Goal: Task Accomplishment & Management: Manage account settings

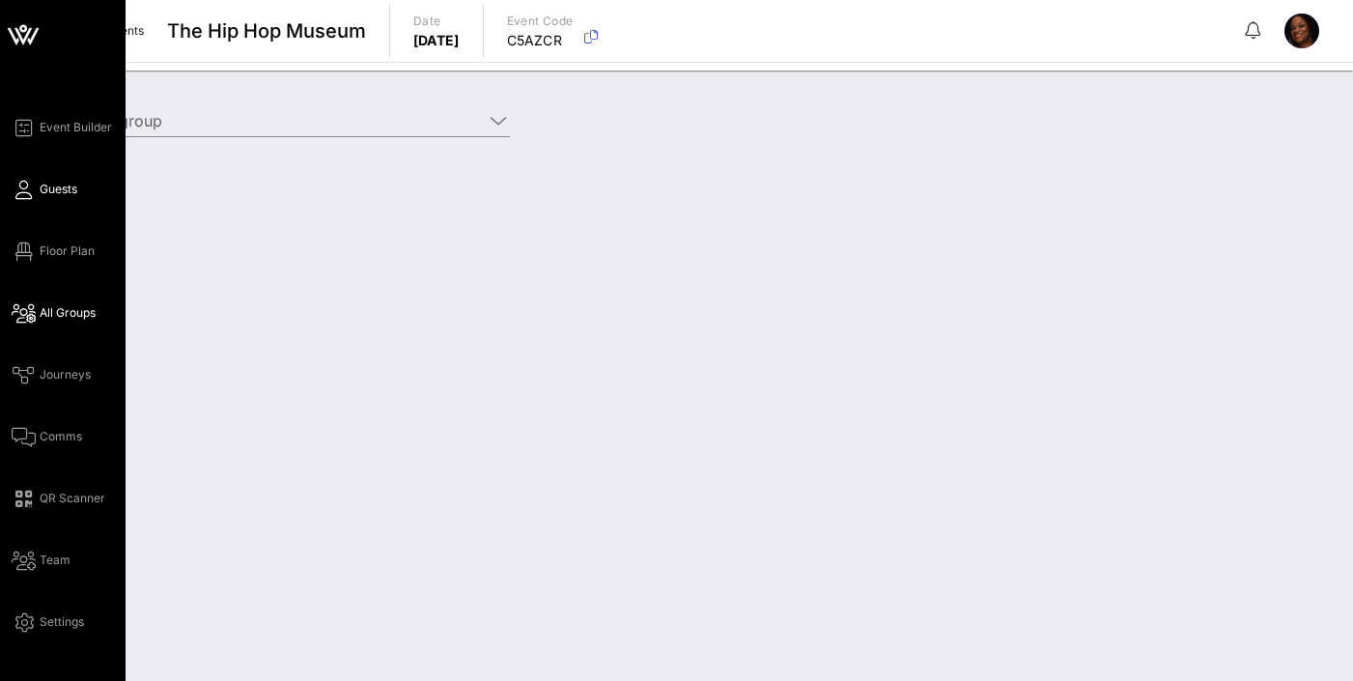
click at [67, 184] on span "Guests" at bounding box center [59, 189] width 38 height 17
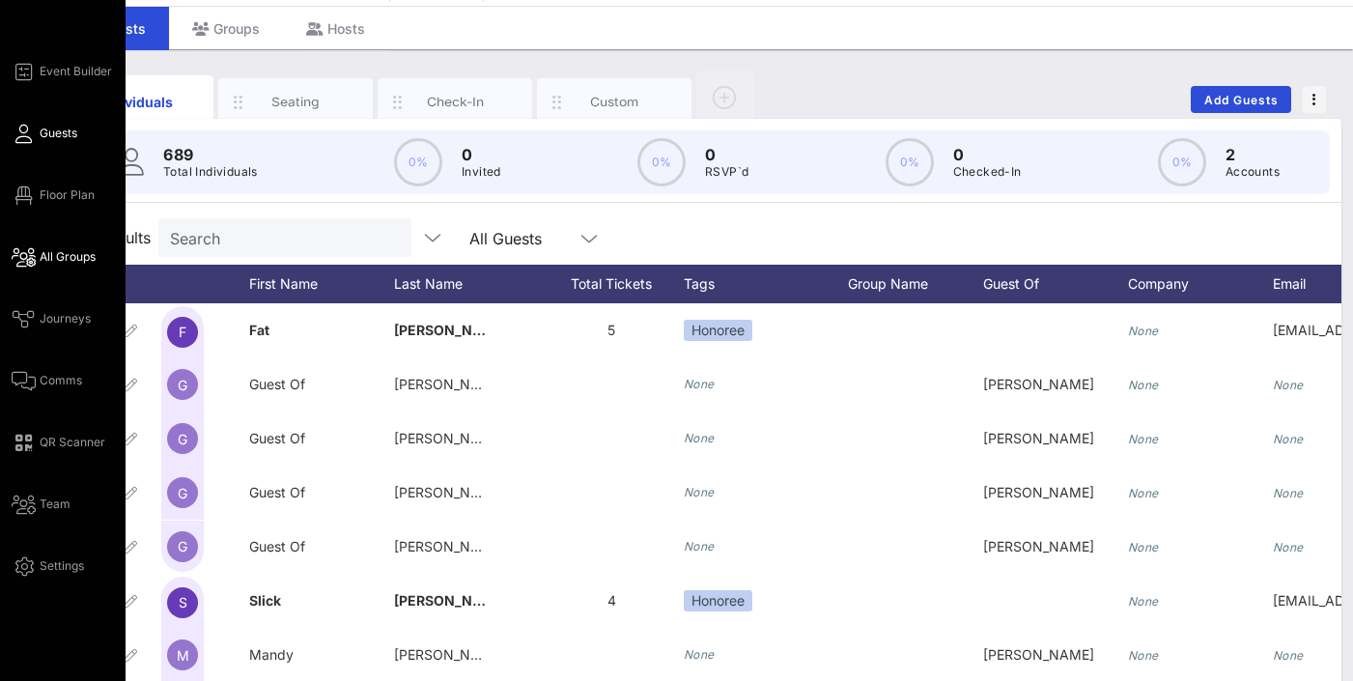
click at [68, 252] on span "All Groups" at bounding box center [68, 256] width 56 height 17
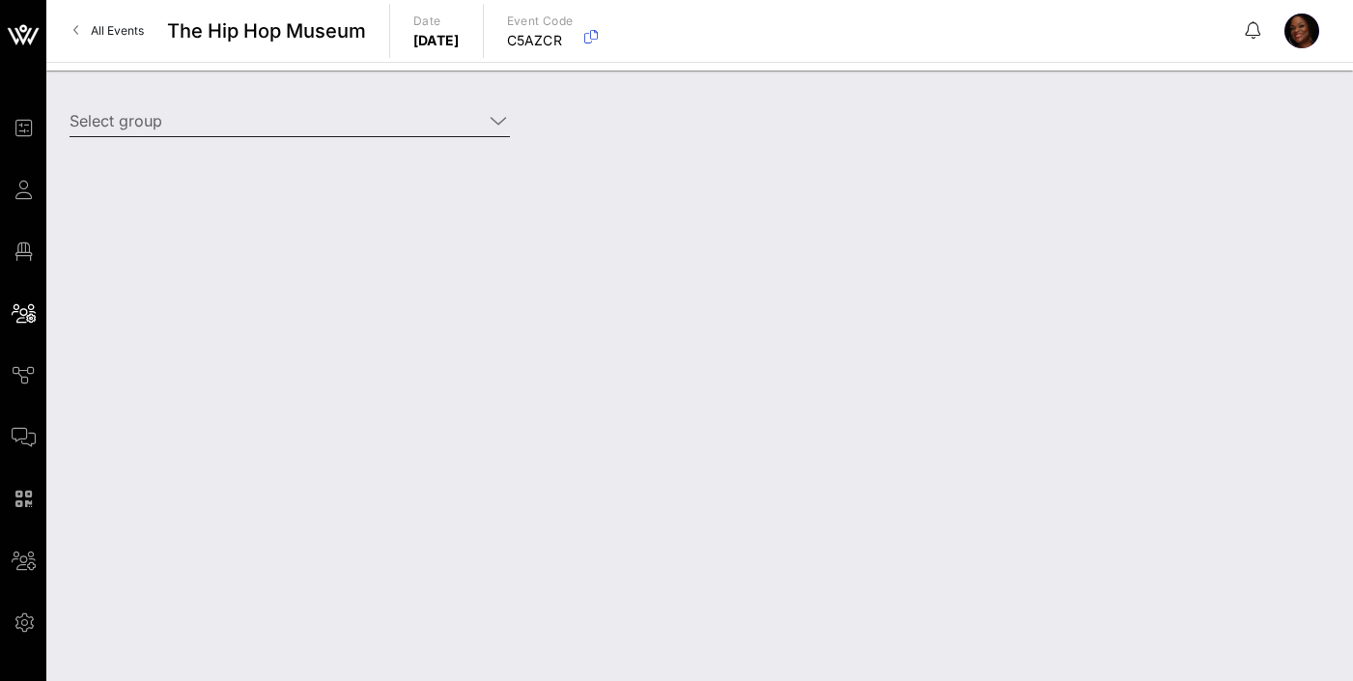
click at [335, 113] on input "Select group" at bounding box center [276, 120] width 413 height 31
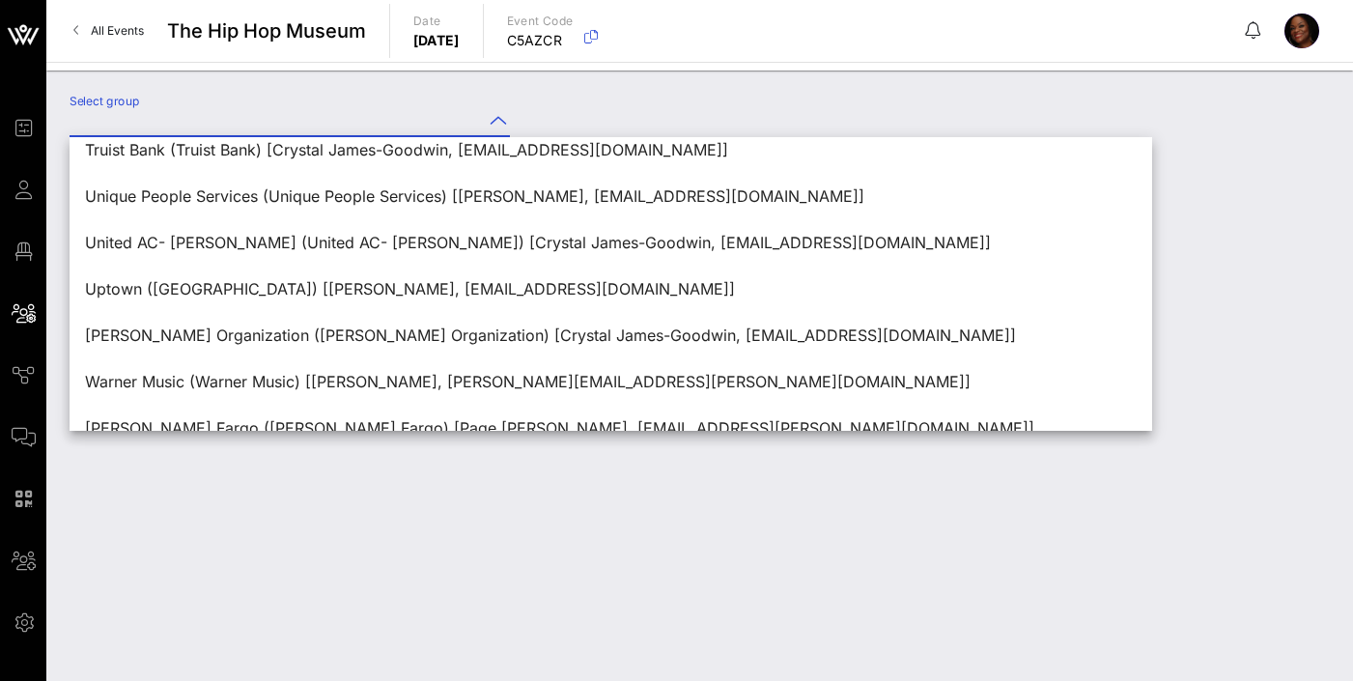
scroll to position [1715, 0]
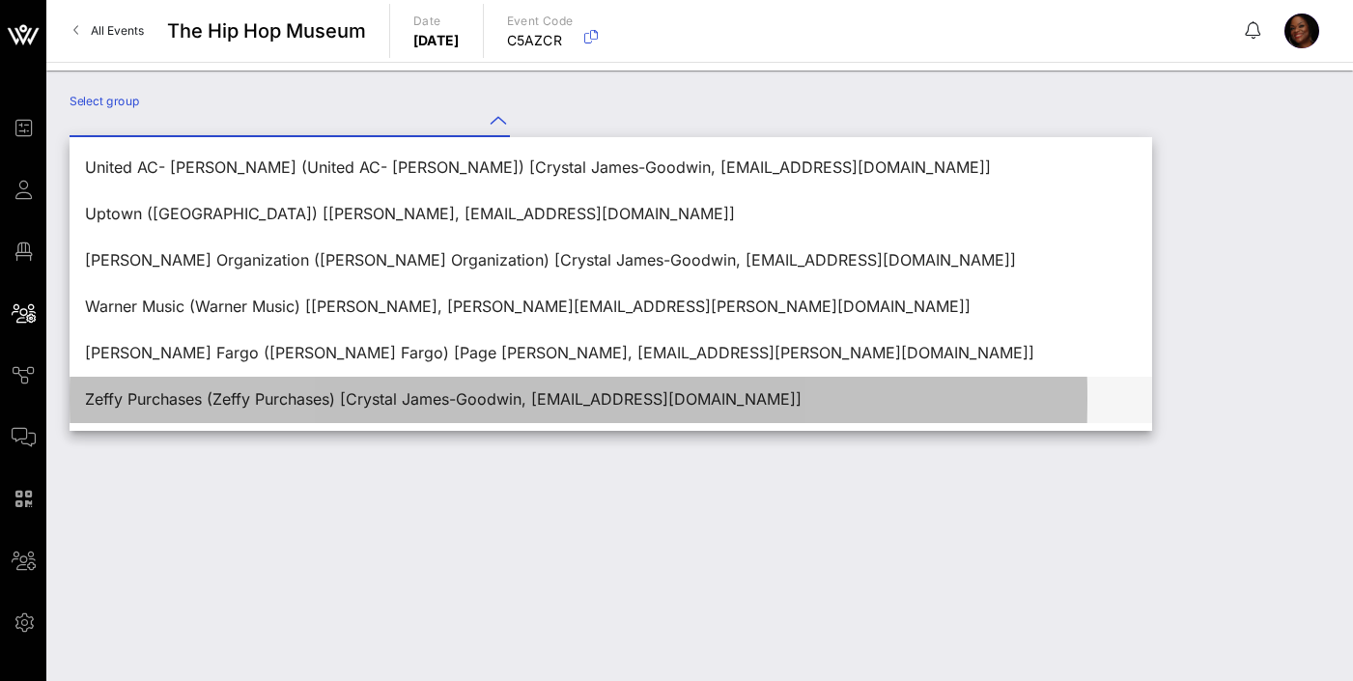
click at [393, 403] on div "Zeffy Purchases (Zeffy Purchases) [Crystal James-Goodwin, [EMAIL_ADDRESS][DOMAI…" at bounding box center [610, 399] width 1051 height 18
type input "Zeffy Purchases (Zeffy Purchases) [Crystal James-Goodwin, [EMAIL_ADDRESS][DOMAI…"
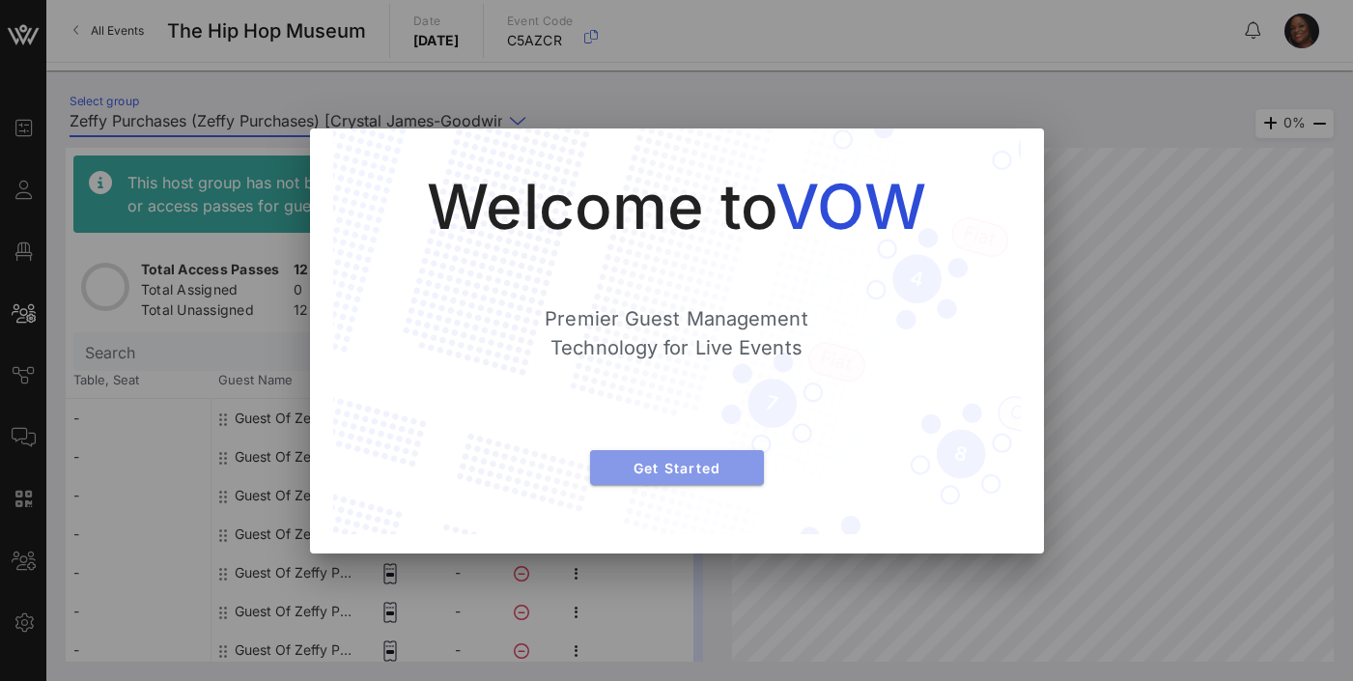
click at [692, 463] on span "Get Started" at bounding box center [676, 468] width 143 height 16
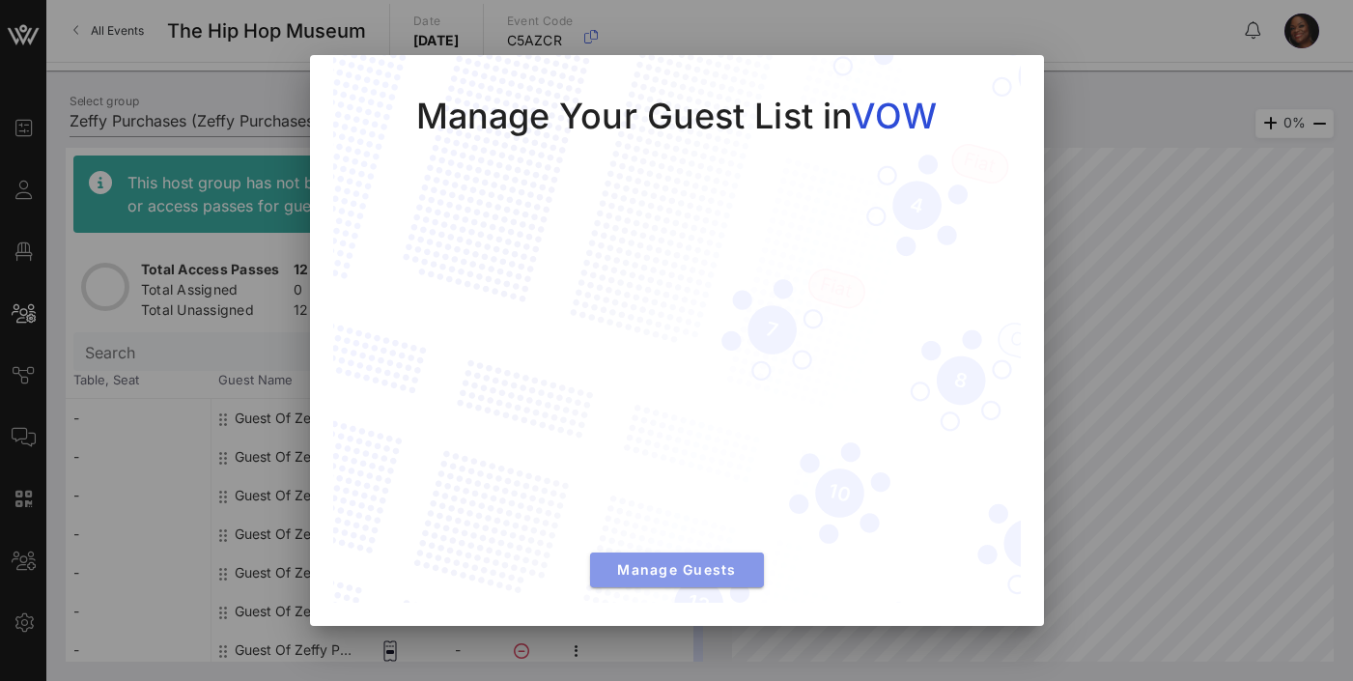
click at [729, 564] on span "Manage Guests" at bounding box center [676, 569] width 143 height 16
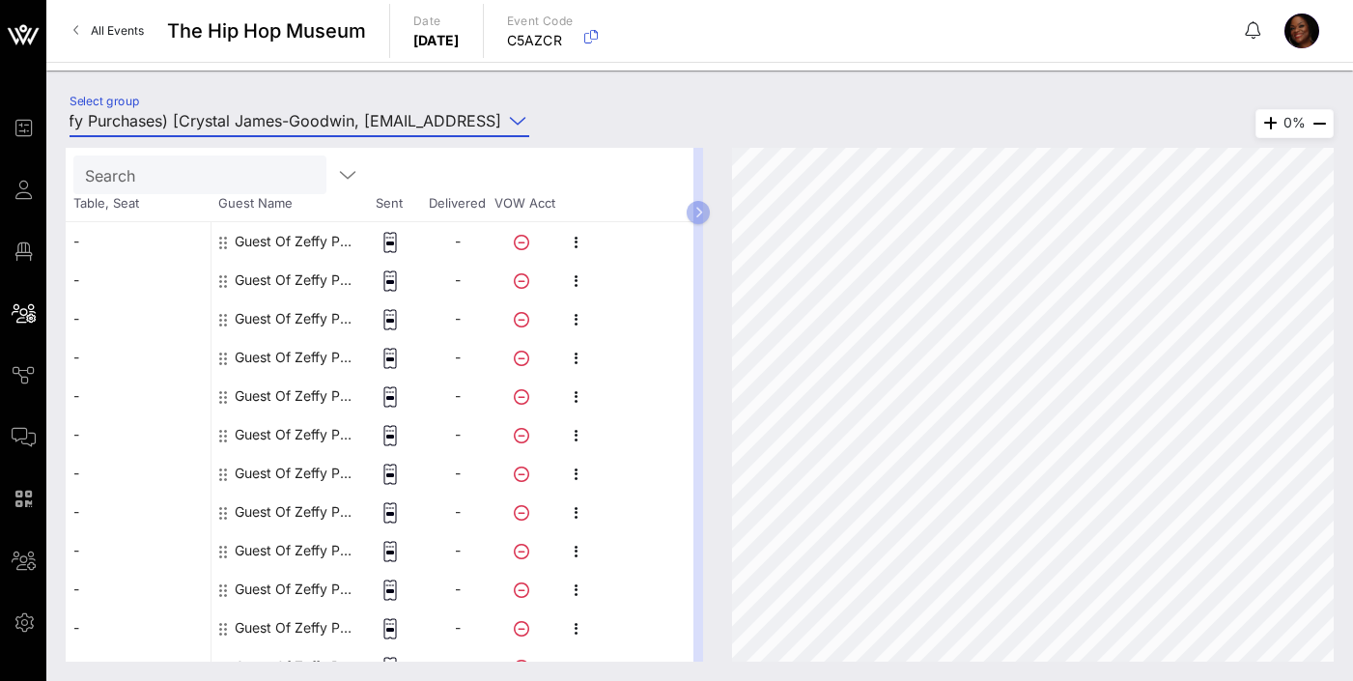
scroll to position [89, 0]
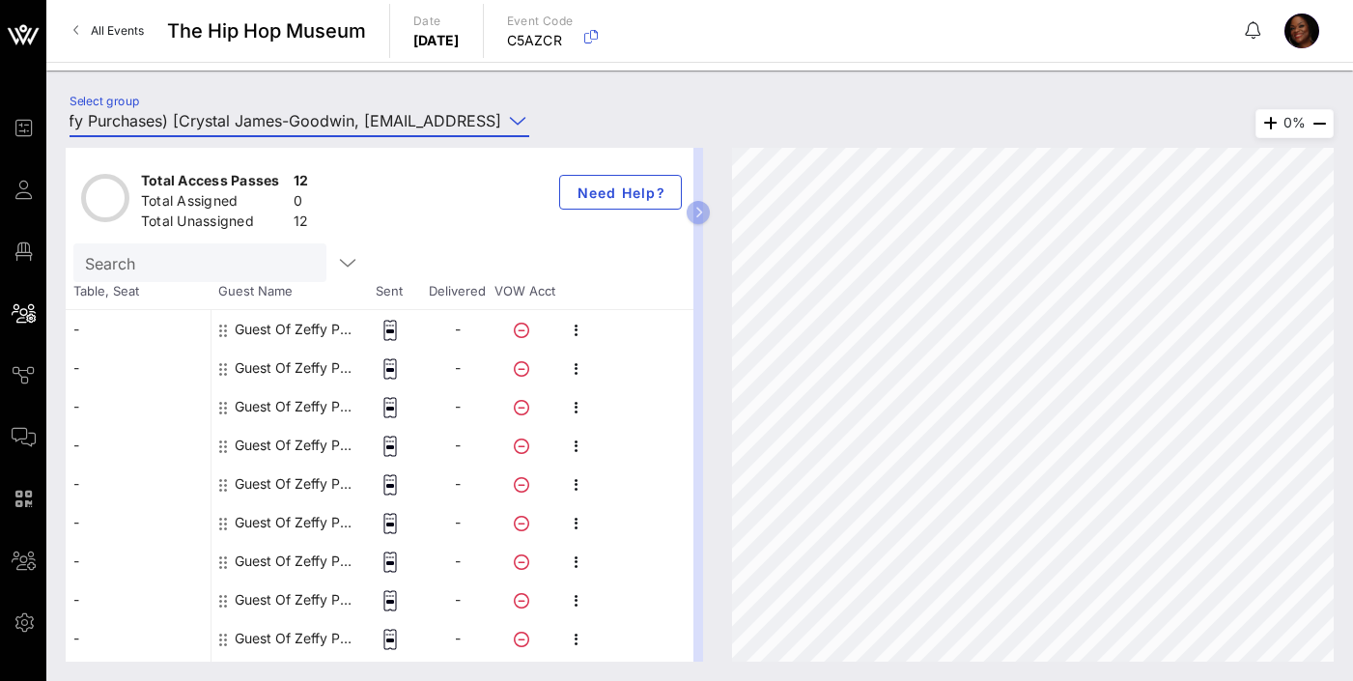
click at [295, 331] on div "Guest Of Zeffy Purchases" at bounding box center [296, 329] width 122 height 39
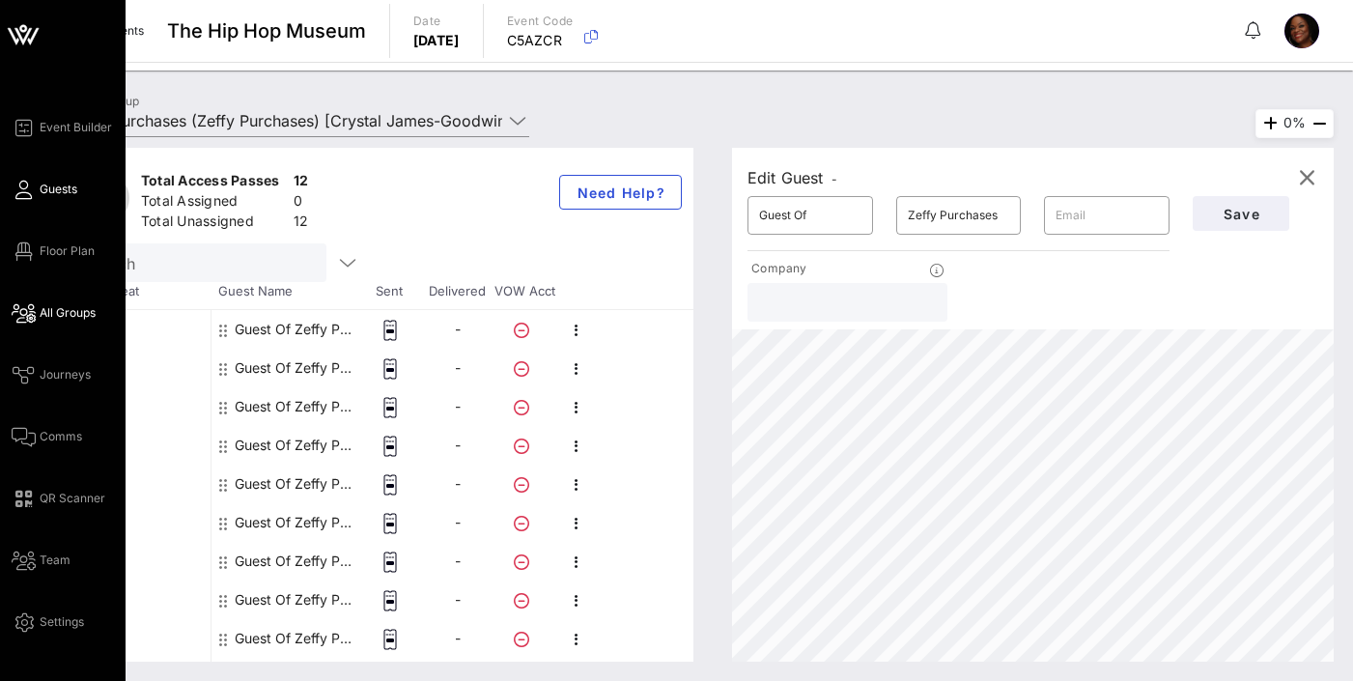
click at [72, 194] on span "Guests" at bounding box center [59, 189] width 38 height 17
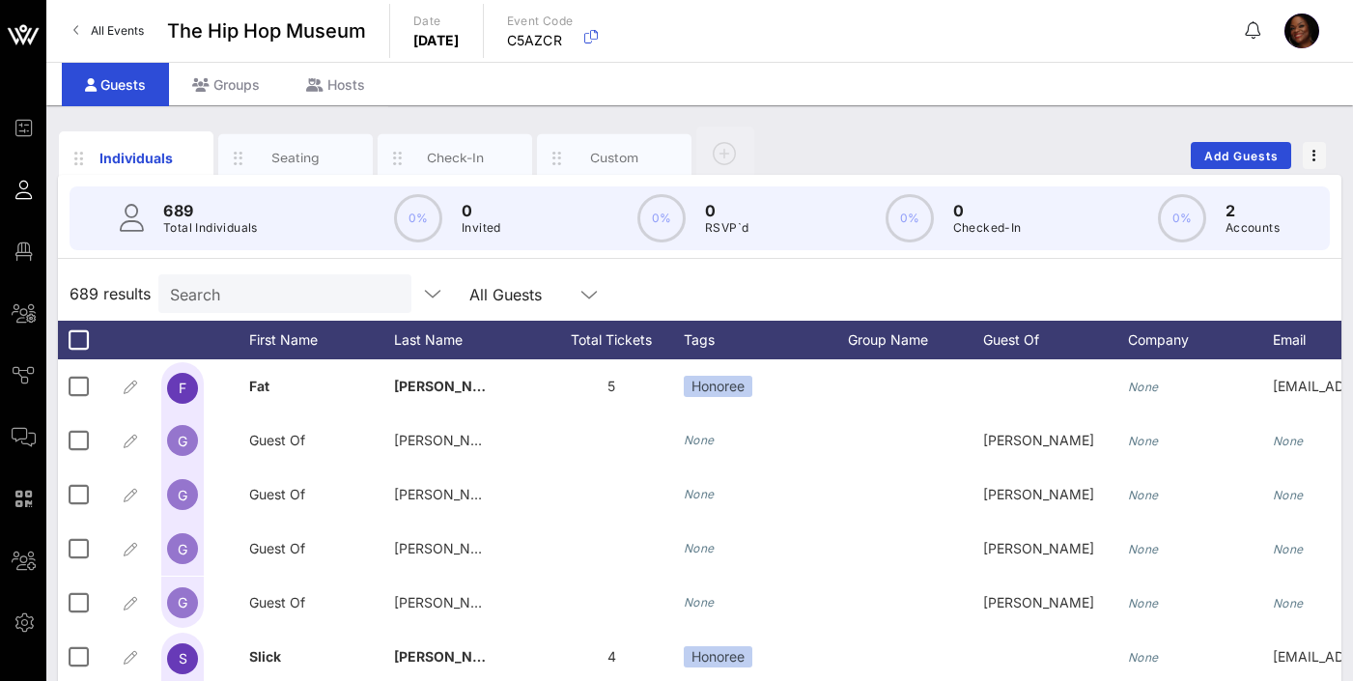
click at [270, 296] on input "Search" at bounding box center [283, 293] width 226 height 25
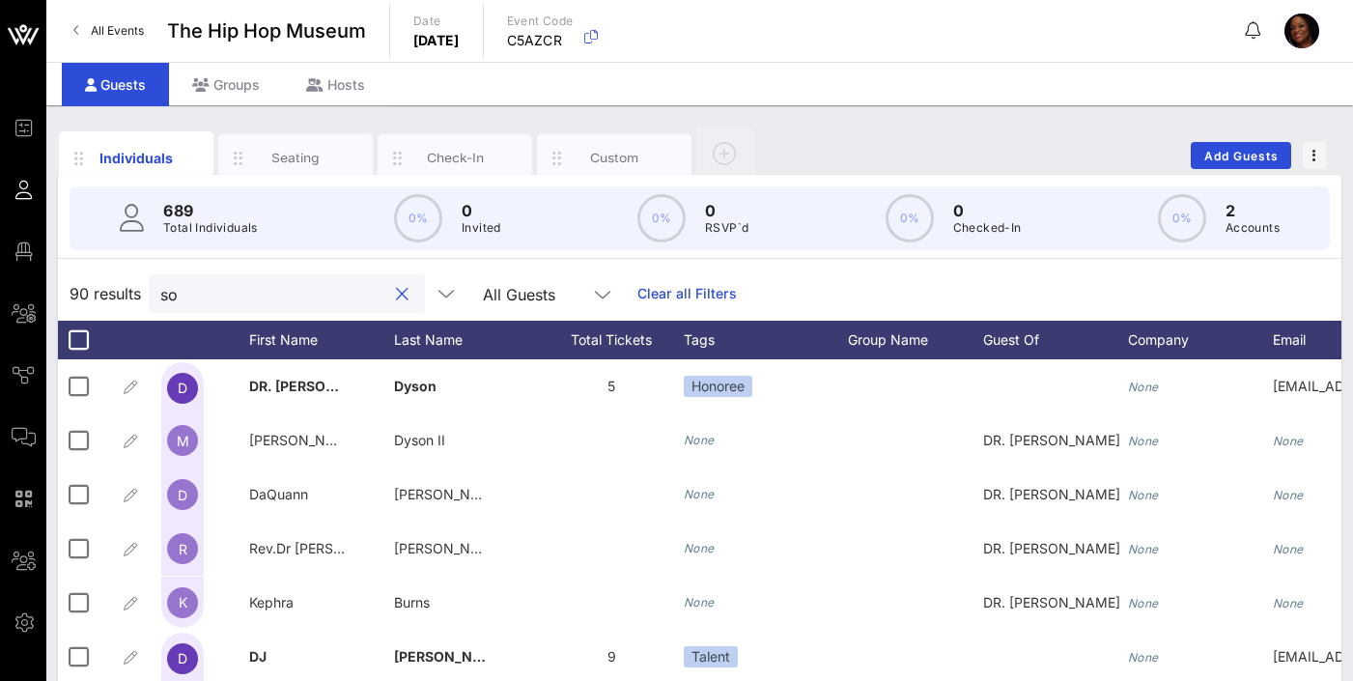
type input "s"
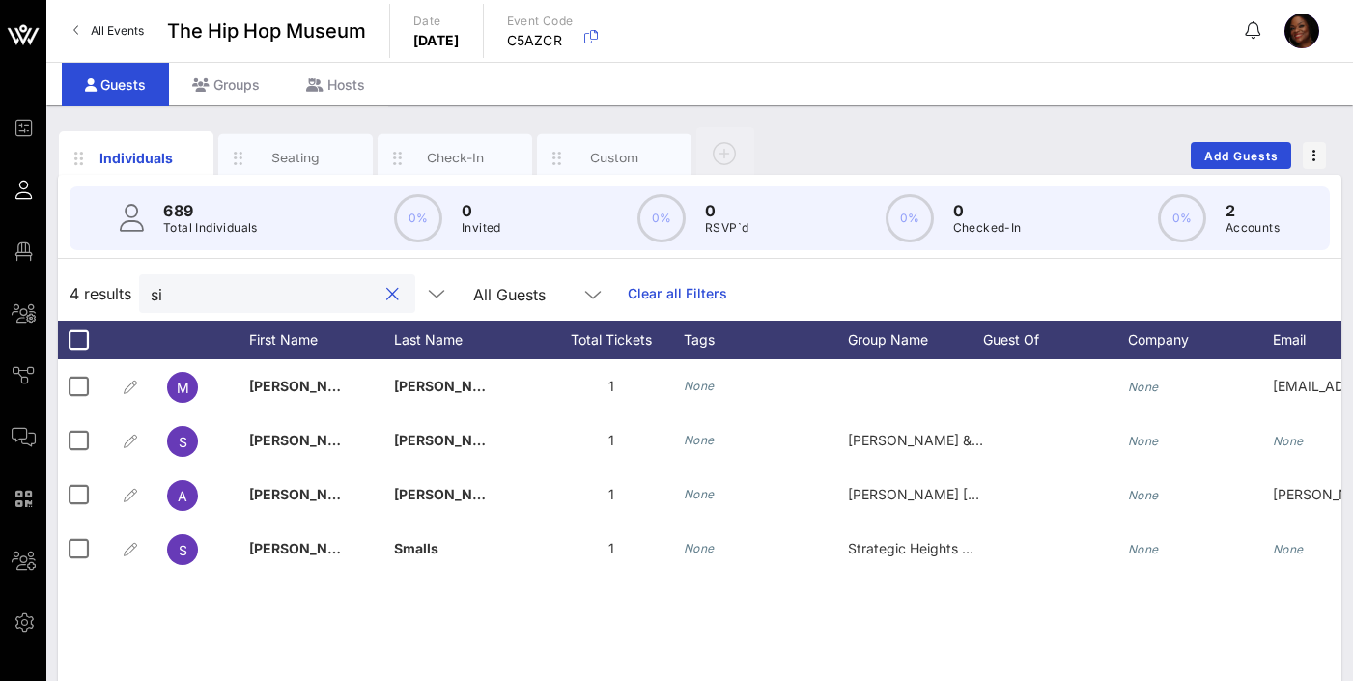
type input "s"
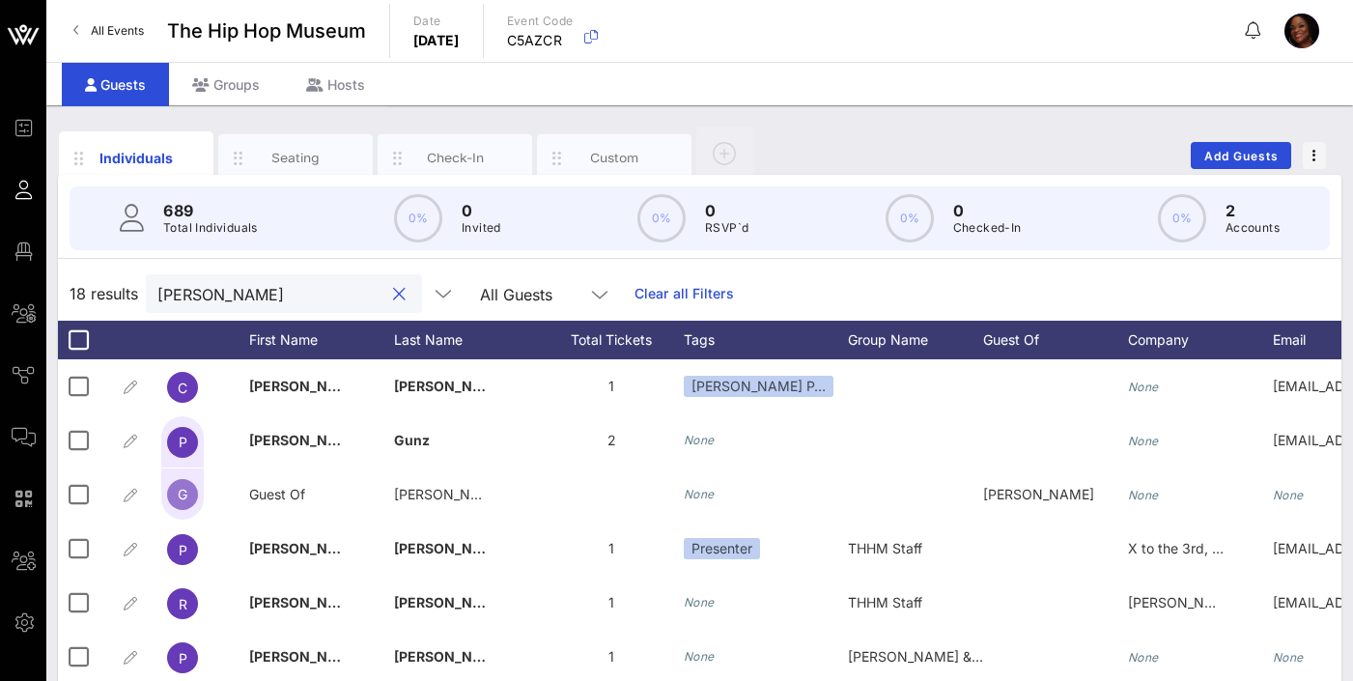
drag, startPoint x: 225, startPoint y: 303, endPoint x: 152, endPoint y: 298, distance: 73.5
click at [152, 302] on div "[PERSON_NAME]" at bounding box center [284, 293] width 276 height 39
type input "[PERSON_NAME]"
drag, startPoint x: 202, startPoint y: 292, endPoint x: 137, endPoint y: 293, distance: 64.7
click at [137, 294] on div "18 results [PERSON_NAME] All Guests Clear all Filters" at bounding box center [699, 293] width 1283 height 54
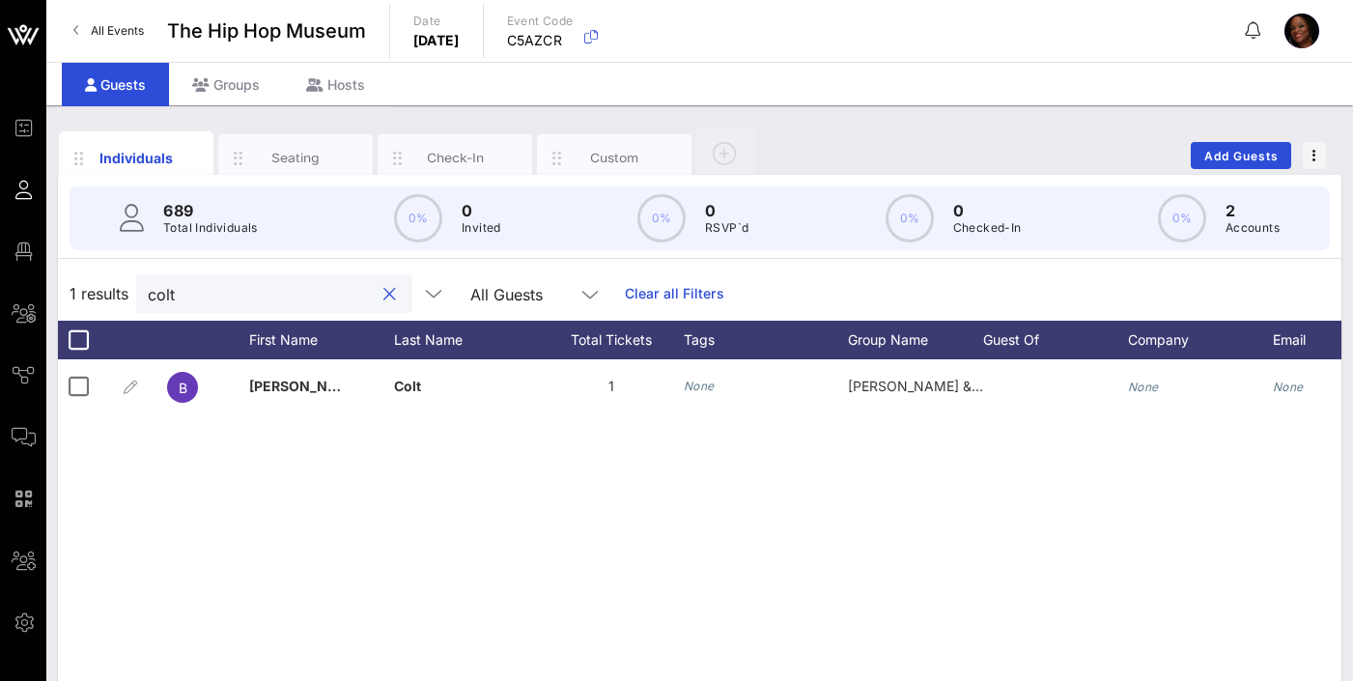
drag, startPoint x: 186, startPoint y: 297, endPoint x: 129, endPoint y: 288, distance: 57.8
click at [132, 287] on div "1 results colt All Guests Clear all Filters" at bounding box center [699, 293] width 1283 height 54
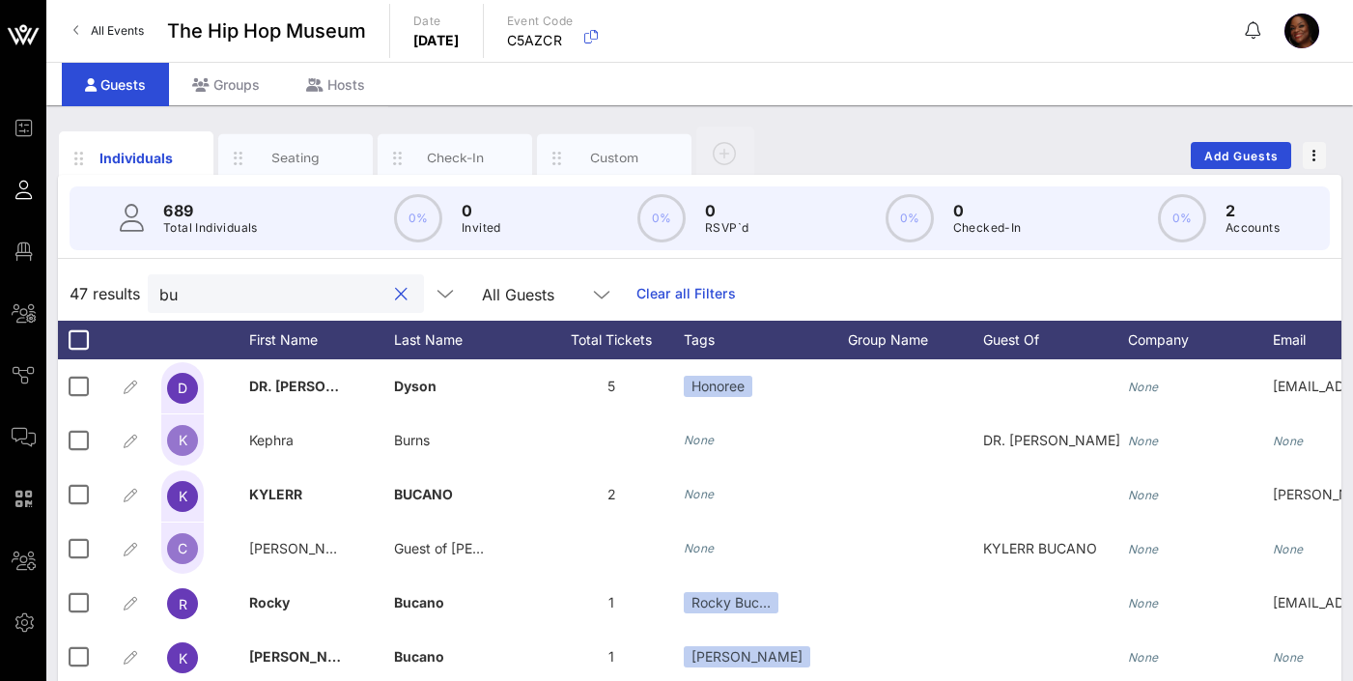
type input "b"
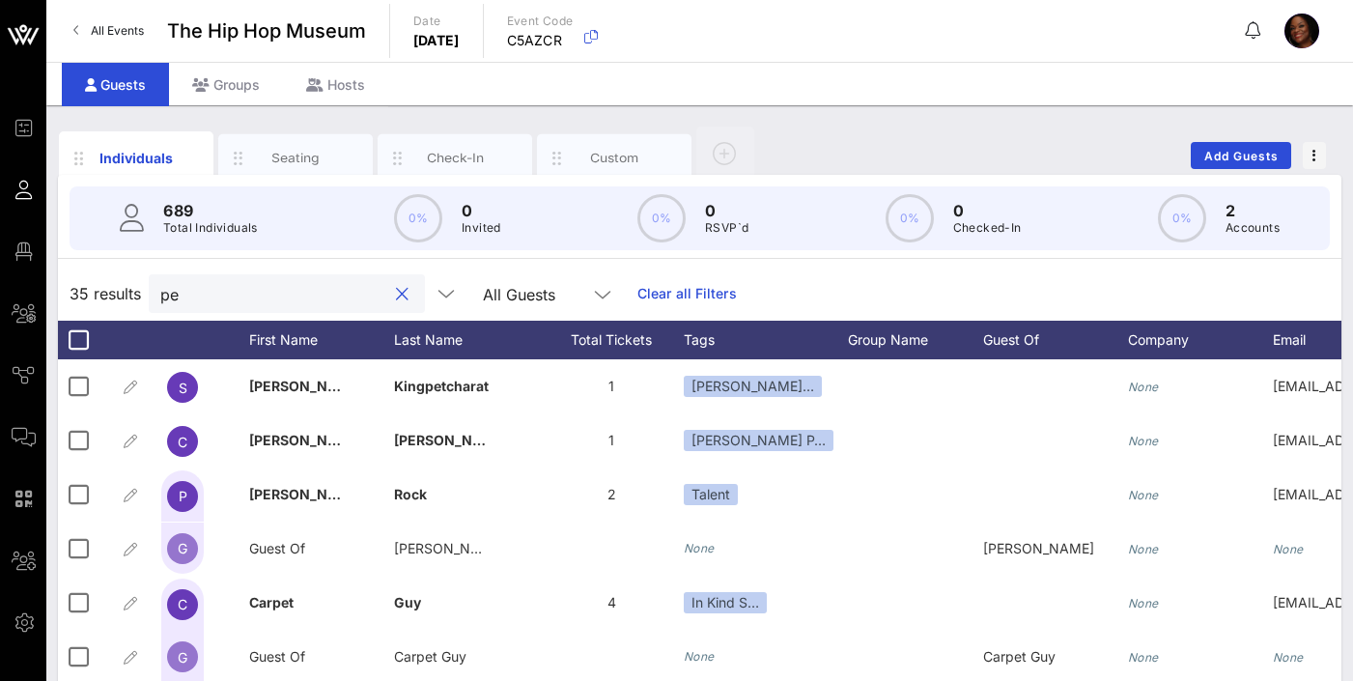
type input "p"
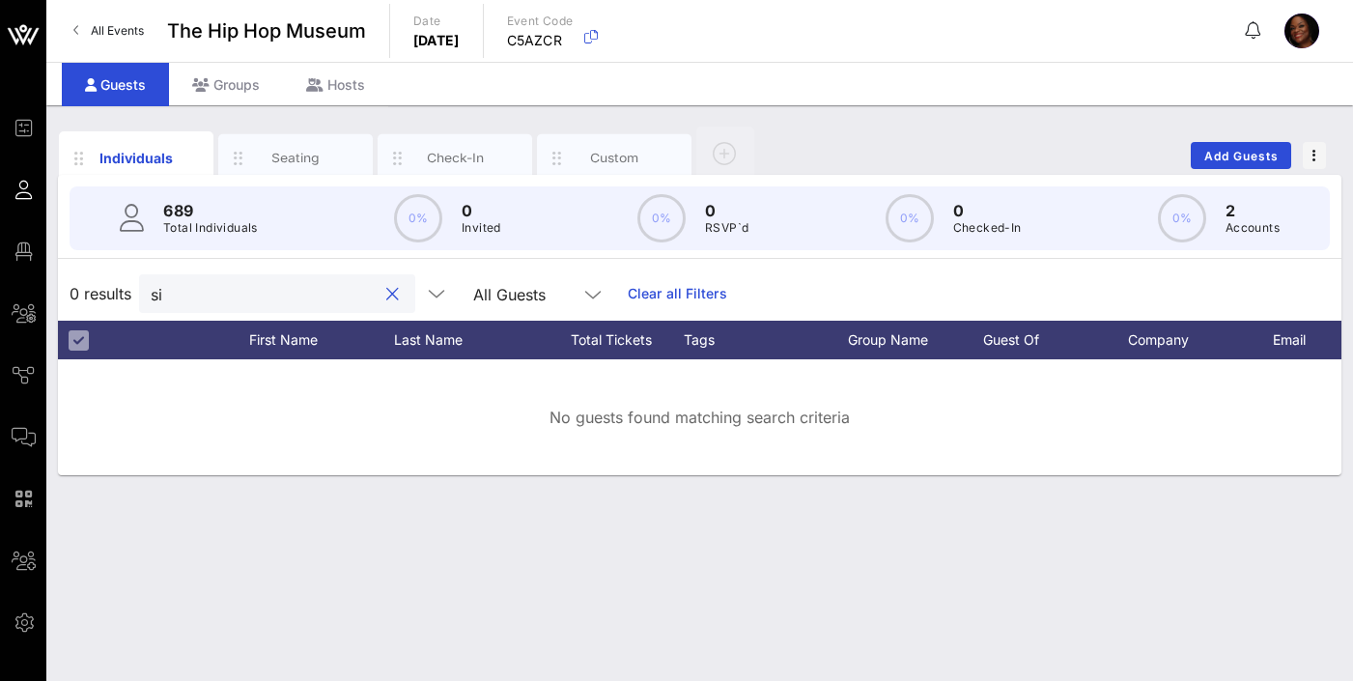
type input "s"
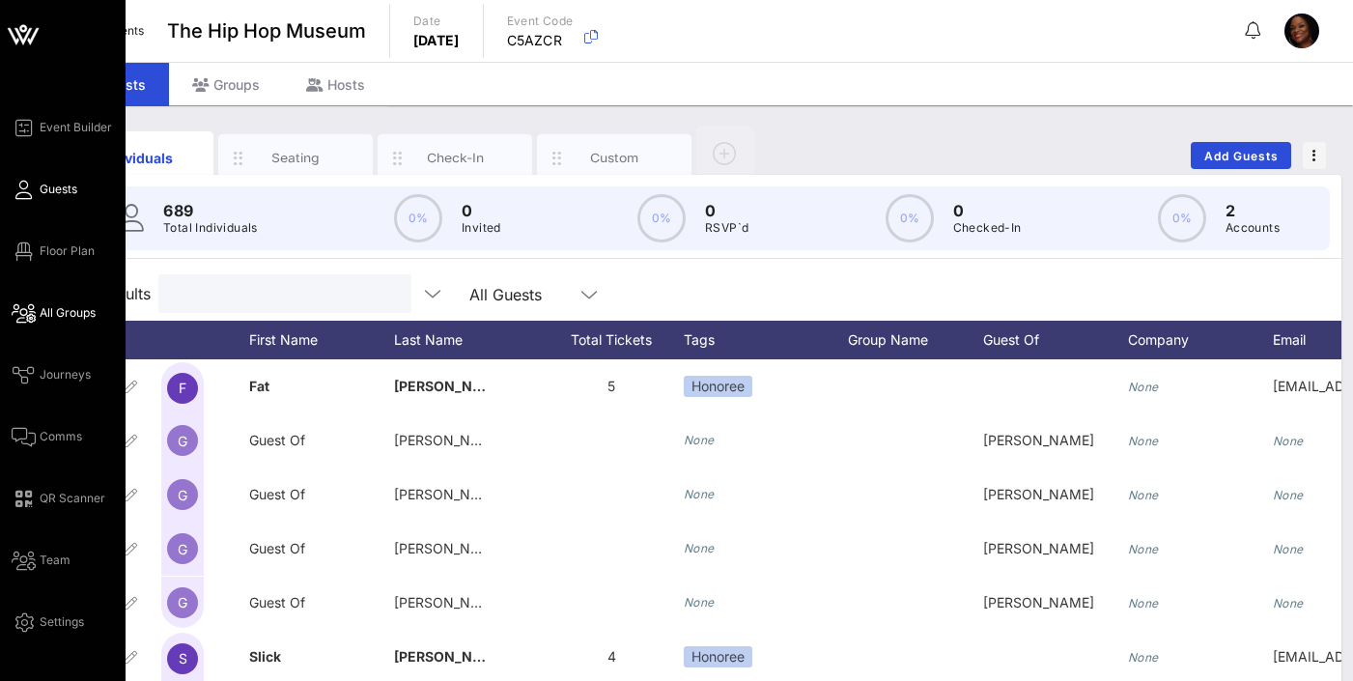
click at [67, 320] on span "All Groups" at bounding box center [68, 312] width 56 height 17
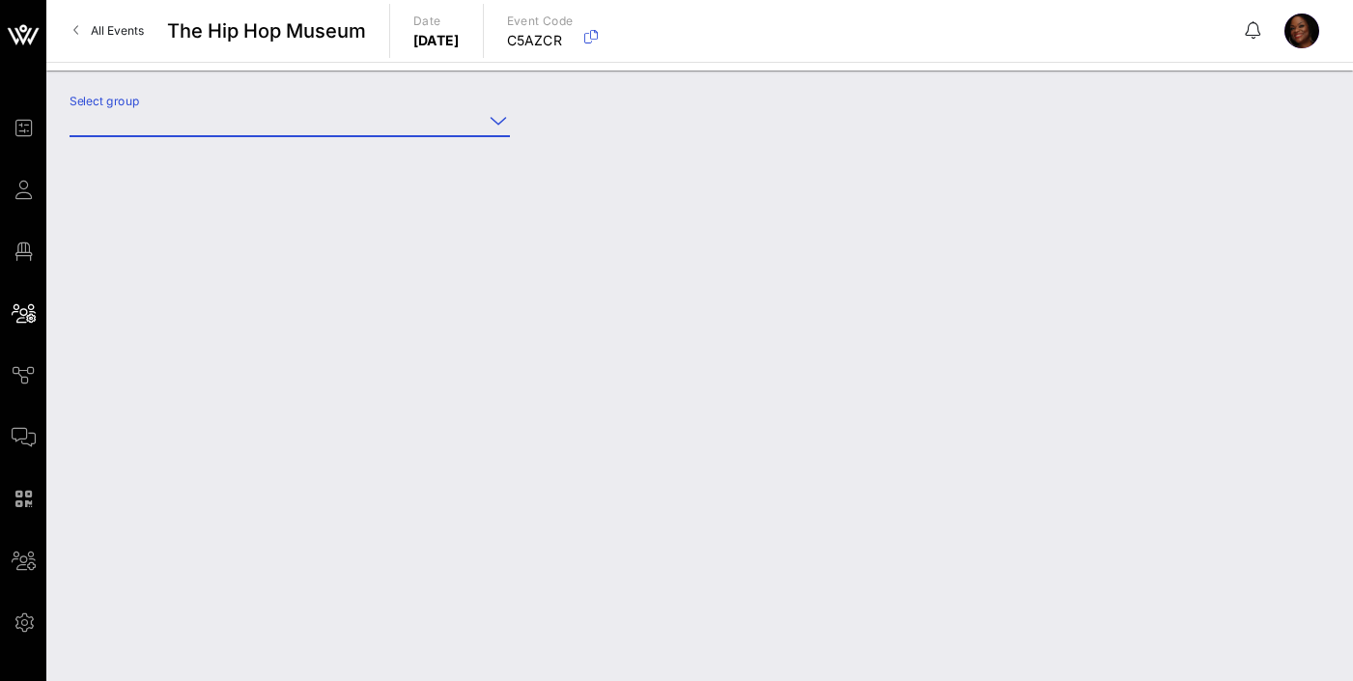
click at [203, 124] on input "Select group" at bounding box center [276, 120] width 413 height 31
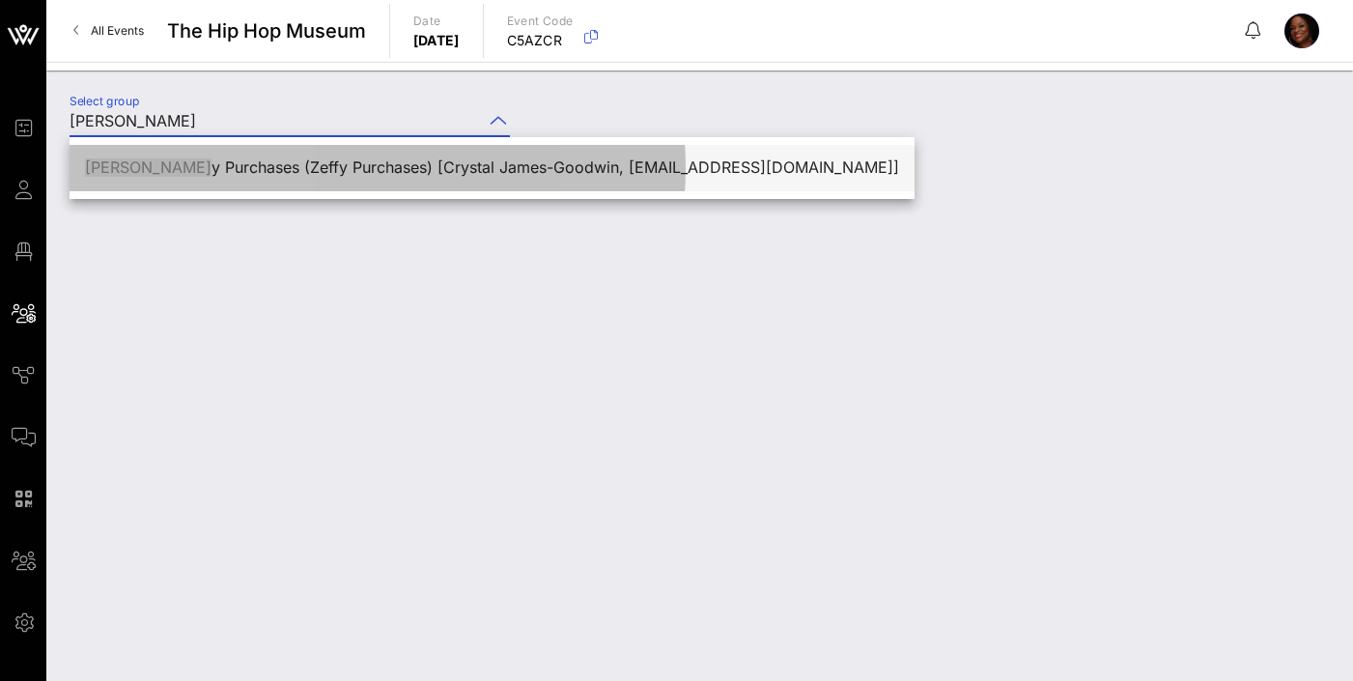
click at [266, 154] on div "[PERSON_NAME] y Purchases (Zeffy Purchases) [Crystal James-Goodwin, [EMAIL_ADDR…" at bounding box center [492, 168] width 814 height 42
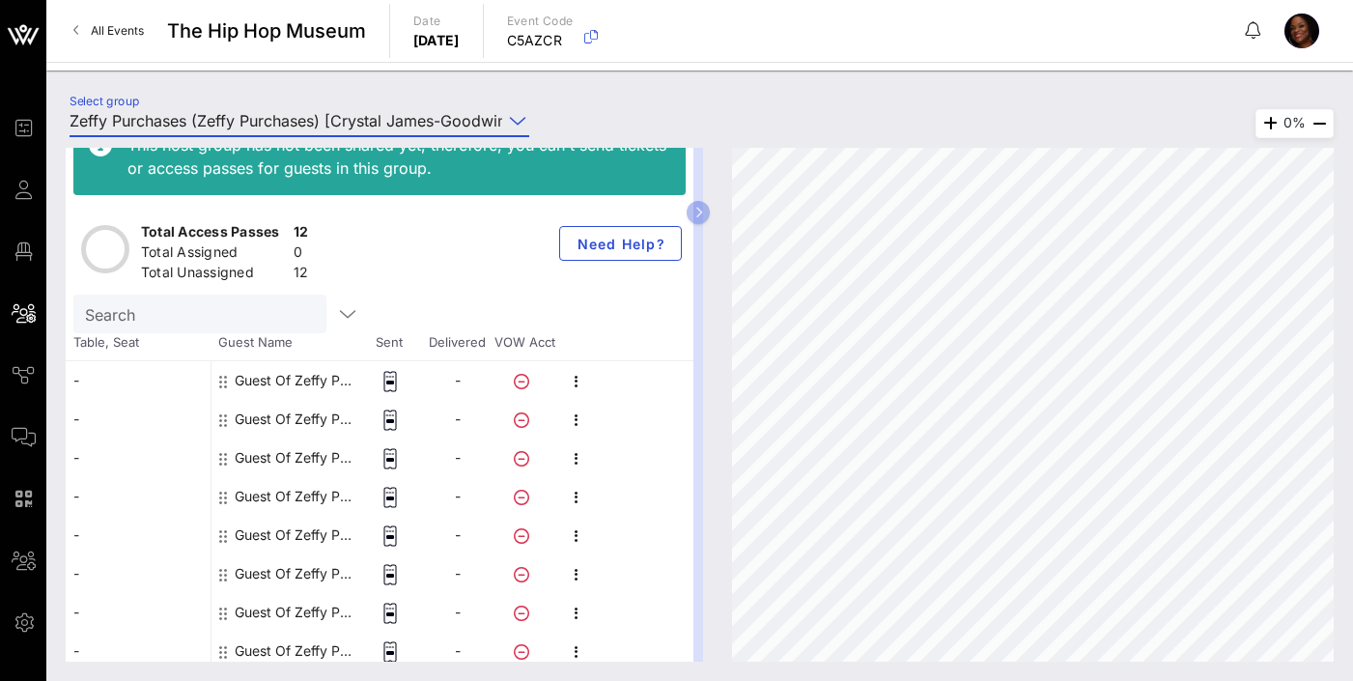
scroll to position [56, 0]
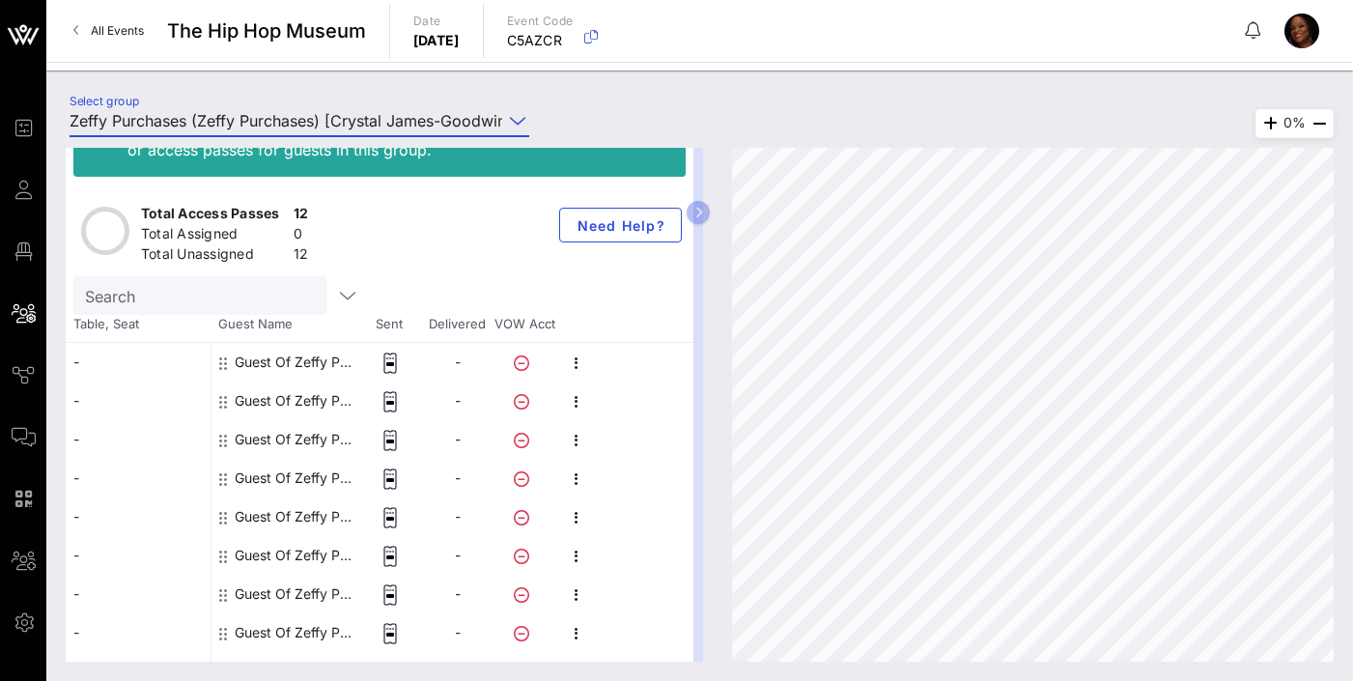
type input "Zeffy Purchases (Zeffy Purchases) [Crystal James-Goodwin, [EMAIL_ADDRESS][DOMAI…"
click at [271, 360] on div "Guest Of Zeffy Purchases" at bounding box center [296, 362] width 122 height 39
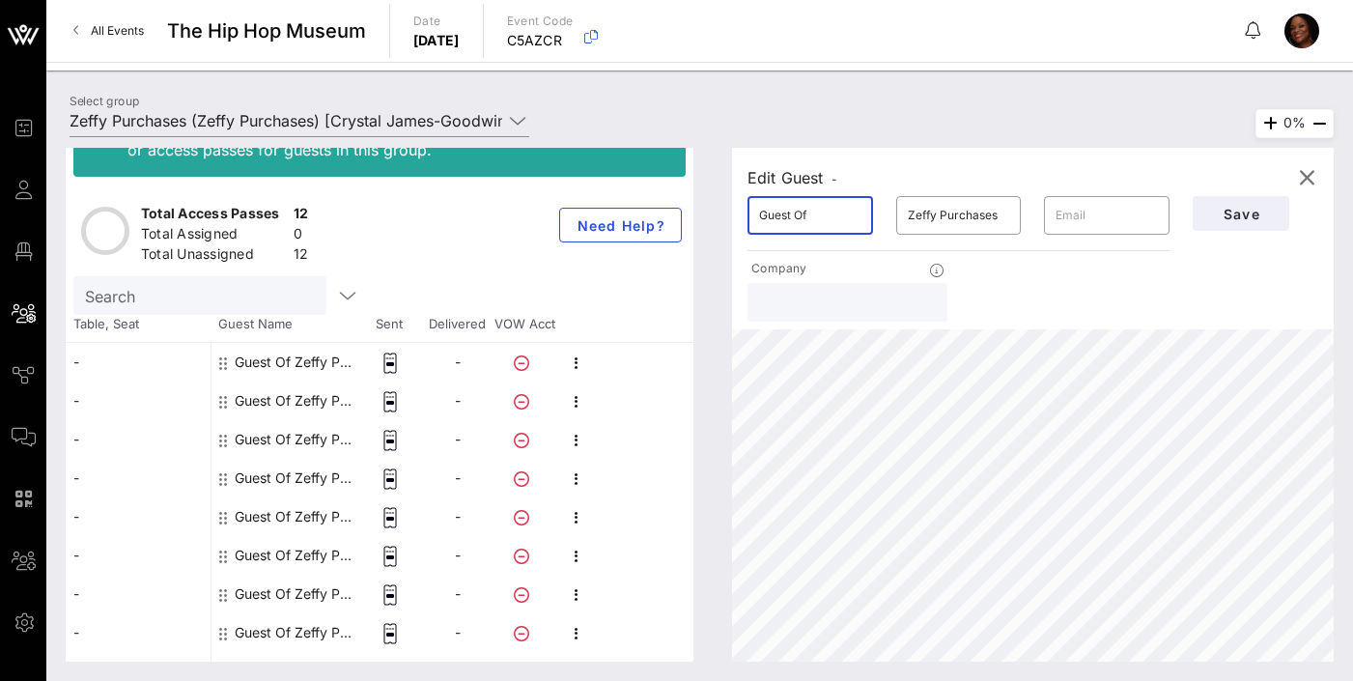
click at [811, 214] on input "Guest Of" at bounding box center [810, 215] width 102 height 31
type input "G"
type input "m"
type input "M"
type input "[PERSON_NAME]"
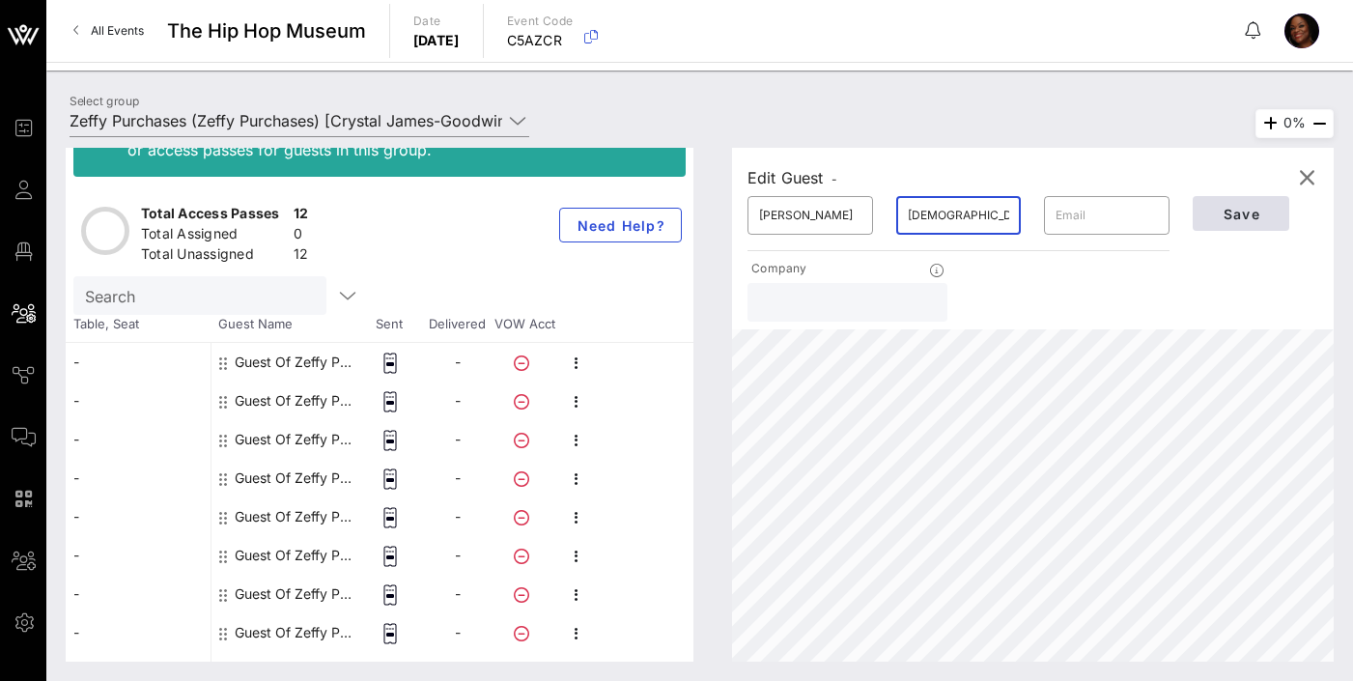
type input "[DEMOGRAPHIC_DATA]"
click at [1248, 215] on span "Save" at bounding box center [1241, 214] width 66 height 16
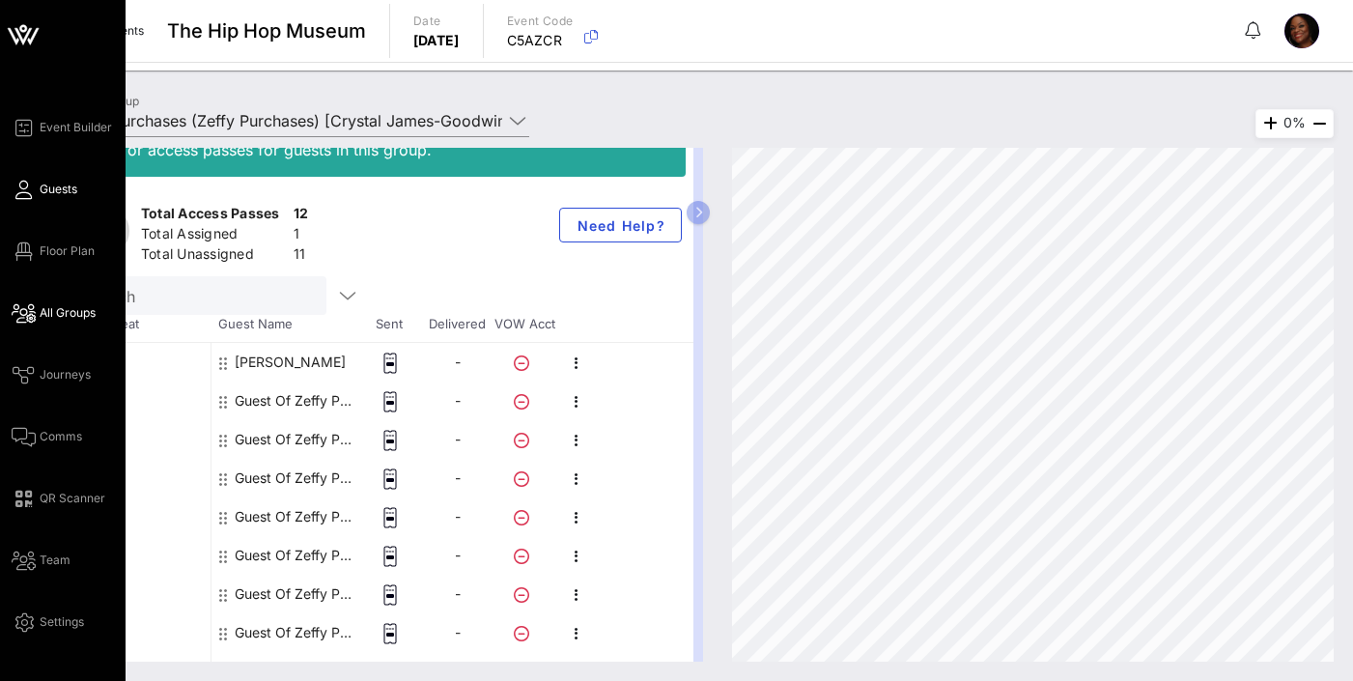
click at [58, 195] on span "Guests" at bounding box center [59, 189] width 38 height 17
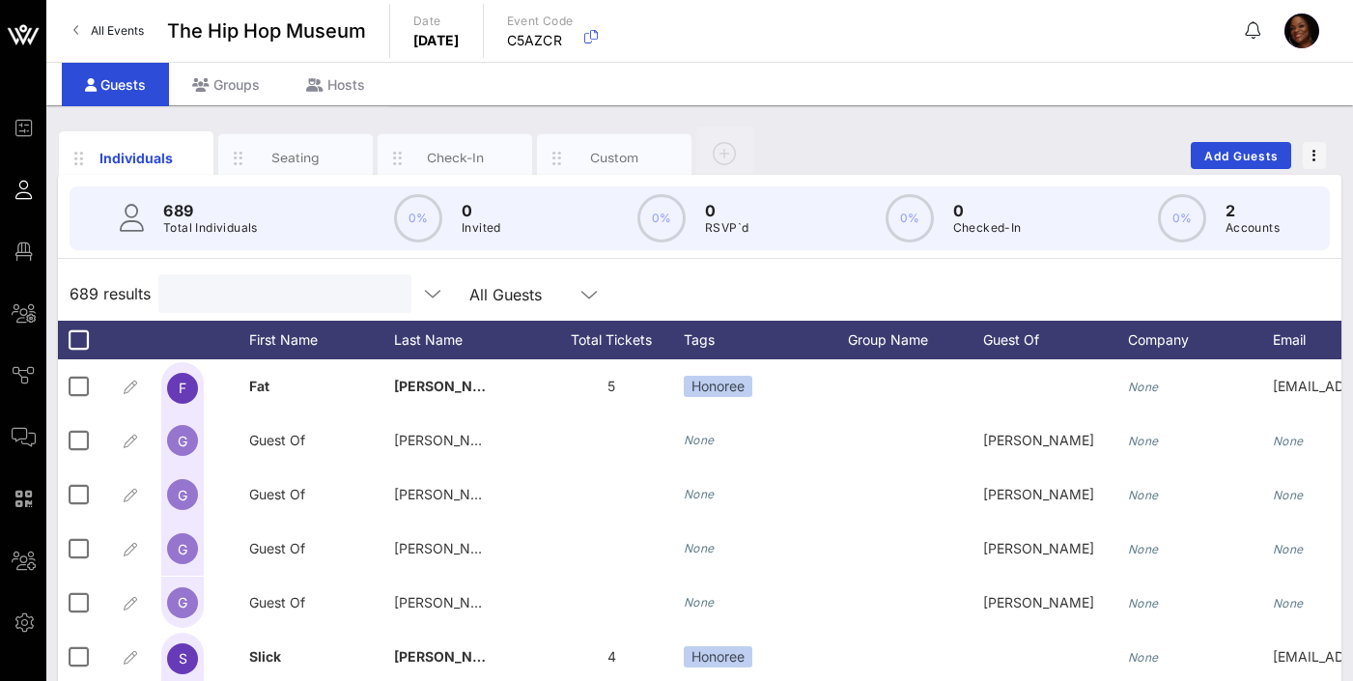
click at [226, 300] on input "text" at bounding box center [283, 293] width 226 height 25
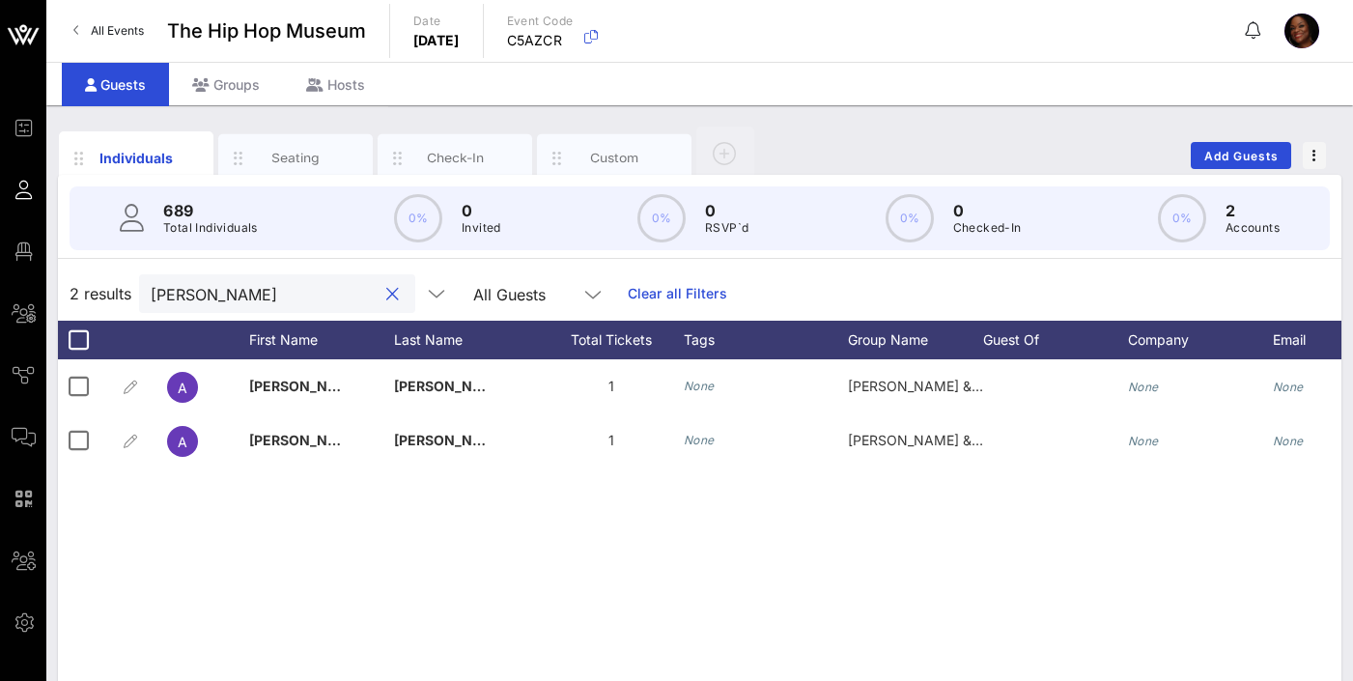
drag, startPoint x: 202, startPoint y: 288, endPoint x: 122, endPoint y: 291, distance: 80.2
click at [122, 291] on div "2 results [PERSON_NAME] All Guests Clear all Filters" at bounding box center [699, 293] width 1283 height 54
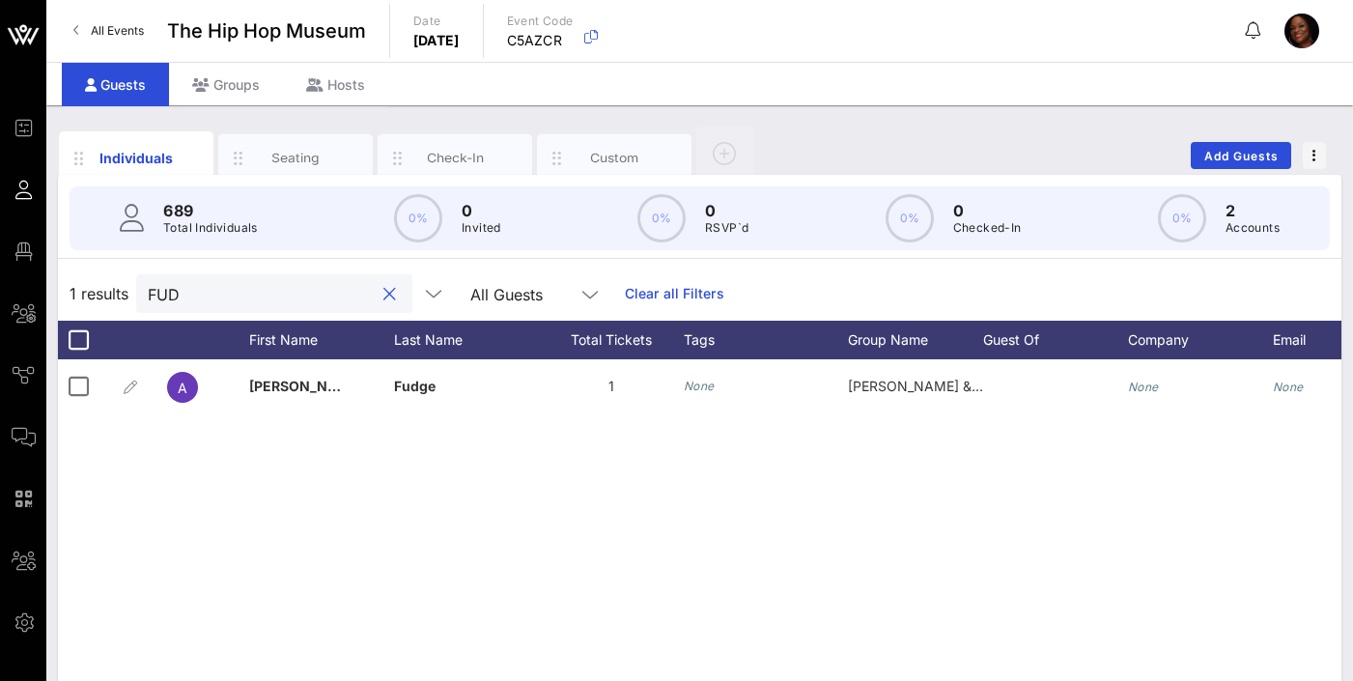
type input "FUDG"
drag, startPoint x: 200, startPoint y: 285, endPoint x: 114, endPoint y: 290, distance: 86.1
click at [114, 290] on div "1 results FUDG All Guests Clear all Filters" at bounding box center [699, 293] width 1283 height 54
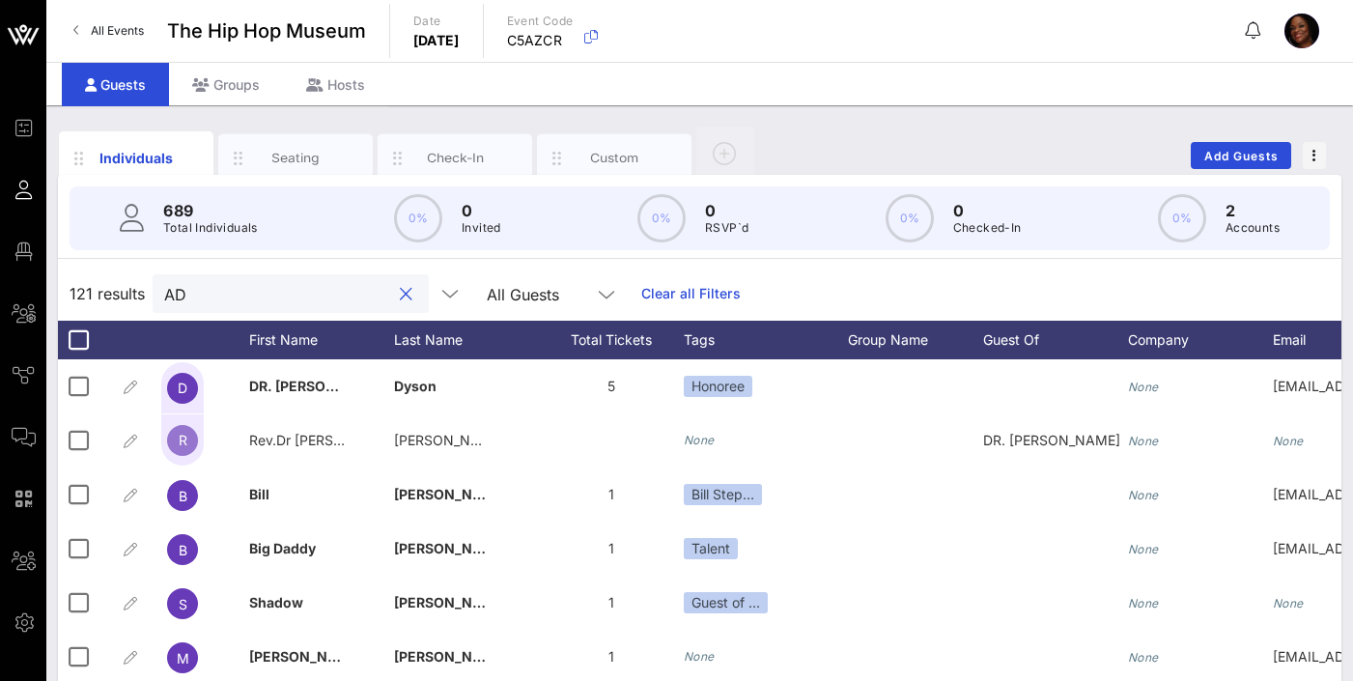
type input "A"
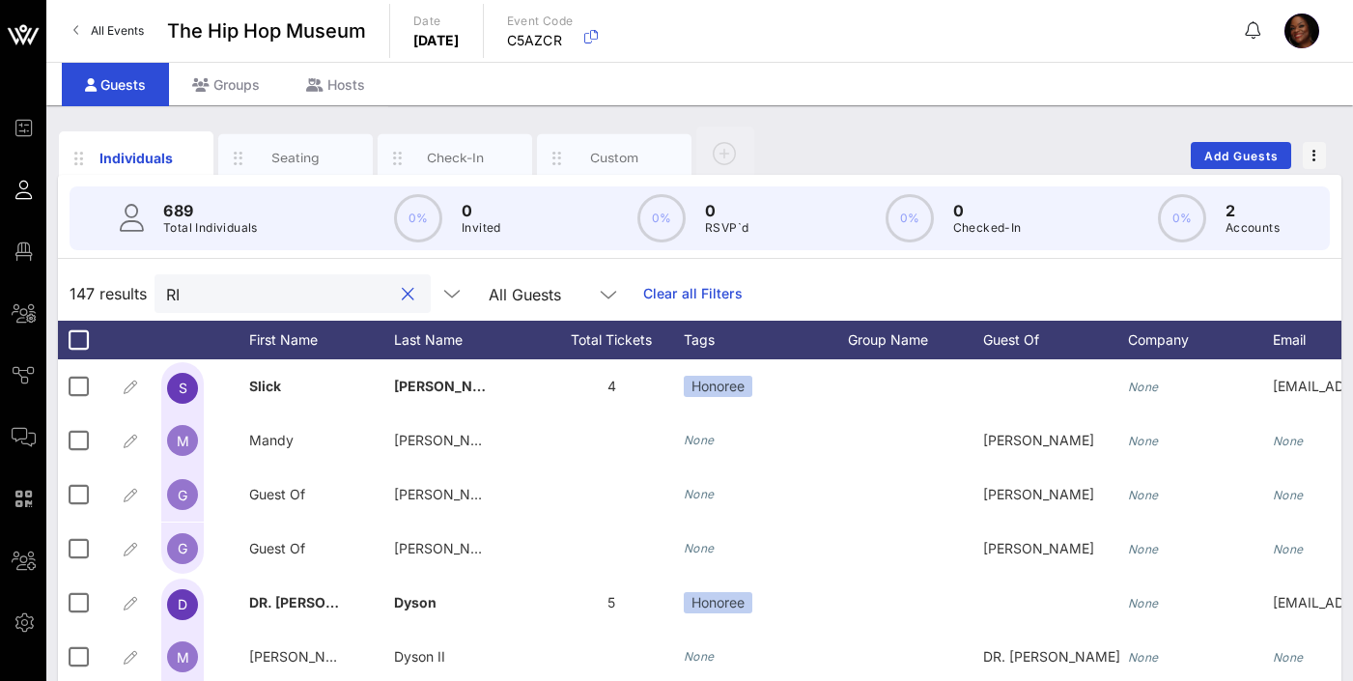
type input "R"
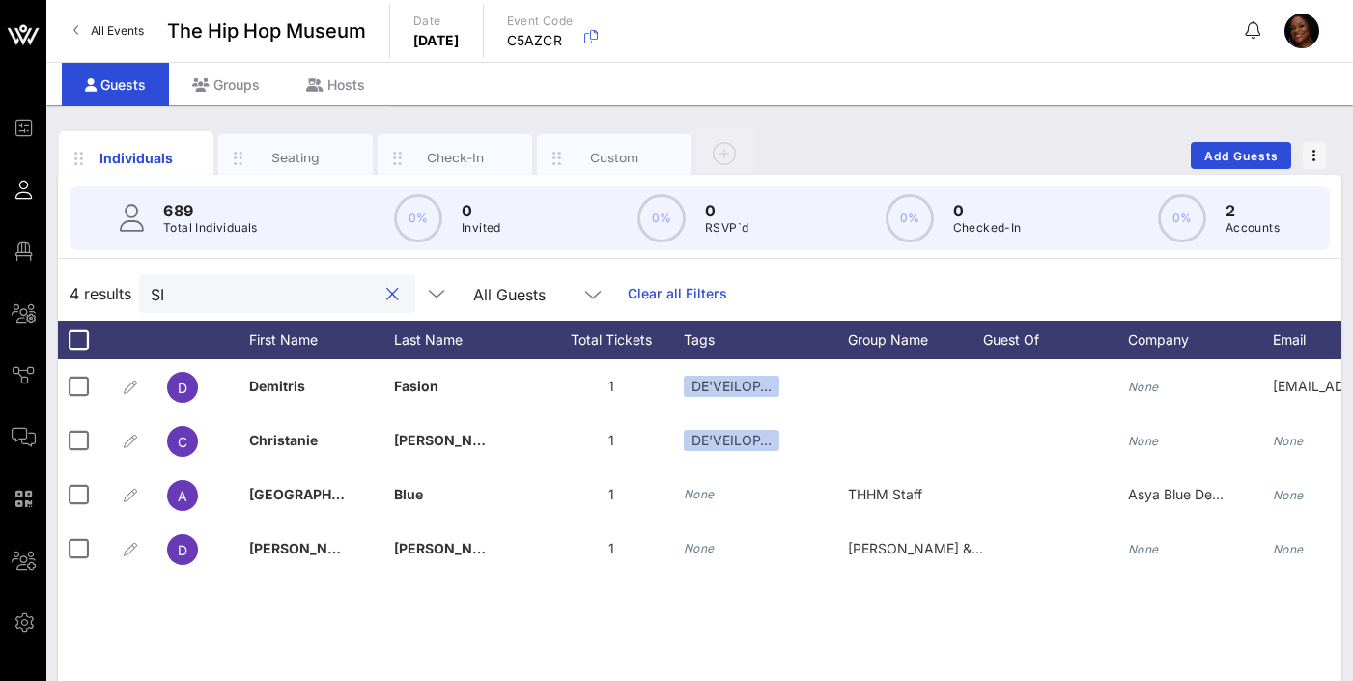
type input "S"
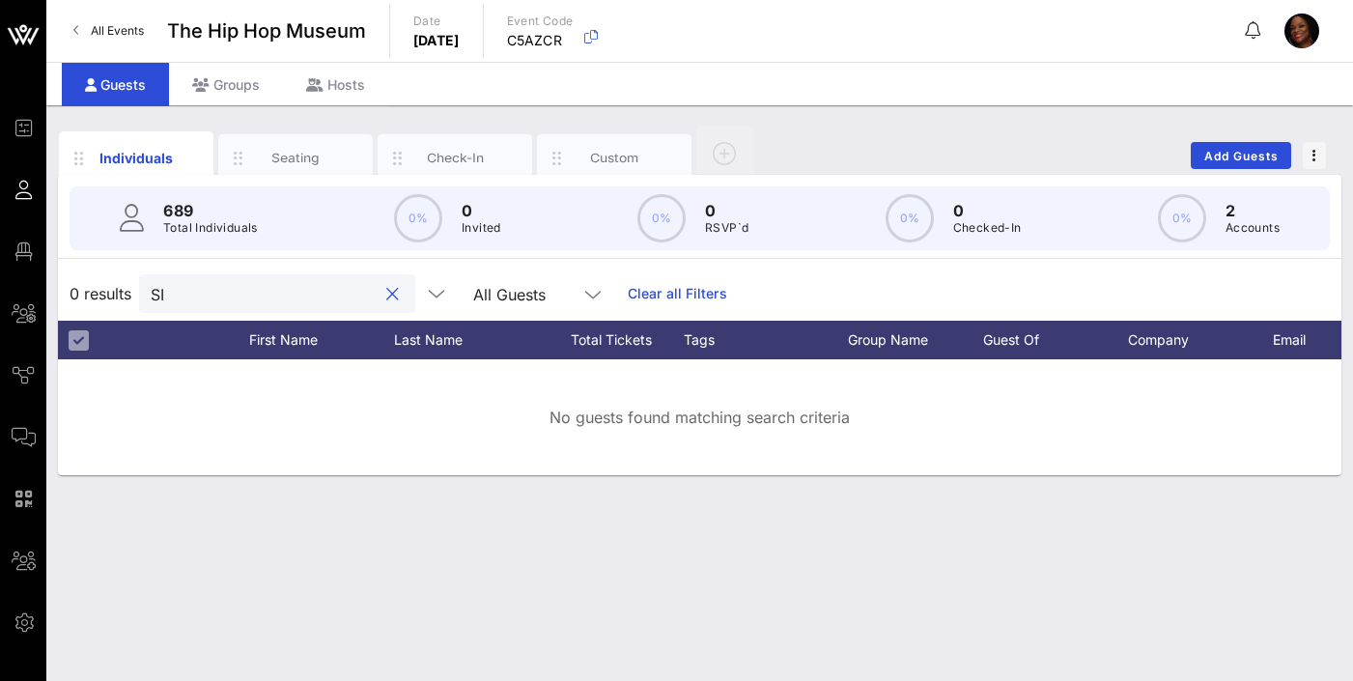
type input "S"
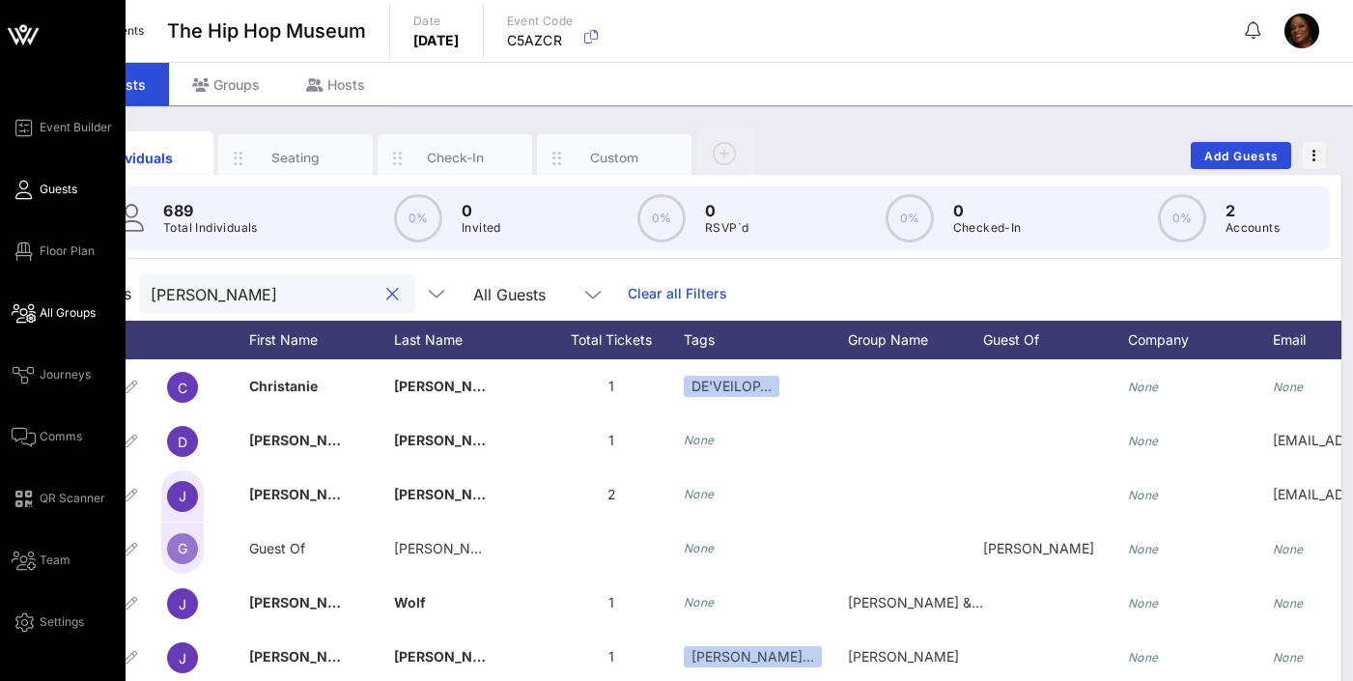
type input "[PERSON_NAME]"
click at [72, 312] on span "All Groups" at bounding box center [68, 312] width 56 height 17
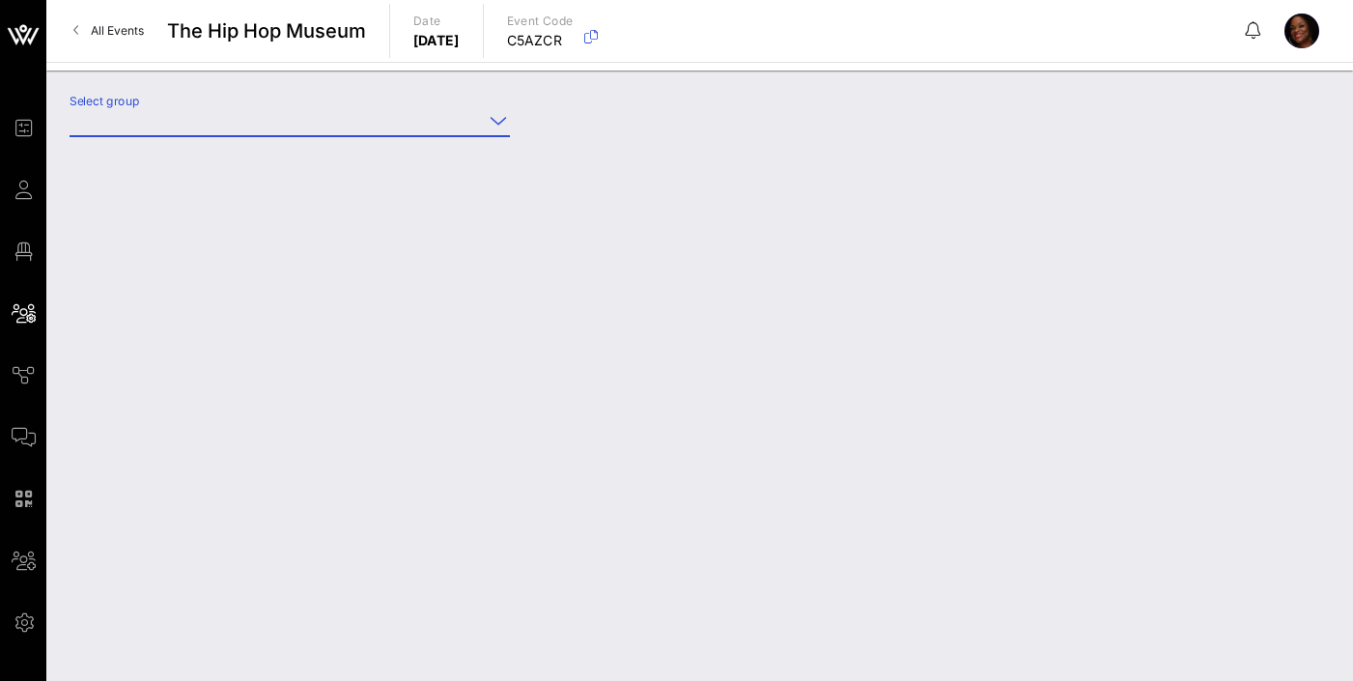
click at [189, 116] on input "Select group" at bounding box center [276, 120] width 413 height 31
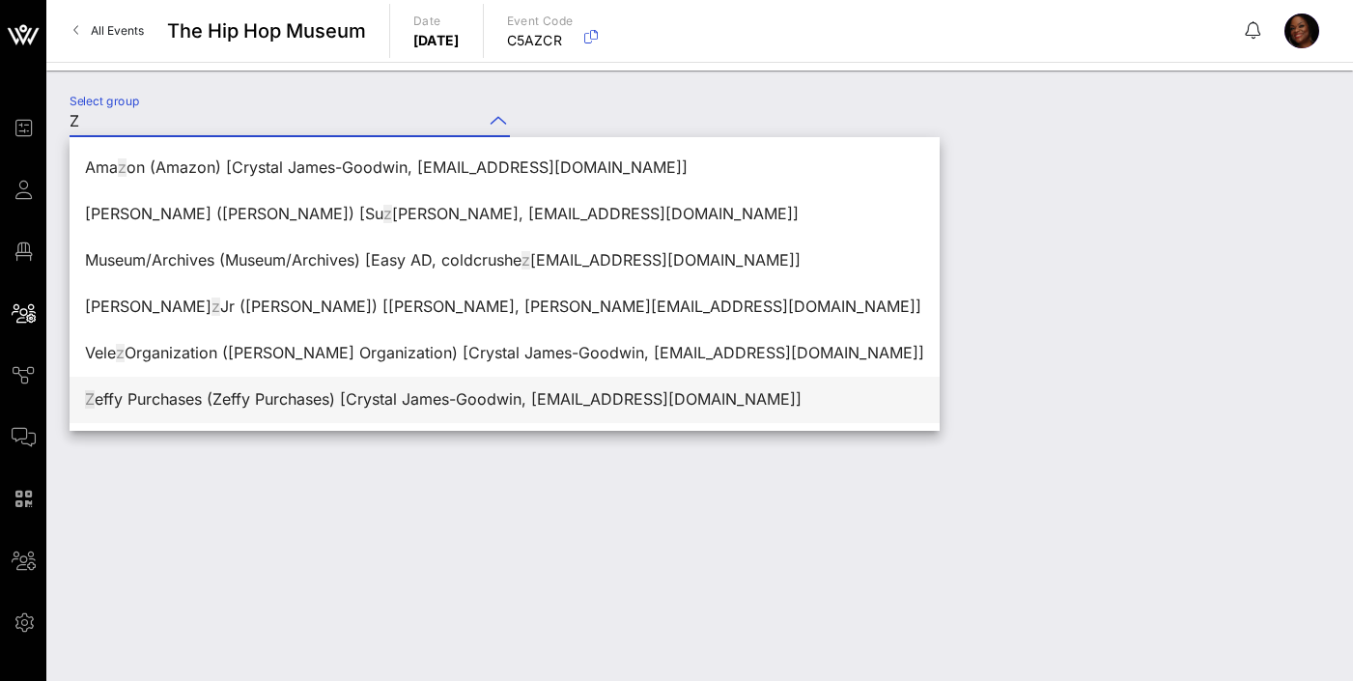
click at [213, 395] on div "Z effy Purchases (Zeffy Purchases) [Crystal James-Goodwin, [EMAIL_ADDRESS][DOMA…" at bounding box center [504, 399] width 839 height 18
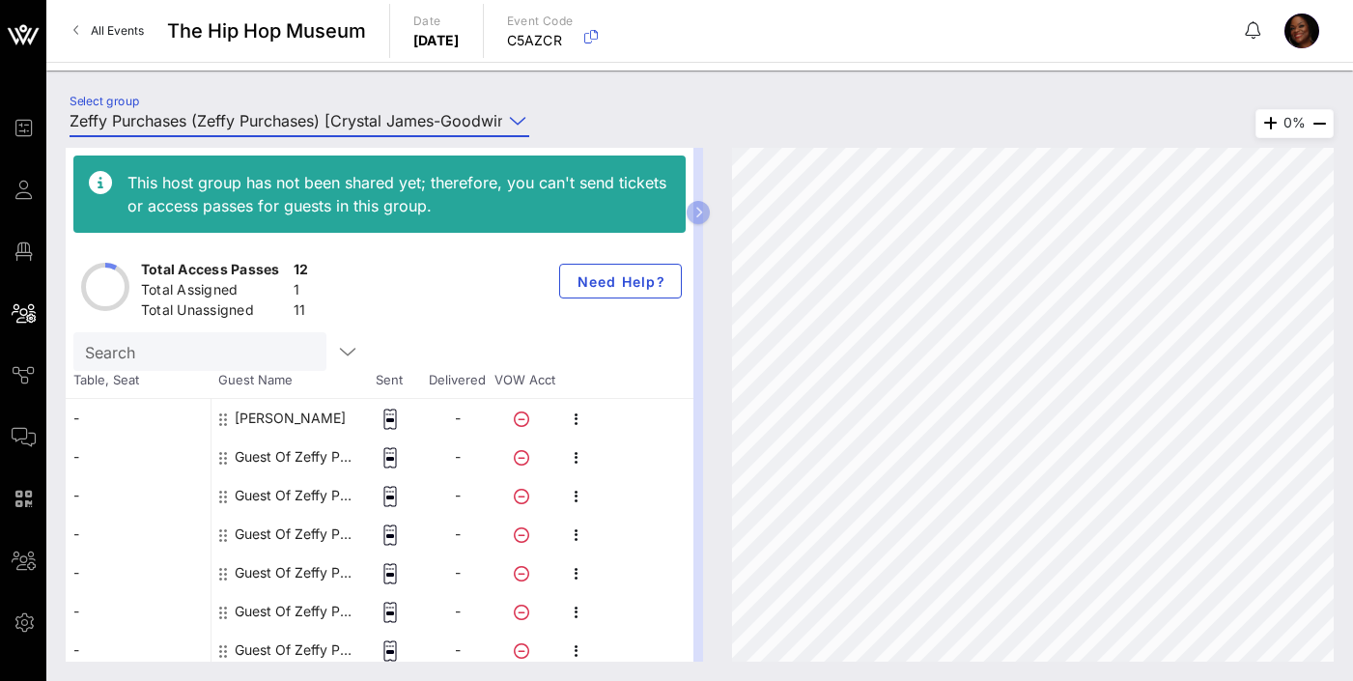
type input "Zeffy Purchases (Zeffy Purchases) [Crystal James-Goodwin, [EMAIL_ADDRESS][DOMAI…"
click at [311, 454] on div "Guest Of Zeffy Purchases" at bounding box center [296, 456] width 122 height 39
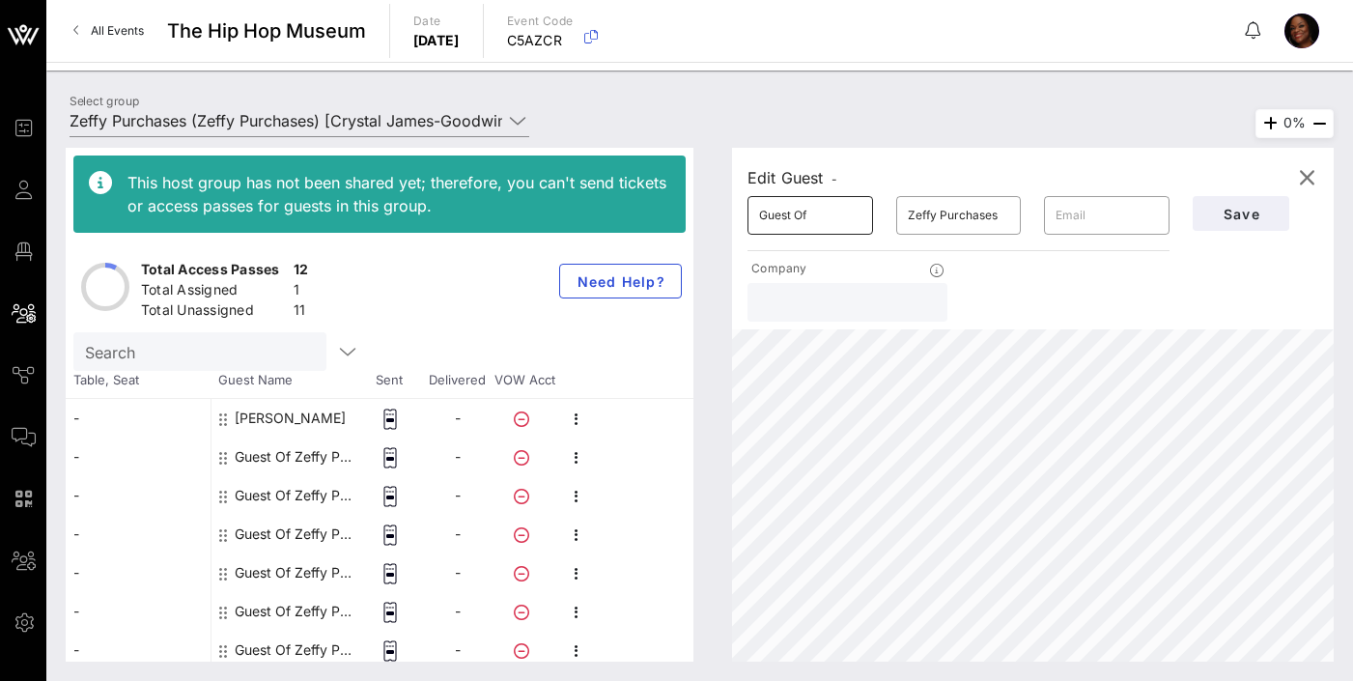
click at [804, 220] on input "Guest Of" at bounding box center [810, 215] width 102 height 31
drag, startPoint x: 820, startPoint y: 213, endPoint x: 696, endPoint y: 215, distance: 123.6
click at [696, 215] on div "This host group has not been shared yet; therefore, you can't send tickets or a…" at bounding box center [700, 405] width 1268 height 514
type input "[PERSON_NAME]"
type input "SILVAN"
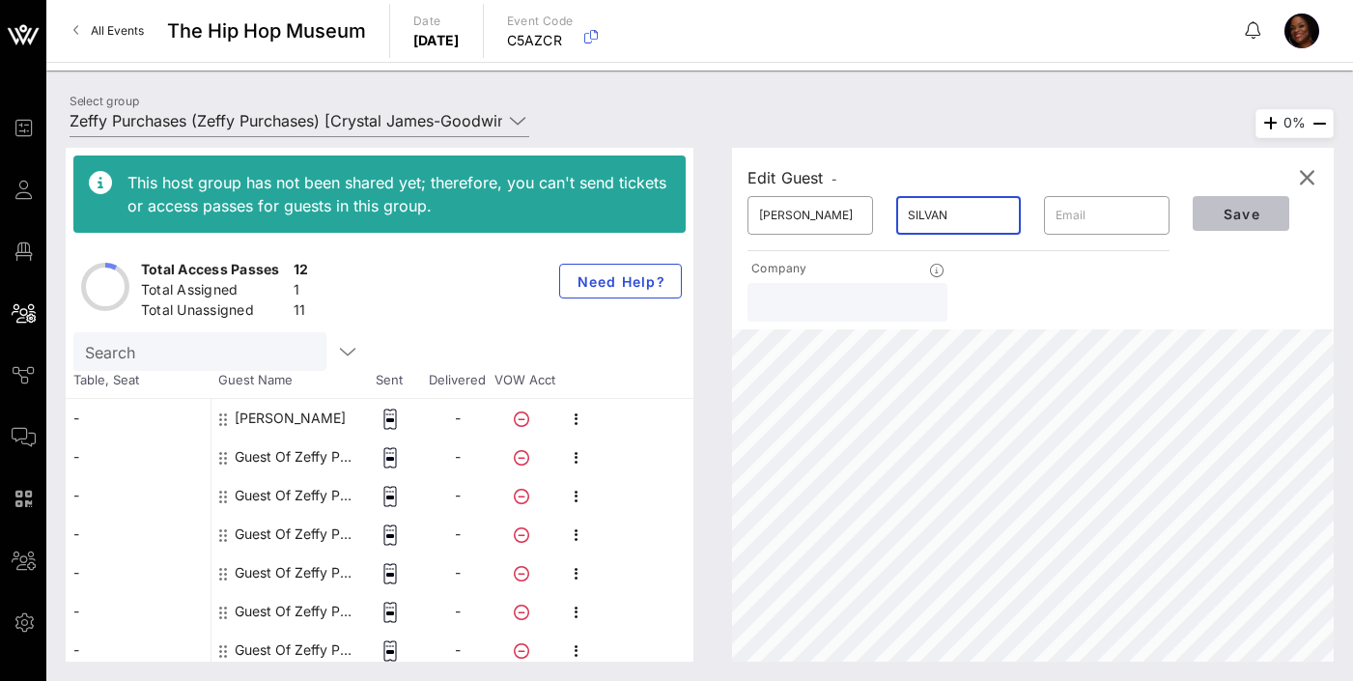
click at [1248, 213] on span "Save" at bounding box center [1241, 214] width 66 height 16
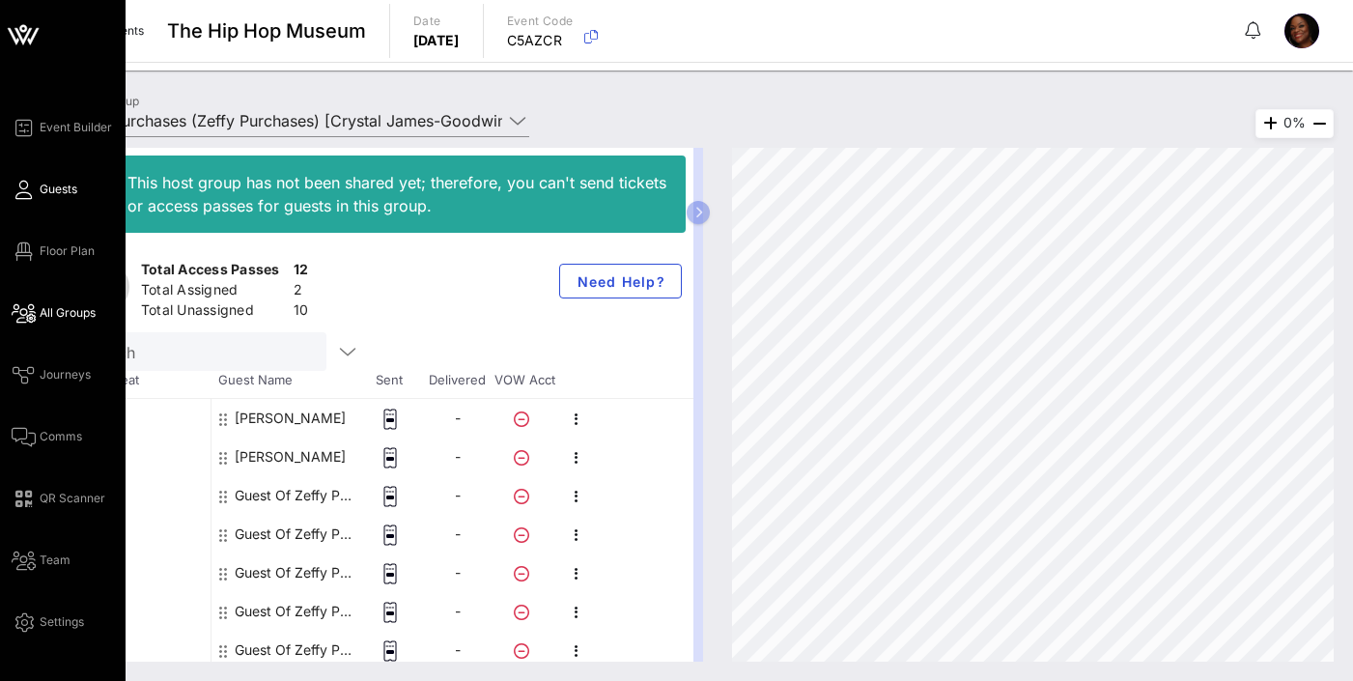
click at [24, 200] on link "Guests" at bounding box center [45, 189] width 66 height 23
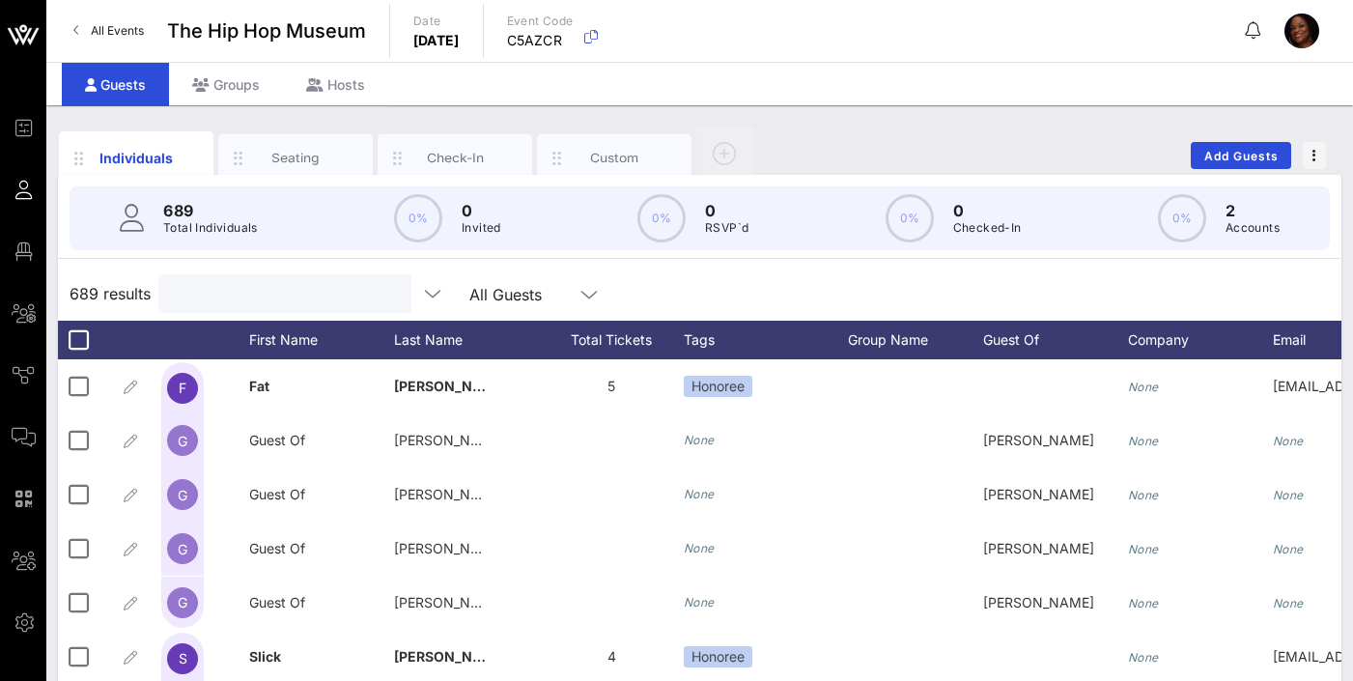
click at [282, 294] on input "text" at bounding box center [283, 293] width 226 height 25
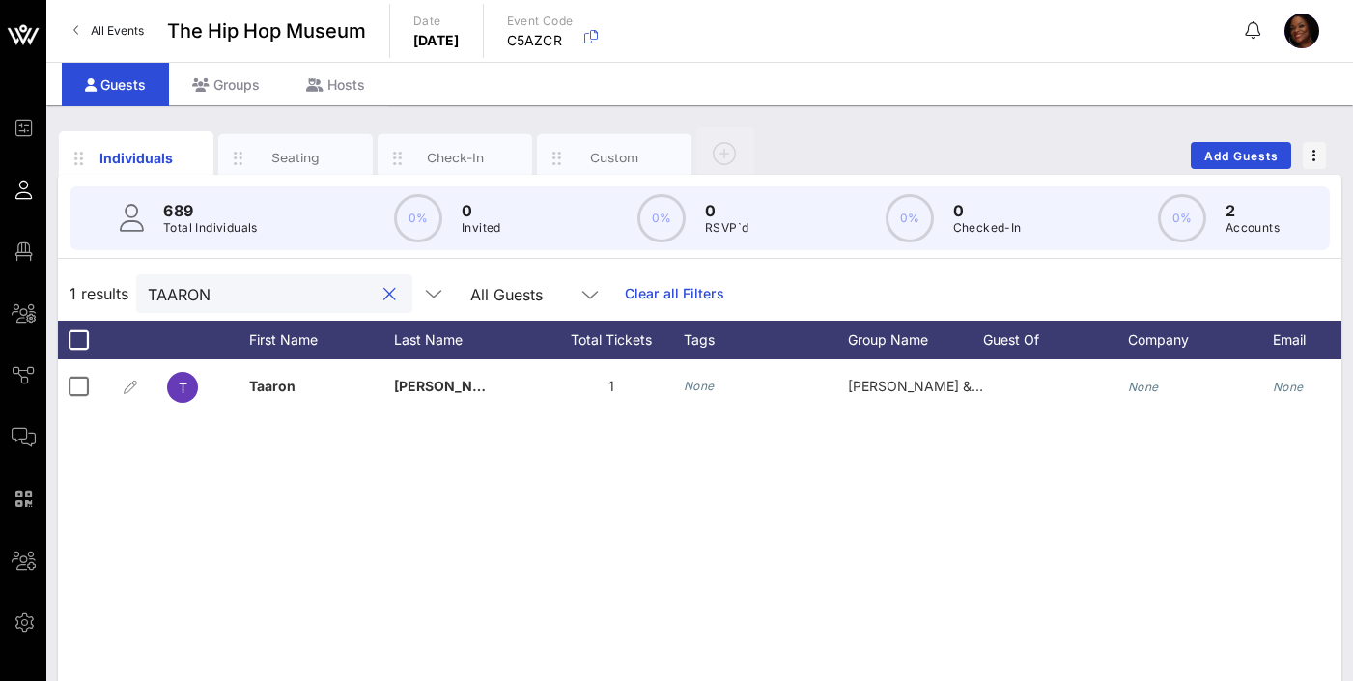
drag, startPoint x: 220, startPoint y: 294, endPoint x: 137, endPoint y: 294, distance: 83.0
click at [137, 294] on div "TAARON" at bounding box center [274, 293] width 276 height 39
type input "[PERSON_NAME]"
drag, startPoint x: 215, startPoint y: 290, endPoint x: 122, endPoint y: 293, distance: 93.7
click at [126, 293] on div "1 results [PERSON_NAME] All Guests Clear all Filters" at bounding box center [699, 293] width 1283 height 54
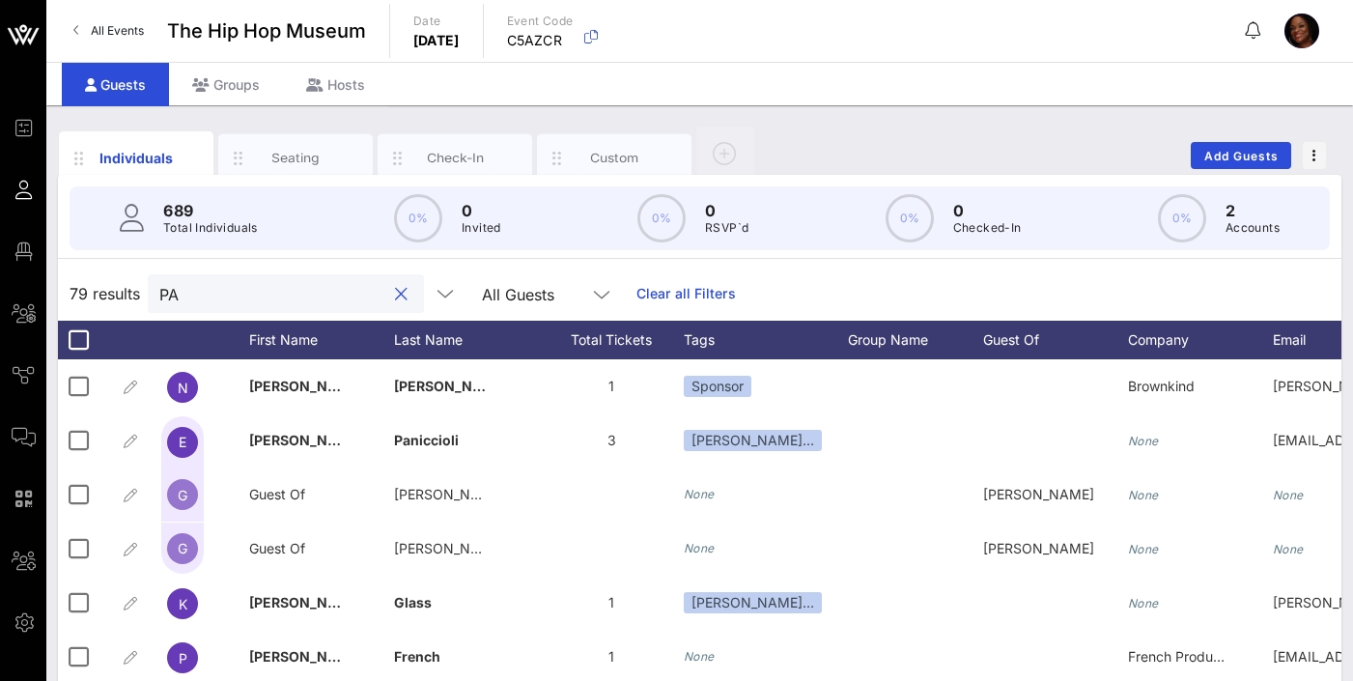
type input "P"
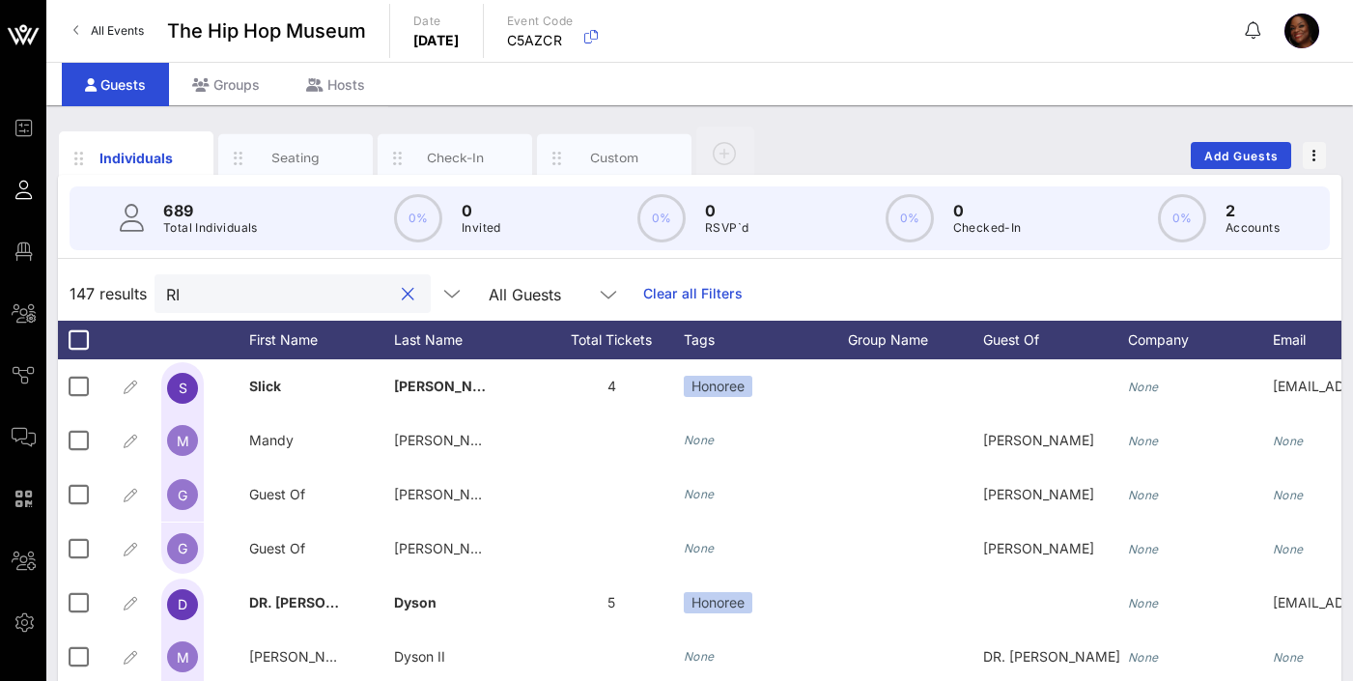
type input "R"
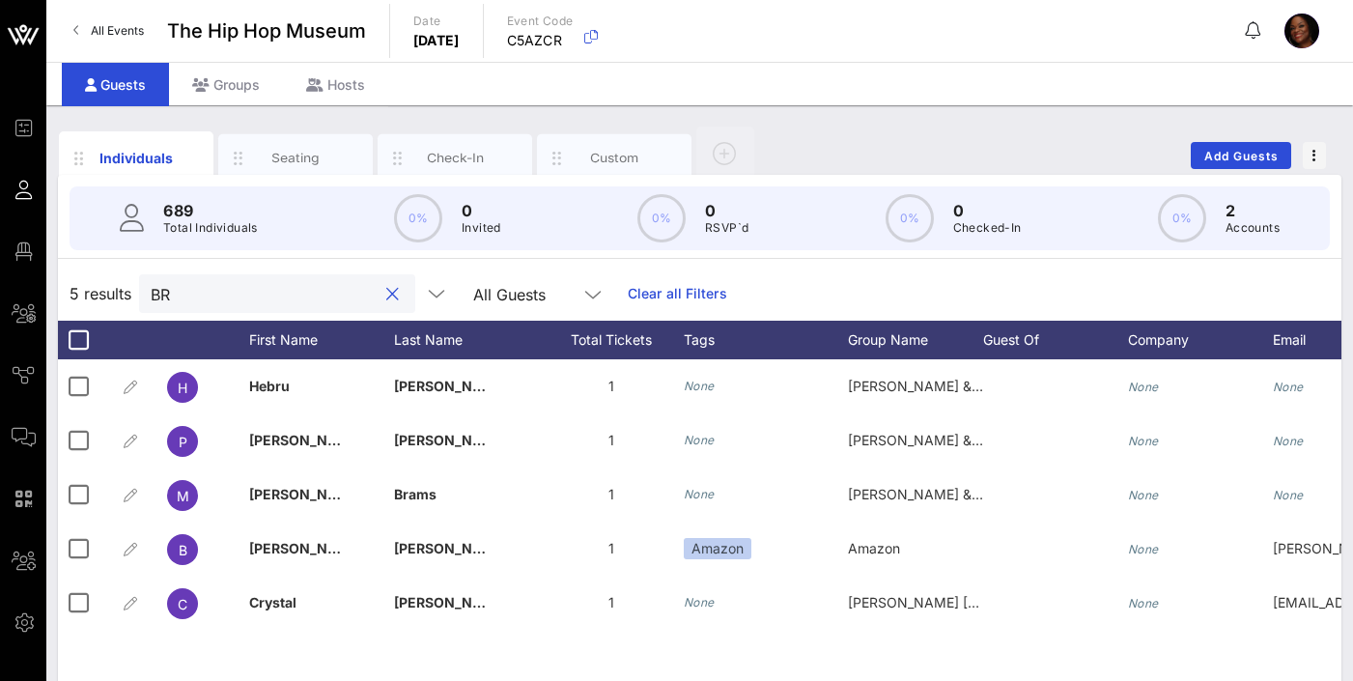
type input "B"
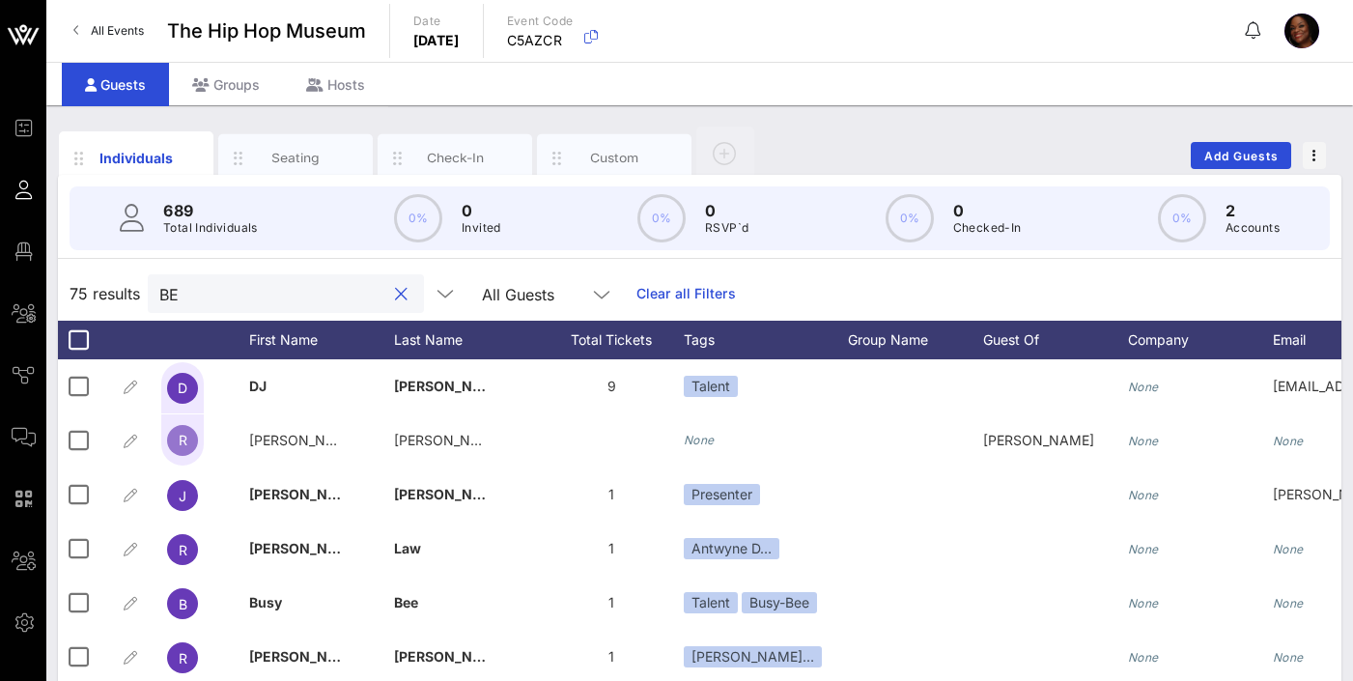
type input "B"
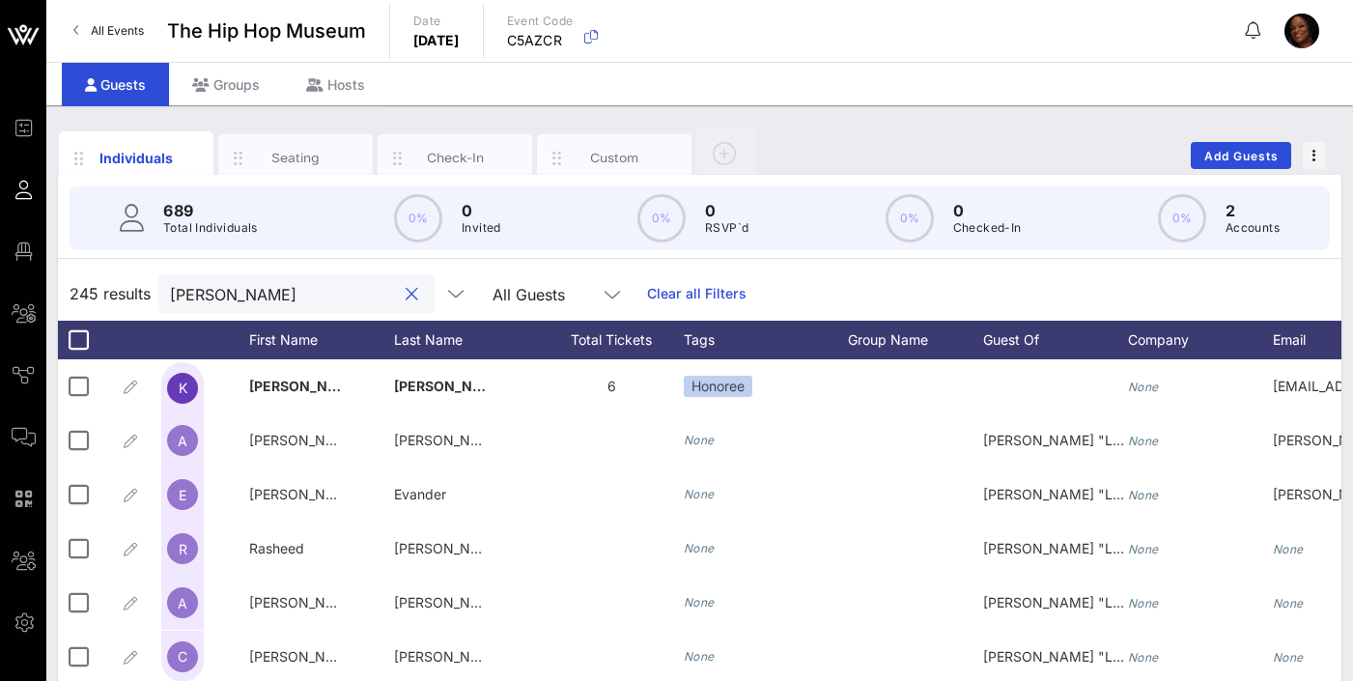
type input "J"
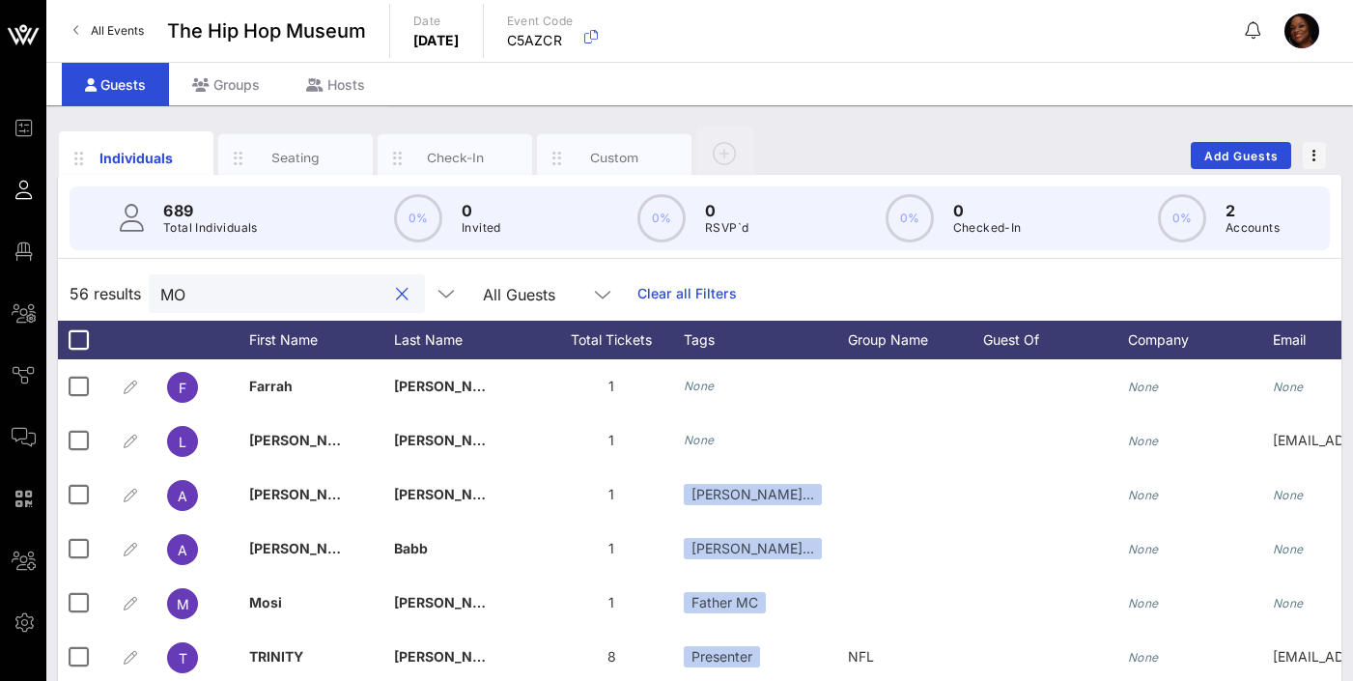
type input "M"
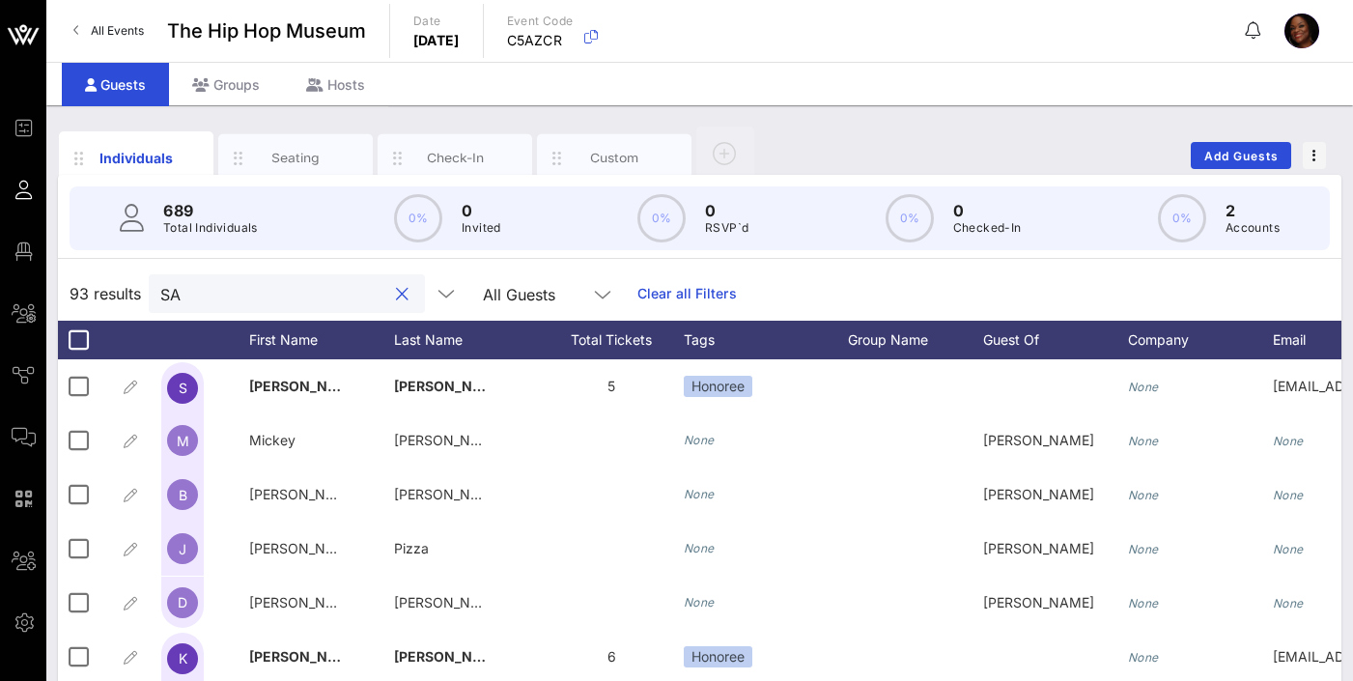
type input "S"
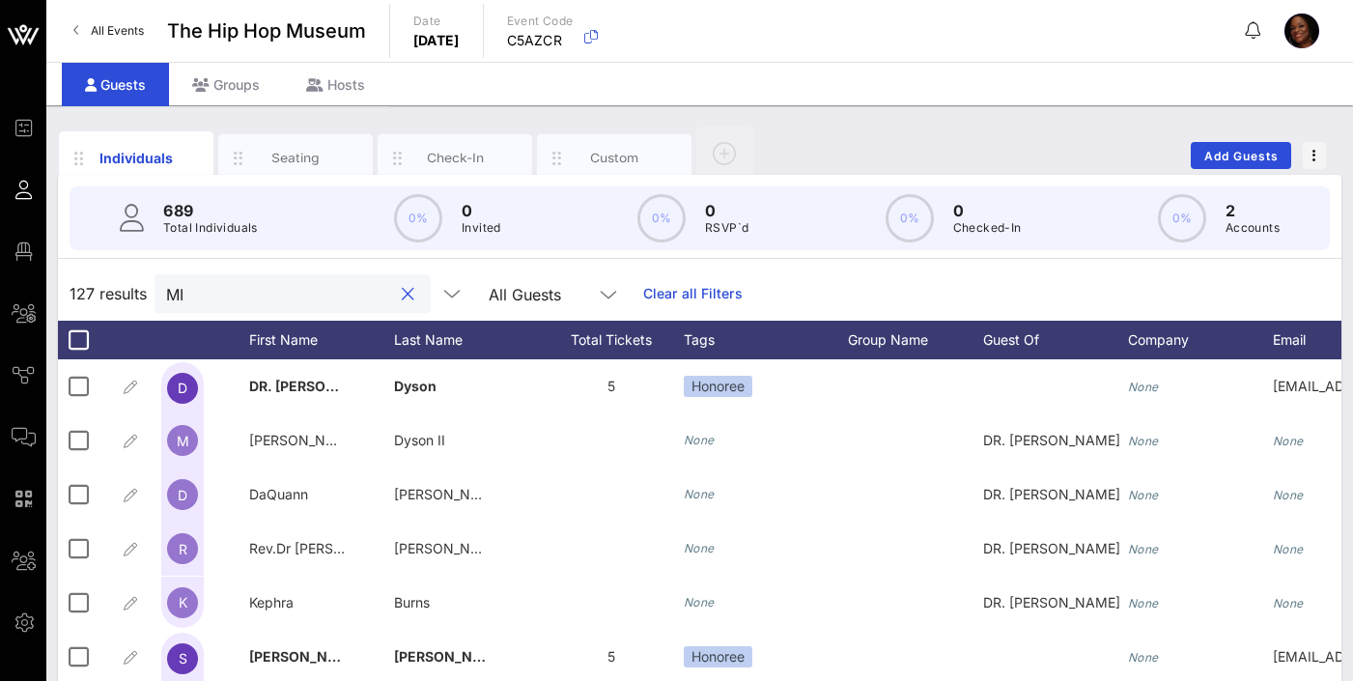
type input "M"
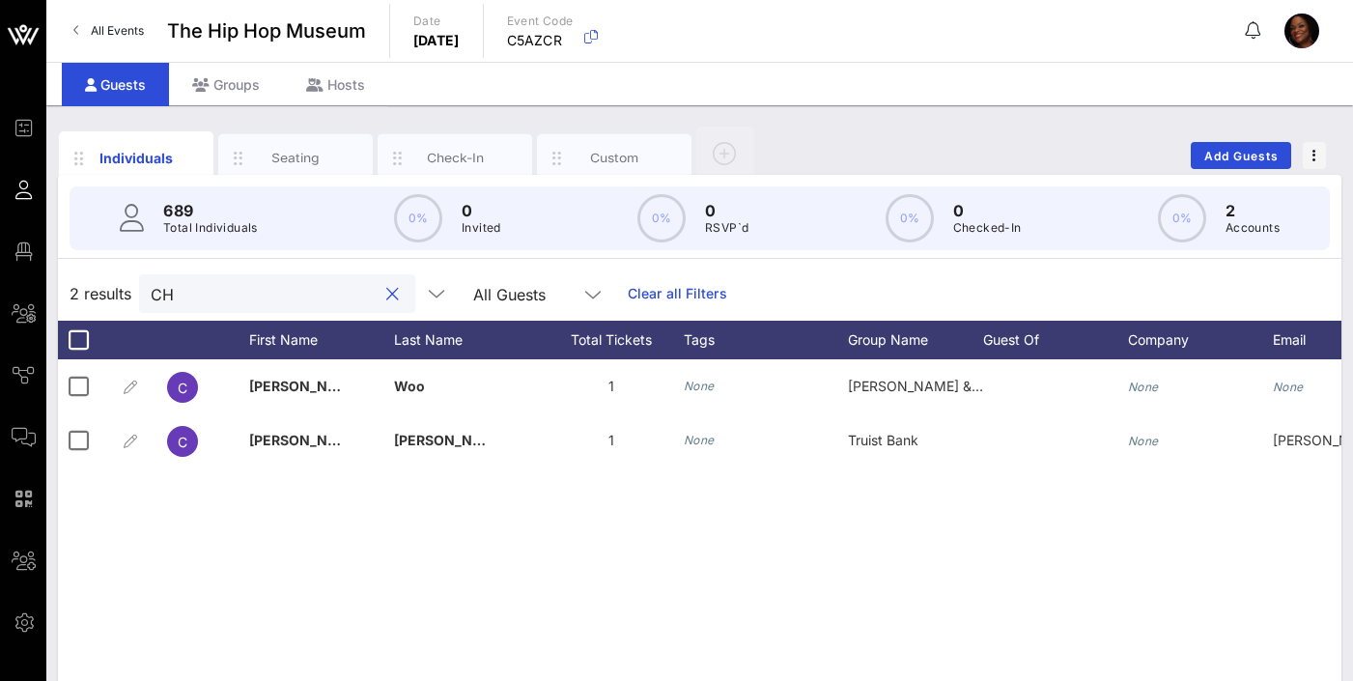
type input "C"
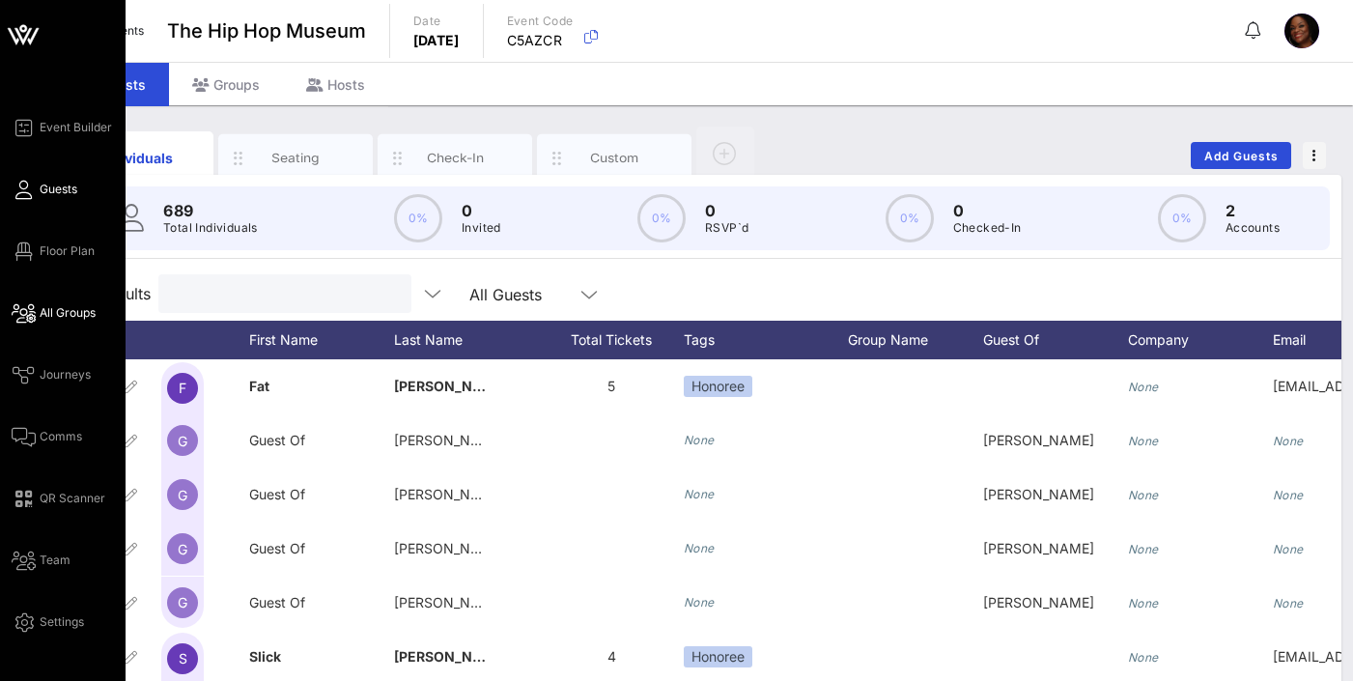
click at [67, 309] on span "All Groups" at bounding box center [68, 312] width 56 height 17
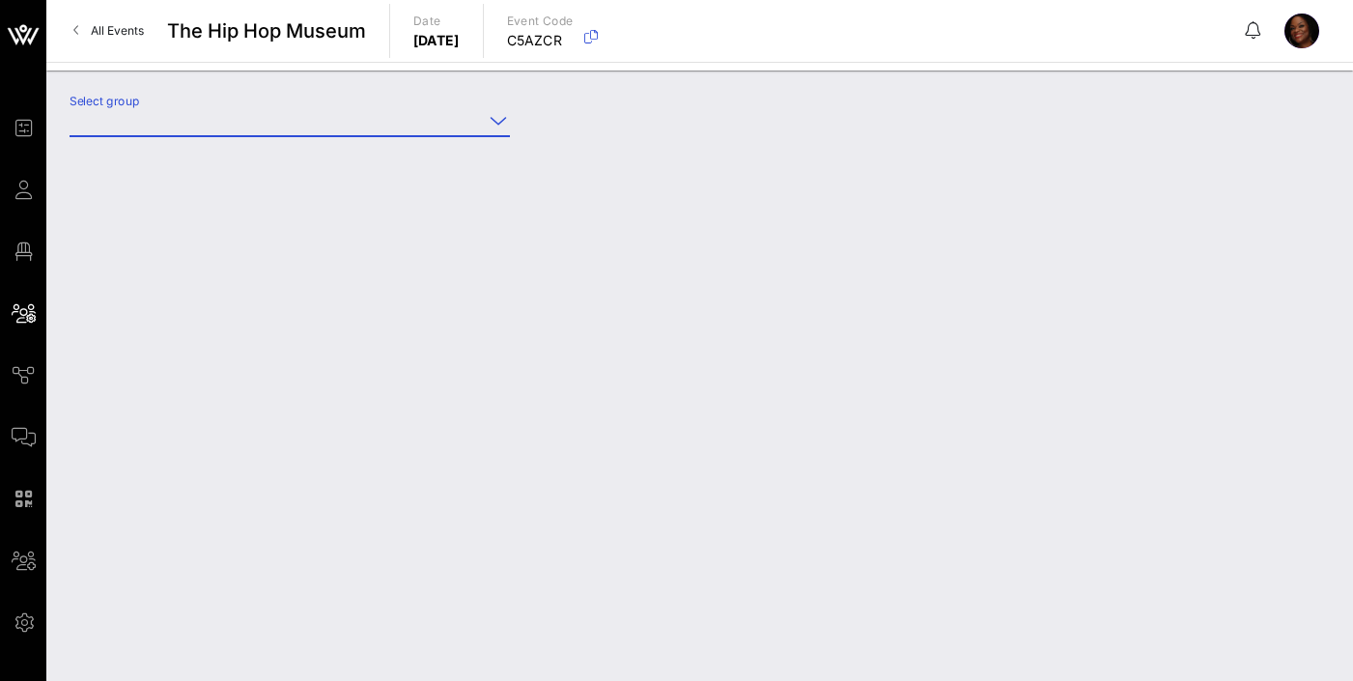
drag, startPoint x: 136, startPoint y: 119, endPoint x: 131, endPoint y: 133, distance: 15.3
click at [136, 119] on input "Select group" at bounding box center [276, 120] width 413 height 31
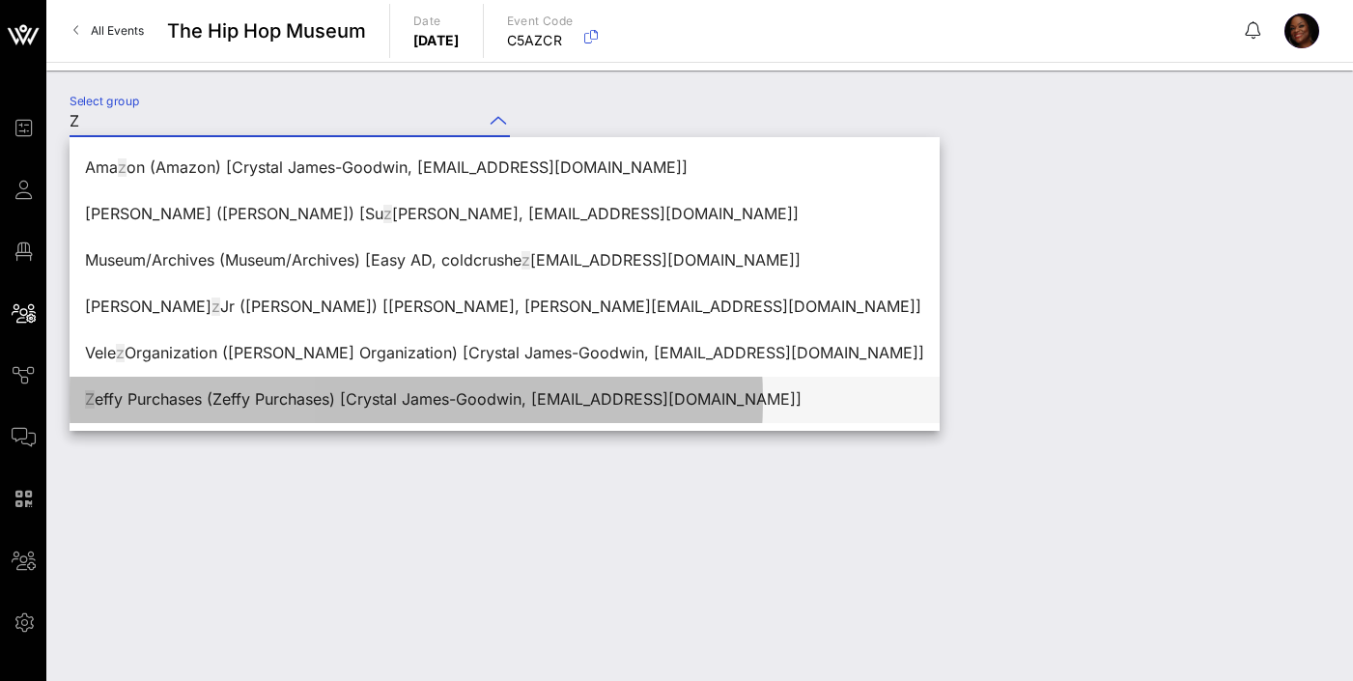
click at [180, 404] on div "Z effy Purchases (Zeffy Purchases) [Crystal James-Goodwin, [EMAIL_ADDRESS][DOMA…" at bounding box center [504, 399] width 839 height 18
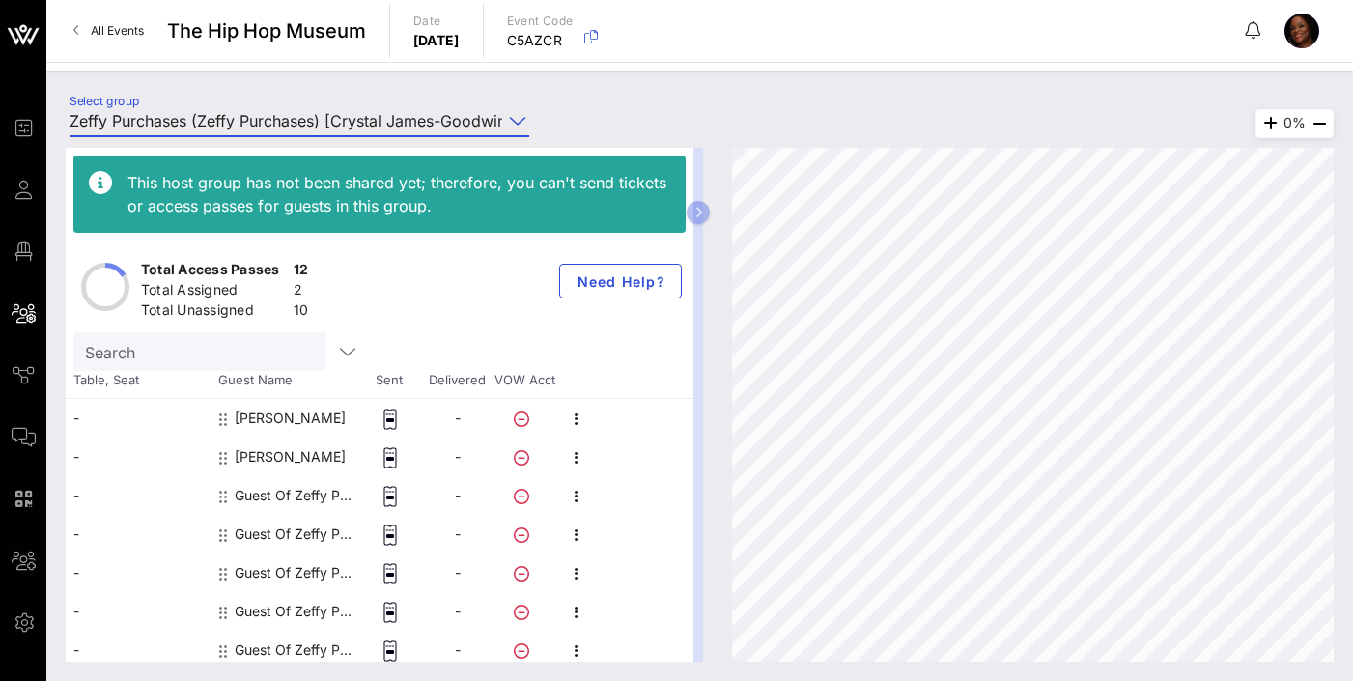
type input "Zeffy Purchases (Zeffy Purchases) [Crystal James-Goodwin, [EMAIL_ADDRESS][DOMAI…"
click at [274, 494] on div "Guest Of Zeffy Purchases" at bounding box center [296, 495] width 122 height 39
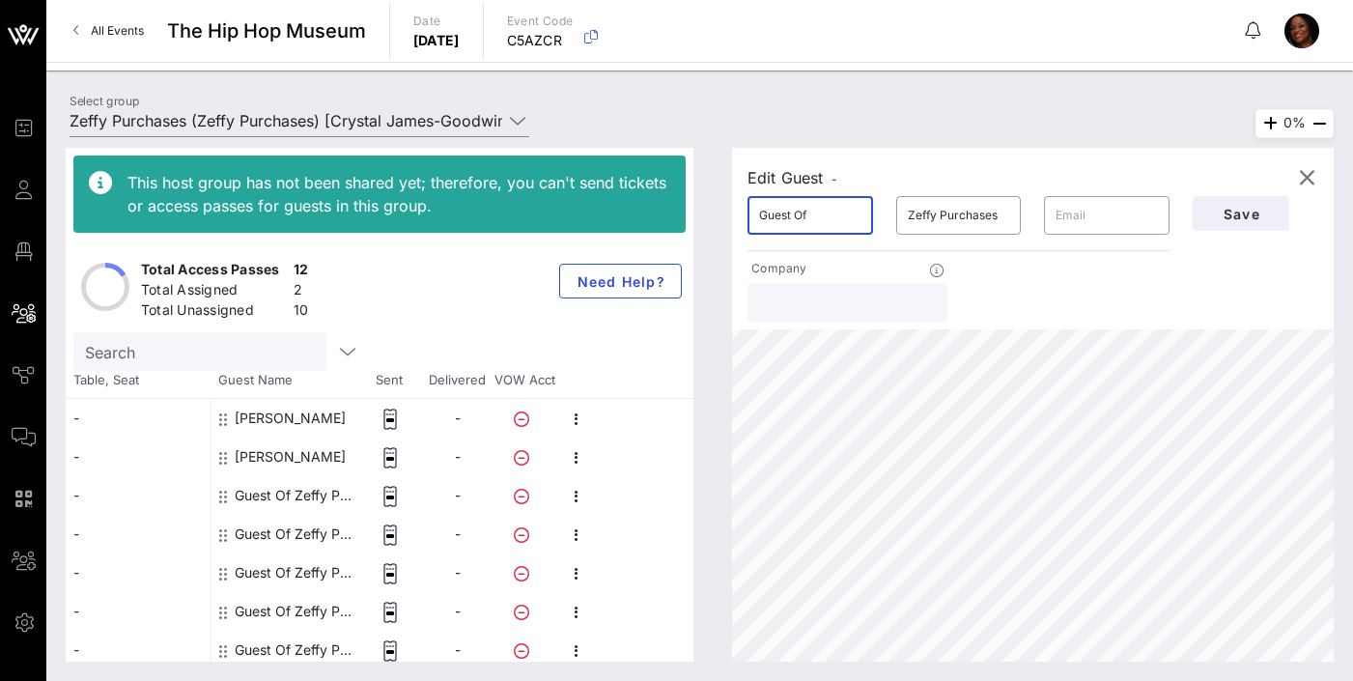
click at [785, 214] on input "Guest Of" at bounding box center [810, 215] width 102 height 31
type input "G"
type input "[PERSON_NAME]"
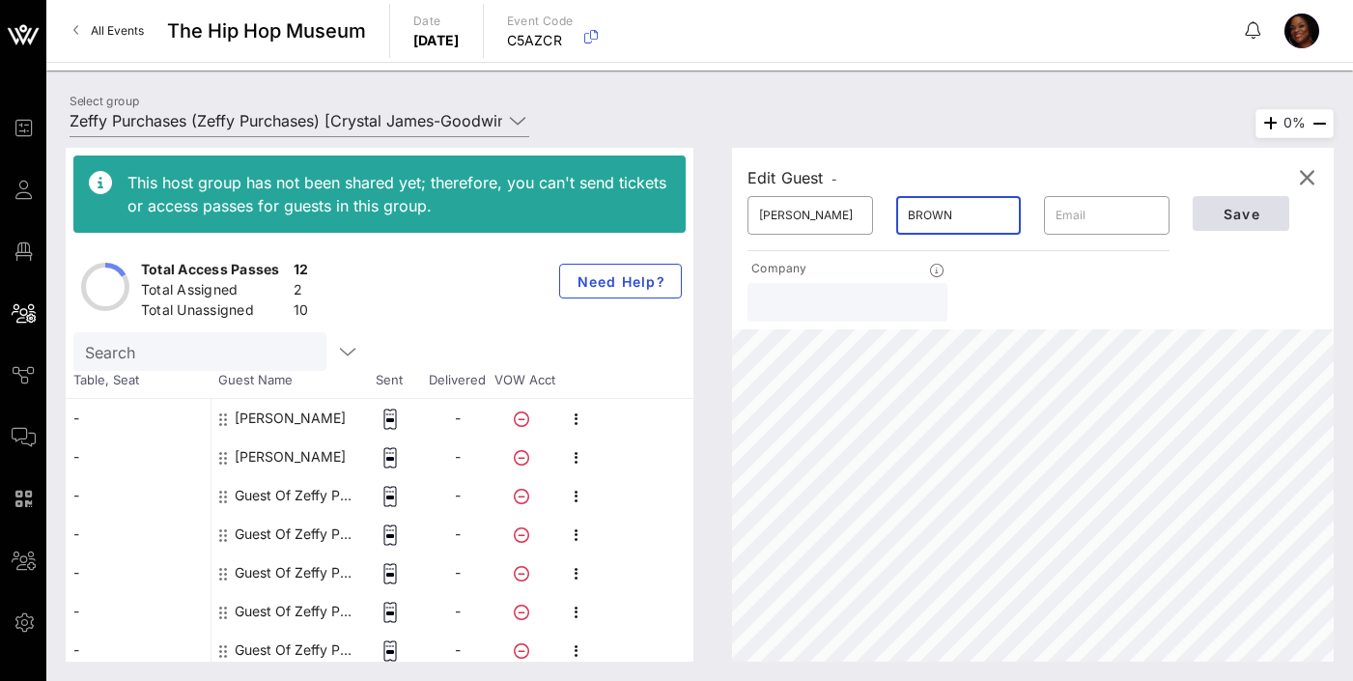
type input "BROWN"
click at [1241, 211] on span "Save" at bounding box center [1241, 214] width 66 height 16
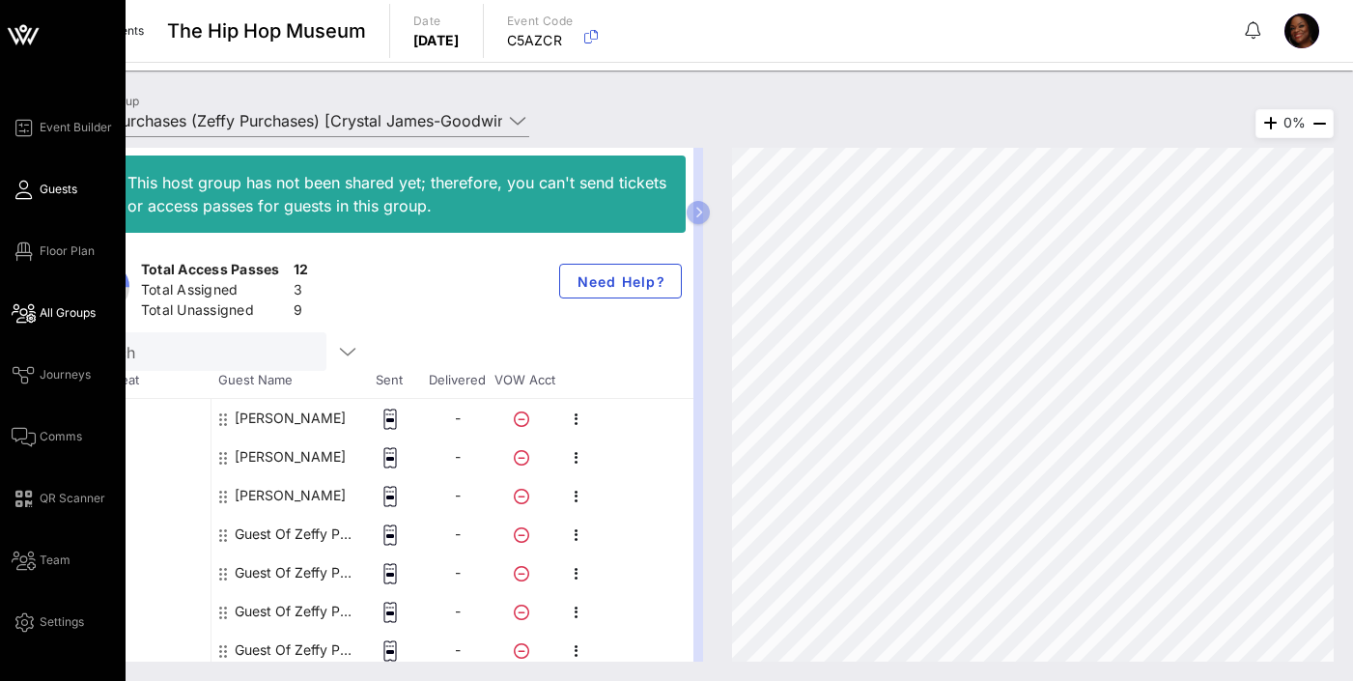
click at [32, 191] on icon at bounding box center [24, 189] width 24 height 3
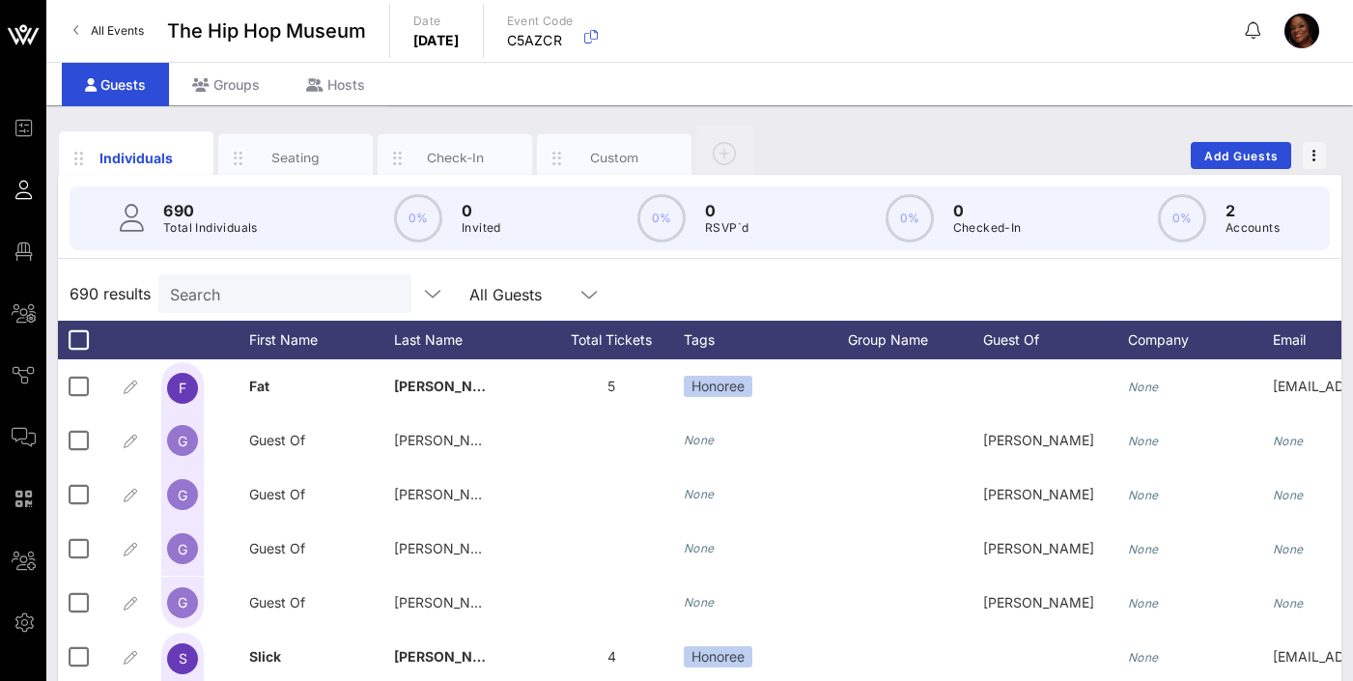
click at [255, 298] on input "Search" at bounding box center [283, 293] width 226 height 25
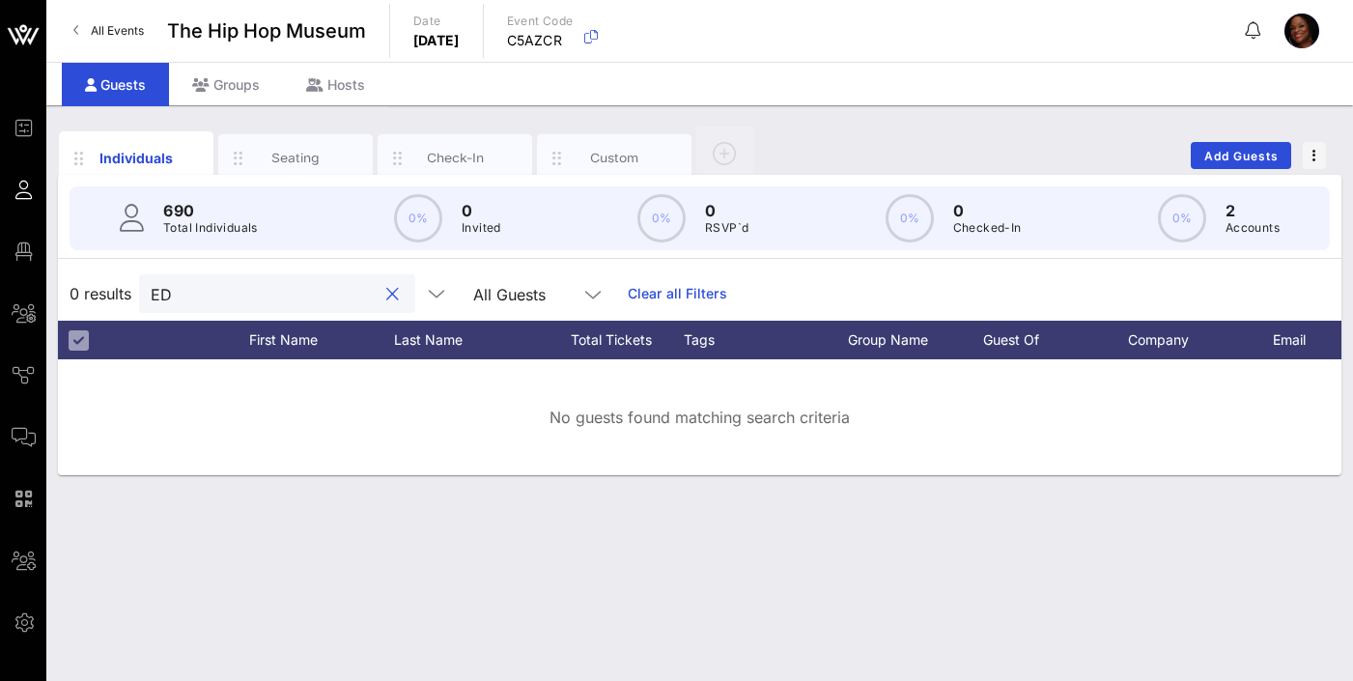
type input "E"
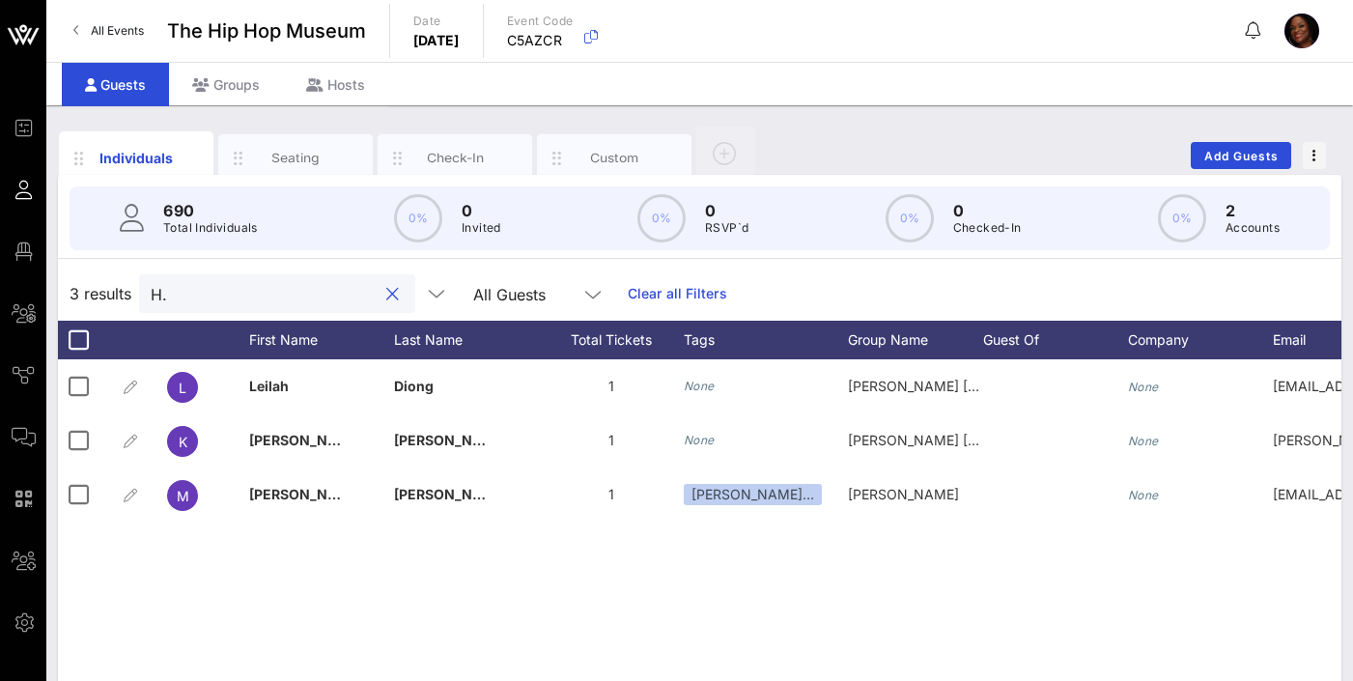
type input "H"
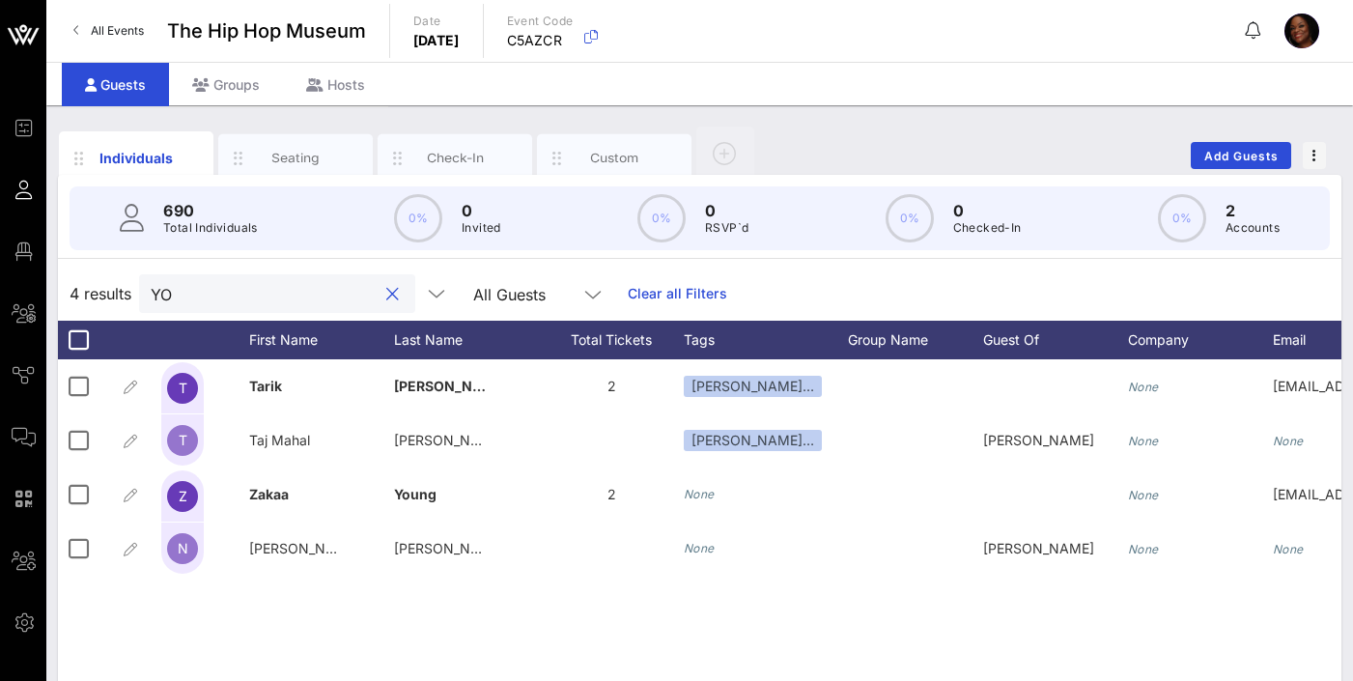
type input "Y"
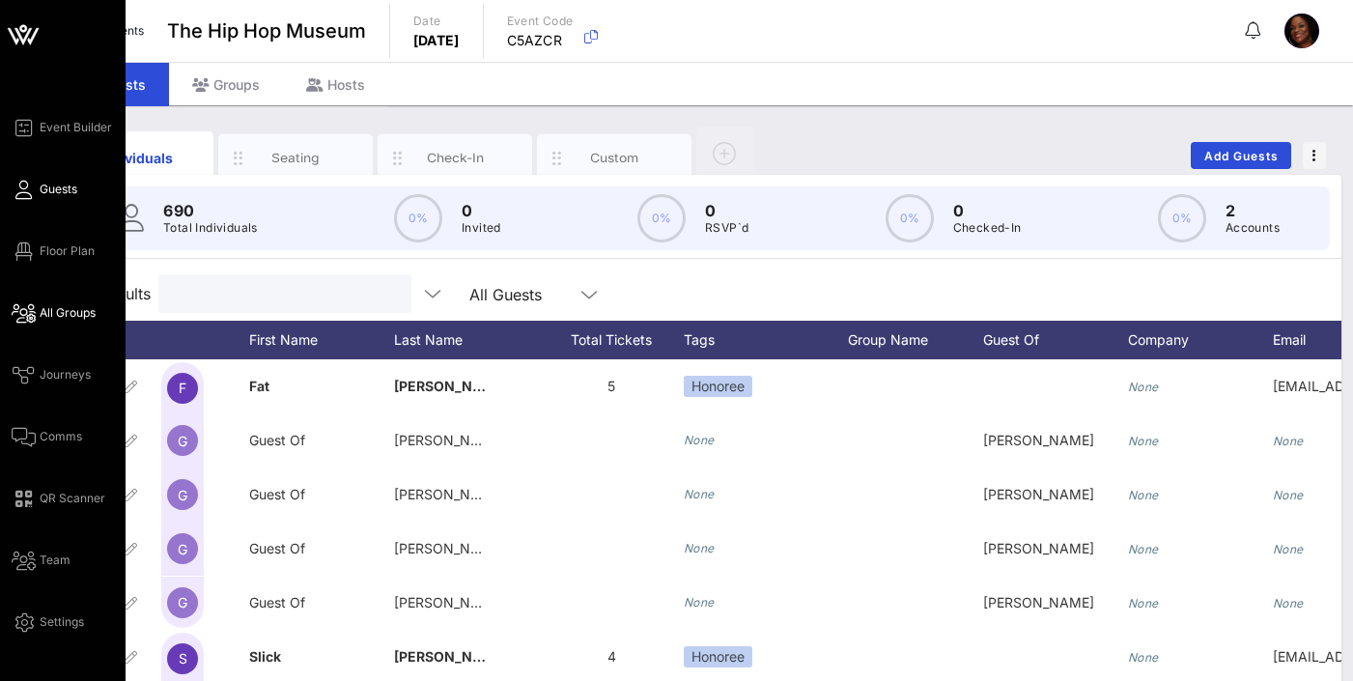
click at [84, 318] on span "All Groups" at bounding box center [68, 312] width 56 height 17
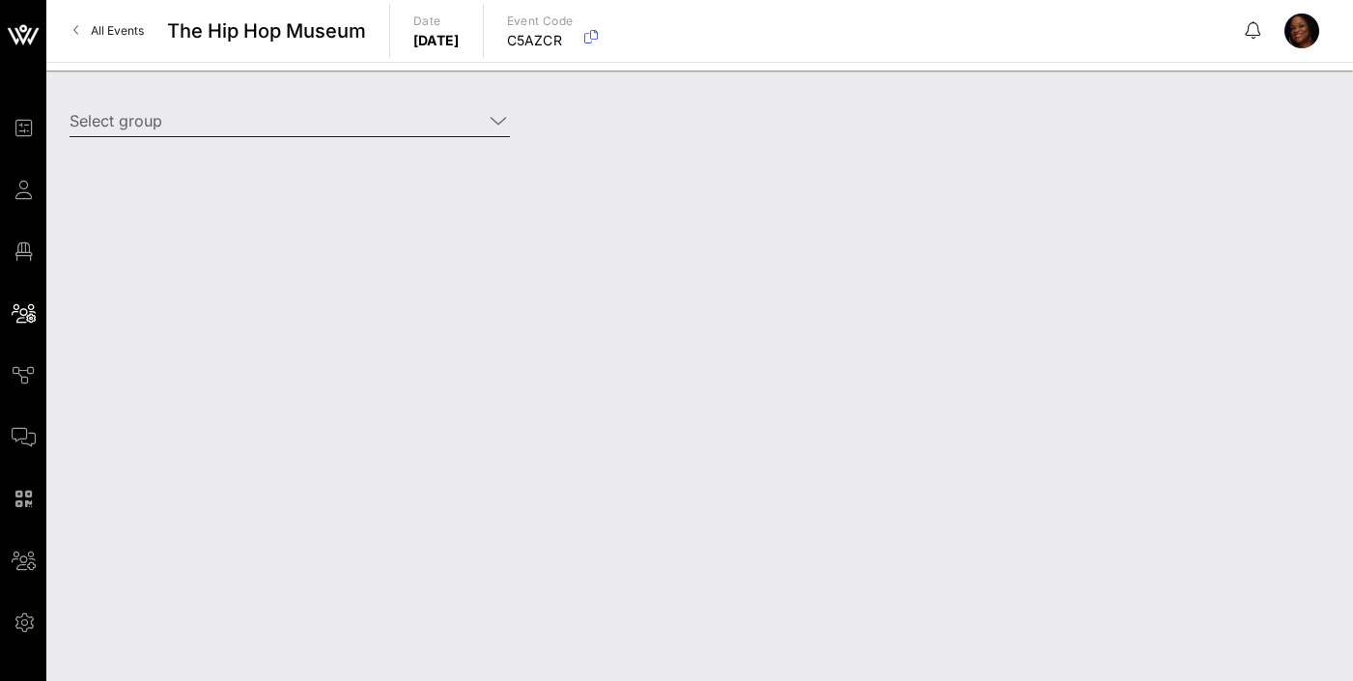
click at [168, 121] on input "Select group" at bounding box center [276, 120] width 413 height 31
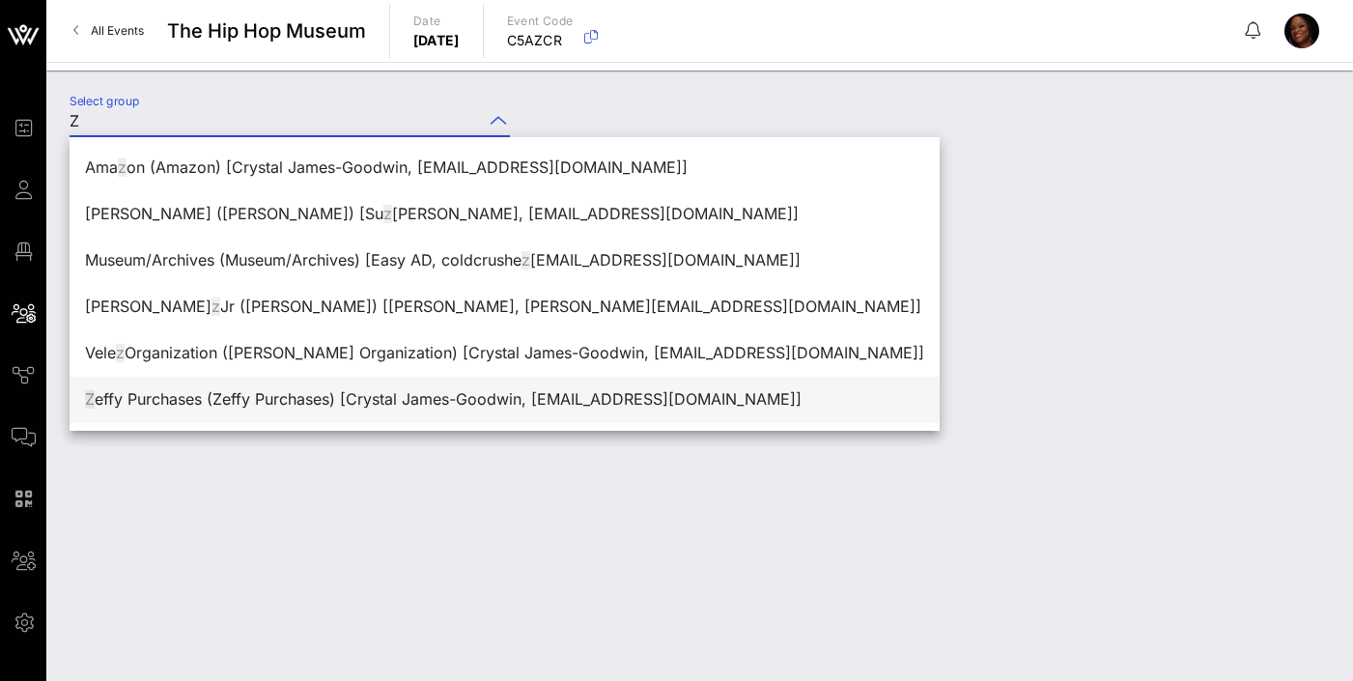
click at [216, 399] on div "Z effy Purchases (Zeffy Purchases) [Crystal James-Goodwin, [EMAIL_ADDRESS][DOMA…" at bounding box center [504, 399] width 839 height 18
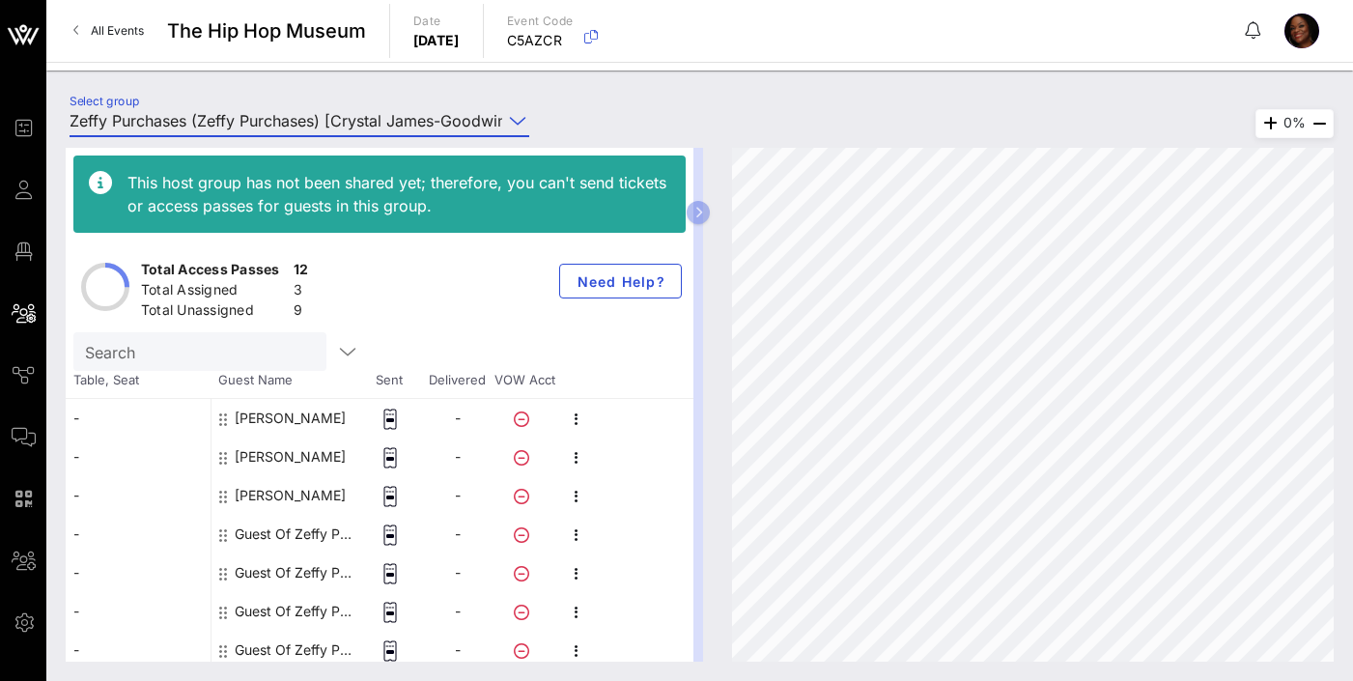
type input "Zeffy Purchases (Zeffy Purchases) [Crystal James-Goodwin, [EMAIL_ADDRESS][DOMAI…"
click at [303, 534] on div "Guest Of Zeffy Purchases" at bounding box center [296, 534] width 122 height 39
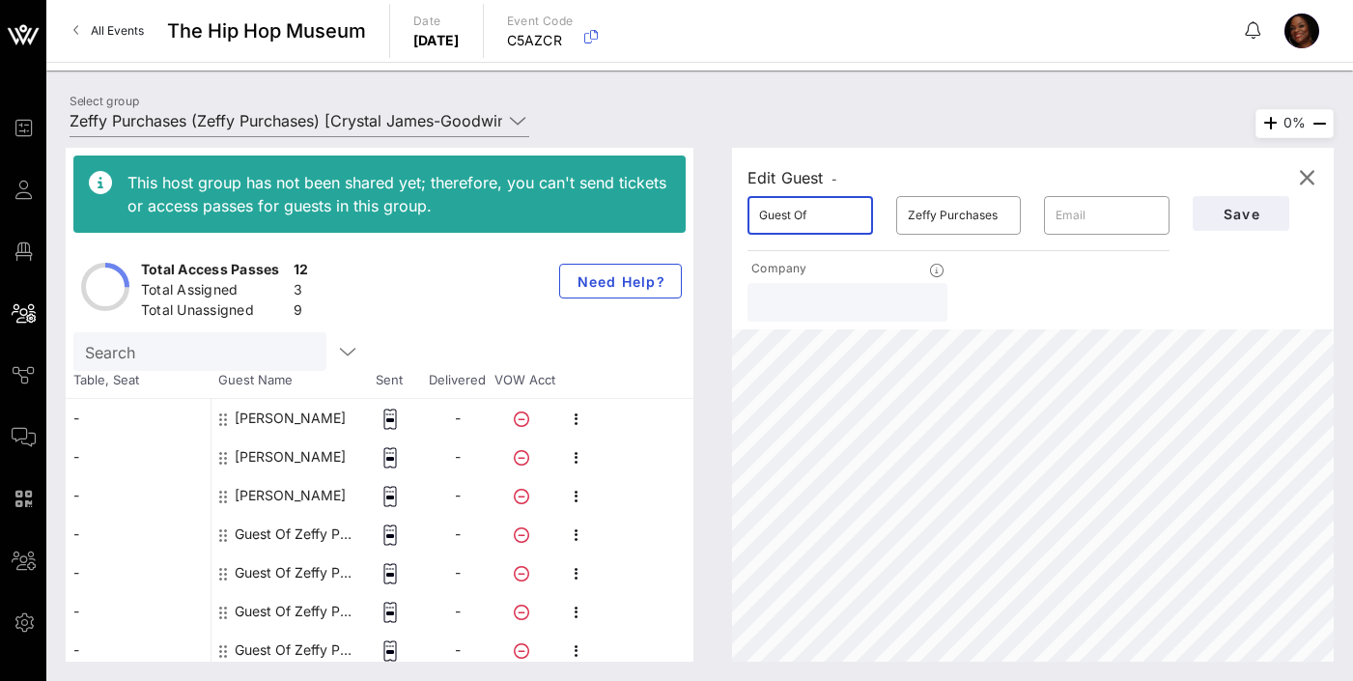
click at [778, 227] on input "Guest Of" at bounding box center [810, 215] width 102 height 31
type input "G"
type input "H. [PERSON_NAME]"
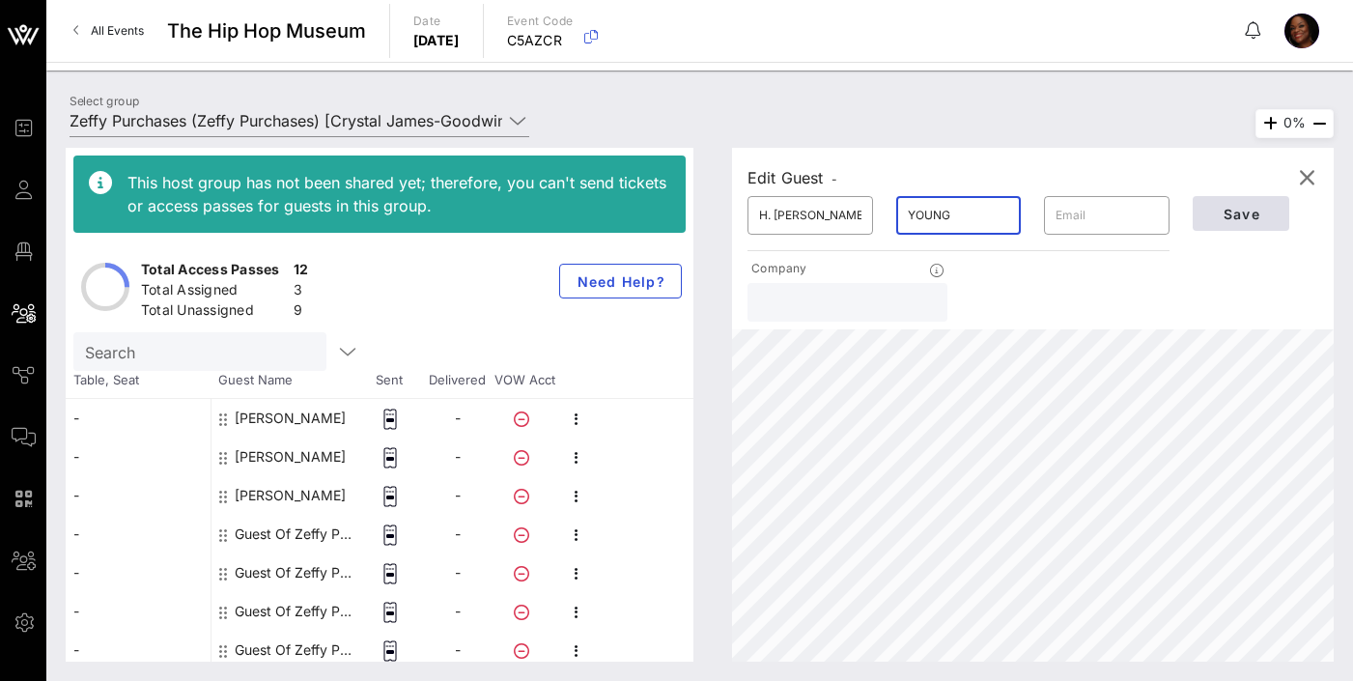
type input "YOUNG"
click at [1255, 207] on span "Save" at bounding box center [1241, 214] width 66 height 16
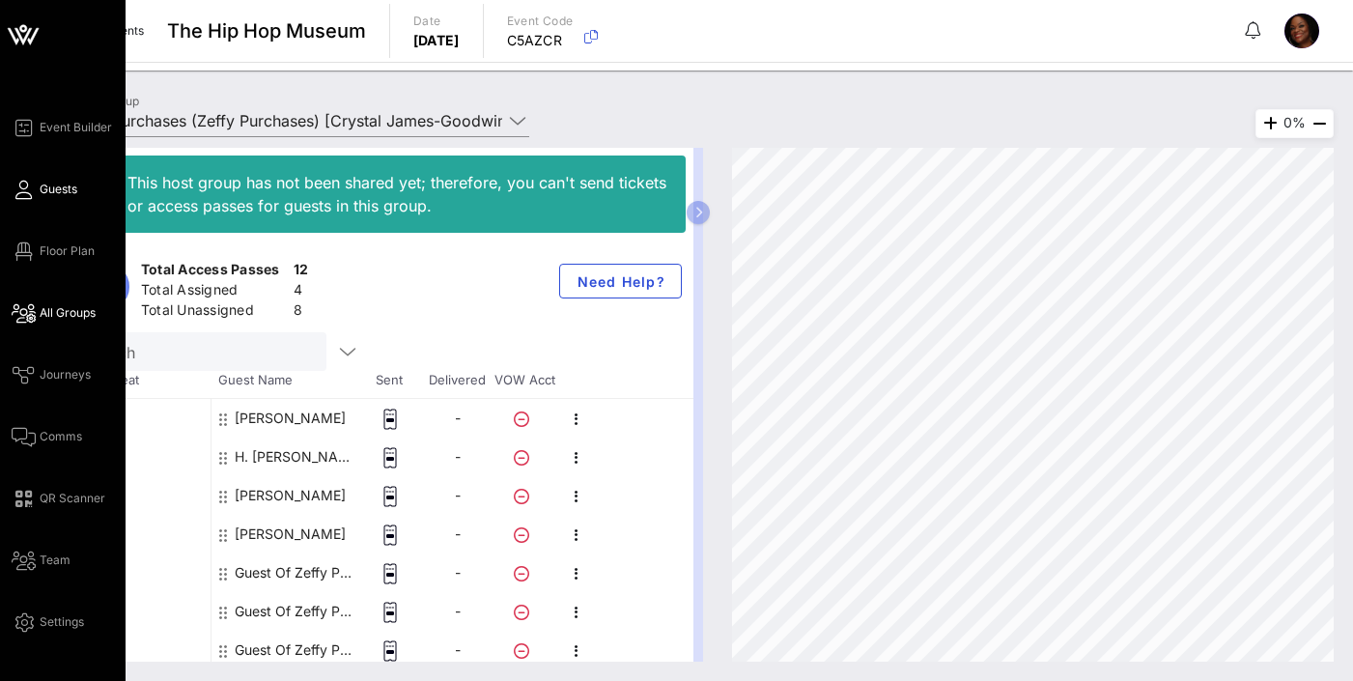
click at [49, 185] on span "Guests" at bounding box center [59, 189] width 38 height 17
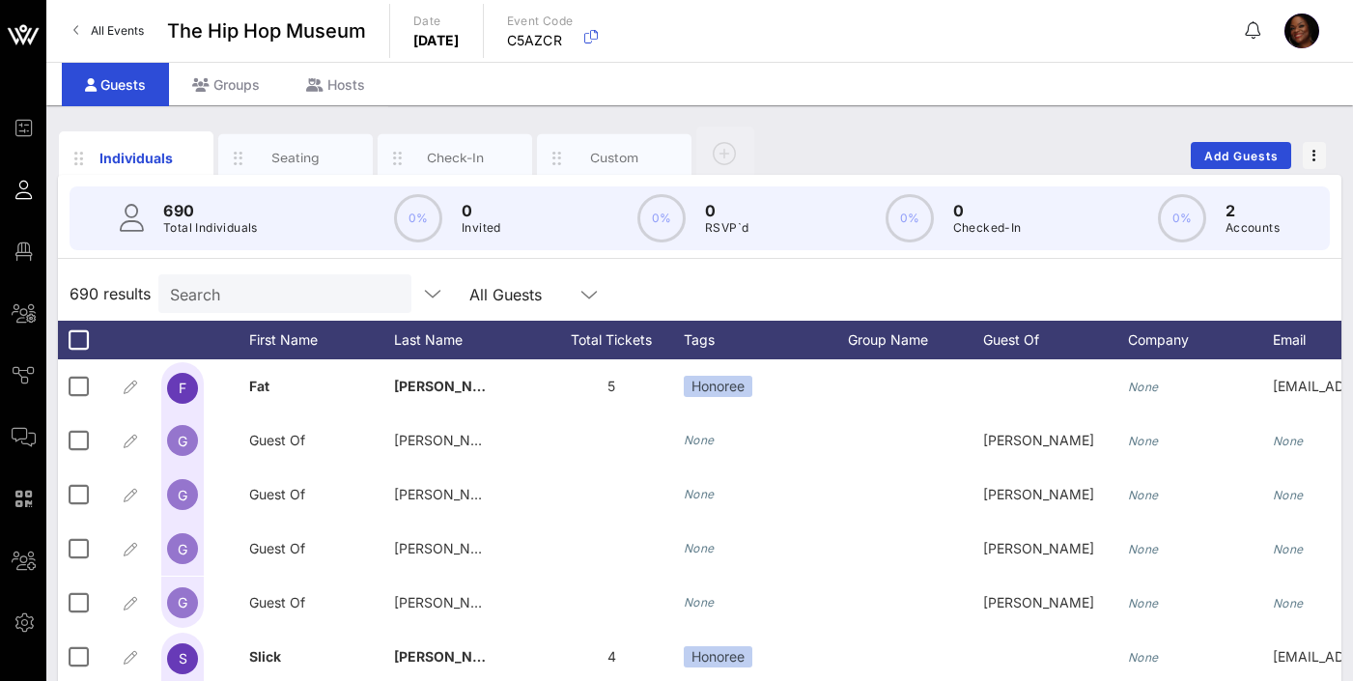
click at [240, 291] on input "Search" at bounding box center [283, 293] width 226 height 25
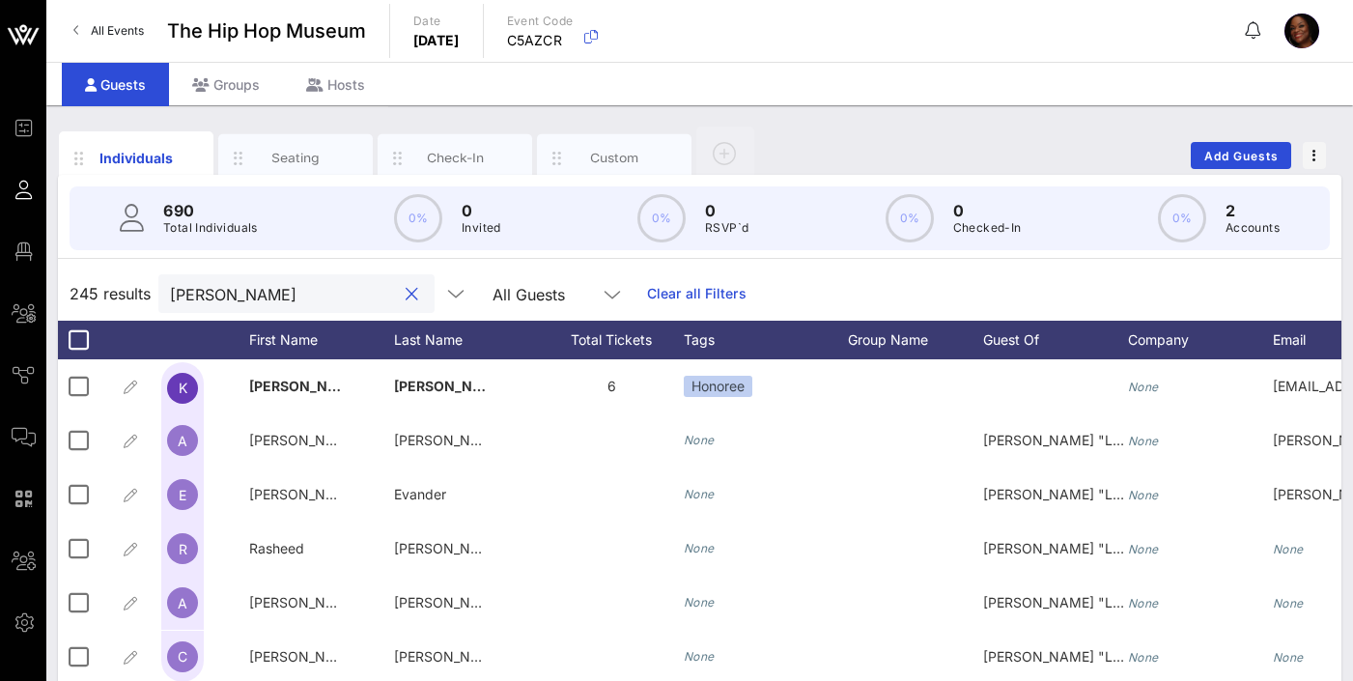
type input "J"
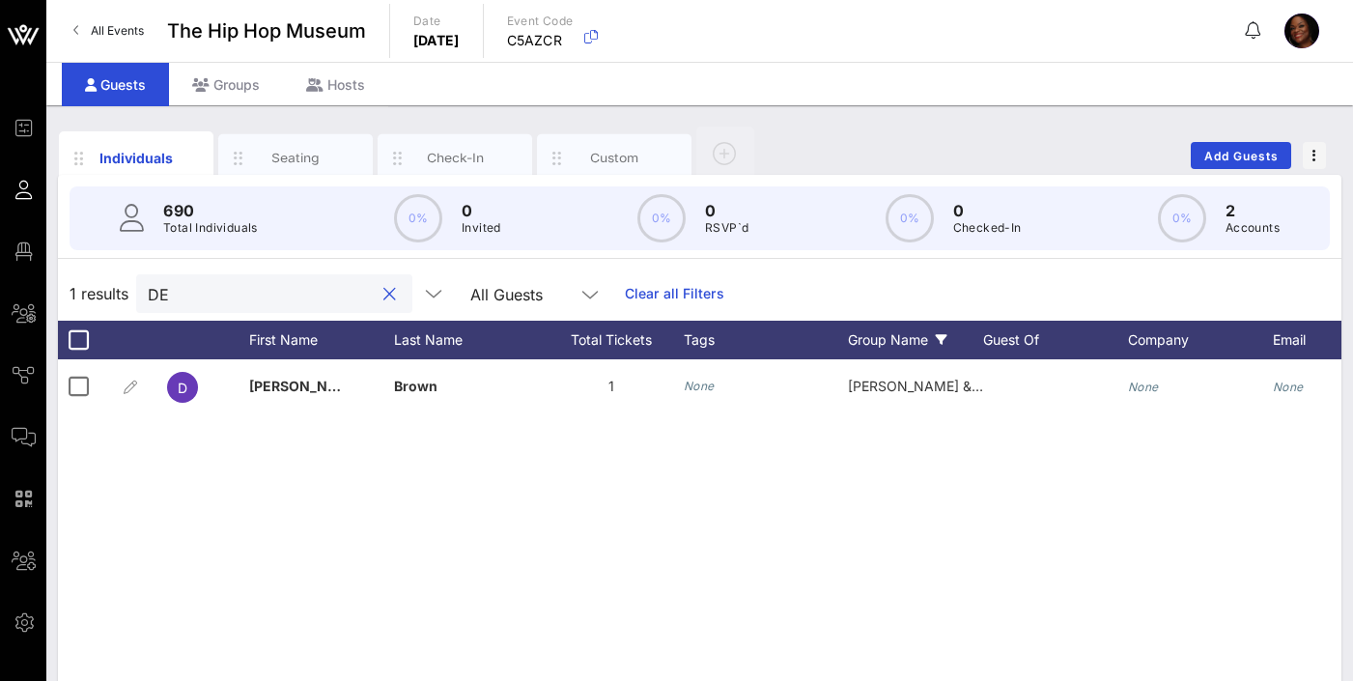
type input "D"
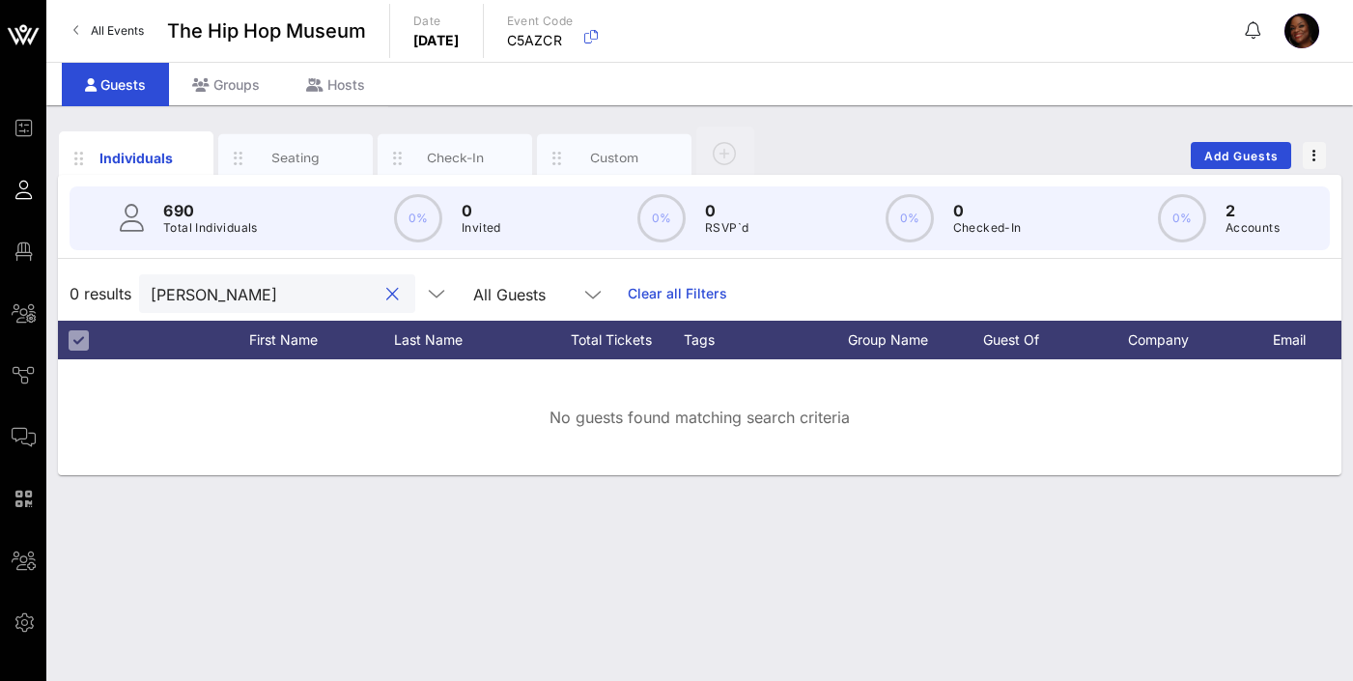
drag, startPoint x: 222, startPoint y: 296, endPoint x: 106, endPoint y: 296, distance: 115.9
click at [106, 296] on div "0 results [PERSON_NAME] All Guests Clear all Filters" at bounding box center [699, 293] width 1283 height 54
drag, startPoint x: 241, startPoint y: 293, endPoint x: 55, endPoint y: 271, distance: 187.6
click at [109, 287] on div "0 results [PERSON_NAME] All Guests Clear all Filters" at bounding box center [699, 293] width 1283 height 54
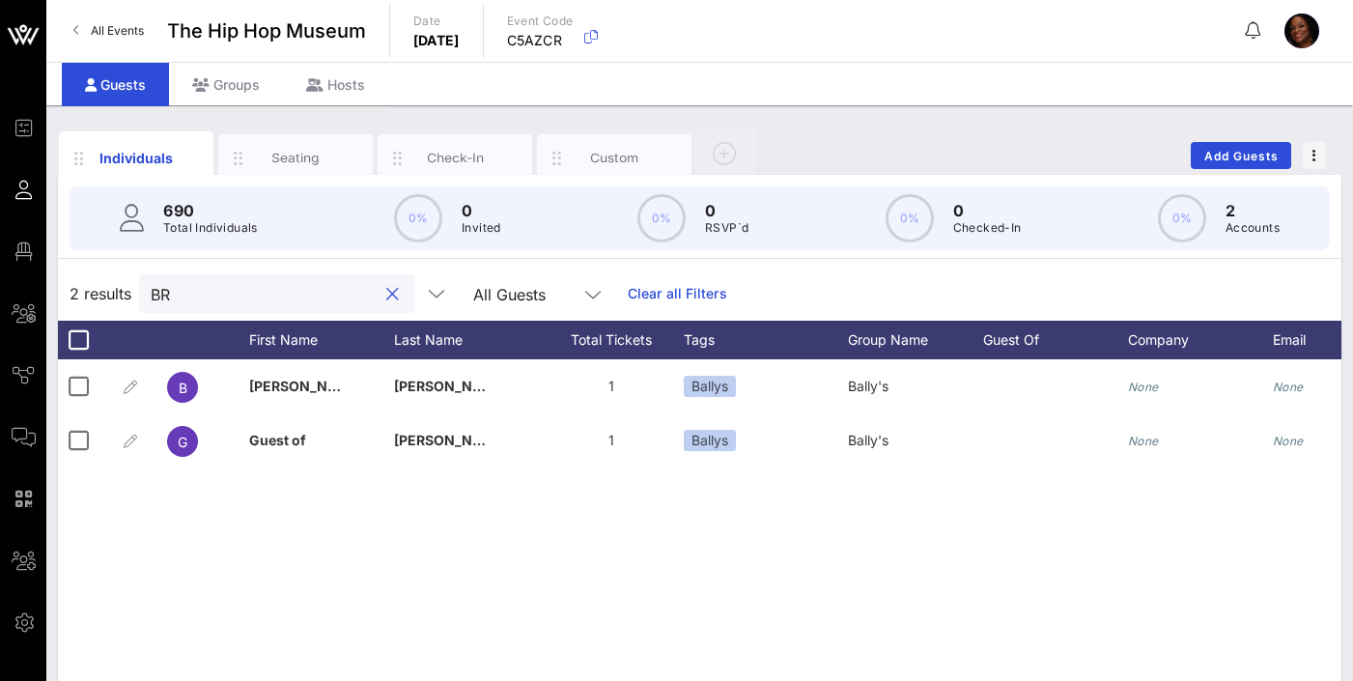
type input "B"
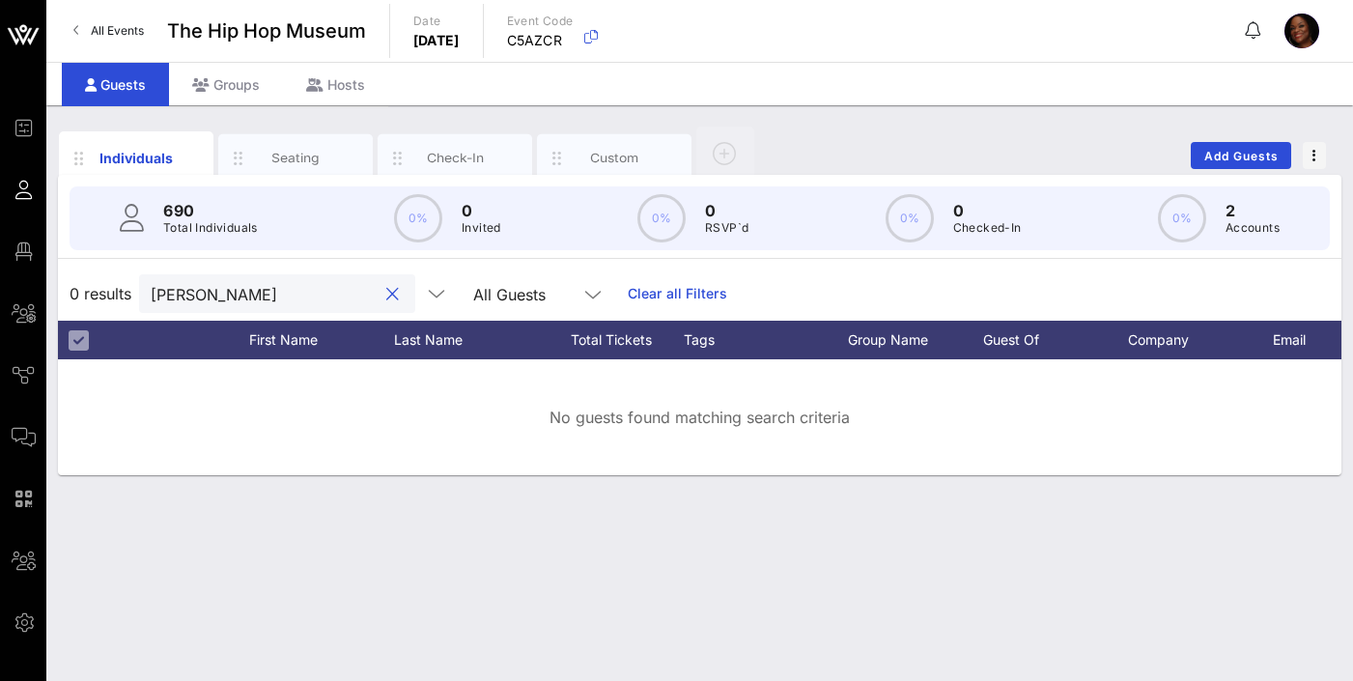
drag, startPoint x: 205, startPoint y: 286, endPoint x: 94, endPoint y: 289, distance: 111.1
click at [94, 289] on div "0 results [PERSON_NAME] All Guests Clear all Filters" at bounding box center [699, 293] width 1283 height 54
type input "[PERSON_NAME]"
drag, startPoint x: 346, startPoint y: 296, endPoint x: 255, endPoint y: 320, distance: 93.7
click at [386, 296] on button "clear icon" at bounding box center [392, 294] width 13 height 19
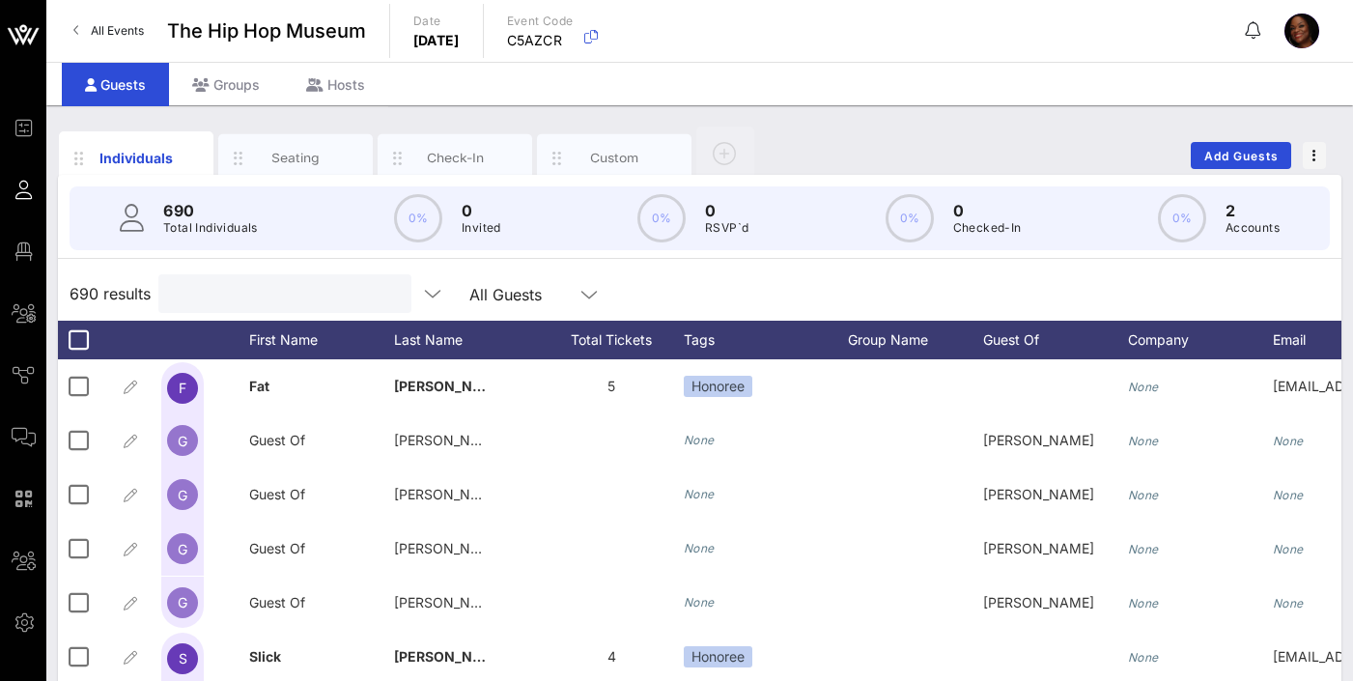
click at [208, 294] on input "text" at bounding box center [283, 293] width 226 height 25
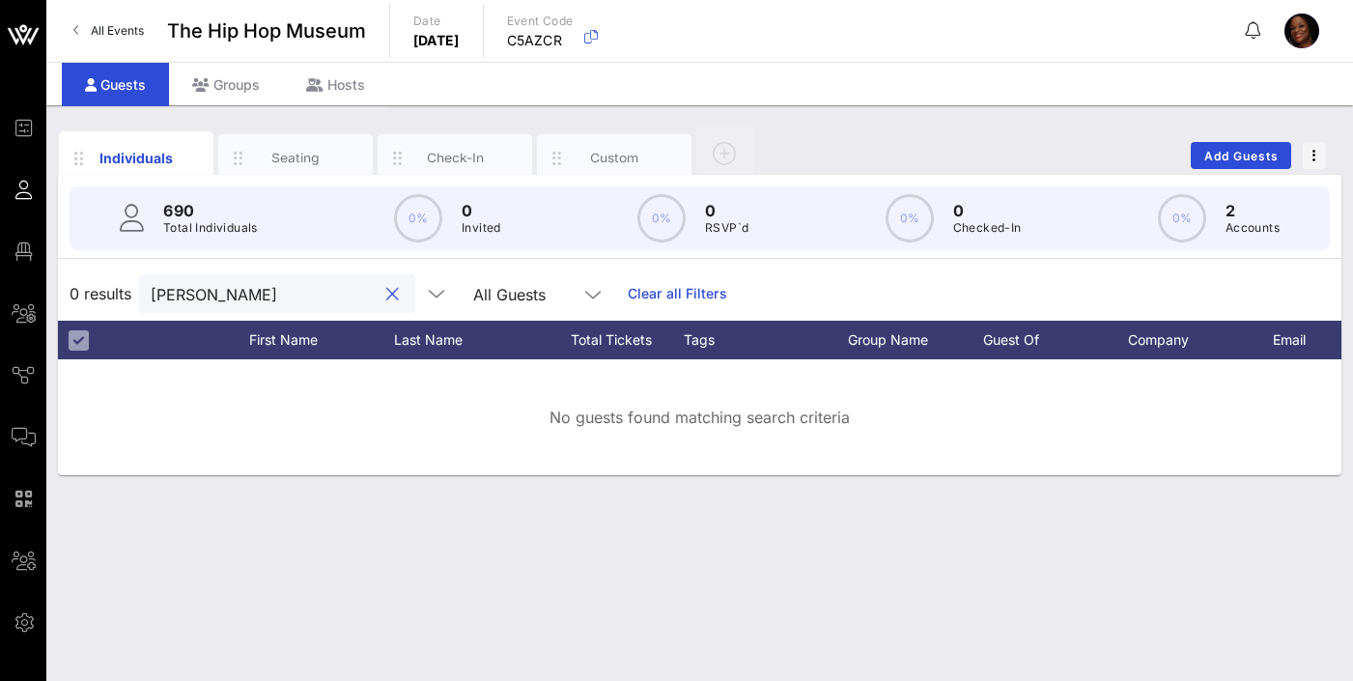
drag, startPoint x: 214, startPoint y: 293, endPoint x: 77, endPoint y: 279, distance: 137.8
click at [80, 280] on div "0 results [PERSON_NAME] All Guests Clear all Filters" at bounding box center [699, 293] width 1283 height 54
drag, startPoint x: 205, startPoint y: 292, endPoint x: 127, endPoint y: 299, distance: 77.6
click at [128, 299] on div "0 results [PERSON_NAME] All Guests Clear all Filters" at bounding box center [699, 293] width 1283 height 54
drag, startPoint x: 196, startPoint y: 292, endPoint x: 120, endPoint y: 292, distance: 76.3
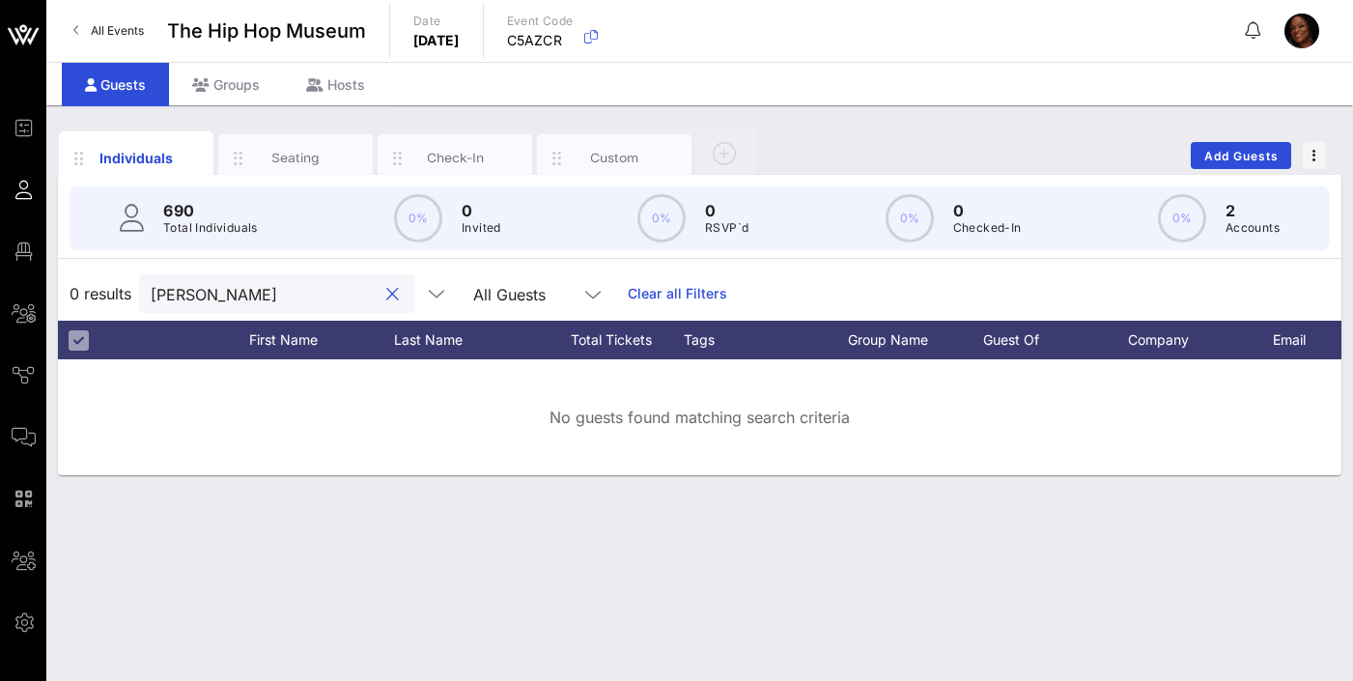
click at [122, 292] on div "0 results [PERSON_NAME] All Guests Clear all Filters" at bounding box center [699, 293] width 1283 height 54
drag, startPoint x: 189, startPoint y: 294, endPoint x: 76, endPoint y: 287, distance: 113.2
click at [92, 282] on div "0 results [PERSON_NAME] All Guests Clear all Filters" at bounding box center [699, 293] width 1283 height 54
type input "[PERSON_NAME]"
drag, startPoint x: 218, startPoint y: 293, endPoint x: 84, endPoint y: 291, distance: 134.2
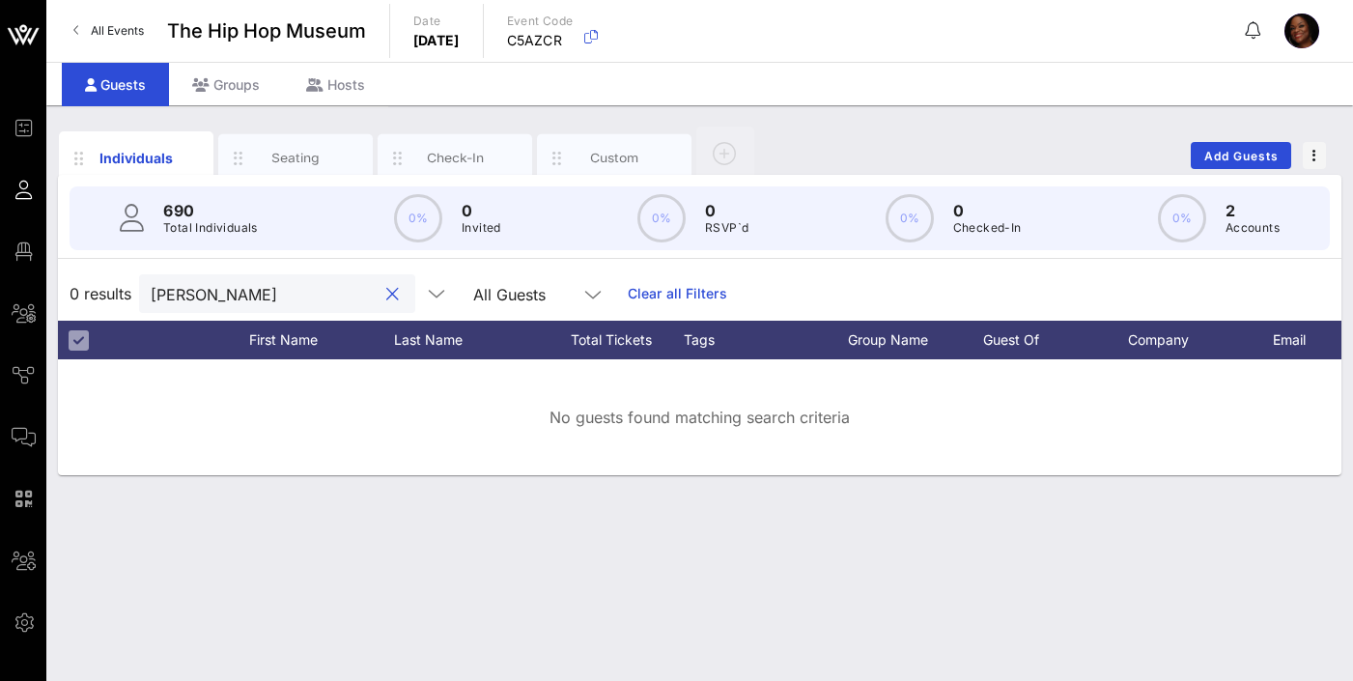
click at [85, 290] on div "0 results [PERSON_NAME] All Guests Clear all Filters" at bounding box center [699, 293] width 1283 height 54
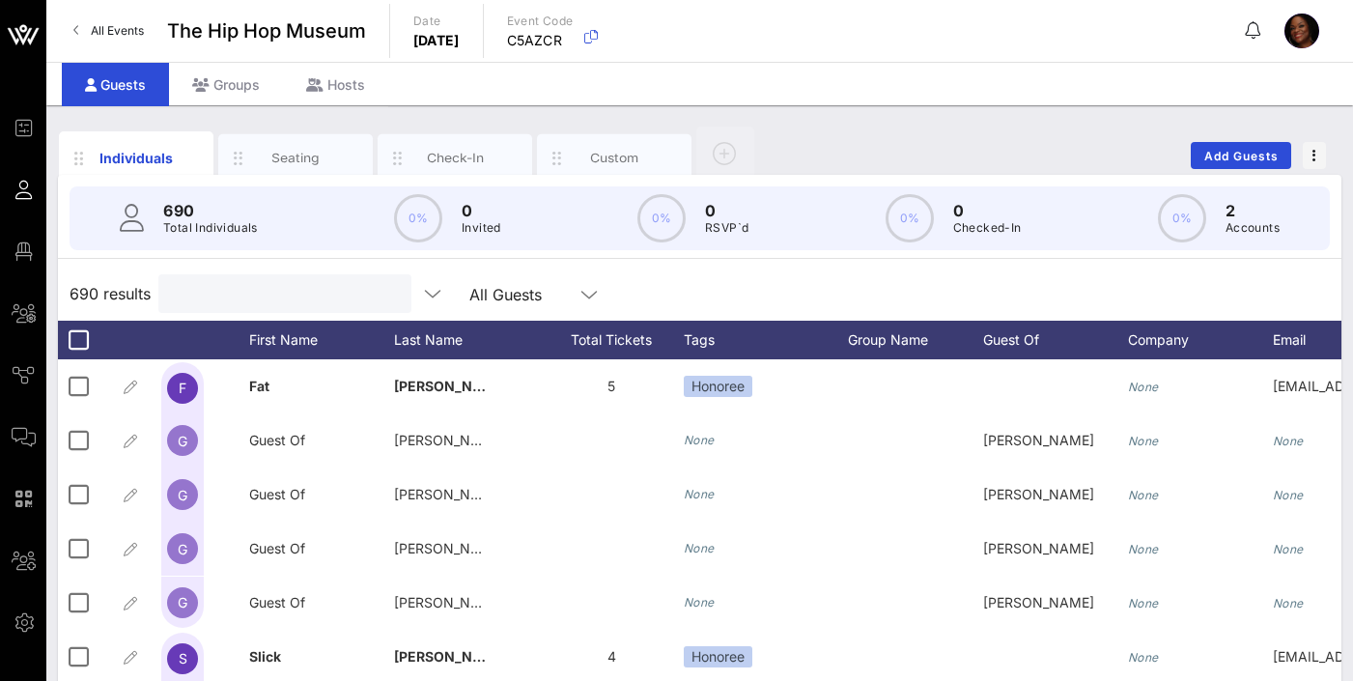
click at [244, 297] on input "text" at bounding box center [283, 293] width 226 height 25
click at [238, 293] on input "text" at bounding box center [283, 293] width 226 height 25
click at [250, 307] on div at bounding box center [283, 293] width 226 height 39
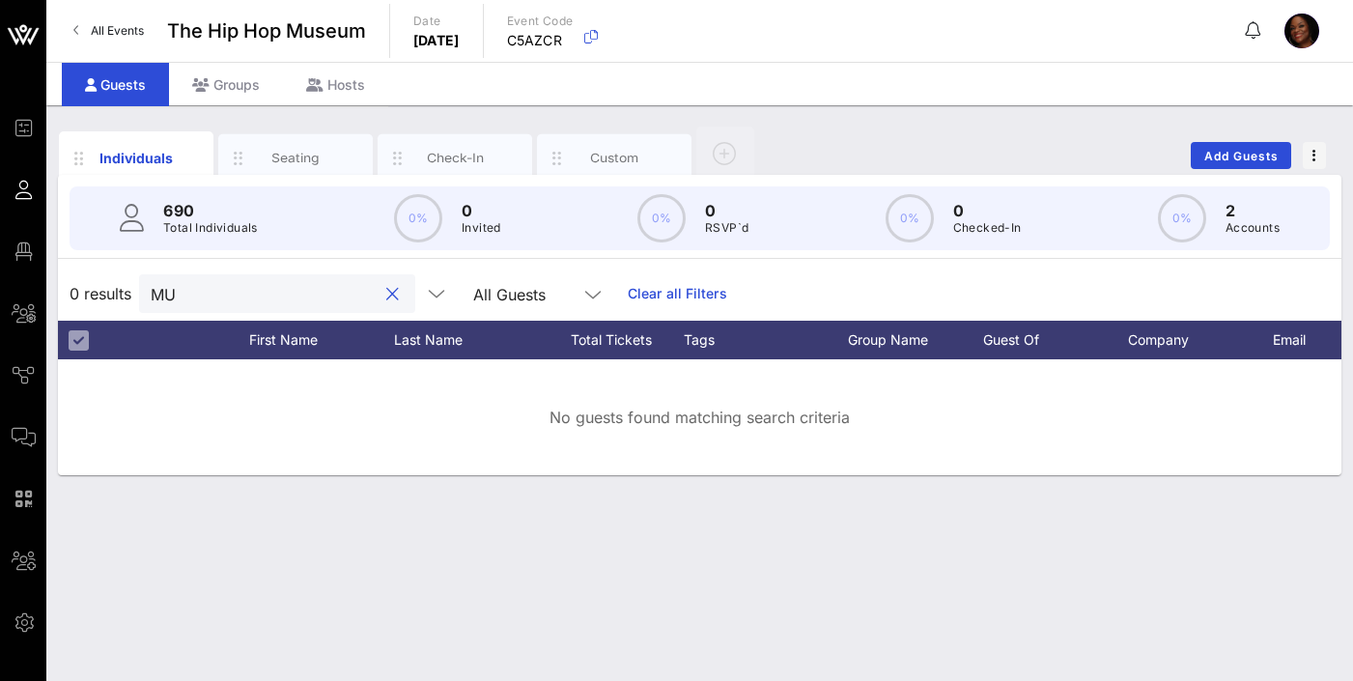
type input "M"
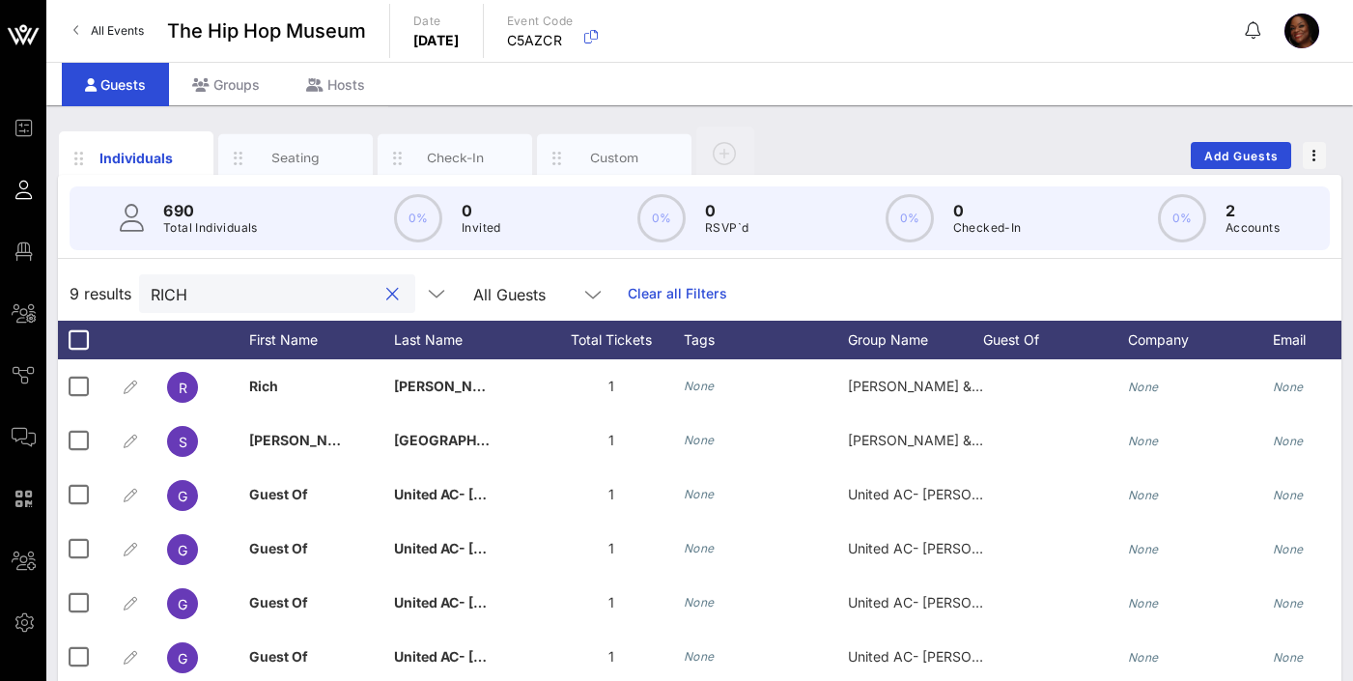
drag, startPoint x: 211, startPoint y: 294, endPoint x: 126, endPoint y: 301, distance: 85.2
click at [126, 301] on div "9 results RICH All Guests Clear all Filters" at bounding box center [699, 293] width 1283 height 54
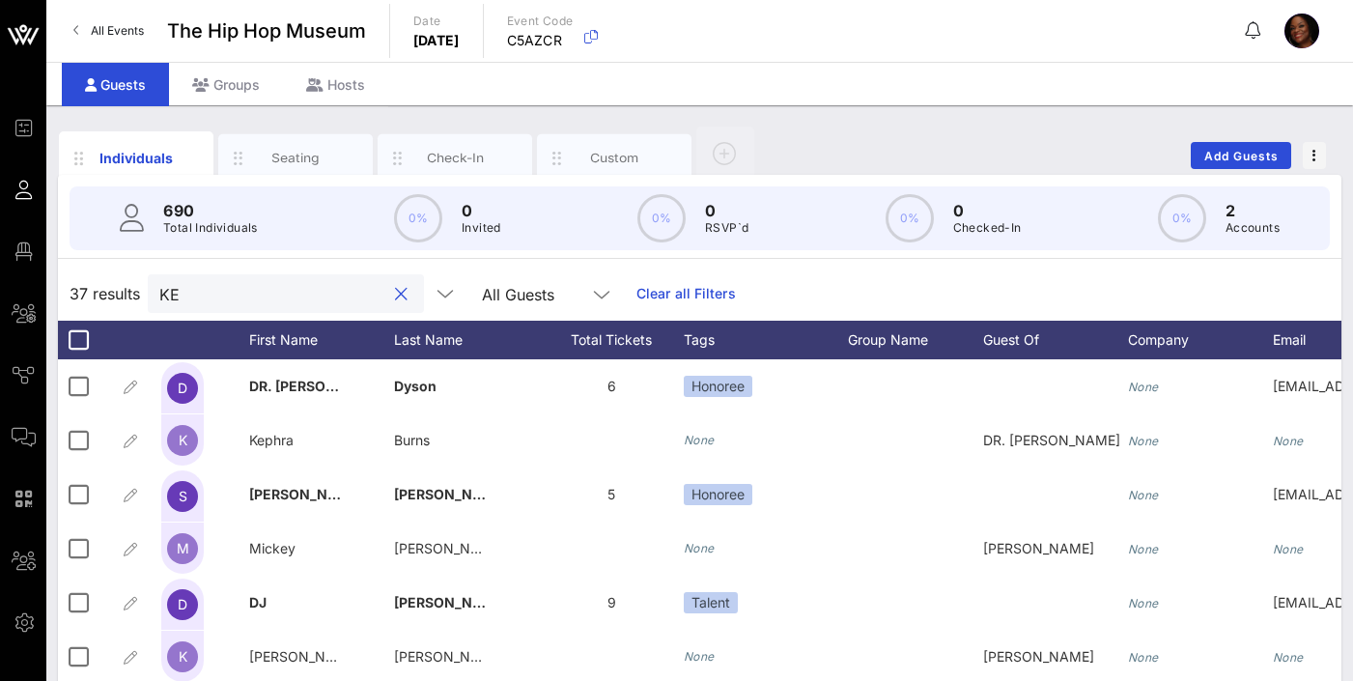
drag, startPoint x: 208, startPoint y: 294, endPoint x: 123, endPoint y: 286, distance: 85.4
click at [131, 287] on div "37 results KE All Guests Clear all Filters" at bounding box center [699, 293] width 1283 height 54
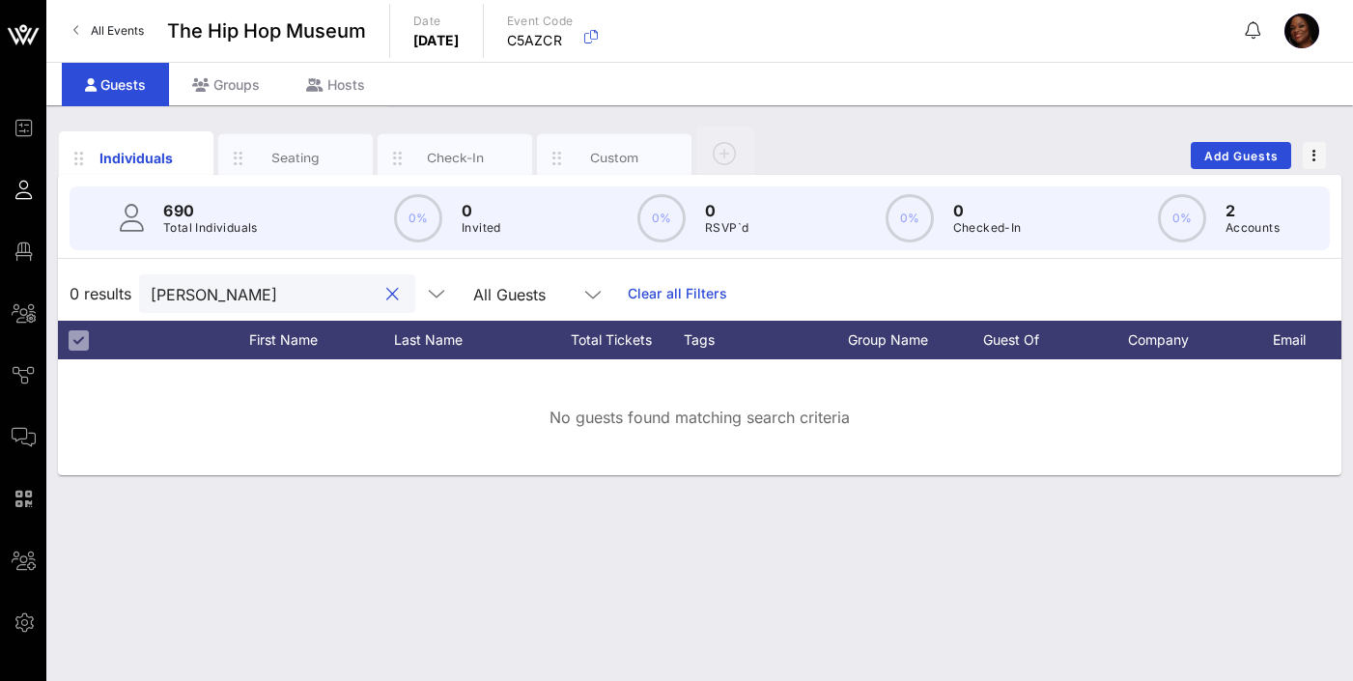
click at [191, 297] on input "[PERSON_NAME]" at bounding box center [264, 293] width 226 height 25
drag, startPoint x: 195, startPoint y: 294, endPoint x: 113, endPoint y: 294, distance: 82.1
click at [114, 294] on div "0 results [PERSON_NAME] All Guests Clear all Filters" at bounding box center [699, 293] width 1283 height 54
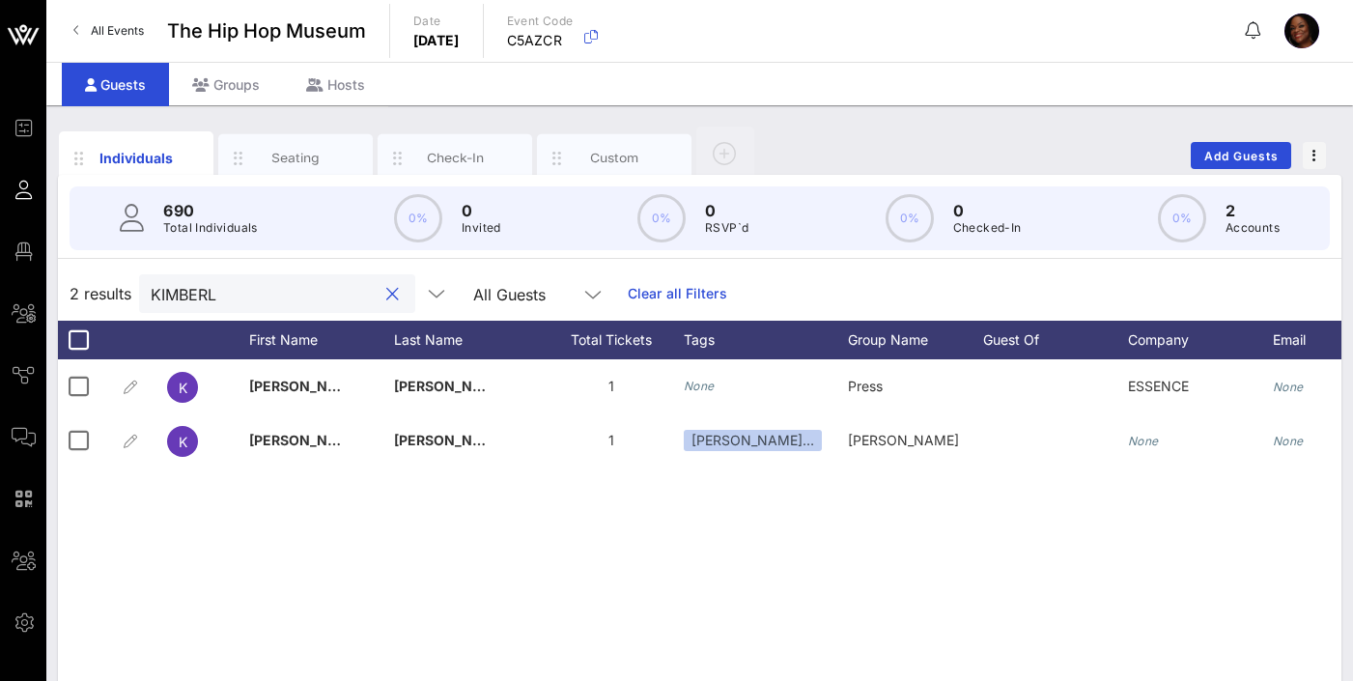
drag, startPoint x: 217, startPoint y: 293, endPoint x: 99, endPoint y: 298, distance: 117.9
click at [118, 301] on div "2 results [PERSON_NAME] All Guests Clear all Filters" at bounding box center [699, 293] width 1283 height 54
drag, startPoint x: 235, startPoint y: 293, endPoint x: 92, endPoint y: 295, distance: 142.9
click at [94, 295] on div "2 results [PERSON_NAME] All Guests Clear all Filters" at bounding box center [699, 293] width 1283 height 54
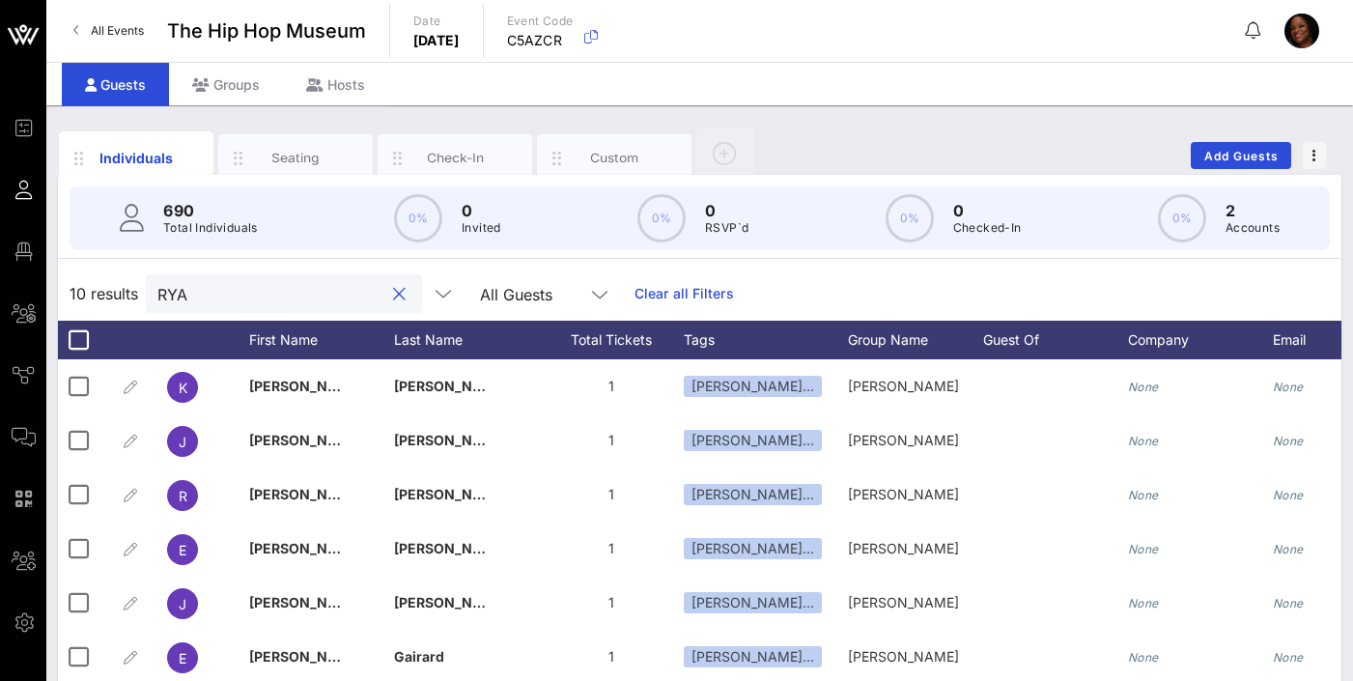
type input "[PERSON_NAME]"
drag, startPoint x: 210, startPoint y: 289, endPoint x: 104, endPoint y: 293, distance: 106.3
click at [135, 294] on div "10 results [PERSON_NAME] All Guests Clear all Filters" at bounding box center [699, 293] width 1283 height 54
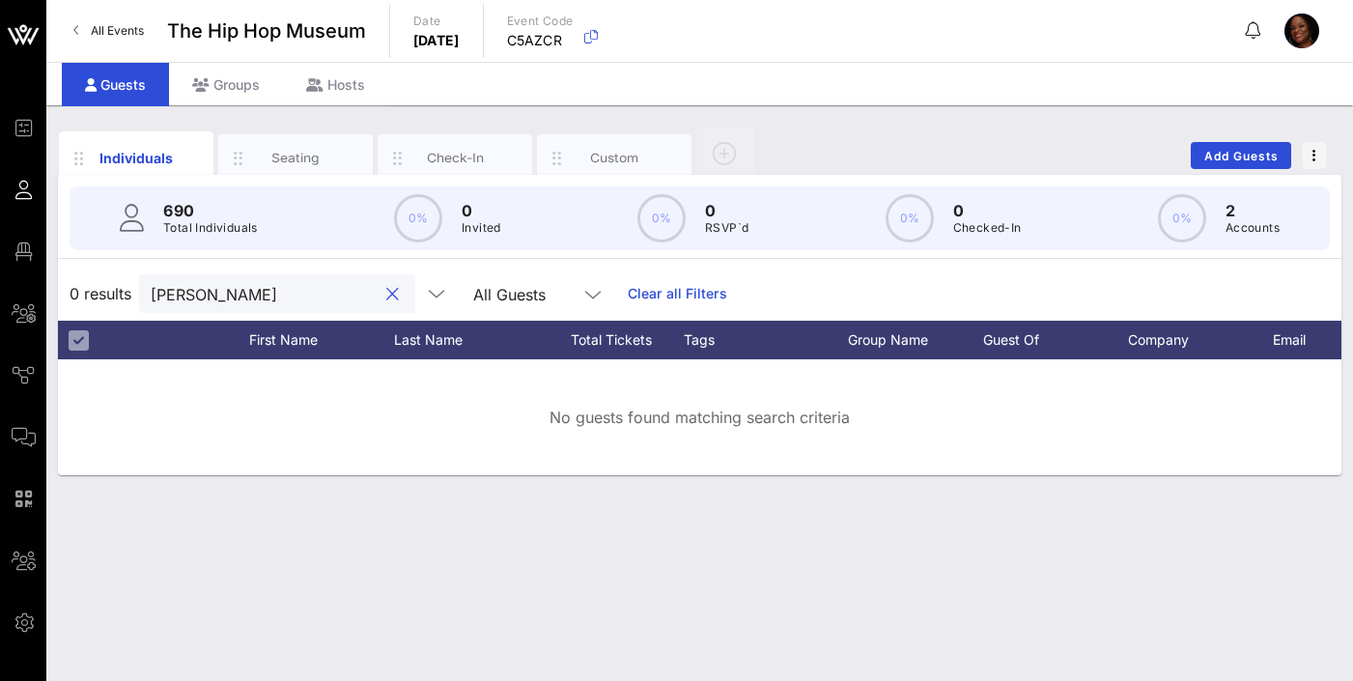
drag, startPoint x: 216, startPoint y: 291, endPoint x: 67, endPoint y: 287, distance: 149.7
click at [70, 287] on div "0 results [PERSON_NAME] All Guests Clear all Filters" at bounding box center [699, 293] width 1283 height 54
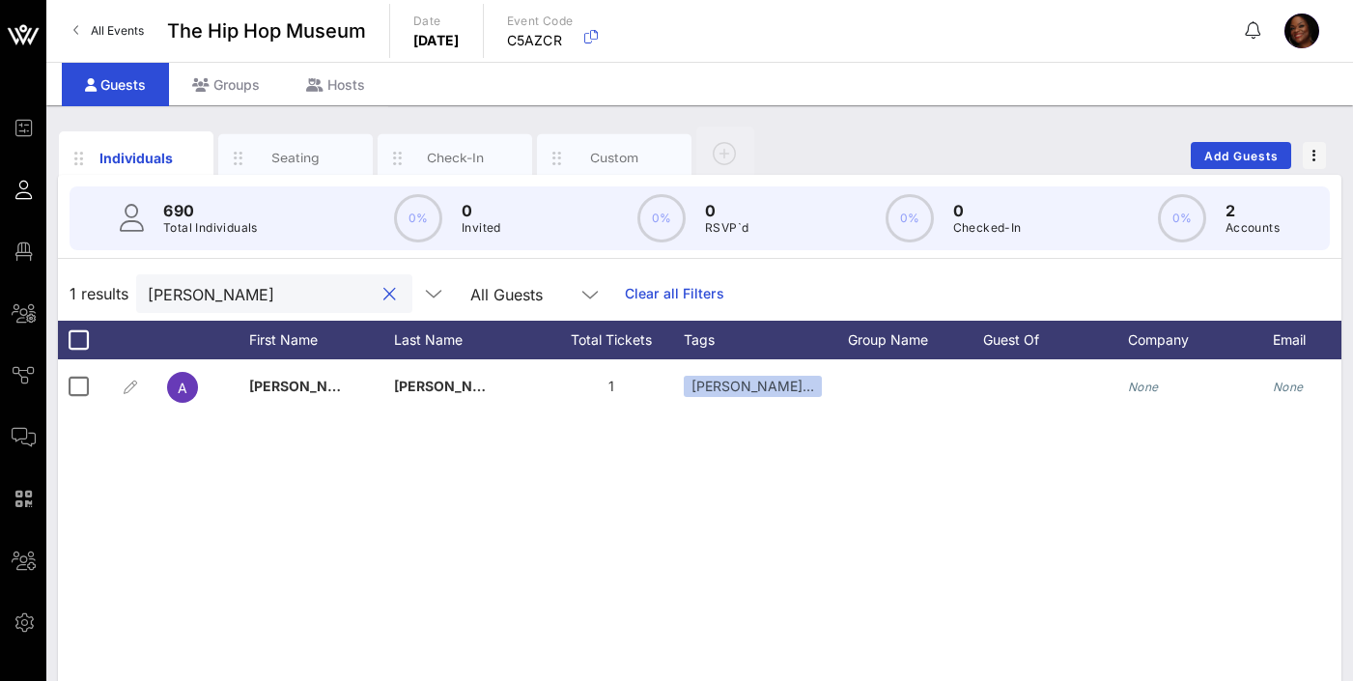
drag, startPoint x: 227, startPoint y: 294, endPoint x: 110, endPoint y: 288, distance: 117.0
click at [121, 288] on div "1 results [PERSON_NAME] All Guests Clear all Filters" at bounding box center [699, 293] width 1283 height 54
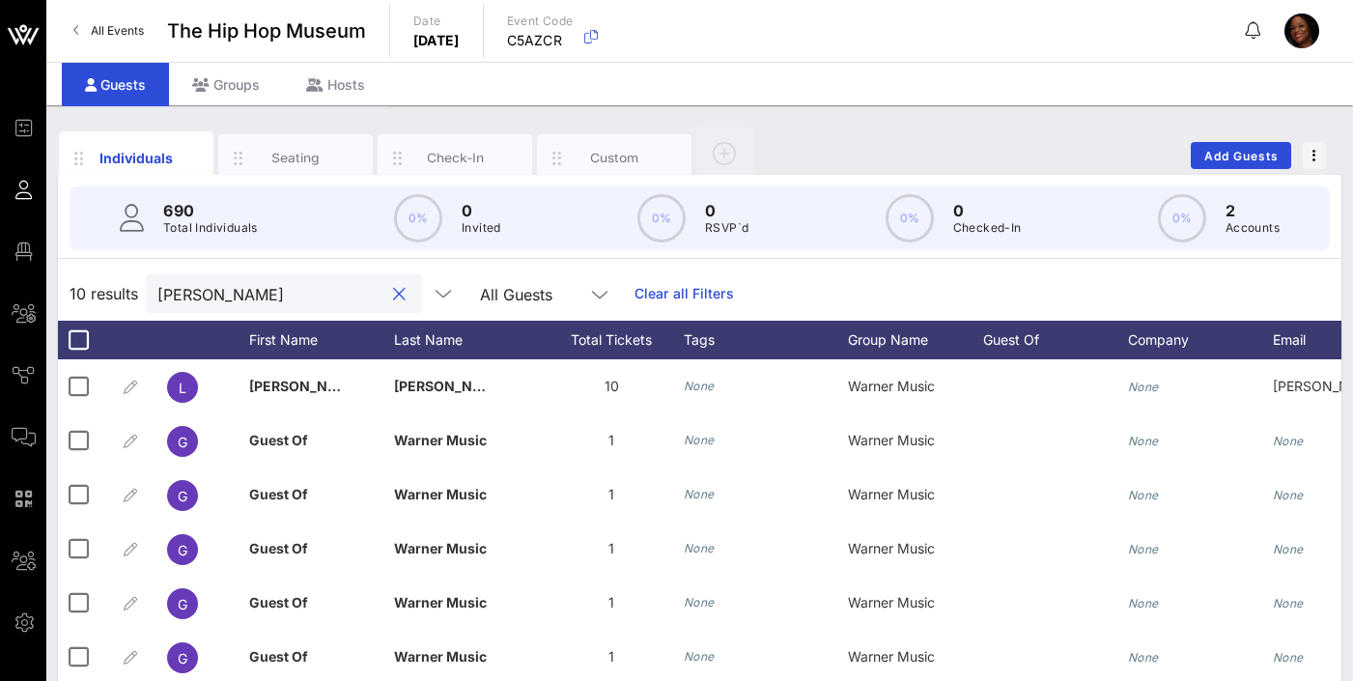
type input "[PERSON_NAME]"
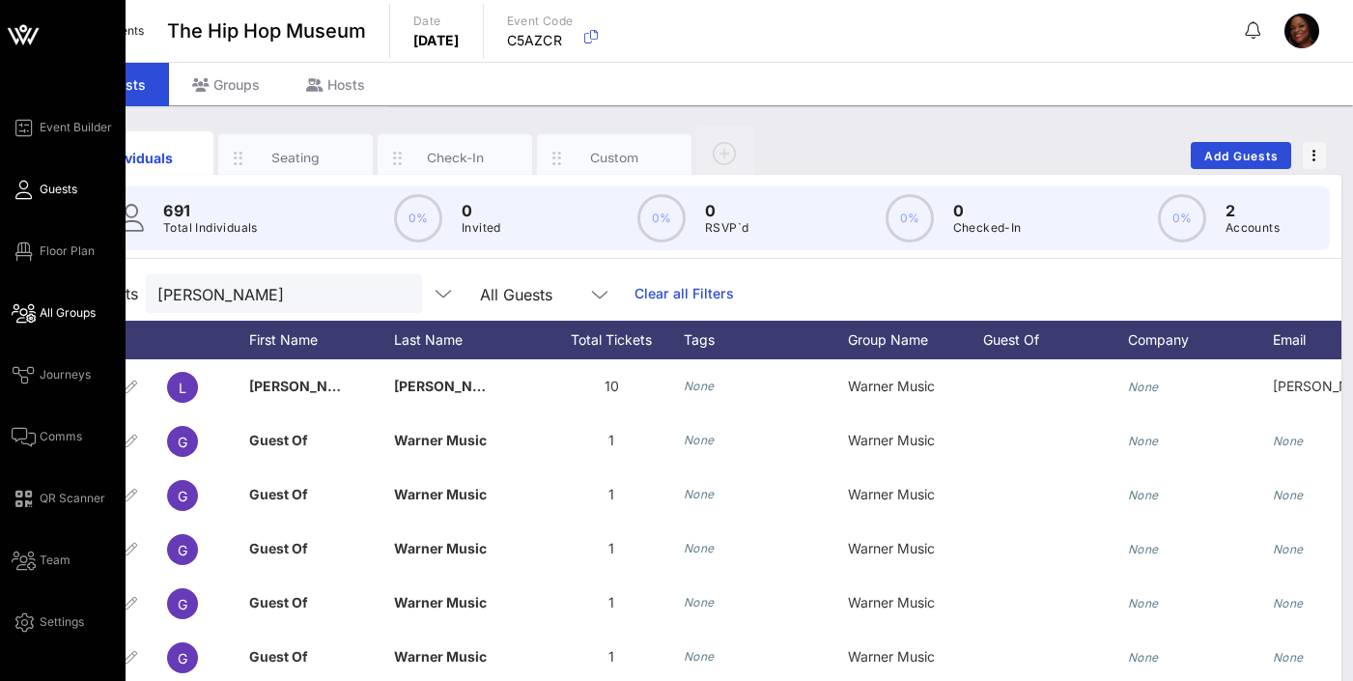
click at [84, 314] on span "All Groups" at bounding box center [68, 312] width 56 height 17
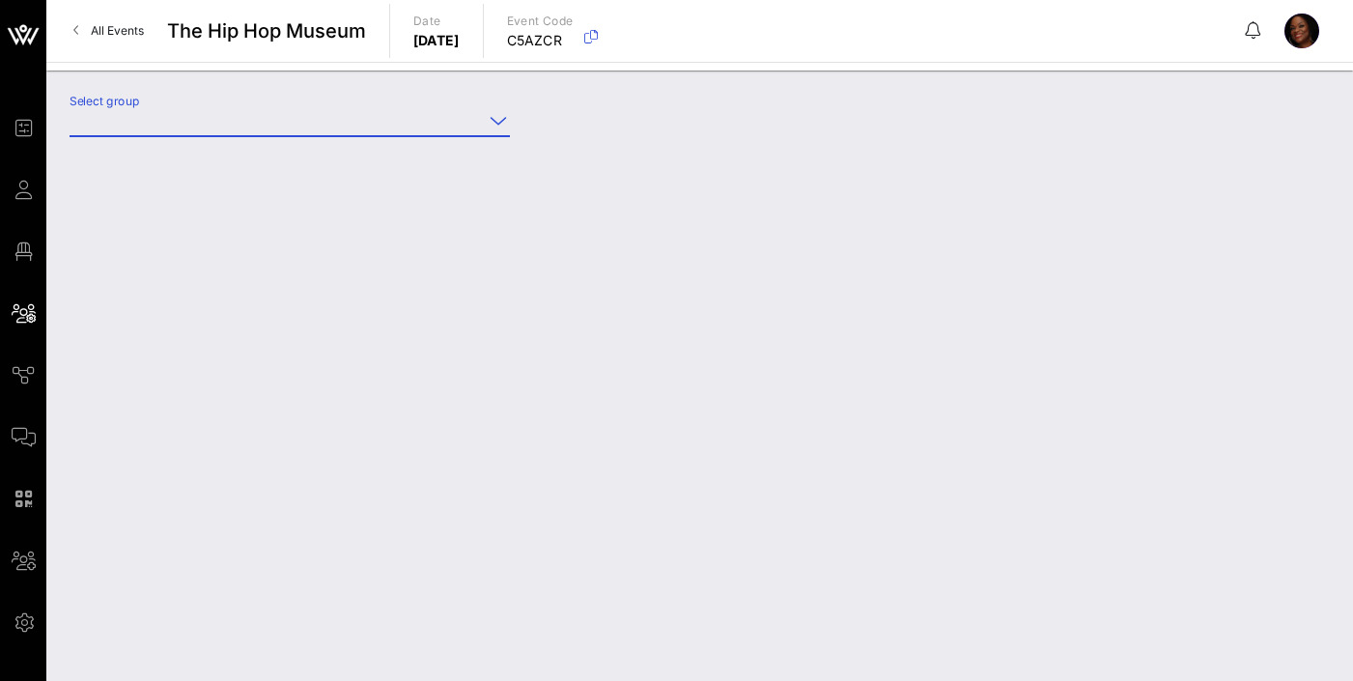
click at [236, 120] on input "Select group" at bounding box center [276, 120] width 413 height 31
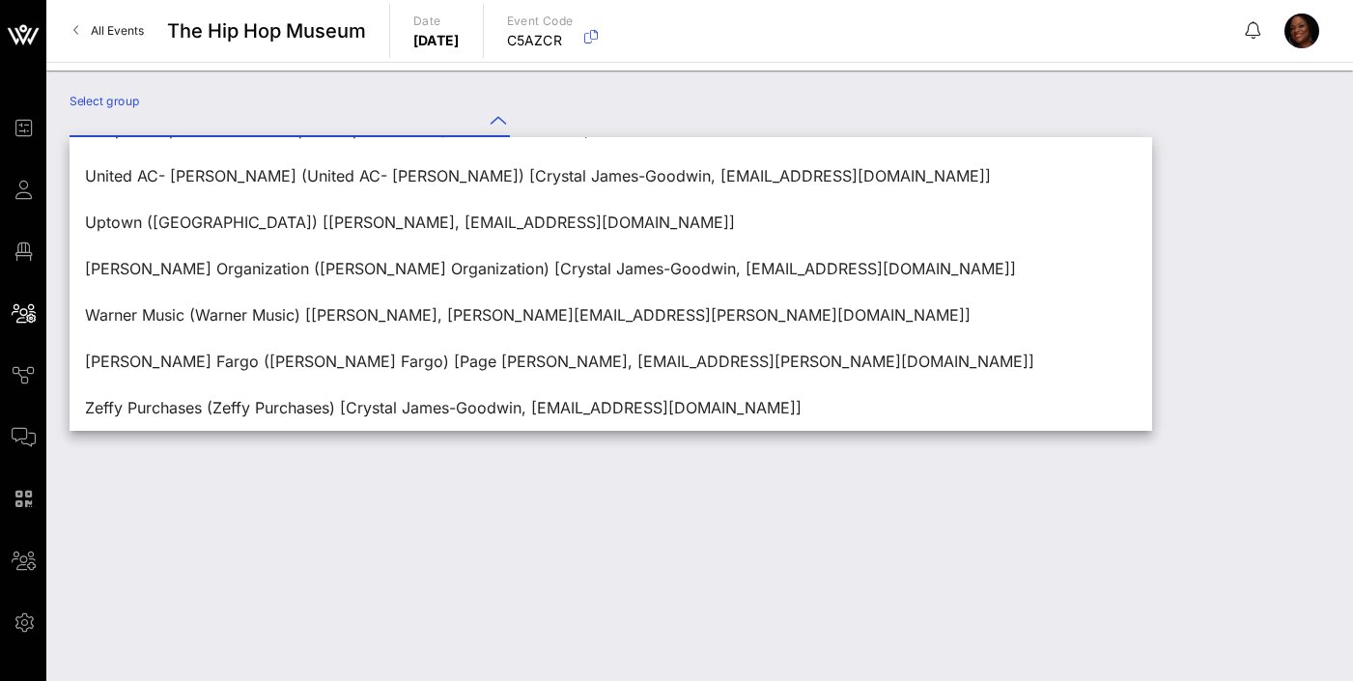
scroll to position [1715, 0]
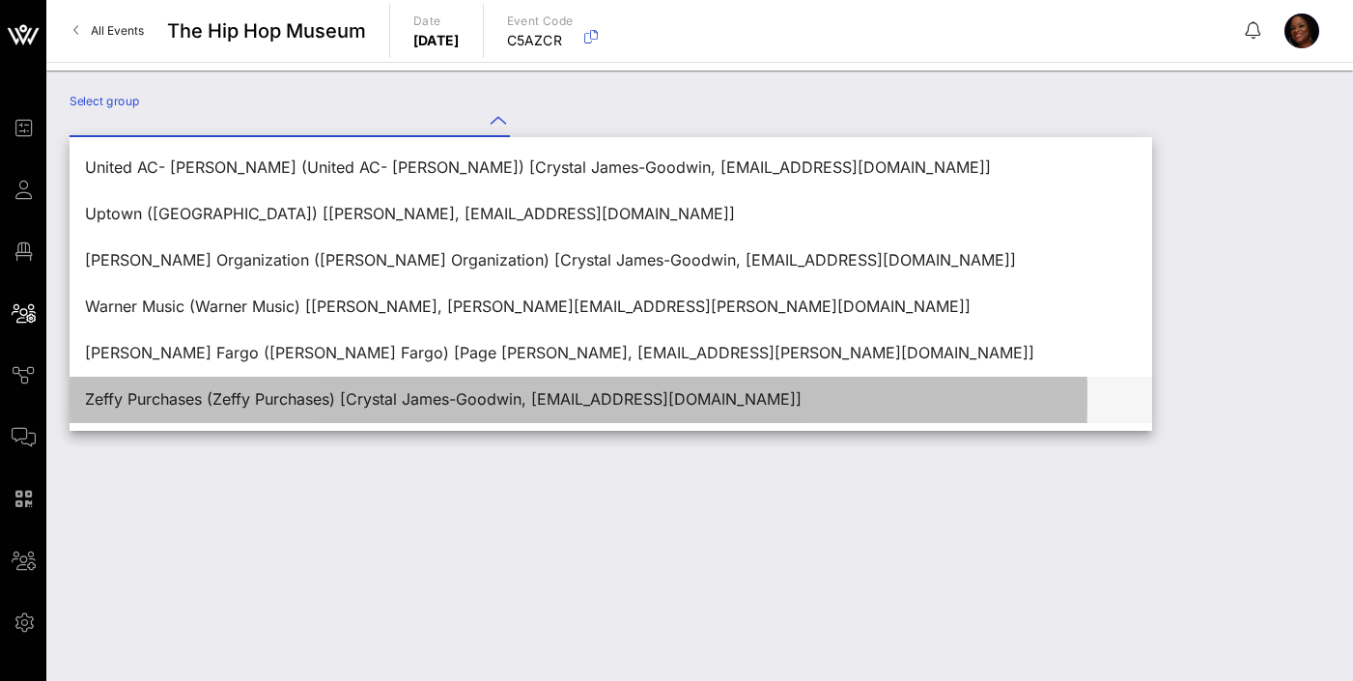
click at [170, 393] on div "Zeffy Purchases (Zeffy Purchases) [Crystal James-Goodwin, [EMAIL_ADDRESS][DOMAI…" at bounding box center [610, 399] width 1051 height 18
type input "Zeffy Purchases (Zeffy Purchases) [Crystal James-Goodwin, [EMAIL_ADDRESS][DOMAI…"
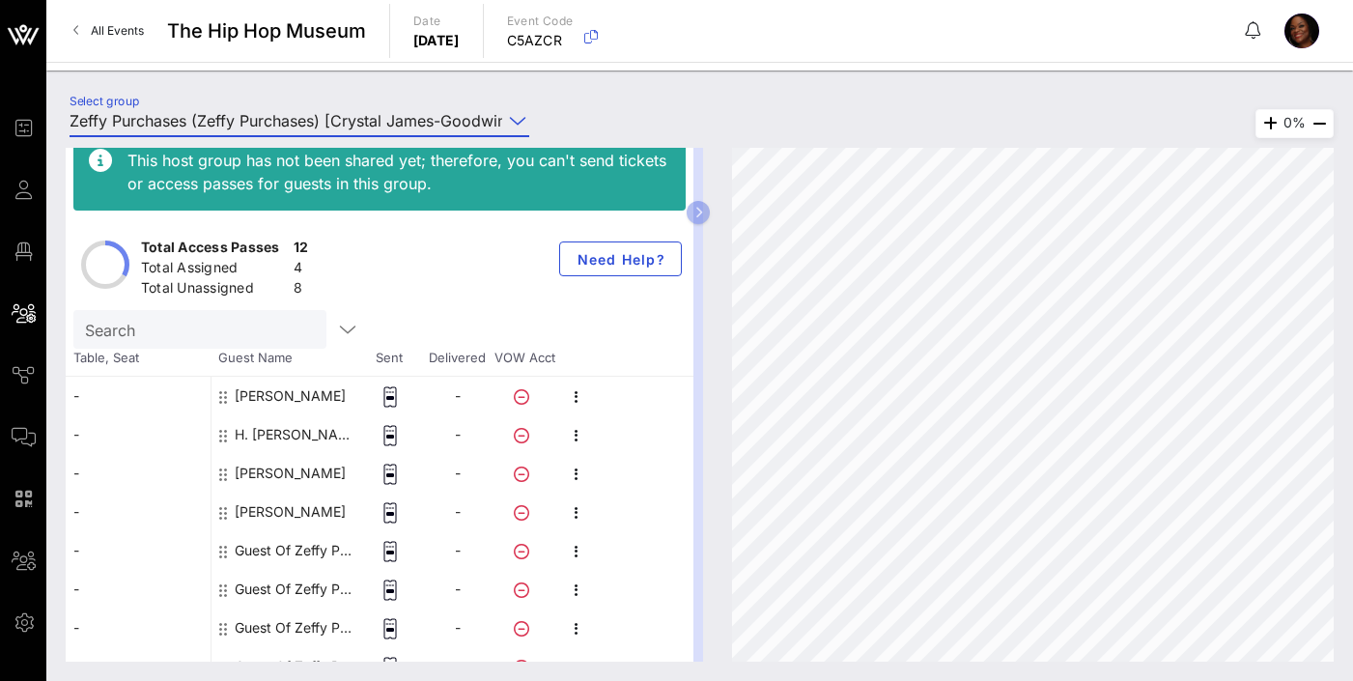
scroll to position [46, 0]
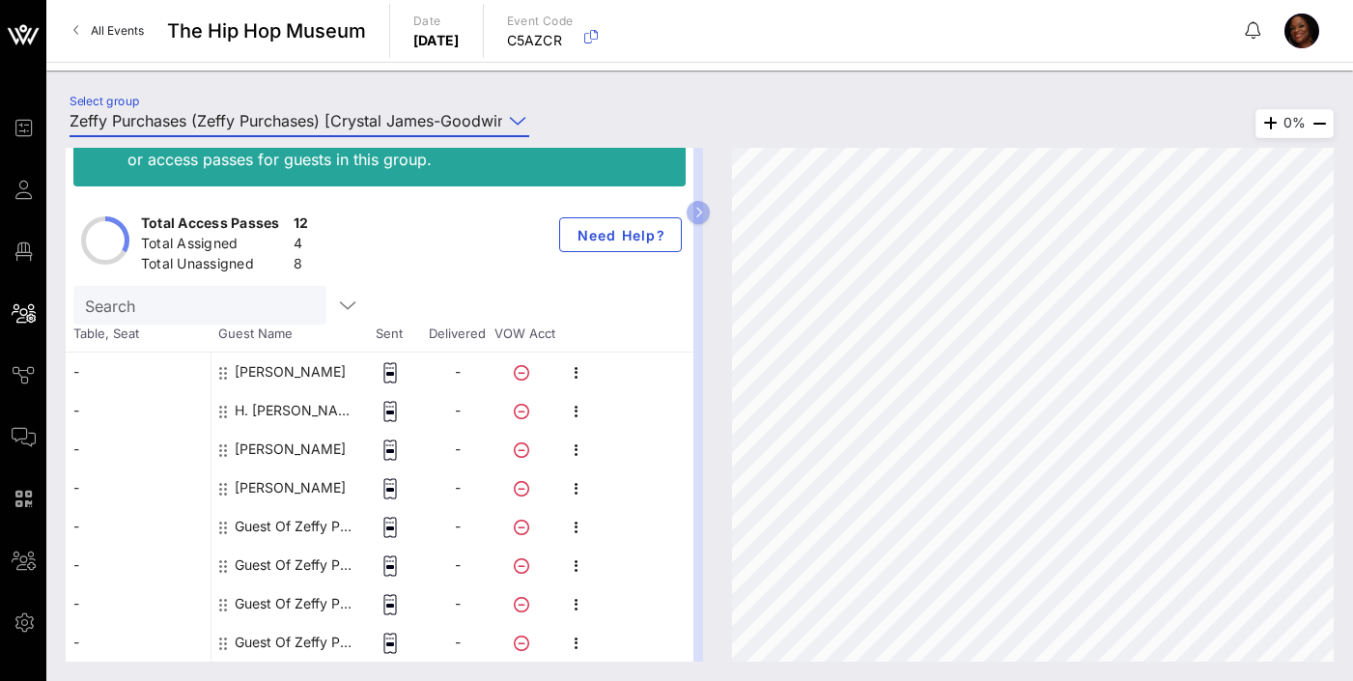
click at [299, 523] on div "Guest Of Zeffy Purchases" at bounding box center [296, 526] width 122 height 39
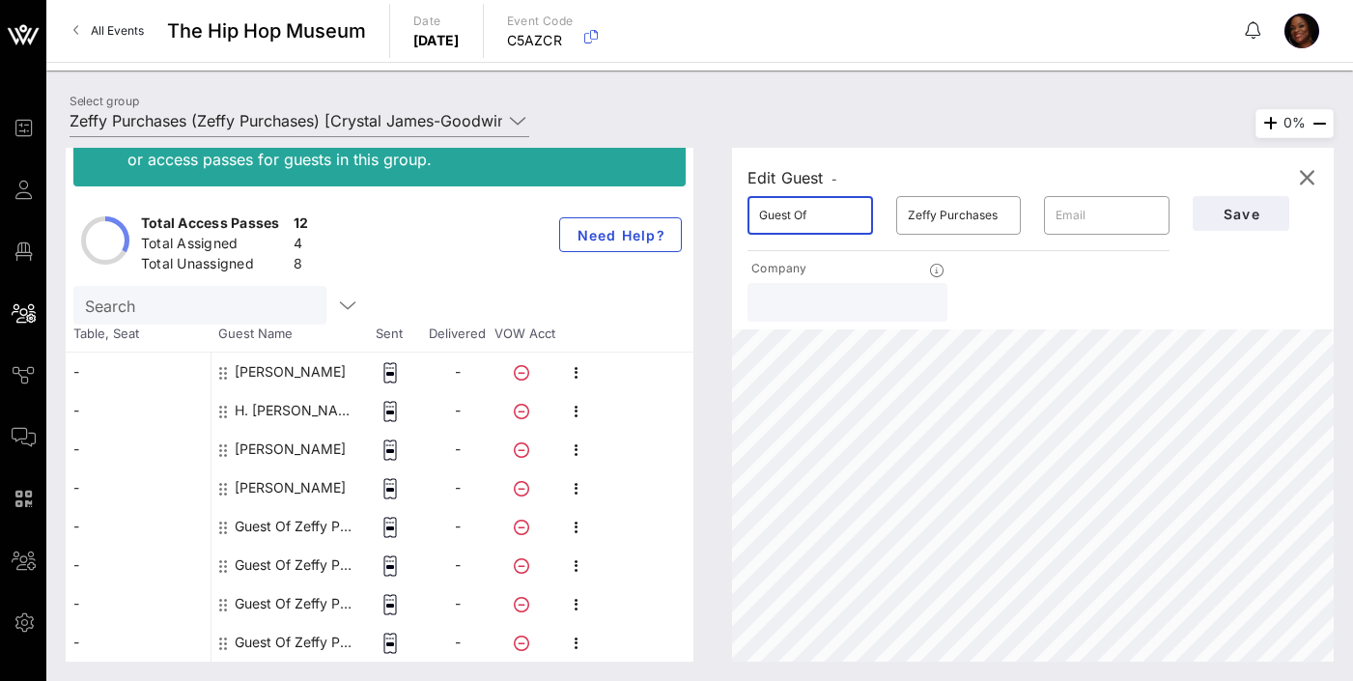
click at [787, 228] on input "Guest Of" at bounding box center [810, 215] width 102 height 31
type input "G"
type input "[PERSON_NAME]"
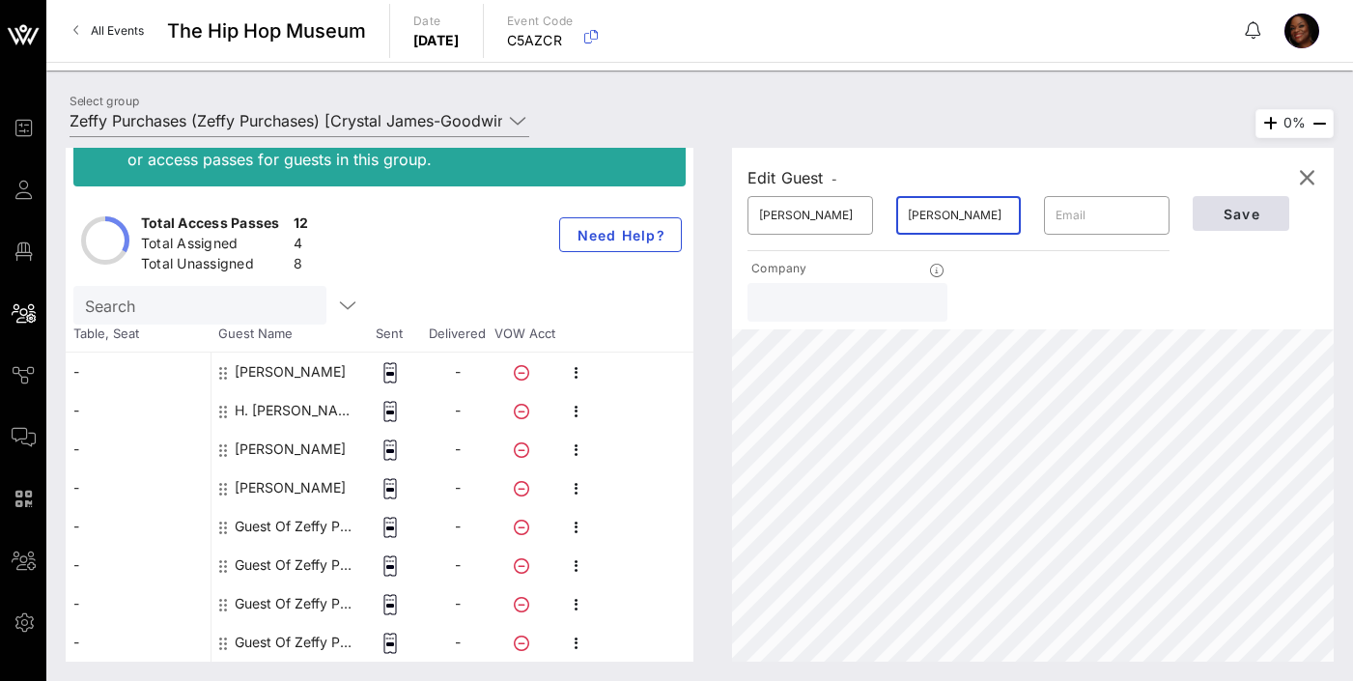
type input "[PERSON_NAME]"
click at [1240, 218] on span "Save" at bounding box center [1241, 214] width 66 height 16
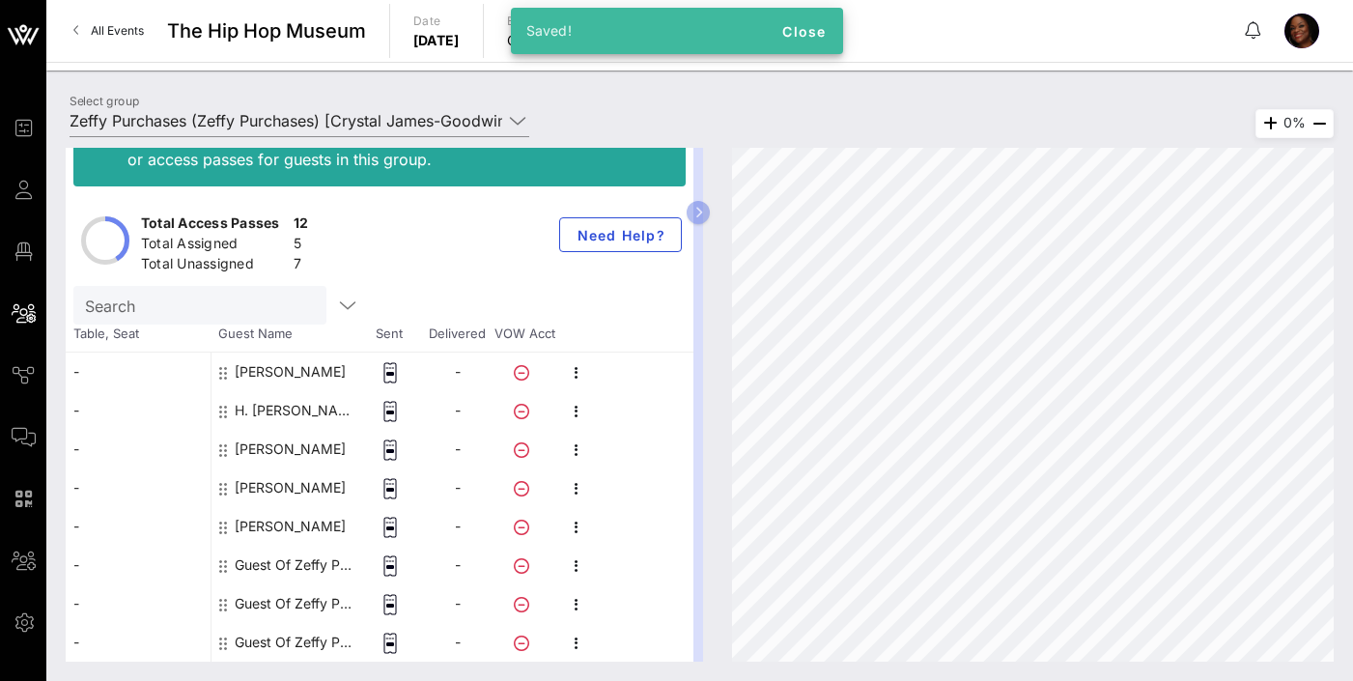
click at [293, 562] on div "Guest Of Zeffy Purchases" at bounding box center [296, 565] width 122 height 39
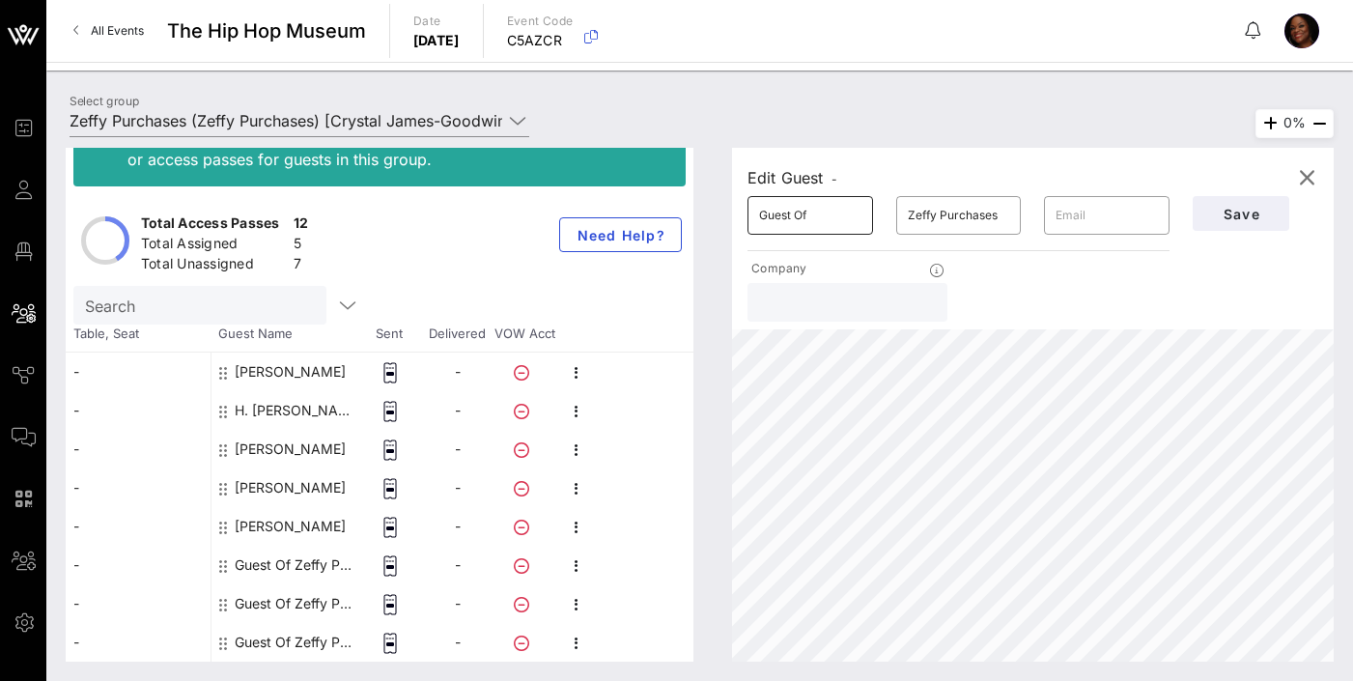
click at [773, 211] on input "Guest Of" at bounding box center [810, 215] width 102 height 31
drag, startPoint x: 859, startPoint y: 212, endPoint x: 680, endPoint y: 216, distance: 179.6
click at [682, 215] on div "This host group has not been shared yet; therefore, you can't send tickets or a…" at bounding box center [700, 405] width 1268 height 514
type input "[PERSON_NAME]"
click at [984, 212] on input "Zeffy Purchases" at bounding box center [959, 215] width 102 height 31
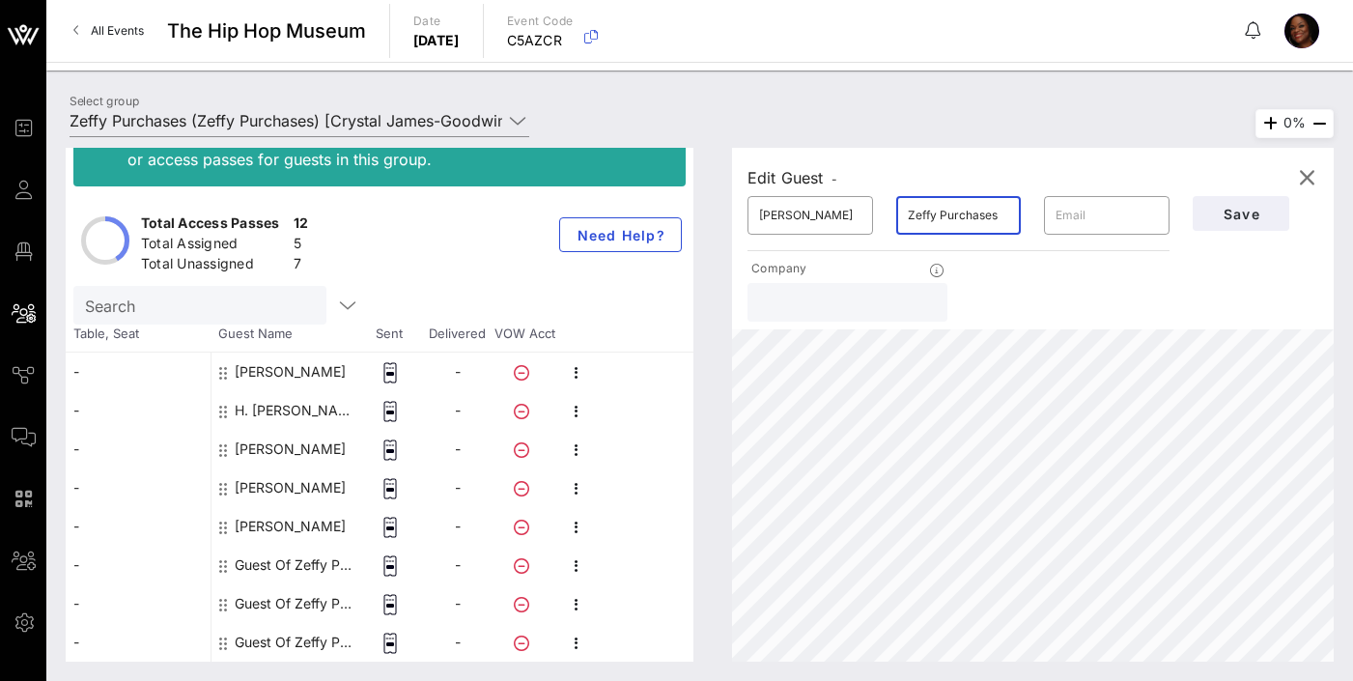
drag, startPoint x: 997, startPoint y: 209, endPoint x: 887, endPoint y: 221, distance: 110.8
click at [890, 222] on div "​ Zeffy Purchases" at bounding box center [958, 215] width 149 height 62
type input "[PERSON_NAME]"
click at [1243, 215] on span "Save" at bounding box center [1241, 214] width 66 height 16
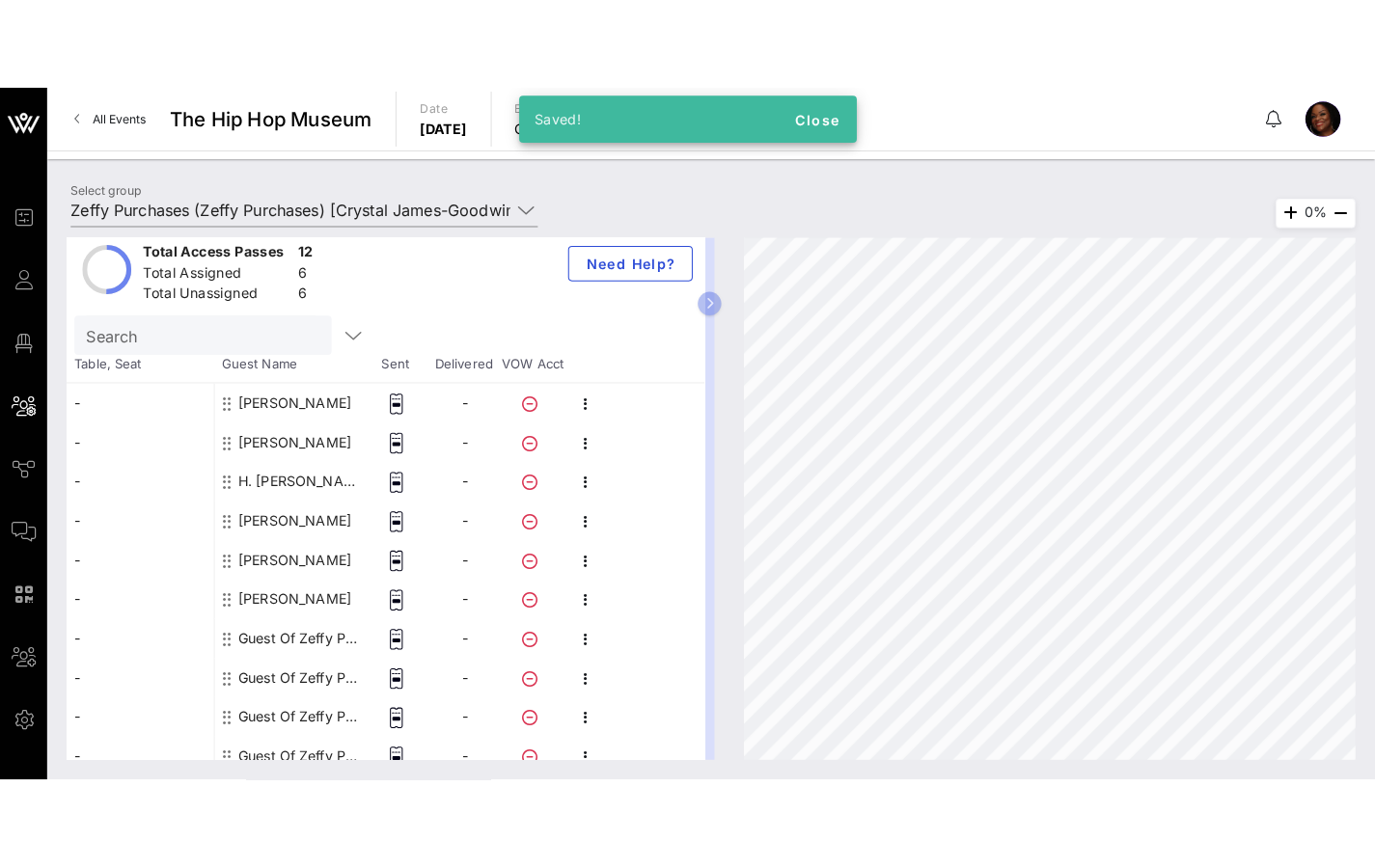
scroll to position [200, 0]
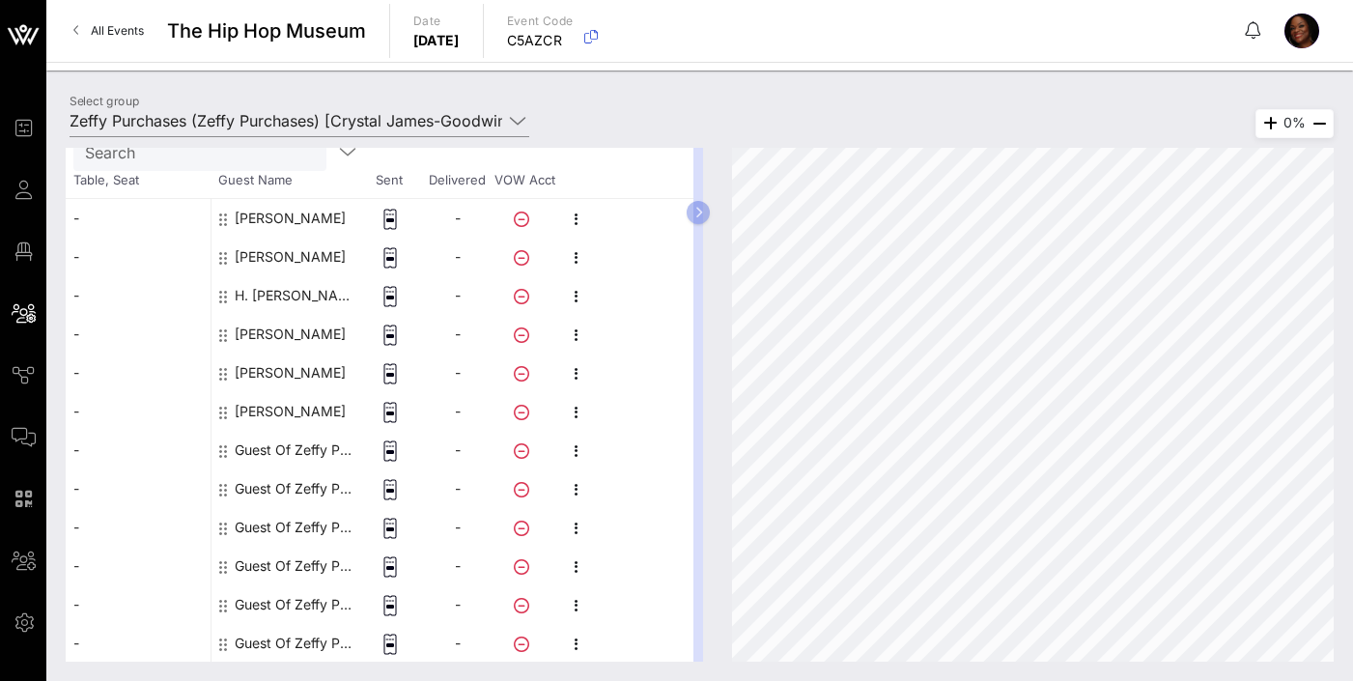
click at [293, 448] on div "Guest Of Zeffy Purchases" at bounding box center [296, 450] width 122 height 39
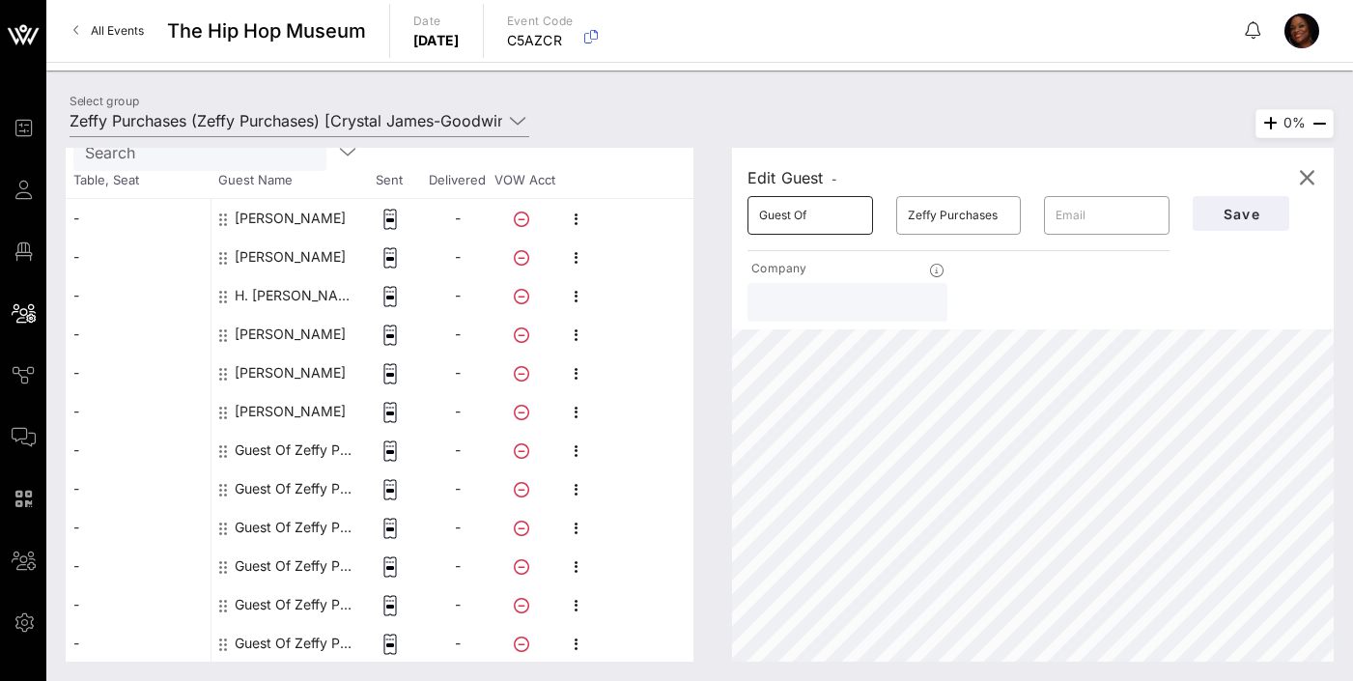
click at [779, 221] on input "Guest Of" at bounding box center [810, 215] width 102 height 31
drag, startPoint x: 825, startPoint y: 213, endPoint x: 705, endPoint y: 222, distance: 120.0
click at [715, 219] on div "Edit Guest - ​ Guest Of ​ Zeffy Purchases ​ Company Save 0%" at bounding box center [1023, 405] width 621 height 514
type input "B"
type input "[PERSON_NAME]"
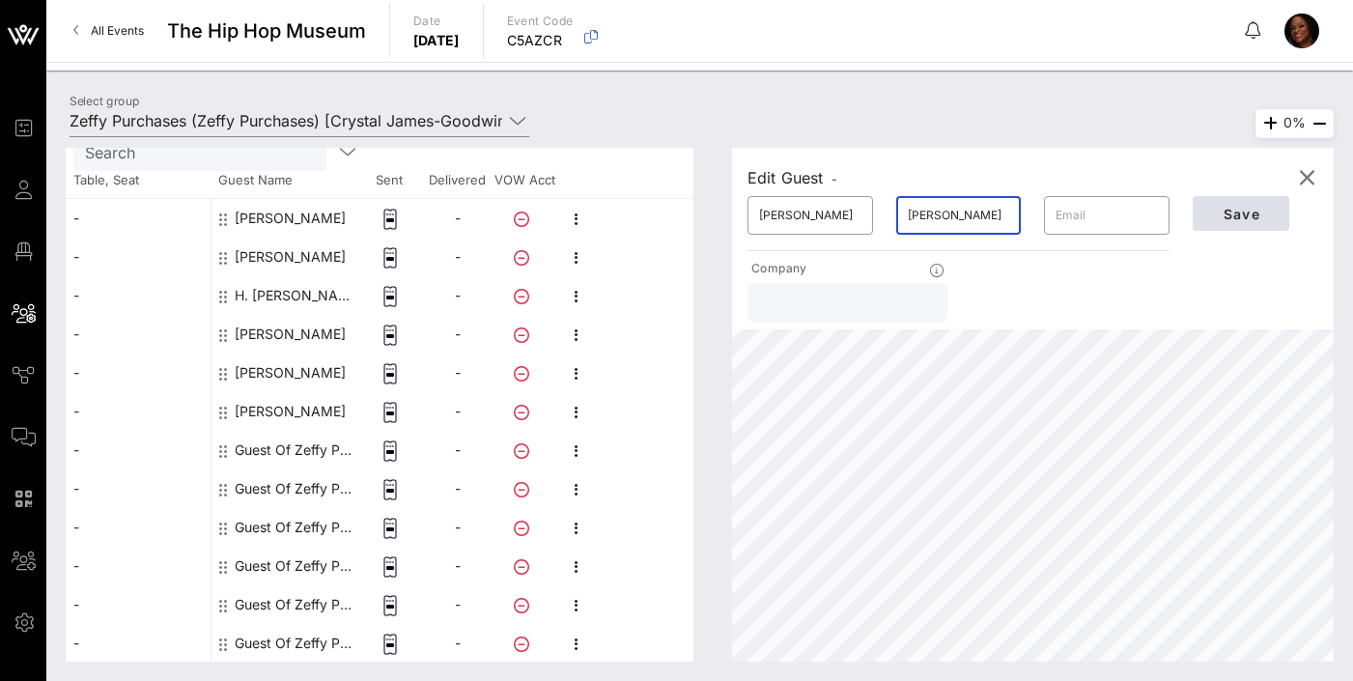
type input "[PERSON_NAME]"
click at [1252, 216] on span "Save" at bounding box center [1241, 214] width 66 height 16
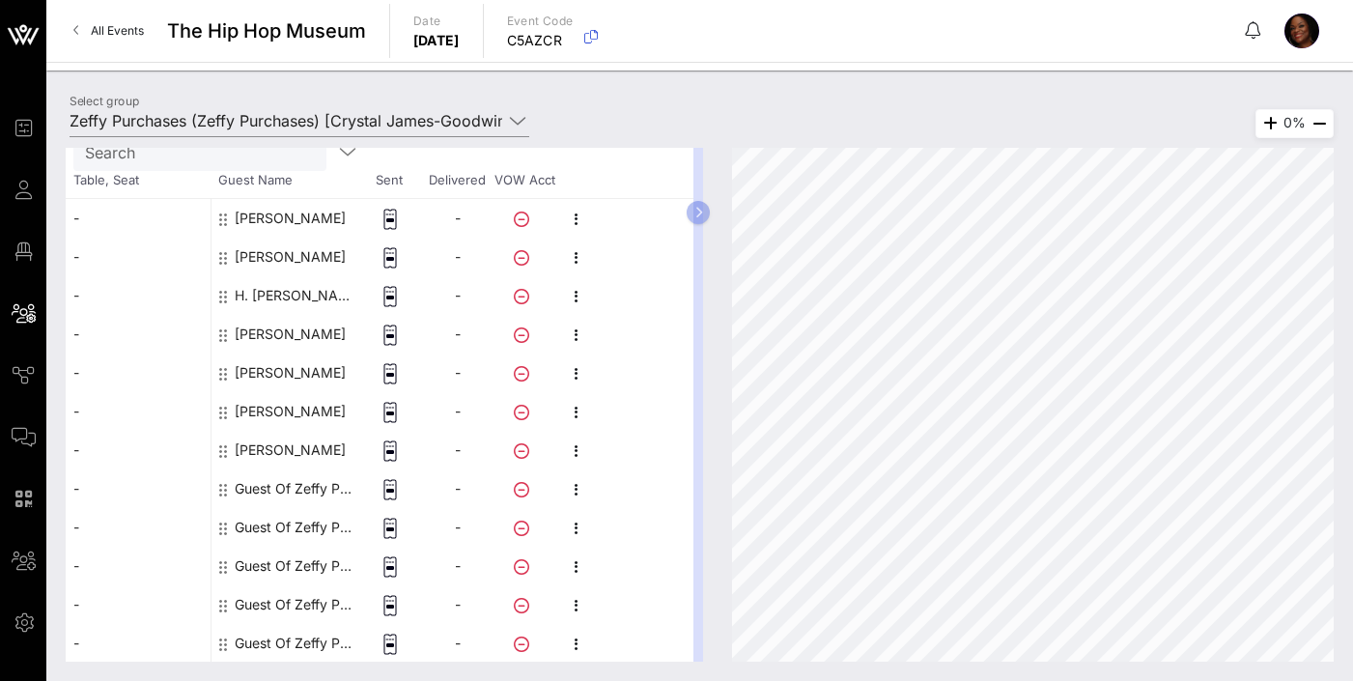
click at [319, 492] on div "Guest Of Zeffy Purchases" at bounding box center [296, 488] width 122 height 39
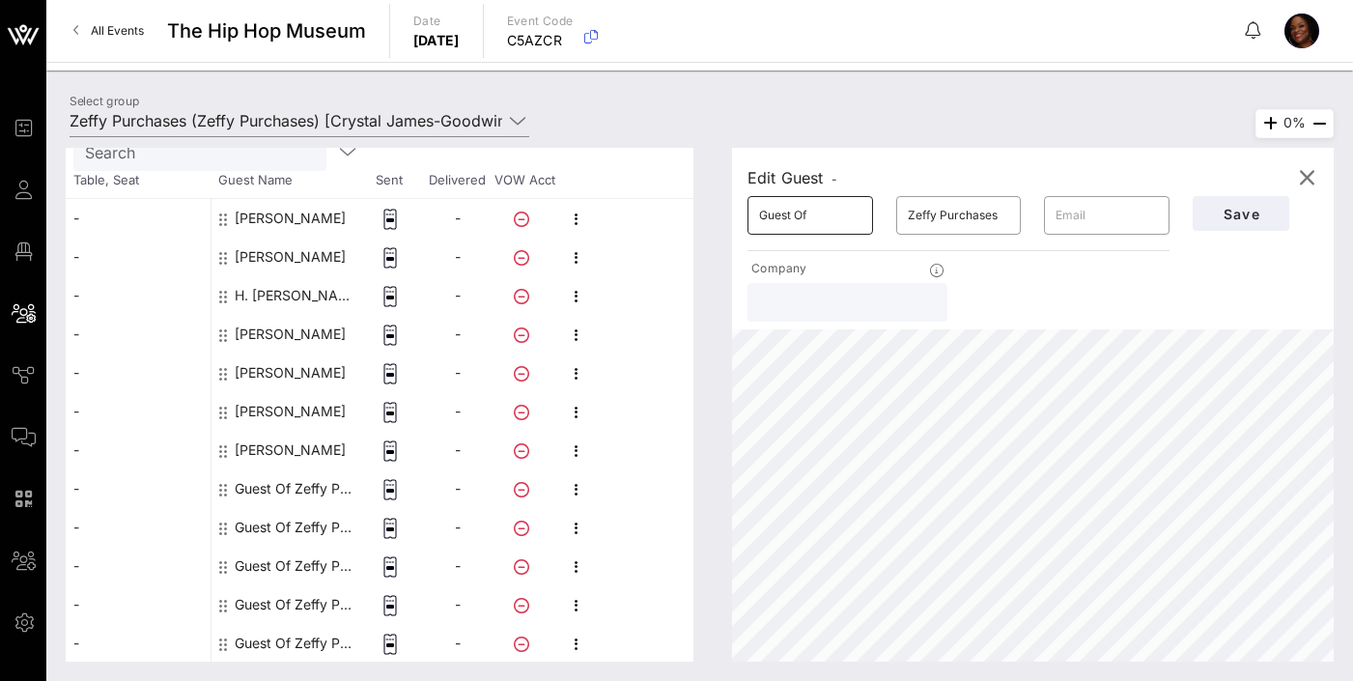
click at [805, 230] on input "Guest Of" at bounding box center [810, 215] width 102 height 31
drag, startPoint x: 822, startPoint y: 222, endPoint x: 687, endPoint y: 226, distance: 134.3
click at [688, 226] on div "This host group has not been shared yet; therefore, you can't send tickets or a…" at bounding box center [700, 405] width 1268 height 514
drag, startPoint x: 827, startPoint y: 214, endPoint x: 718, endPoint y: 216, distance: 108.2
click at [718, 216] on div "Edit Guest - ​ Guest Of ​ Zeffy Purchases ​ Company Save 0%" at bounding box center [1023, 405] width 621 height 514
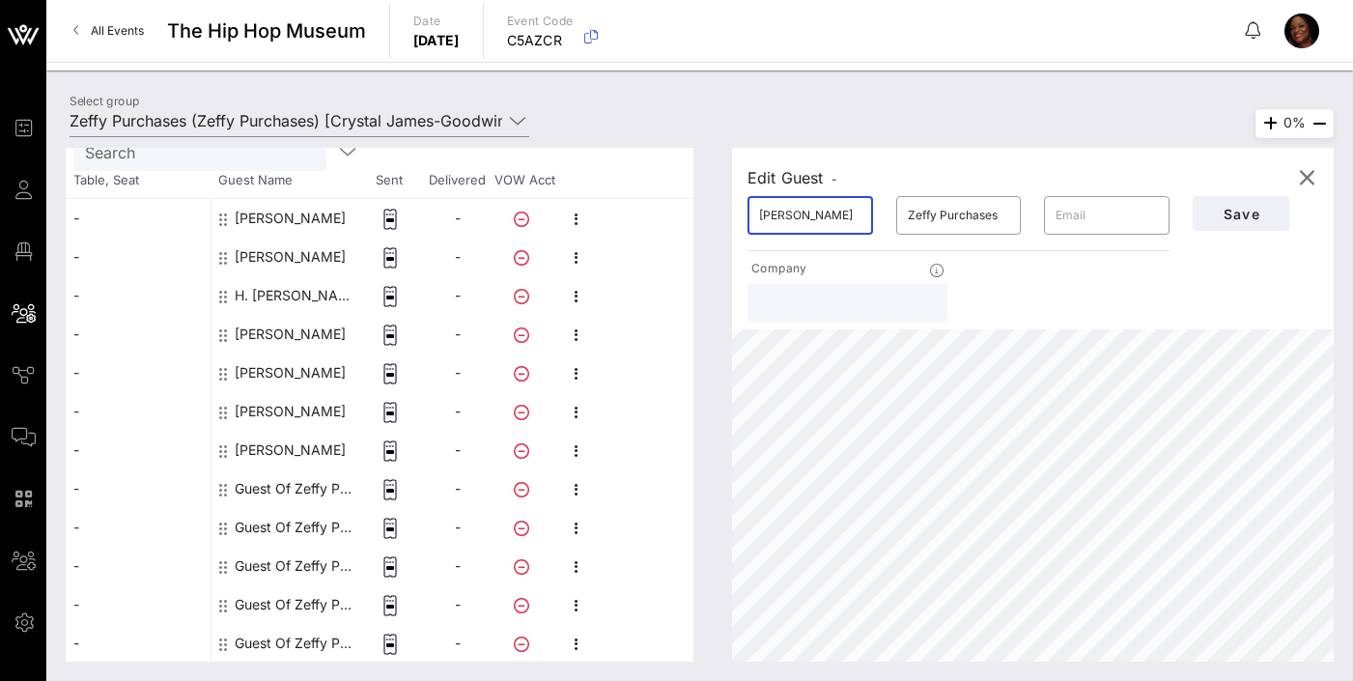
type input "[PERSON_NAME]"
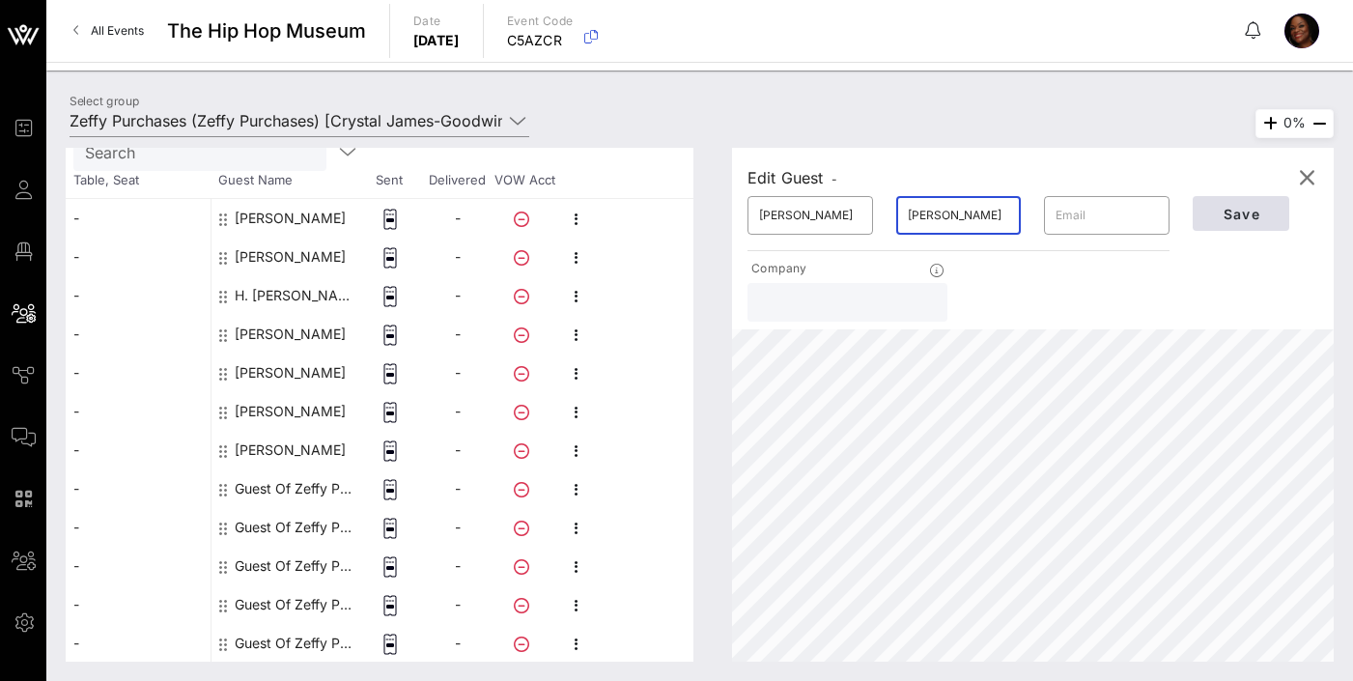
type input "[PERSON_NAME]"
click at [1231, 220] on span "Save" at bounding box center [1241, 214] width 66 height 16
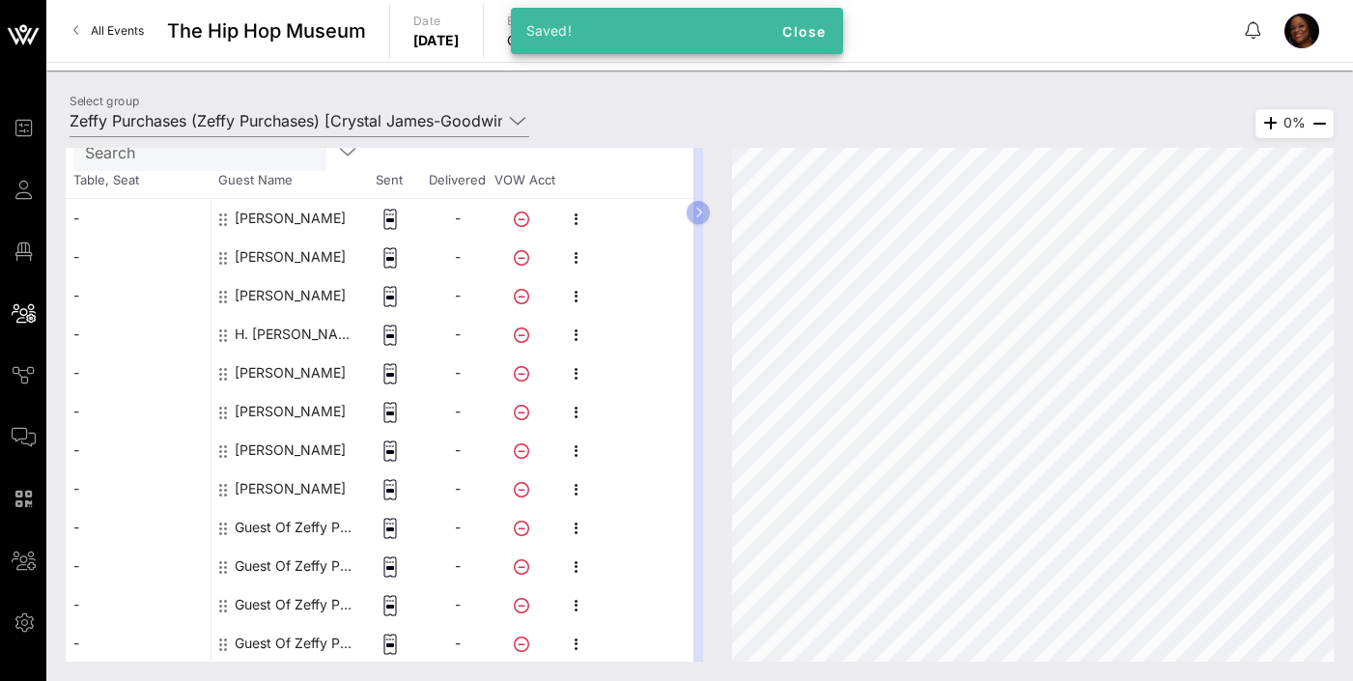
click at [297, 521] on div "Guest Of Zeffy Purchases" at bounding box center [296, 527] width 122 height 39
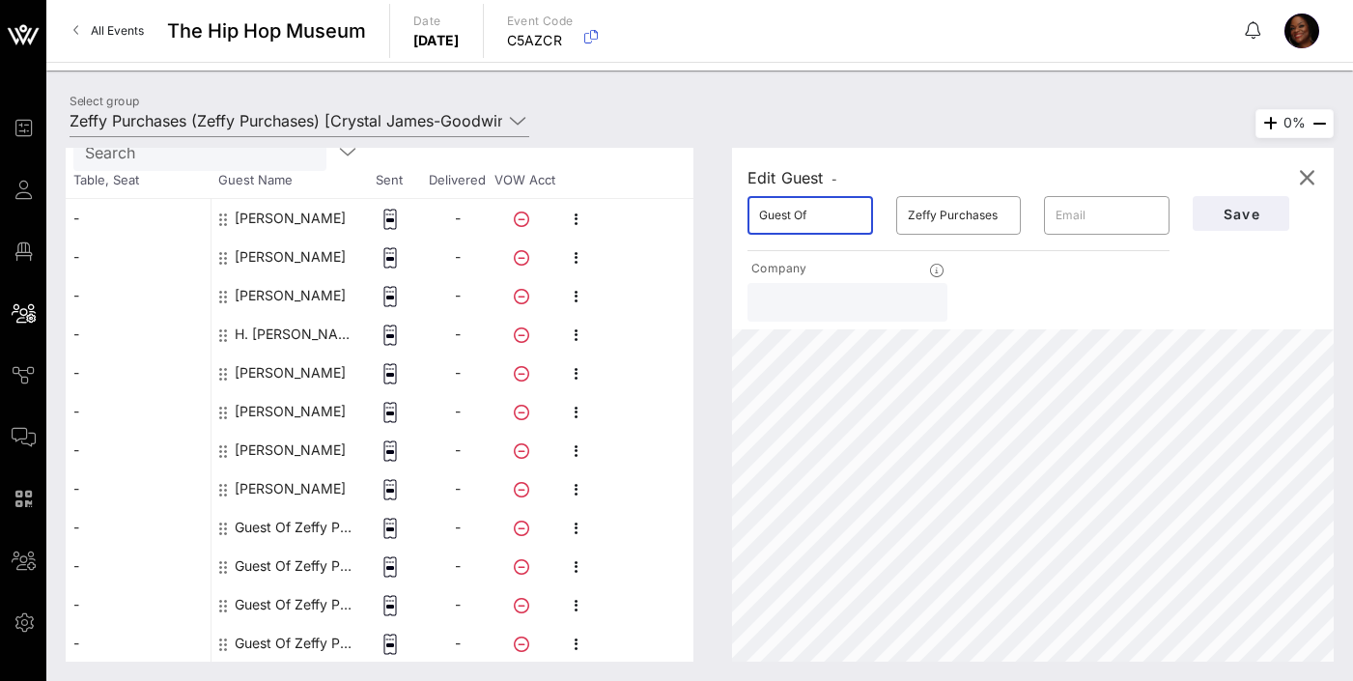
drag, startPoint x: 827, startPoint y: 217, endPoint x: 706, endPoint y: 222, distance: 120.8
click at [713, 221] on div "Edit Guest - ​ Guest Of ​ Zeffy Purchases ​ Company Save 0%" at bounding box center [1023, 405] width 621 height 514
type input "H"
type input "[PERSON_NAME]"
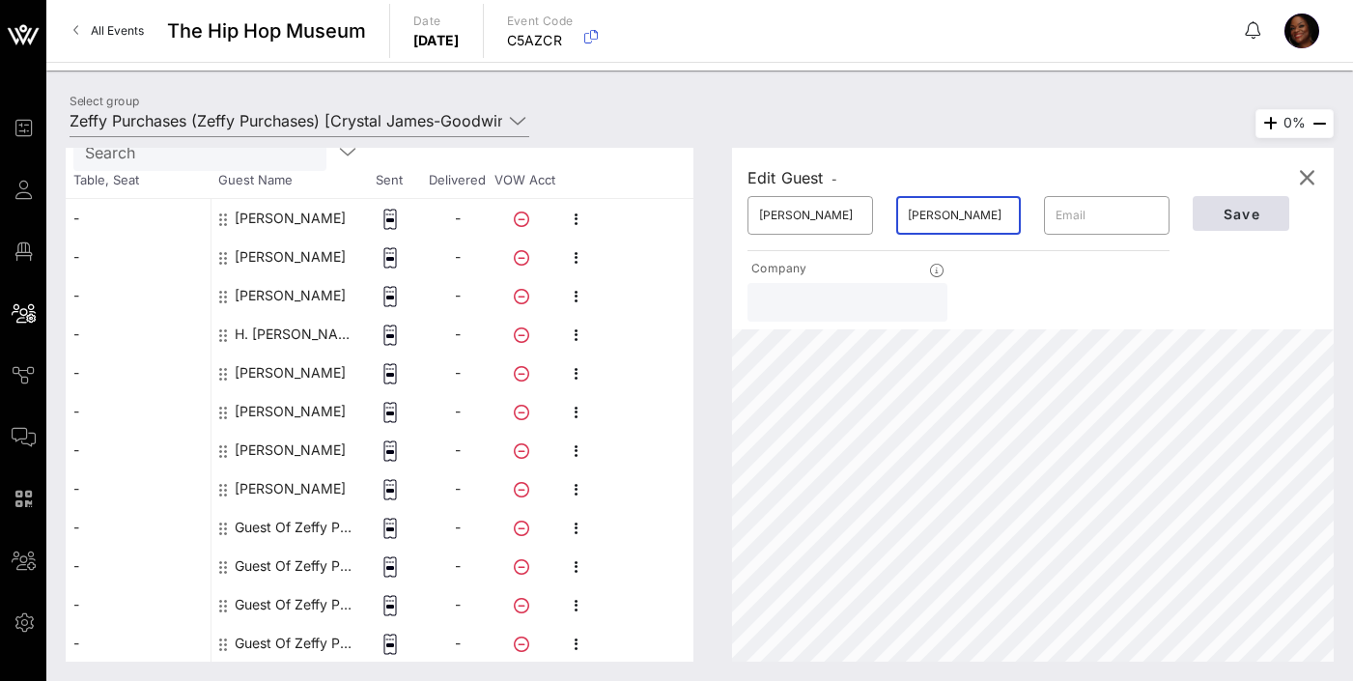
type input "[PERSON_NAME]"
click at [1254, 213] on span "Save" at bounding box center [1241, 214] width 66 height 16
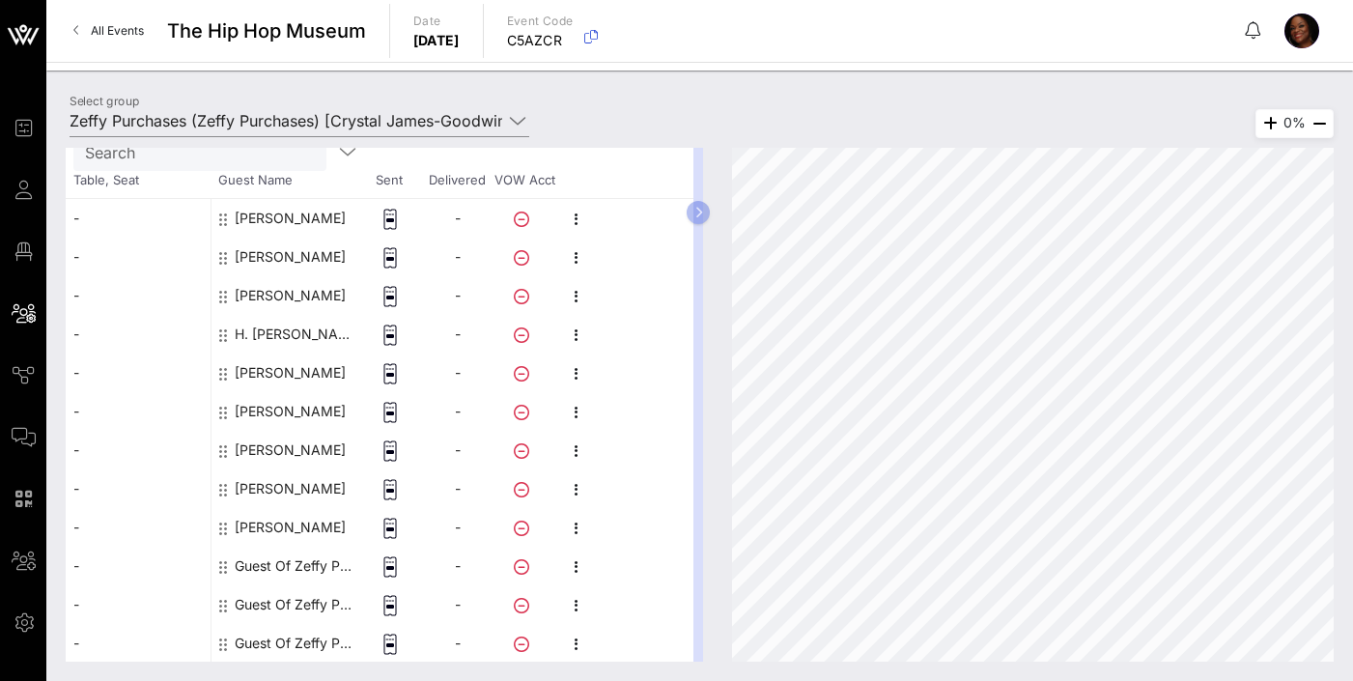
click at [517, 449] on icon at bounding box center [521, 450] width 15 height 15
click at [521, 453] on icon at bounding box center [521, 450] width 15 height 15
click at [573, 450] on icon "button" at bounding box center [576, 450] width 23 height 23
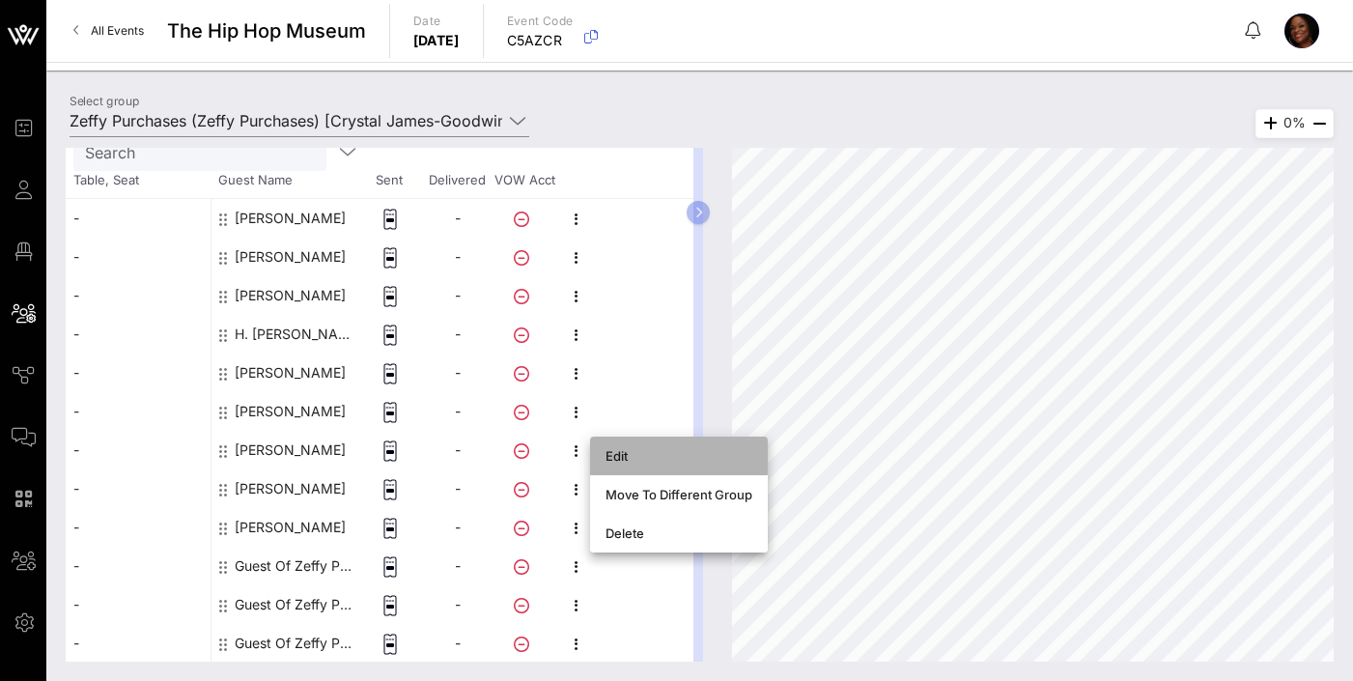
click at [623, 460] on div "Edit" at bounding box center [678, 455] width 147 height 15
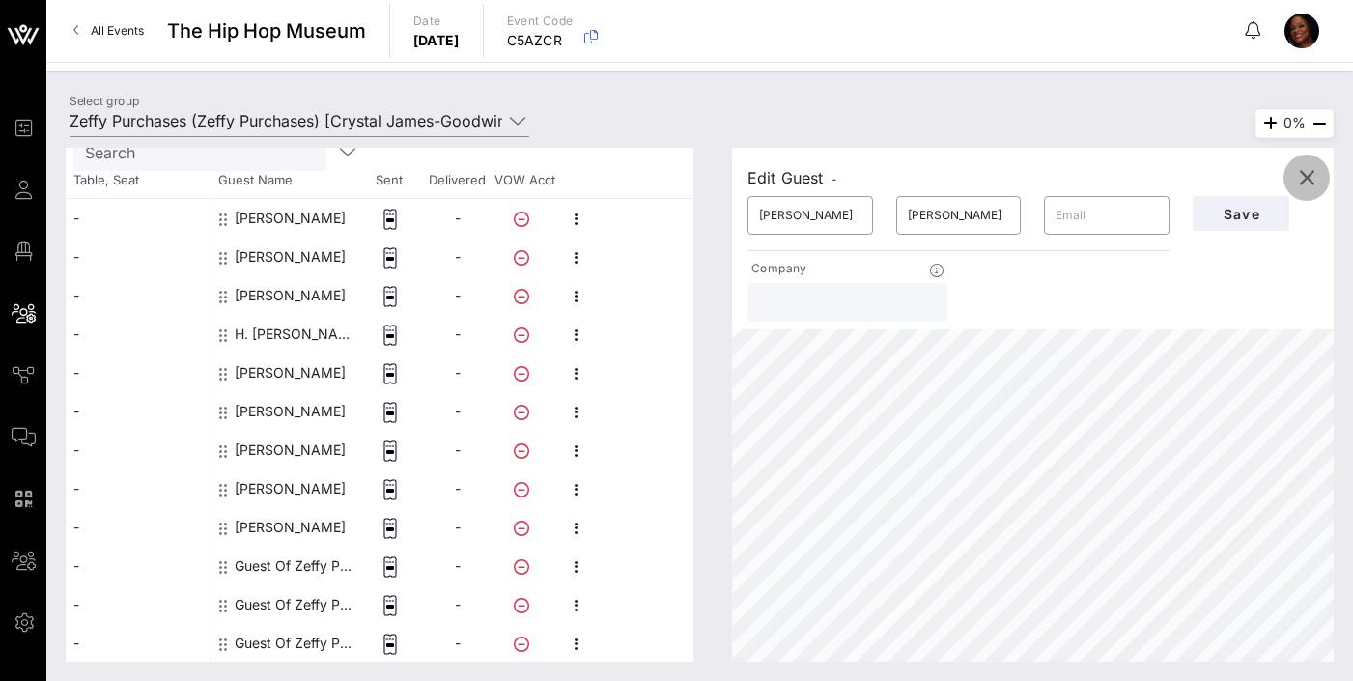
click at [1307, 174] on icon "button" at bounding box center [1306, 177] width 23 height 23
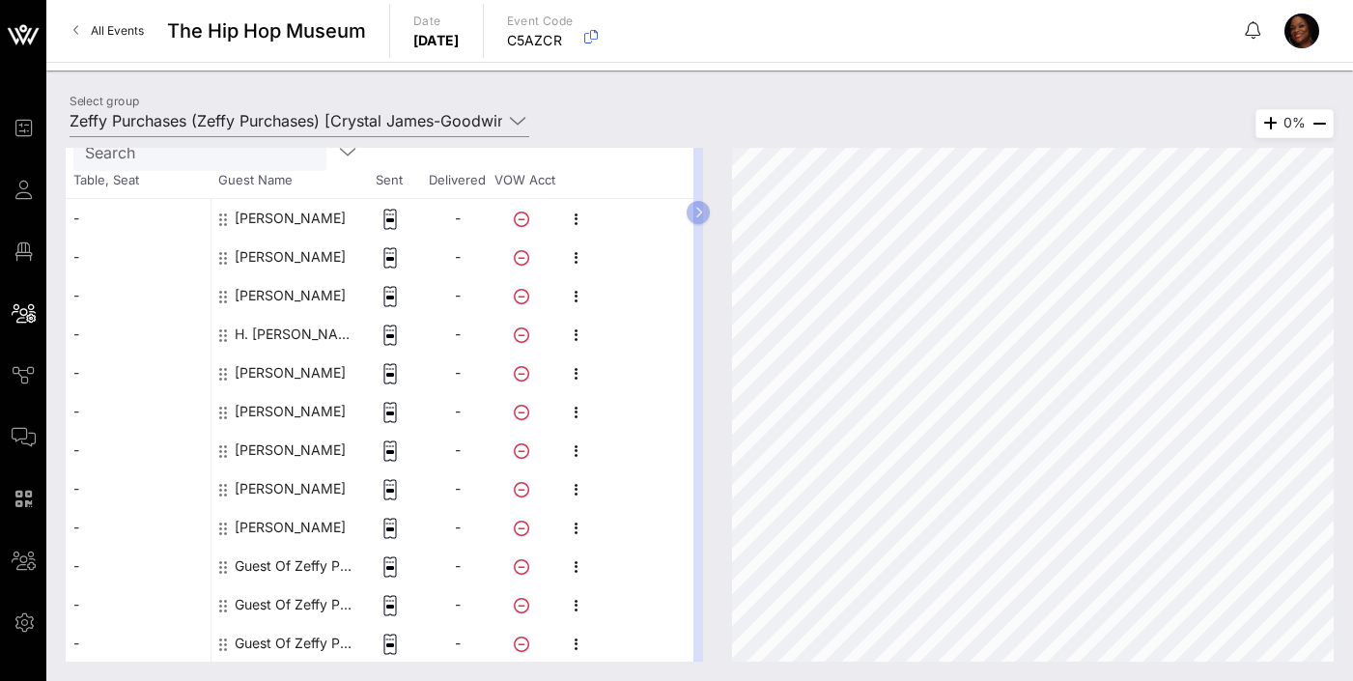
click at [392, 452] on rect at bounding box center [390, 451] width 7 height 3
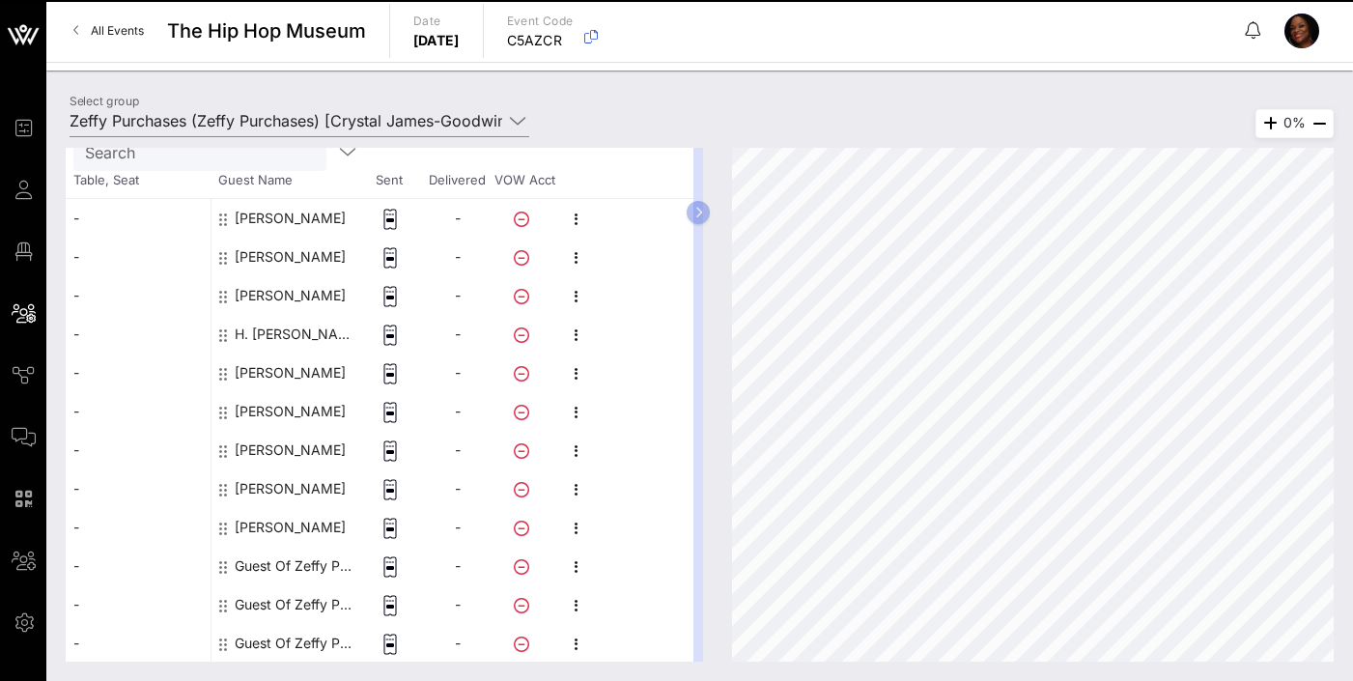
click at [222, 452] on icon at bounding box center [223, 450] width 8 height 15
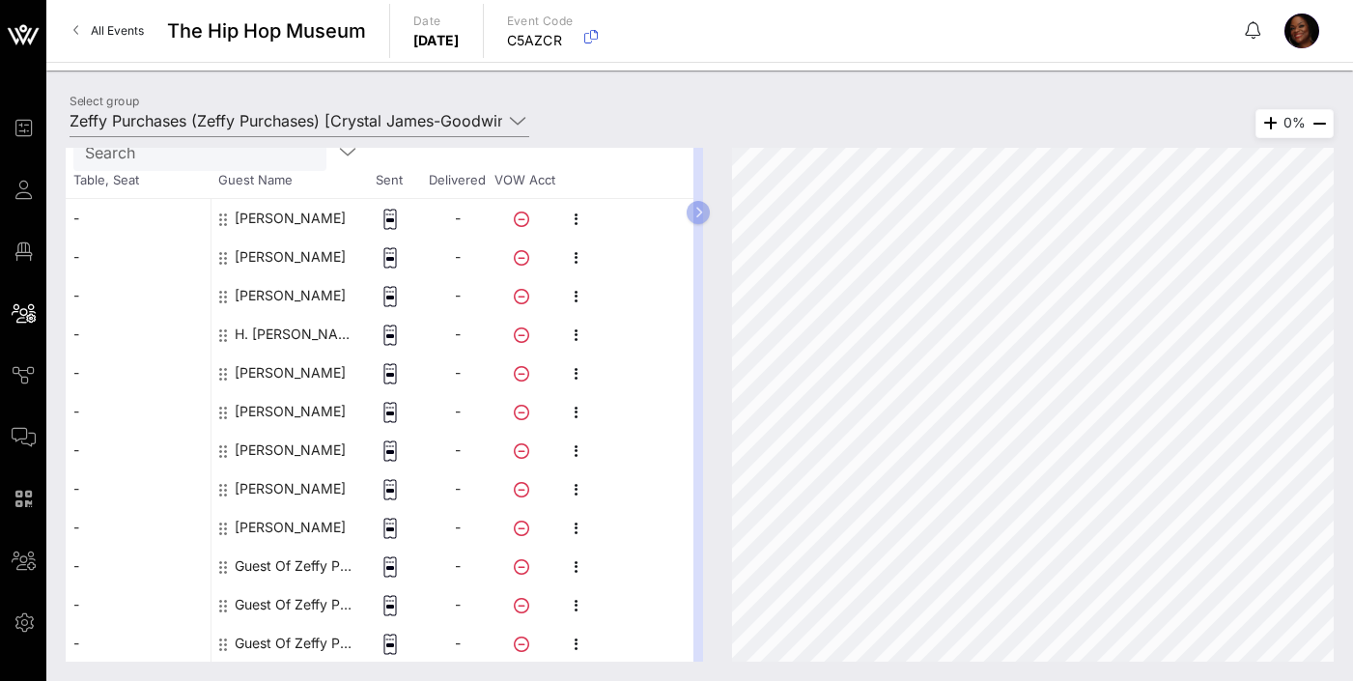
click at [221, 449] on icon at bounding box center [223, 450] width 8 height 15
click at [290, 566] on div "Guest Of Zeffy Purchases" at bounding box center [296, 566] width 122 height 39
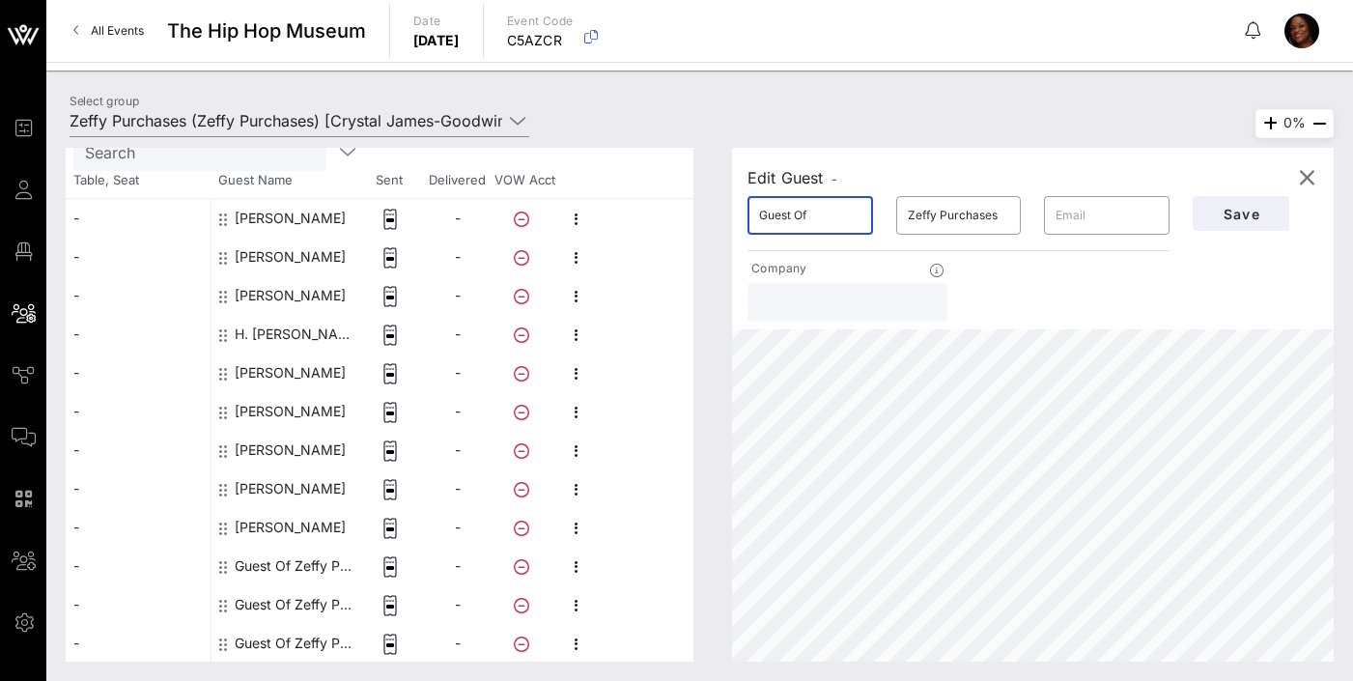
drag, startPoint x: 824, startPoint y: 218, endPoint x: 628, endPoint y: 225, distance: 196.1
click at [659, 221] on div "This host group has not been shared yet; therefore, you can't send tickets or a…" at bounding box center [700, 405] width 1268 height 514
type input "[PERSON_NAME]"
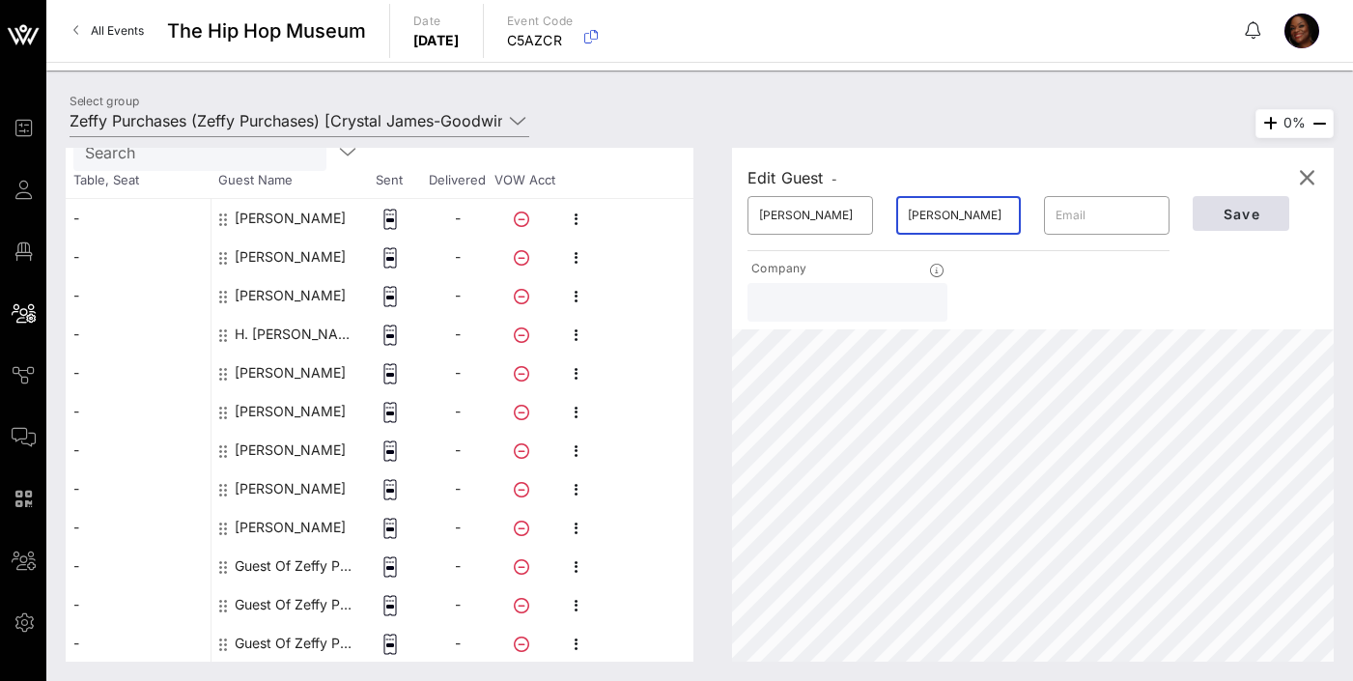
type input "[PERSON_NAME]"
click at [1229, 218] on span "Save" at bounding box center [1241, 214] width 66 height 16
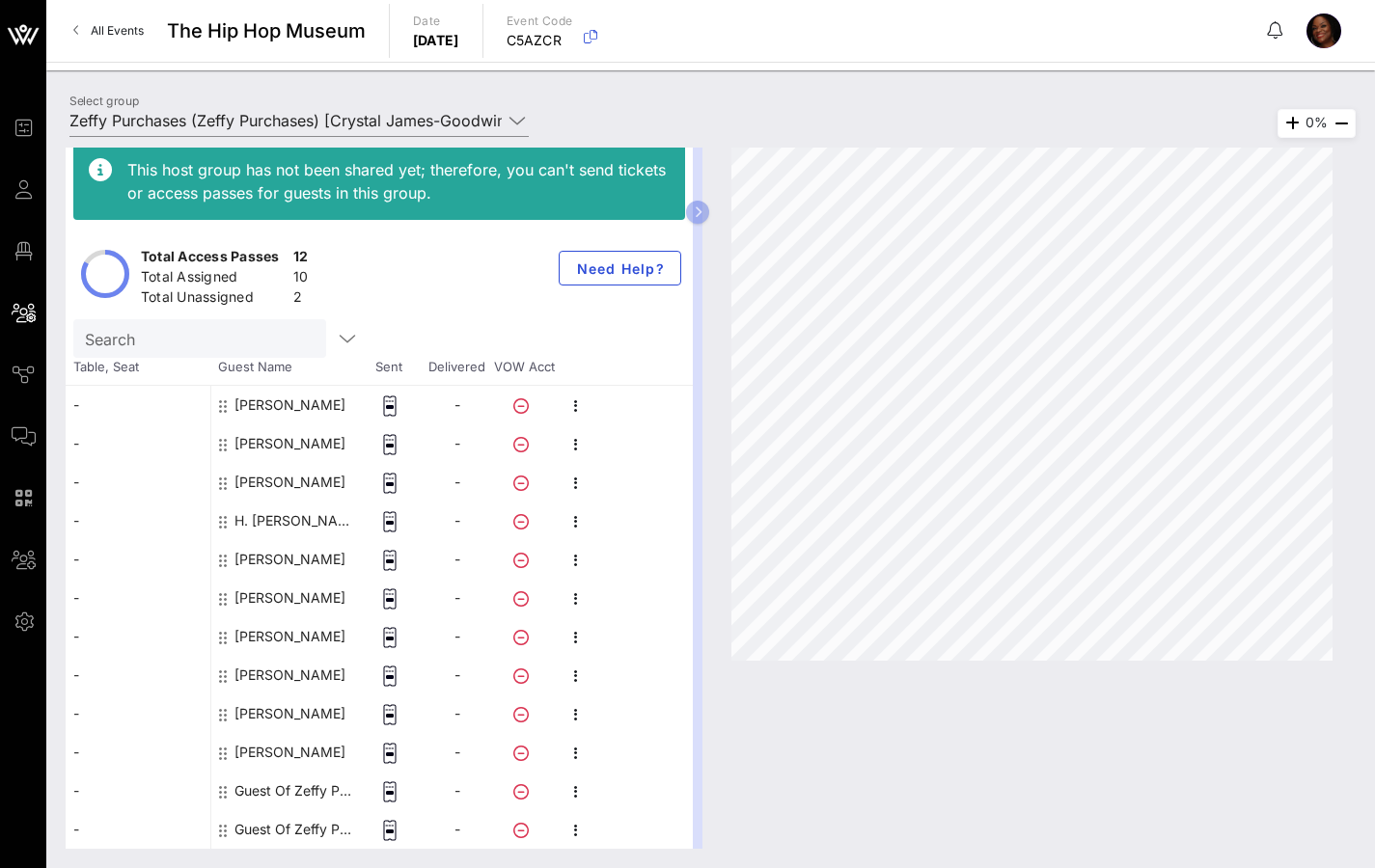
scroll to position [12, 0]
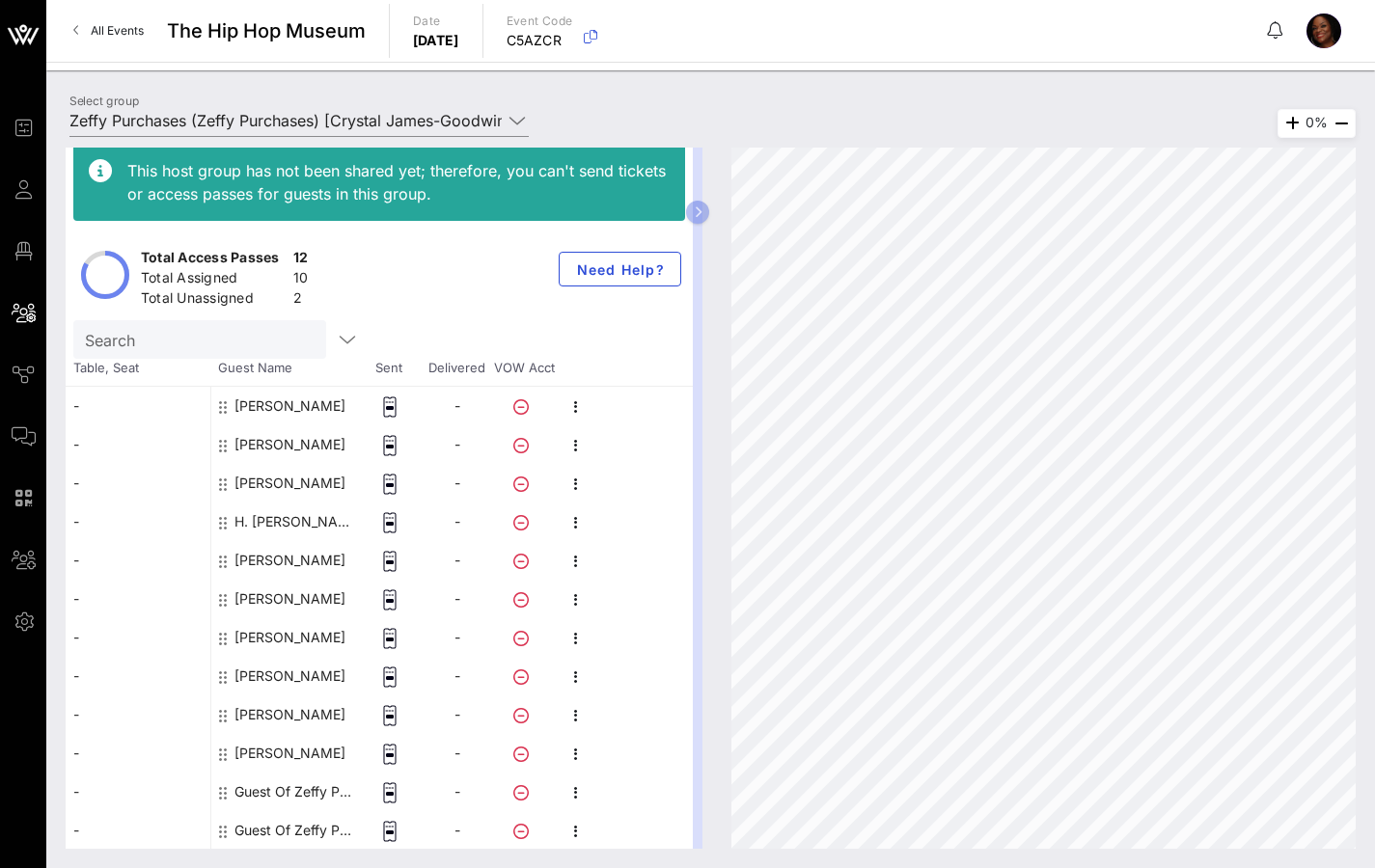
click at [322, 679] on div "Guest Of Zeffy Purchases" at bounding box center [296, 791] width 122 height 39
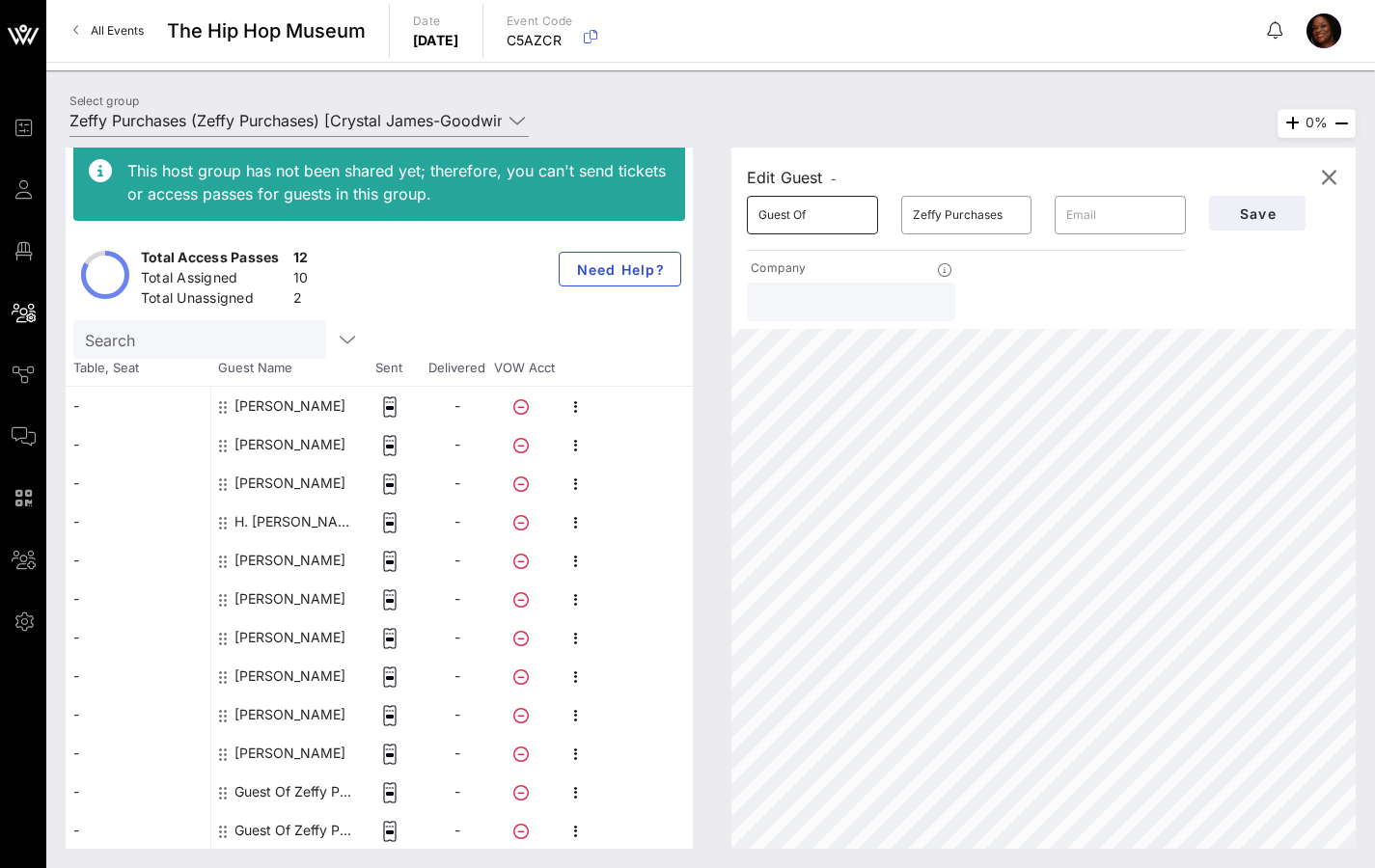
click at [799, 224] on input "Guest Of" at bounding box center [812, 215] width 108 height 31
drag, startPoint x: 841, startPoint y: 210, endPoint x: 709, endPoint y: 215, distance: 132.1
click at [710, 215] on div "This host group has not been shared yet; therefore, you can't send tickets or a…" at bounding box center [710, 498] width 1290 height 701
type input "[PERSON_NAME]"
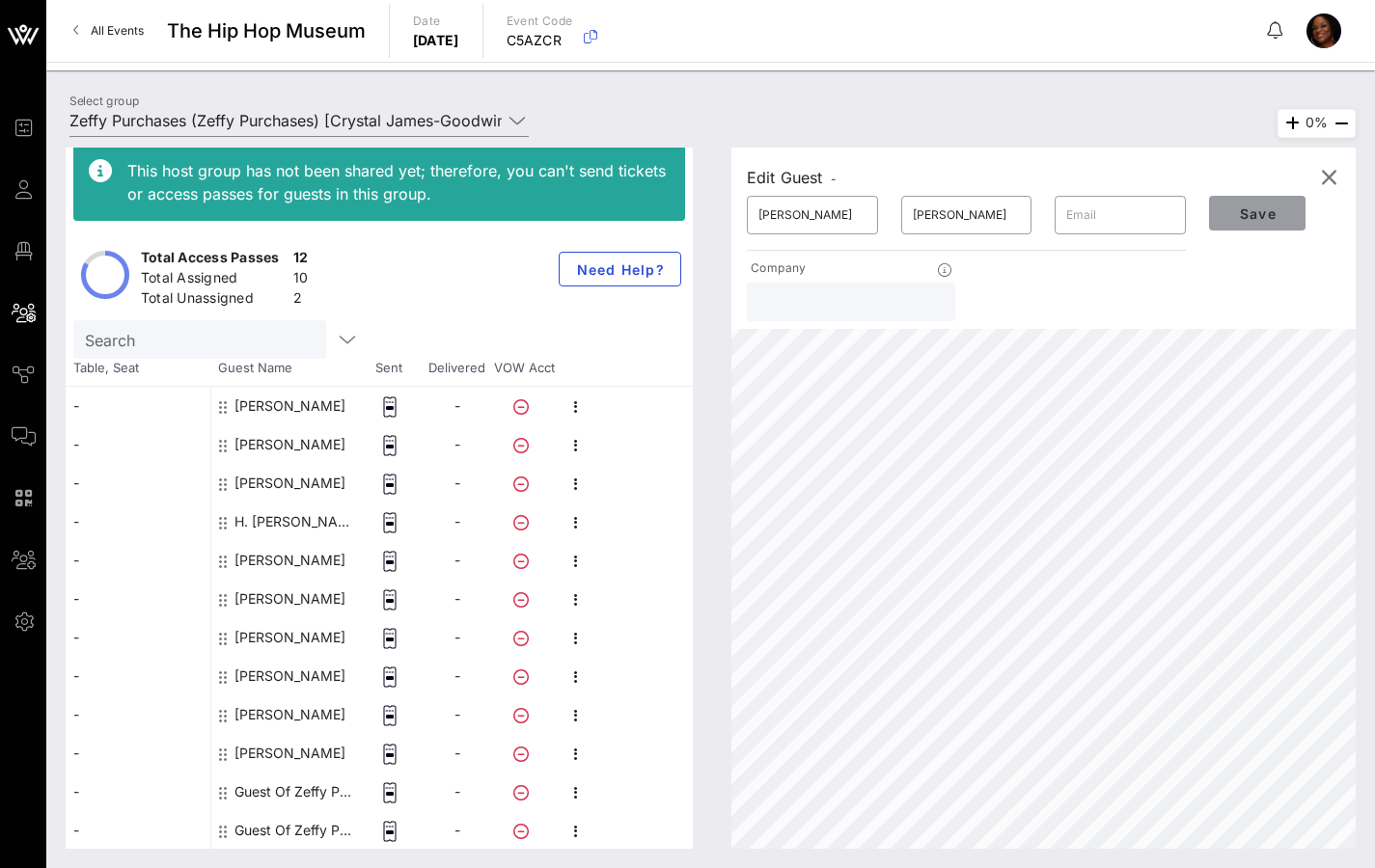
click at [1274, 218] on span "Save" at bounding box center [1257, 214] width 66 height 16
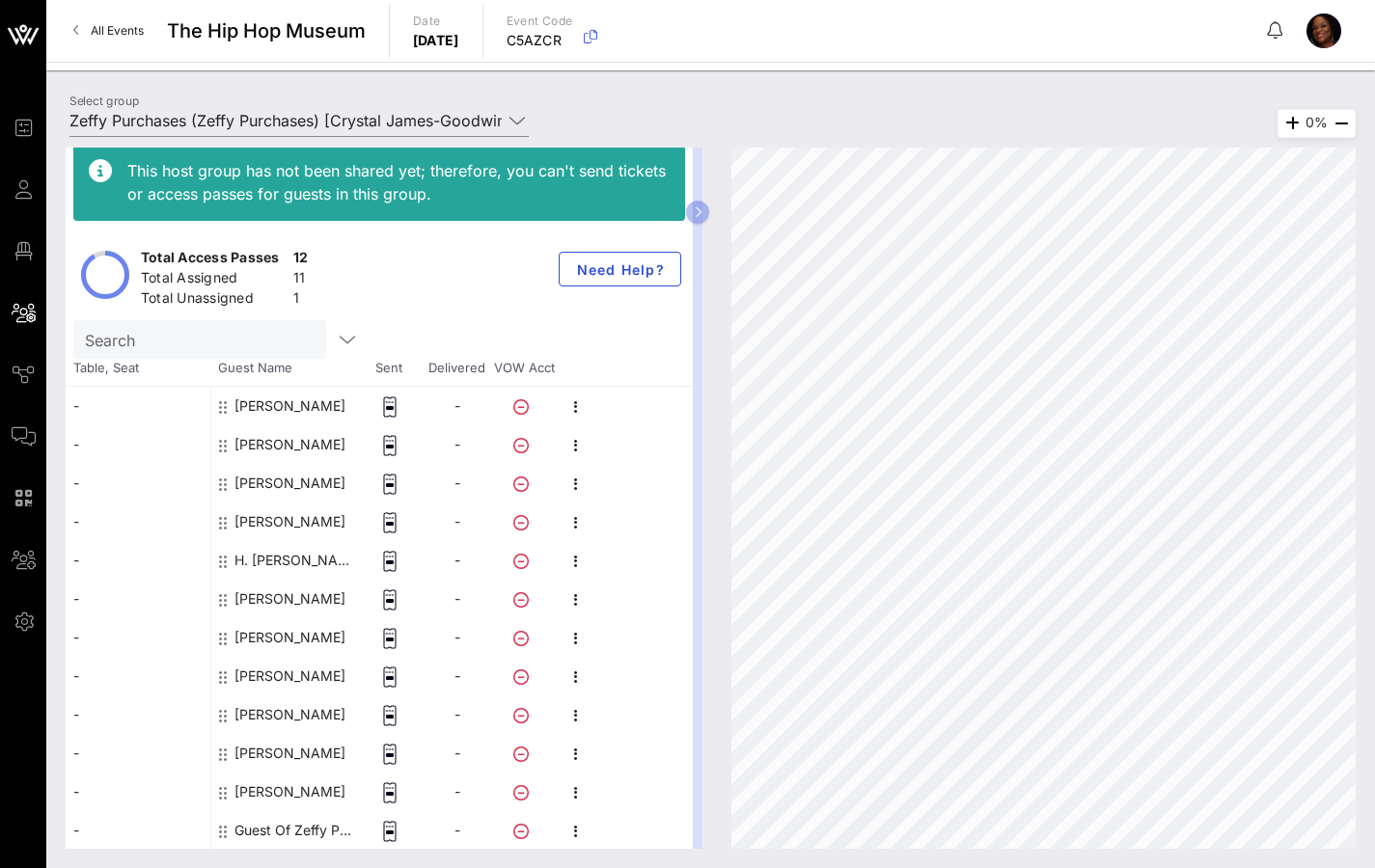
scroll to position [0, 0]
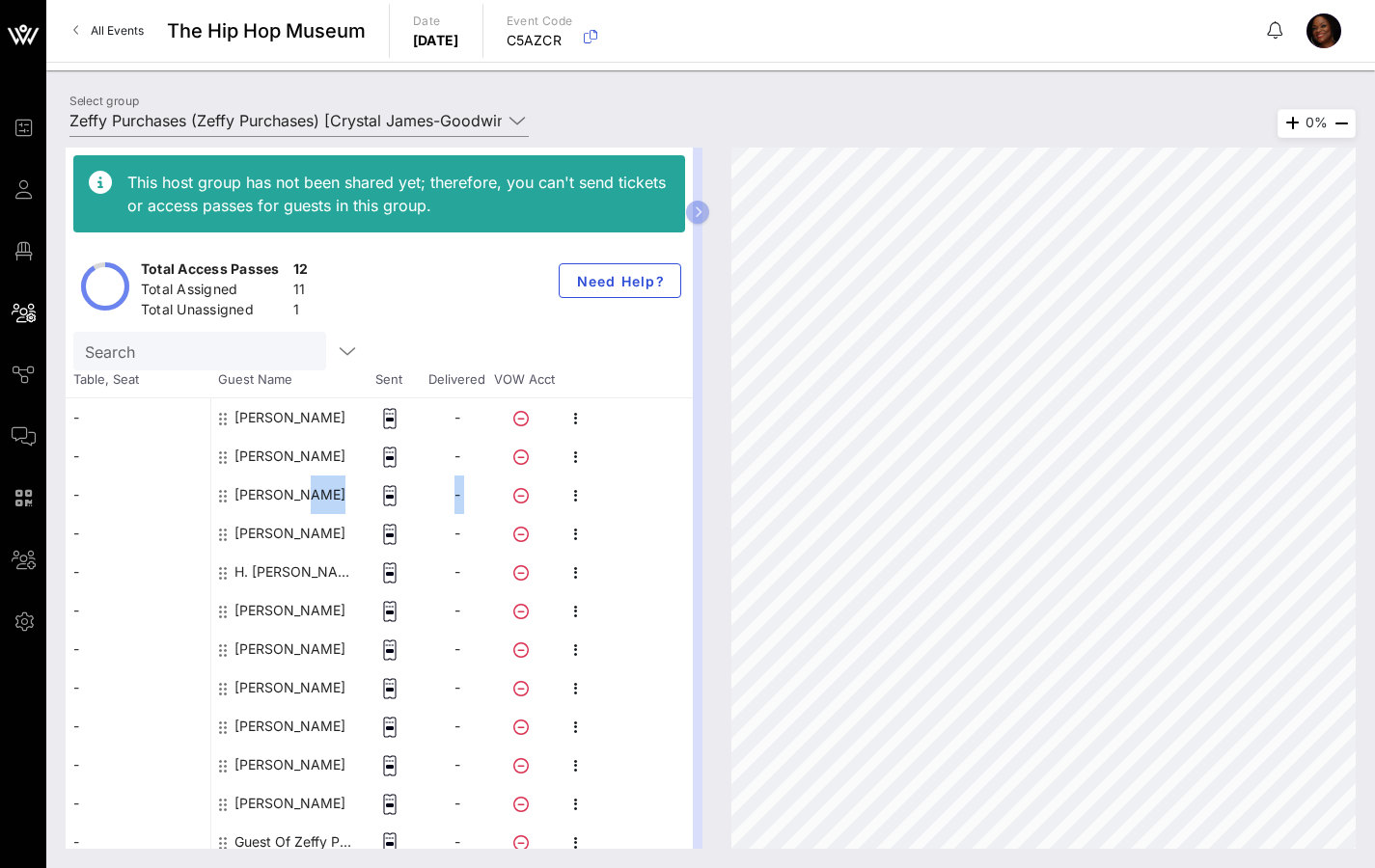
drag, startPoint x: 674, startPoint y: 478, endPoint x: 671, endPoint y: 444, distance: 34.1
click at [672, 443] on div "- - - - - - - - - - - - [PERSON_NAME] - [PERSON_NAME] - [PERSON_NAME] - [PERSON…" at bounding box center [380, 629] width 628 height 462
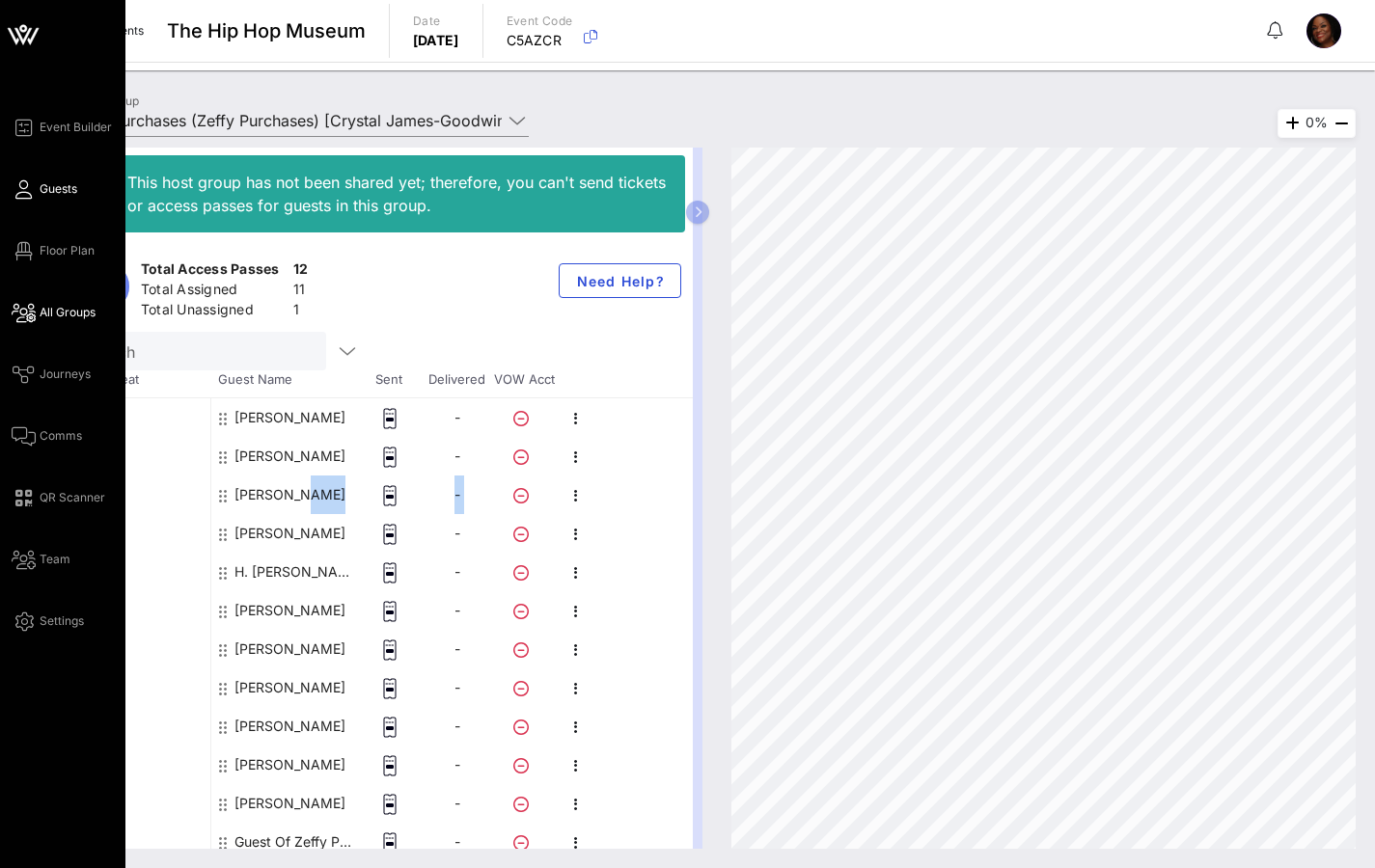
click at [52, 200] on link "Guests" at bounding box center [45, 189] width 66 height 23
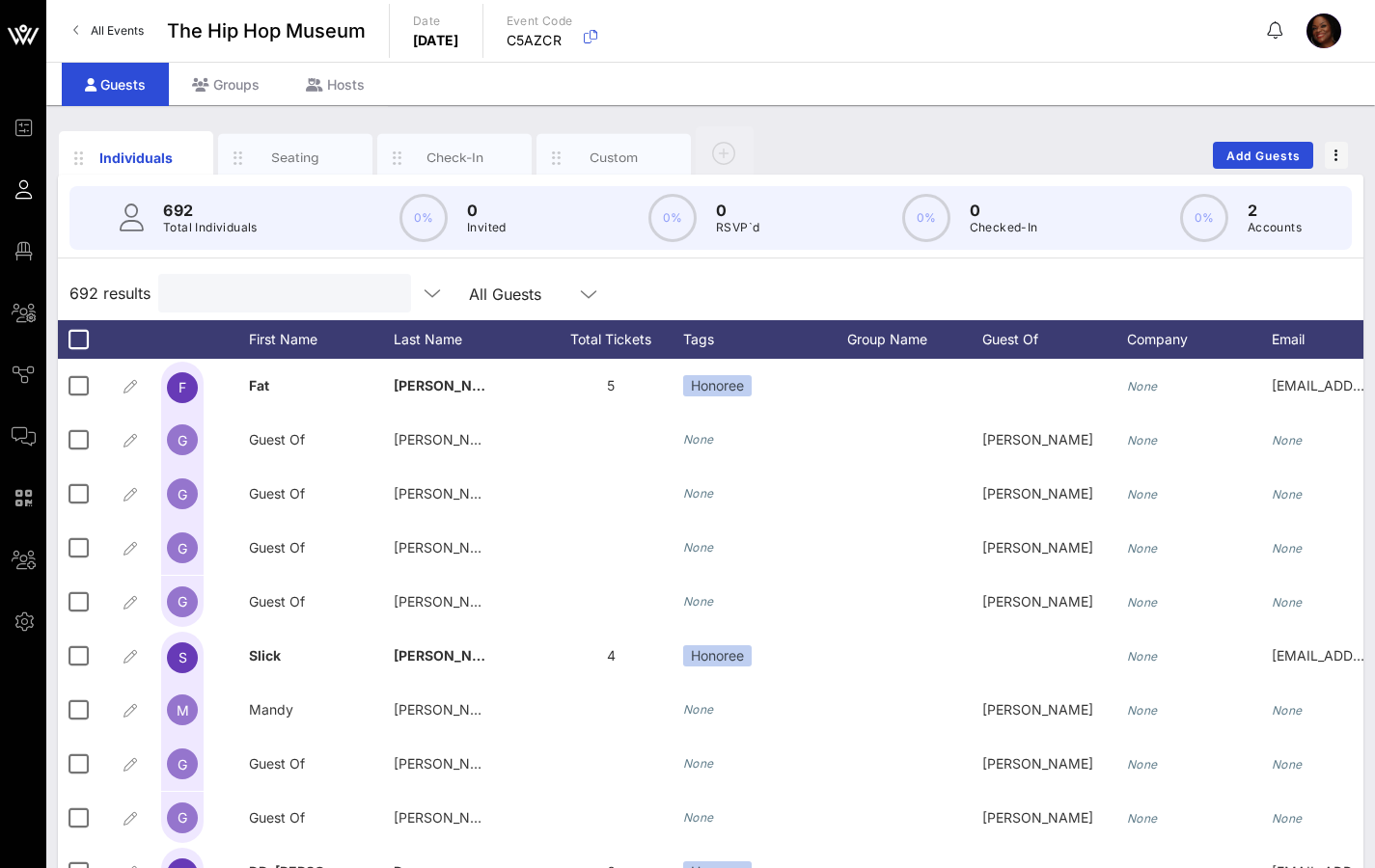
click at [213, 288] on input "text" at bounding box center [283, 293] width 226 height 25
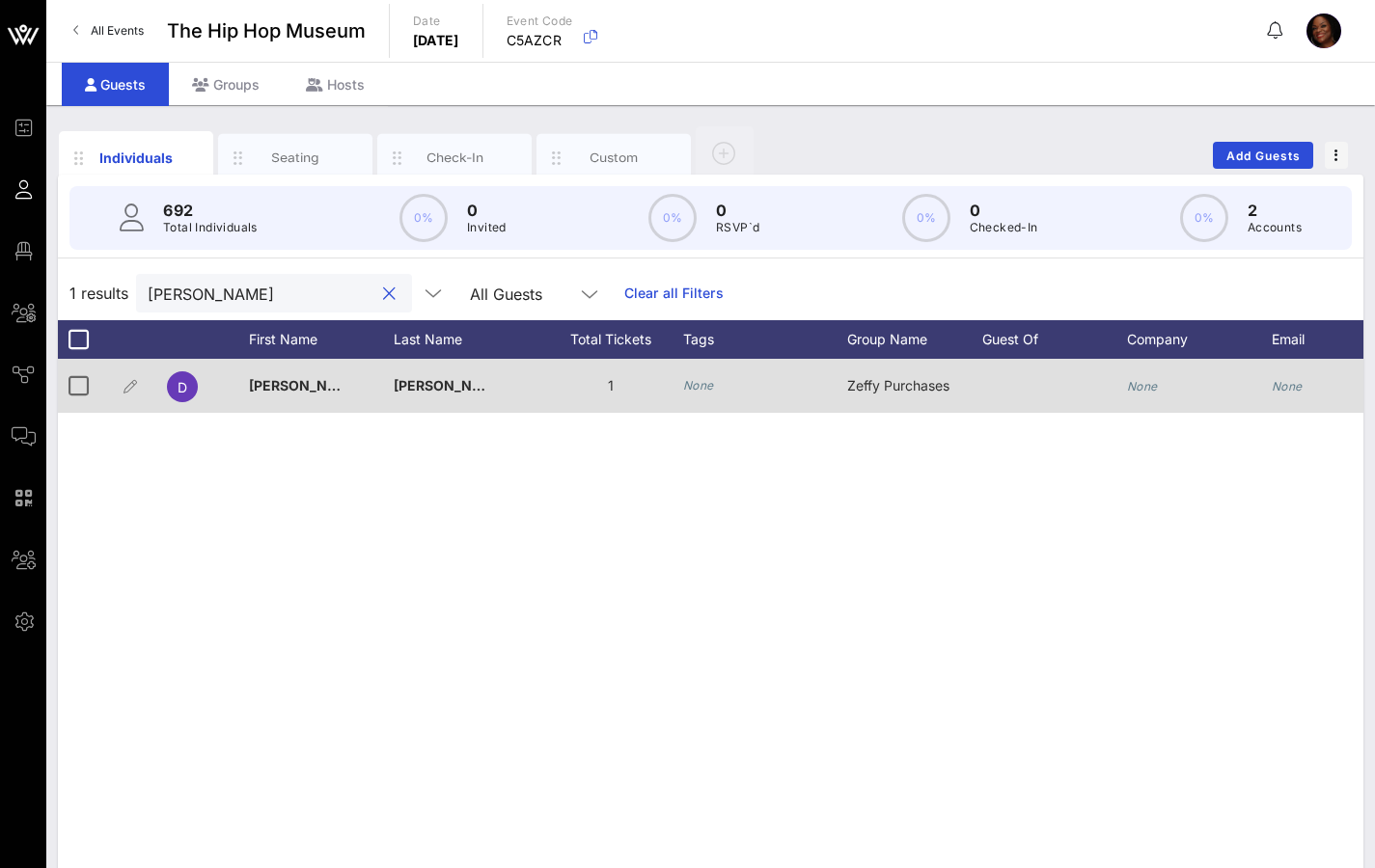
type input "[PERSON_NAME]"
click at [704, 386] on icon "None" at bounding box center [698, 386] width 31 height 14
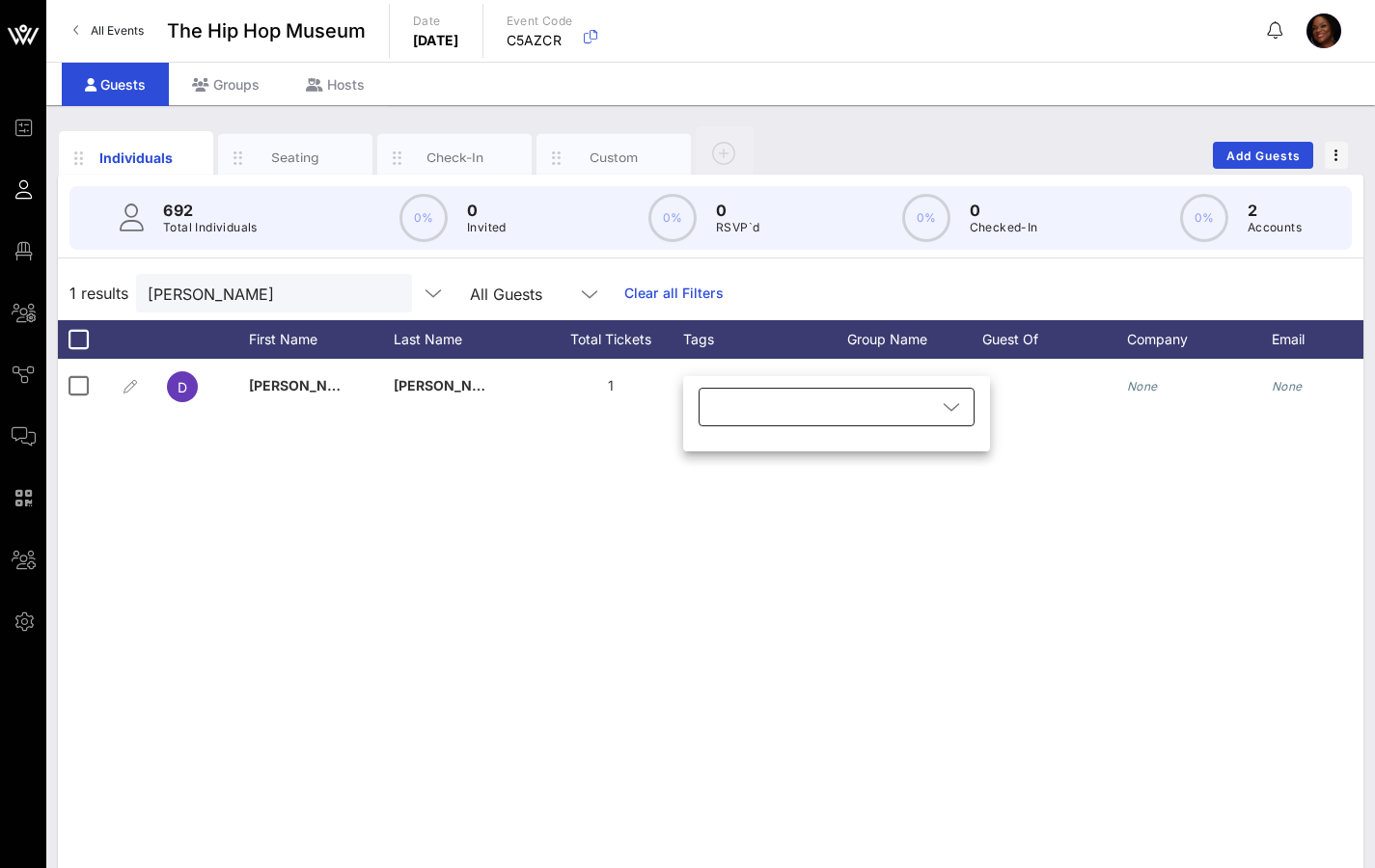
click at [721, 419] on div at bounding box center [823, 407] width 226 height 39
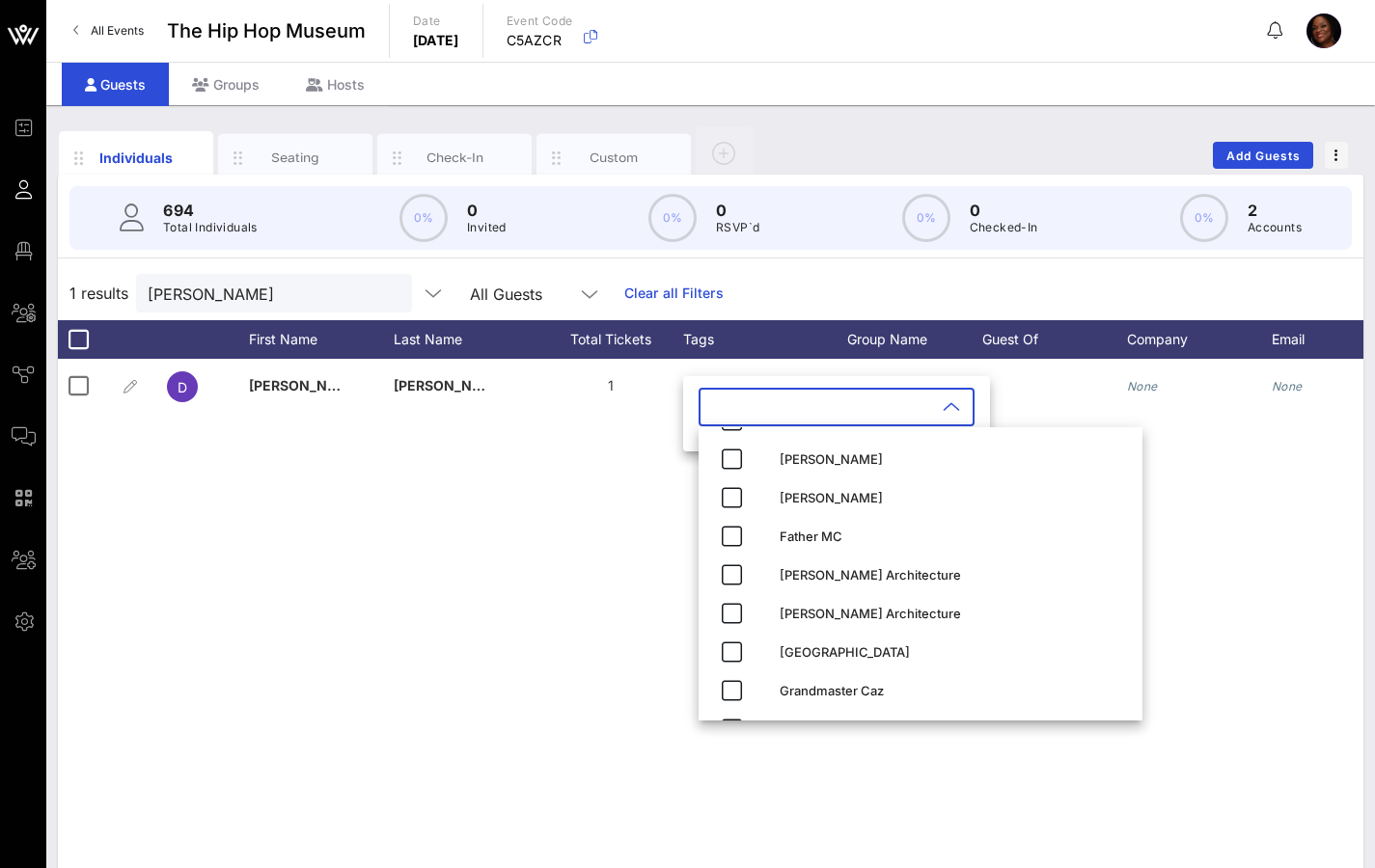
scroll to position [437, 0]
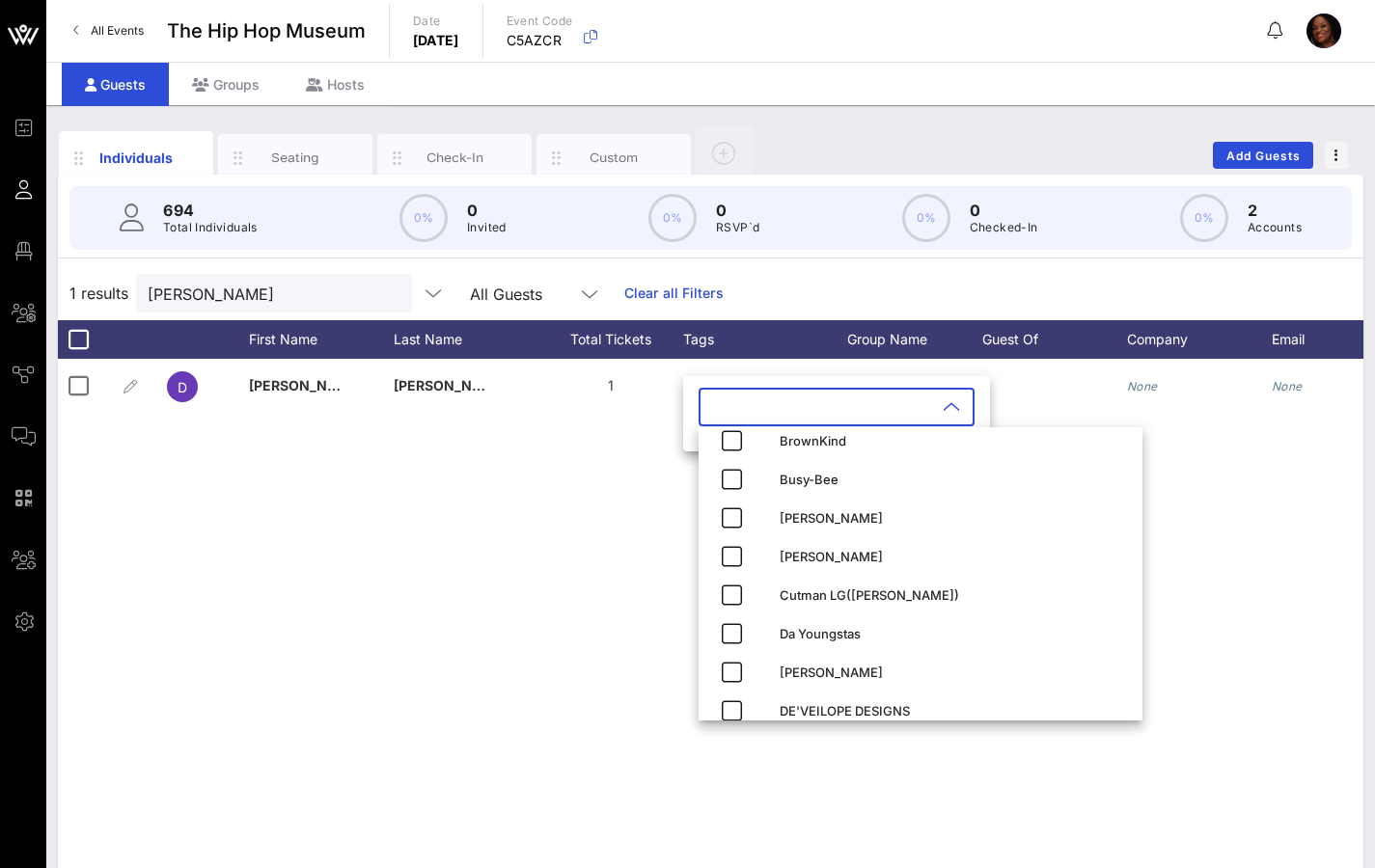
click at [743, 405] on input "text" at bounding box center [823, 407] width 226 height 31
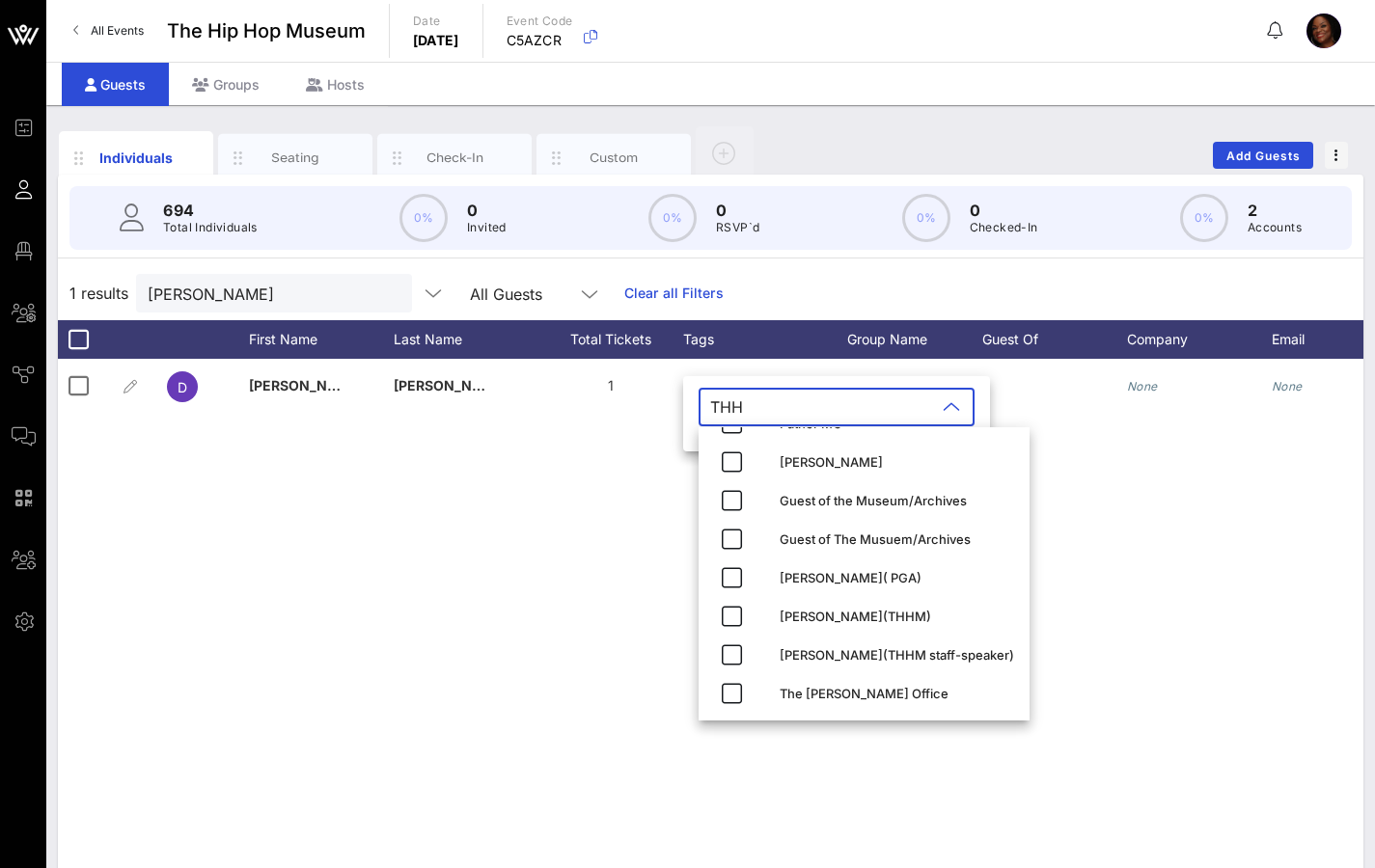
scroll to position [0, 0]
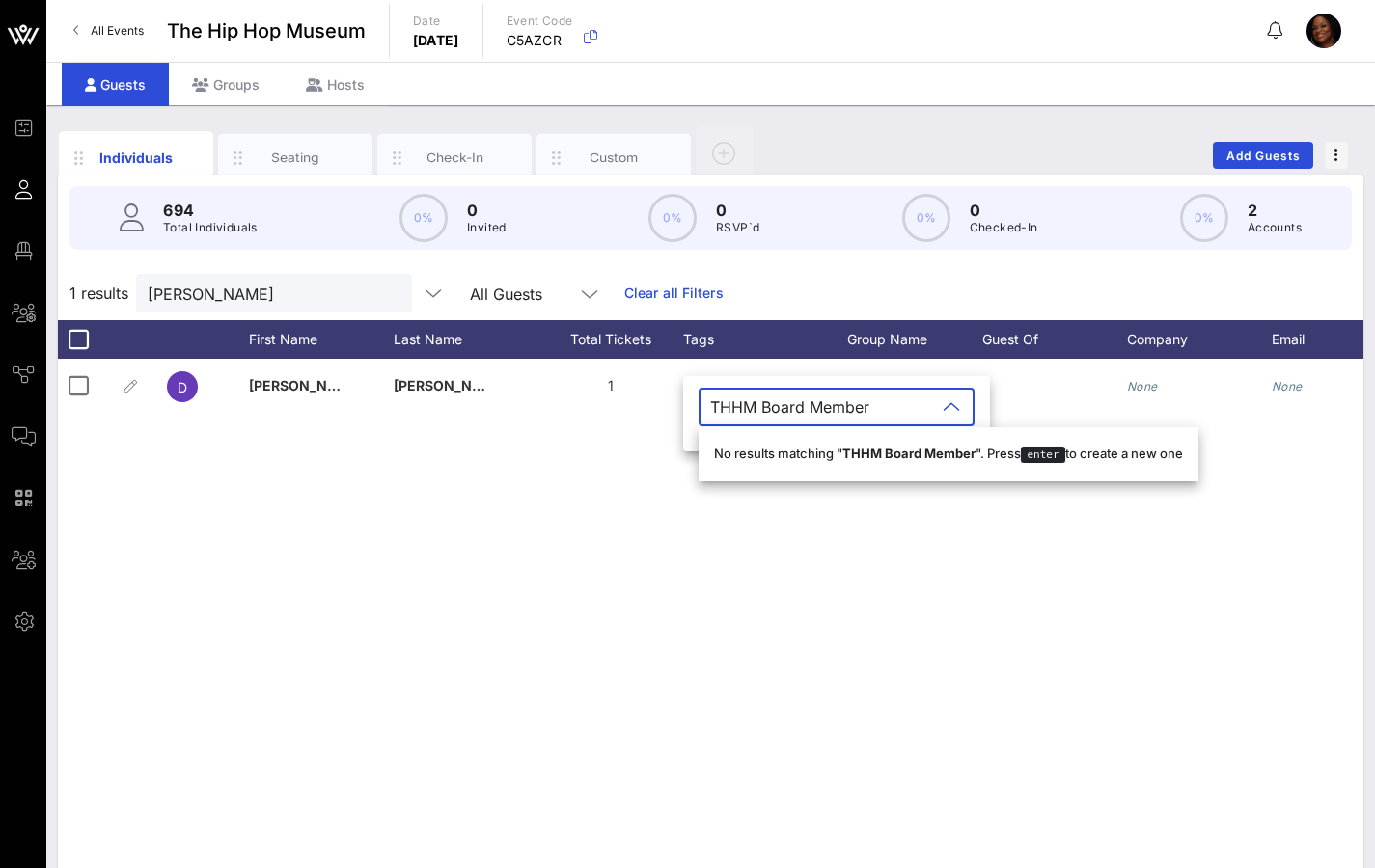
type input "THHM Board Member"
click at [585, 483] on div "D [PERSON_NAME] 1 None Zeffy Purchases None None None" at bounding box center [710, 647] width 1305 height 578
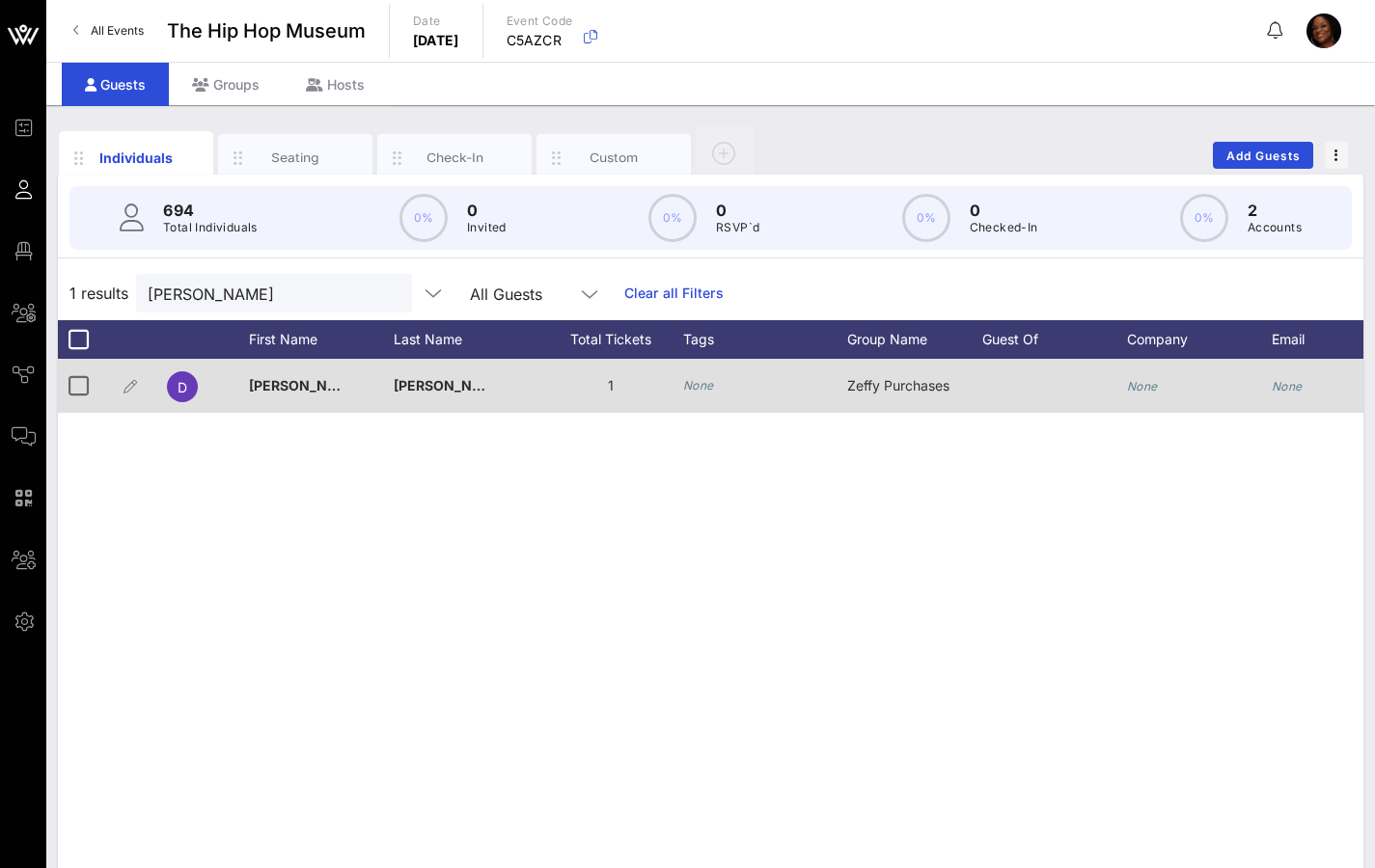
click at [704, 387] on icon "None" at bounding box center [698, 386] width 31 height 14
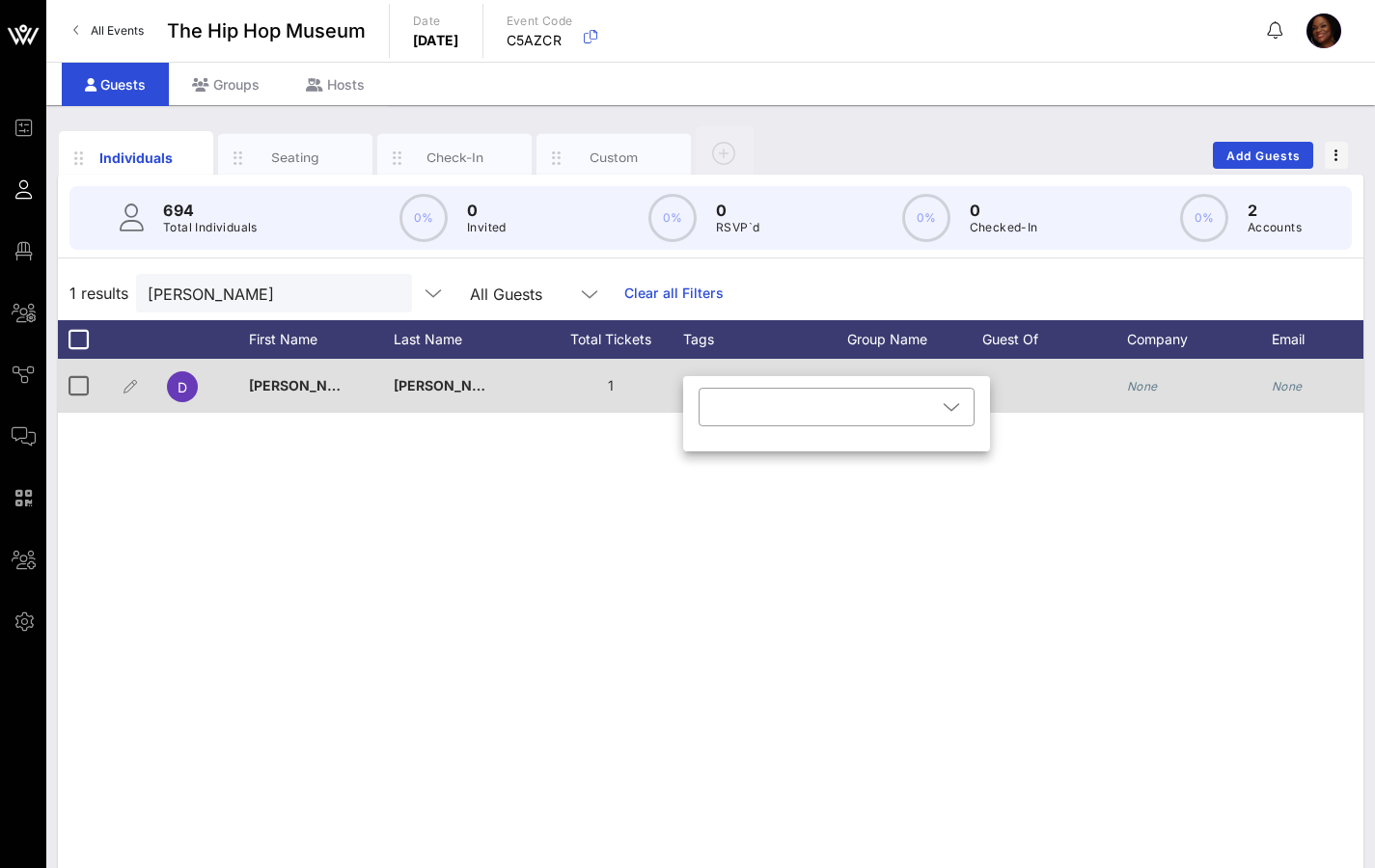
click at [114, 385] on div at bounding box center [130, 386] width 48 height 54
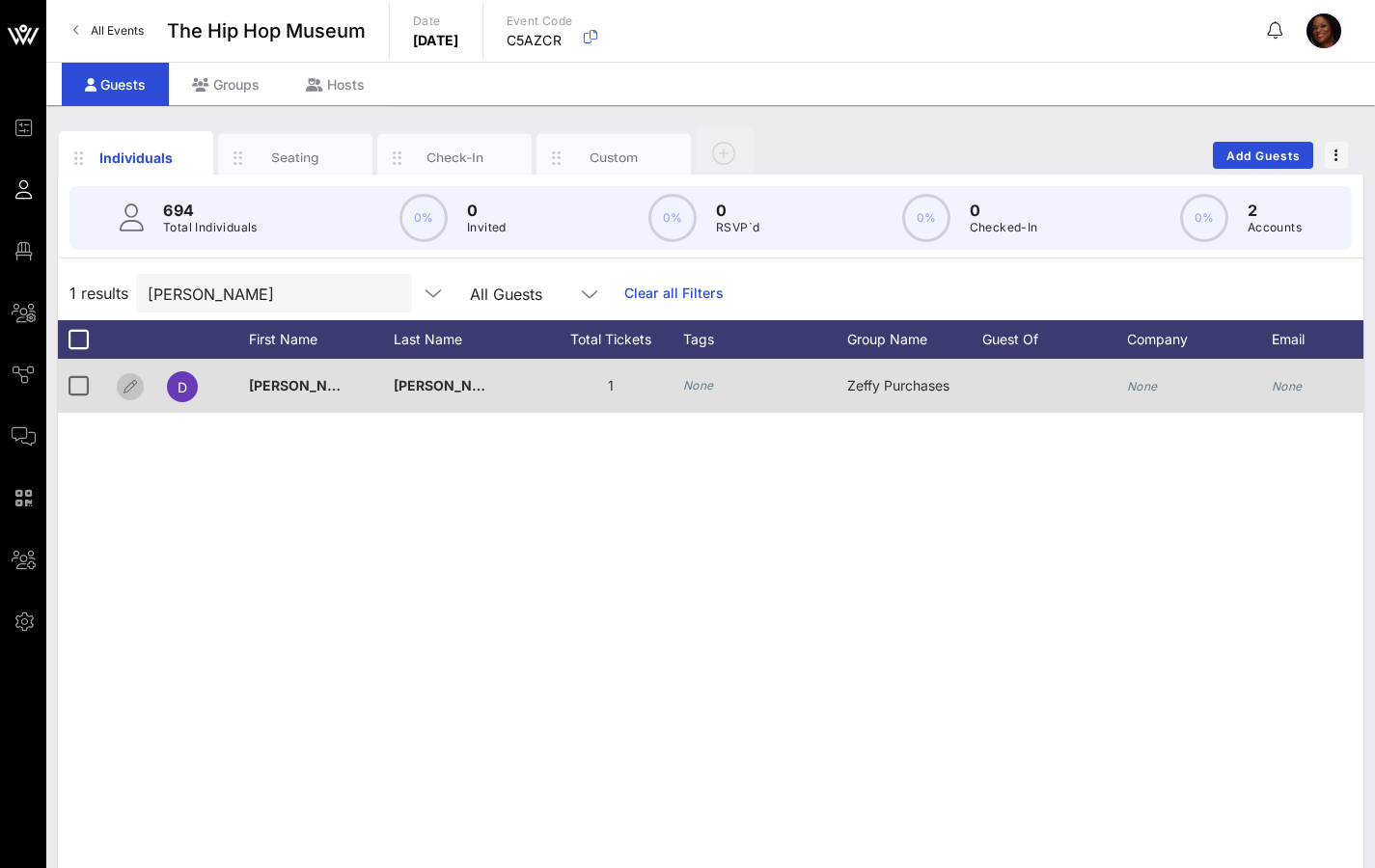
click at [126, 390] on icon "button" at bounding box center [130, 387] width 23 height 23
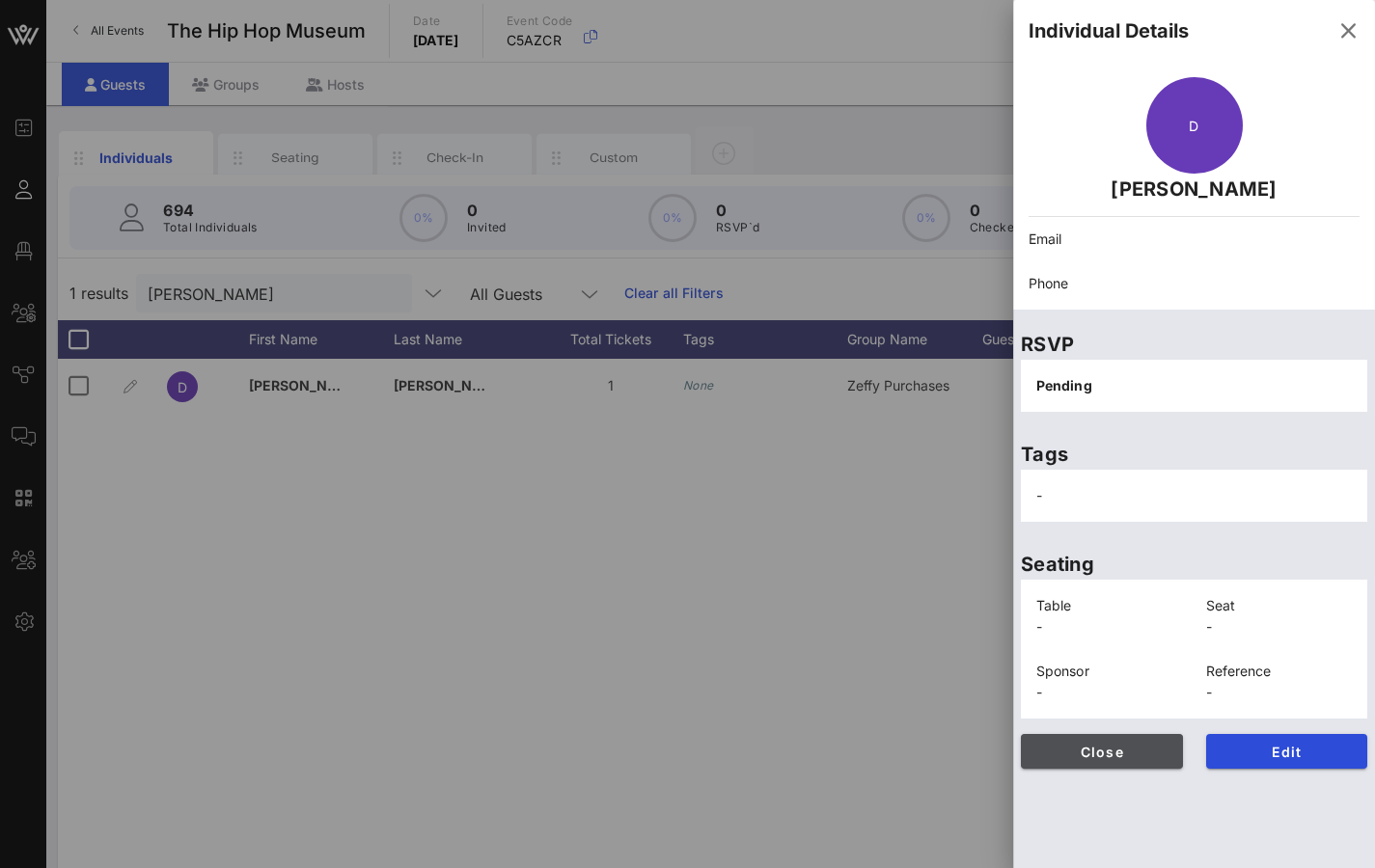
click at [1137, 679] on span "Close" at bounding box center [1101, 751] width 131 height 16
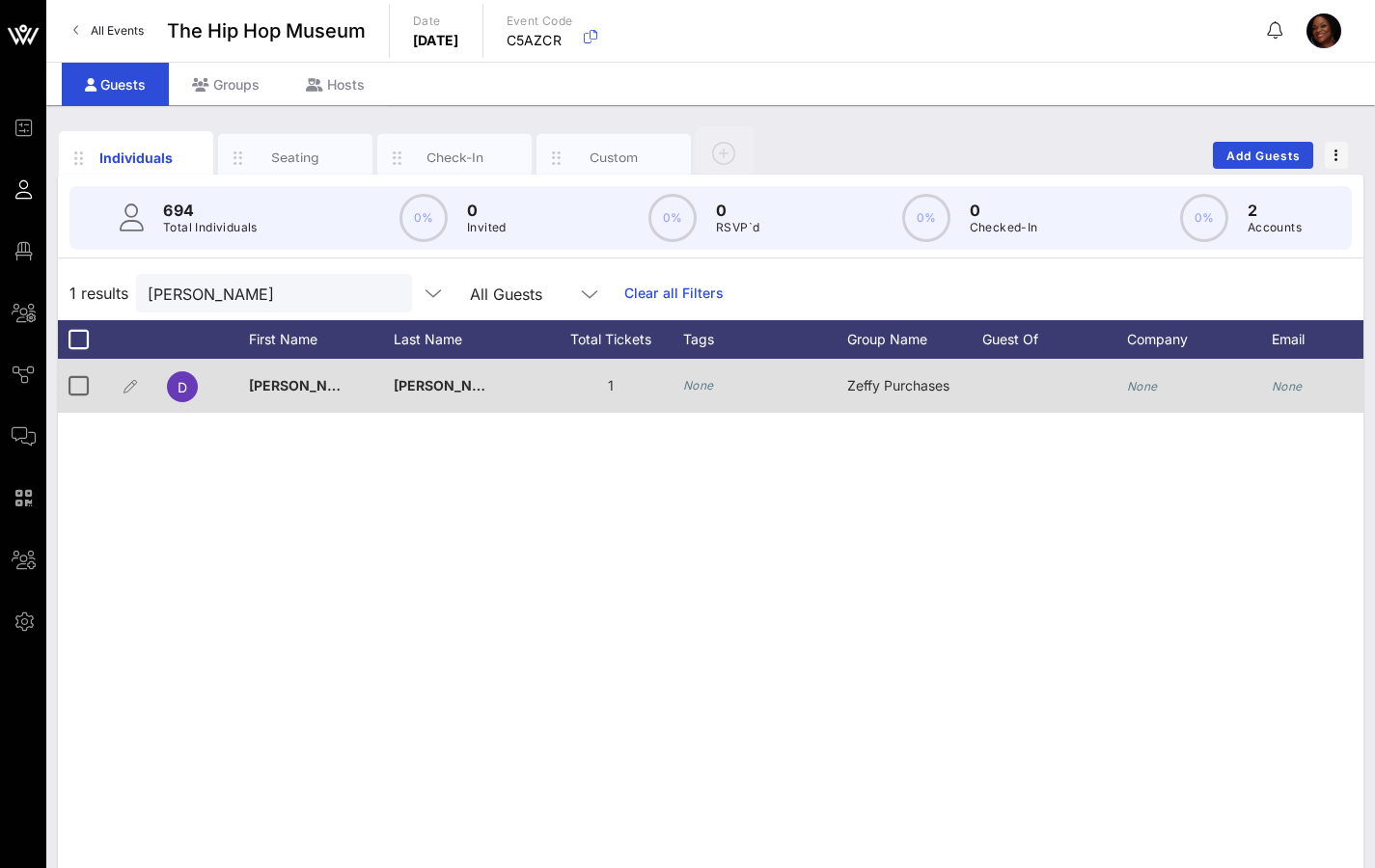
click at [842, 396] on div "None" at bounding box center [765, 386] width 164 height 54
click at [522, 398] on div "[PERSON_NAME]" at bounding box center [466, 397] width 145 height 76
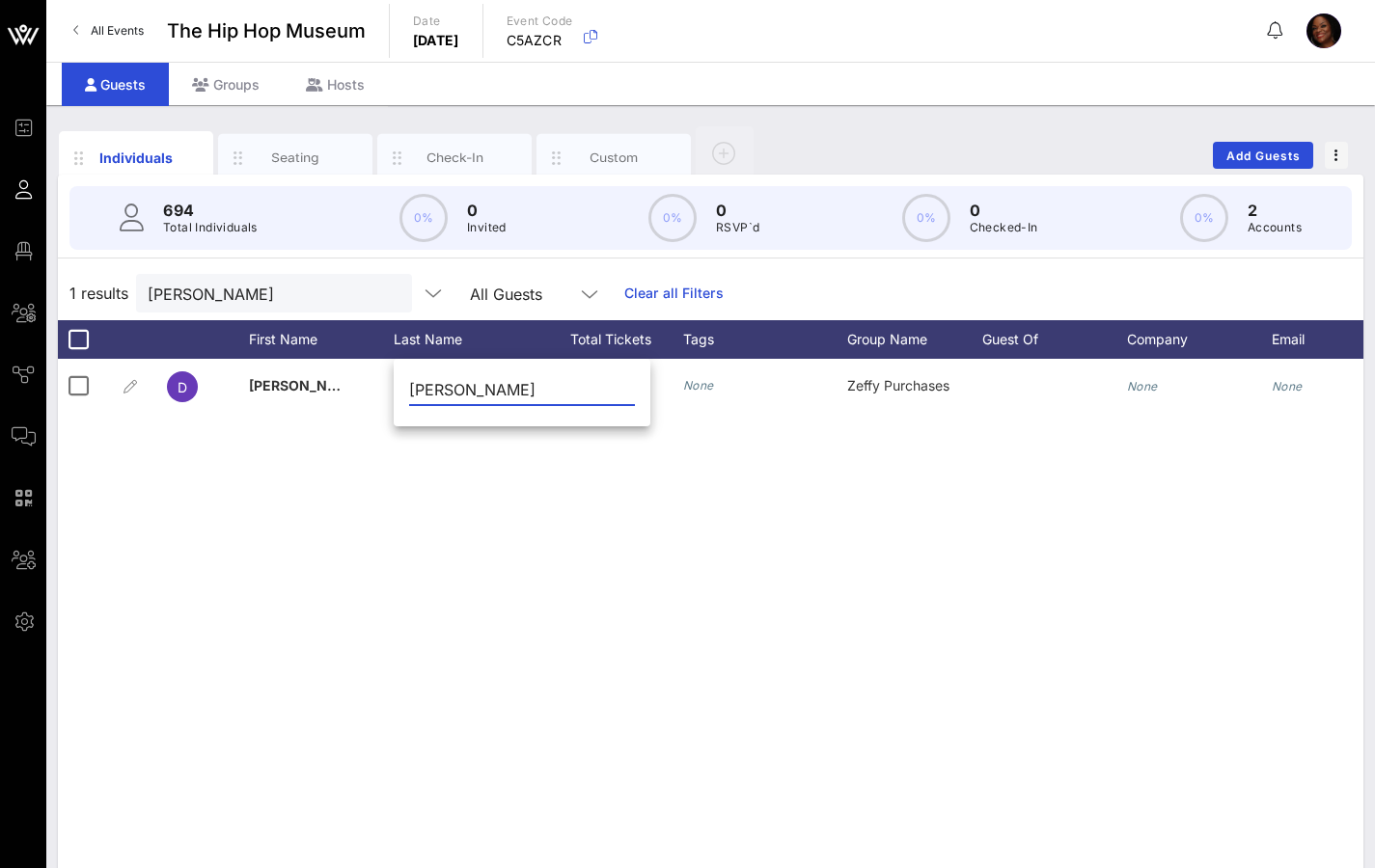
click at [524, 398] on input "[PERSON_NAME]" at bounding box center [522, 390] width 226 height 31
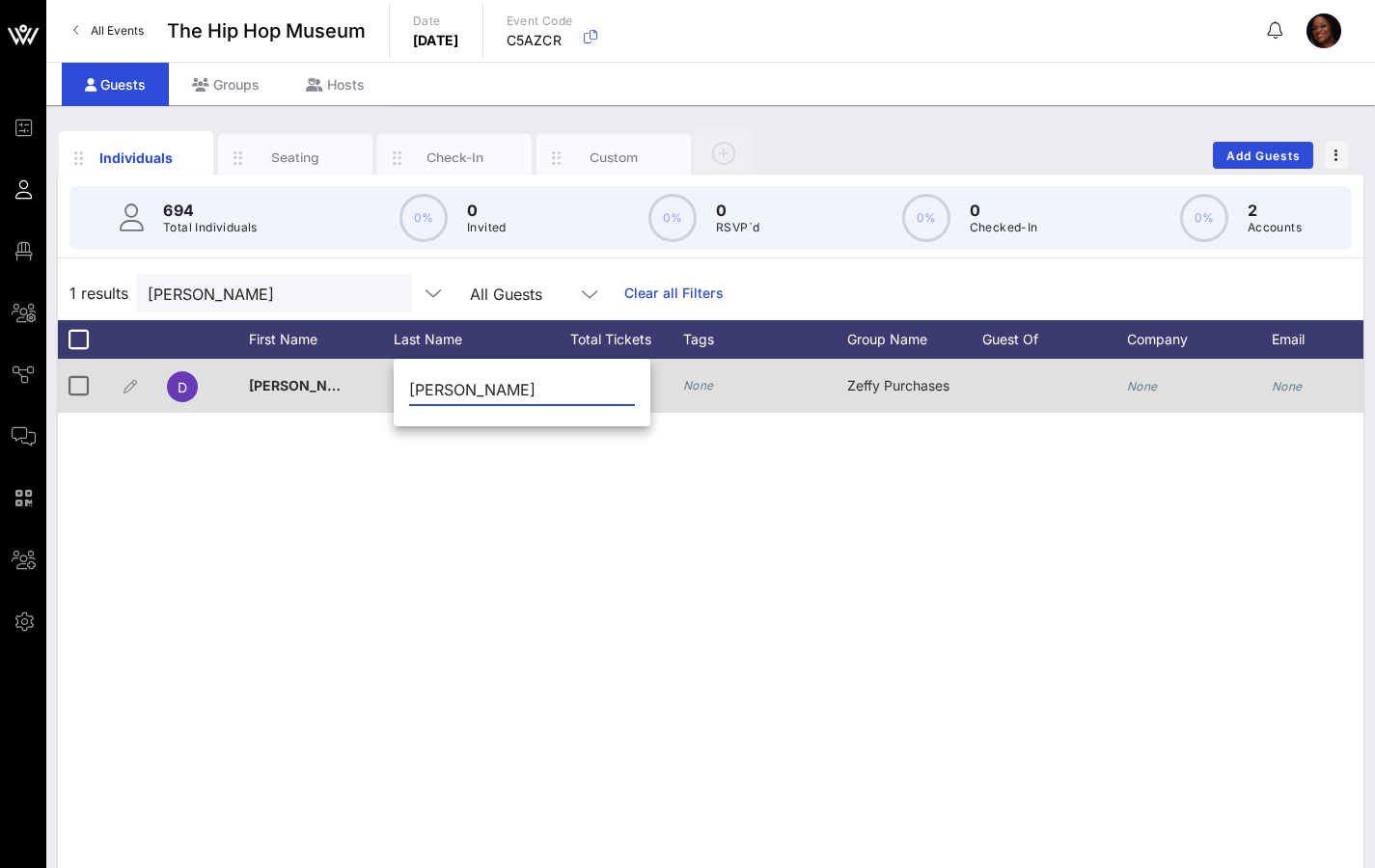
click at [728, 409] on div "None" at bounding box center [765, 386] width 164 height 54
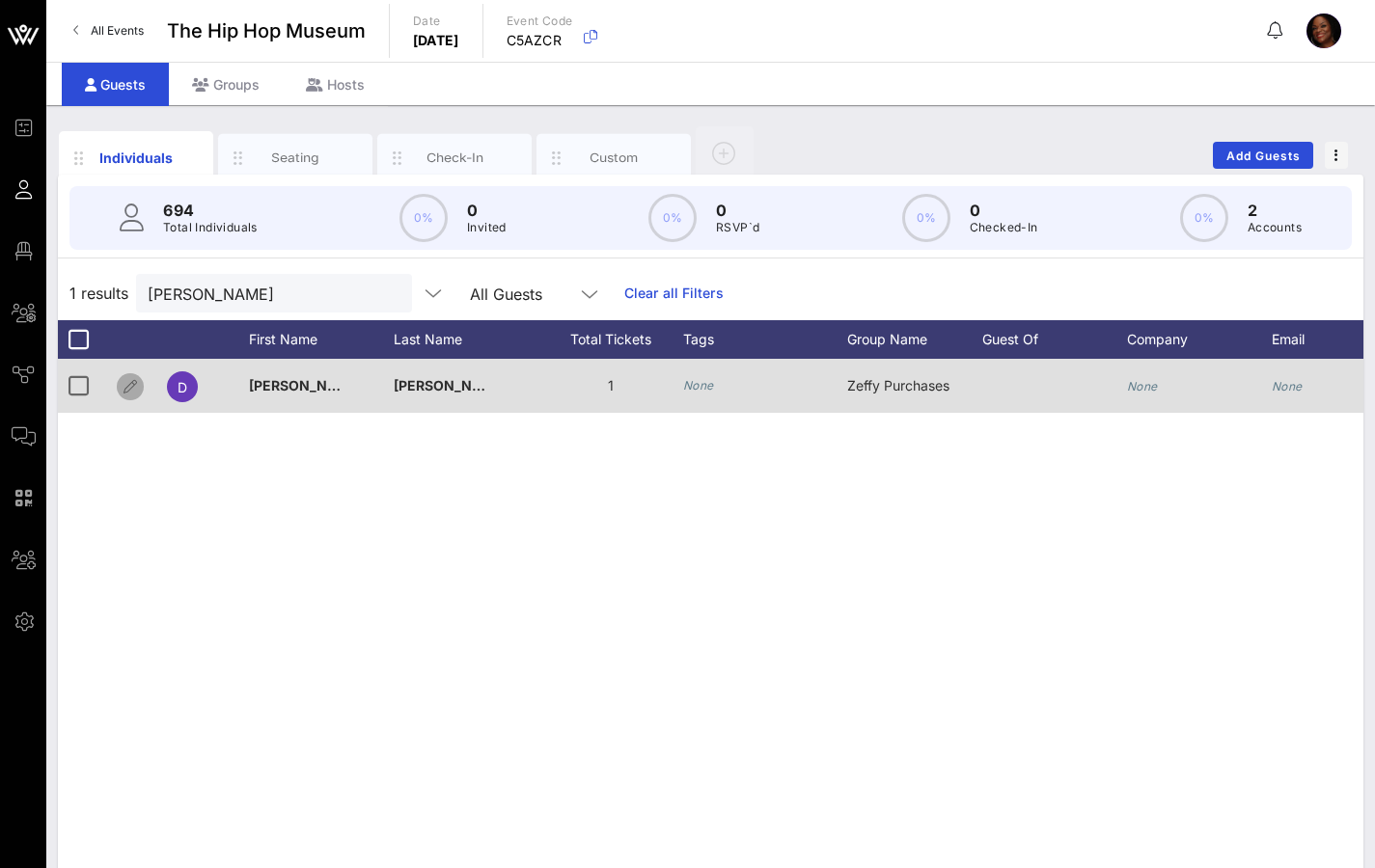
click at [126, 386] on icon "button" at bounding box center [130, 387] width 23 height 23
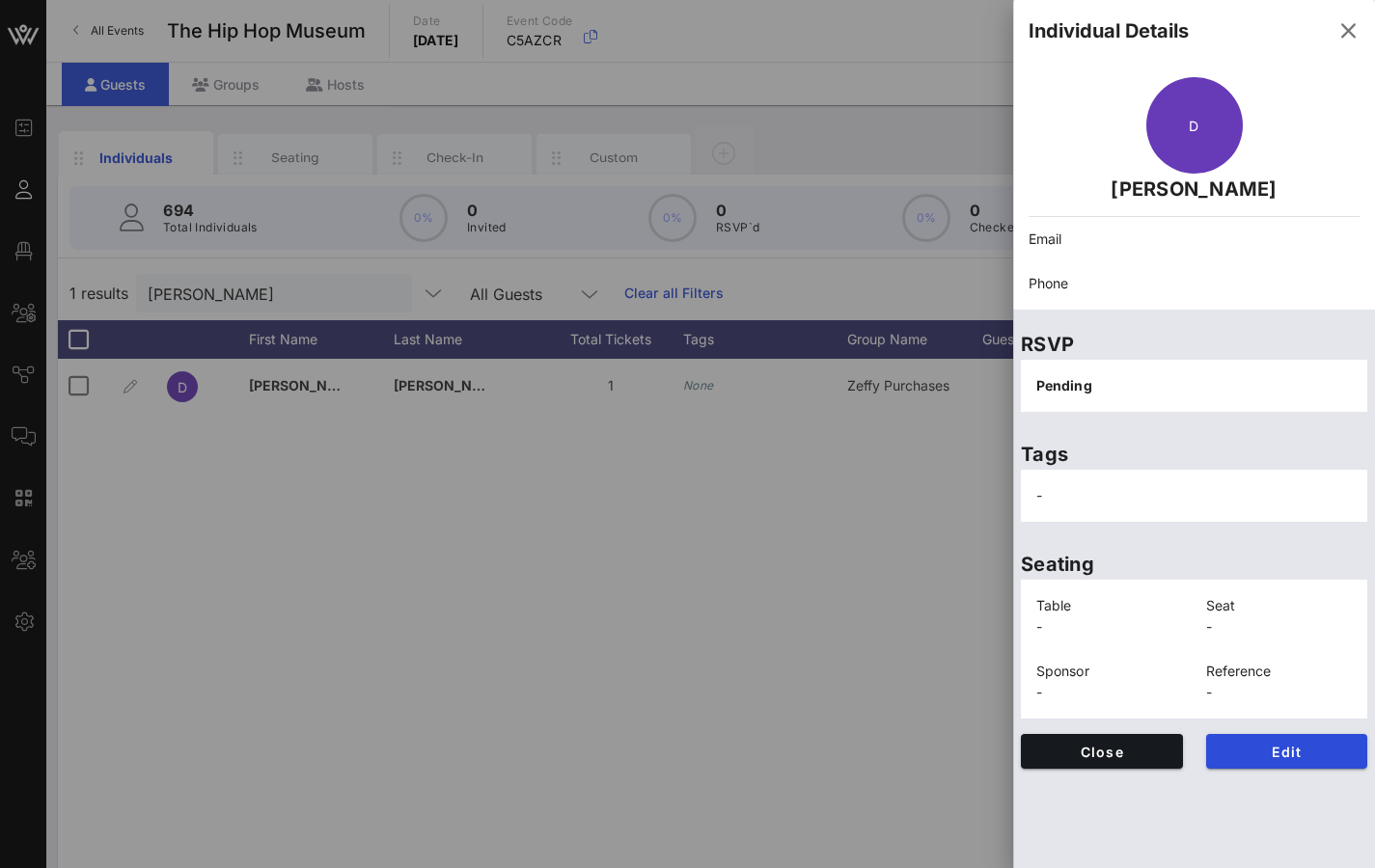
click at [1058, 495] on div "-" at bounding box center [1193, 495] width 339 height 44
click at [1037, 499] on span "-" at bounding box center [1039, 495] width 6 height 16
click at [1039, 497] on span "-" at bounding box center [1039, 495] width 6 height 16
click at [1308, 679] on span "Edit" at bounding box center [1286, 751] width 131 height 16
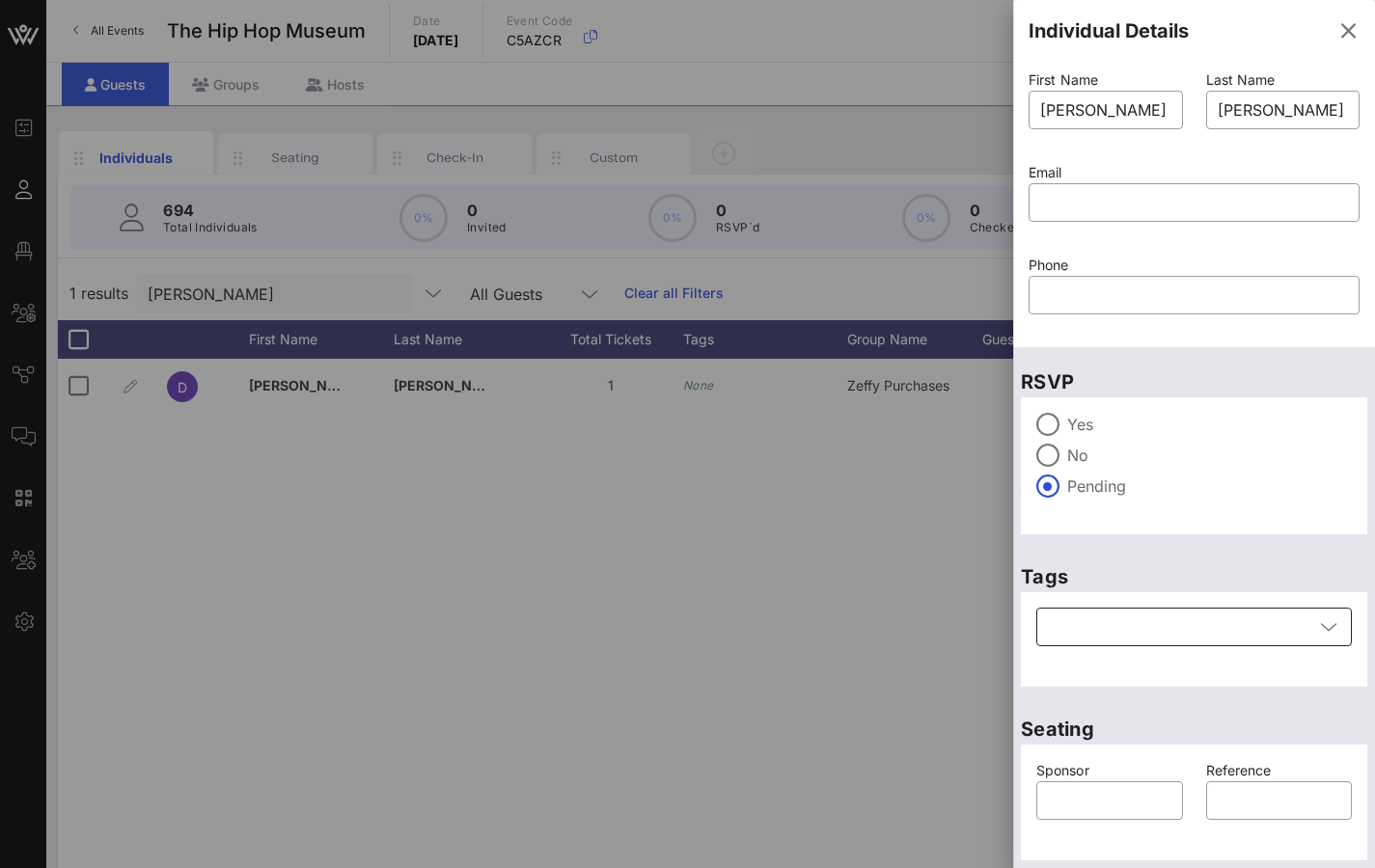
click at [1152, 634] on div at bounding box center [1181, 626] width 266 height 39
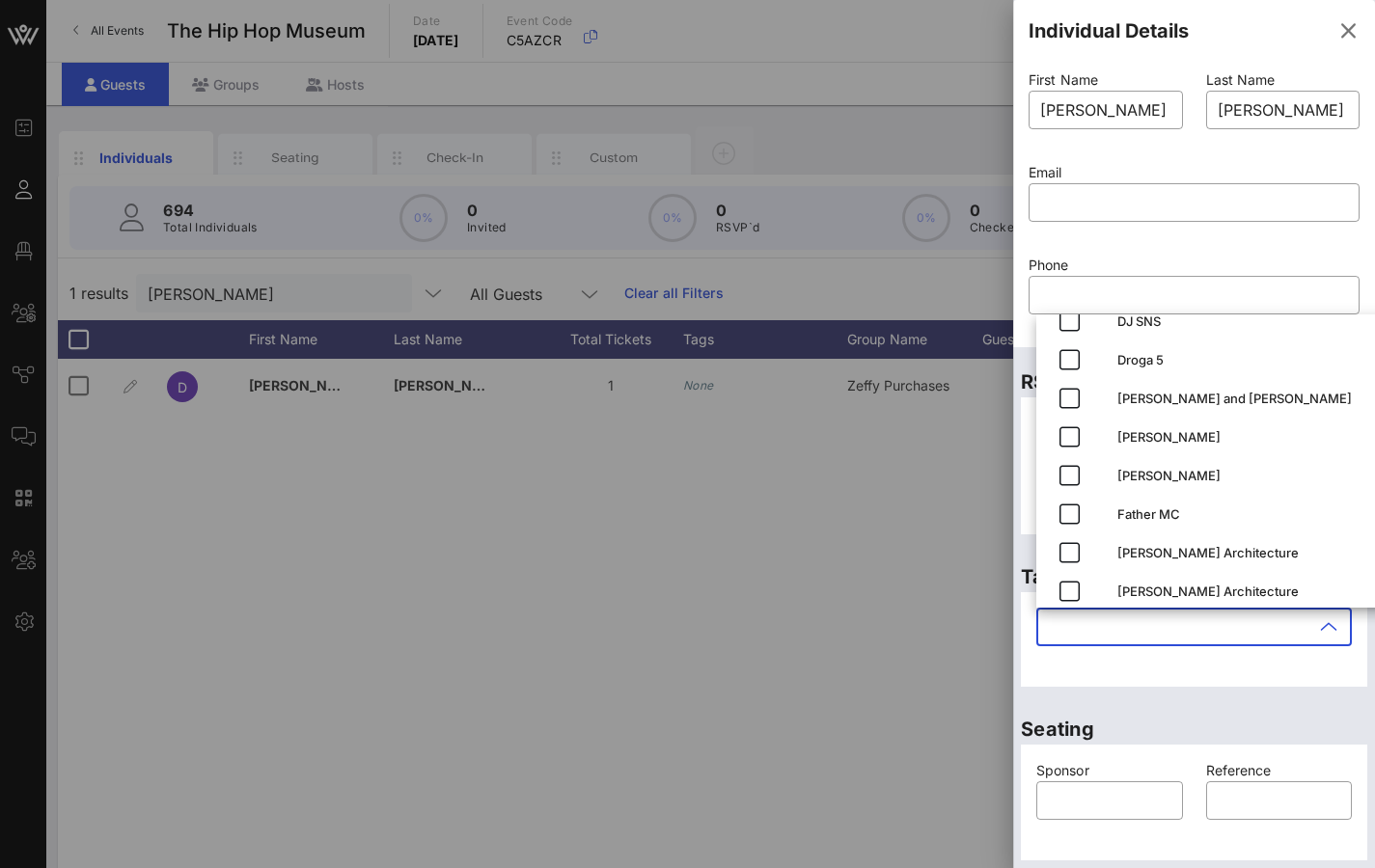
scroll to position [920, 0]
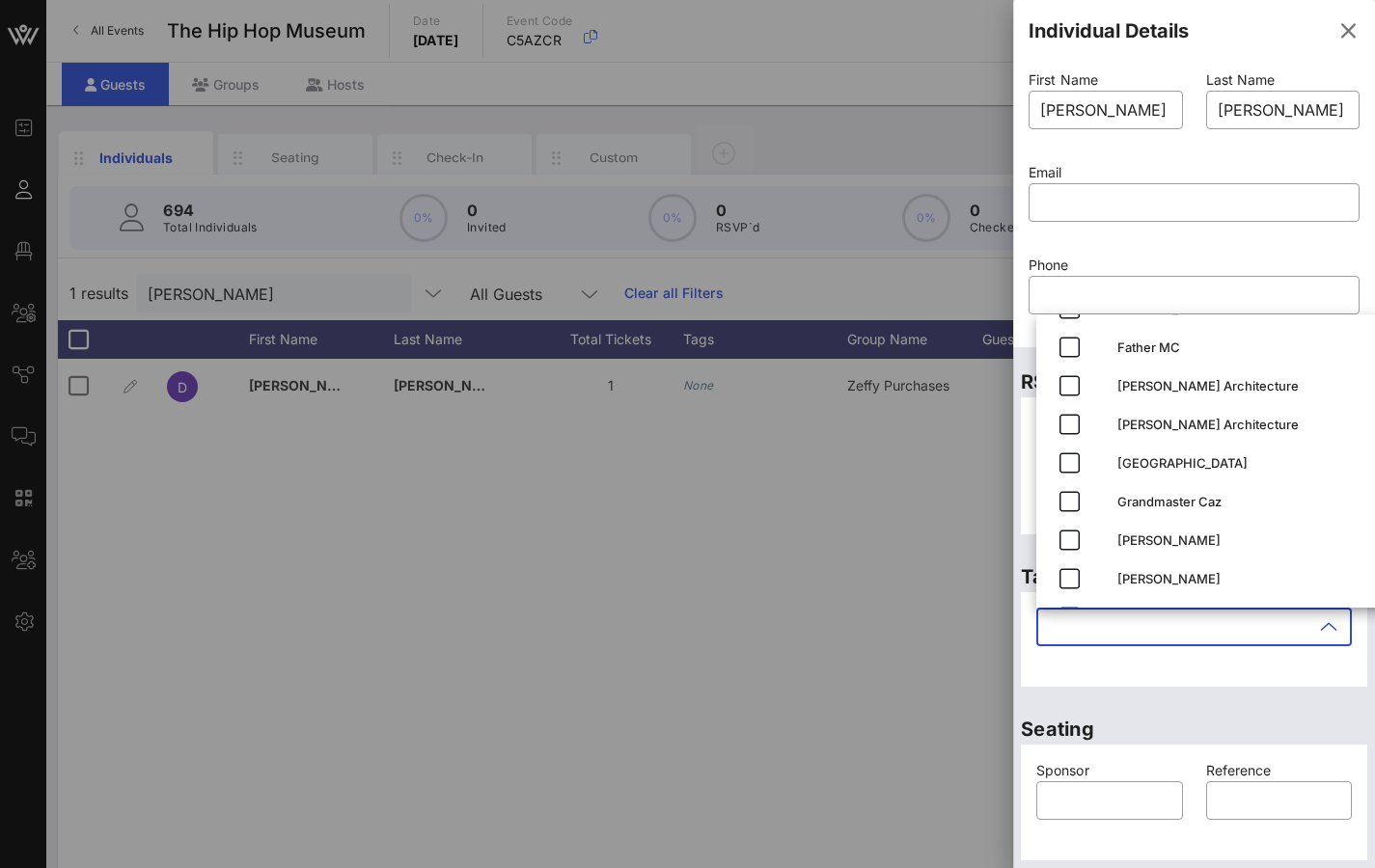
click at [1112, 631] on input "text" at bounding box center [1181, 626] width 266 height 31
type input "t"
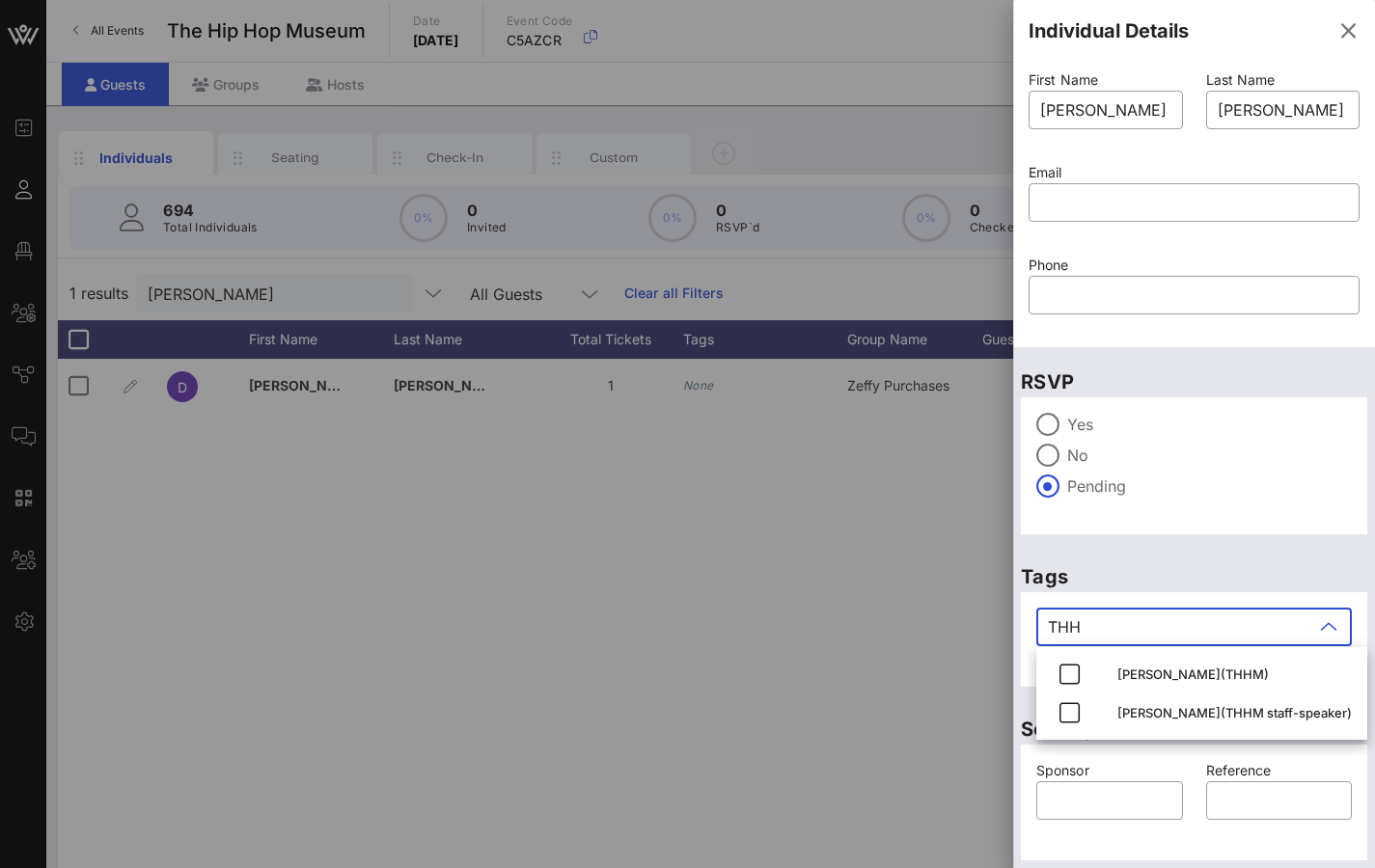
scroll to position [0, 0]
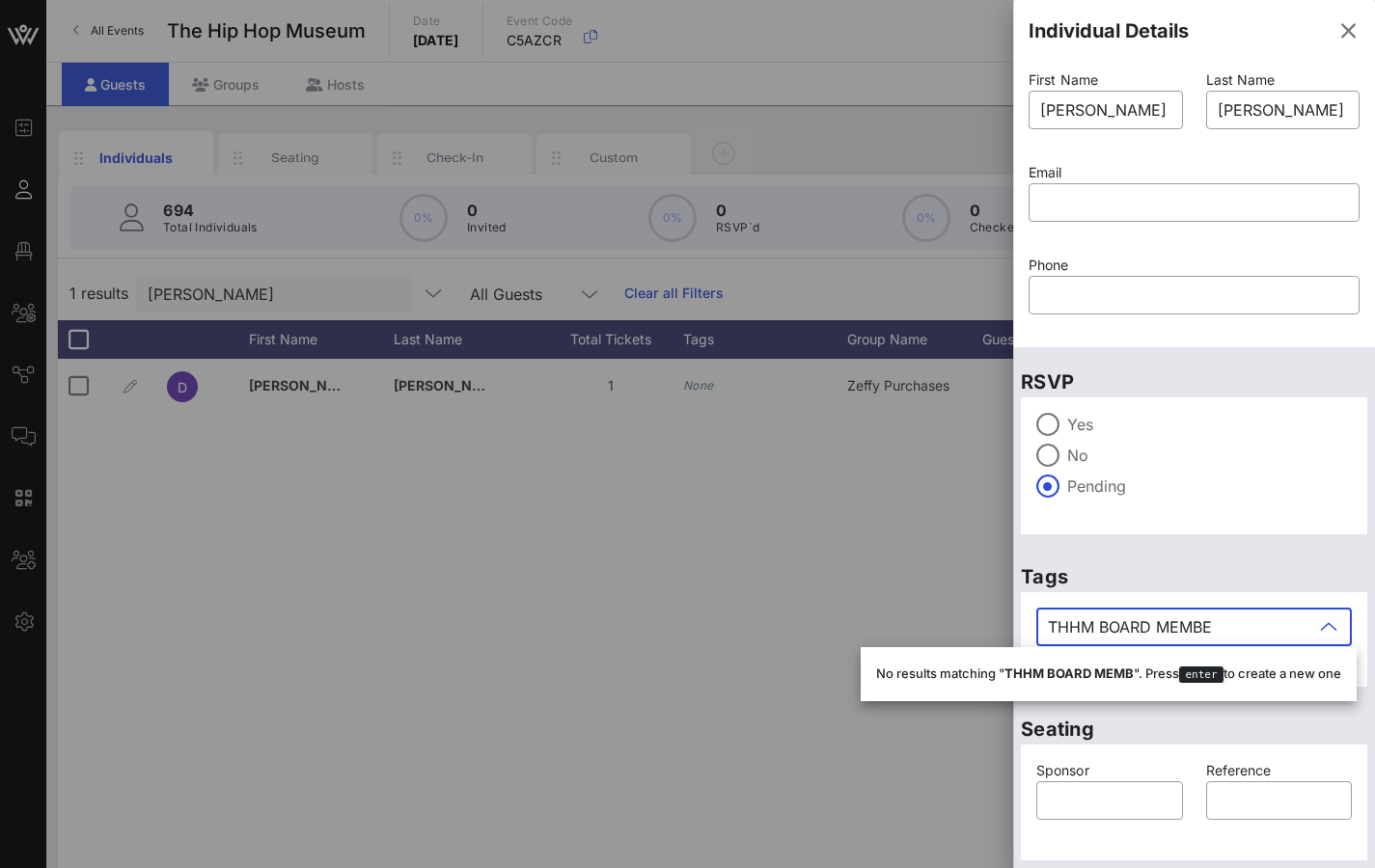
type input "THHM BOARD MEMBER"
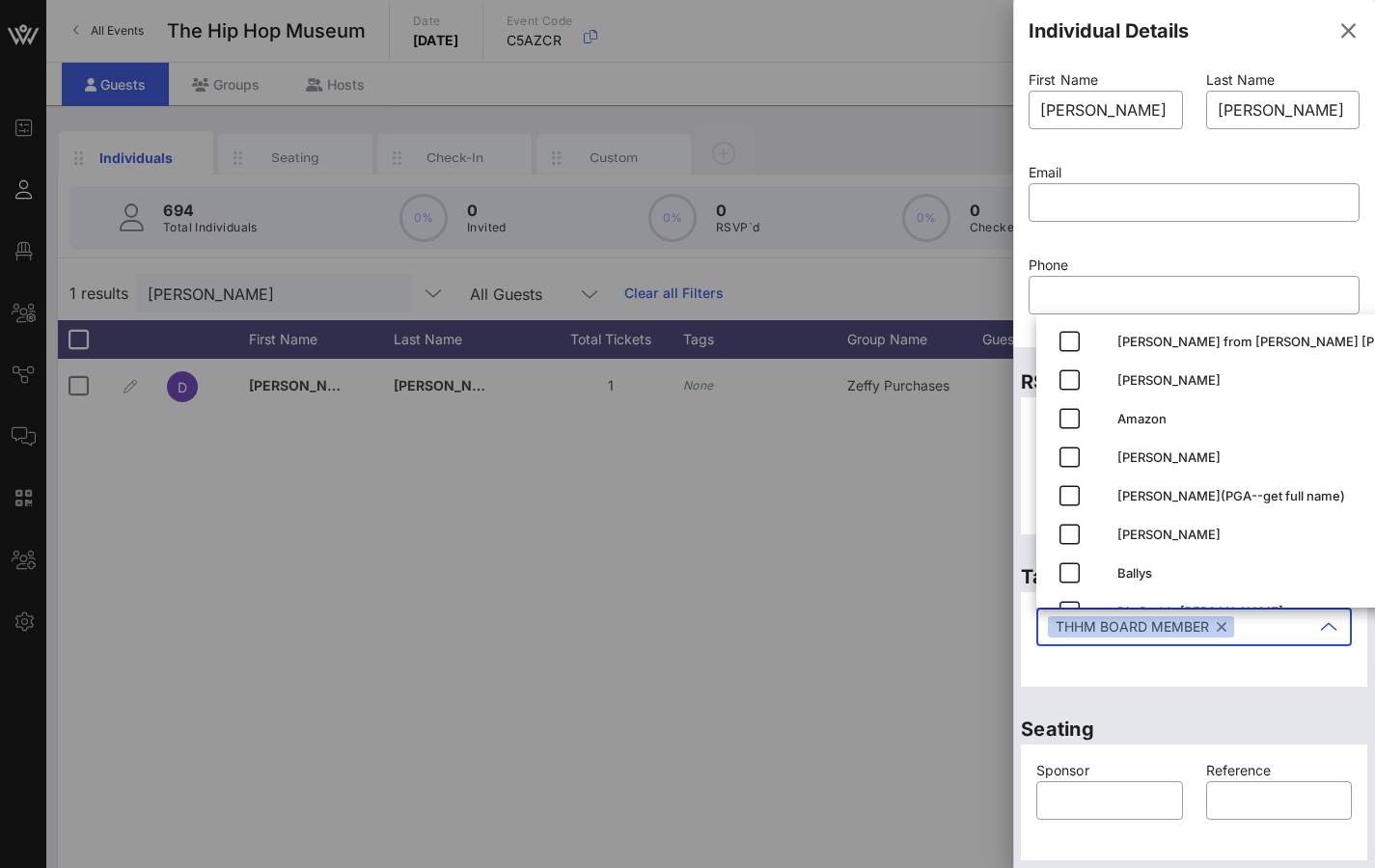
click at [1322, 633] on icon at bounding box center [1328, 626] width 17 height 23
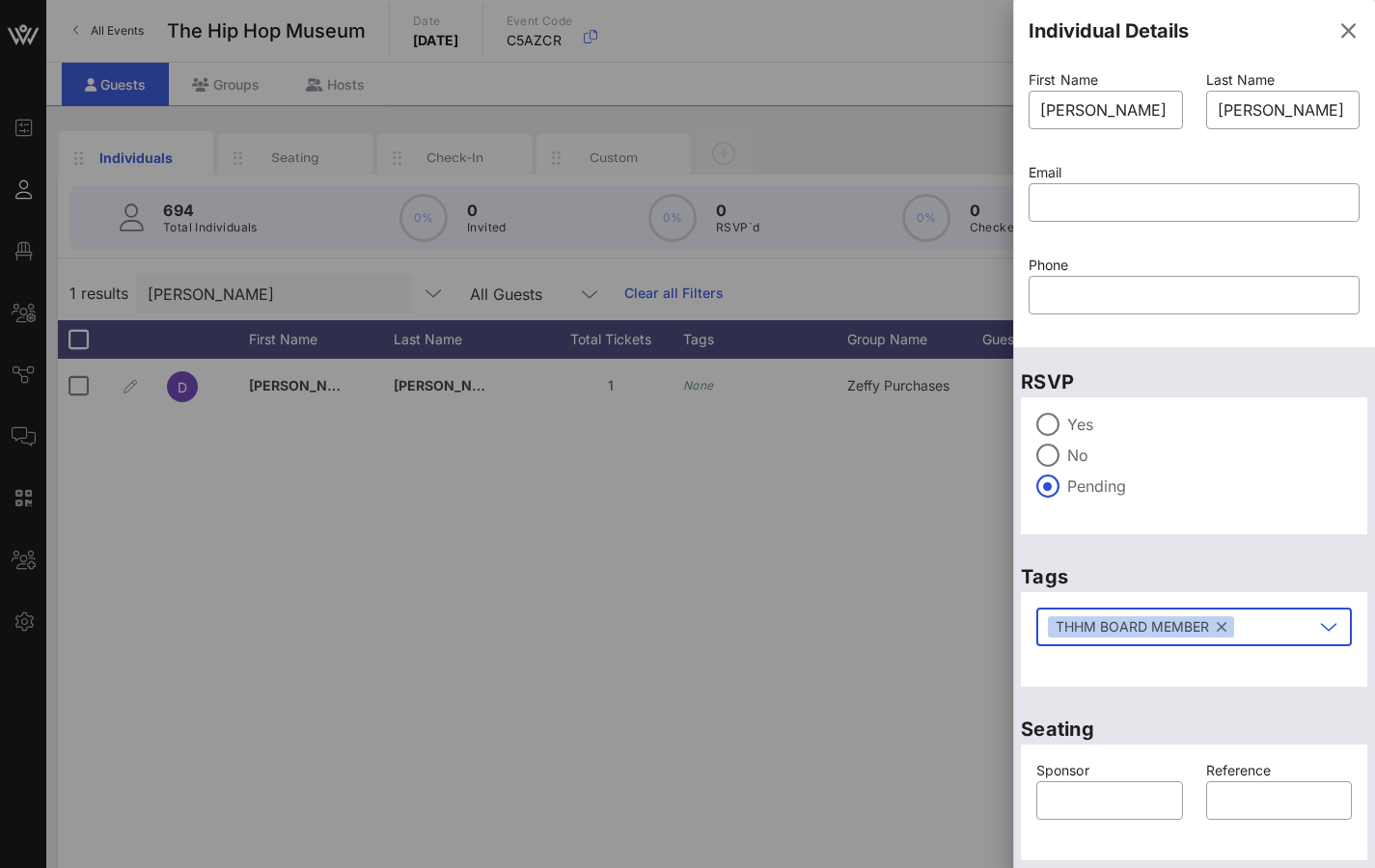
click at [1232, 679] on div "​ THHM BOARD MEMBER" at bounding box center [1194, 639] width 347 height 95
click at [1107, 671] on div "​ THHM BOARD MEMBER" at bounding box center [1193, 639] width 339 height 87
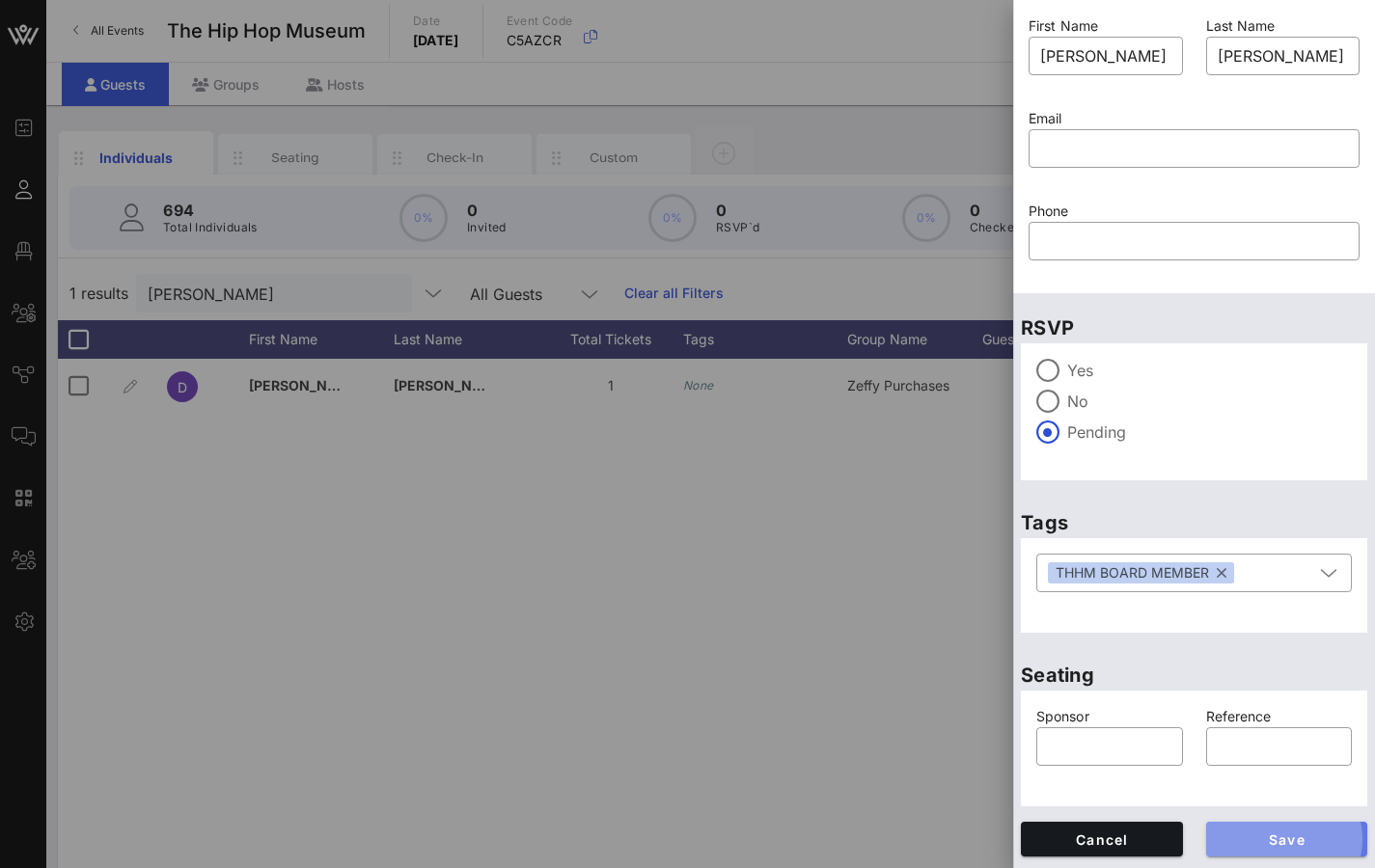
click at [1296, 679] on span "Save" at bounding box center [1286, 839] width 131 height 16
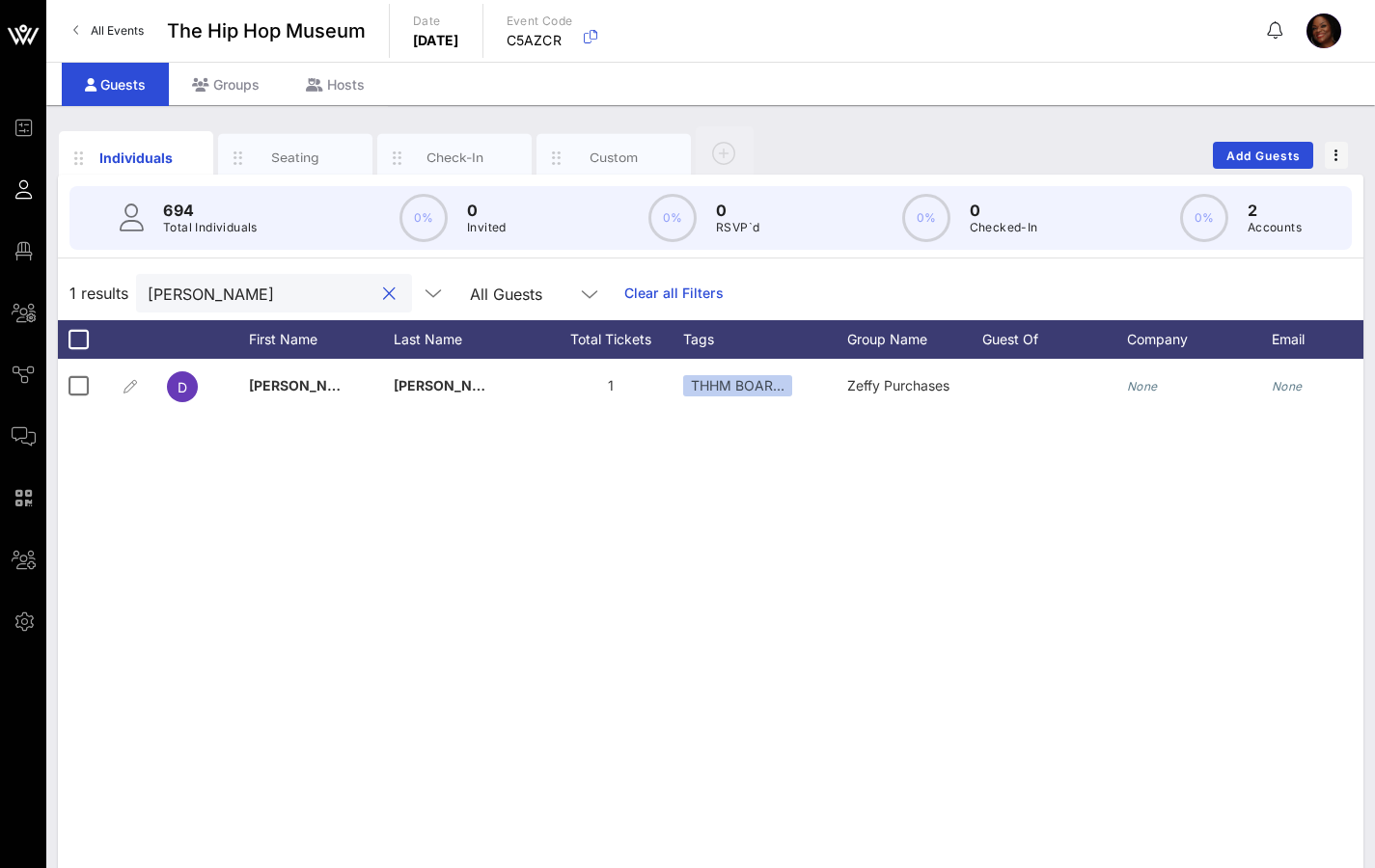
drag, startPoint x: 242, startPoint y: 290, endPoint x: 120, endPoint y: 282, distance: 122.3
click at [121, 282] on div "1 results [PERSON_NAME] All Guests Clear all Filters" at bounding box center [710, 293] width 1305 height 54
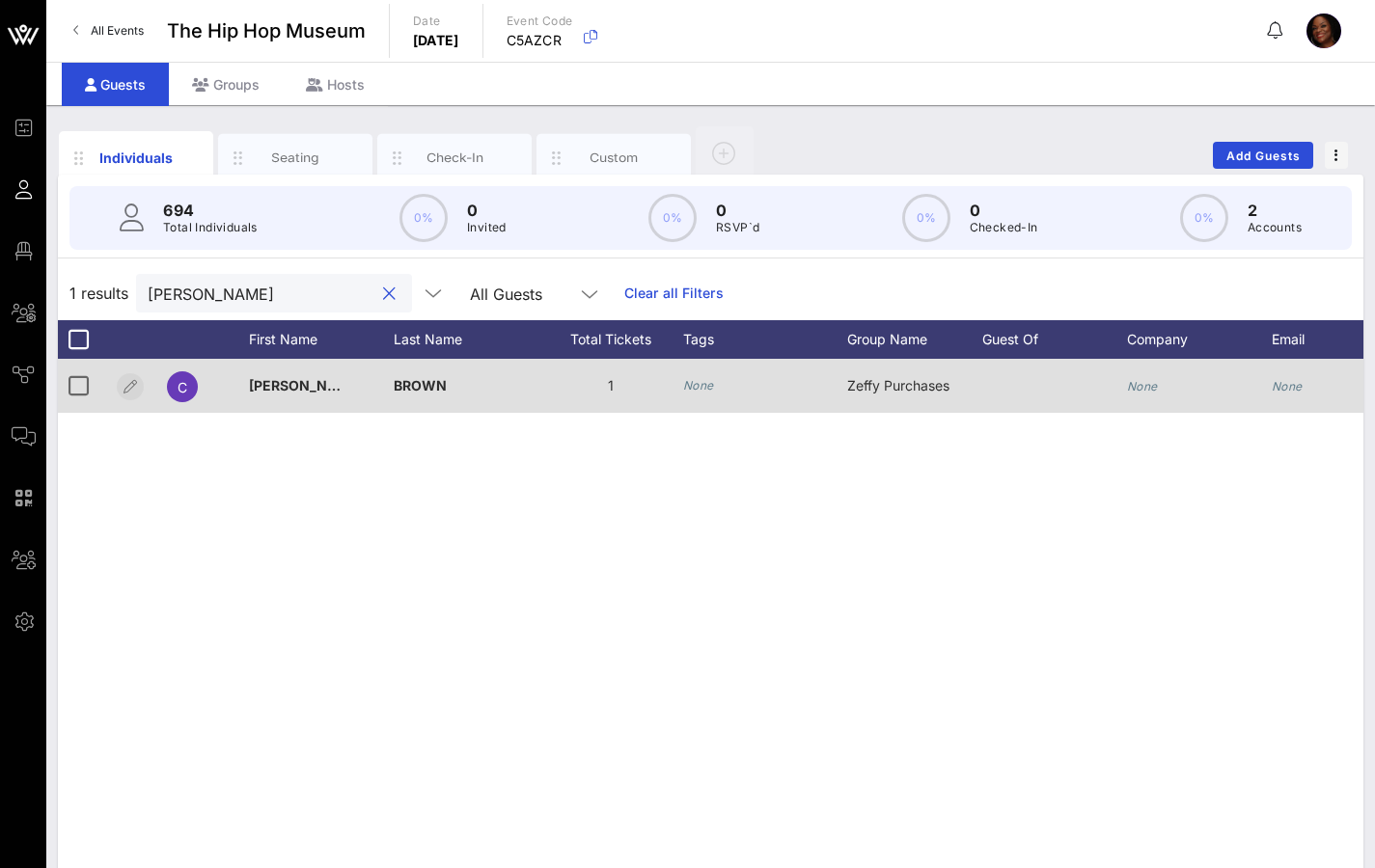
type input "[PERSON_NAME]"
click at [122, 391] on icon "button" at bounding box center [130, 387] width 23 height 23
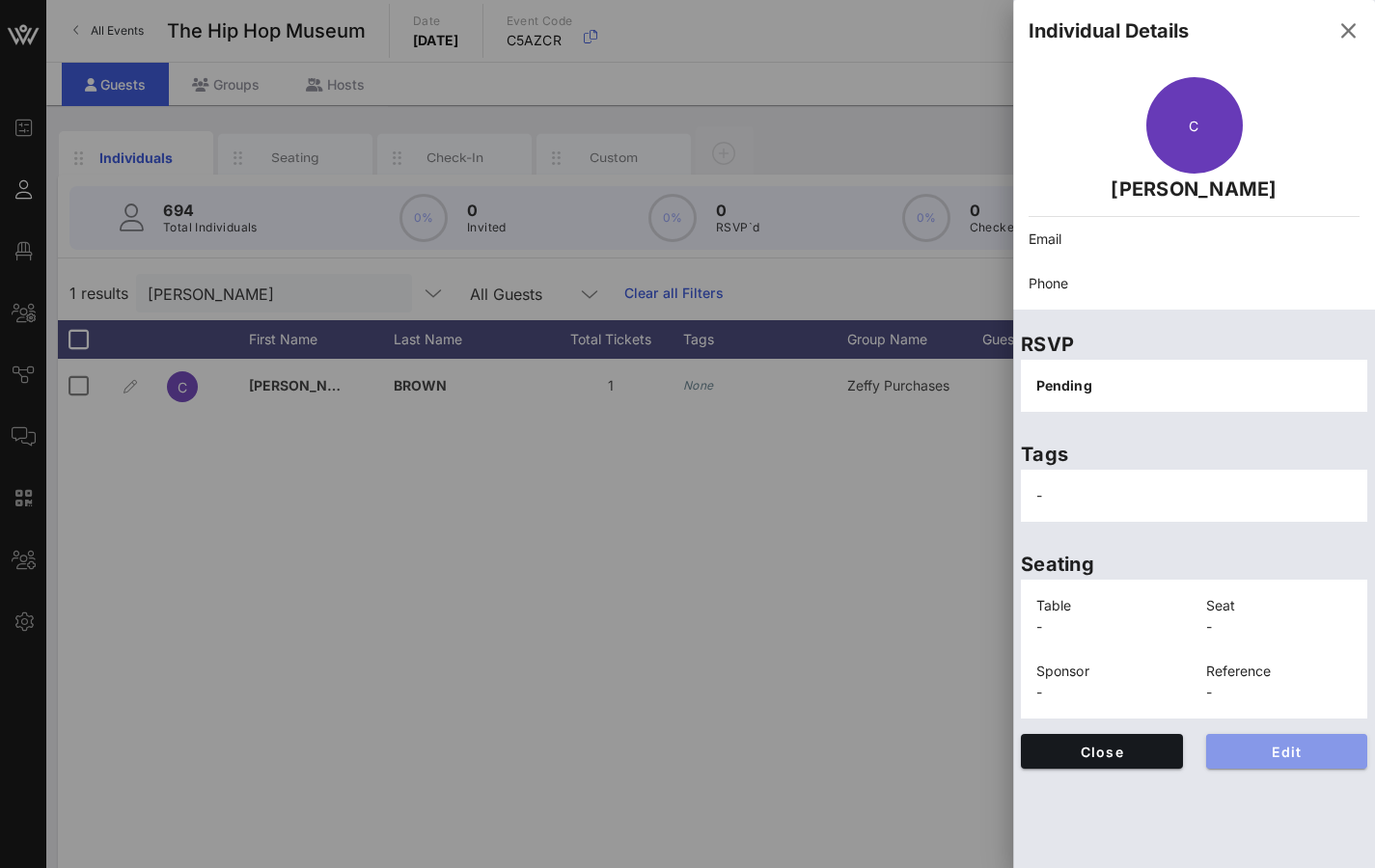
click at [1300, 679] on span "Edit" at bounding box center [1286, 751] width 131 height 16
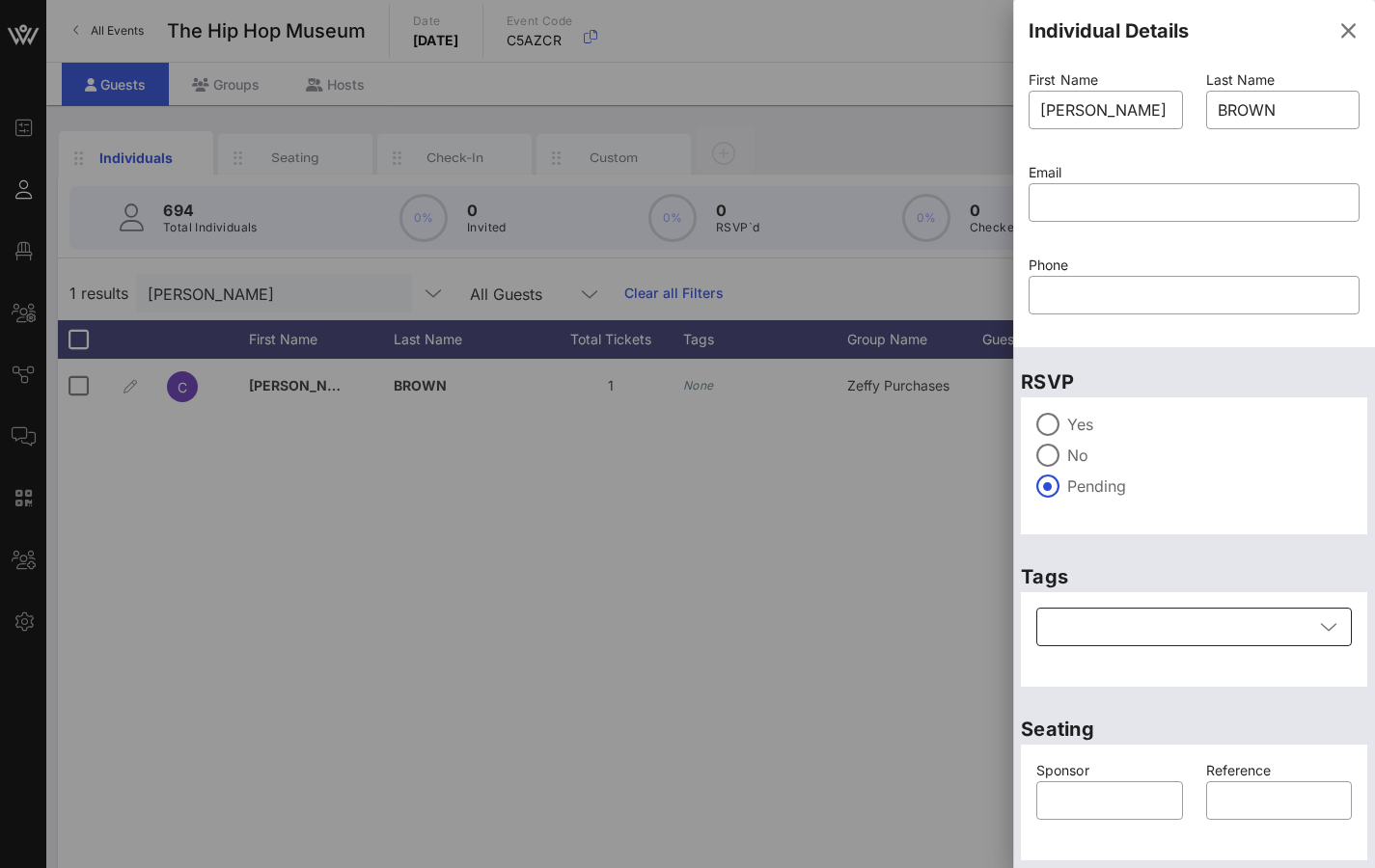
click at [1119, 629] on div at bounding box center [1181, 626] width 266 height 39
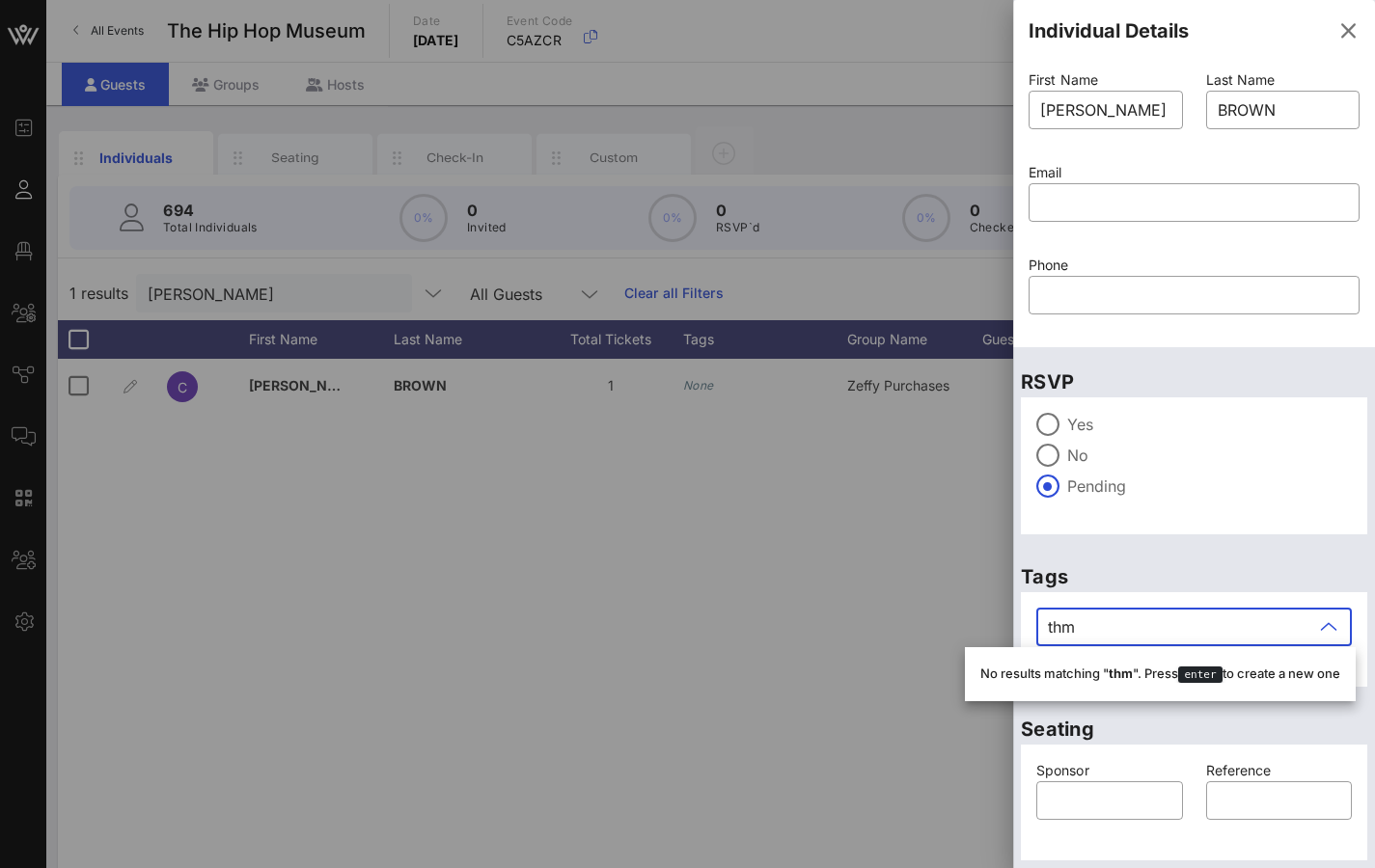
drag, startPoint x: 1112, startPoint y: 618, endPoint x: 994, endPoint y: 625, distance: 118.2
click at [1006, 628] on div "Event Builder Guests Floor Plan All Groups Journeys Comms QR Scanner Team Setti…" at bounding box center [688, 478] width 1375 height 957
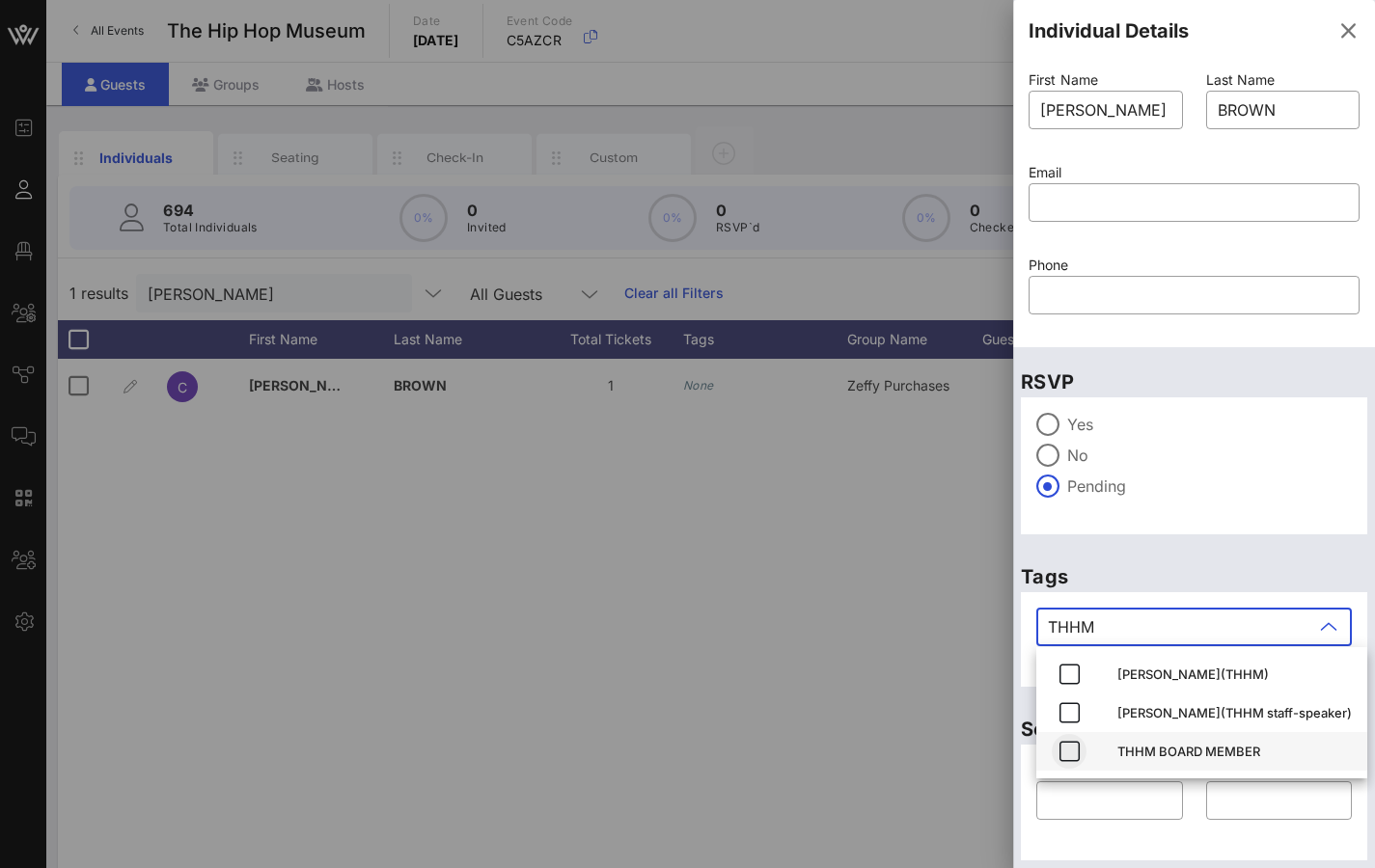
type input "THHM"
click at [1068, 679] on icon "button" at bounding box center [1068, 751] width 23 height 23
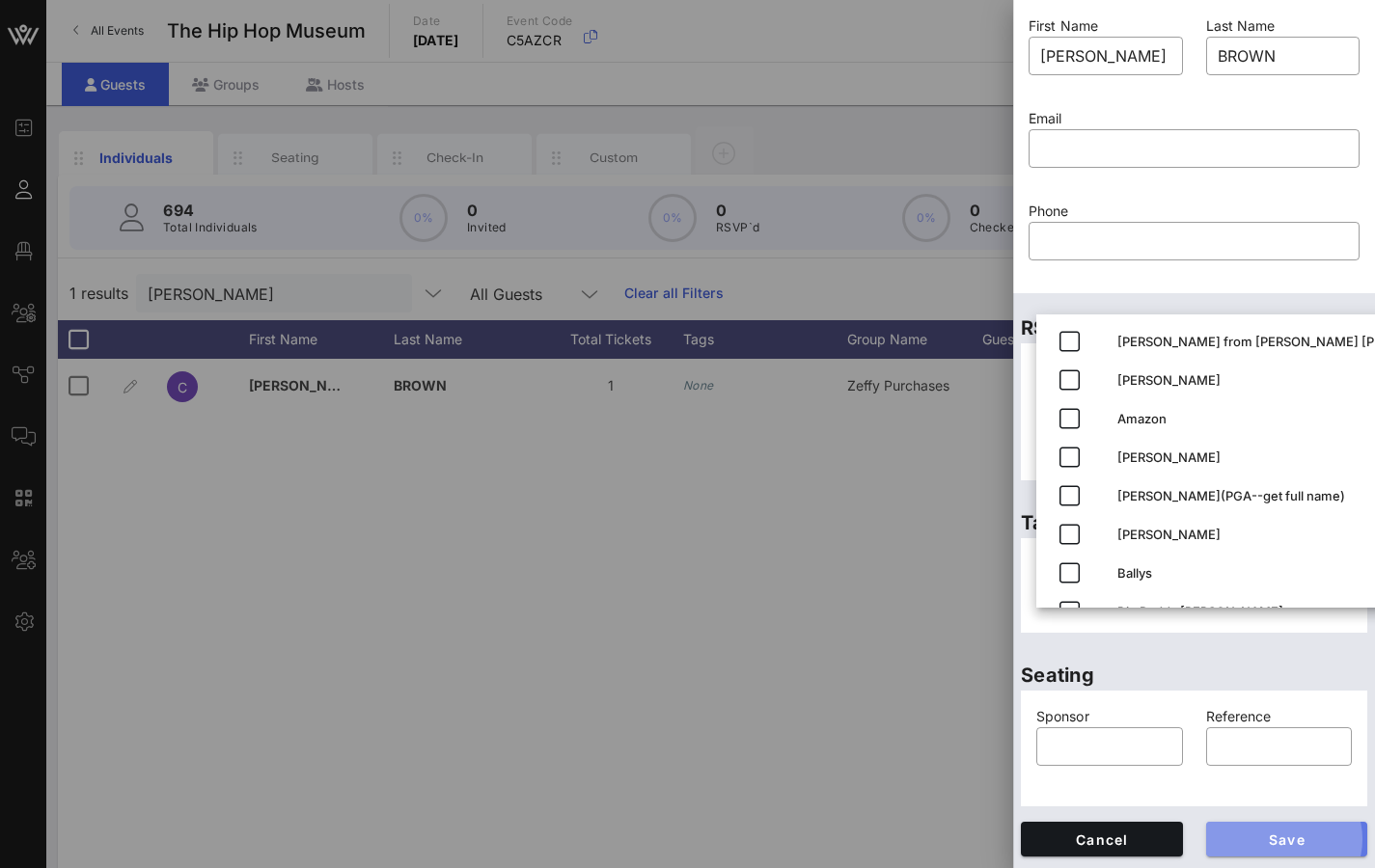
click at [1323, 679] on span "Save" at bounding box center [1286, 839] width 131 height 16
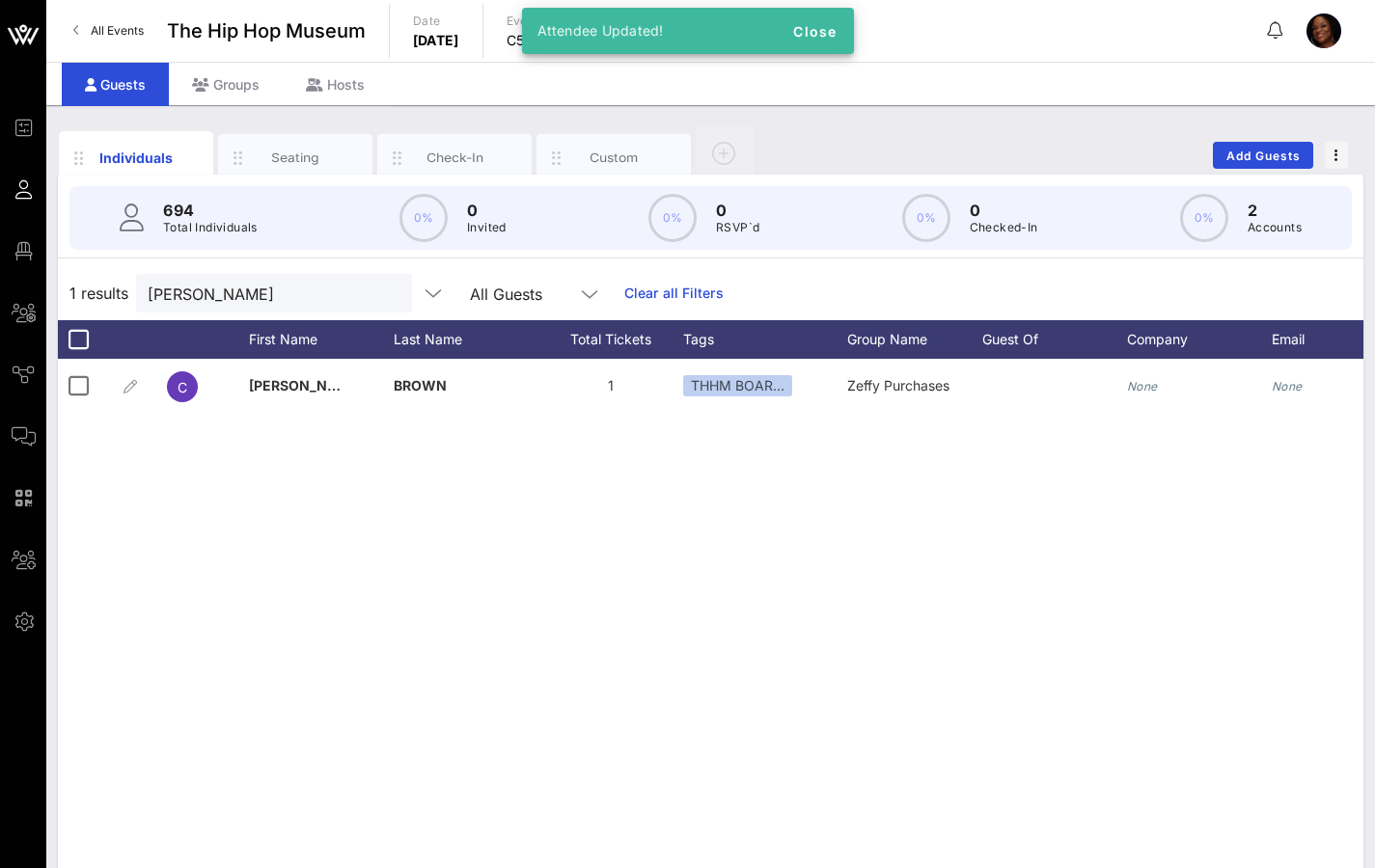
click at [482, 557] on div "C [PERSON_NAME] 1 THHM BOAR… Zeffy Purchases None None None" at bounding box center [710, 647] width 1305 height 578
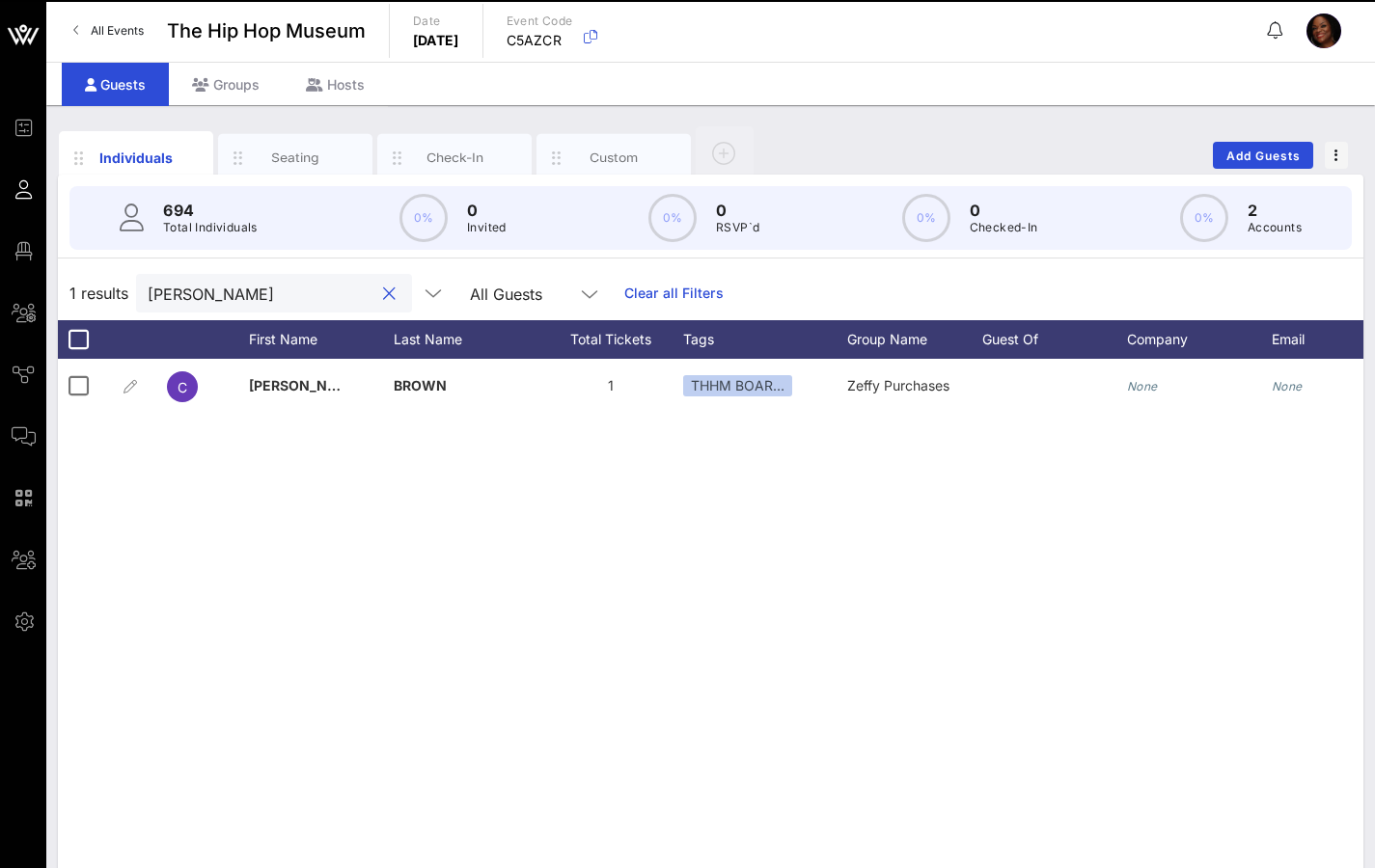
drag, startPoint x: 216, startPoint y: 294, endPoint x: 106, endPoint y: 285, distance: 110.4
click at [106, 285] on div "1 results [PERSON_NAME] All Guests Clear all Filters" at bounding box center [710, 293] width 1305 height 54
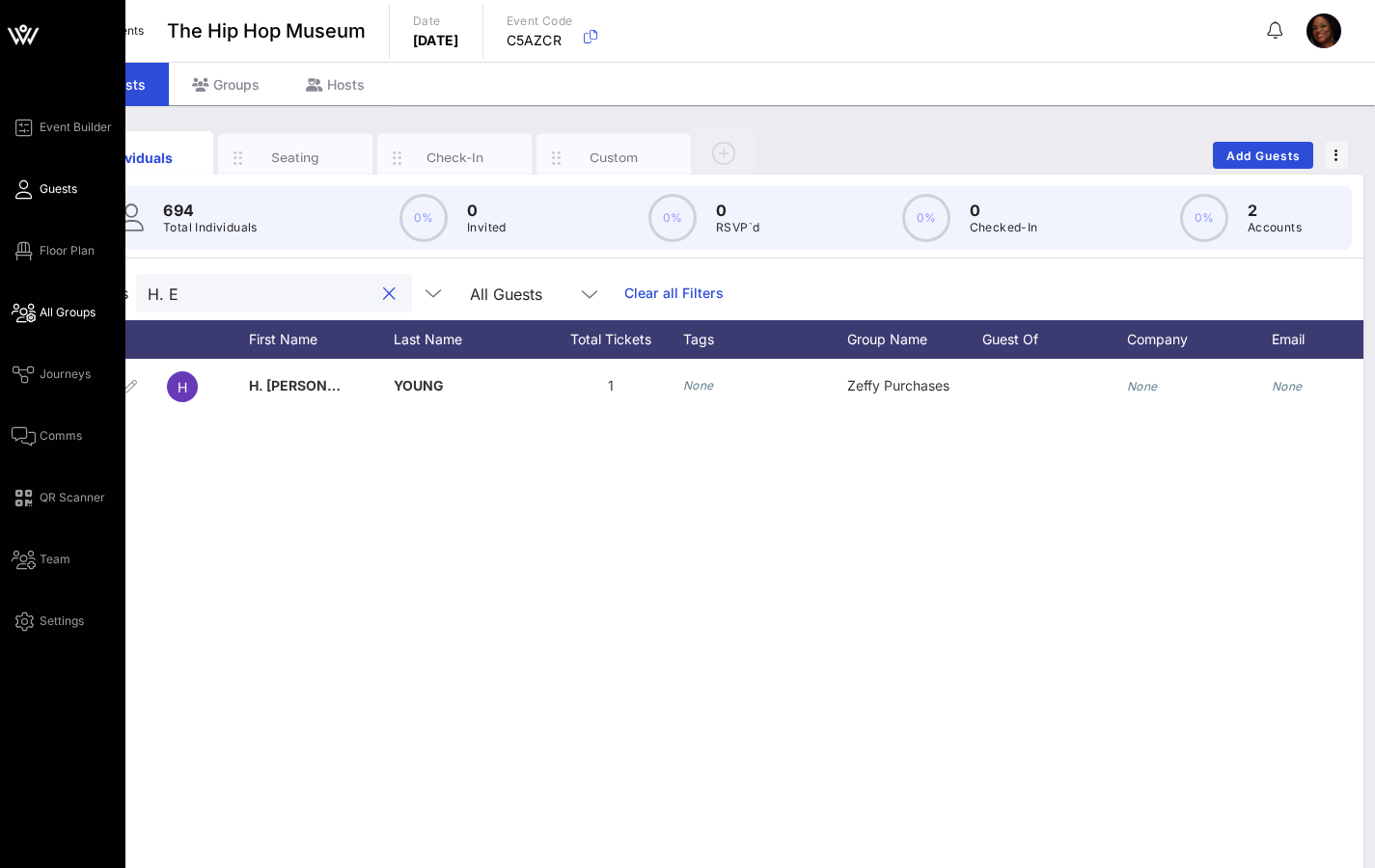
type input "H. E"
click at [60, 312] on span "All Groups" at bounding box center [68, 312] width 56 height 17
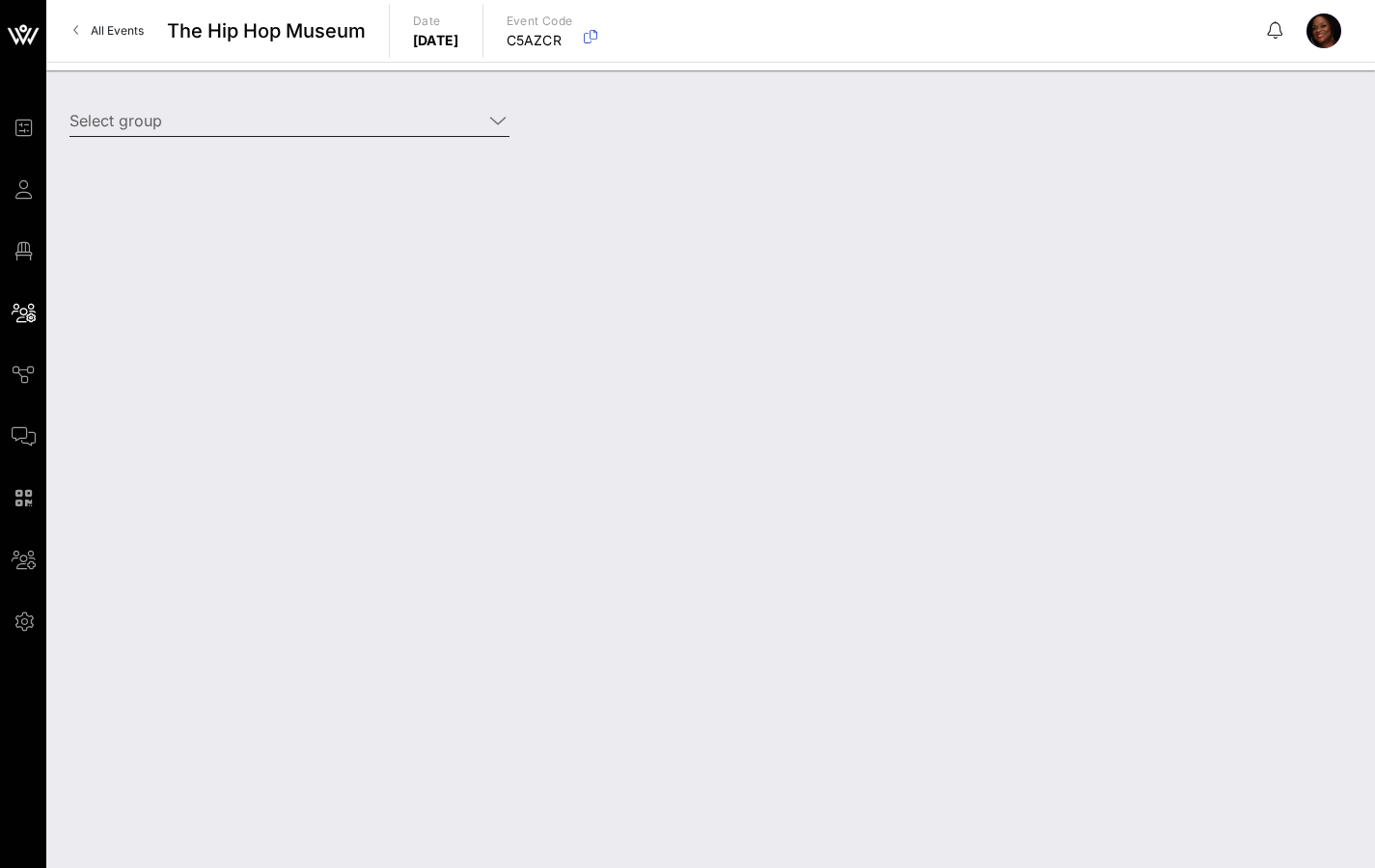
click at [326, 131] on input "Select group" at bounding box center [276, 120] width 413 height 31
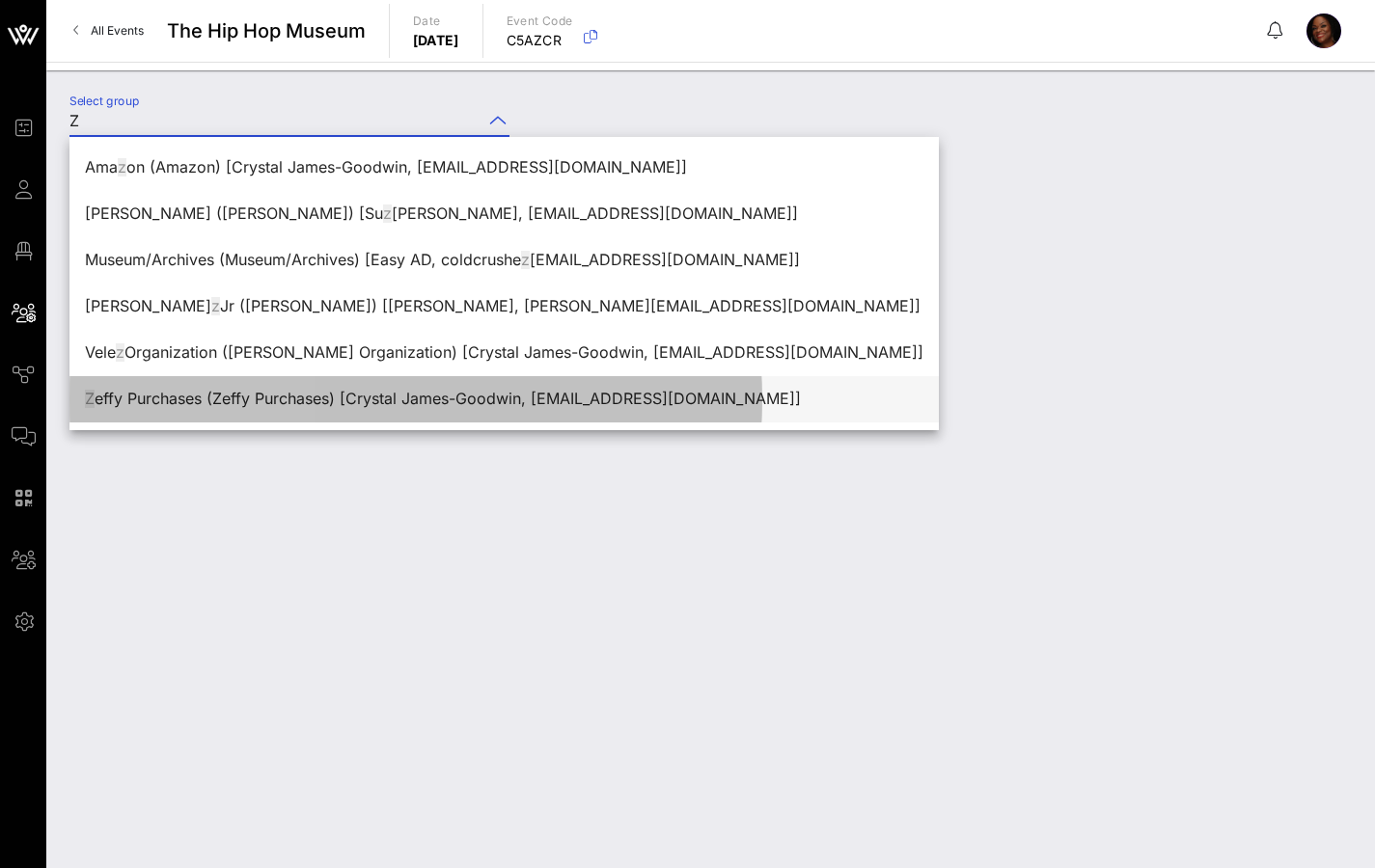
click at [281, 402] on div "Z effy Purchases (Zeffy Purchases) [Crystal James-Goodwin, [EMAIL_ADDRESS][DOMA…" at bounding box center [504, 399] width 838 height 18
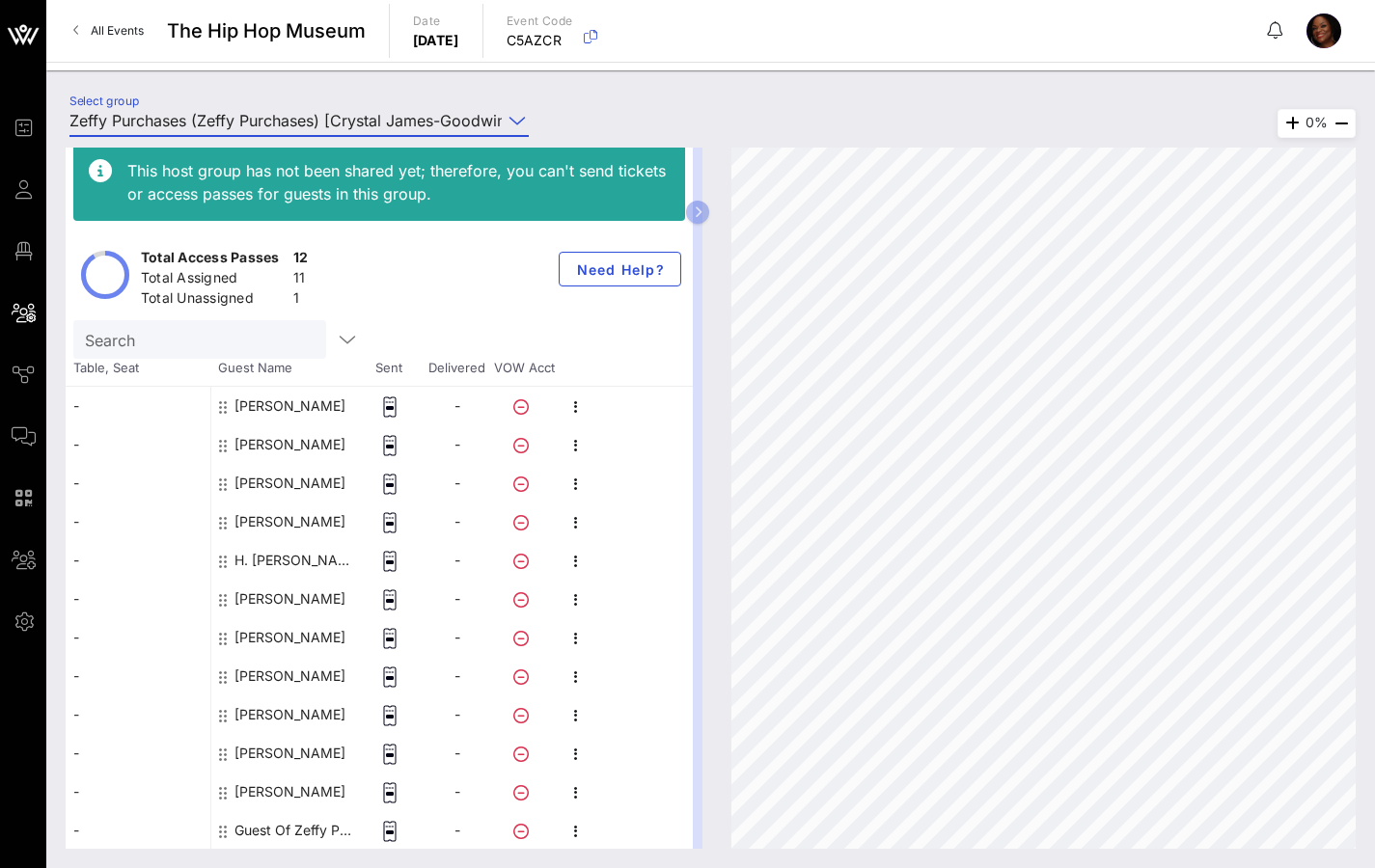
scroll to position [12, 0]
type input "Zeffy Purchases (Zeffy Purchases) [Crystal James-Goodwin, [EMAIL_ADDRESS][DOMAI…"
click at [285, 679] on div "Guest Of Zeffy Purchases" at bounding box center [296, 830] width 122 height 39
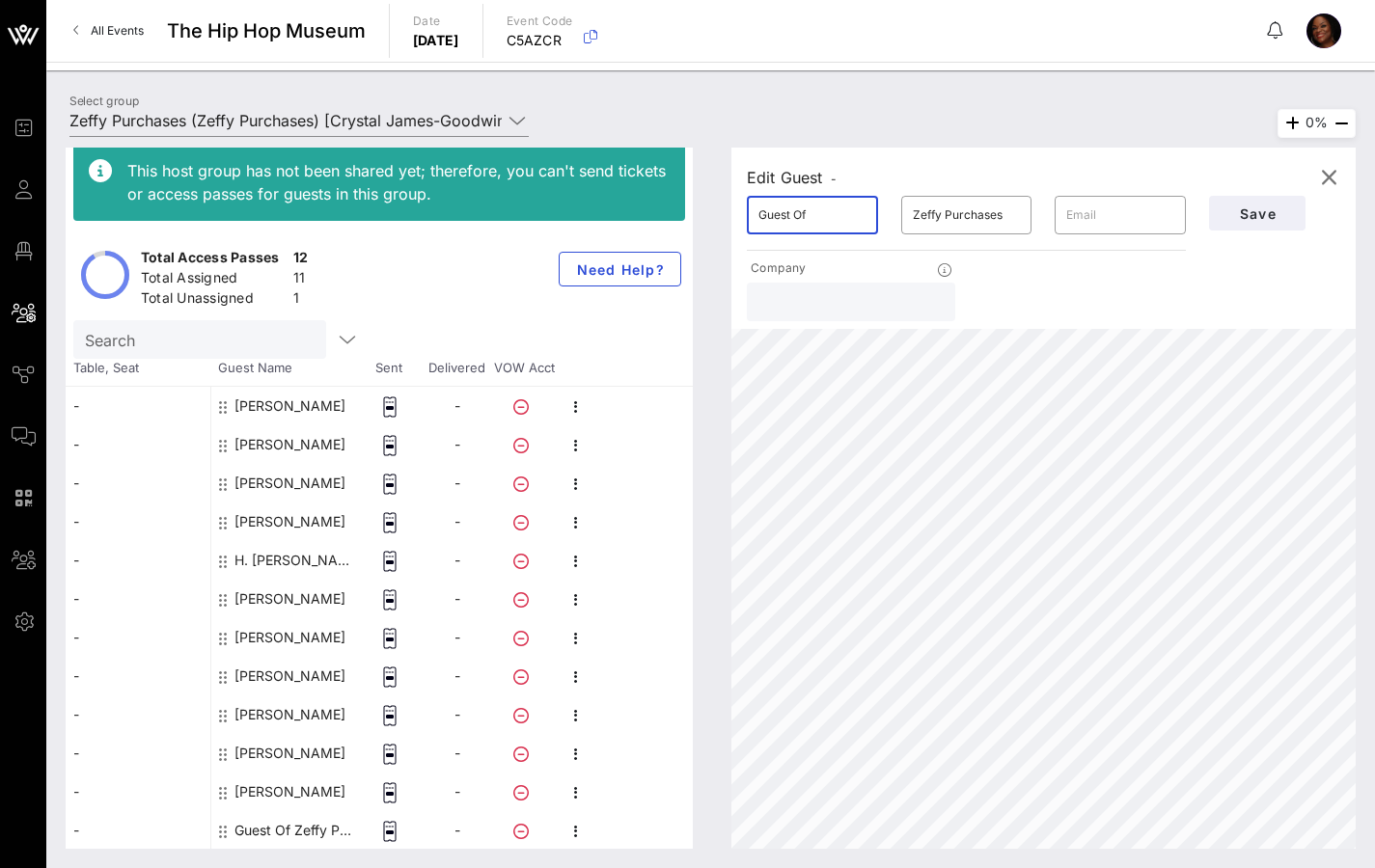
drag, startPoint x: 816, startPoint y: 217, endPoint x: 661, endPoint y: 221, distance: 155.1
click at [661, 221] on div "This host group has not been shared yet; therefore, you can't send tickets or a…" at bounding box center [710, 498] width 1290 height 701
type input "SARAG"
type input "S"
type input "[PERSON_NAME]"
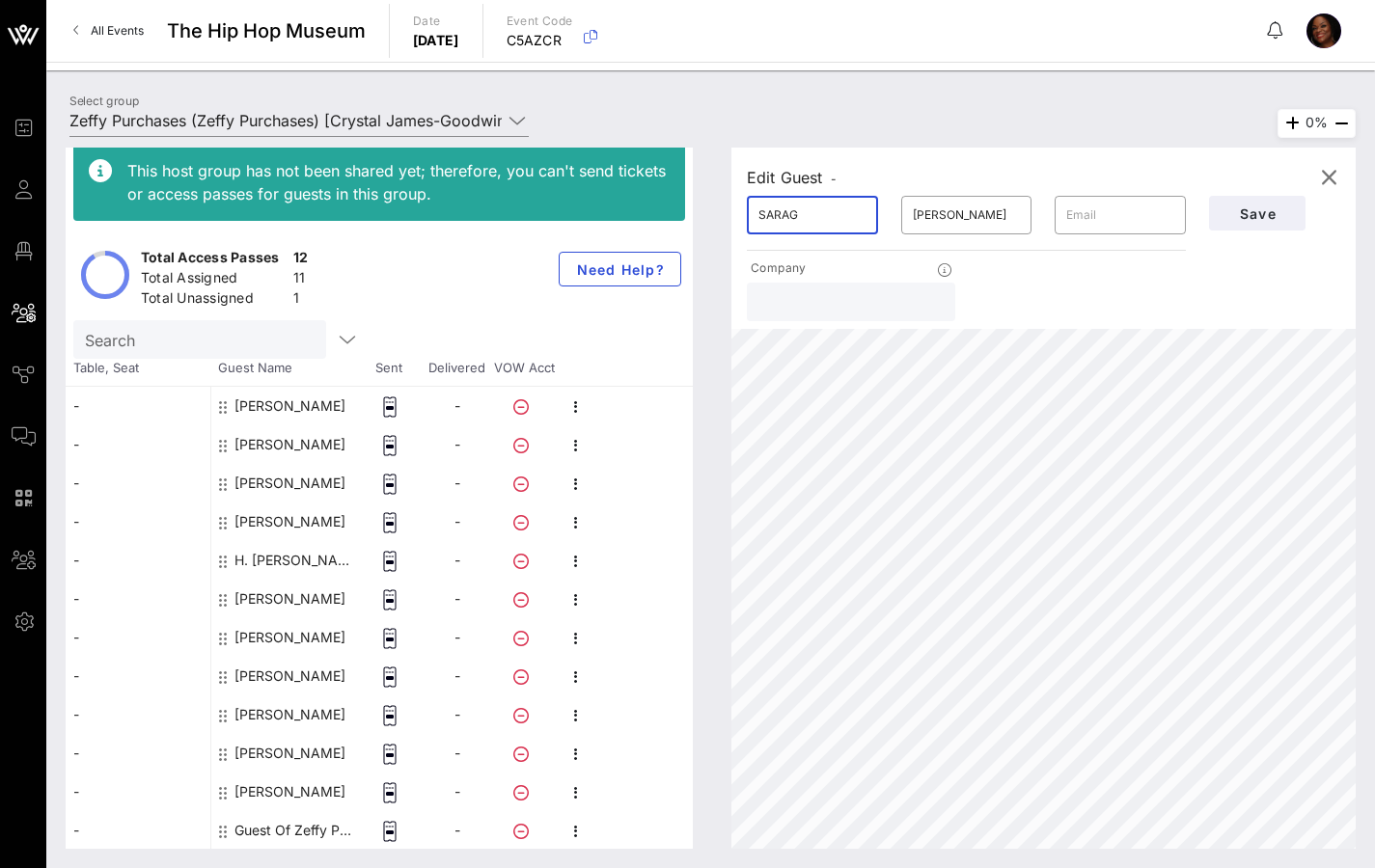
click at [813, 210] on input "SARAG" at bounding box center [812, 215] width 108 height 31
type input "[PERSON_NAME]"
click at [1266, 202] on button "Save" at bounding box center [1257, 213] width 97 height 35
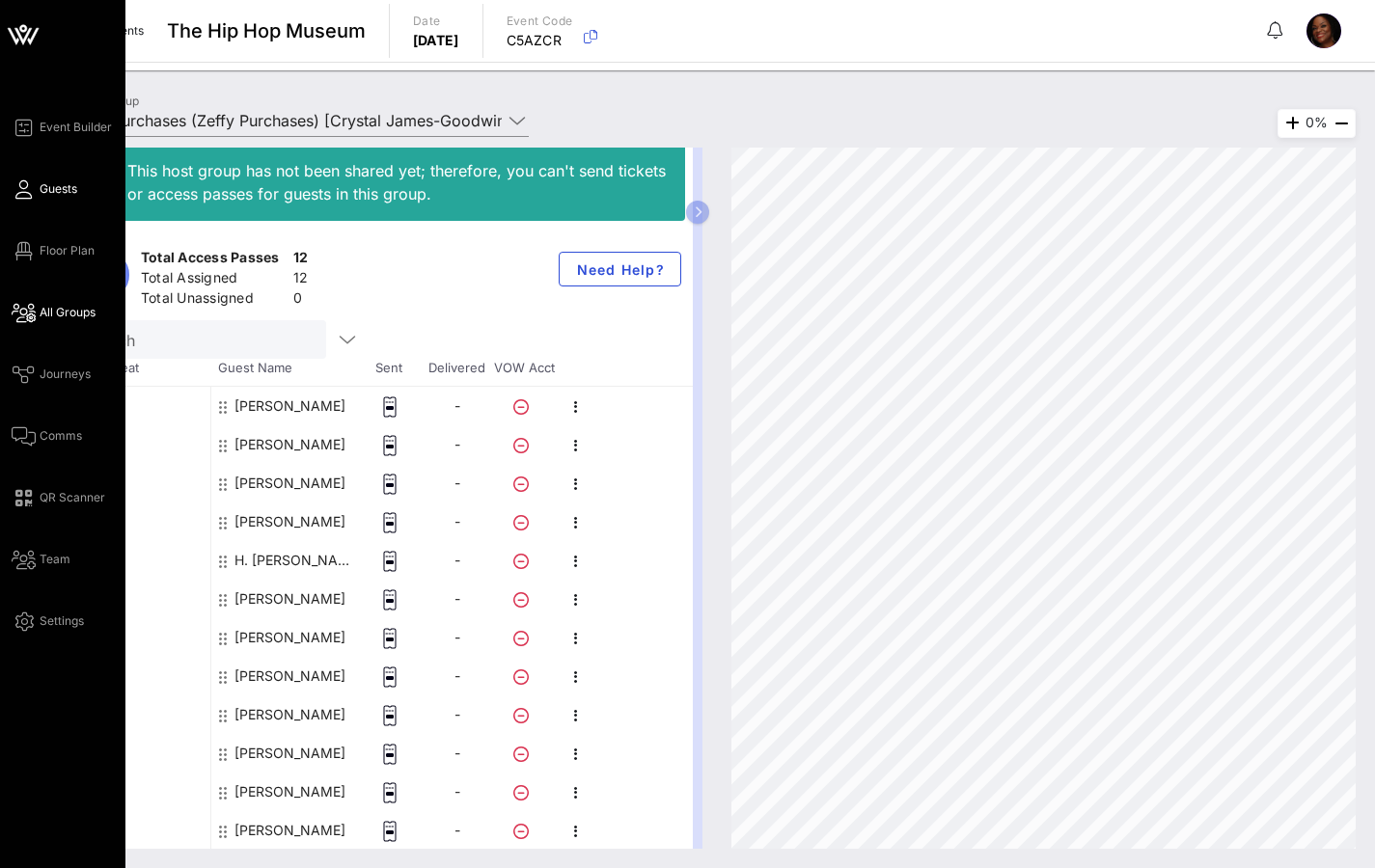
click at [58, 197] on span "Guests" at bounding box center [59, 189] width 38 height 17
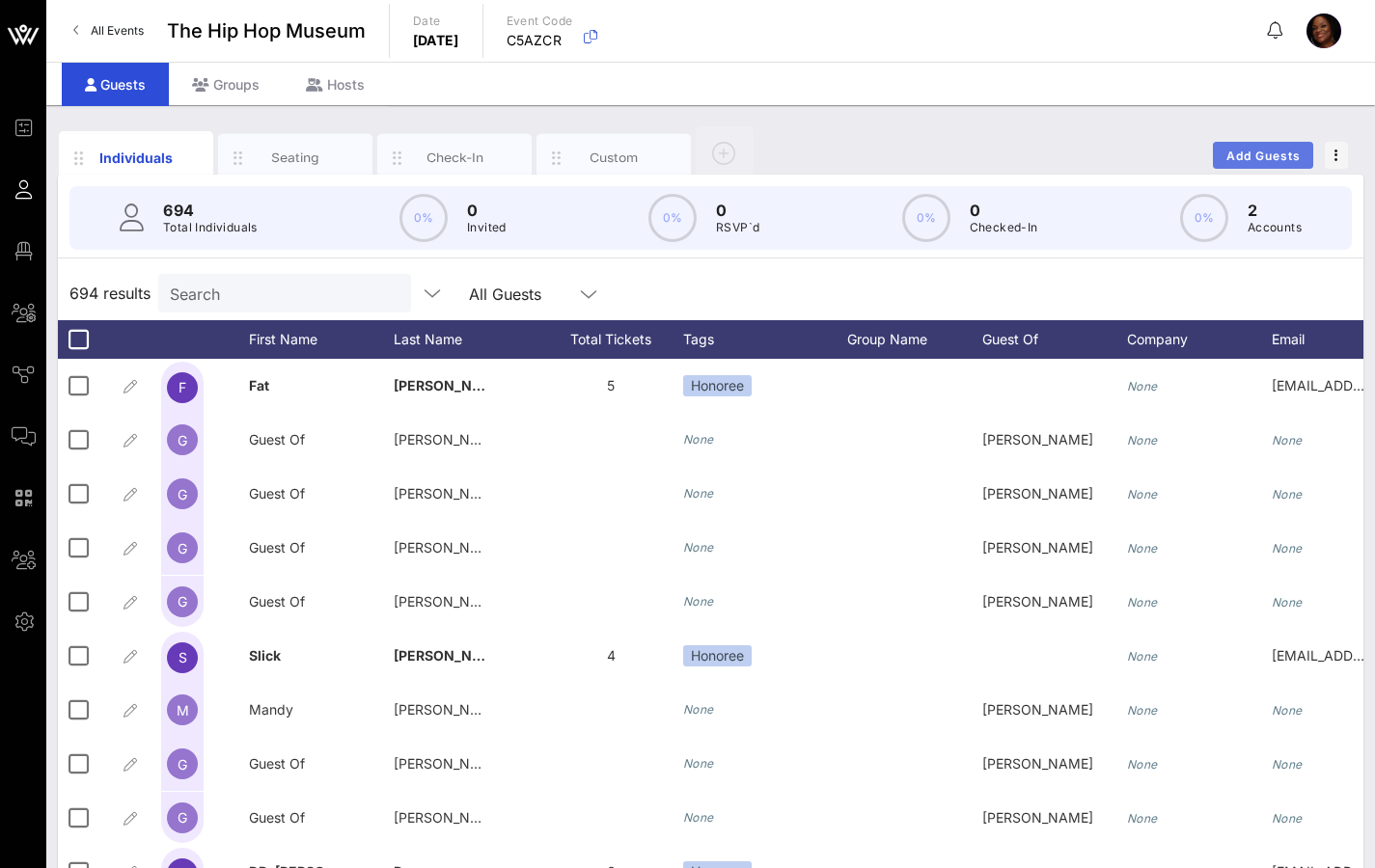
click at [1243, 159] on span "Add Guests" at bounding box center [1263, 156] width 76 height 14
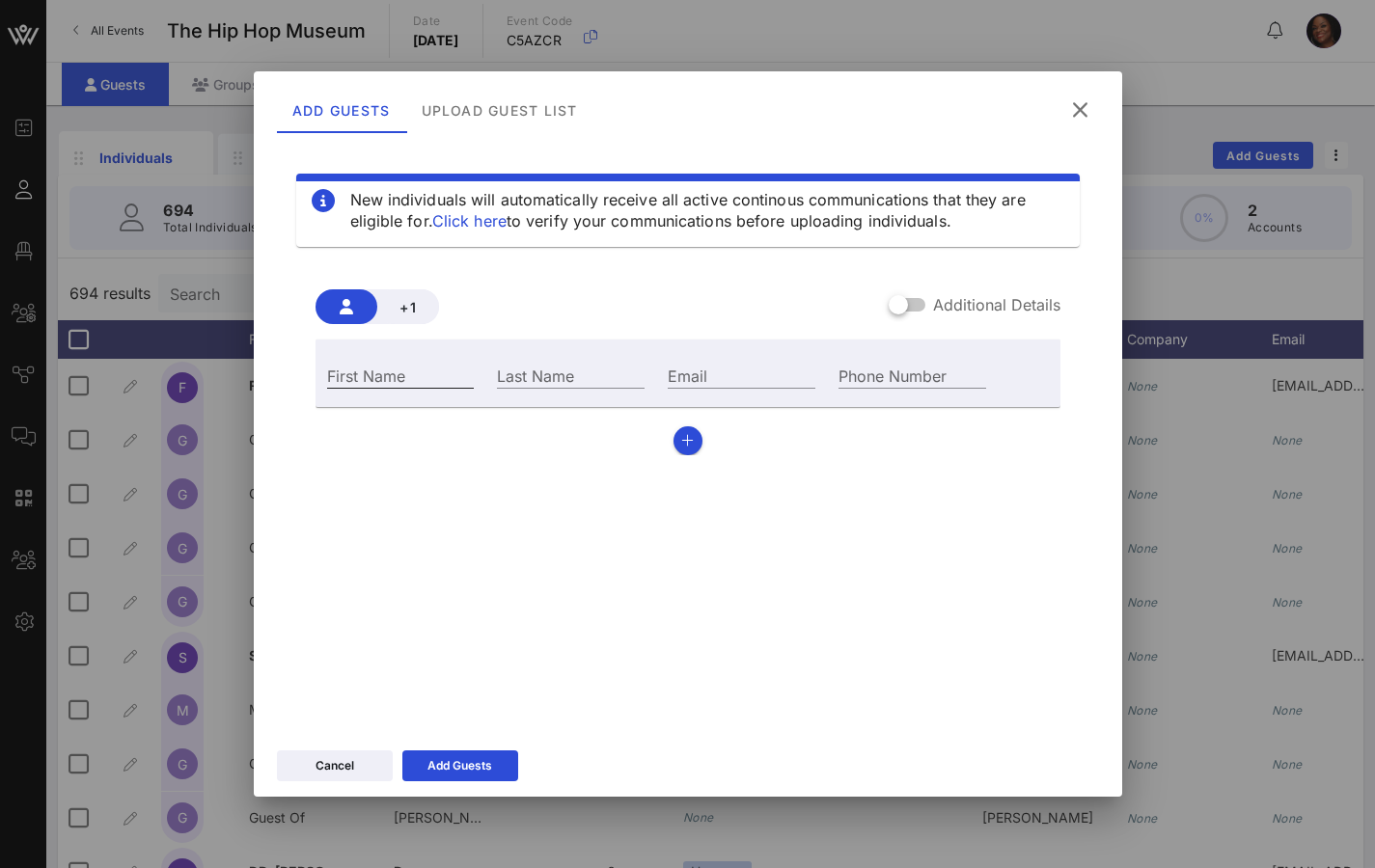
click at [365, 375] on div "First Name" at bounding box center [401, 375] width 148 height 25
type input "[PERSON_NAME]"
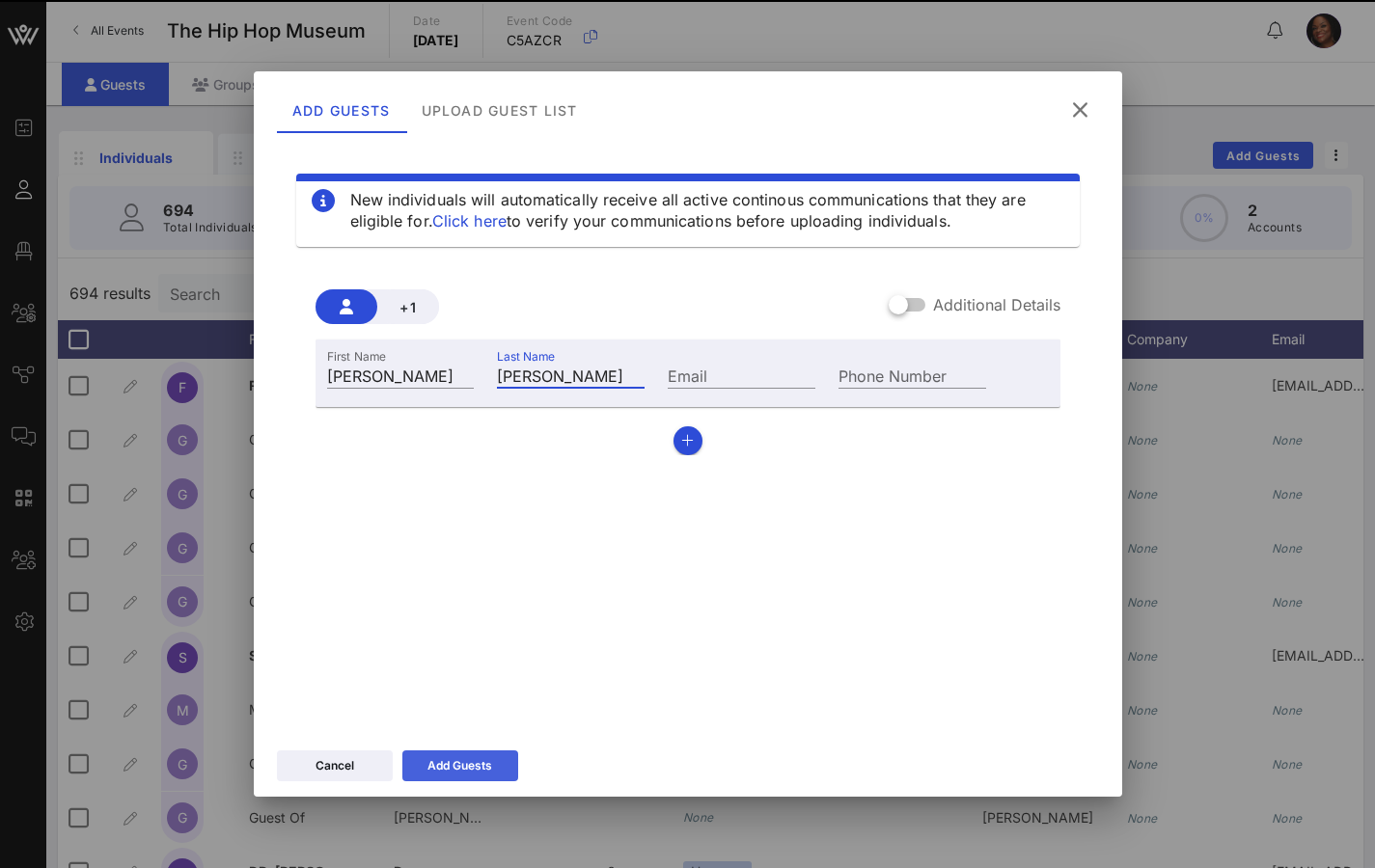
type input "[PERSON_NAME]"
click at [483, 679] on div "Add Guests" at bounding box center [460, 765] width 65 height 19
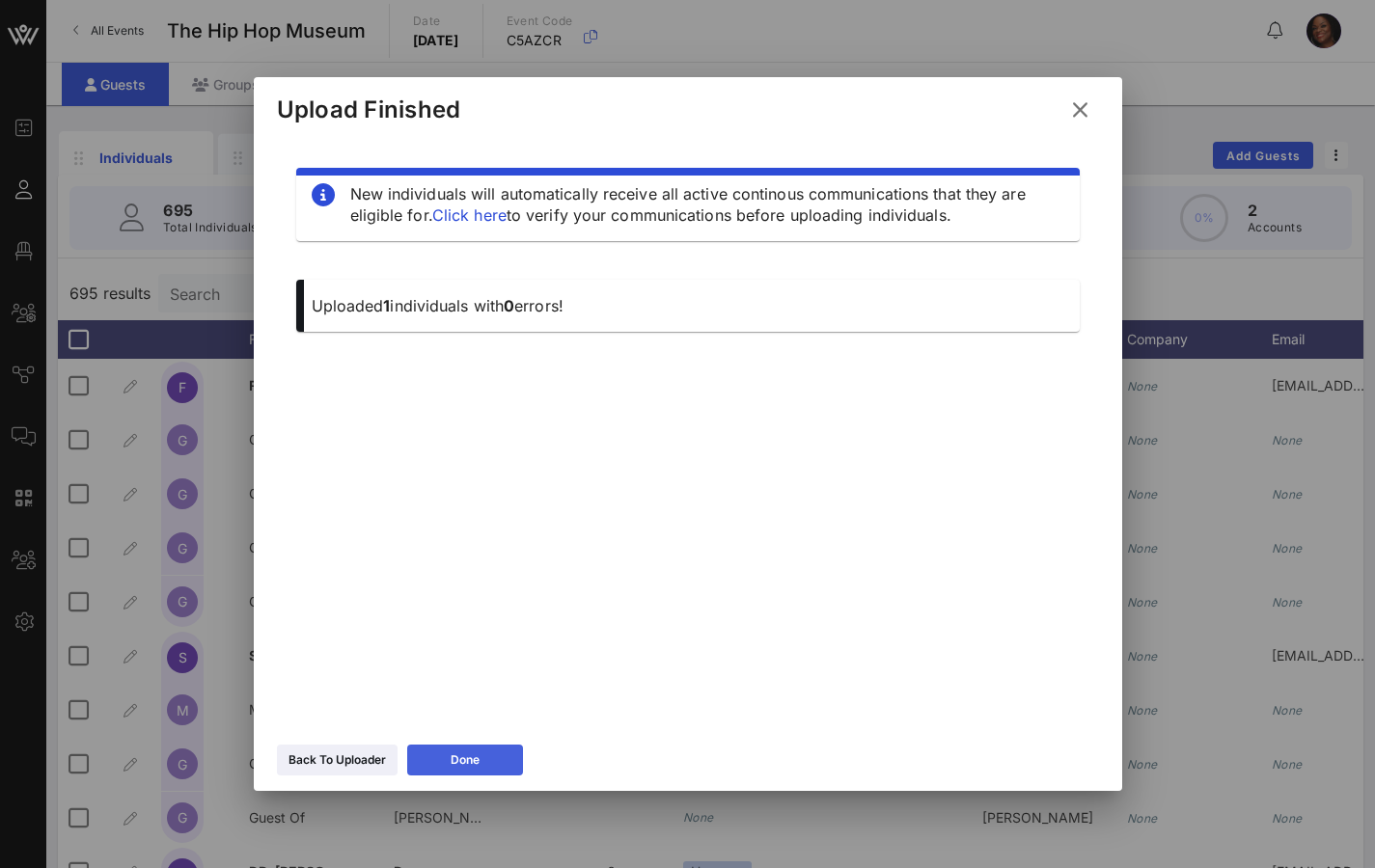
click at [483, 679] on button "Done" at bounding box center [465, 759] width 116 height 31
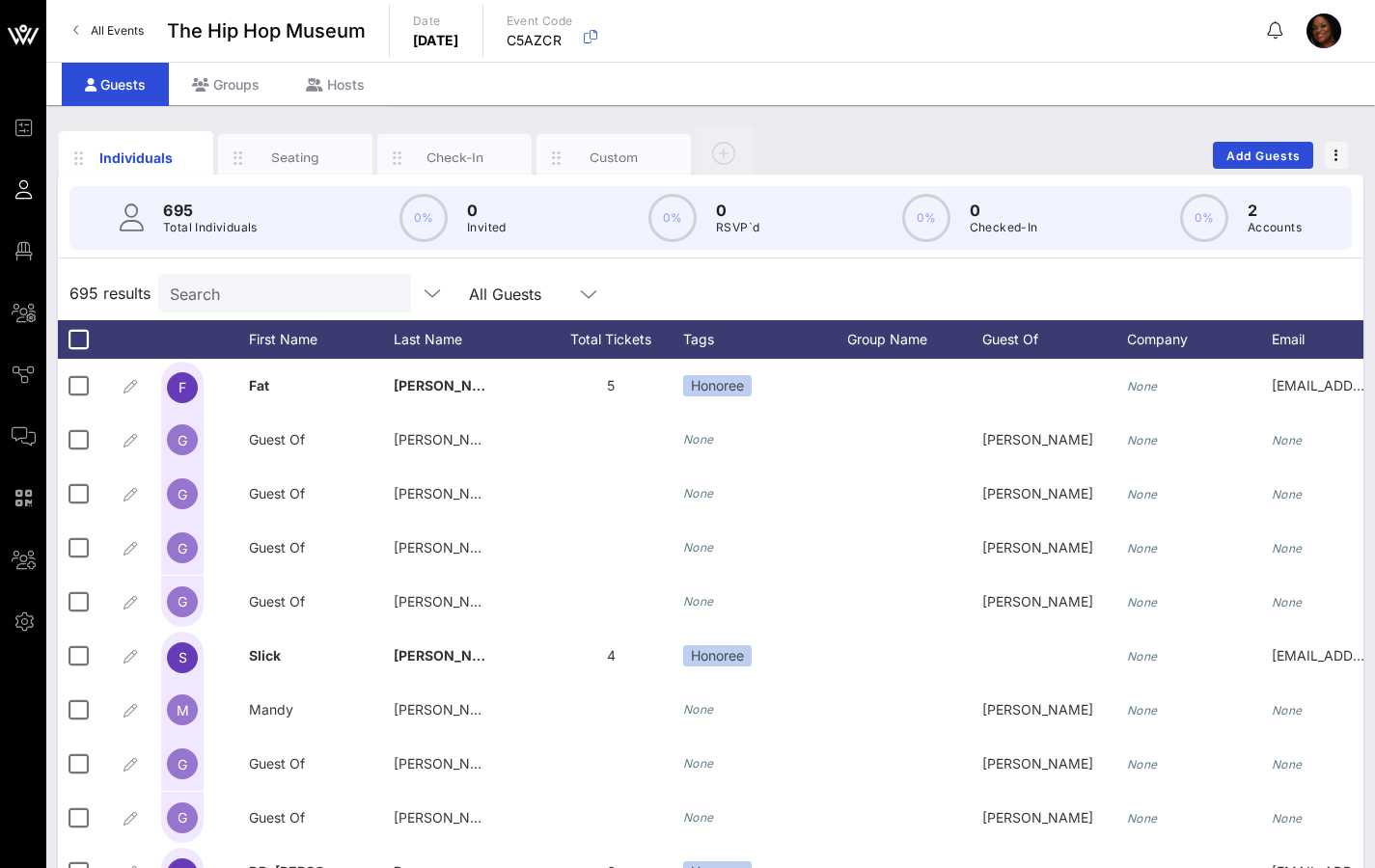
click at [234, 294] on input "Search" at bounding box center [283, 293] width 226 height 25
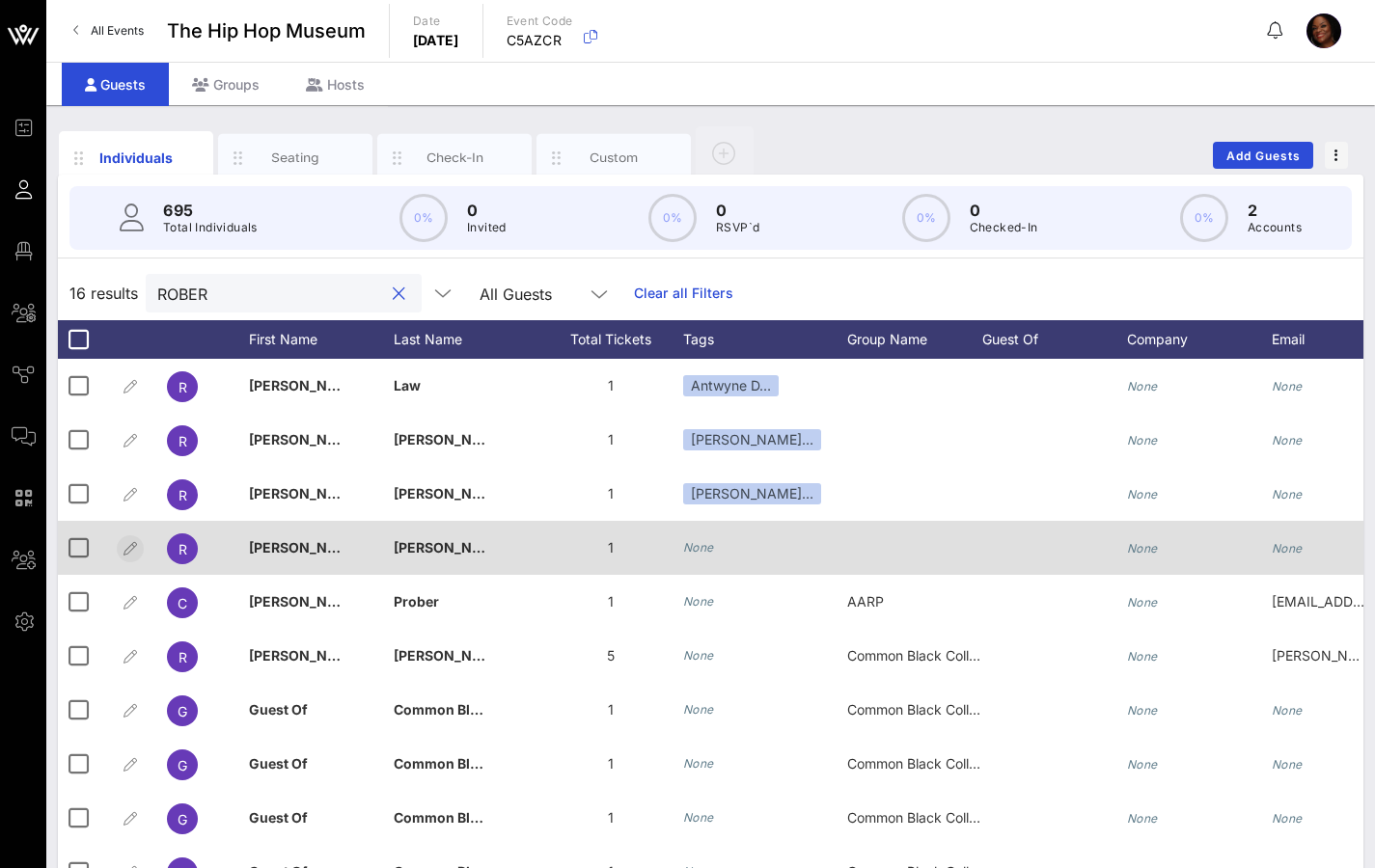
type input "ROBER"
click at [127, 547] on icon "button" at bounding box center [130, 548] width 23 height 23
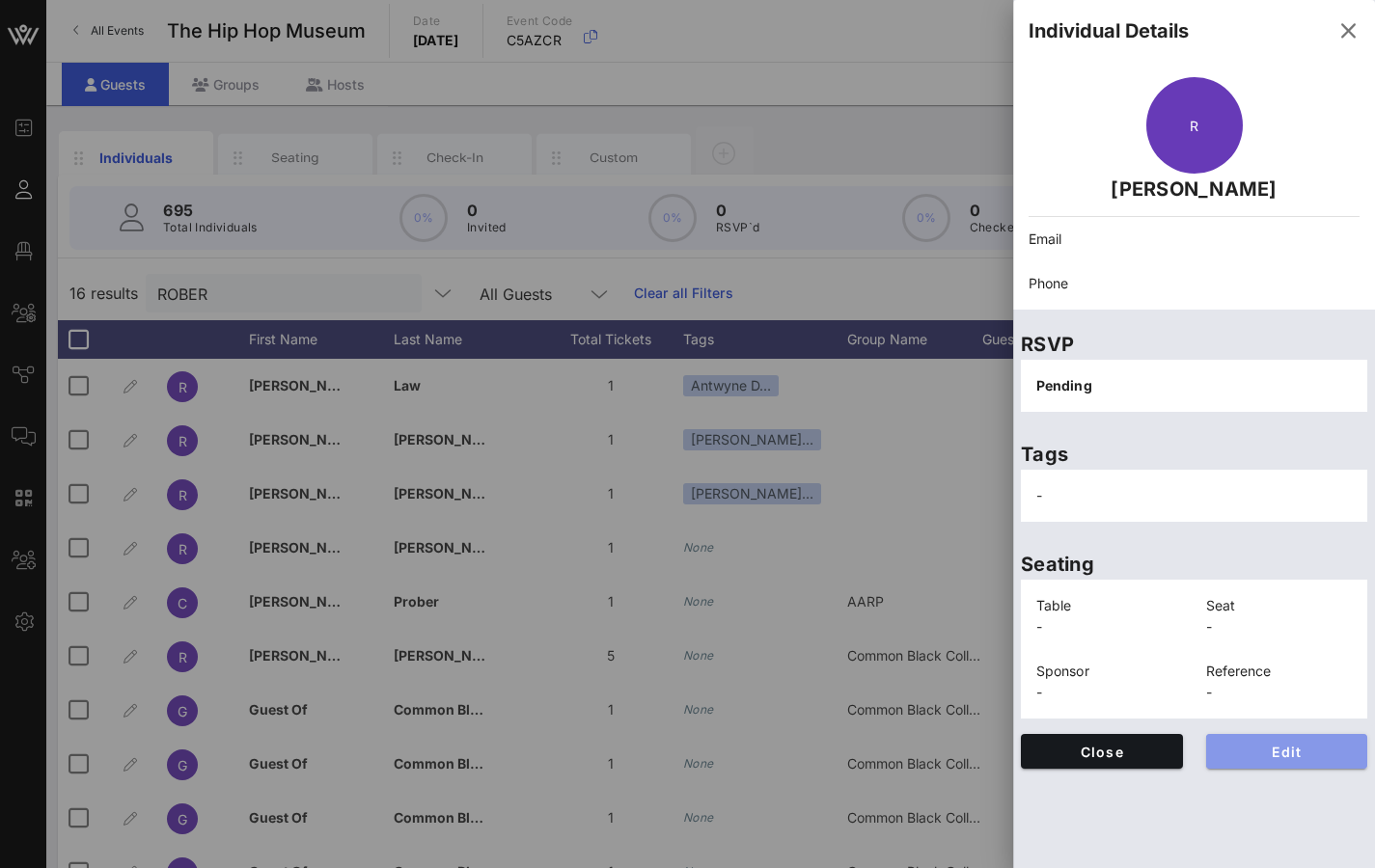
click at [1346, 679] on span "Edit" at bounding box center [1286, 751] width 131 height 16
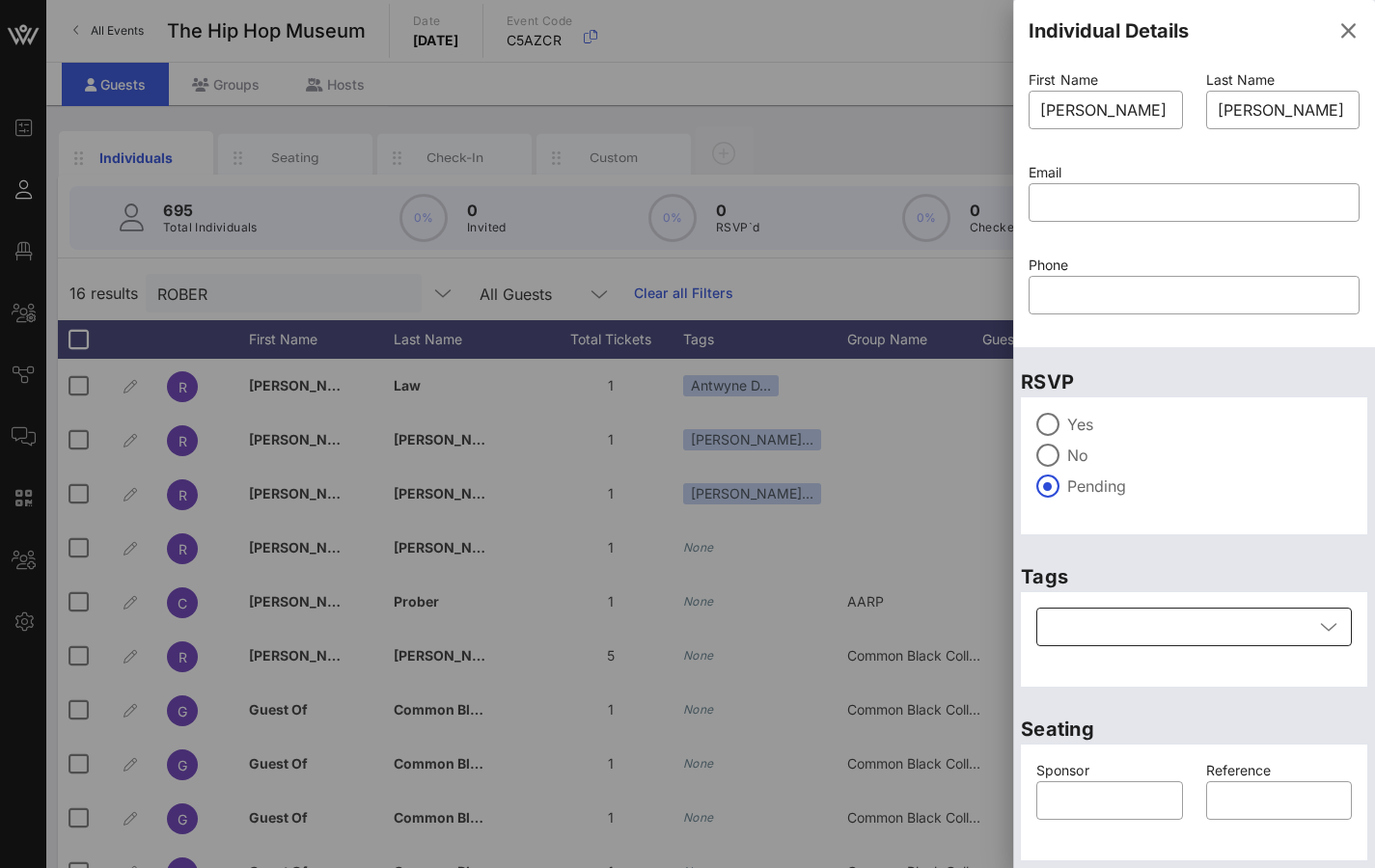
click at [1090, 630] on div at bounding box center [1181, 626] width 266 height 39
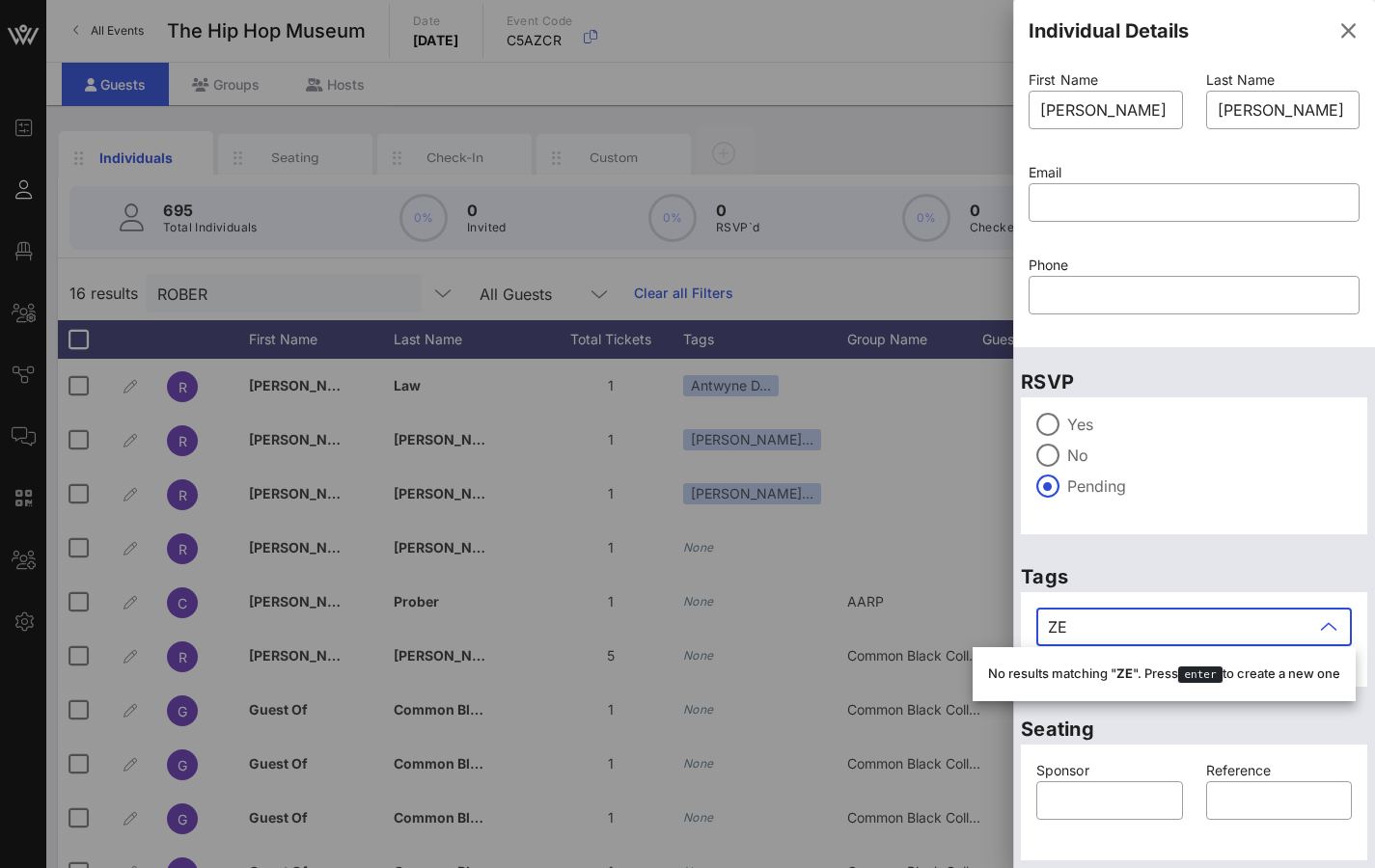
type input "Z"
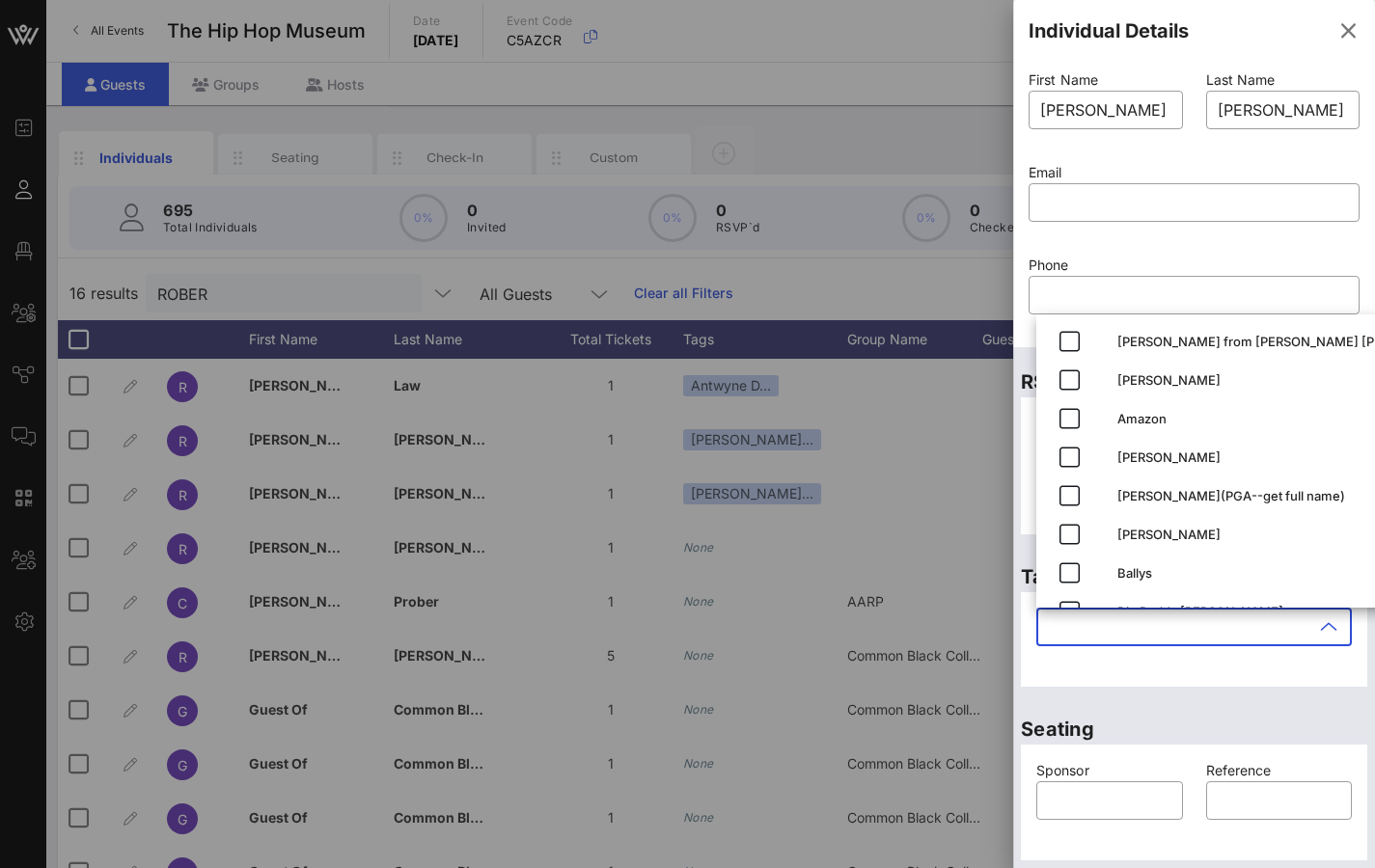
click at [1019, 651] on div "Tags ​" at bounding box center [1194, 618] width 362 height 153
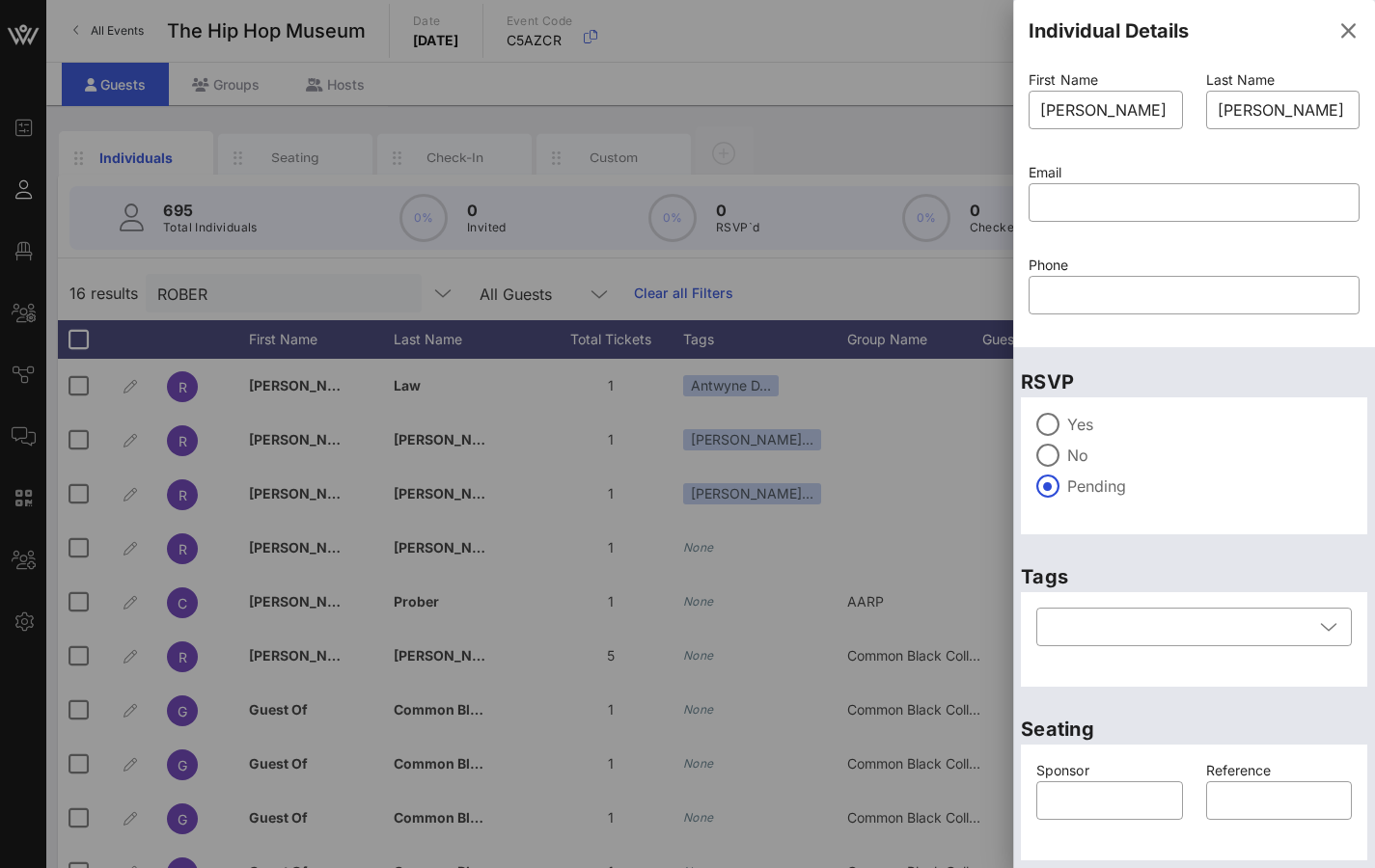
click at [1120, 503] on div "Yes No Pending" at bounding box center [1194, 465] width 316 height 106
click at [1104, 631] on div at bounding box center [1181, 626] width 266 height 39
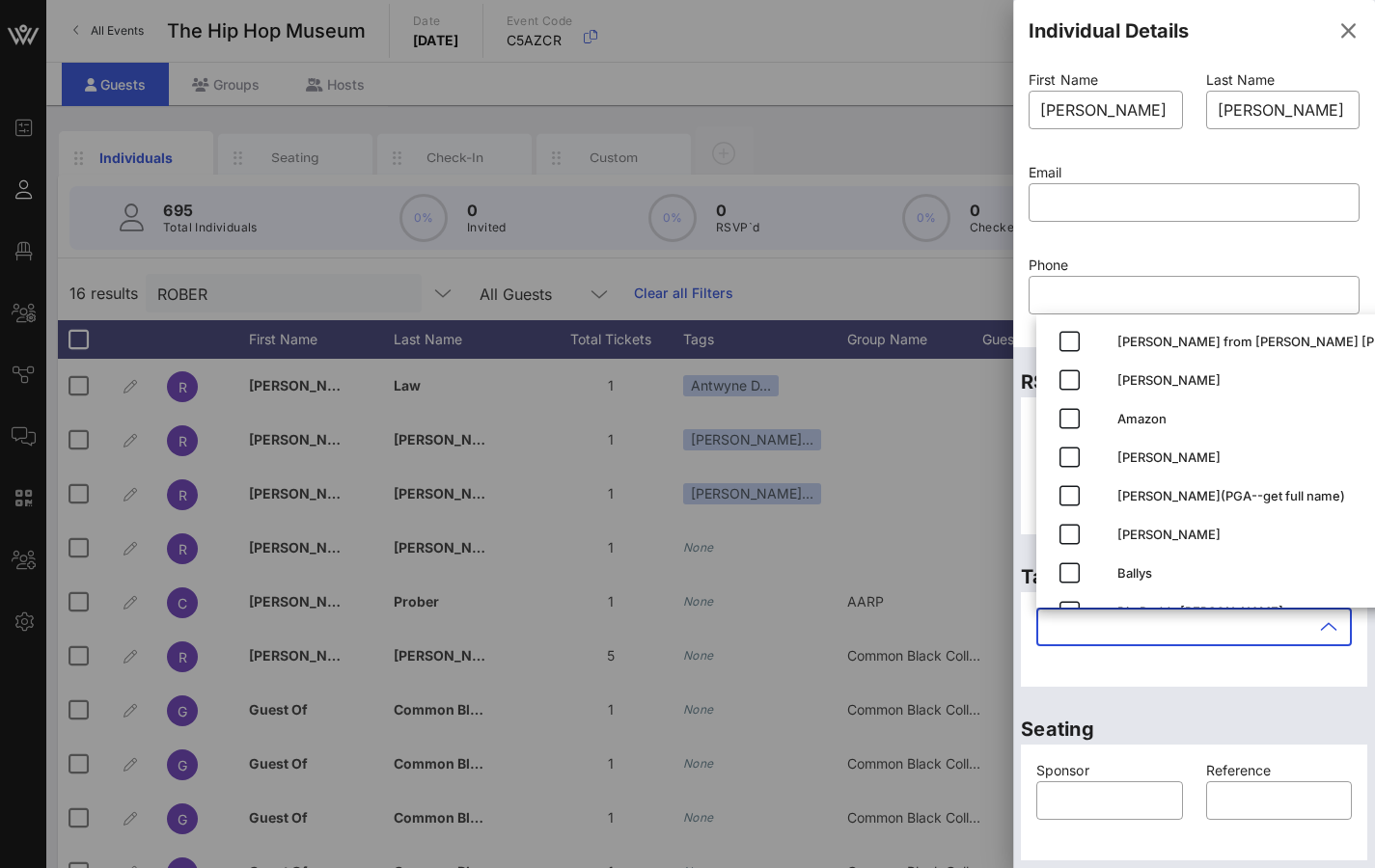
click at [1028, 637] on div "​" at bounding box center [1193, 639] width 339 height 87
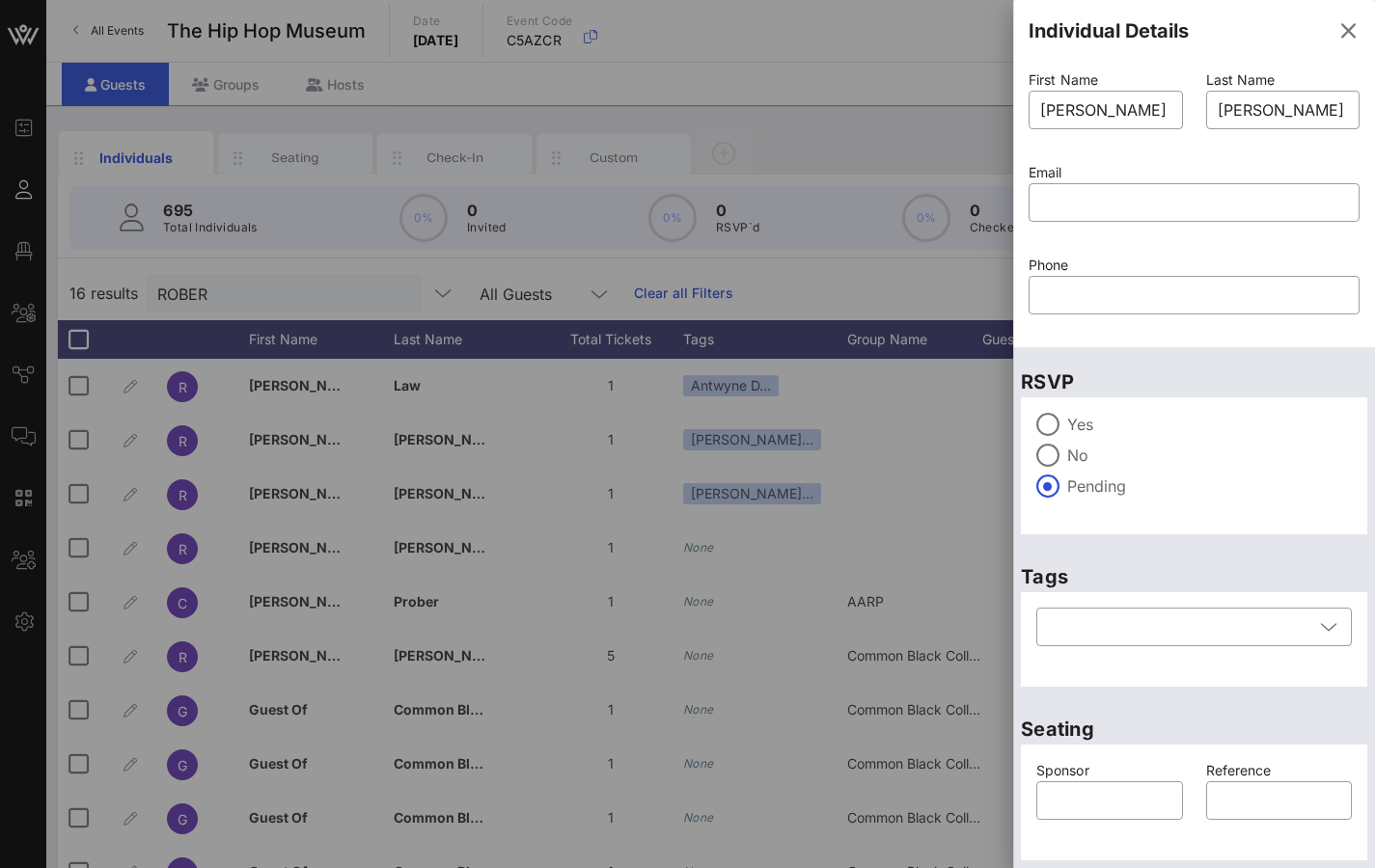
click at [1083, 584] on p "Tags" at bounding box center [1194, 576] width 347 height 31
click at [1049, 673] on div "​" at bounding box center [1193, 639] width 339 height 87
click at [1338, 35] on icon "button" at bounding box center [1347, 30] width 23 height 23
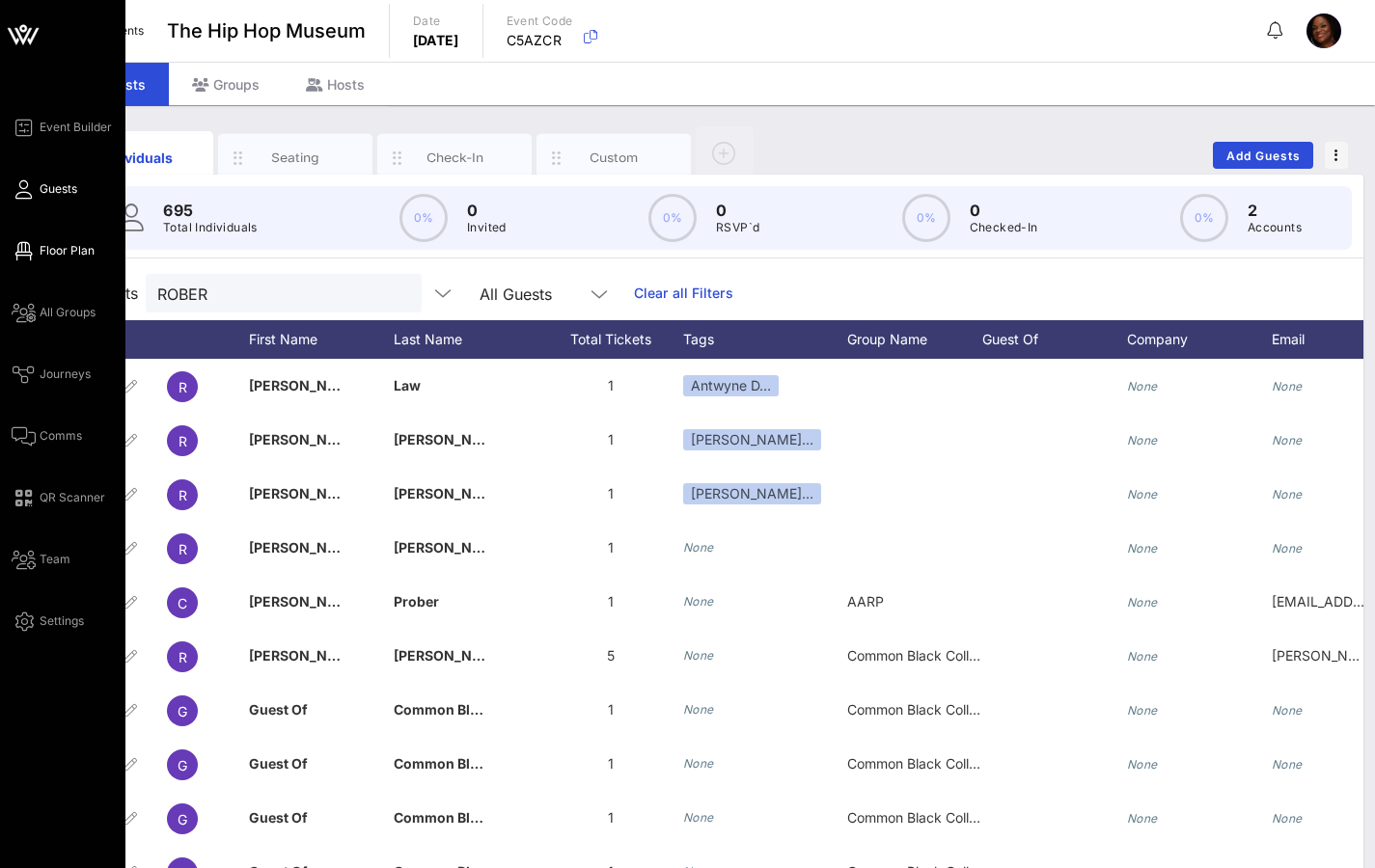
click at [64, 244] on span "Floor Plan" at bounding box center [67, 250] width 55 height 17
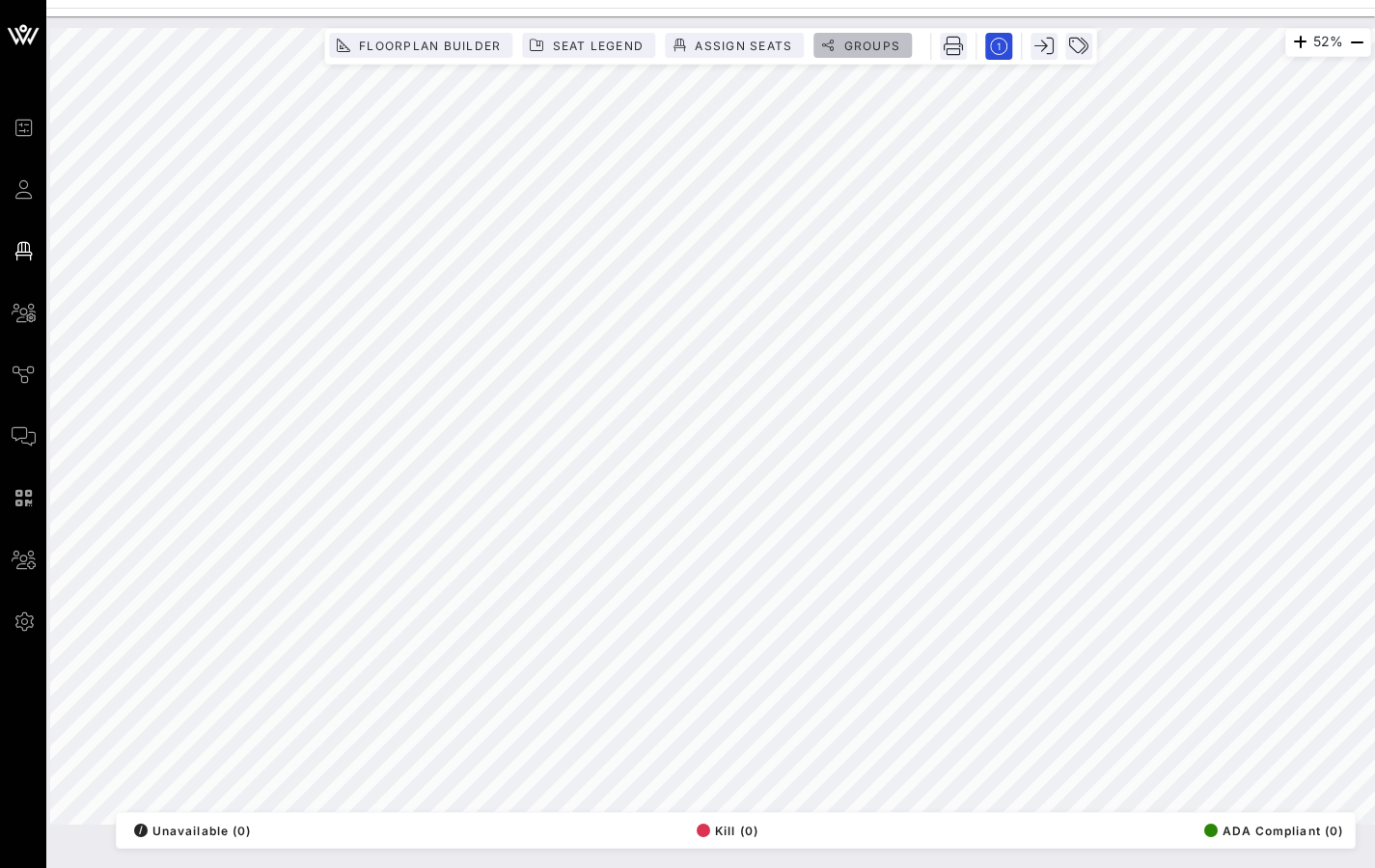
click at [862, 43] on span "Groups" at bounding box center [871, 46] width 58 height 14
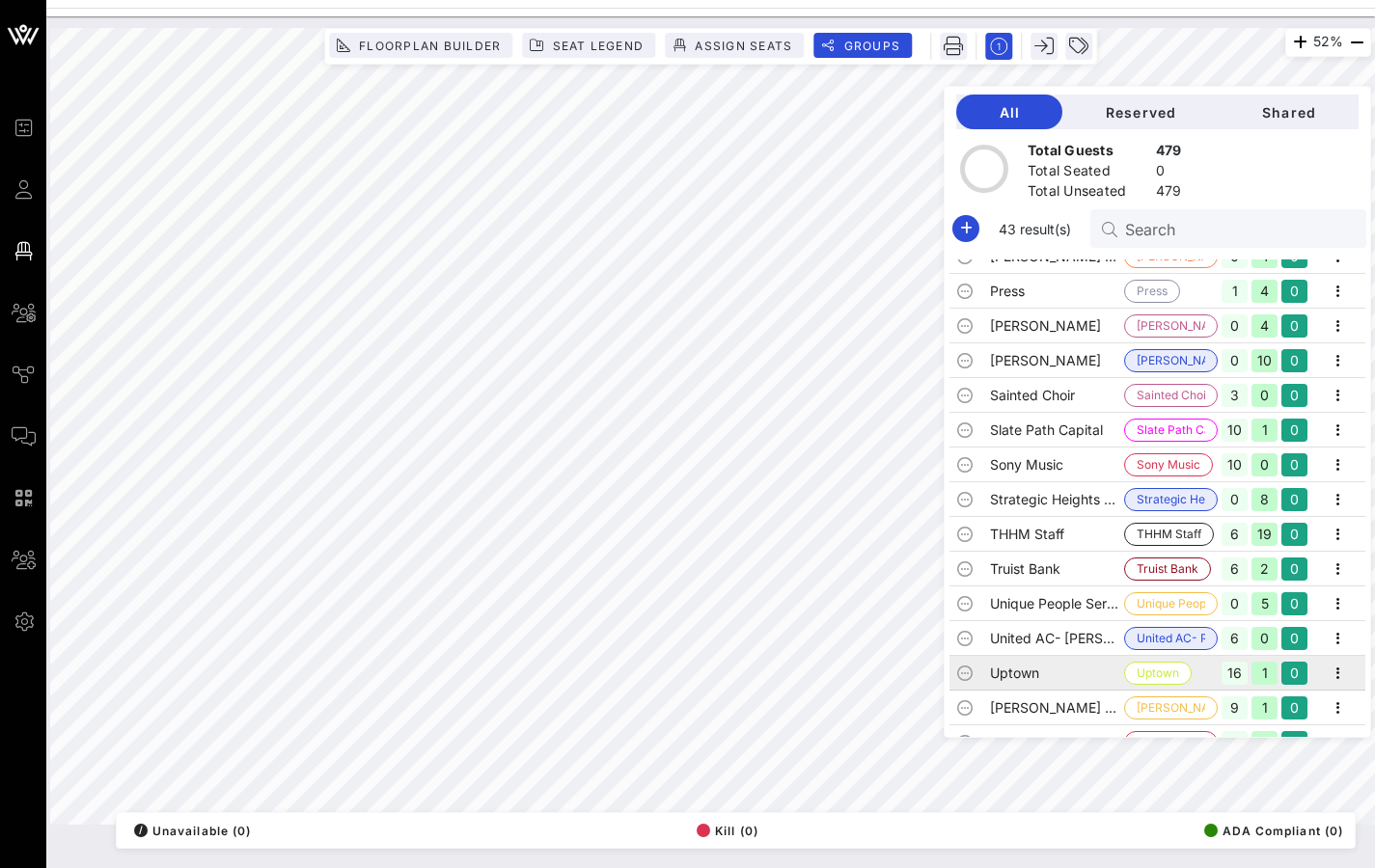
scroll to position [1047, 0]
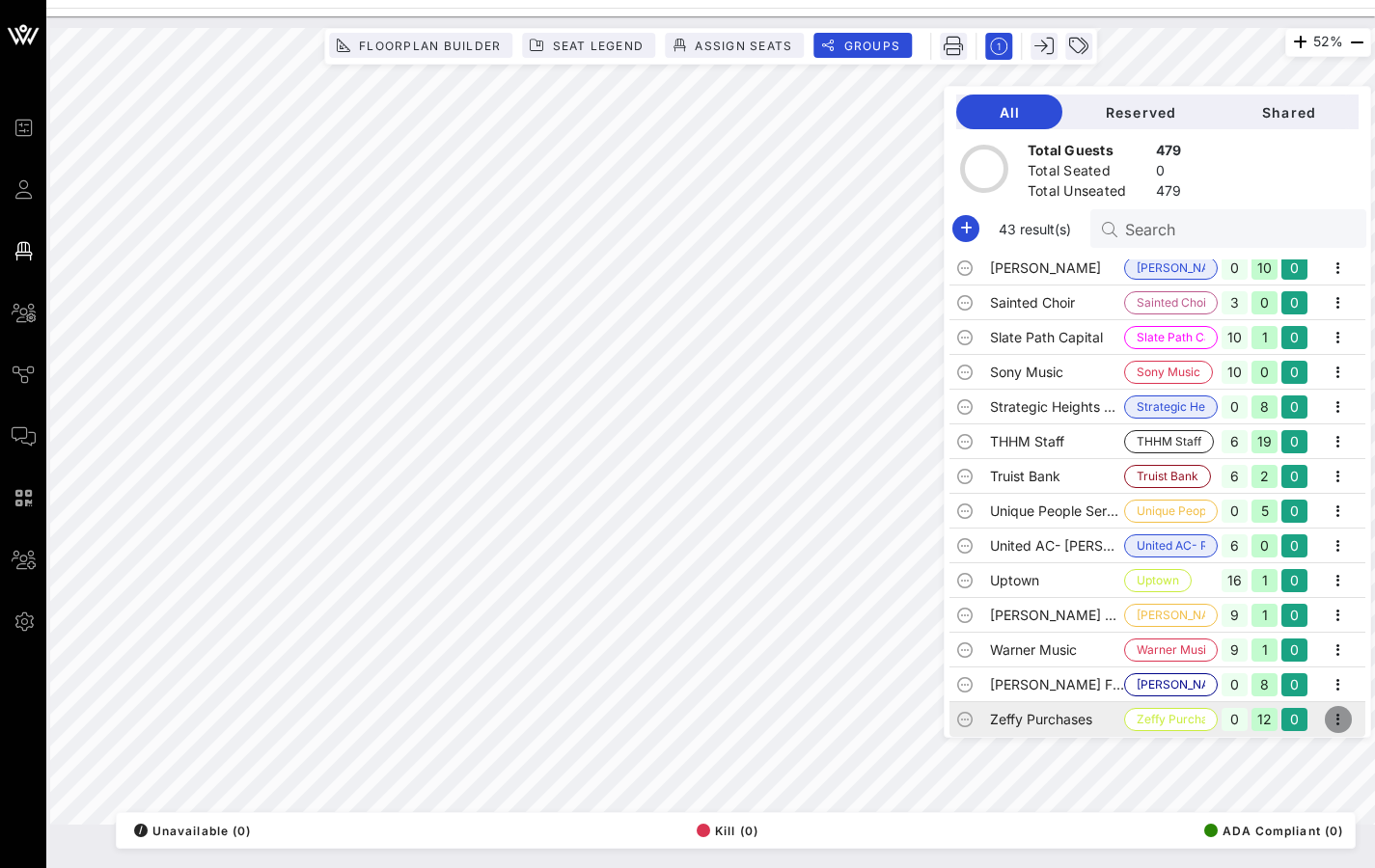
click at [1332, 679] on icon "button" at bounding box center [1338, 719] width 23 height 23
click at [1314, 679] on div "Edit" at bounding box center [1313, 751] width 60 height 15
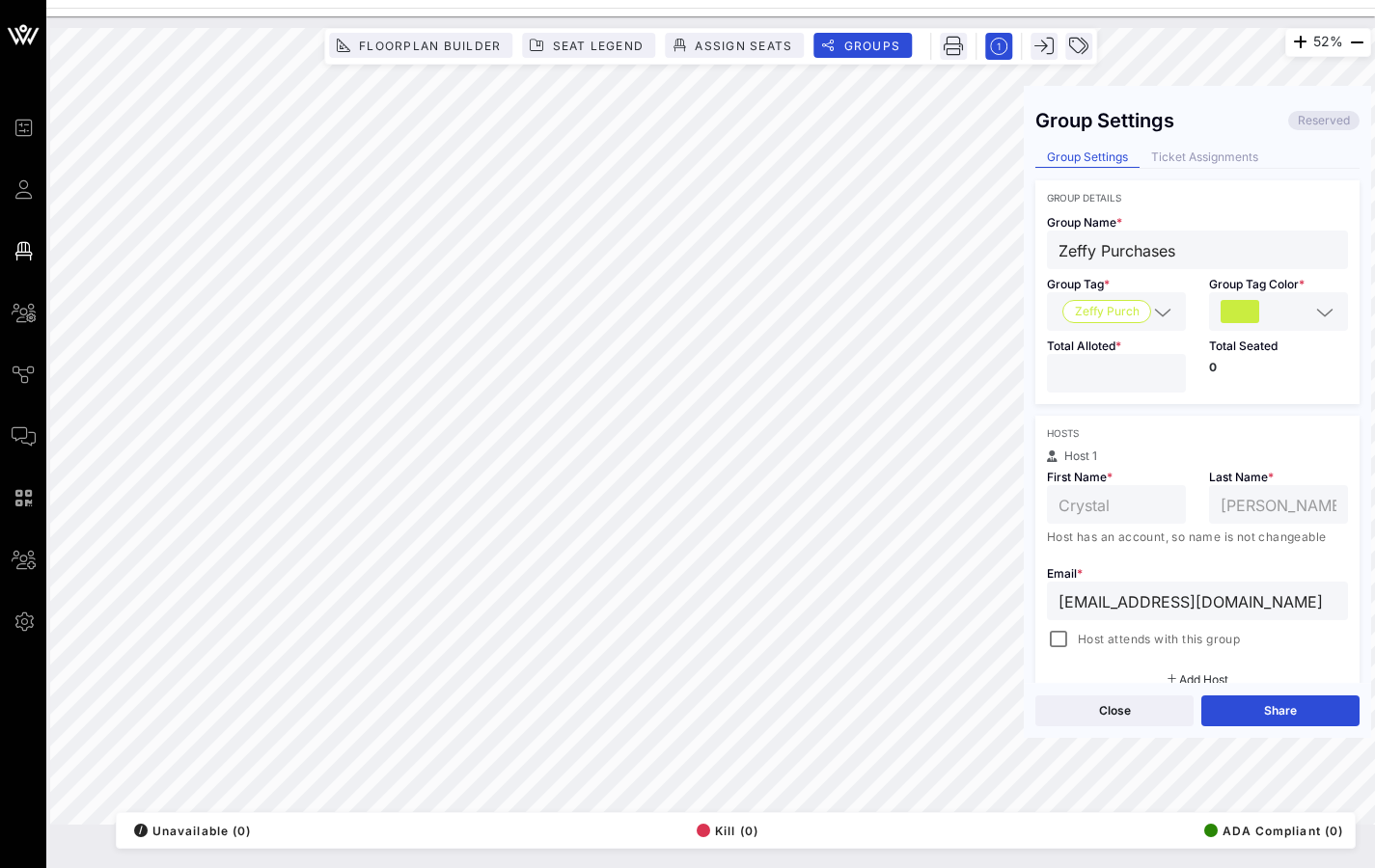
click at [1106, 376] on input "**" at bounding box center [1116, 373] width 116 height 25
click at [1159, 364] on input "**" at bounding box center [1116, 373] width 116 height 25
click at [1162, 368] on input "**" at bounding box center [1116, 373] width 116 height 25
click at [1166, 369] on input "**" at bounding box center [1116, 373] width 116 height 25
click at [1166, 368] on input "**" at bounding box center [1116, 373] width 116 height 25
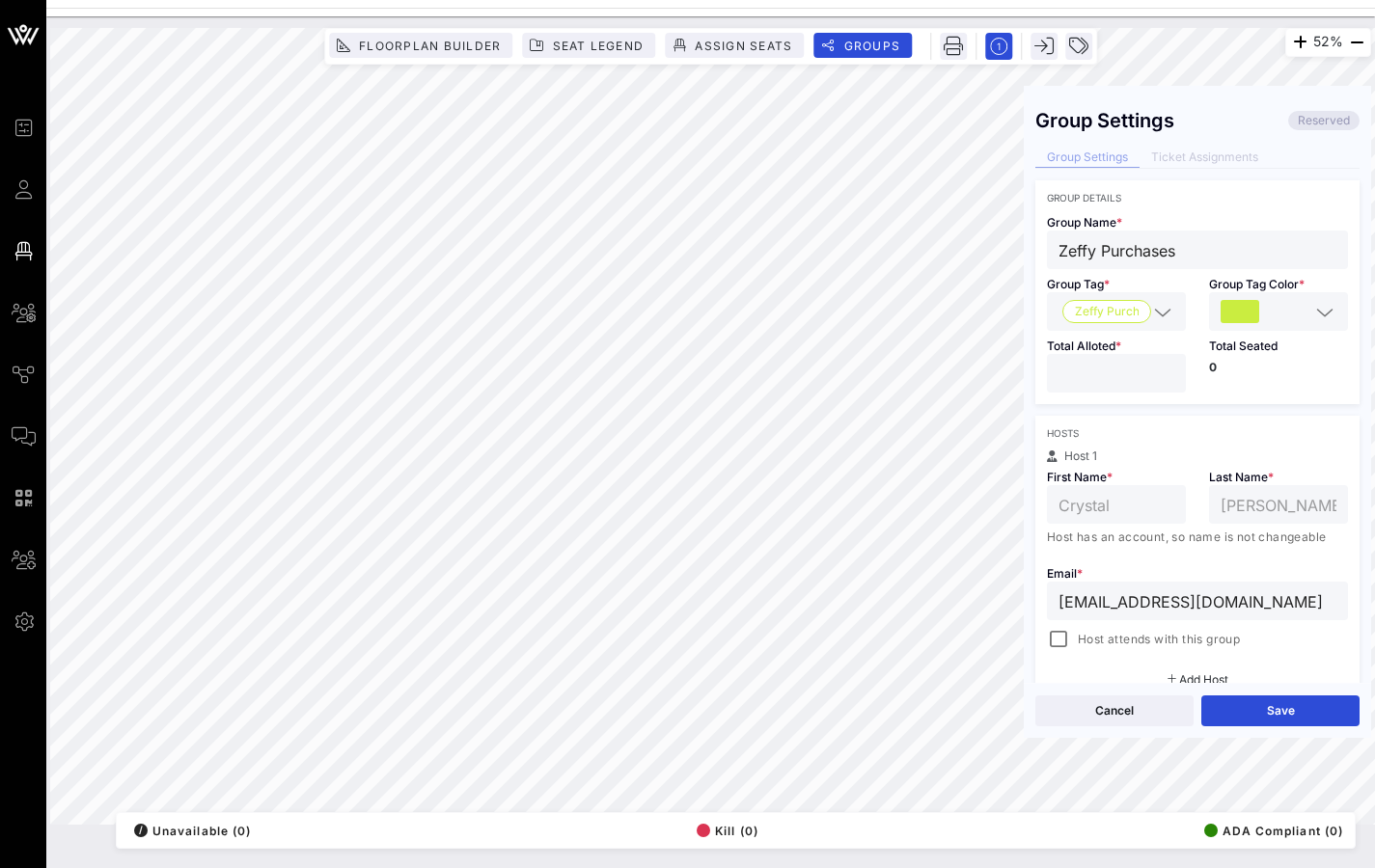
click at [1166, 368] on input "**" at bounding box center [1116, 373] width 116 height 25
click at [1167, 368] on input "**" at bounding box center [1116, 373] width 116 height 25
click at [1169, 368] on div "**" at bounding box center [1116, 373] width 139 height 39
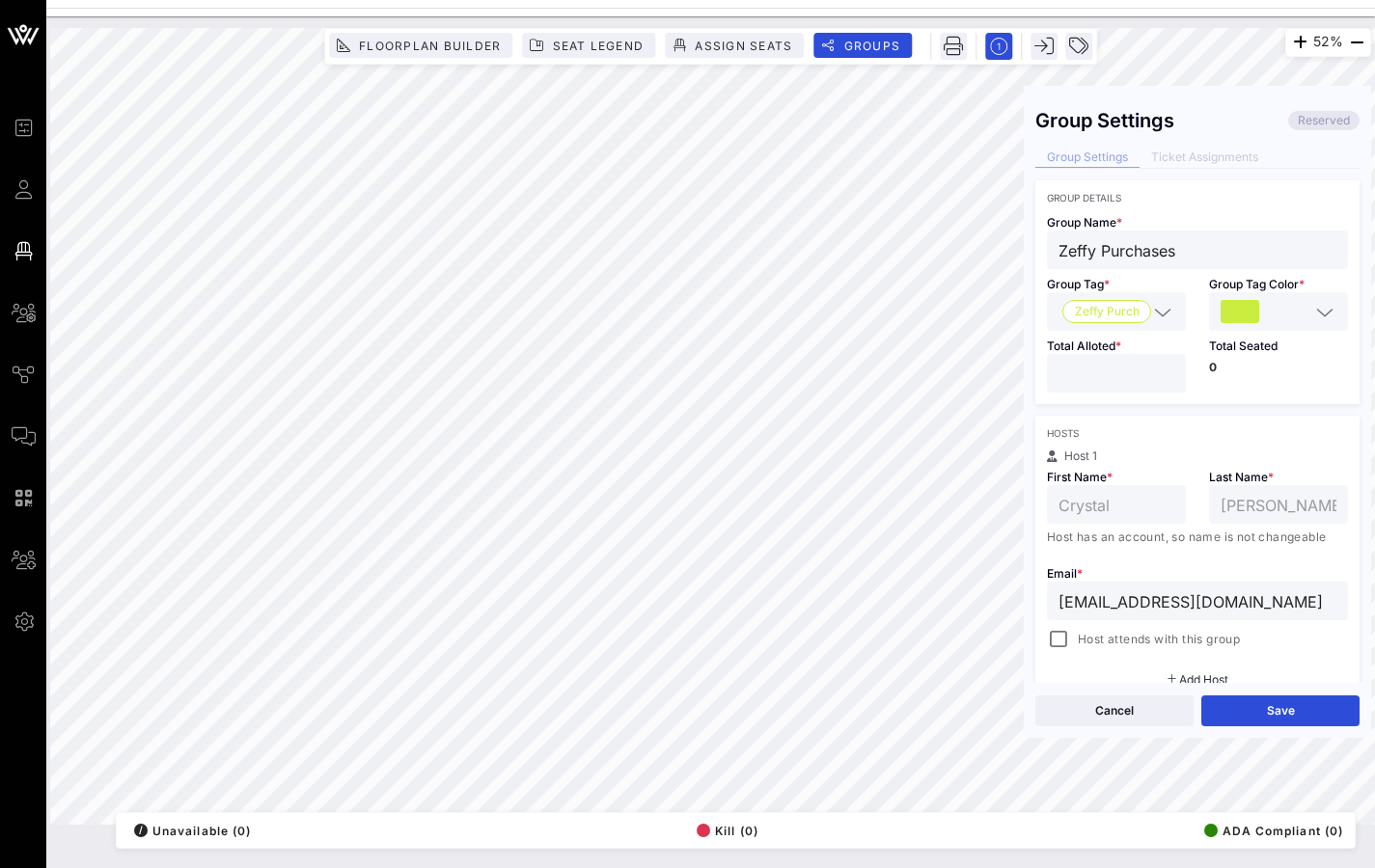
click at [1170, 367] on div "**" at bounding box center [1116, 373] width 139 height 39
click at [1163, 369] on input "**" at bounding box center [1116, 373] width 116 height 25
click at [1163, 368] on input "**" at bounding box center [1116, 373] width 116 height 25
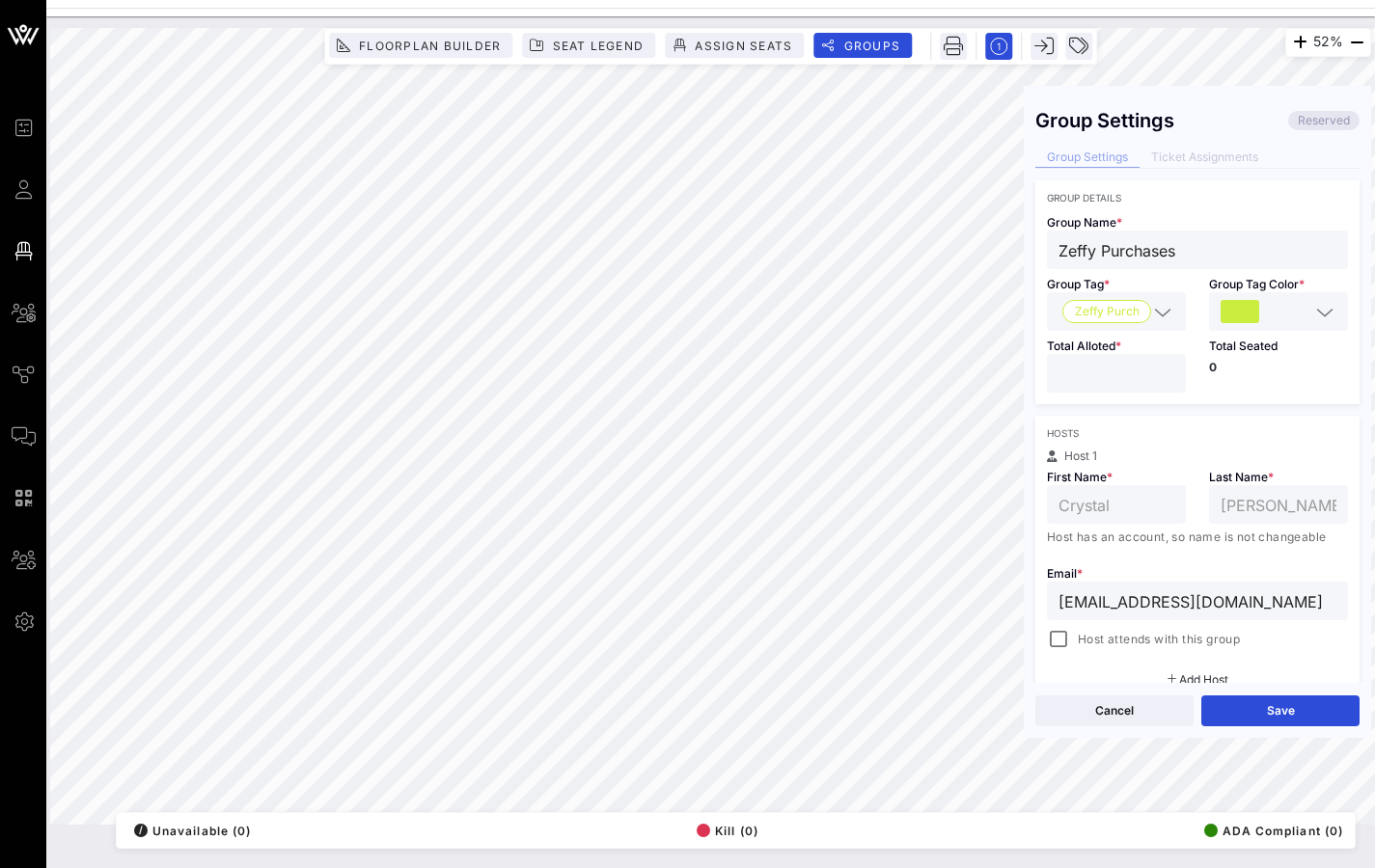
click at [1163, 368] on input "**" at bounding box center [1116, 373] width 116 height 25
click at [1163, 367] on input "**" at bounding box center [1116, 373] width 116 height 25
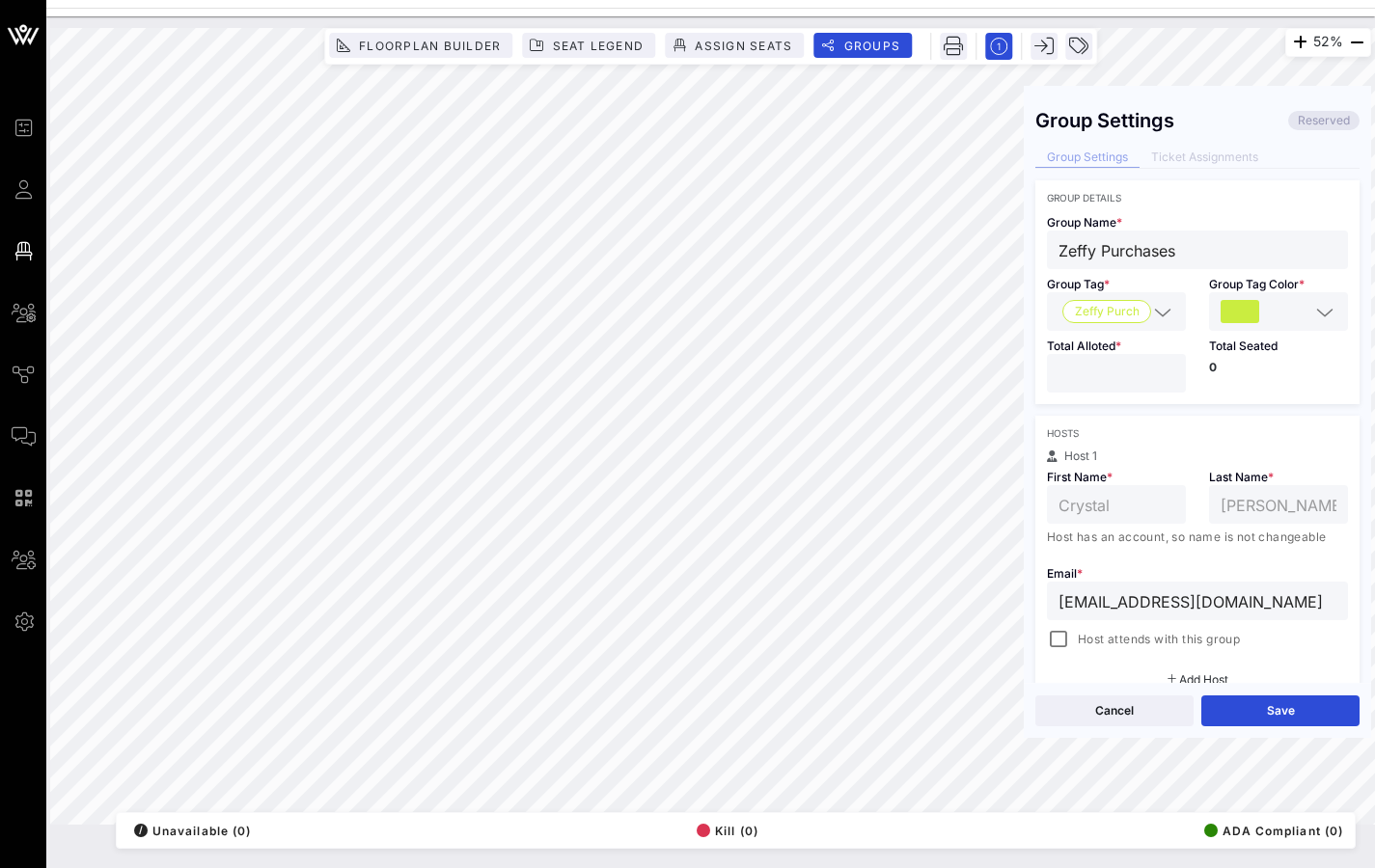
click at [1163, 366] on input "**" at bounding box center [1116, 373] width 116 height 25
type input "**"
click at [1163, 366] on input "**" at bounding box center [1116, 373] width 116 height 25
click at [1311, 679] on button "Save" at bounding box center [1280, 710] width 158 height 31
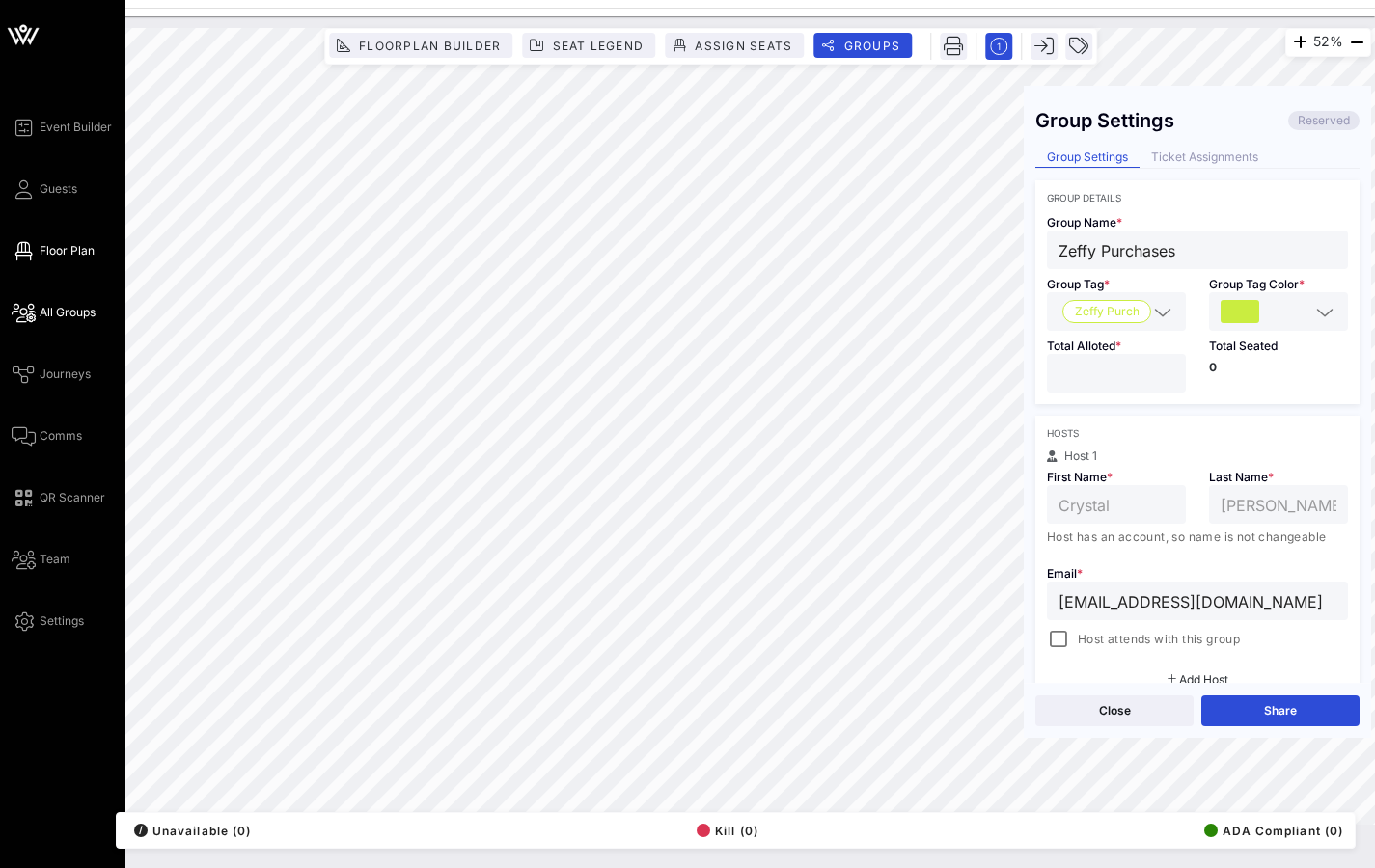
click at [55, 310] on span "All Groups" at bounding box center [68, 312] width 56 height 17
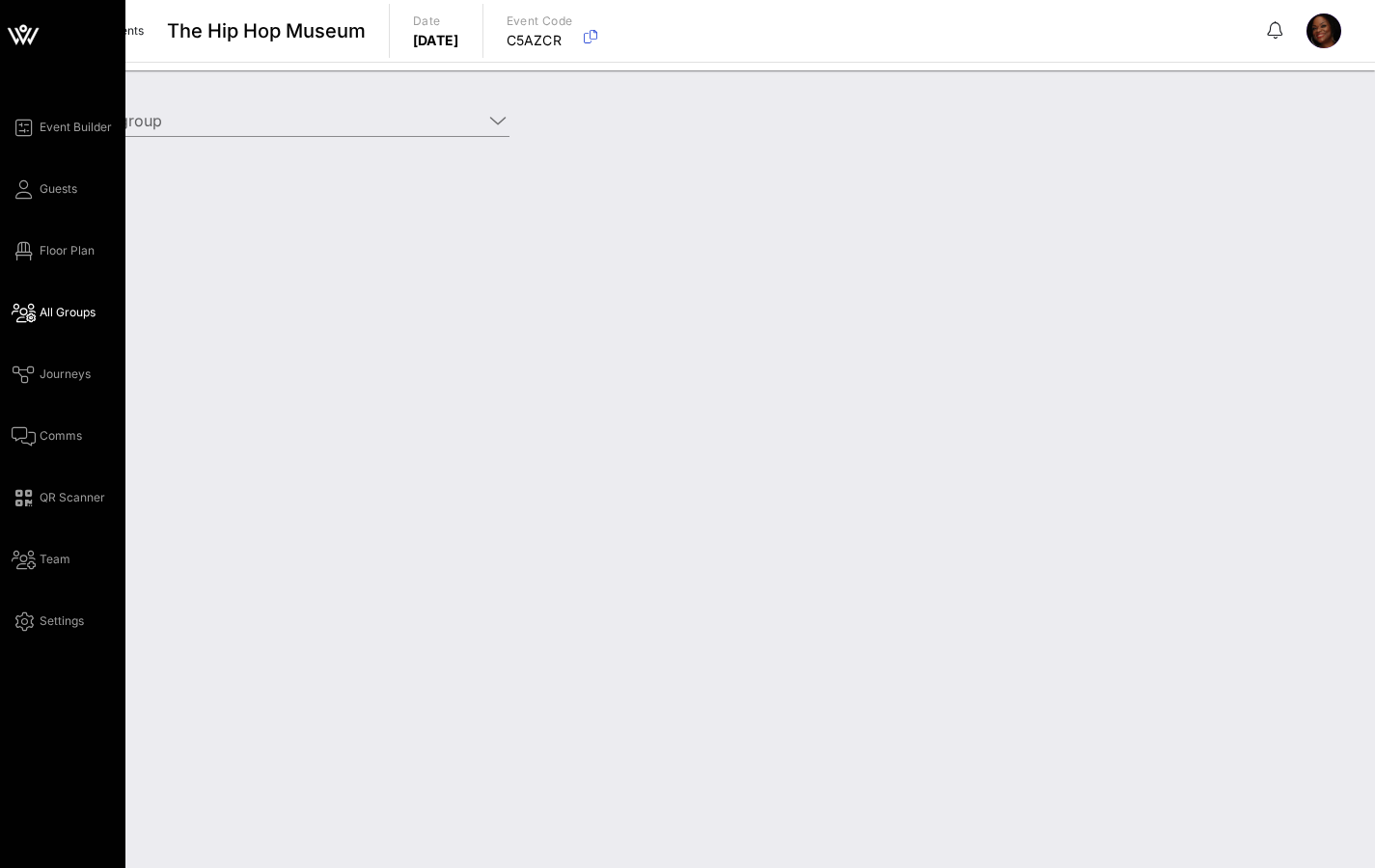
click at [58, 312] on span "All Groups" at bounding box center [68, 312] width 56 height 17
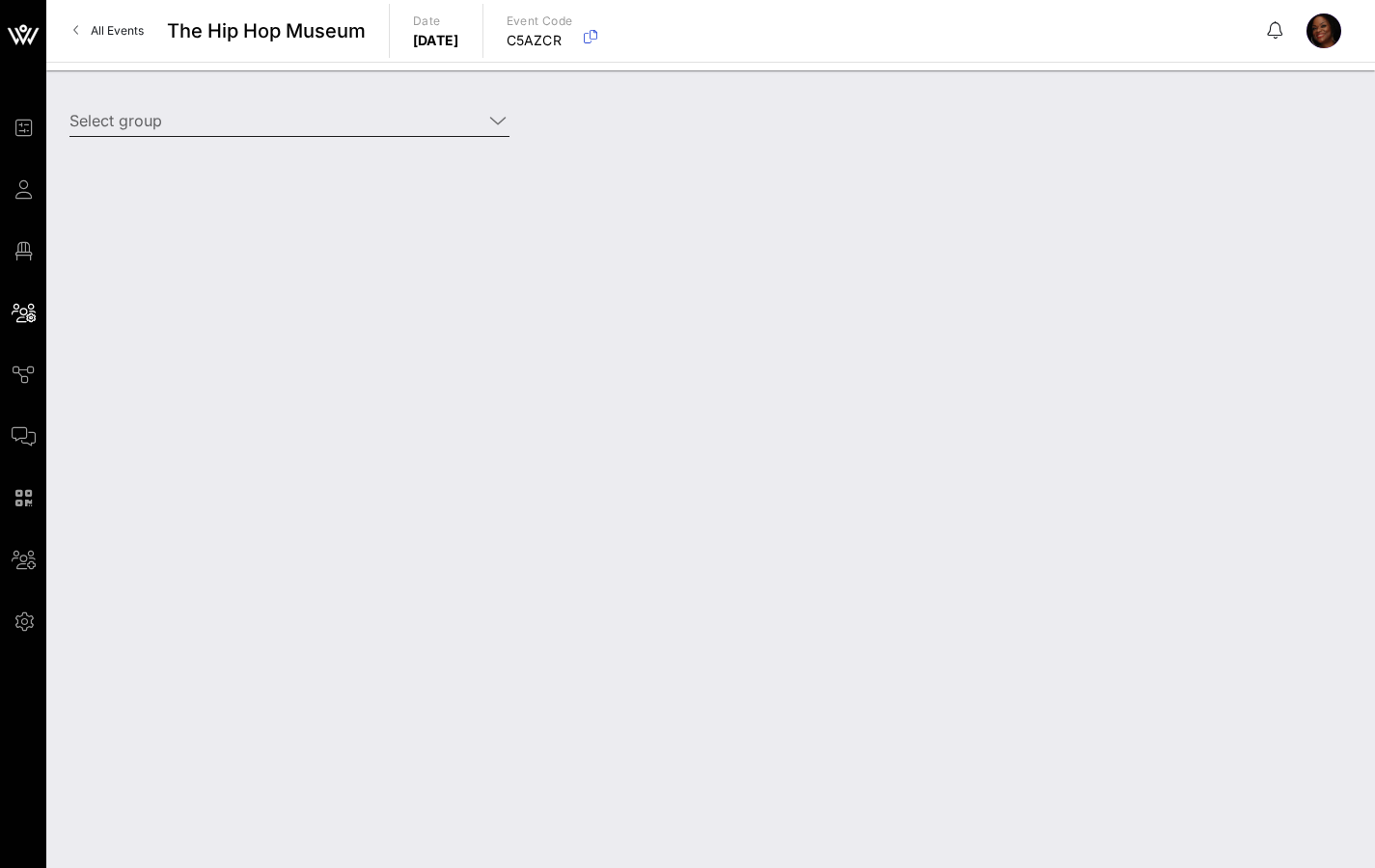
click at [211, 119] on input "Select group" at bounding box center [276, 120] width 413 height 31
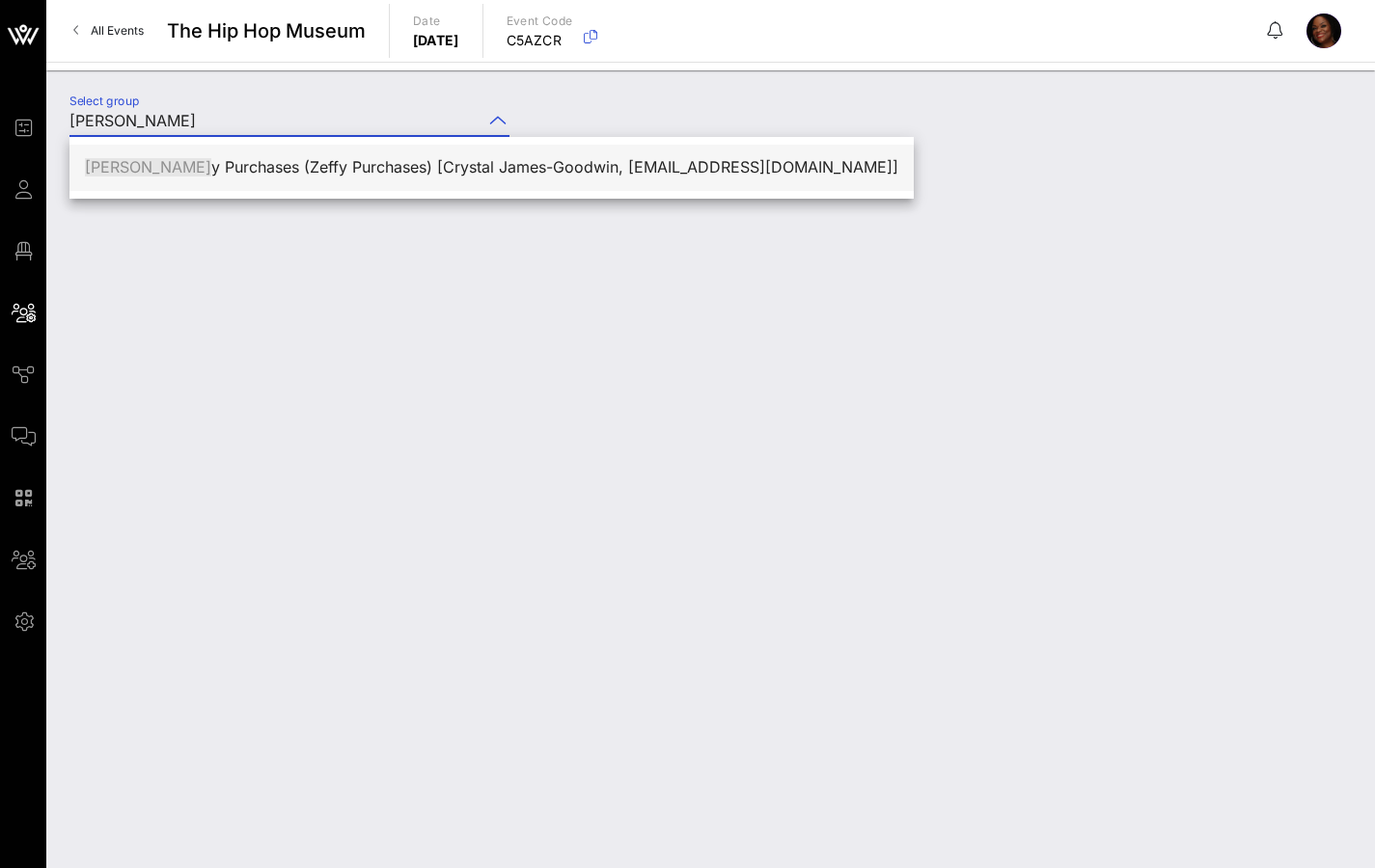
click at [255, 162] on div "[PERSON_NAME] y Purchases (Zeffy Purchases) [Crystal James-Goodwin, [EMAIL_ADDR…" at bounding box center [492, 167] width 813 height 18
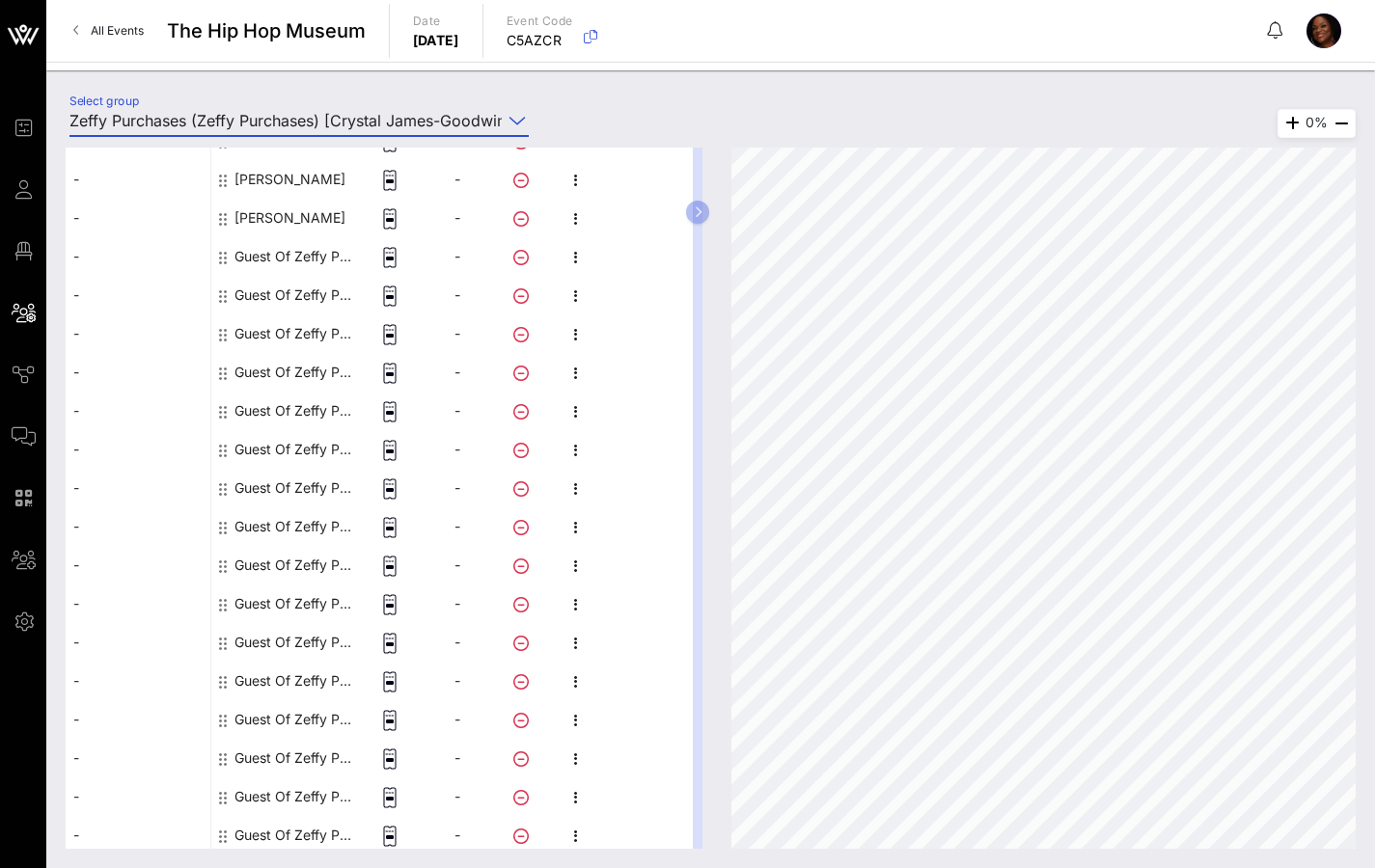
scroll to position [403, 0]
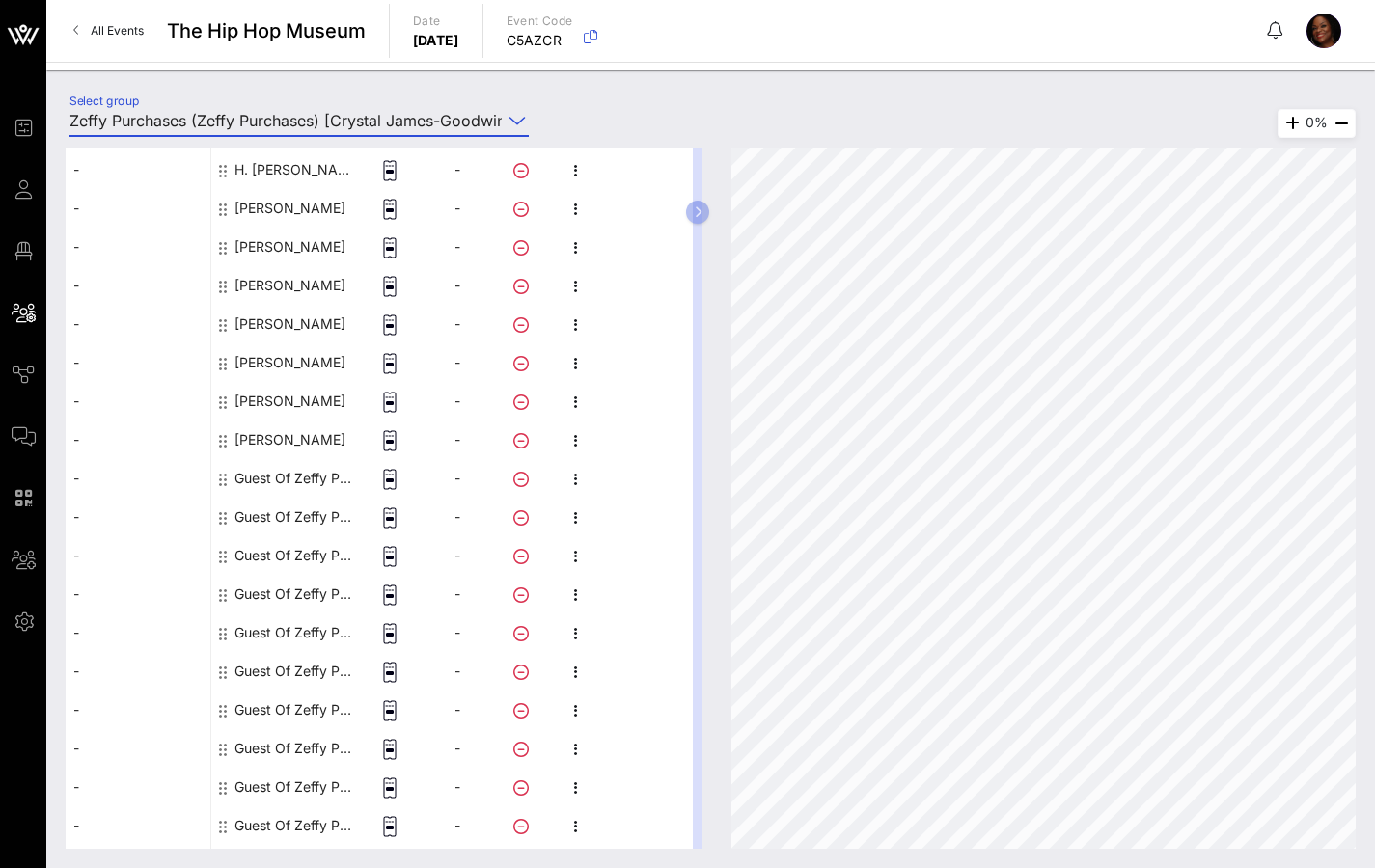
type input "Zeffy Purchases (Zeffy Purchases) [Crystal James-Goodwin, [EMAIL_ADDRESS][DOMAI…"
click at [290, 477] on div "Guest Of Zeffy Purchases" at bounding box center [296, 478] width 122 height 39
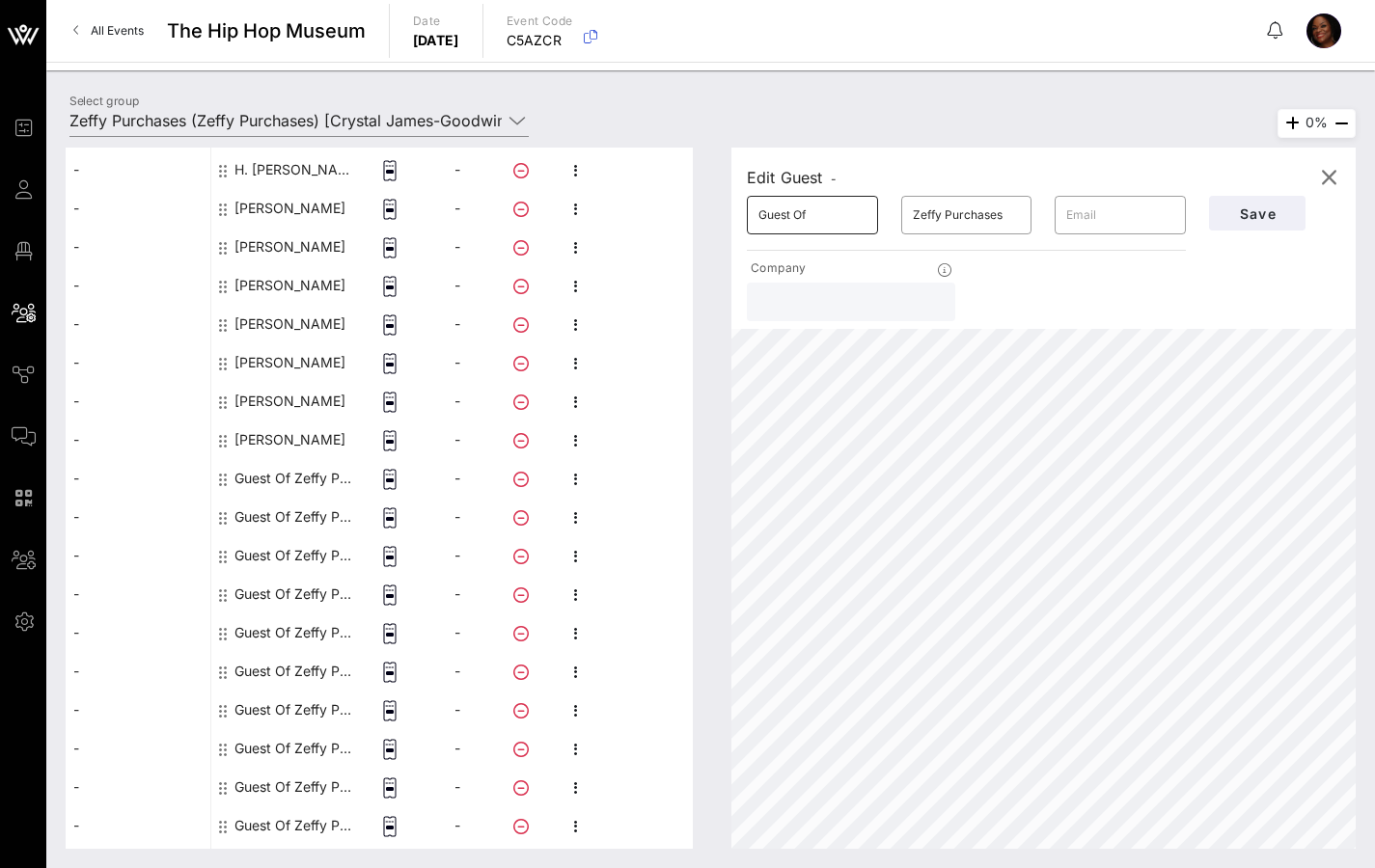
click at [787, 217] on input "Guest Of" at bounding box center [812, 215] width 108 height 31
drag, startPoint x: 826, startPoint y: 221, endPoint x: 671, endPoint y: 204, distance: 155.9
click at [686, 207] on div "This host group has not been shared yet; therefore, you can't send tickets or a…" at bounding box center [710, 498] width 1290 height 701
type input "f"
type input "[PERSON_NAME]"
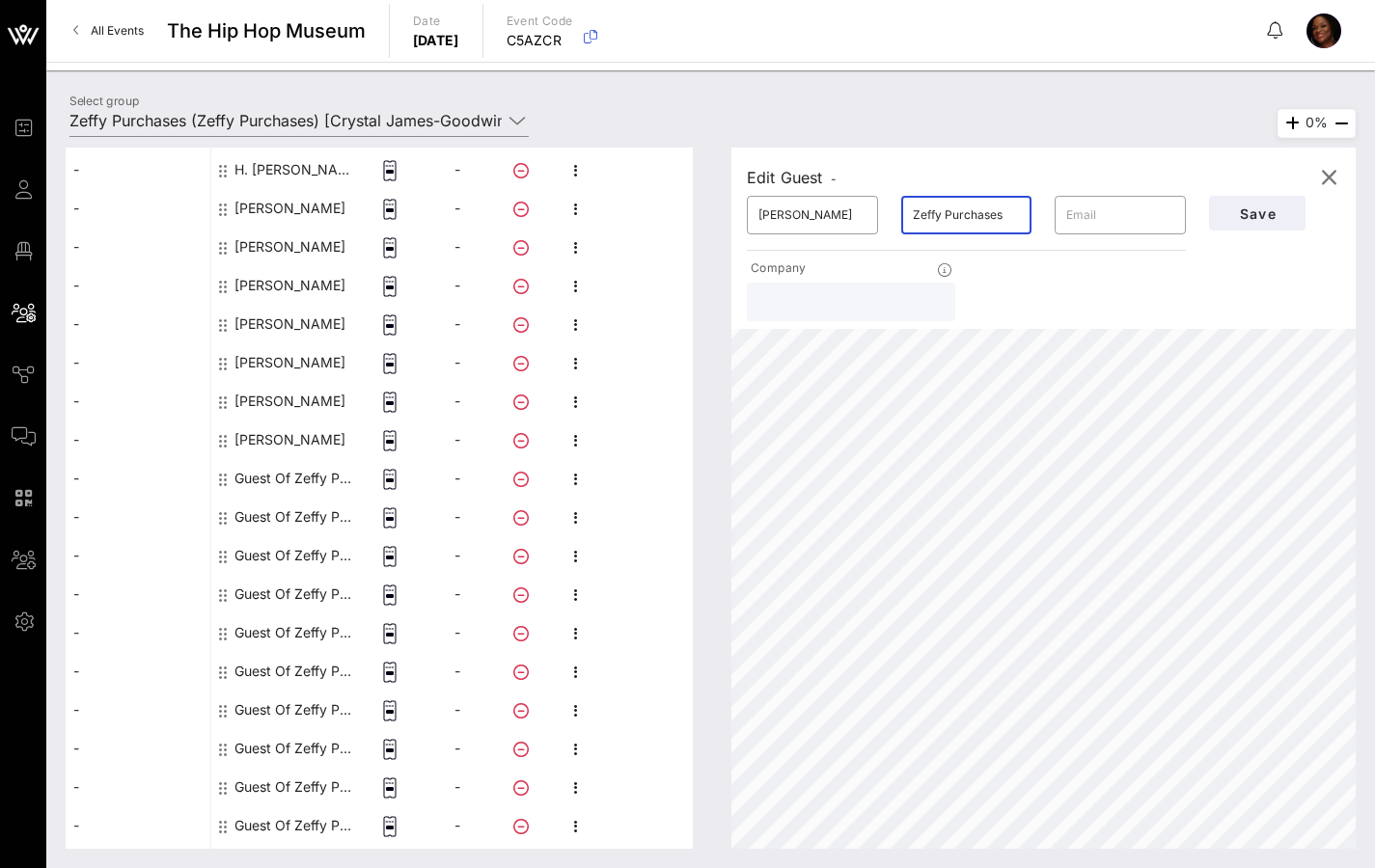
click at [950, 210] on input "Zeffy Purchases" at bounding box center [966, 215] width 108 height 31
drag, startPoint x: 1007, startPoint y: 214, endPoint x: 846, endPoint y: 188, distance: 163.1
click at [854, 187] on div "Edit Guest - ​ [PERSON_NAME] ​ Zeffy Purchases ​ Company Save" at bounding box center [1043, 239] width 625 height 182
type input "[PERSON_NAME]"
click at [1276, 216] on span "Save" at bounding box center [1257, 214] width 66 height 16
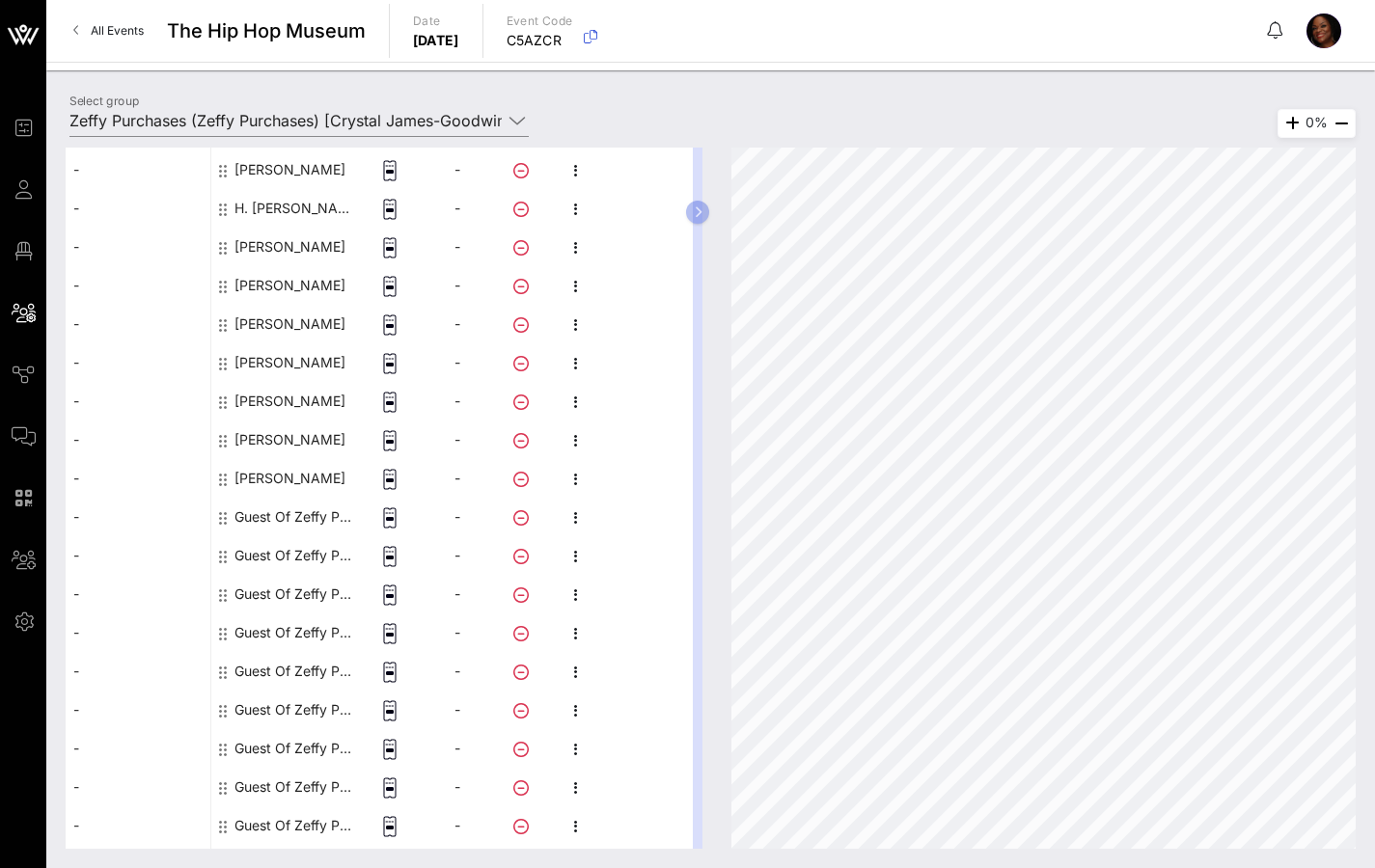
click at [285, 518] on div "Guest Of Zeffy Purchases" at bounding box center [296, 516] width 122 height 39
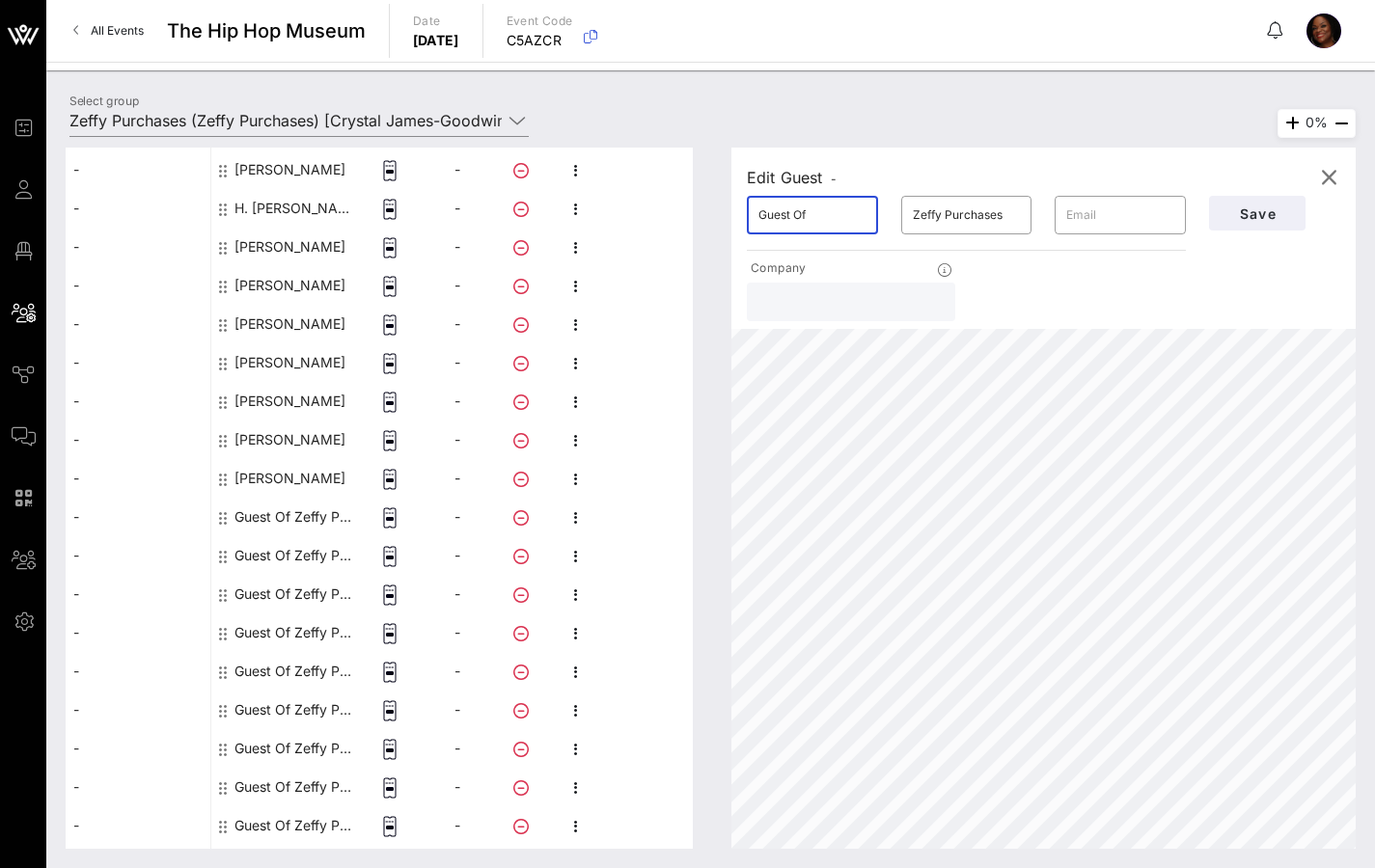
drag, startPoint x: 812, startPoint y: 216, endPoint x: 687, endPoint y: 219, distance: 125.0
click at [687, 219] on div "This host group has not been shared yet; therefore, you can't send tickets or a…" at bounding box center [710, 498] width 1290 height 701
type input "[PERSON_NAME]"
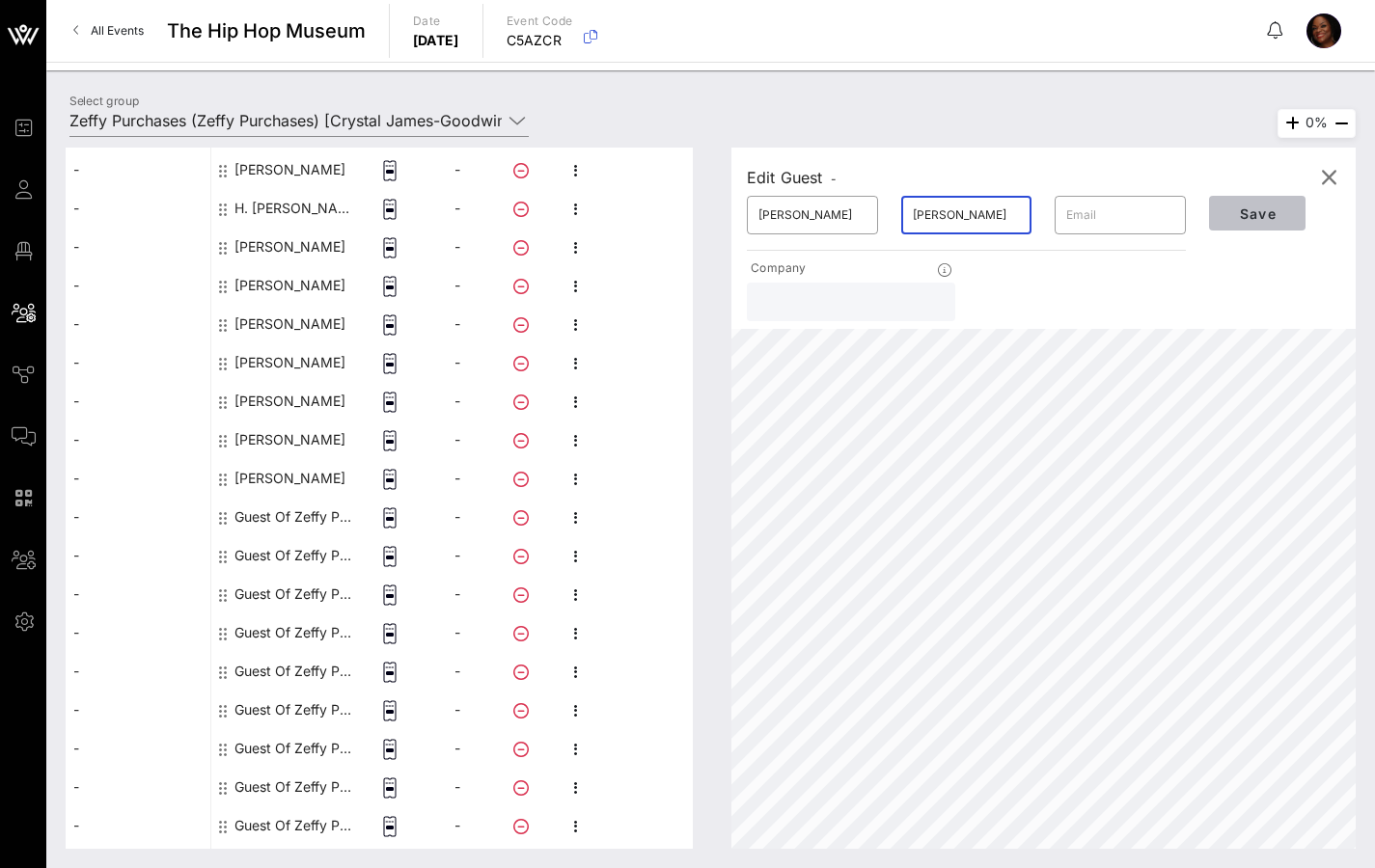
click at [1244, 216] on span "Save" at bounding box center [1257, 214] width 66 height 16
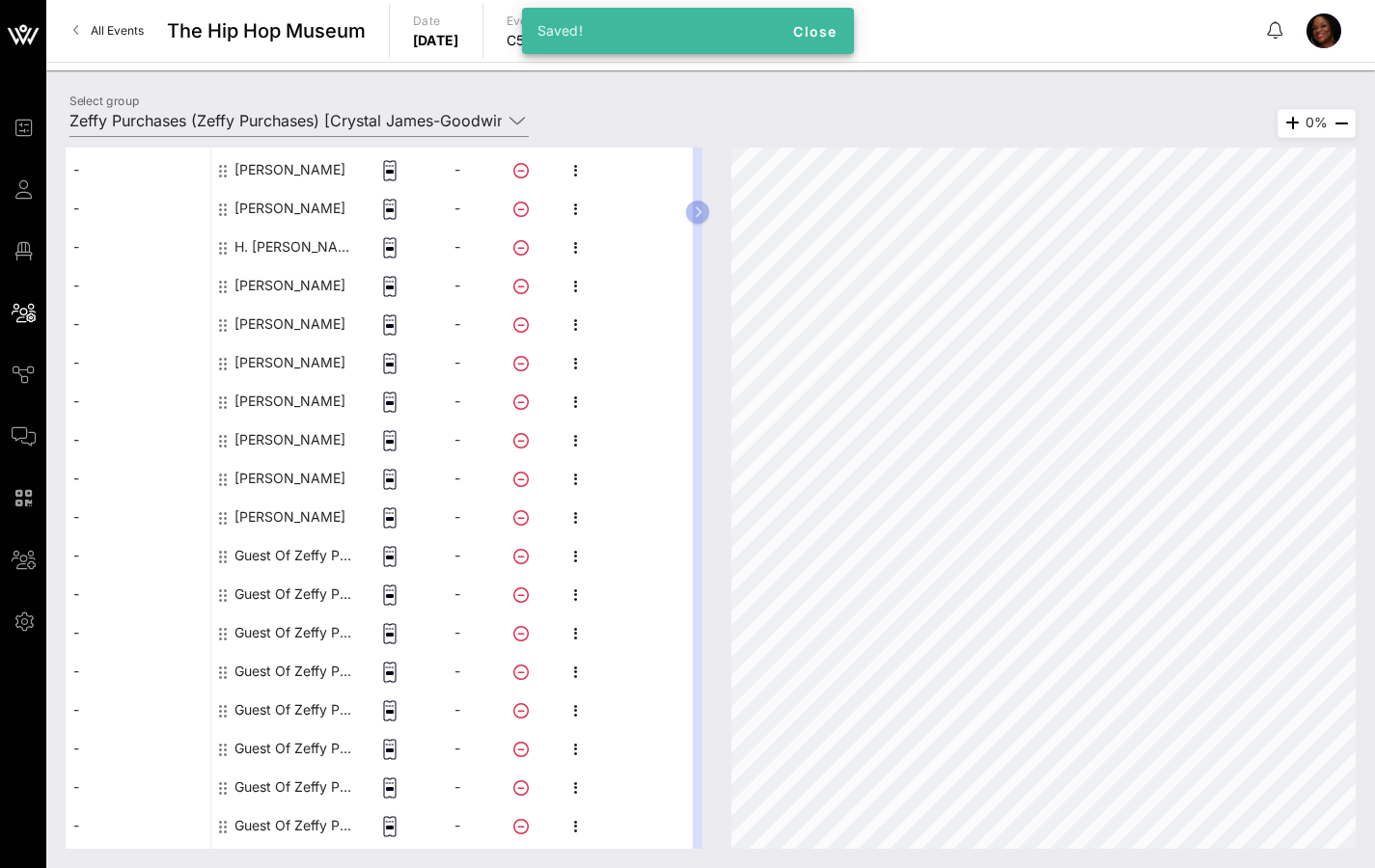
click at [269, 548] on div "Guest Of Zeffy Purchases" at bounding box center [296, 555] width 122 height 39
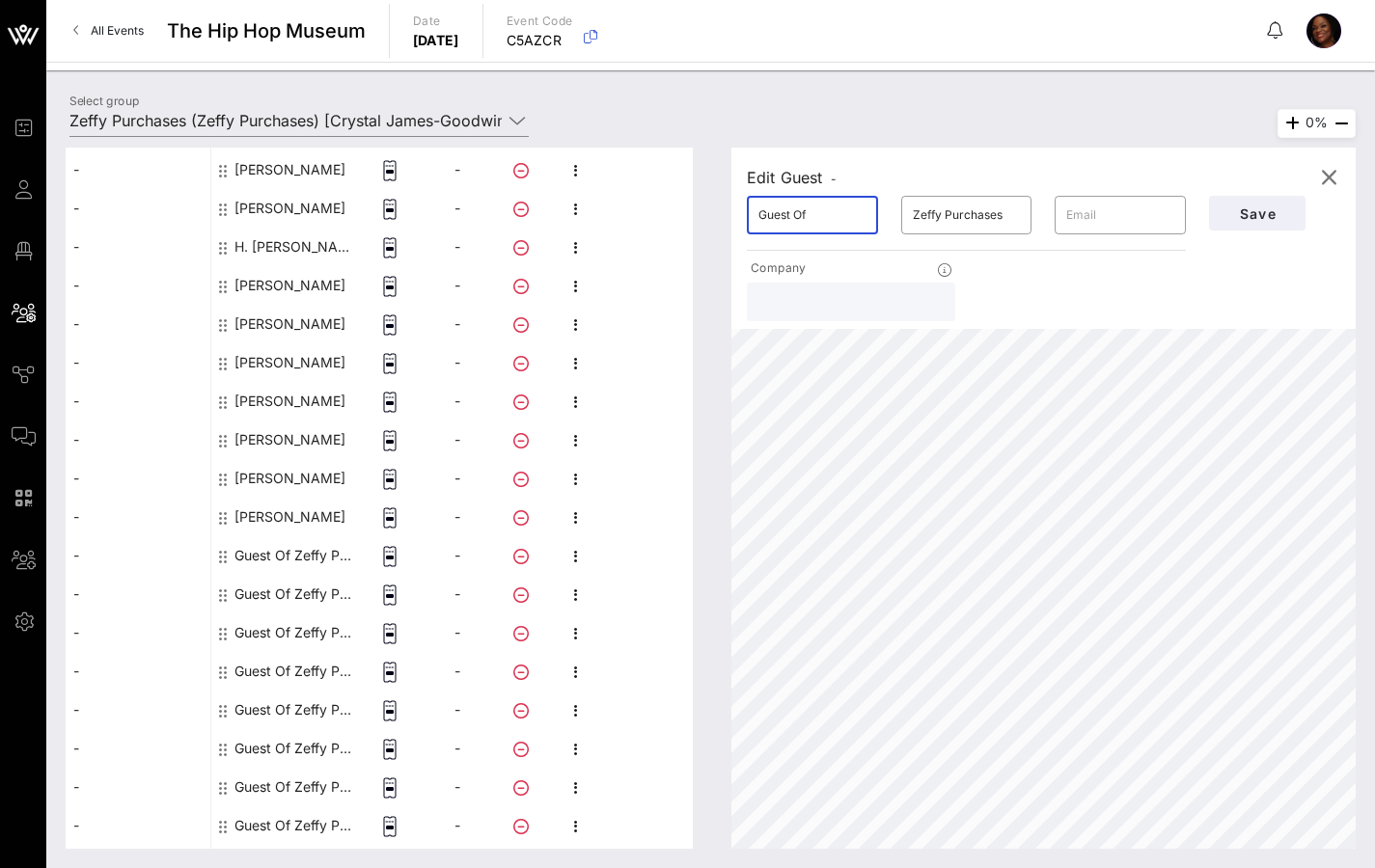
drag, startPoint x: 820, startPoint y: 212, endPoint x: 723, endPoint y: 219, distance: 97.3
click at [723, 219] on div "Edit Guest - ​ Guest Of ​ Zeffy Purchases ​ Company Save 0%" at bounding box center [1034, 498] width 644 height 701
type input "E"
type input "[PERSON_NAME]"
drag, startPoint x: 1003, startPoint y: 212, endPoint x: 858, endPoint y: 225, distance: 145.6
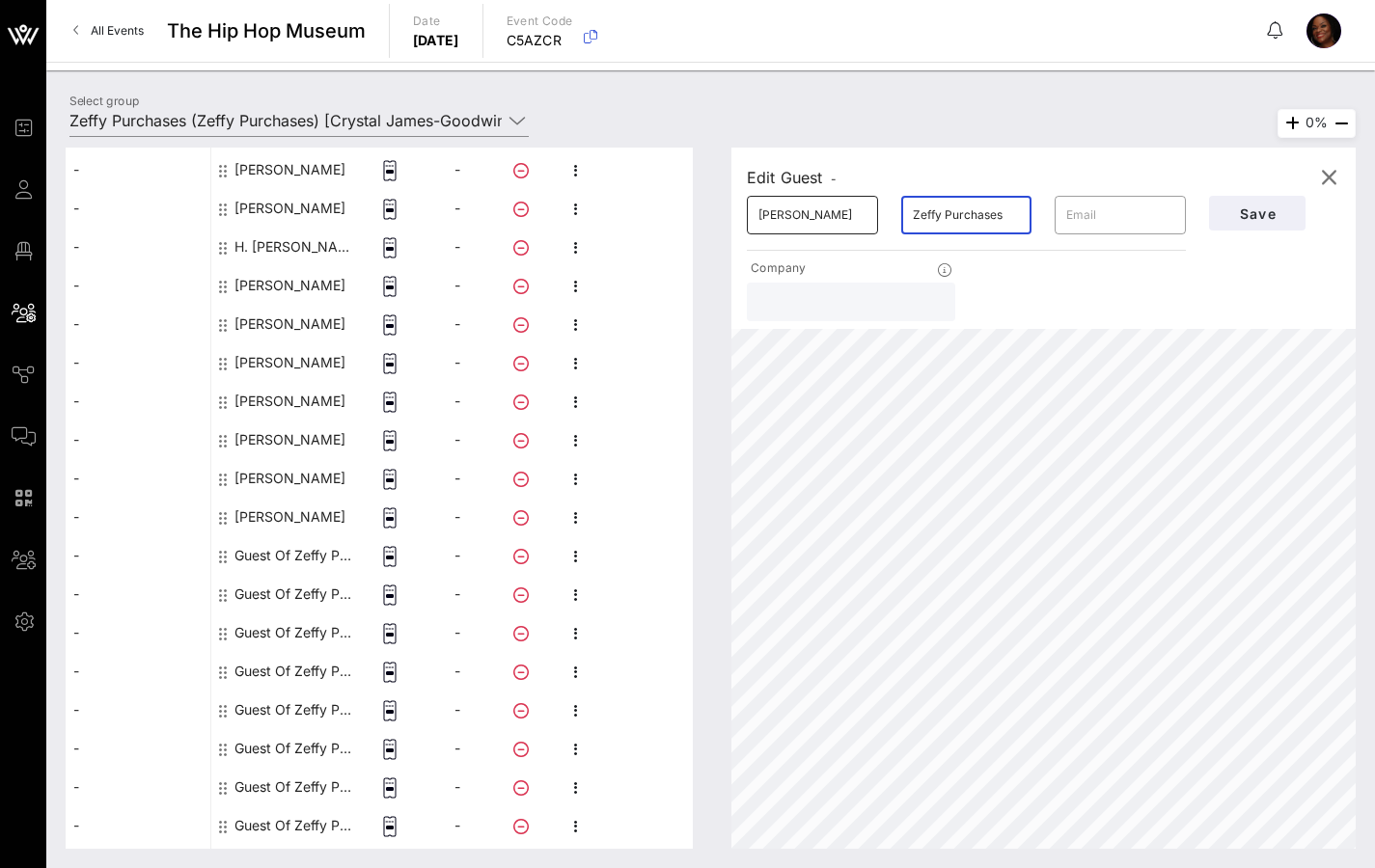
click at [876, 222] on div "​ [PERSON_NAME] ​ Zeffy Purchases ​" at bounding box center [966, 215] width 463 height 62
drag, startPoint x: 1010, startPoint y: 213, endPoint x: 786, endPoint y: 227, distance: 224.4
click at [867, 218] on div "​ [PERSON_NAME] ​ Zeffy Purchases ​" at bounding box center [966, 215] width 463 height 62
type input "[PERSON_NAME]"
click at [1283, 217] on span "Save" at bounding box center [1257, 214] width 66 height 16
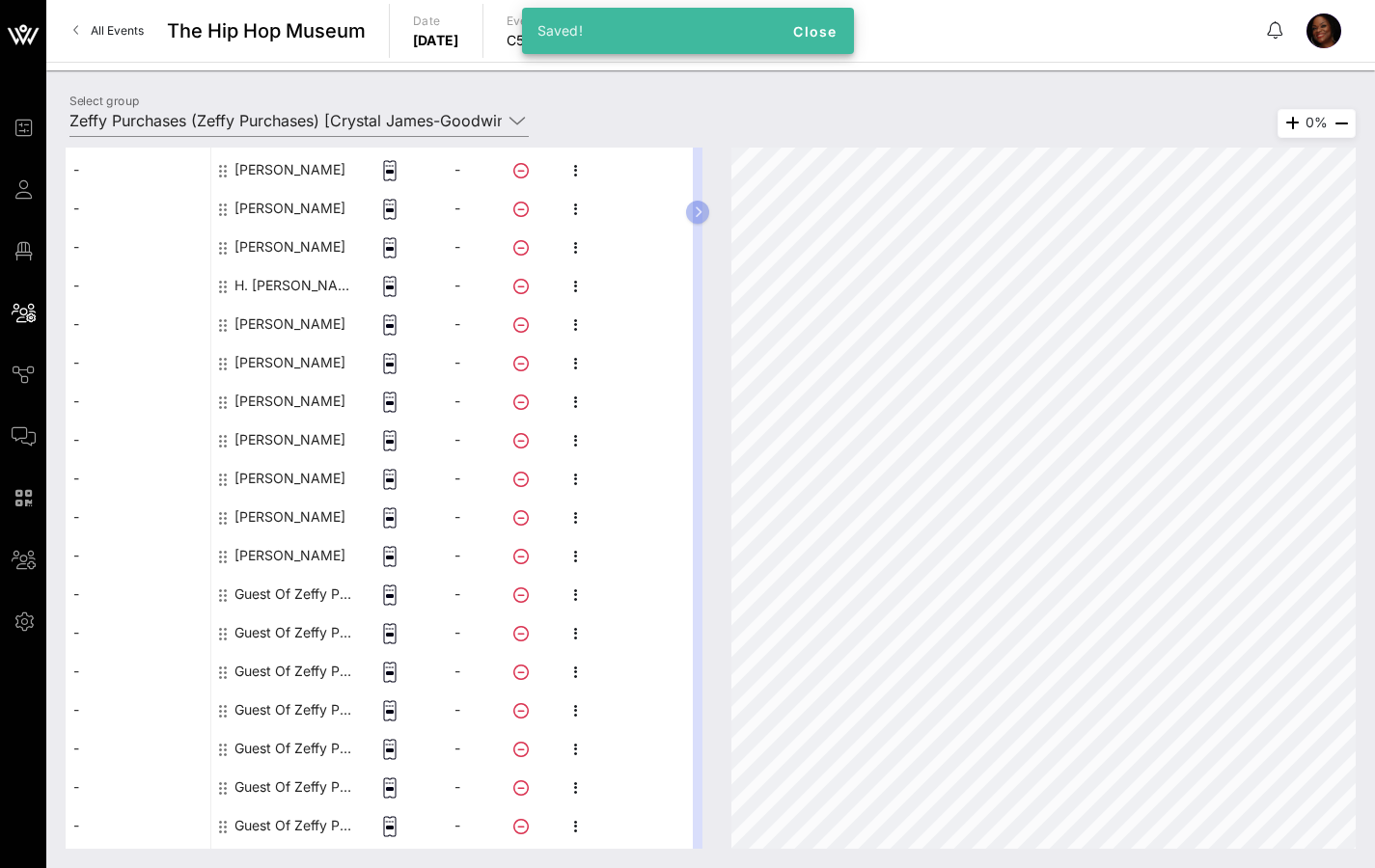
click at [279, 591] on div "Guest Of Zeffy Purchases" at bounding box center [296, 593] width 122 height 39
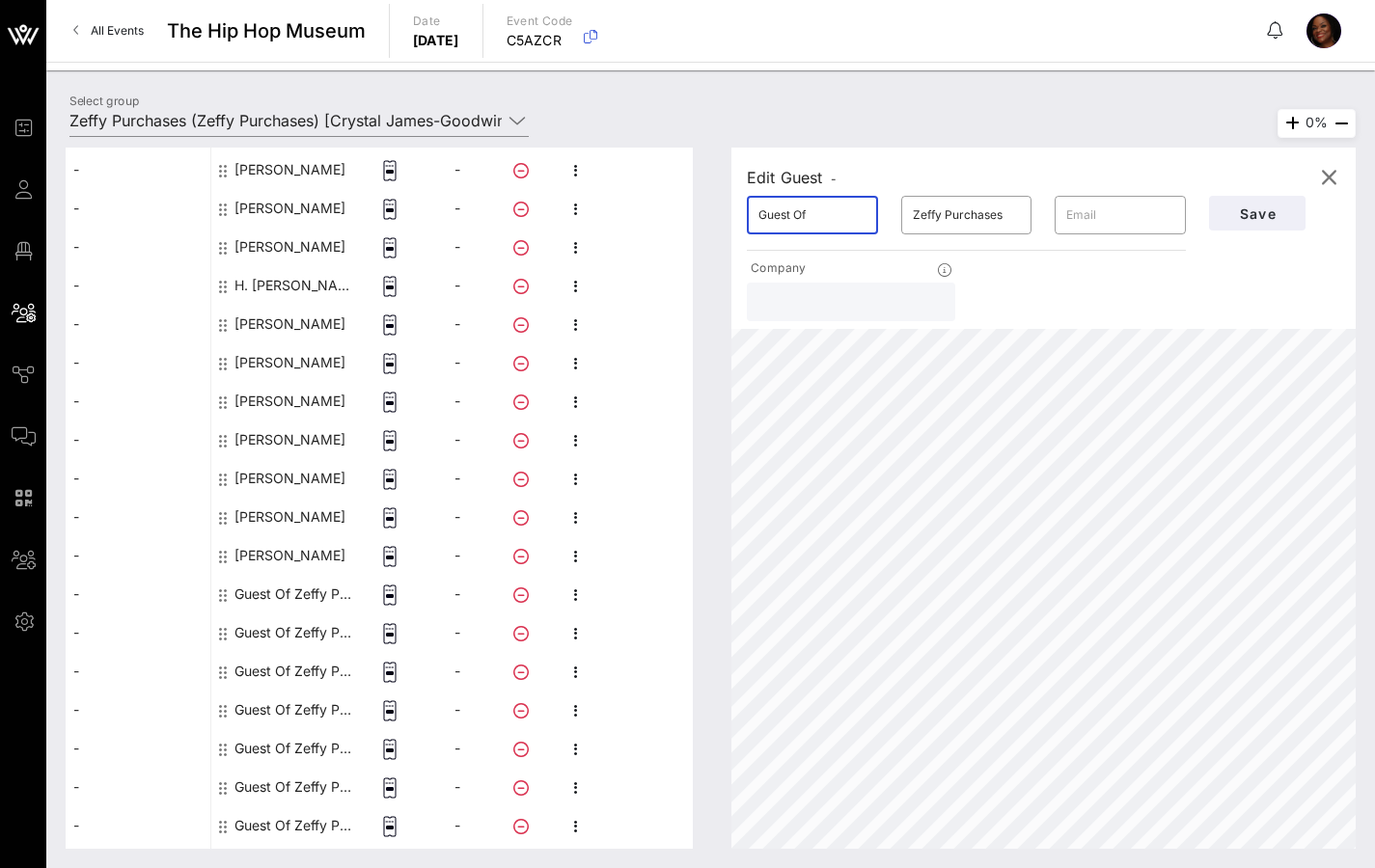
drag, startPoint x: 815, startPoint y: 214, endPoint x: 677, endPoint y: 225, distance: 138.4
click at [688, 225] on div "This host group has not been shared yet; therefore, you can't send tickets or a…" at bounding box center [710, 498] width 1290 height 701
drag, startPoint x: 812, startPoint y: 212, endPoint x: 744, endPoint y: 215, distance: 68.1
click at [749, 216] on div "​ Guest Of" at bounding box center [811, 215] width 131 height 39
type input "[PERSON_NAME]"
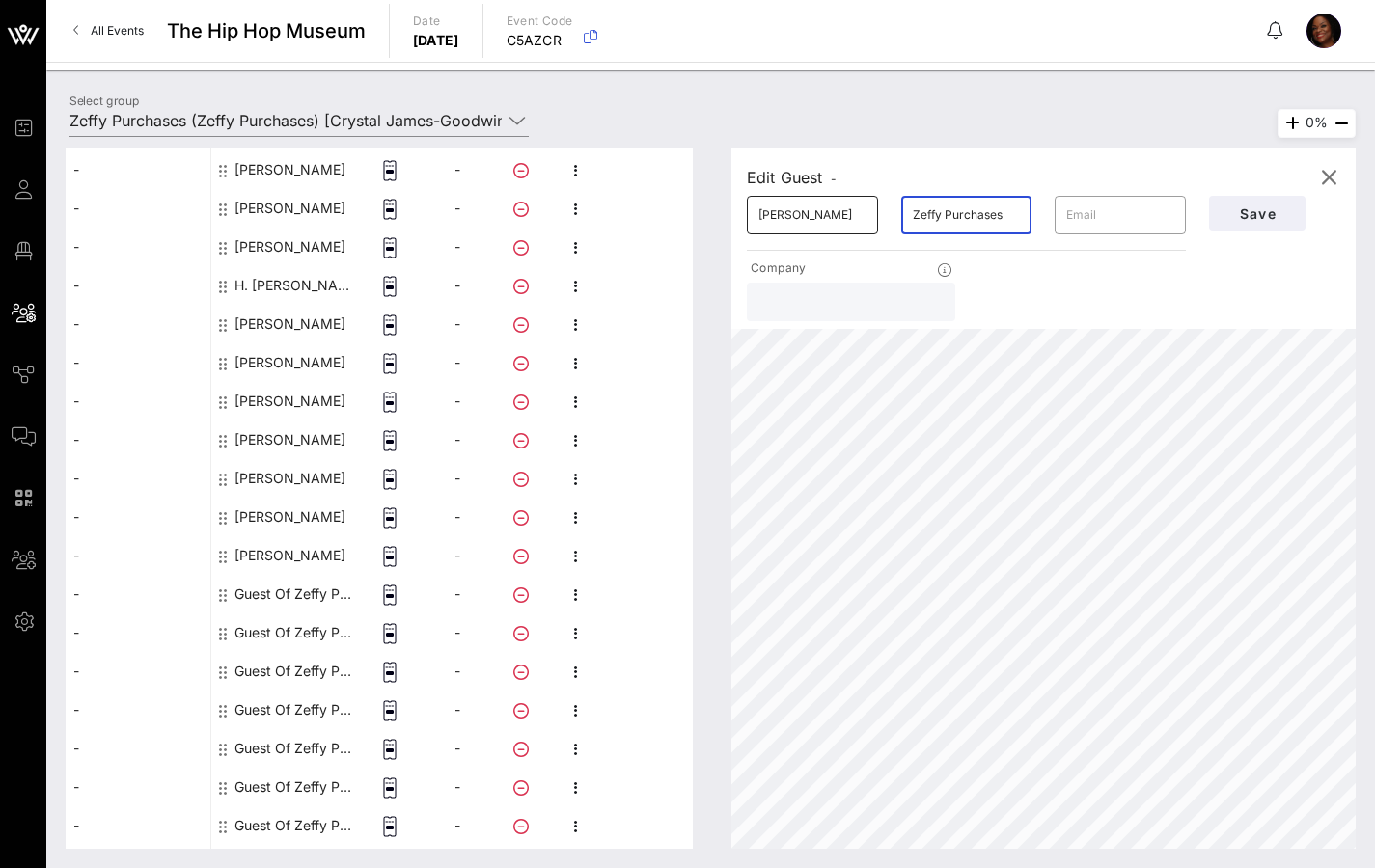
drag, startPoint x: 987, startPoint y: 218, endPoint x: 863, endPoint y: 213, distance: 124.1
click at [890, 219] on div "​ Zeffy Purchases" at bounding box center [966, 215] width 154 height 62
type input "[PERSON_NAME]"
click at [1241, 225] on button "Save" at bounding box center [1257, 213] width 97 height 35
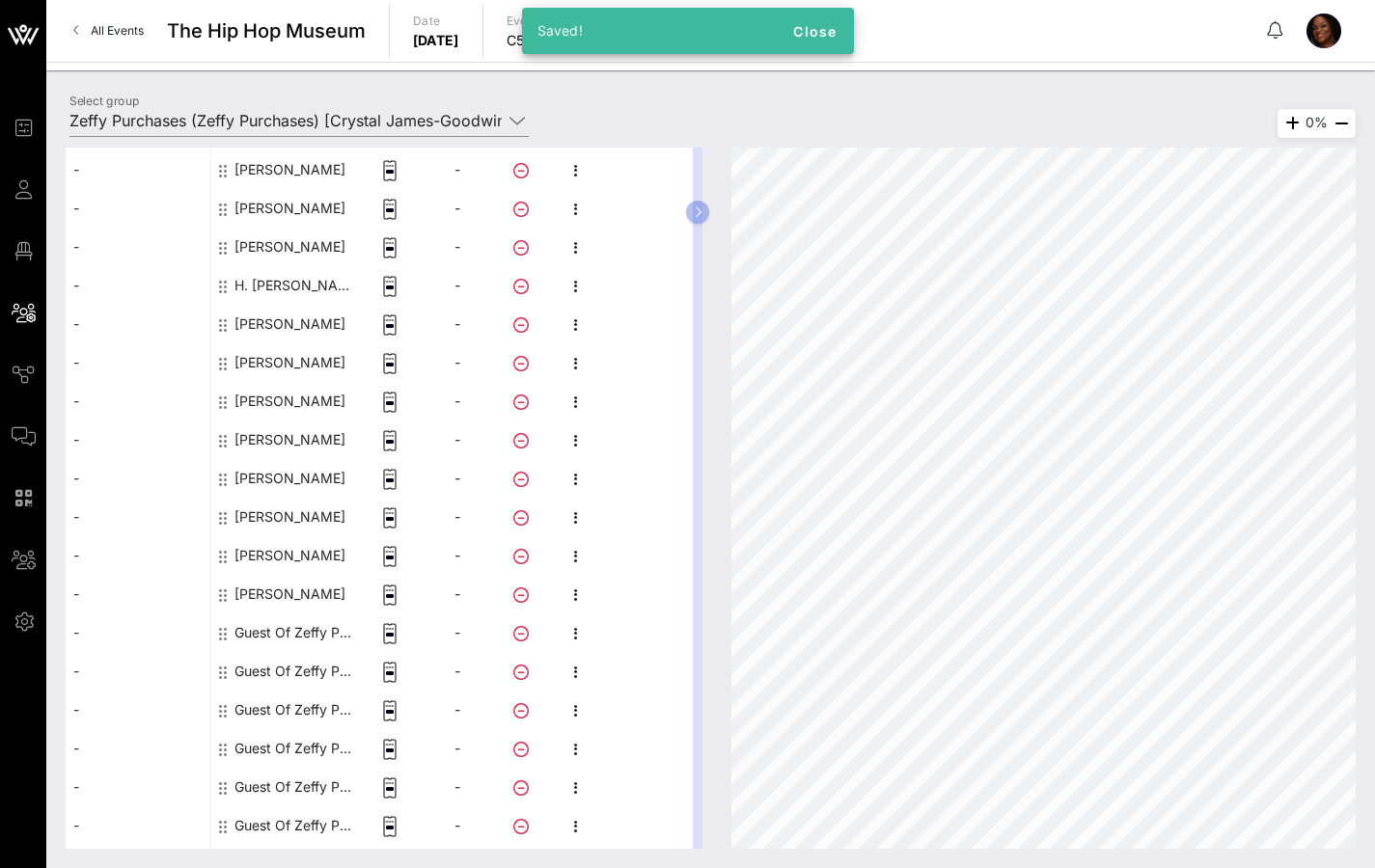
click at [283, 632] on div "Guest Of Zeffy Purchases" at bounding box center [296, 632] width 122 height 39
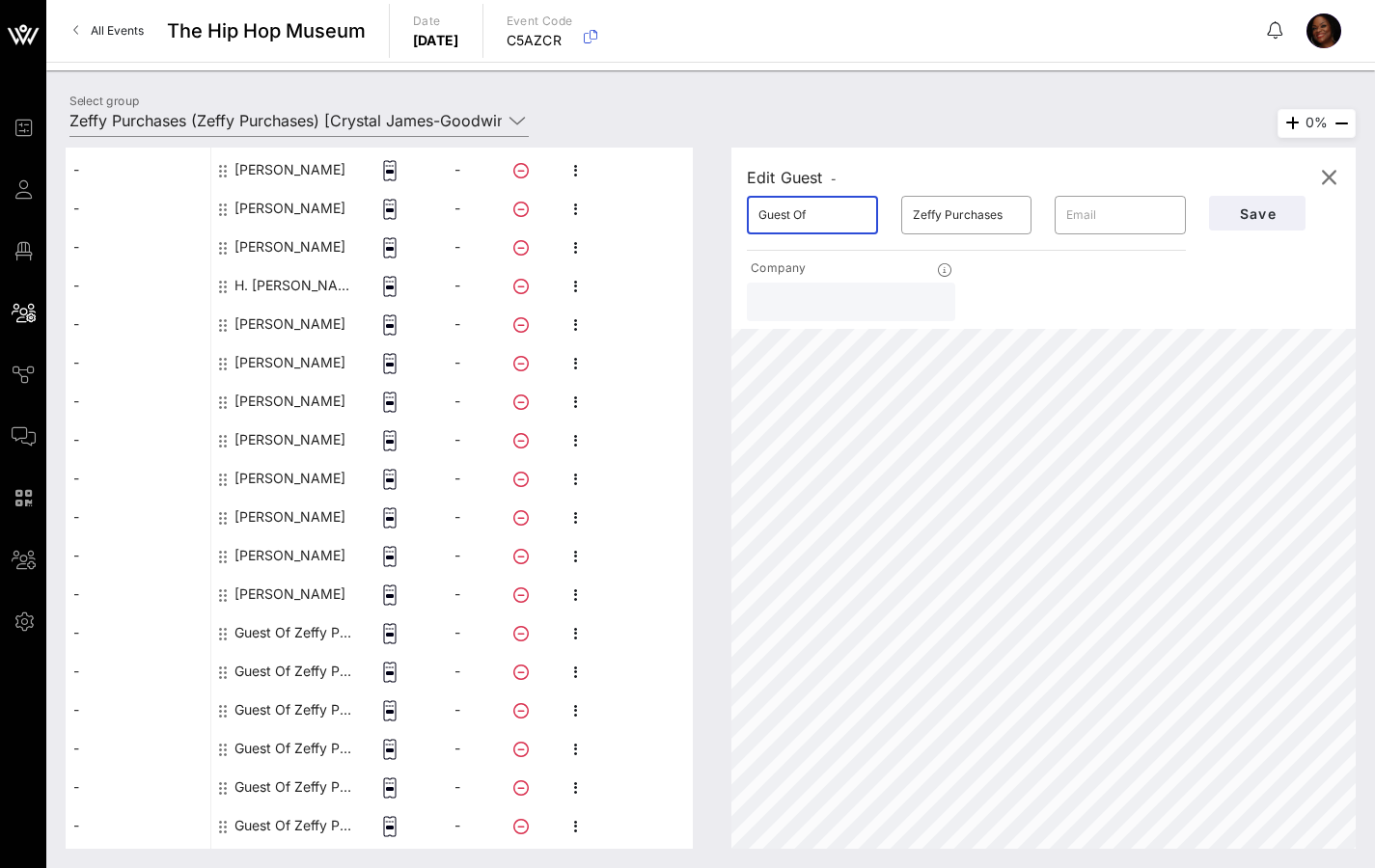
drag, startPoint x: 825, startPoint y: 212, endPoint x: 727, endPoint y: 214, distance: 98.0
click at [733, 216] on div "Edit Guest - ​ Guest Of ​ Zeffy Purchases ​ Company Save" at bounding box center [1043, 239] width 625 height 182
drag, startPoint x: 1009, startPoint y: 219, endPoint x: 851, endPoint y: 217, distance: 158.0
click at [869, 216] on div "​ [PERSON_NAME] ​ Zeffy Purchases ​" at bounding box center [966, 215] width 463 height 62
drag, startPoint x: 813, startPoint y: 219, endPoint x: 938, endPoint y: 215, distance: 125.1
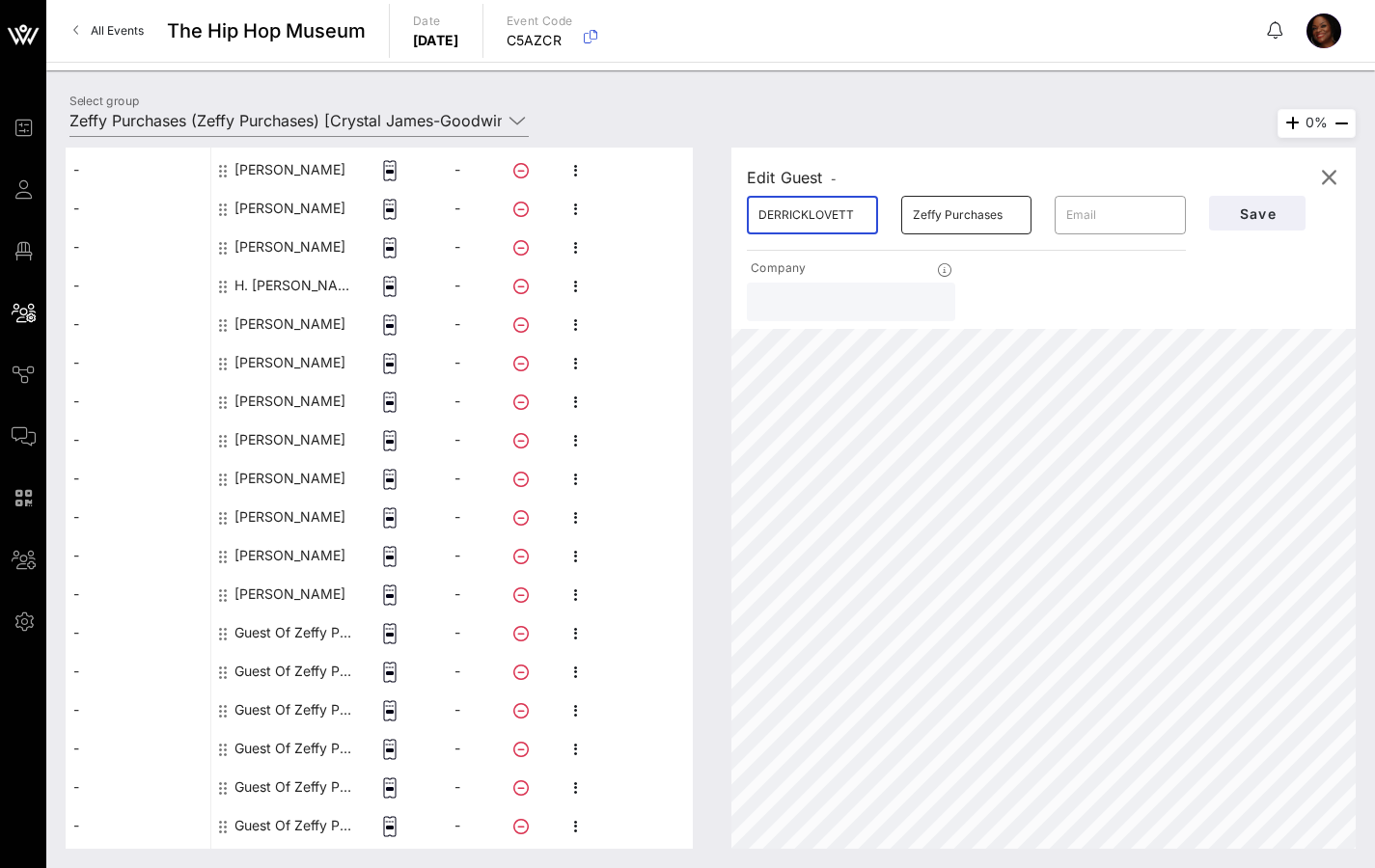
click at [938, 215] on div "​ DERRICKLOVETT ​ Zeffy Purchases ​" at bounding box center [966, 215] width 463 height 62
click at [809, 210] on input "DERRICKLOVETT" at bounding box center [812, 215] width 108 height 31
drag, startPoint x: 807, startPoint y: 213, endPoint x: 882, endPoint y: 209, distance: 75.1
click at [882, 209] on div "​ DERRICKLOVETT" at bounding box center [812, 215] width 154 height 62
type input "[PERSON_NAME]"
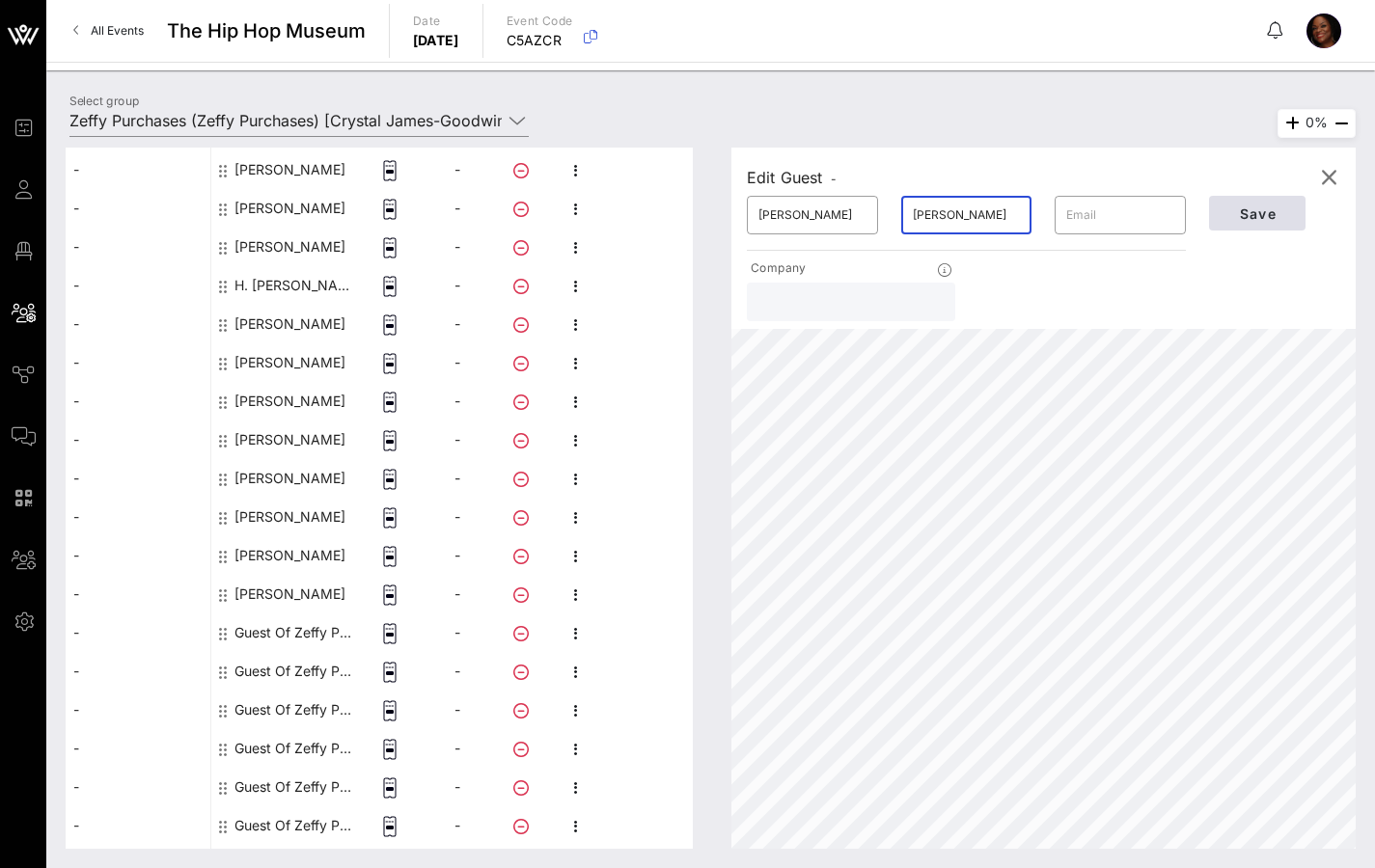
type input "[PERSON_NAME]"
click at [1244, 204] on button "Save" at bounding box center [1257, 213] width 97 height 35
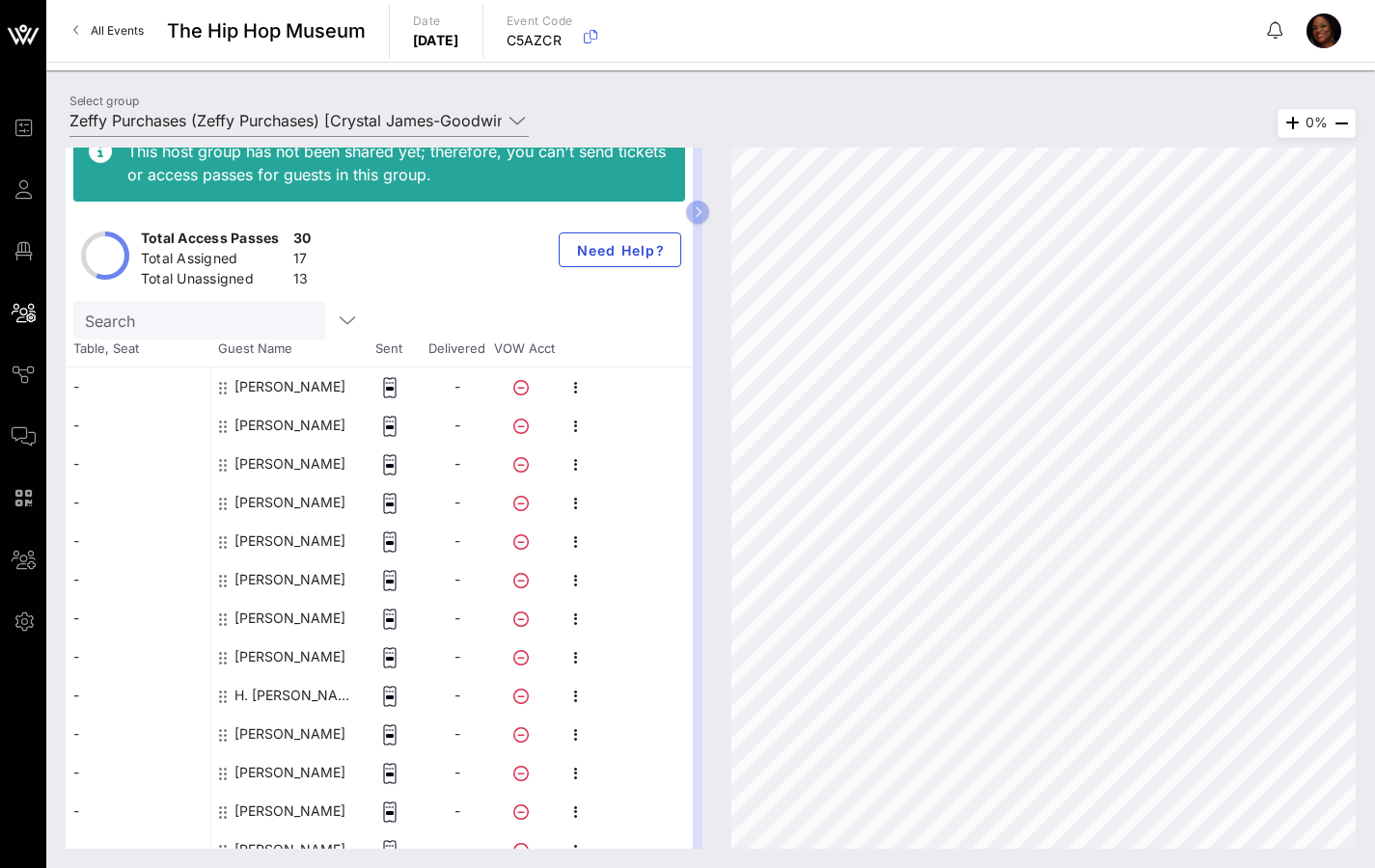
scroll to position [0, 0]
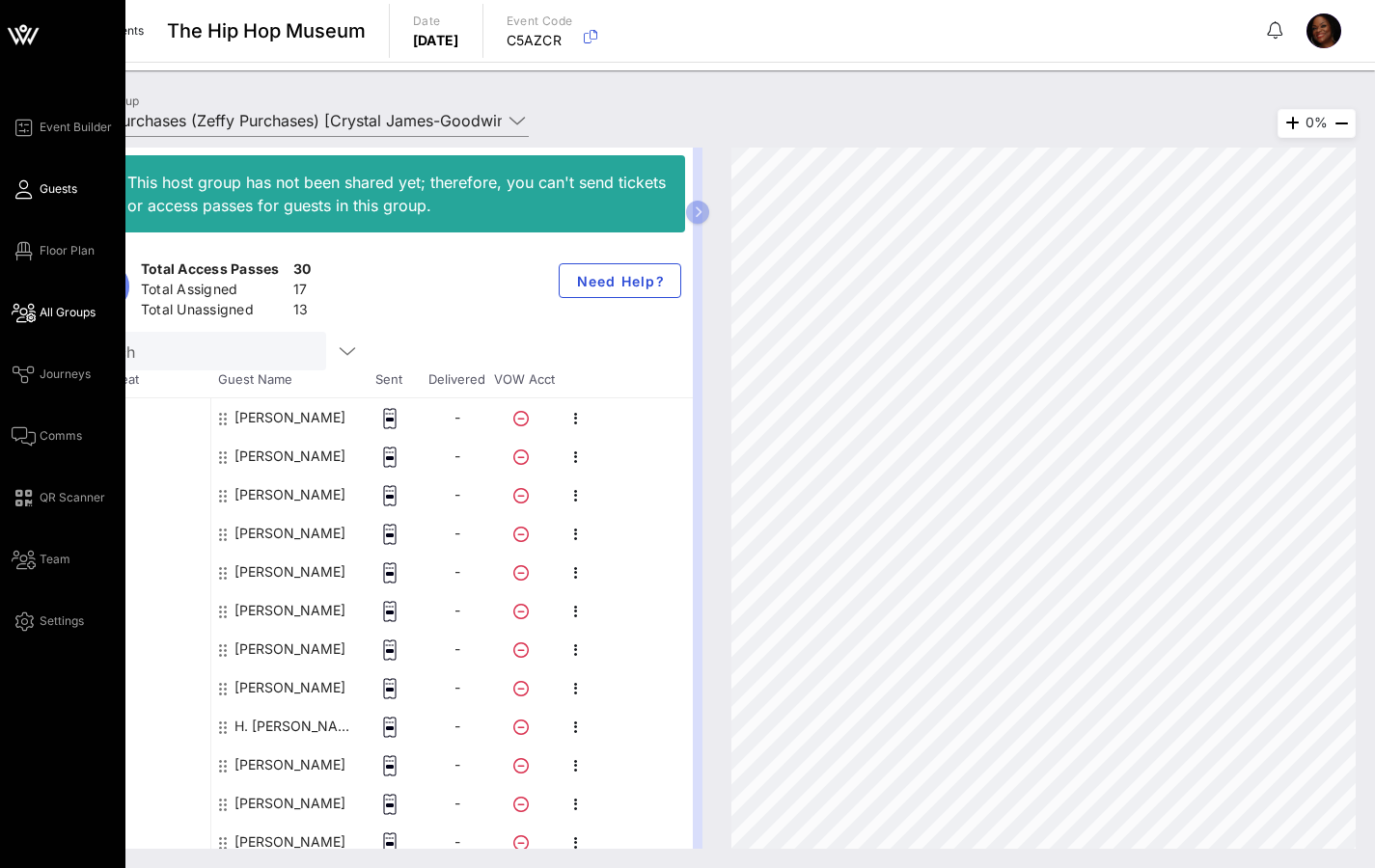
click at [26, 191] on icon at bounding box center [24, 189] width 24 height 3
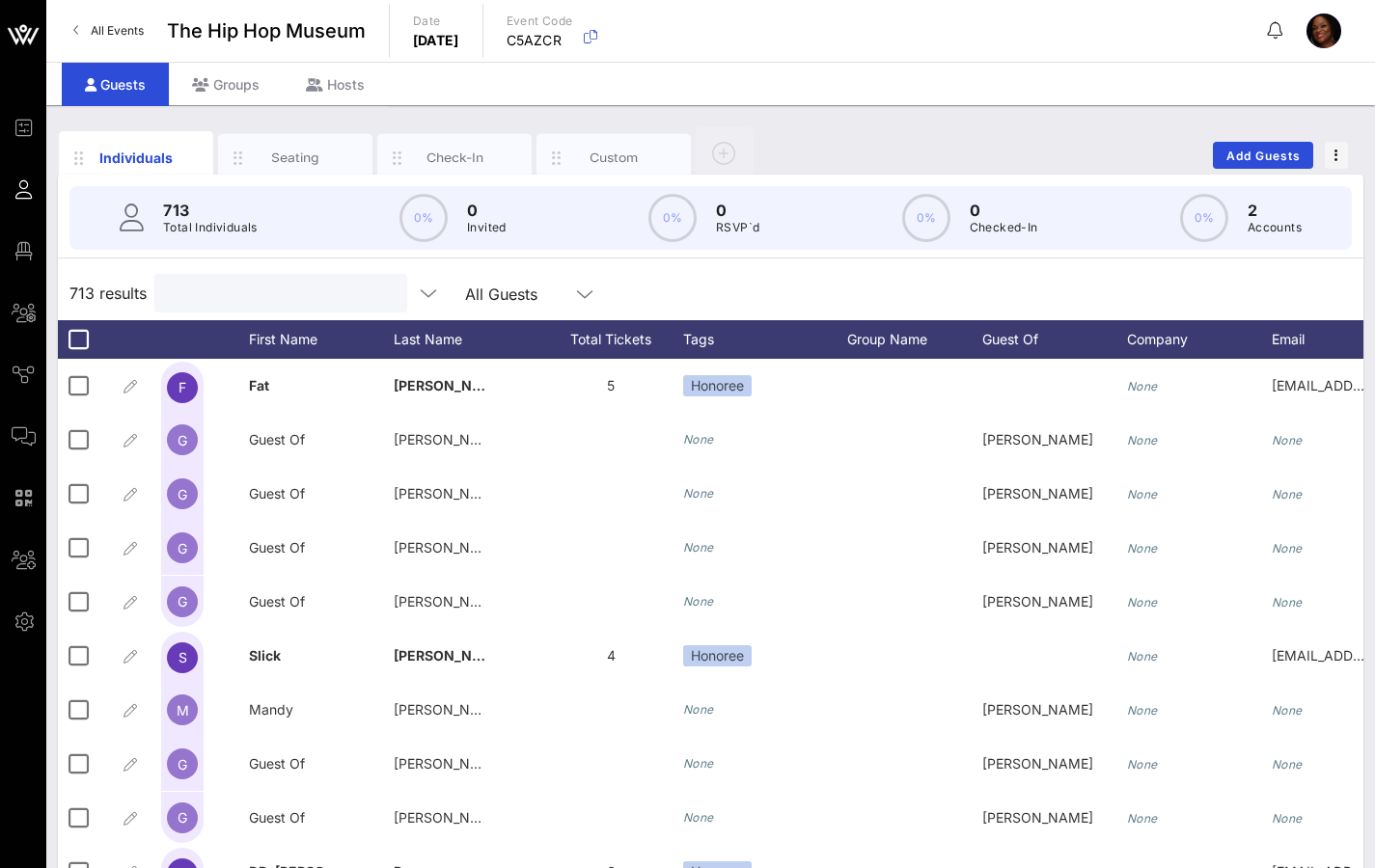
click at [255, 297] on input "text" at bounding box center [279, 293] width 226 height 25
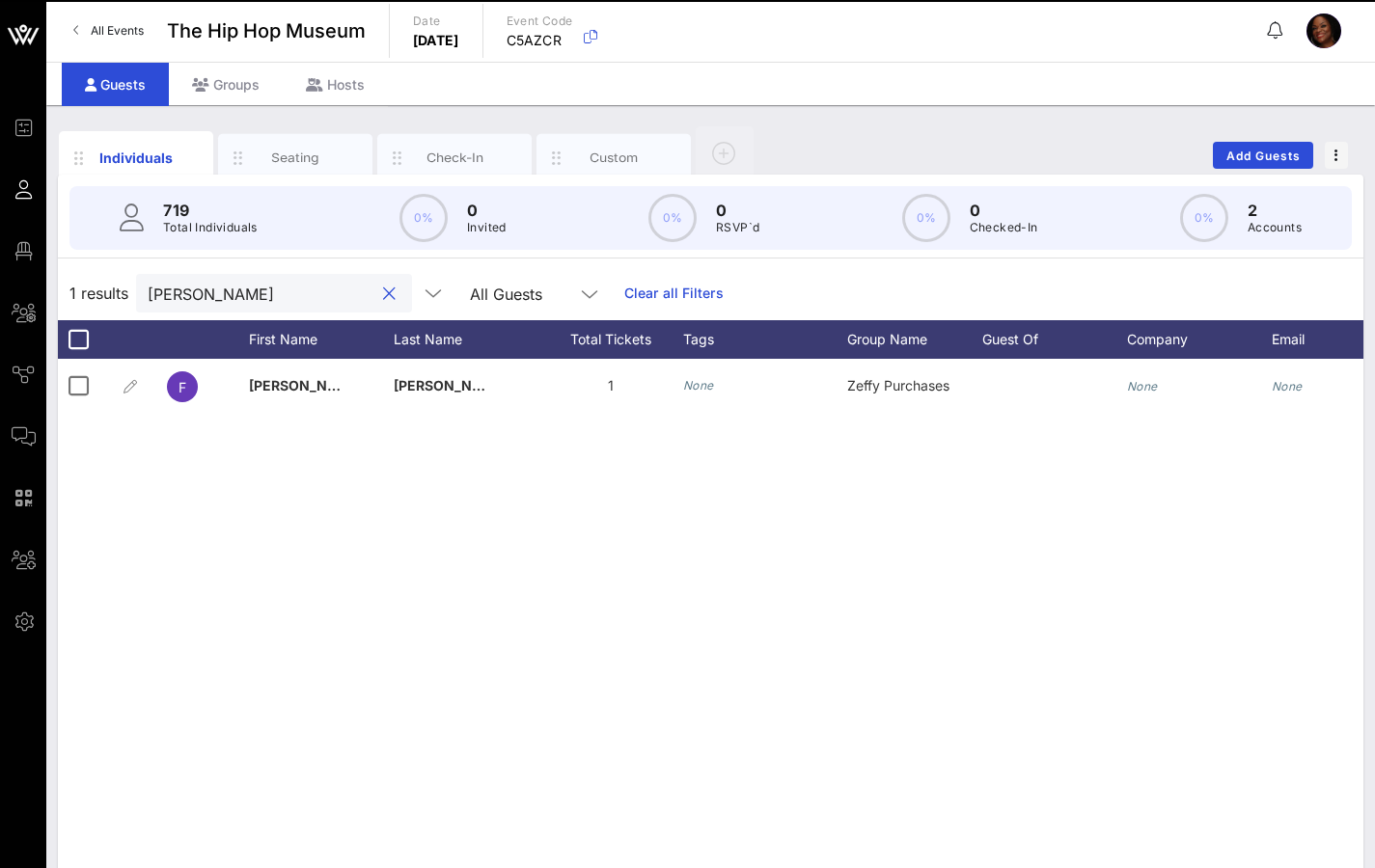
drag, startPoint x: 197, startPoint y: 294, endPoint x: 124, endPoint y: 294, distance: 73.0
click at [126, 295] on div "1 results [PERSON_NAME] All Guests Clear all Filters" at bounding box center [710, 293] width 1305 height 54
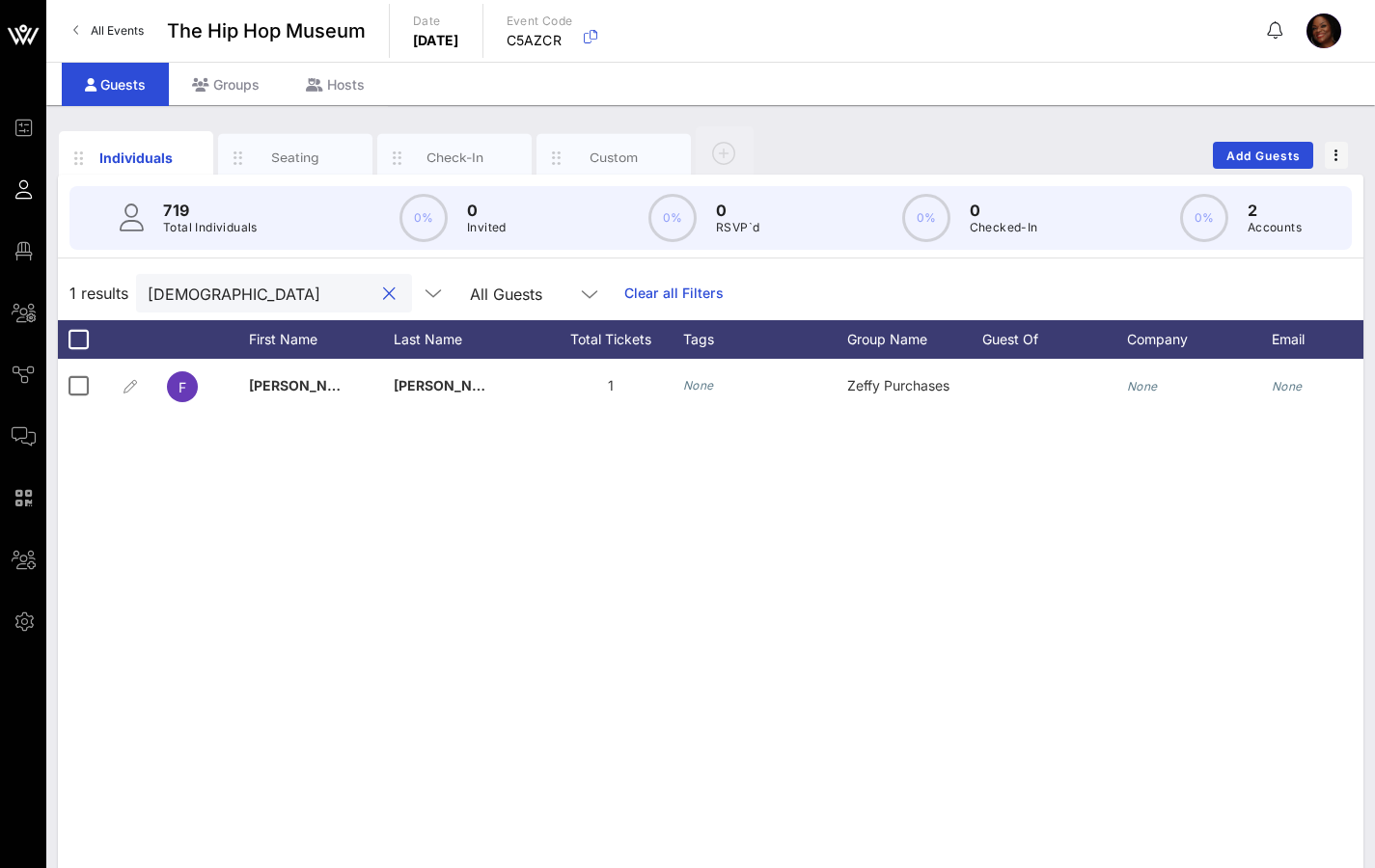
click at [285, 292] on input "[DEMOGRAPHIC_DATA]" at bounding box center [261, 293] width 226 height 25
click at [258, 296] on input "[DEMOGRAPHIC_DATA]" at bounding box center [261, 293] width 226 height 25
drag, startPoint x: 251, startPoint y: 292, endPoint x: 108, endPoint y: 287, distance: 143.1
click at [109, 287] on div "1 results [PERSON_NAME] All Guests Clear all Filters" at bounding box center [710, 293] width 1305 height 54
click at [274, 304] on input "[DEMOGRAPHIC_DATA]" at bounding box center [261, 293] width 226 height 25
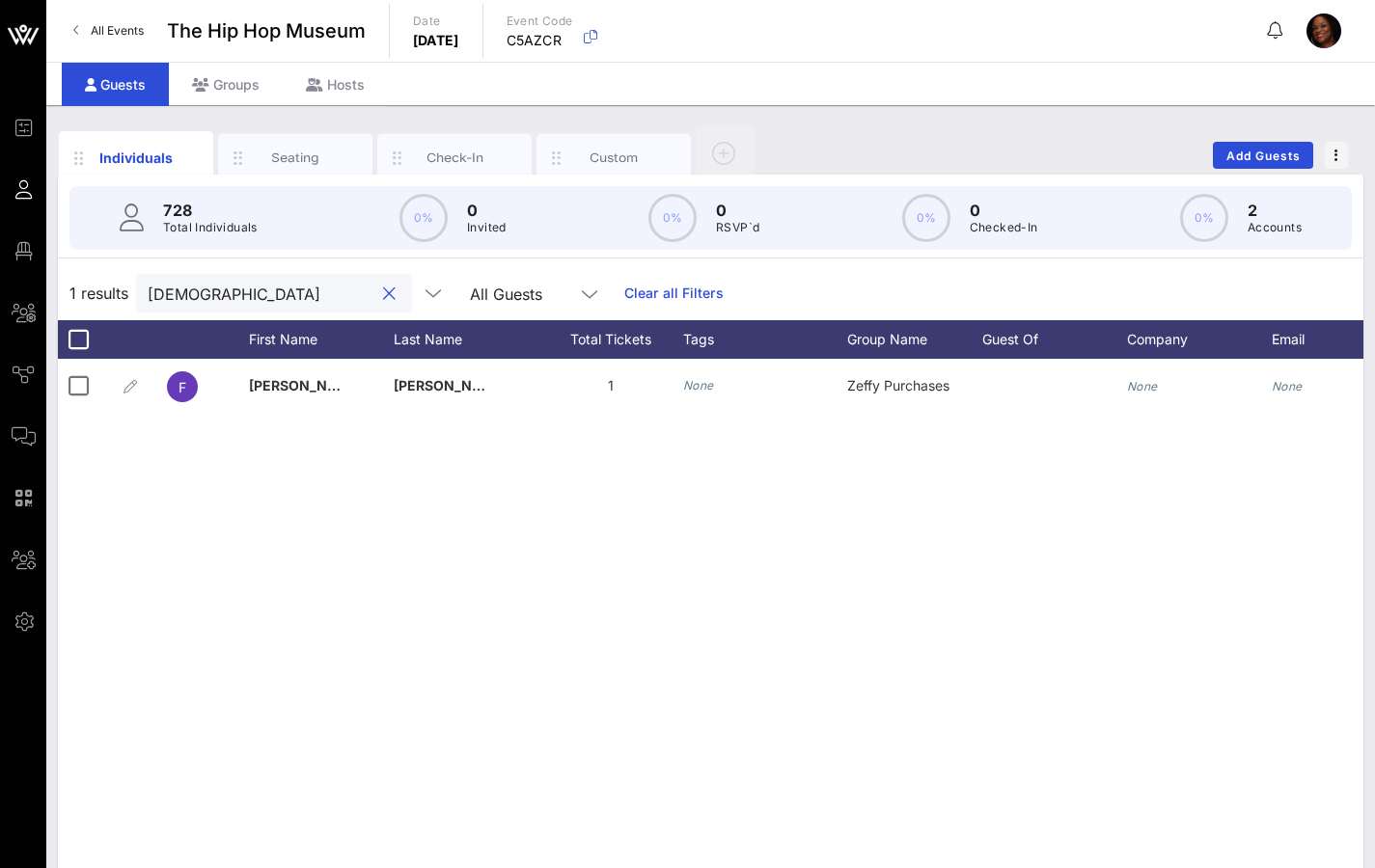
drag, startPoint x: 232, startPoint y: 295, endPoint x: 65, endPoint y: 299, distance: 167.0
click at [65, 299] on div "1 results [PERSON_NAME] All Guests Clear all Filters" at bounding box center [710, 293] width 1305 height 54
drag, startPoint x: 254, startPoint y: 295, endPoint x: 240, endPoint y: 294, distance: 14.0
click at [254, 296] on input "[DEMOGRAPHIC_DATA]" at bounding box center [261, 293] width 226 height 25
drag, startPoint x: 237, startPoint y: 291, endPoint x: 93, endPoint y: 290, distance: 144.0
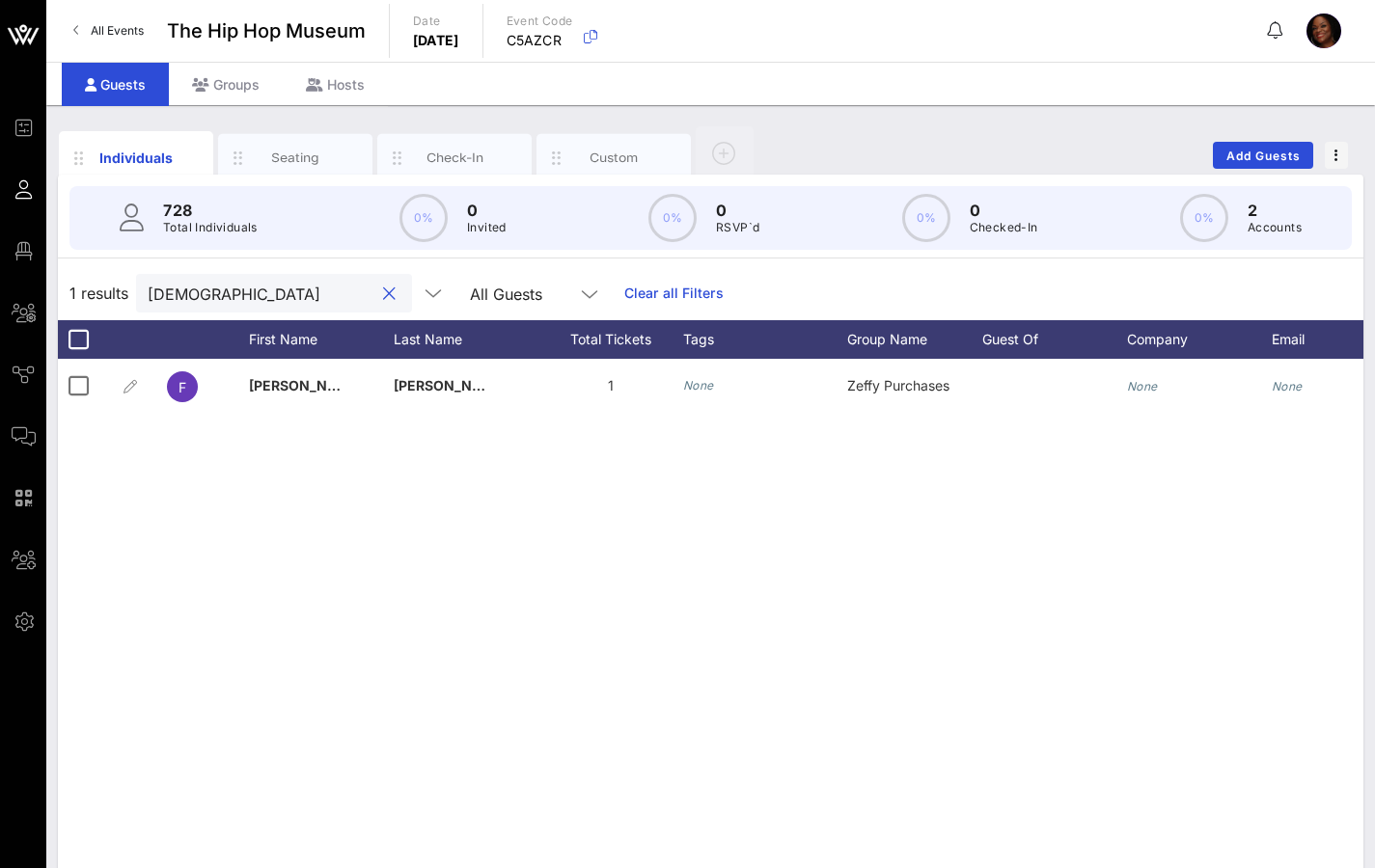
click at [93, 290] on div "1 results [PERSON_NAME] All Guests Clear all Filters" at bounding box center [710, 293] width 1305 height 54
drag, startPoint x: 248, startPoint y: 292, endPoint x: 79, endPoint y: 287, distance: 169.1
click at [92, 287] on div "1 results [PERSON_NAME] All Guests Clear all Filters" at bounding box center [710, 293] width 1305 height 54
type input "[PERSON_NAME]"
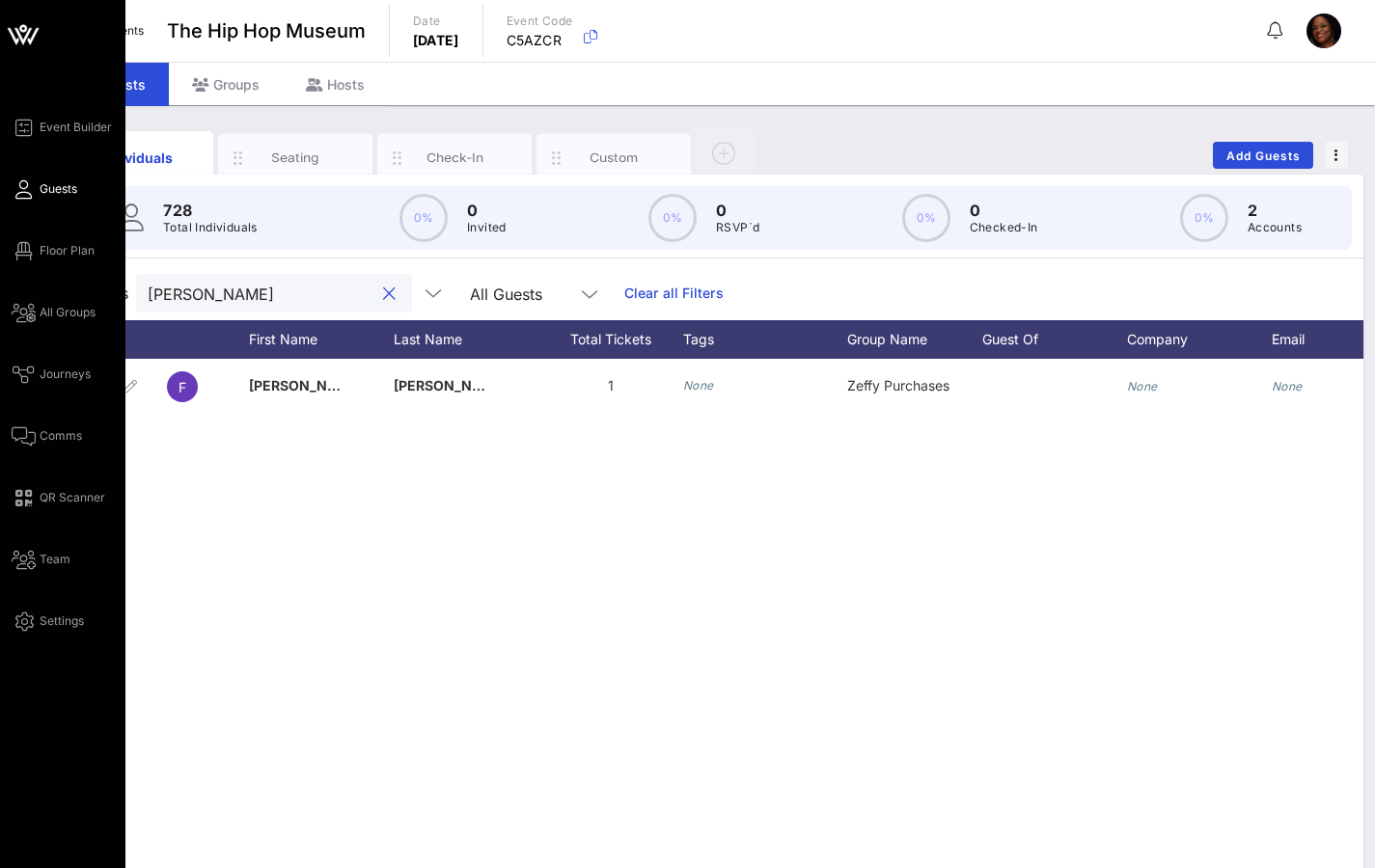
click at [45, 189] on span "Guests" at bounding box center [59, 189] width 38 height 17
click at [62, 311] on span "All Groups" at bounding box center [68, 312] width 56 height 17
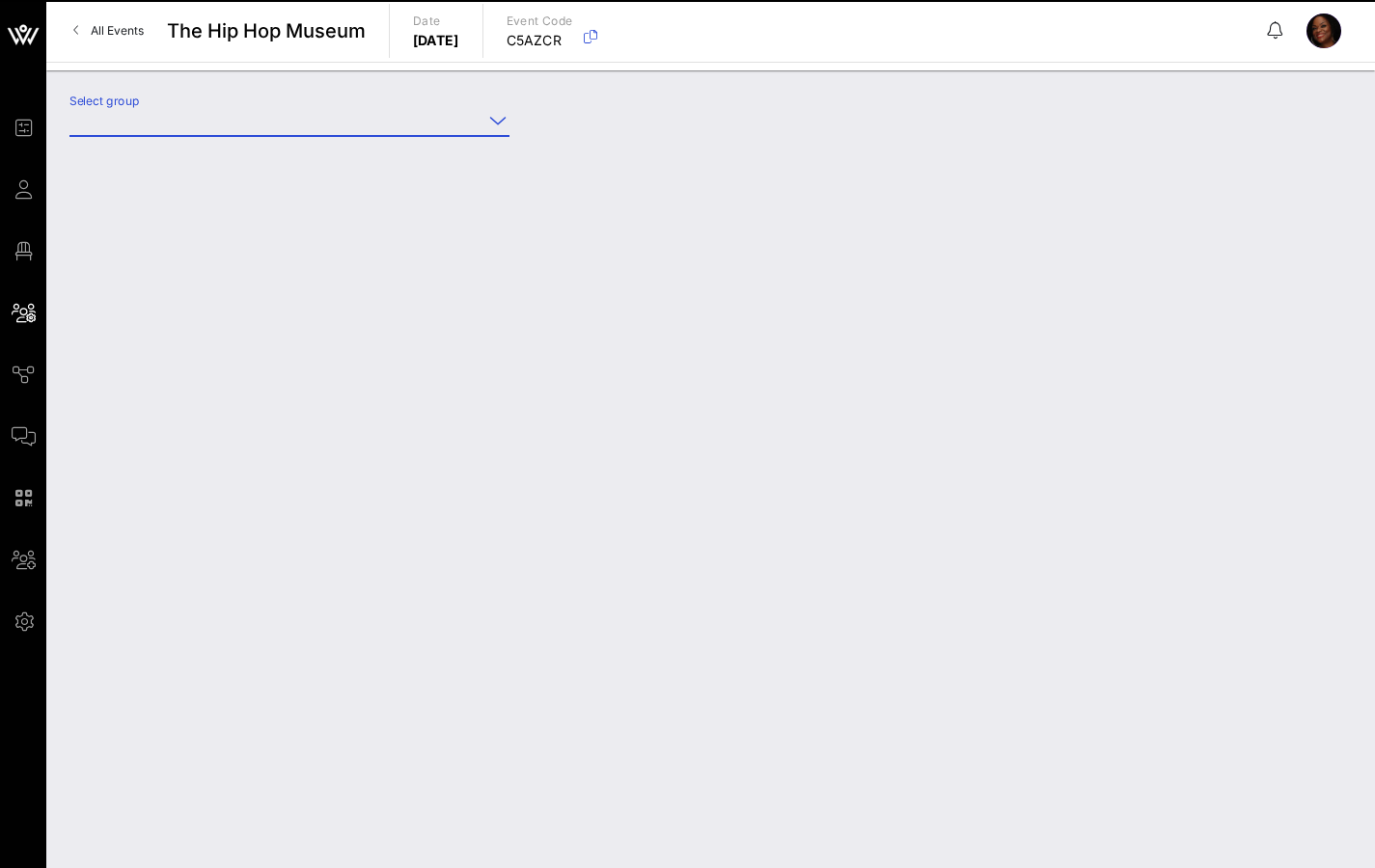
click at [206, 119] on input "Select group" at bounding box center [276, 120] width 413 height 31
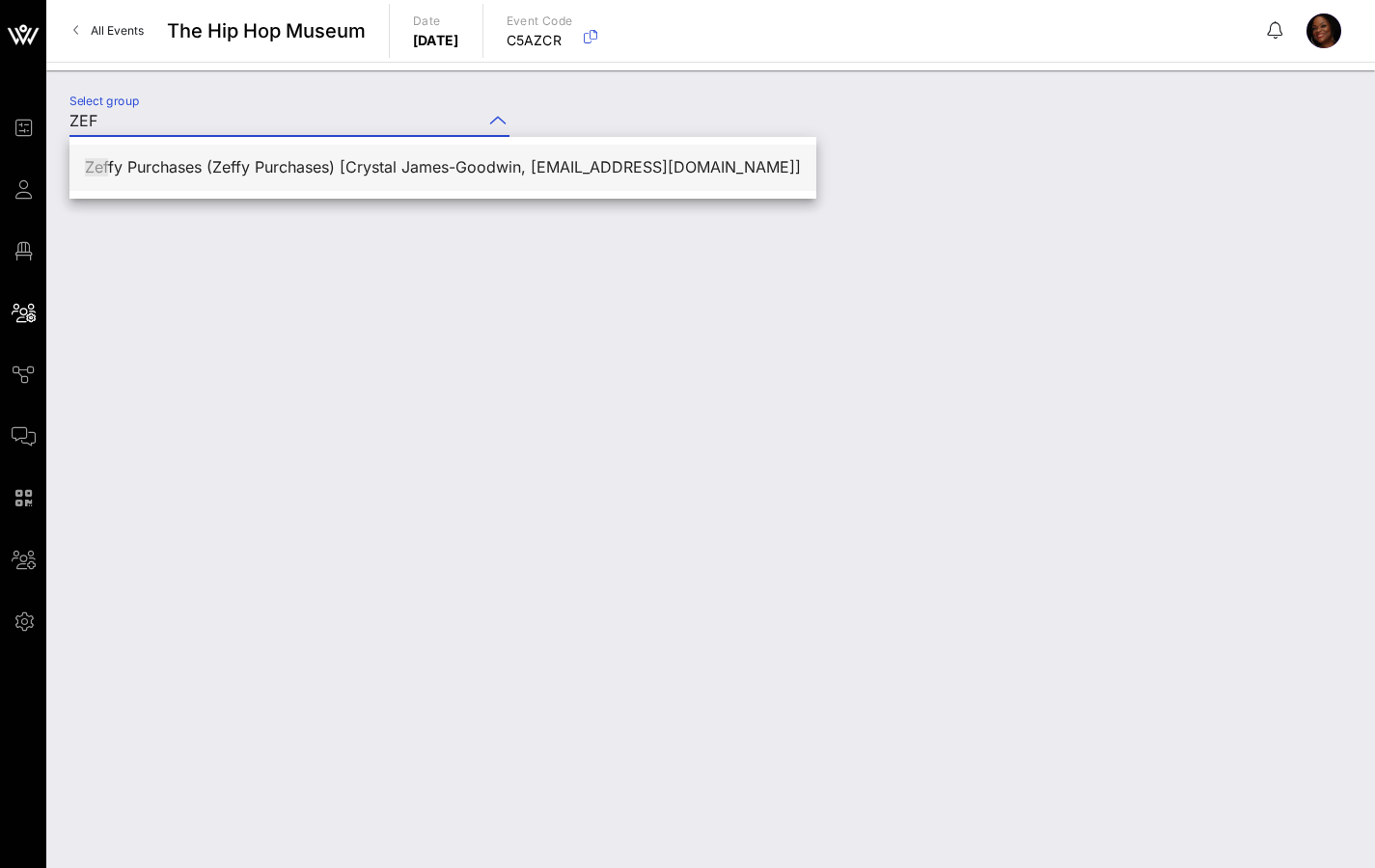
click at [198, 166] on div "Zef fy Purchases (Zeffy Purchases) [Crystal James-Goodwin, [EMAIL_ADDRESS][DOMA…" at bounding box center [443, 167] width 715 height 18
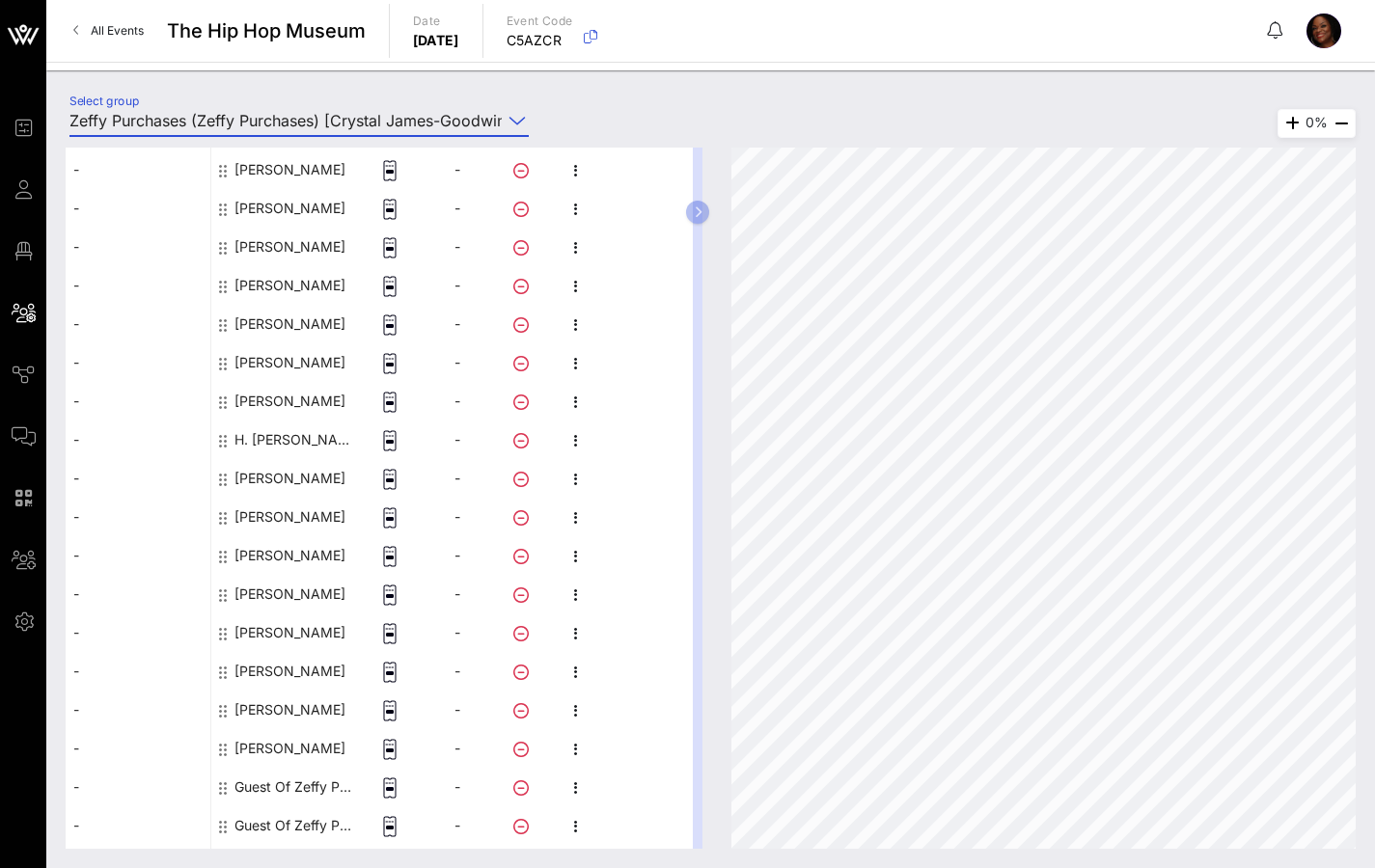
scroll to position [288, 0]
type input "Zeffy Purchases (Zeffy Purchases) [Crystal James-Goodwin, [EMAIL_ADDRESS][DOMAI…"
click at [328, 679] on div "[PERSON_NAME]" at bounding box center [290, 708] width 111 height 39
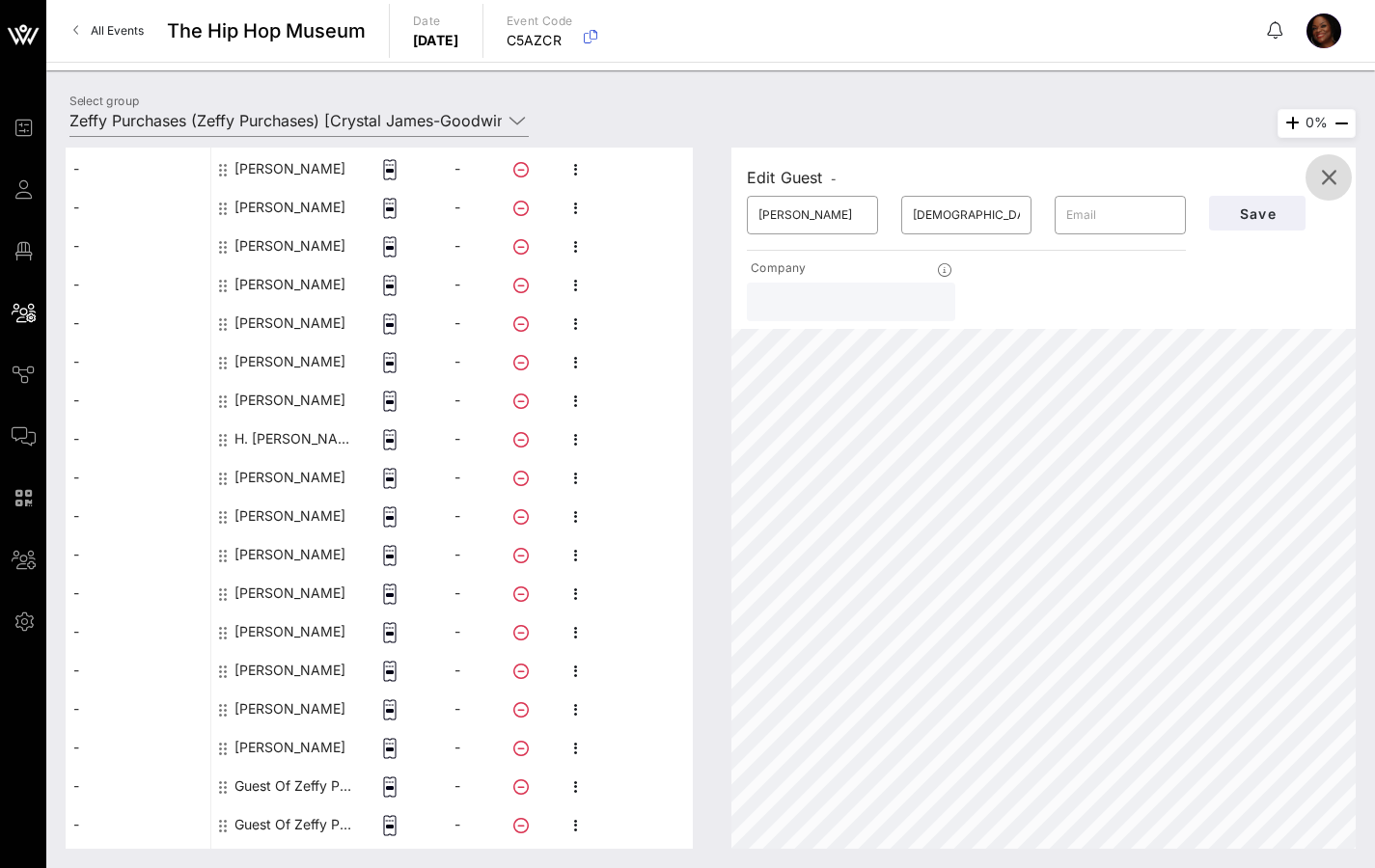
click at [1326, 174] on icon "button" at bounding box center [1328, 177] width 23 height 23
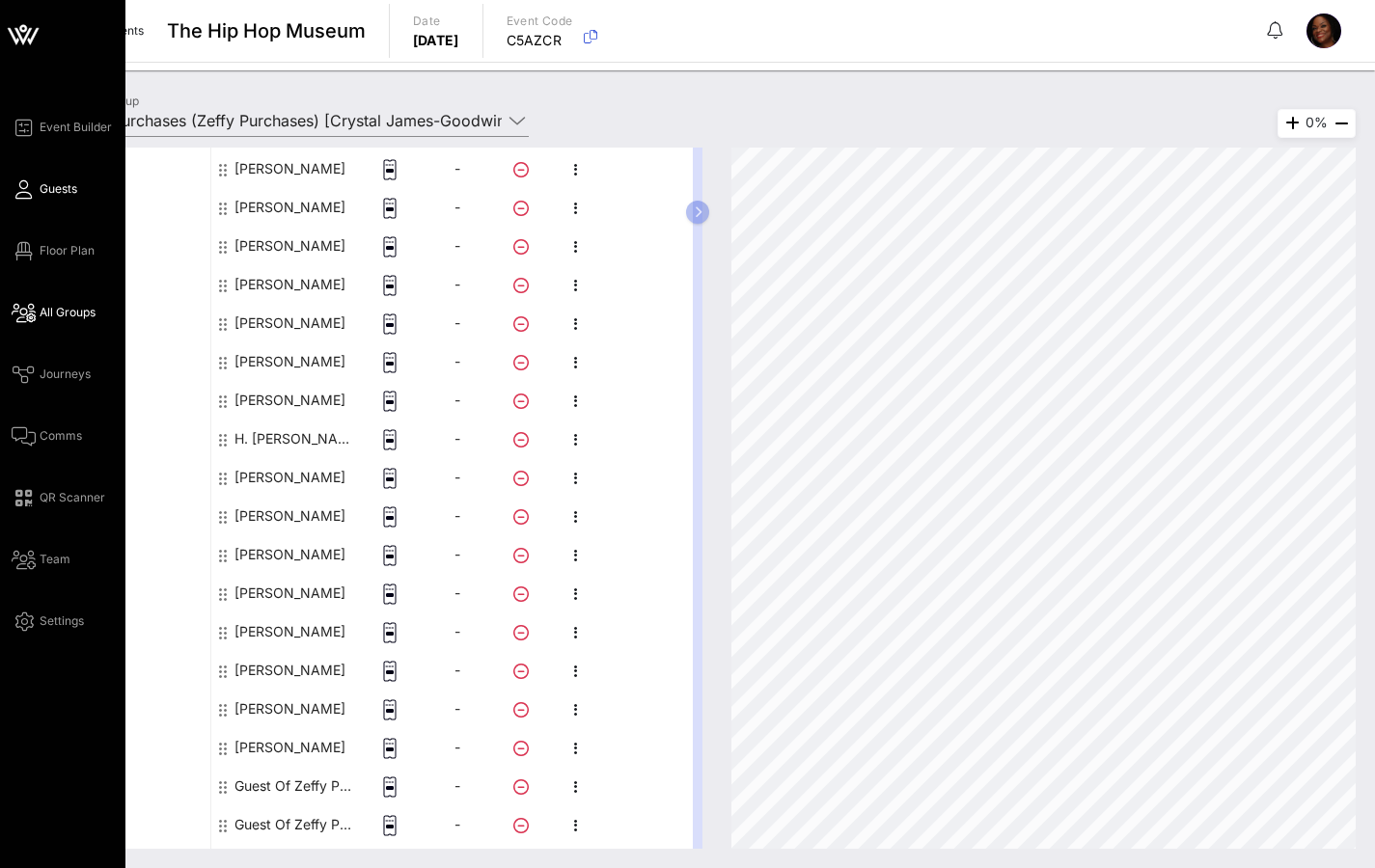
click at [40, 197] on span "Guests" at bounding box center [59, 189] width 38 height 17
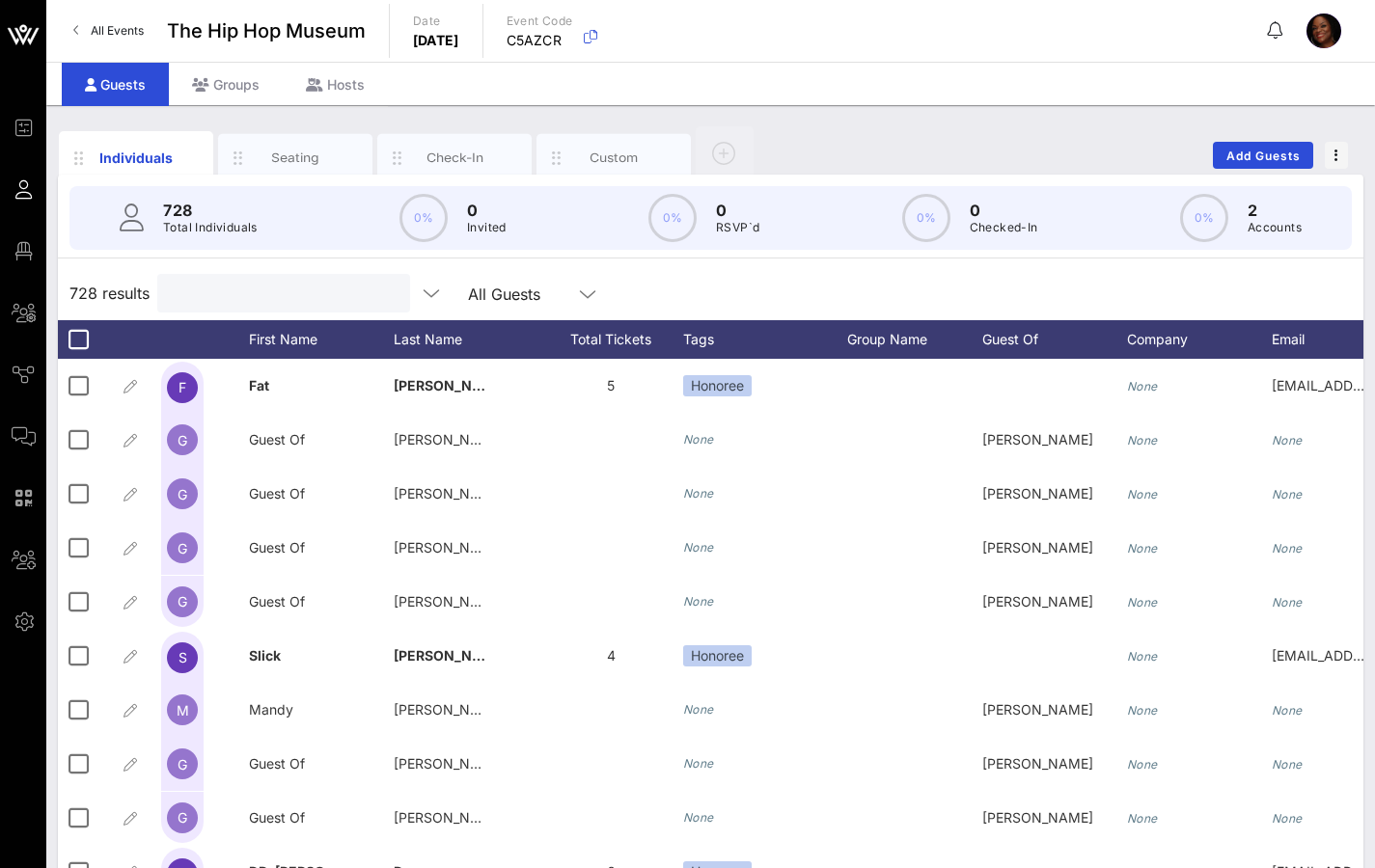
click at [239, 299] on input "text" at bounding box center [282, 293] width 226 height 25
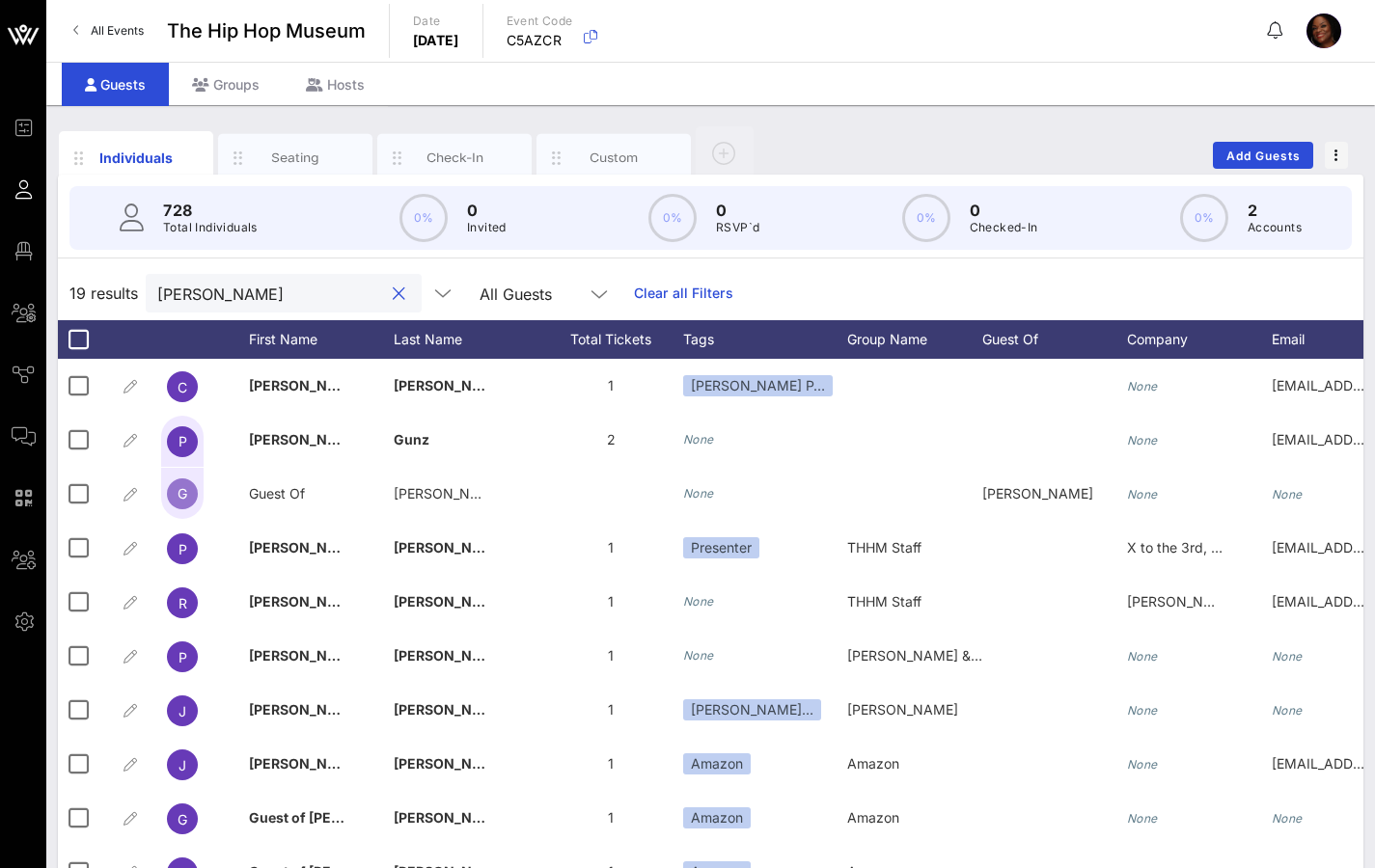
drag, startPoint x: 217, startPoint y: 292, endPoint x: 105, endPoint y: 294, distance: 112.0
click at [116, 296] on div "19 results [PERSON_NAME] All Guests Clear all Filters" at bounding box center [710, 293] width 1305 height 54
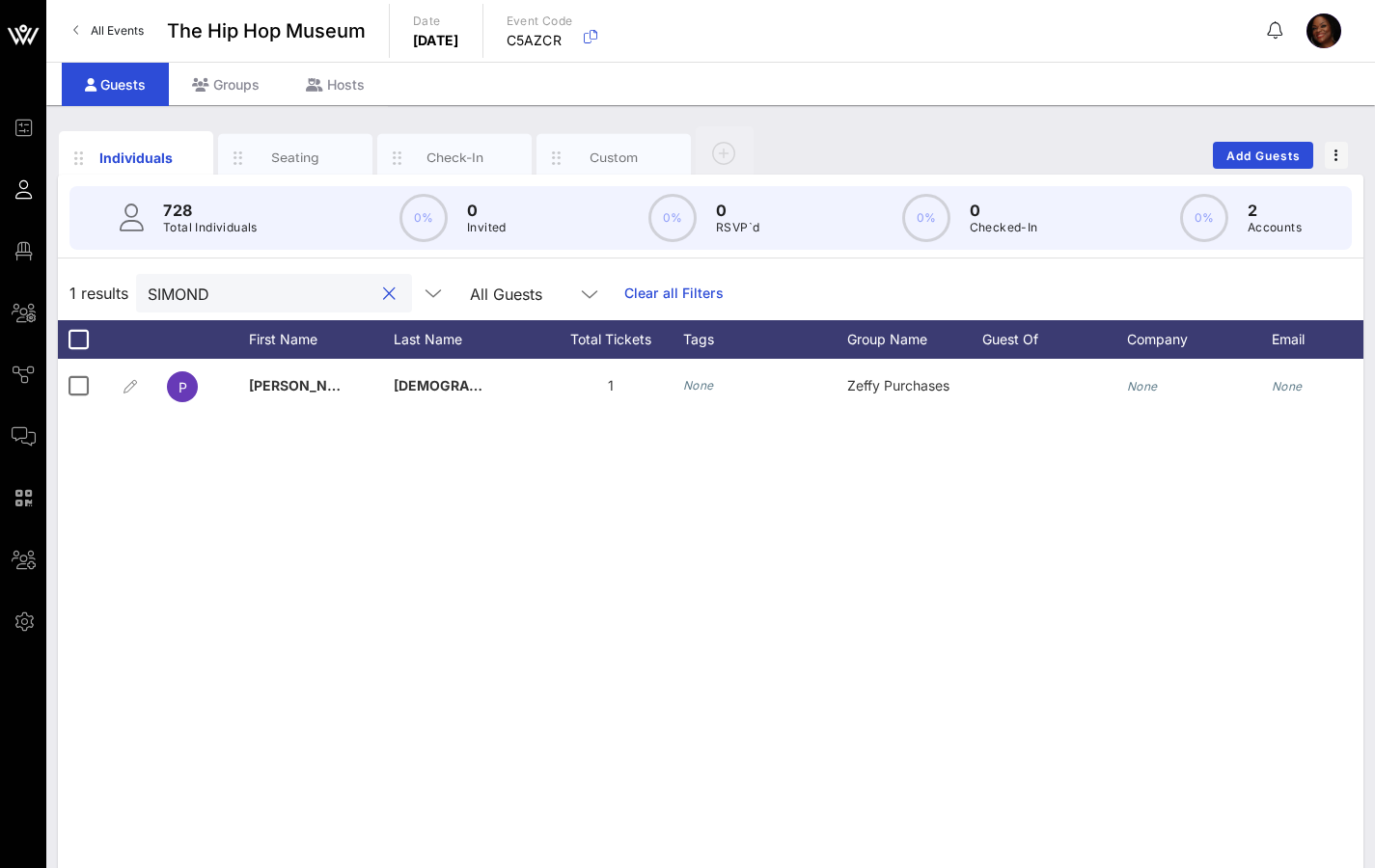
drag, startPoint x: 215, startPoint y: 295, endPoint x: 97, endPoint y: 299, distance: 118.1
click at [100, 299] on div "1 results SIMOND All Guests Clear all Filters" at bounding box center [710, 293] width 1305 height 54
type input "SILVAN"
drag, startPoint x: 229, startPoint y: 292, endPoint x: 64, endPoint y: 281, distance: 165.4
click at [68, 281] on div "1 results [PERSON_NAME] All Guests Clear all Filters" at bounding box center [710, 293] width 1305 height 54
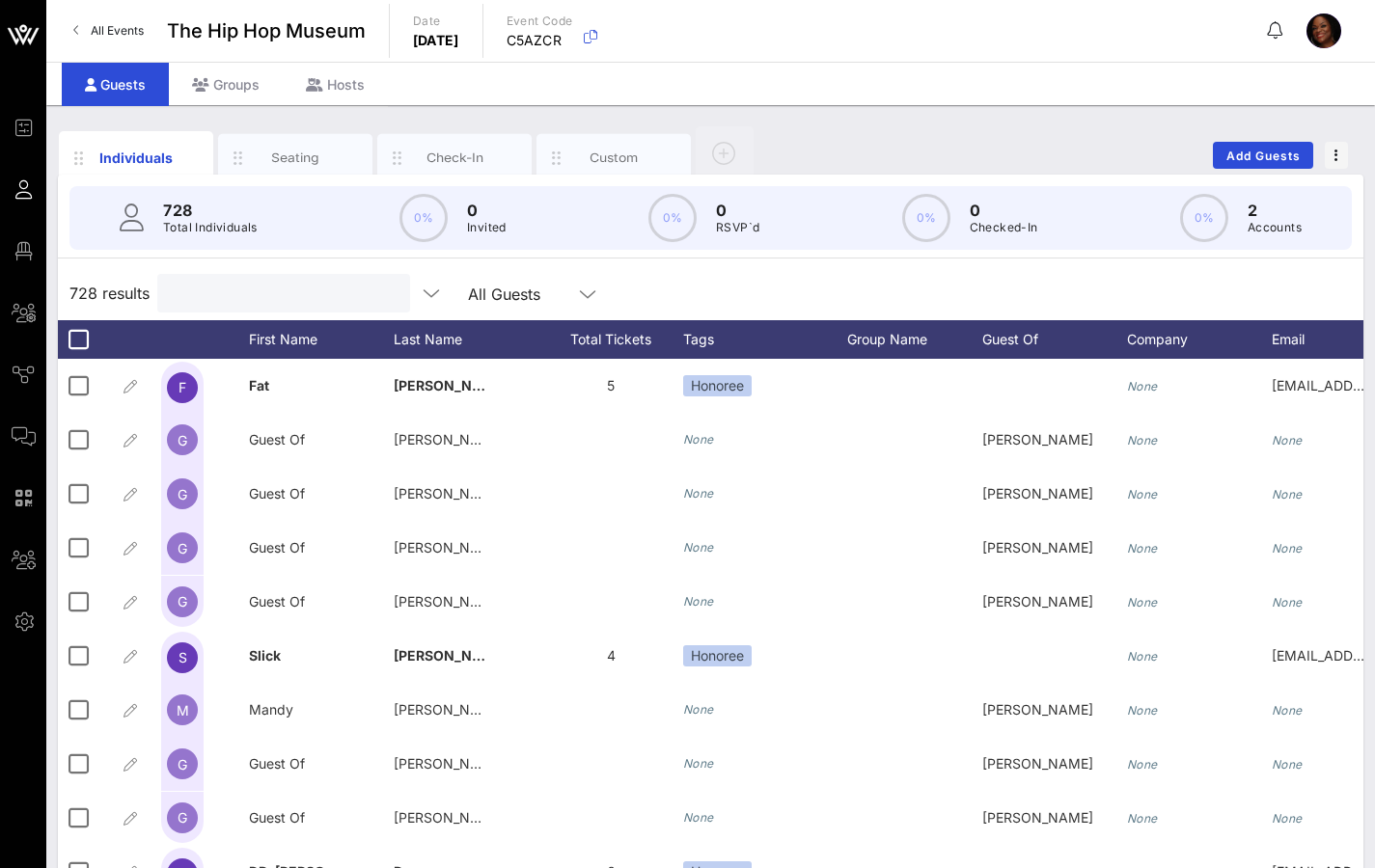
click at [266, 299] on input "text" at bounding box center [282, 293] width 226 height 25
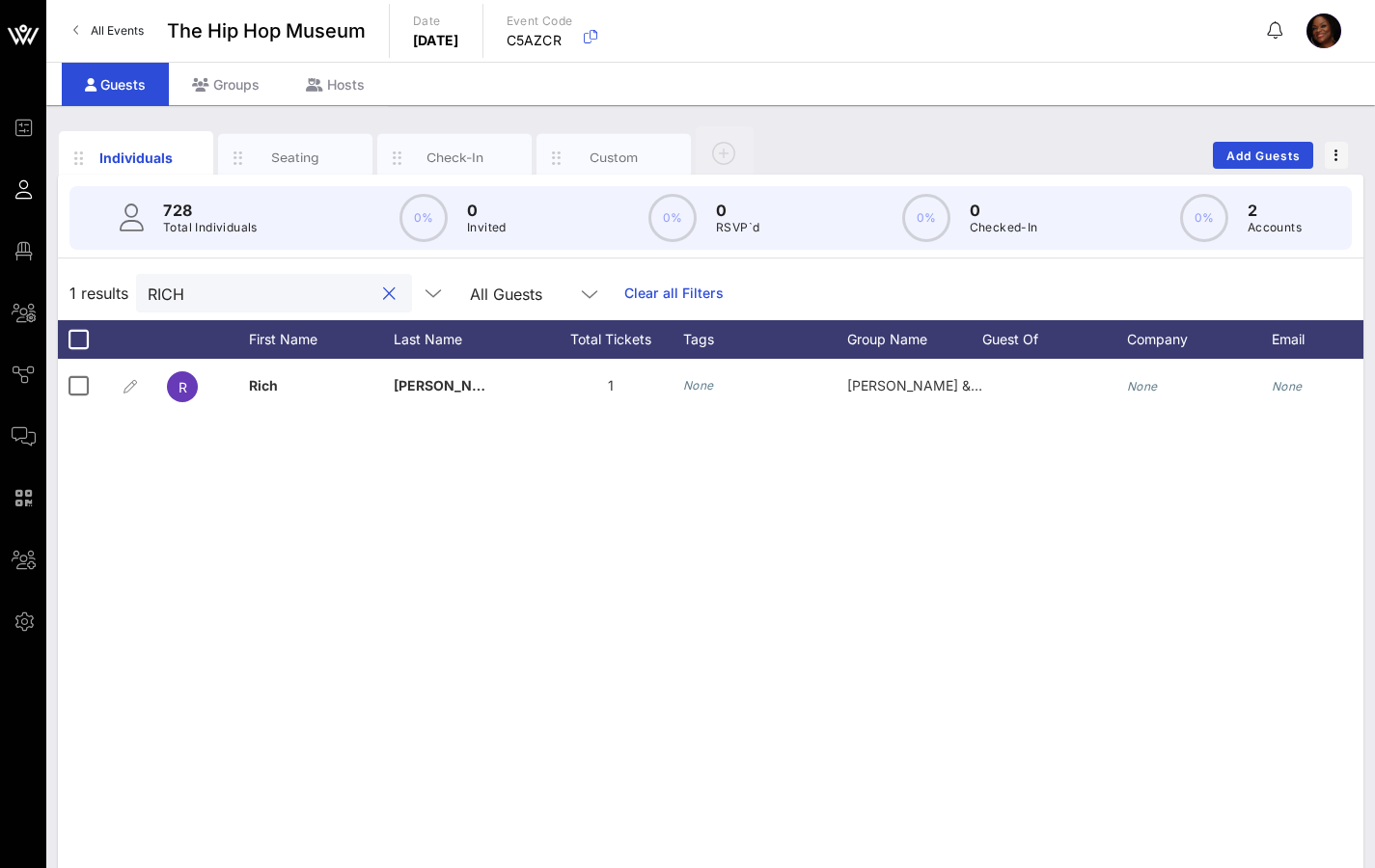
drag, startPoint x: 196, startPoint y: 294, endPoint x: 51, endPoint y: 294, distance: 145.0
click at [77, 290] on div "1 results RICH All Guests Clear all Filters" at bounding box center [710, 293] width 1305 height 54
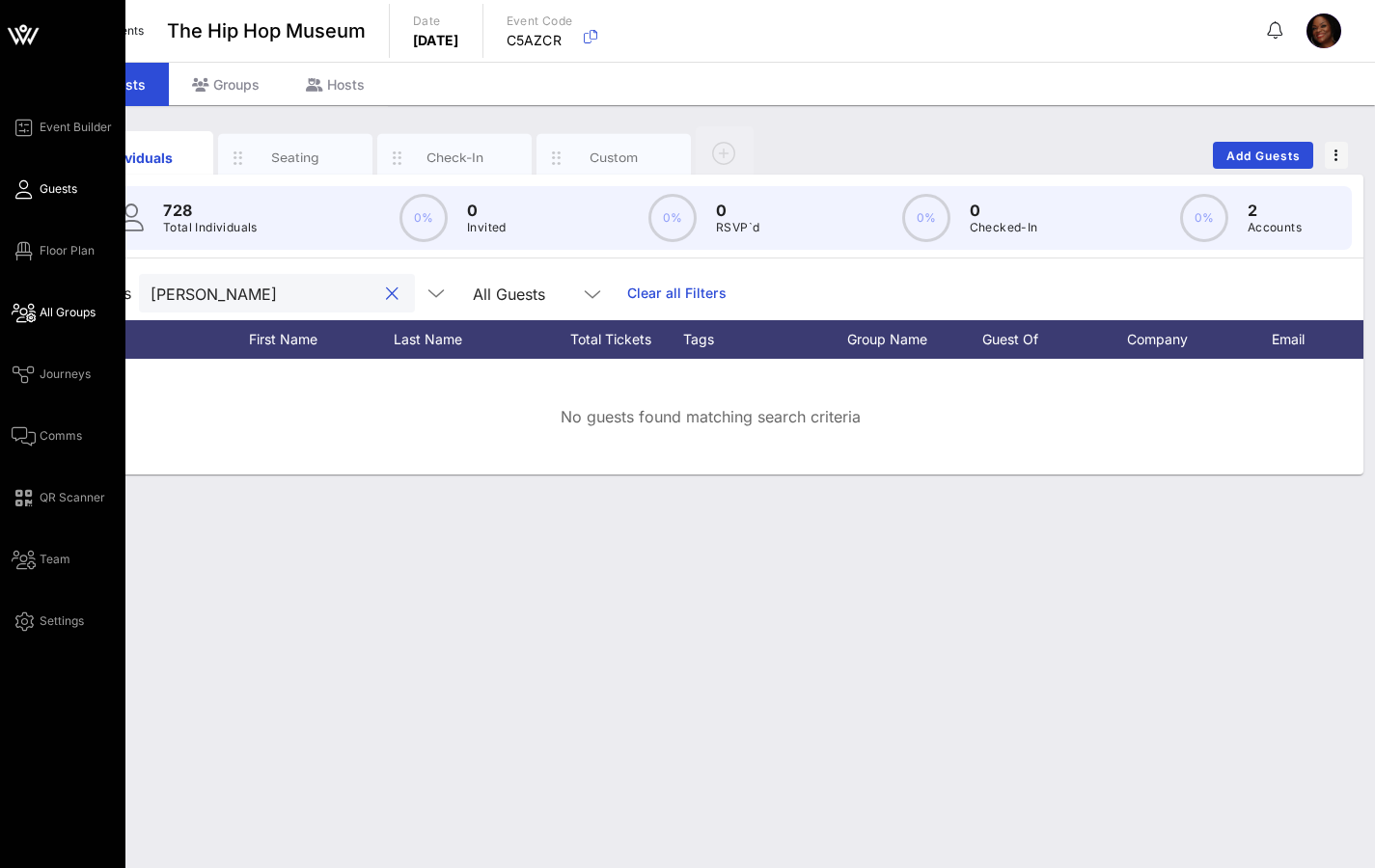
type input "[PERSON_NAME]"
click at [81, 316] on span "All Groups" at bounding box center [68, 312] width 56 height 17
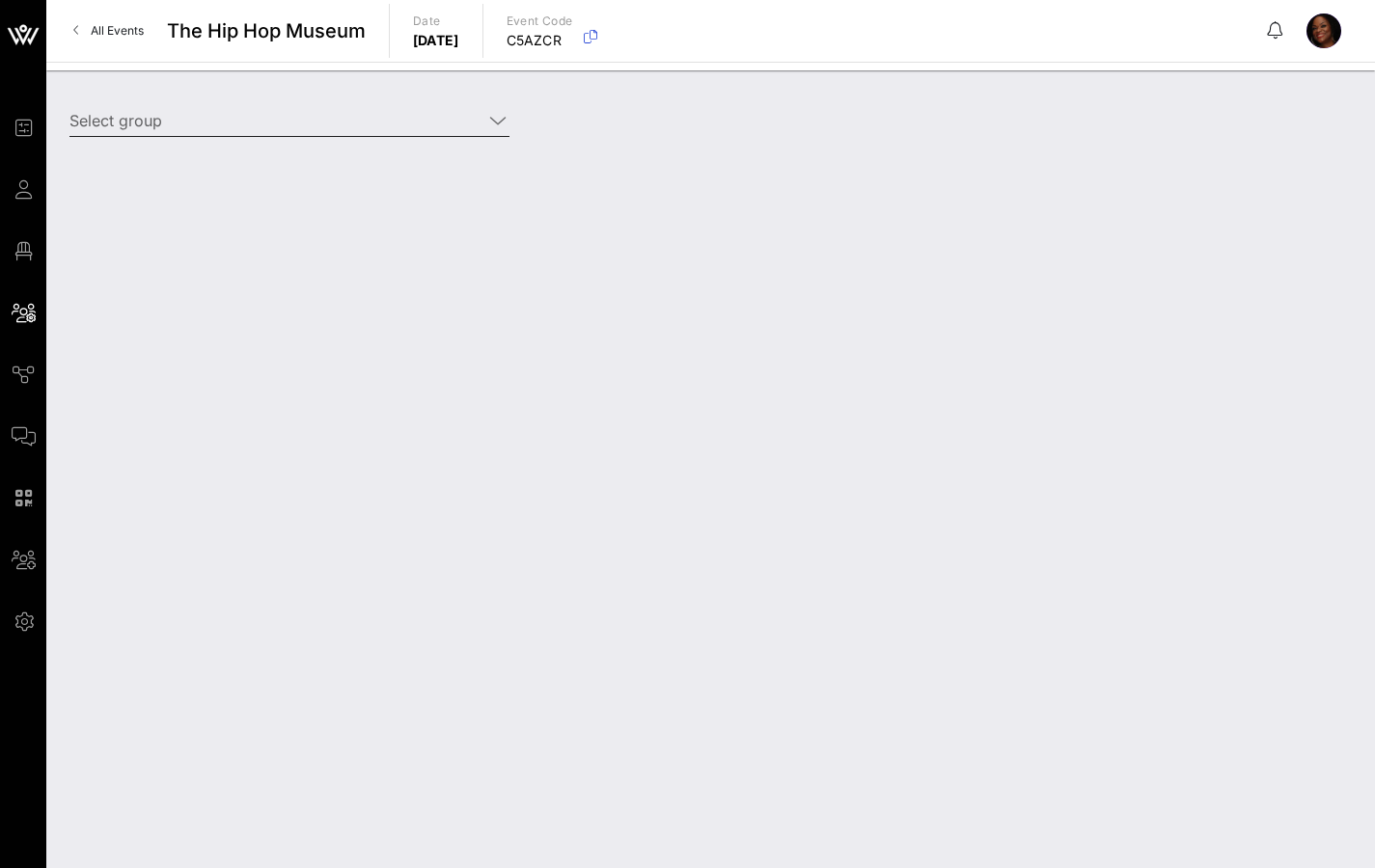
click at [358, 114] on input "Select group" at bounding box center [276, 120] width 413 height 31
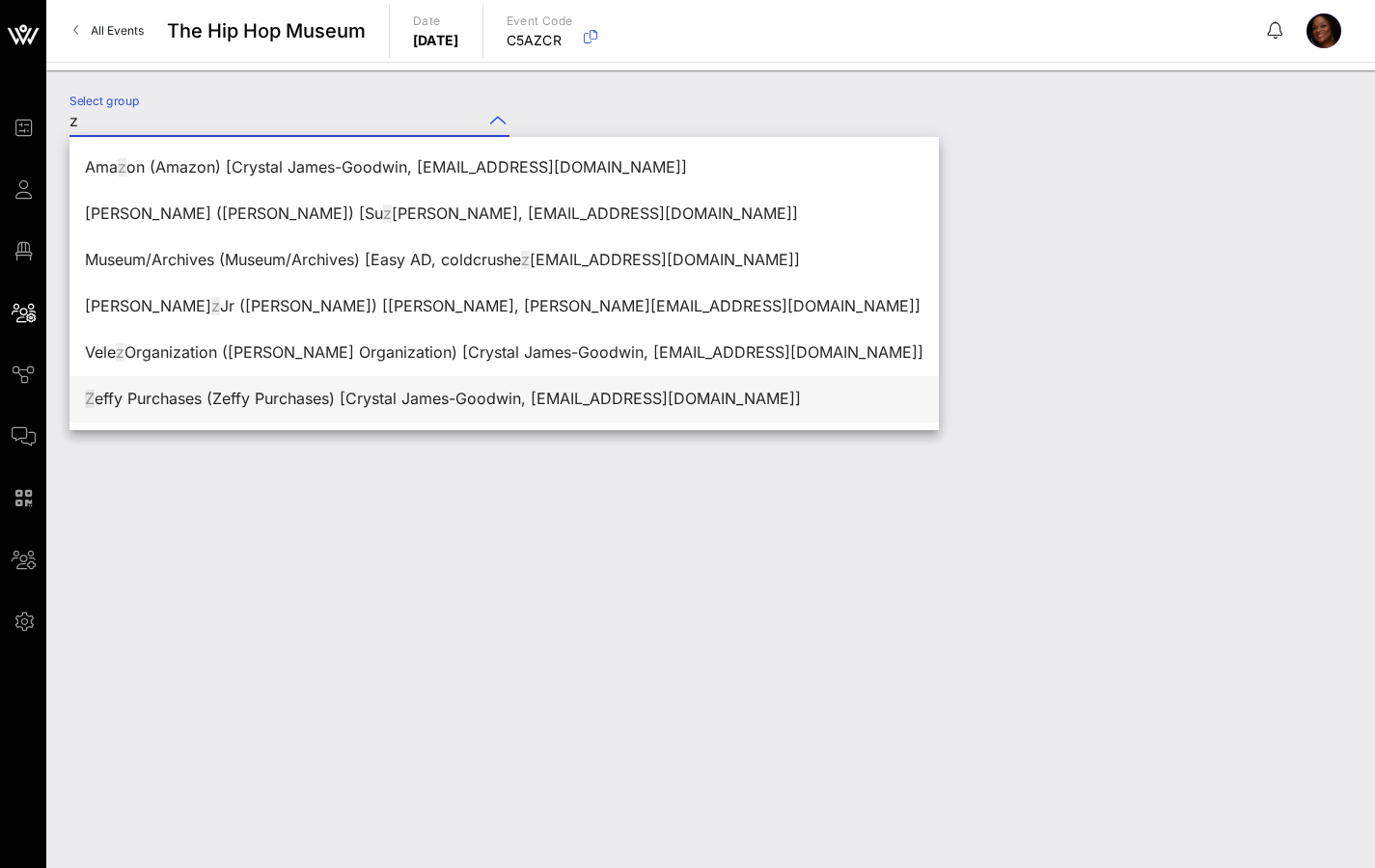
click at [257, 403] on div "Z effy Purchases (Zeffy Purchases) [Crystal James-Goodwin, [EMAIL_ADDRESS][DOMA…" at bounding box center [504, 399] width 838 height 18
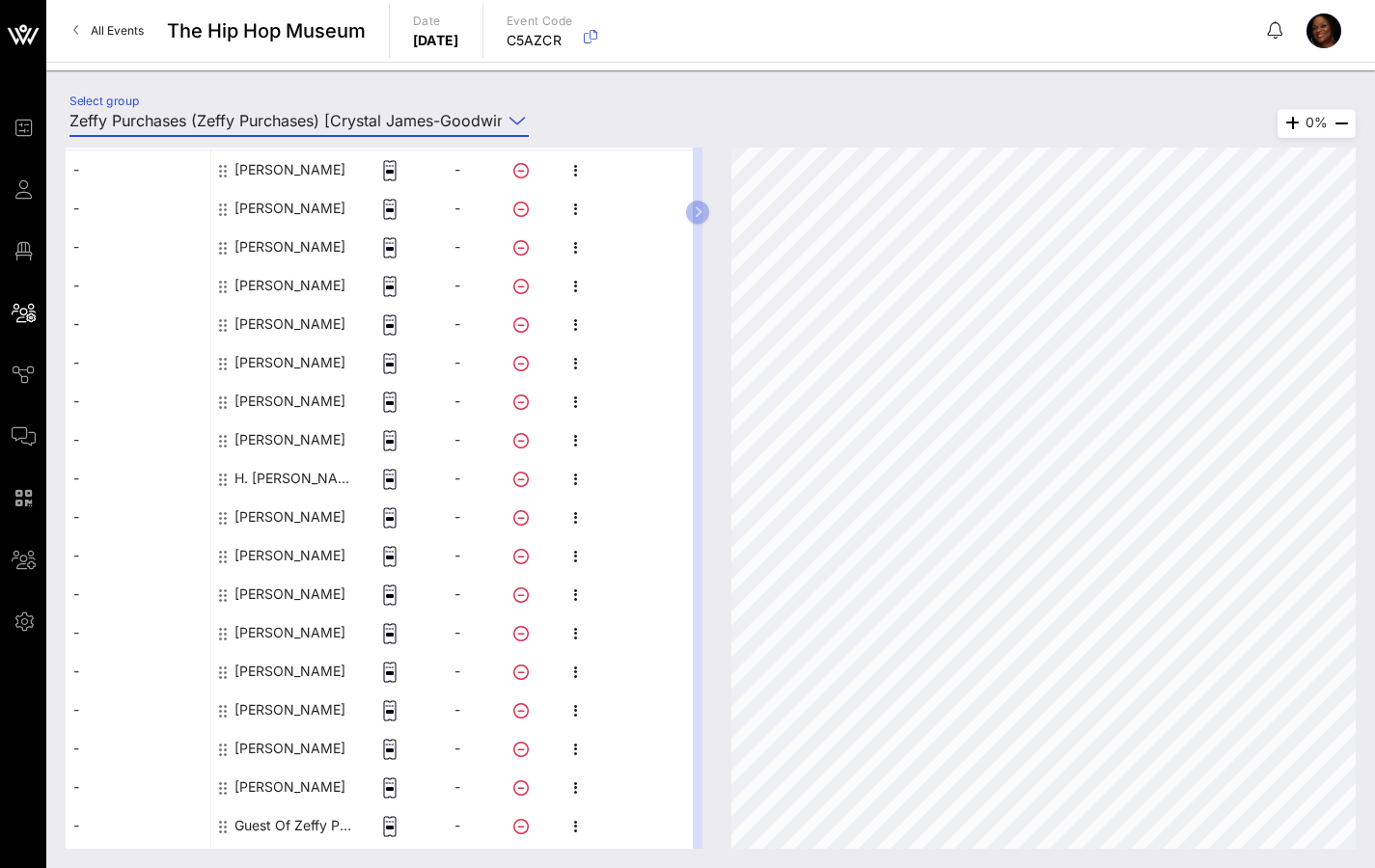
scroll to position [283, 0]
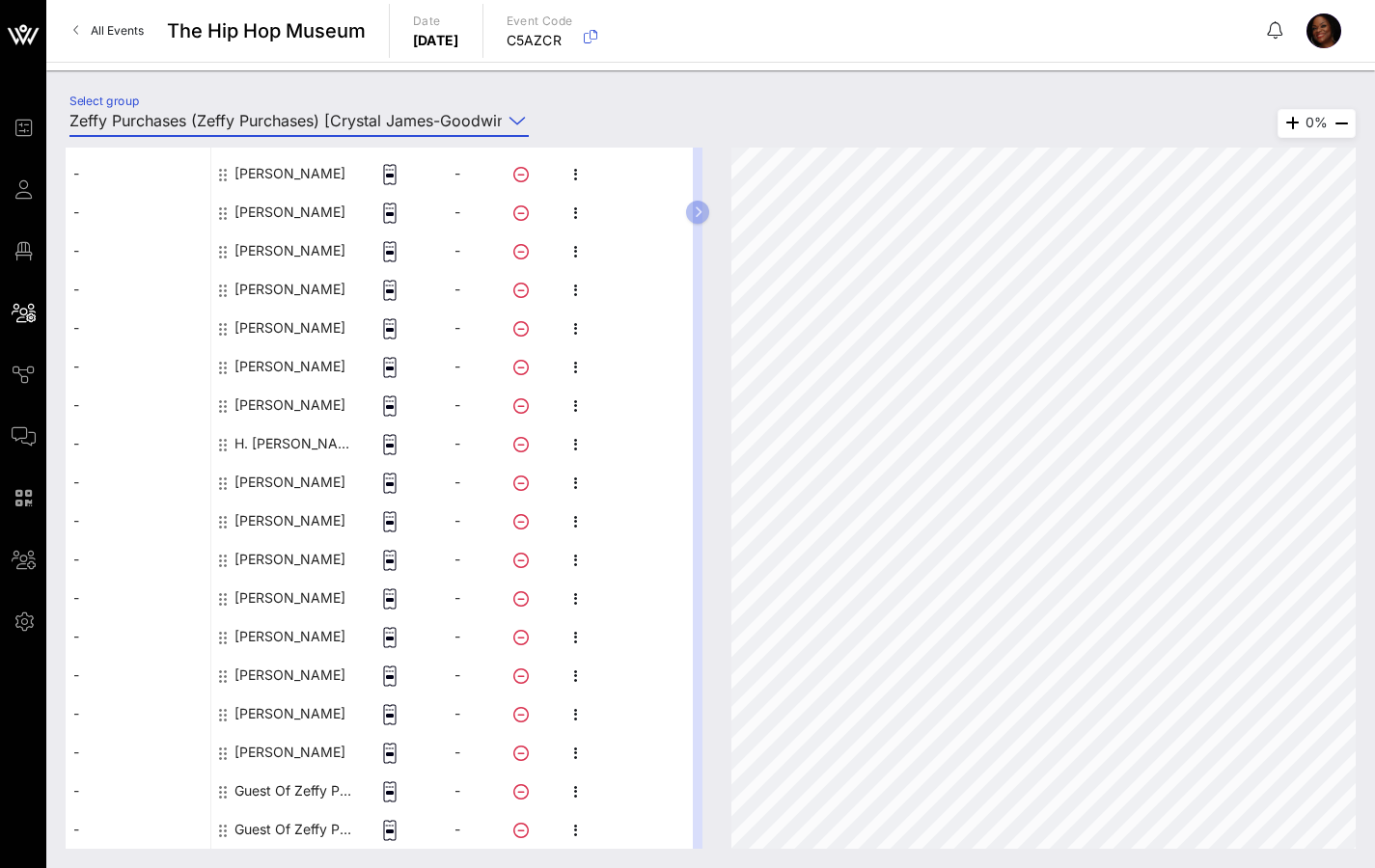
type input "Zeffy Purchases (Zeffy Purchases) [Crystal James-Goodwin, [EMAIL_ADDRESS][DOMAI…"
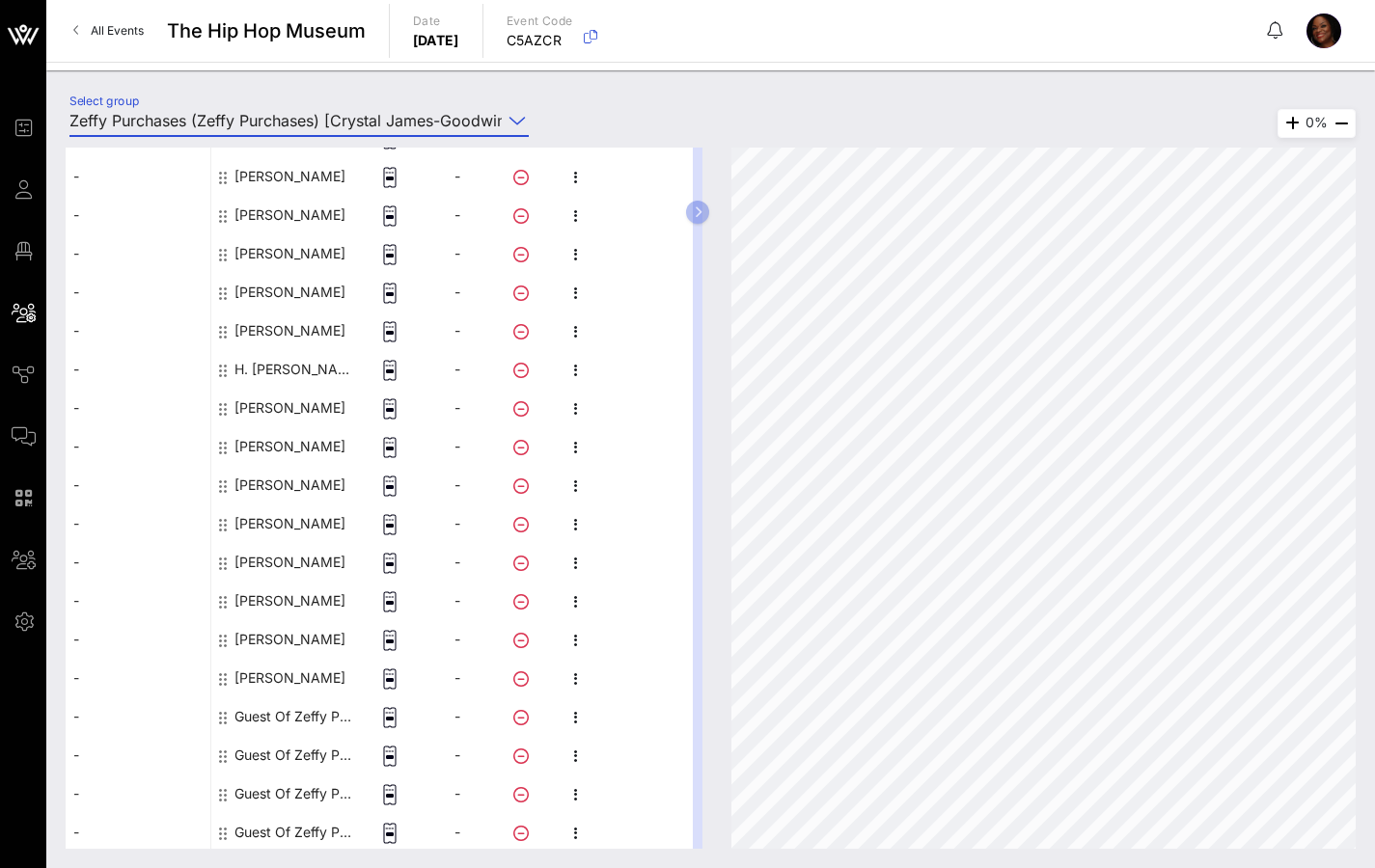
scroll to position [381, 0]
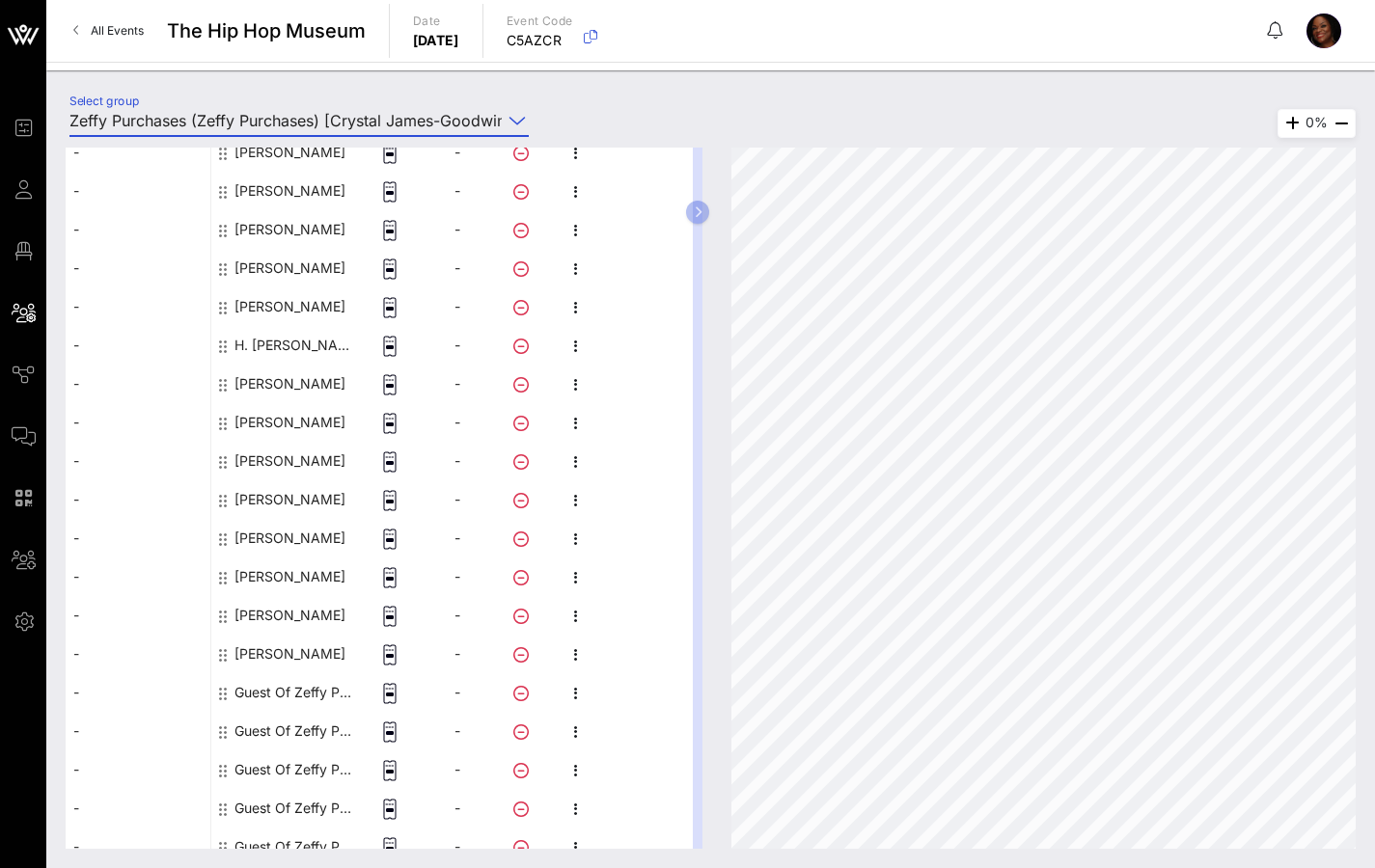
click at [300, 679] on div "Guest Of Zeffy Purchases" at bounding box center [296, 692] width 122 height 39
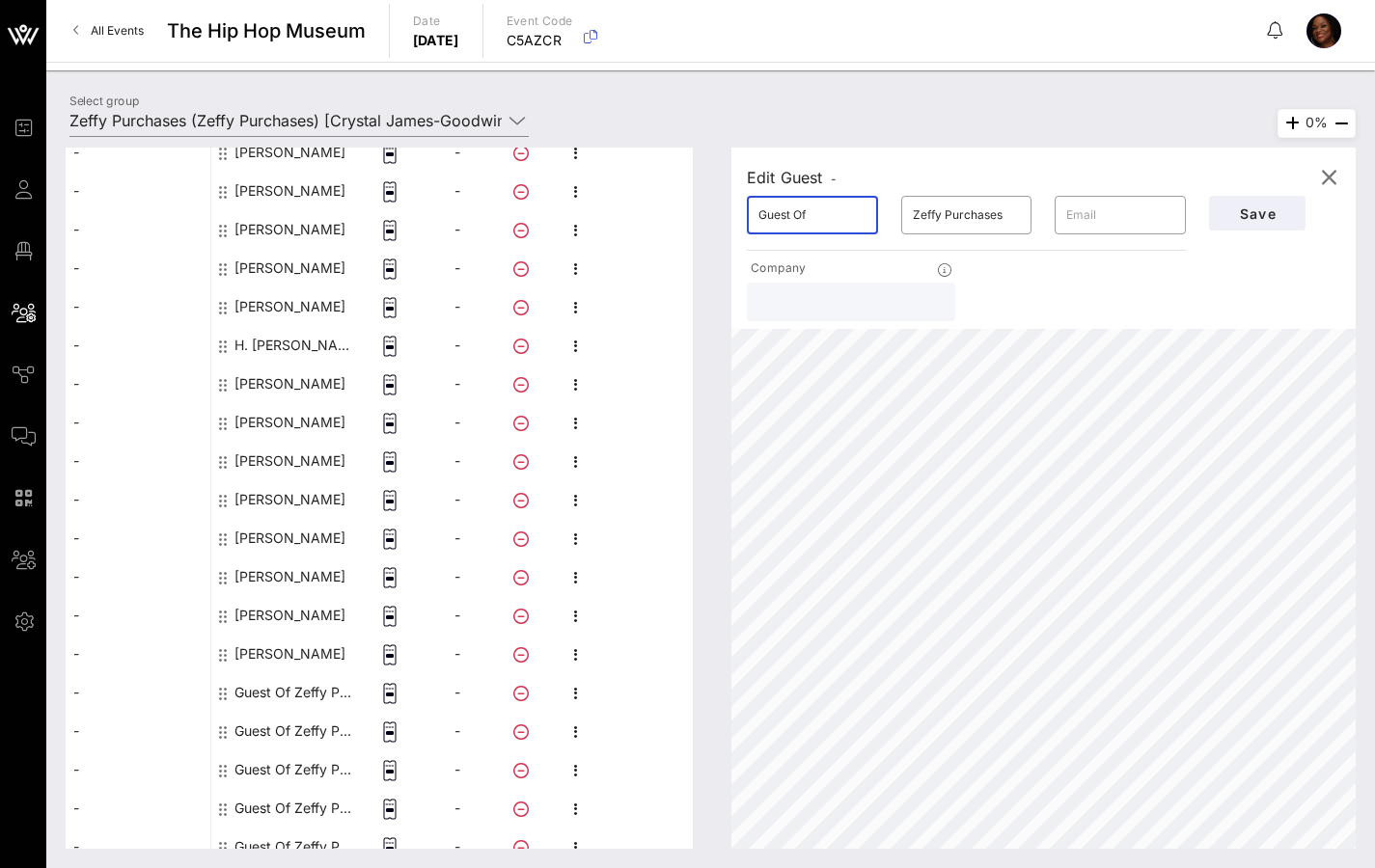
drag, startPoint x: 755, startPoint y: 219, endPoint x: 679, endPoint y: 232, distance: 77.1
click at [691, 228] on div "This host group has not been shared yet; therefore, you can't send tickets or a…" at bounding box center [710, 498] width 1290 height 701
drag, startPoint x: 813, startPoint y: 210, endPoint x: 706, endPoint y: 214, distance: 107.1
click at [712, 217] on div "Edit Guest - ​ Guest Of ​ Zeffy Purchases ​ Company Save 0%" at bounding box center [1034, 498] width 644 height 701
type input "RICH"
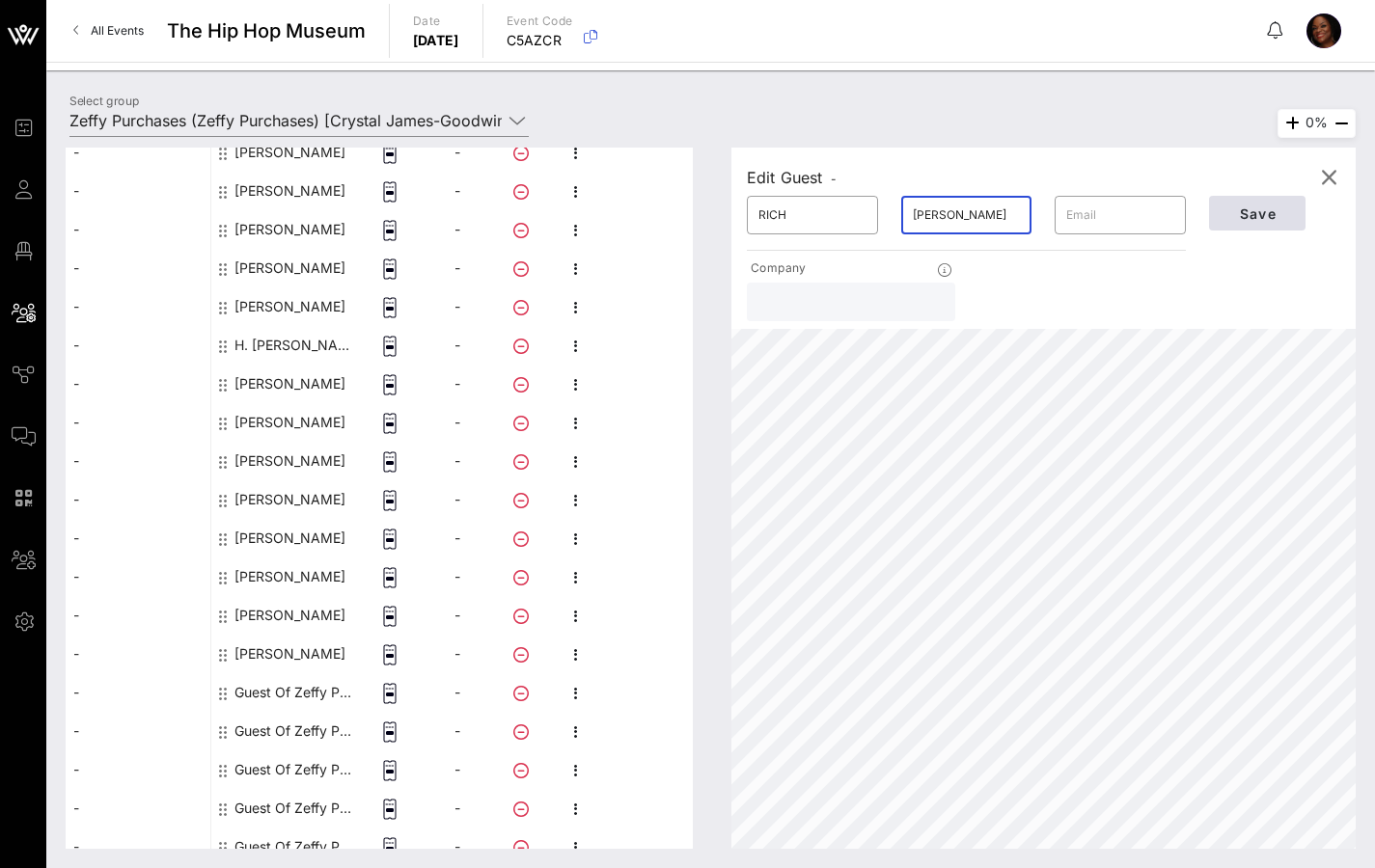
type input "[PERSON_NAME]"
click at [1257, 217] on span "Save" at bounding box center [1257, 214] width 66 height 16
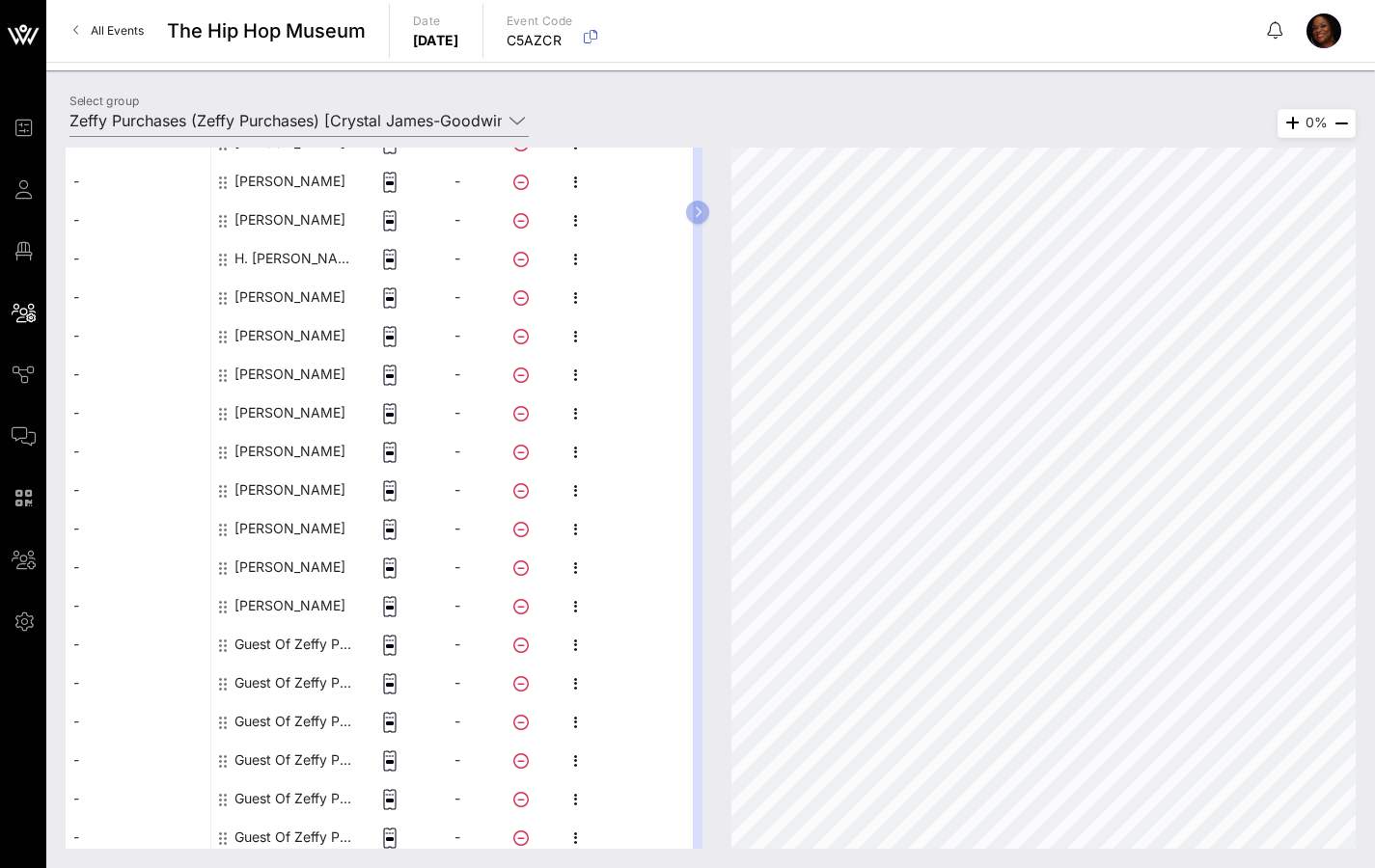
scroll to position [513, 0]
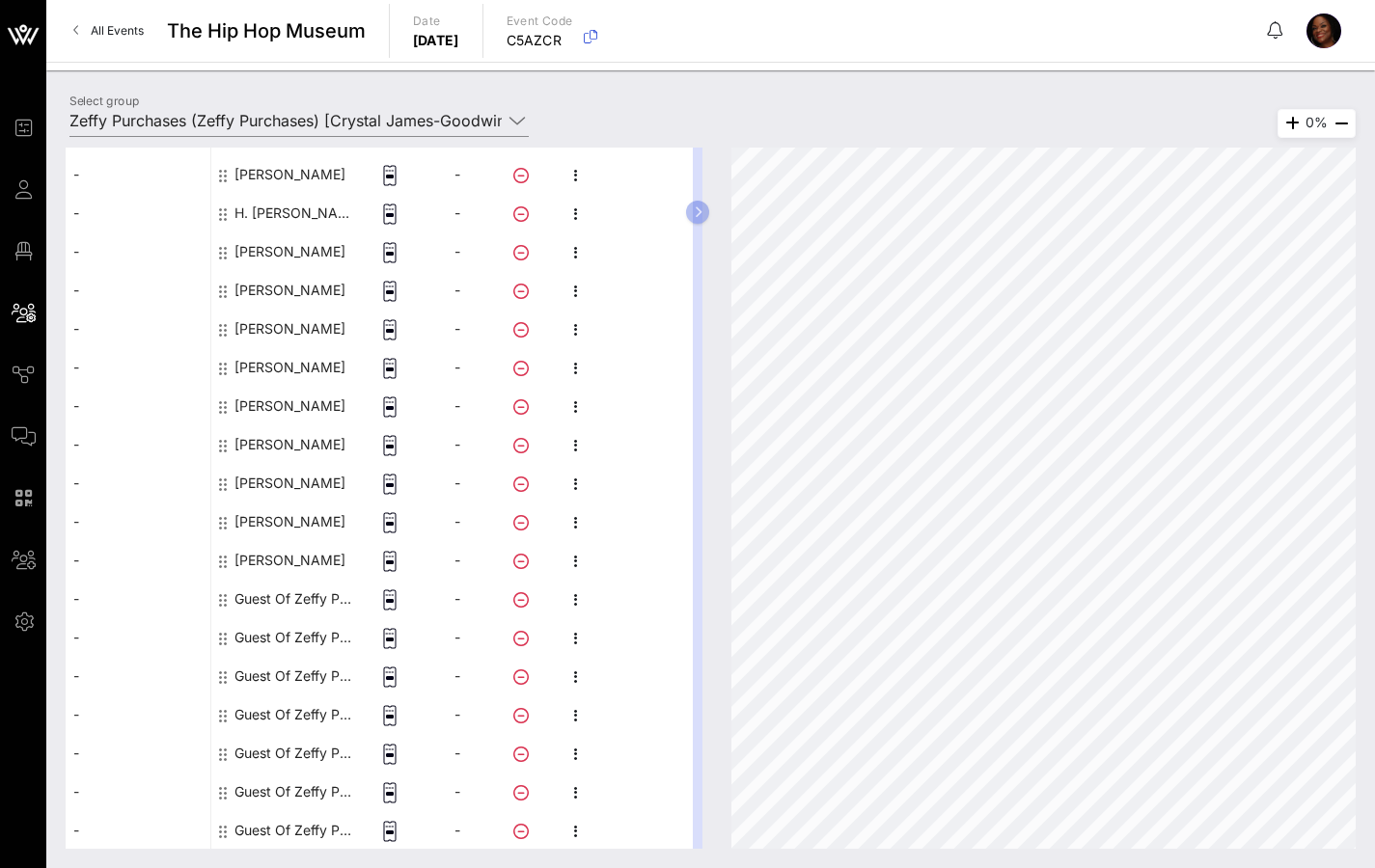
click at [282, 595] on div "Guest Of Zeffy Purchases" at bounding box center [296, 598] width 122 height 39
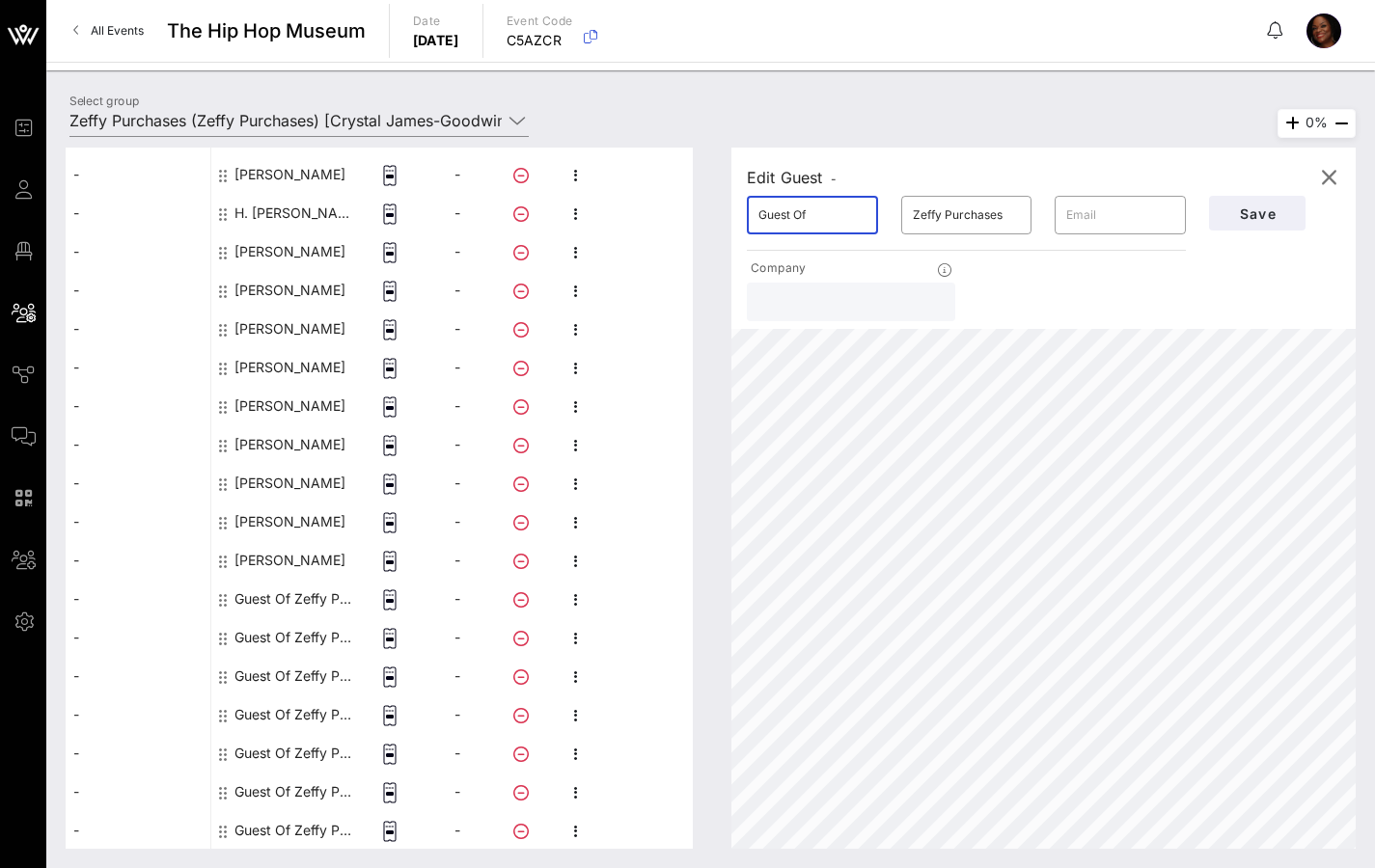
drag, startPoint x: 832, startPoint y: 210, endPoint x: 697, endPoint y: 213, distance: 135.0
click at [697, 213] on div "This host group has not been shared yet; therefore, you can't send tickets or a…" at bounding box center [710, 498] width 1290 height 701
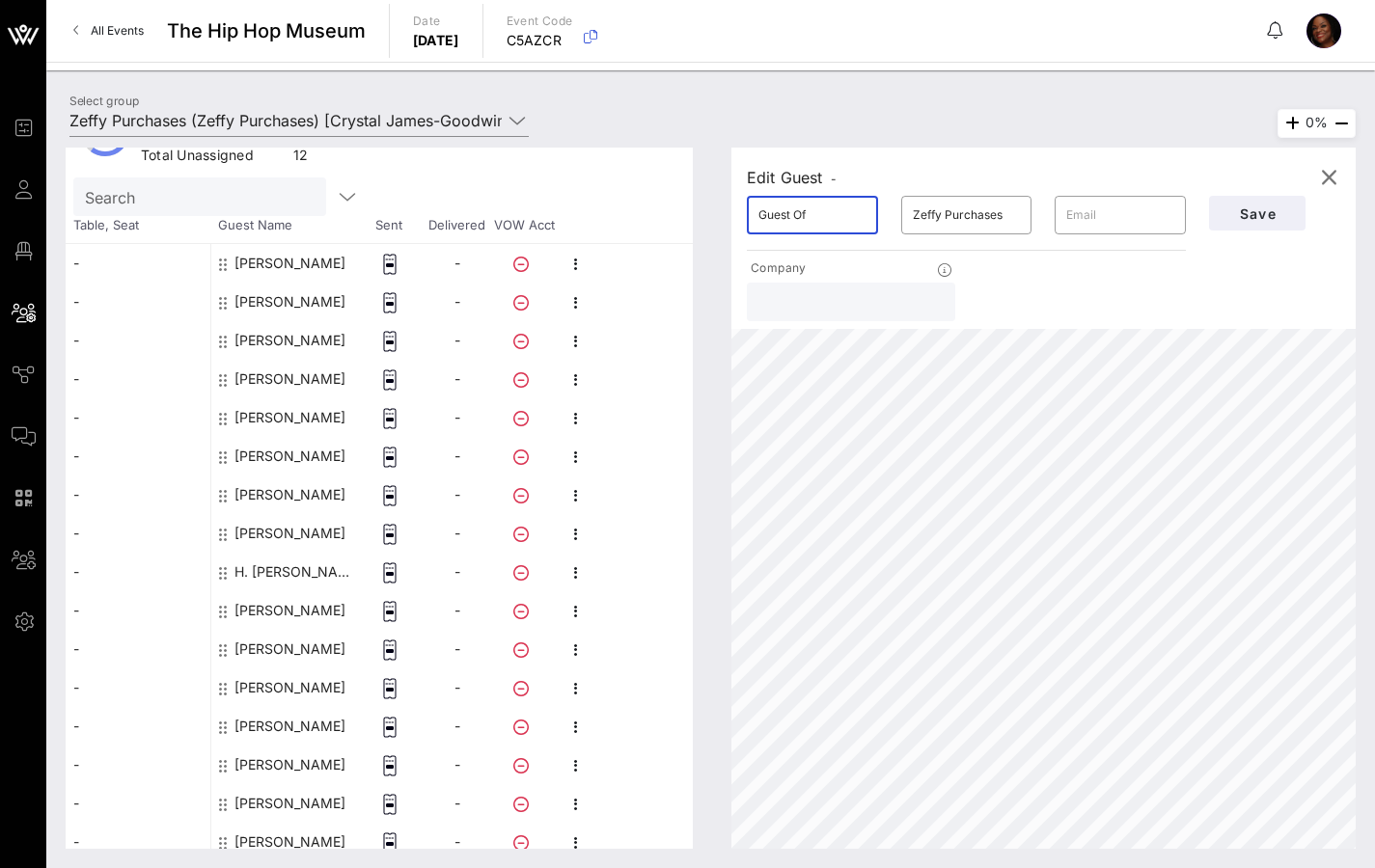
scroll to position [146, 0]
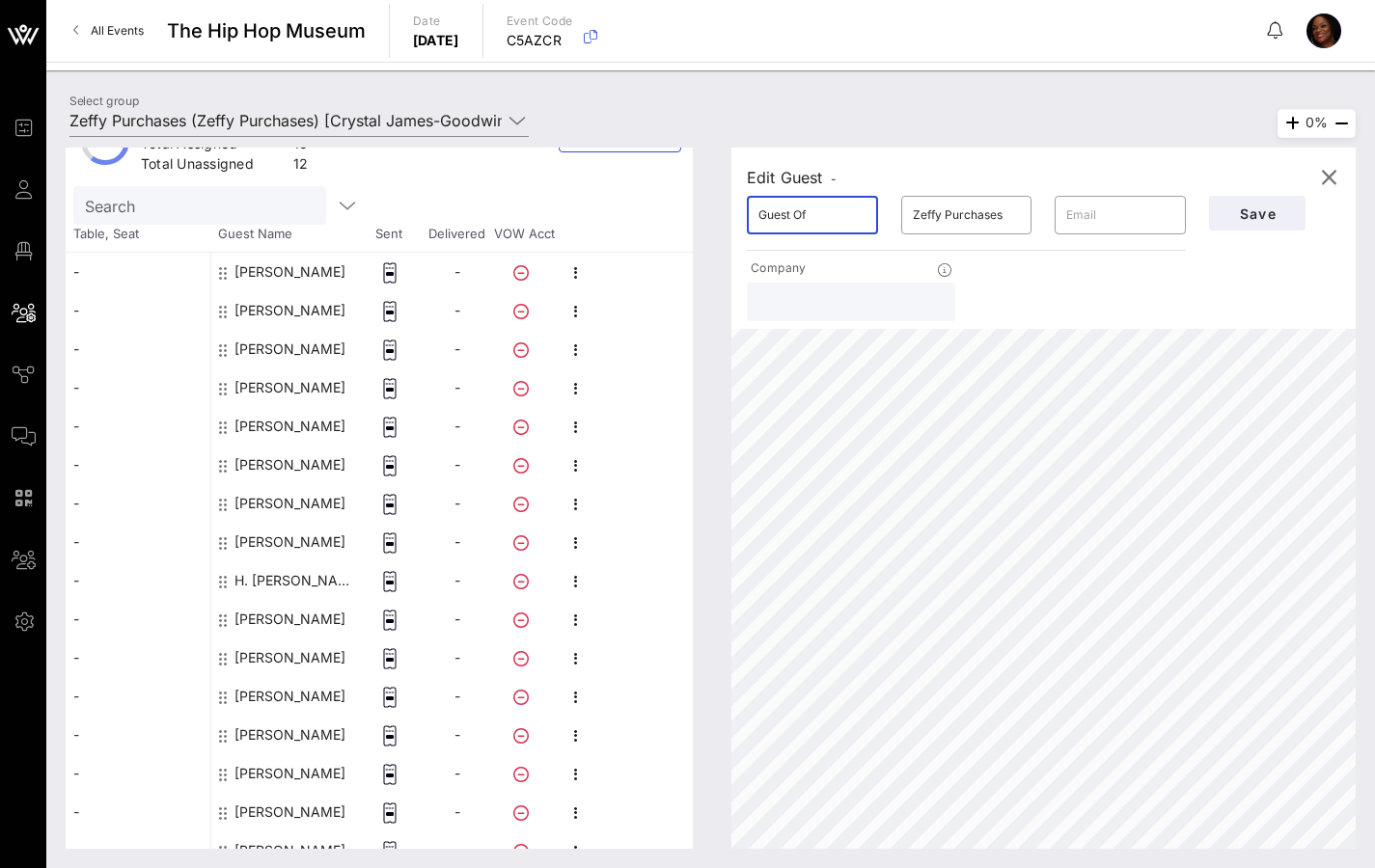
click at [332, 466] on div "[PERSON_NAME]" at bounding box center [290, 464] width 111 height 39
type input "[PERSON_NAME]"
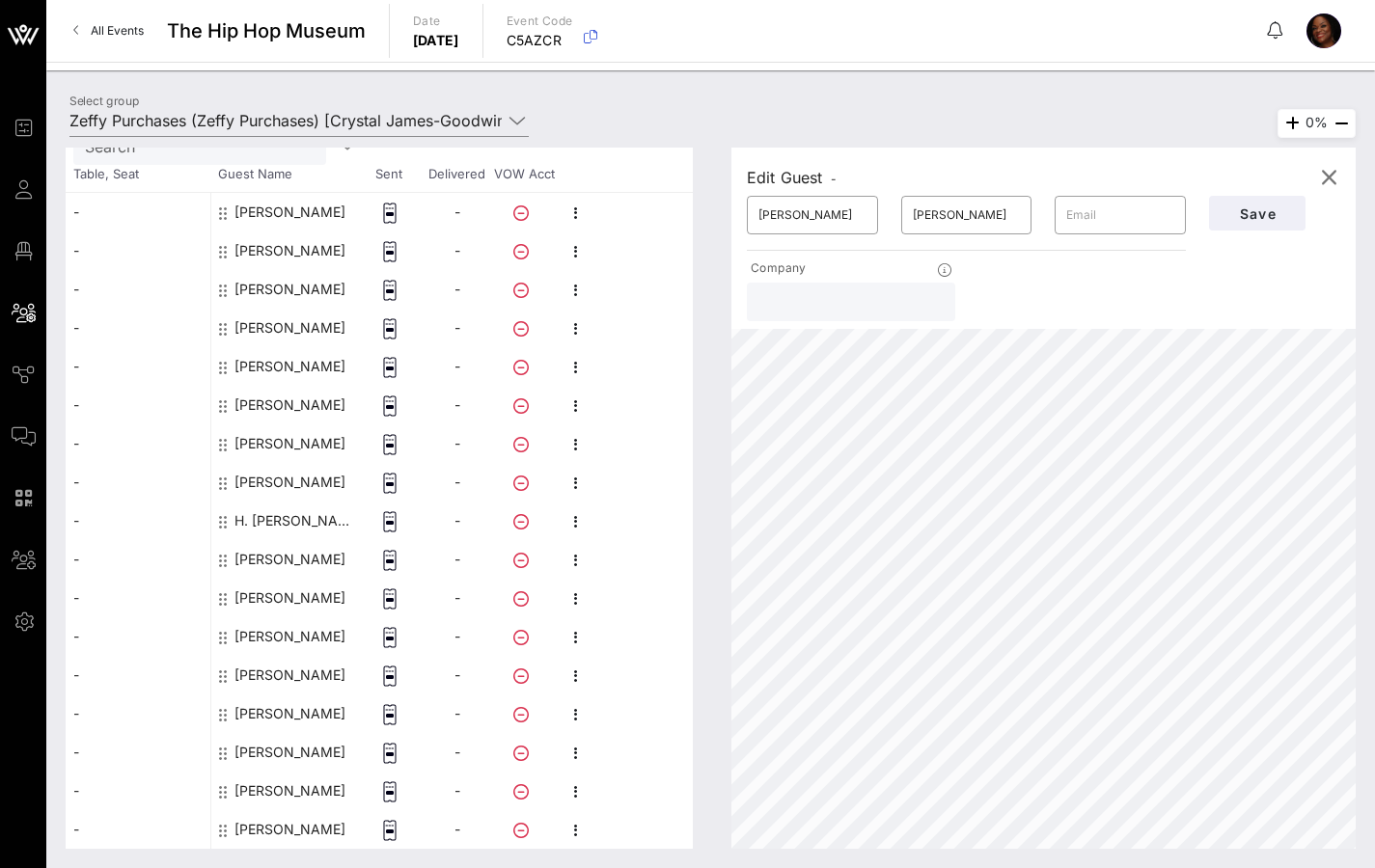
scroll to position [433, 0]
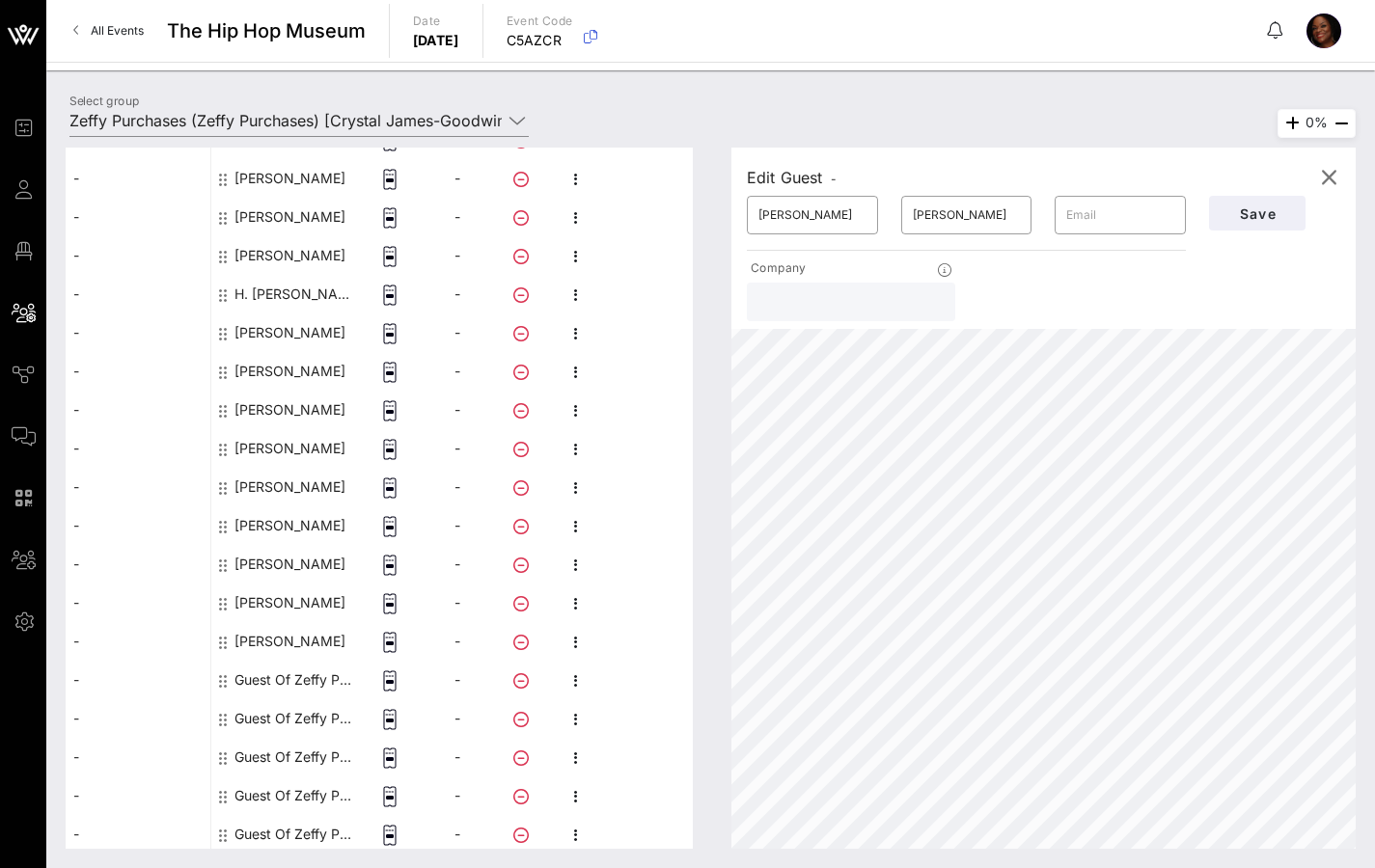
click at [305, 672] on div "Guest Of Zeffy Purchases" at bounding box center [296, 679] width 122 height 39
type input "Guest Of"
type input "Zeffy Purchases"
click at [309, 675] on div "Guest Of Zeffy Purchases" at bounding box center [296, 679] width 122 height 39
drag, startPoint x: 812, startPoint y: 221, endPoint x: 661, endPoint y: 218, distance: 151.0
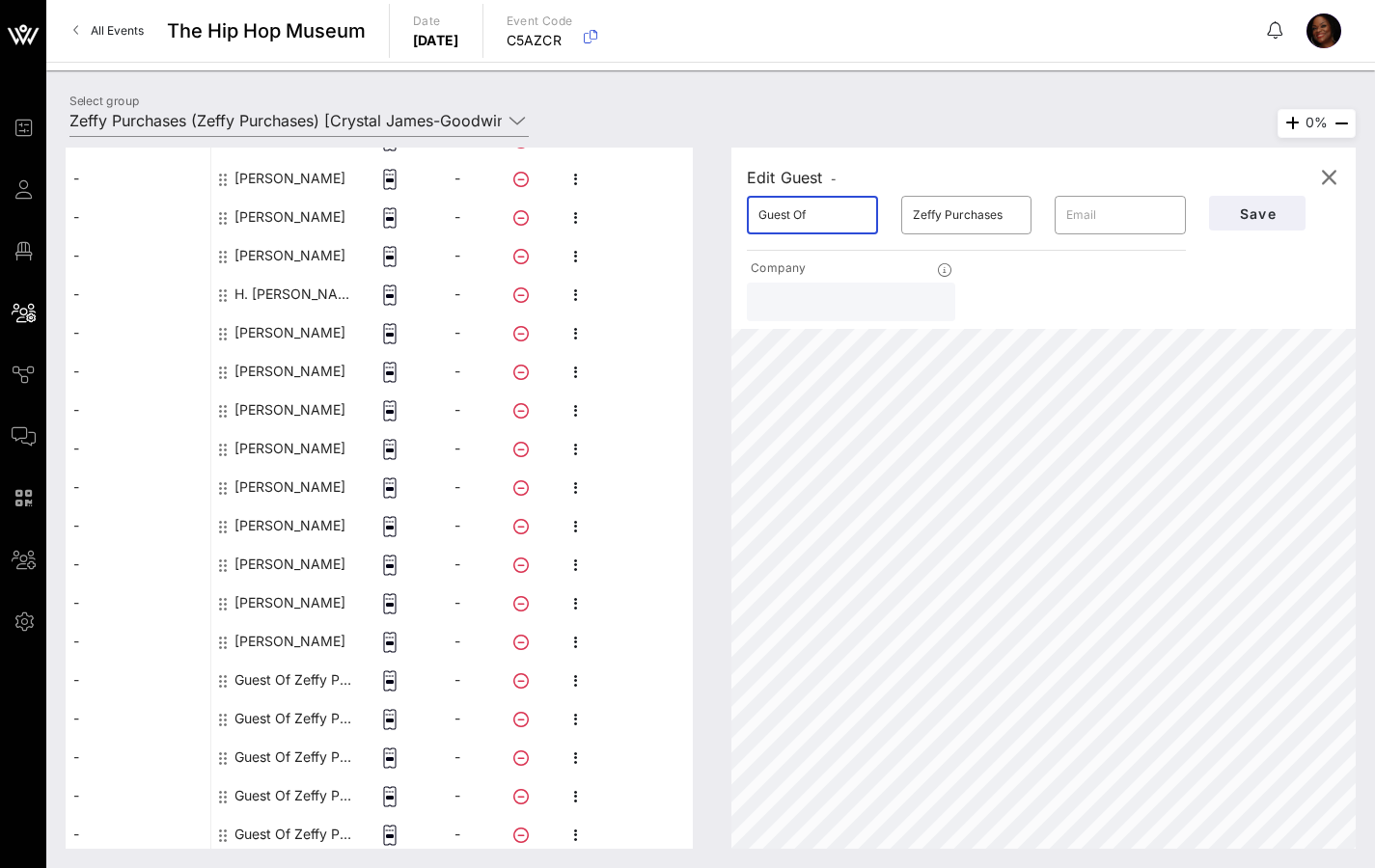
click at [687, 219] on div "This host group has not been shared yet; therefore, you can't send tickets or a…" at bounding box center [710, 498] width 1290 height 701
type input "[PERSON_NAME]"
click at [1258, 213] on span "Save" at bounding box center [1257, 214] width 66 height 16
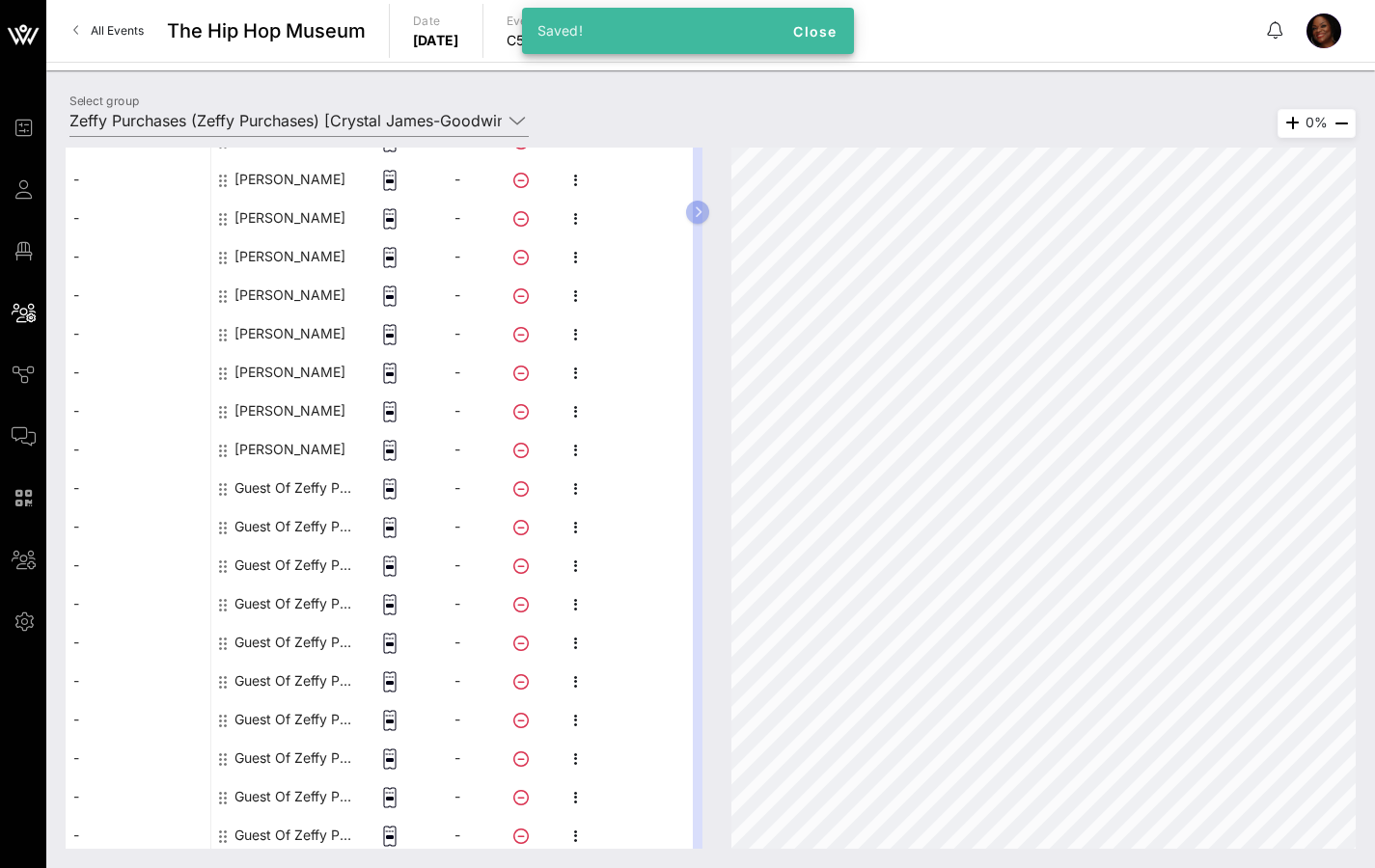
scroll to position [668, 0]
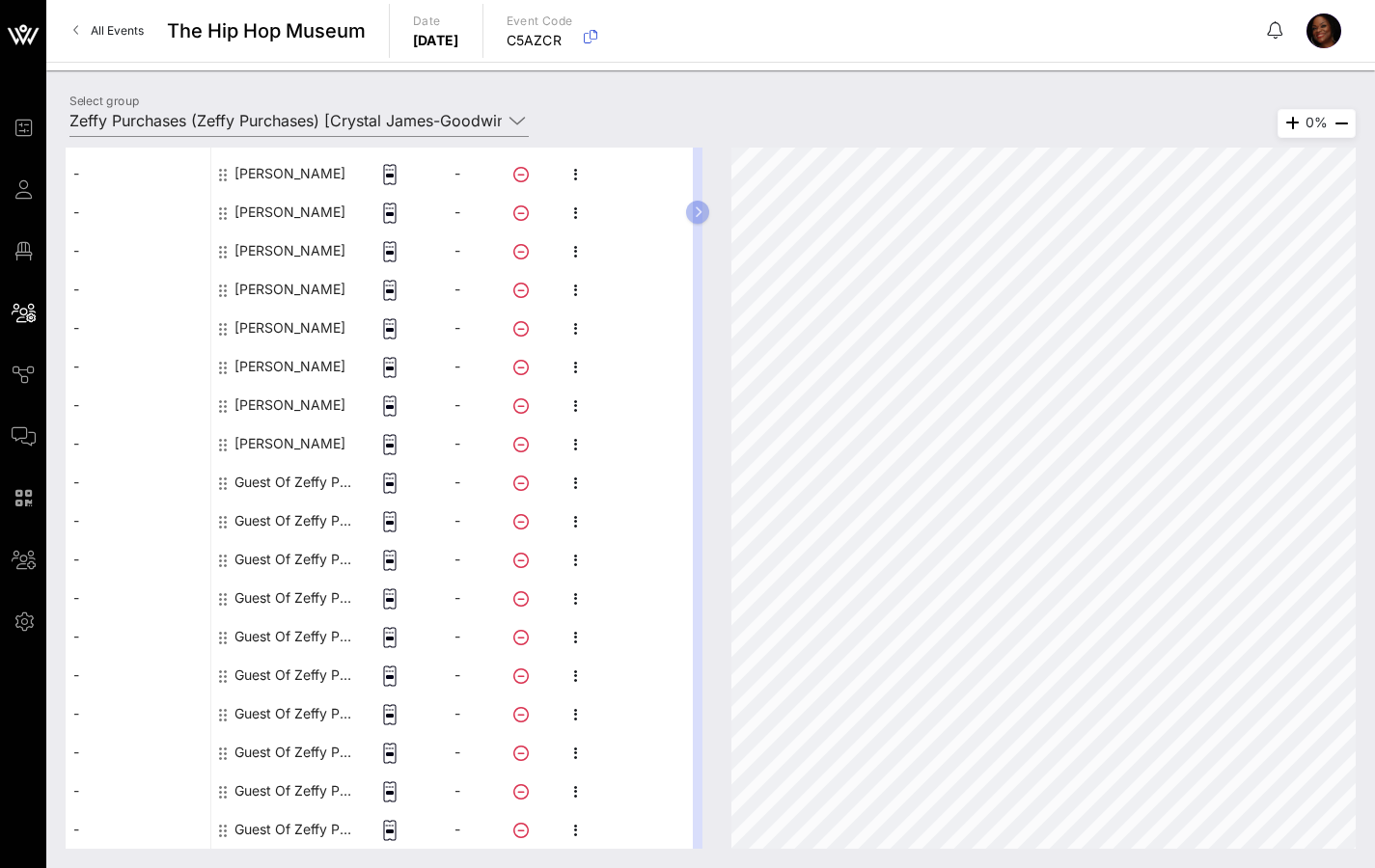
click at [265, 478] on div "Guest Of Zeffy Purchases" at bounding box center [296, 481] width 122 height 39
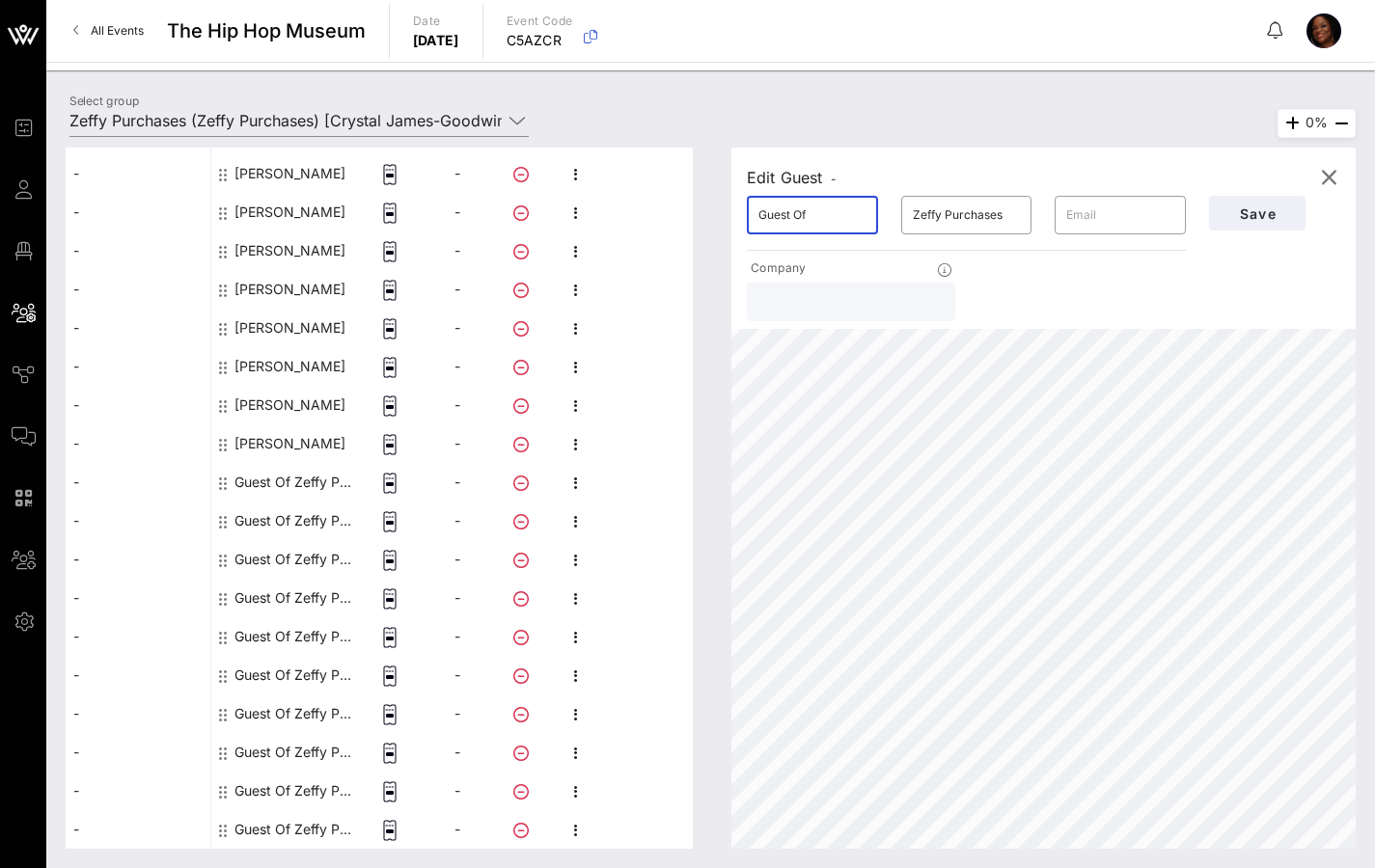
drag, startPoint x: 809, startPoint y: 223, endPoint x: 689, endPoint y: 222, distance: 120.0
click at [690, 222] on div "This host group has not been shared yet; therefore, you can't send tickets or a…" at bounding box center [710, 498] width 1290 height 701
type input "[PERSON_NAME]"
click at [977, 217] on input "Zeffy Purchases" at bounding box center [966, 215] width 108 height 31
drag, startPoint x: 1019, startPoint y: 216, endPoint x: 833, endPoint y: 215, distance: 186.0
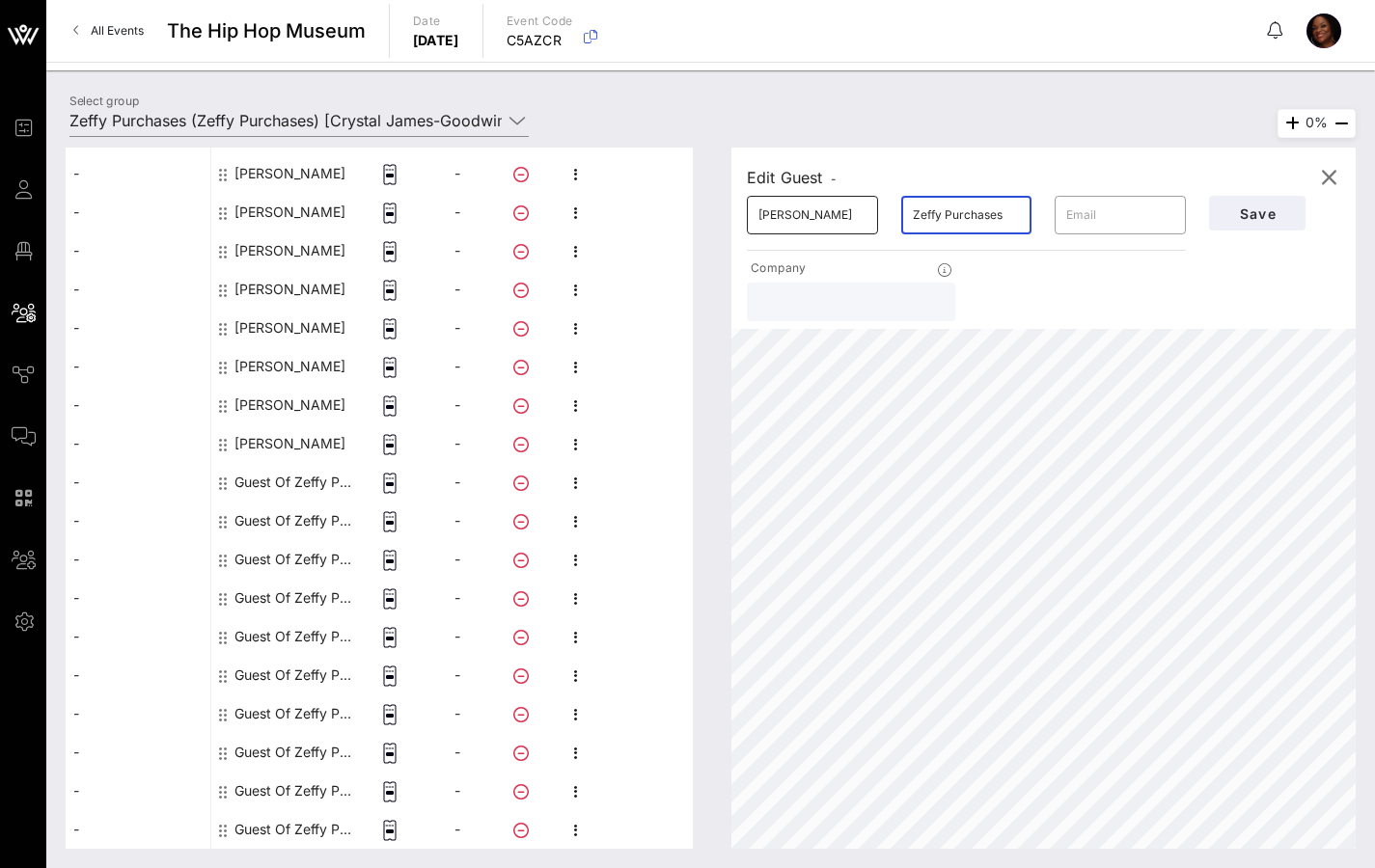
click at [835, 216] on div "​ [PERSON_NAME] ​ Zeffy Purchases ​" at bounding box center [966, 215] width 463 height 62
drag, startPoint x: 1007, startPoint y: 212, endPoint x: 885, endPoint y: 213, distance: 122.0
click at [893, 213] on div "​ Zeffy Purchases" at bounding box center [966, 215] width 154 height 62
type input "[PERSON_NAME]"
click at [1266, 219] on span "Save" at bounding box center [1257, 214] width 66 height 16
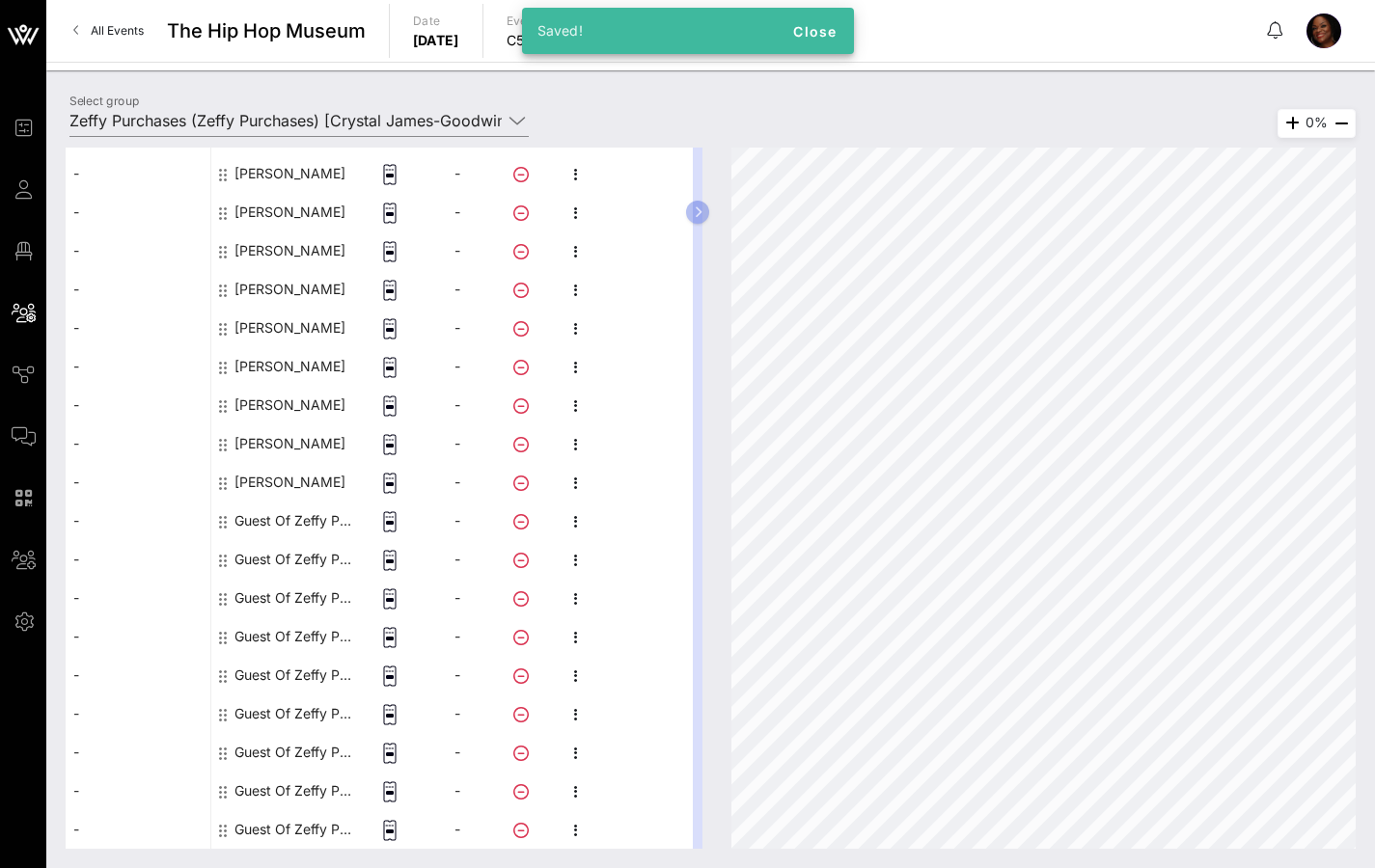
click at [293, 522] on div "Guest Of Zeffy Purchases" at bounding box center [296, 520] width 122 height 39
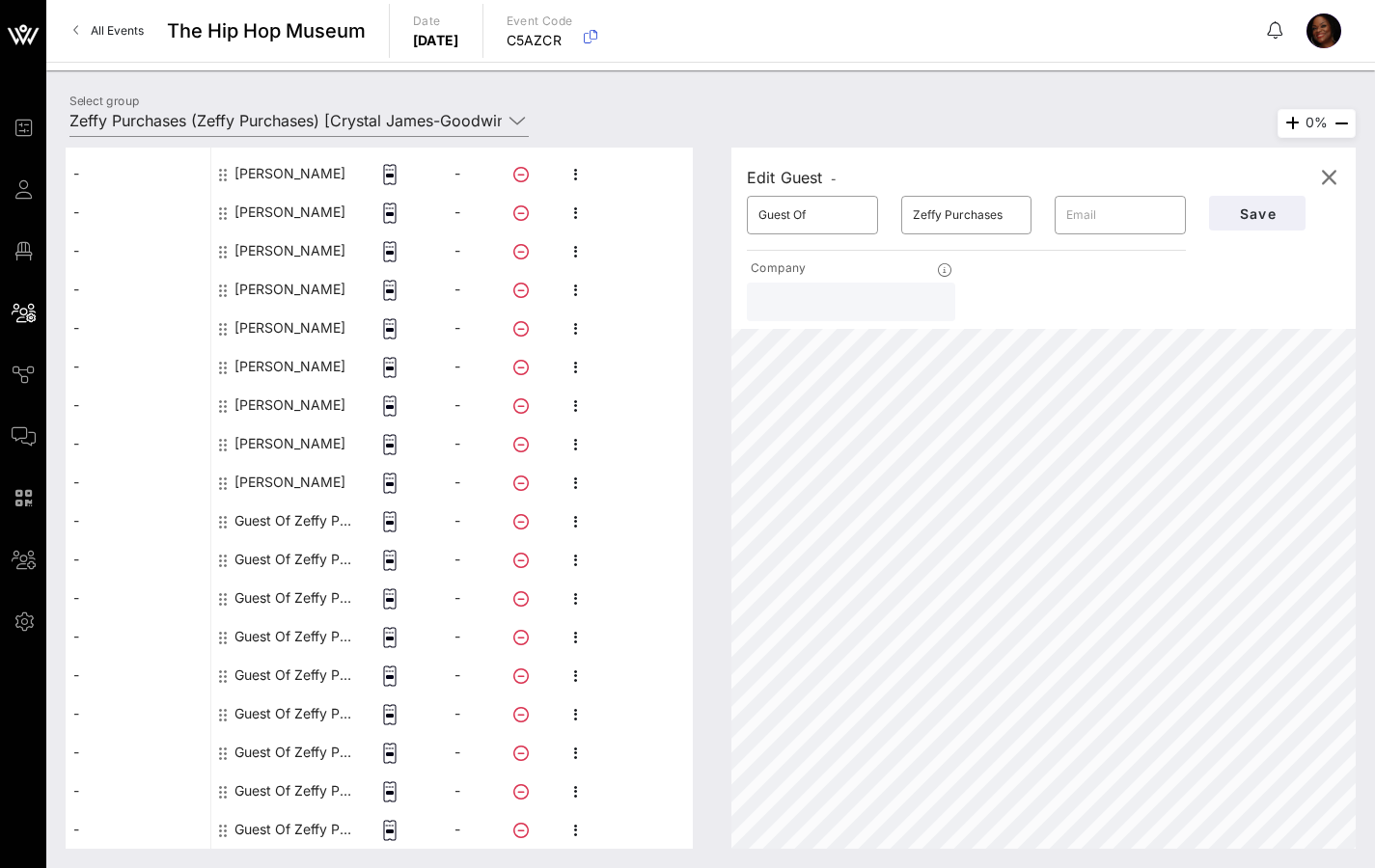
click at [298, 523] on div "Guest Of Zeffy Purchases" at bounding box center [296, 520] width 122 height 39
drag, startPoint x: 811, startPoint y: 218, endPoint x: 688, endPoint y: 221, distance: 123.0
click at [691, 220] on div "This host group has not been shared yet; therefore, you can't send tickets or a…" at bounding box center [710, 498] width 1290 height 701
type input "[PERSON_NAME]"
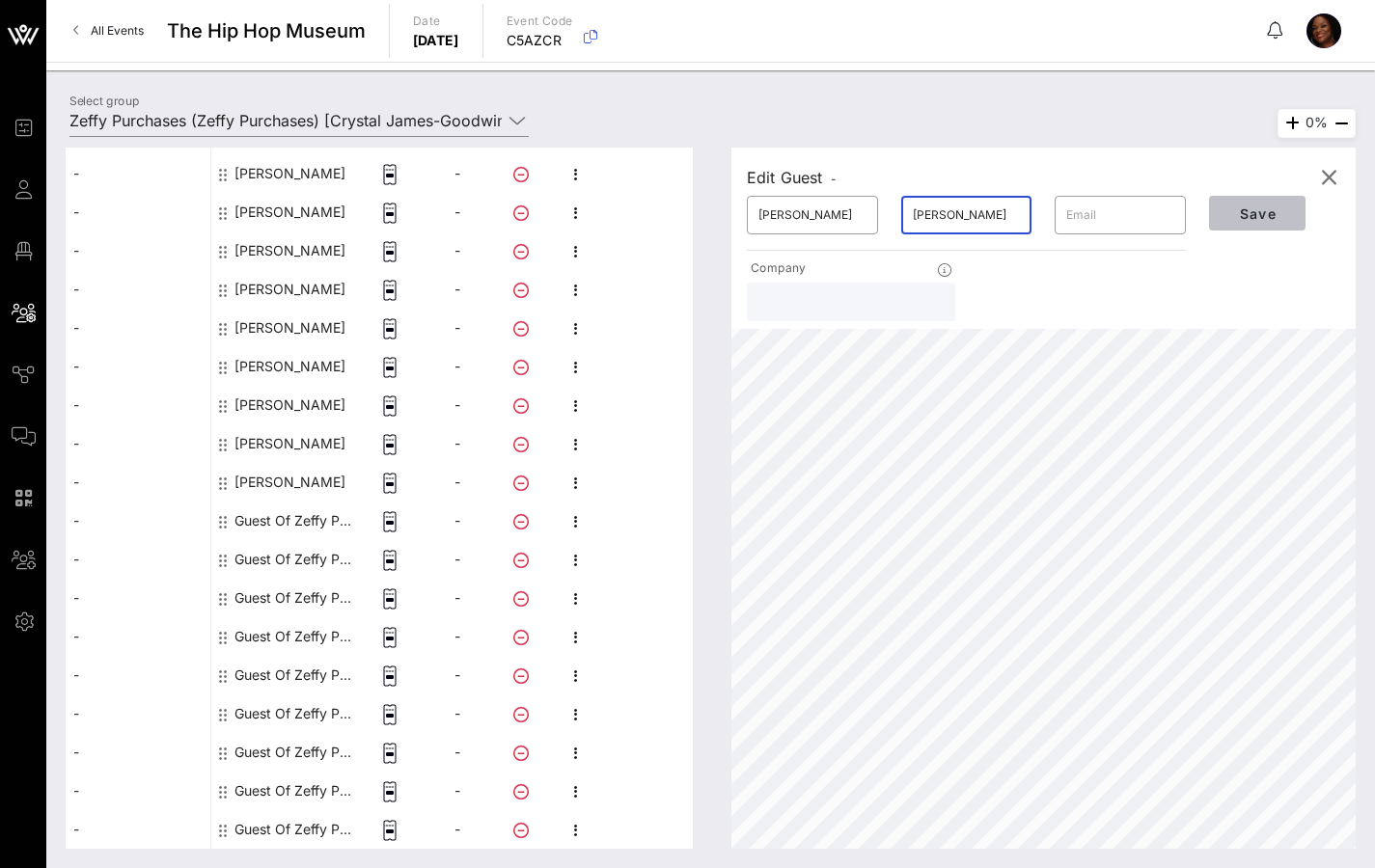
click at [1245, 211] on span "Save" at bounding box center [1257, 214] width 66 height 16
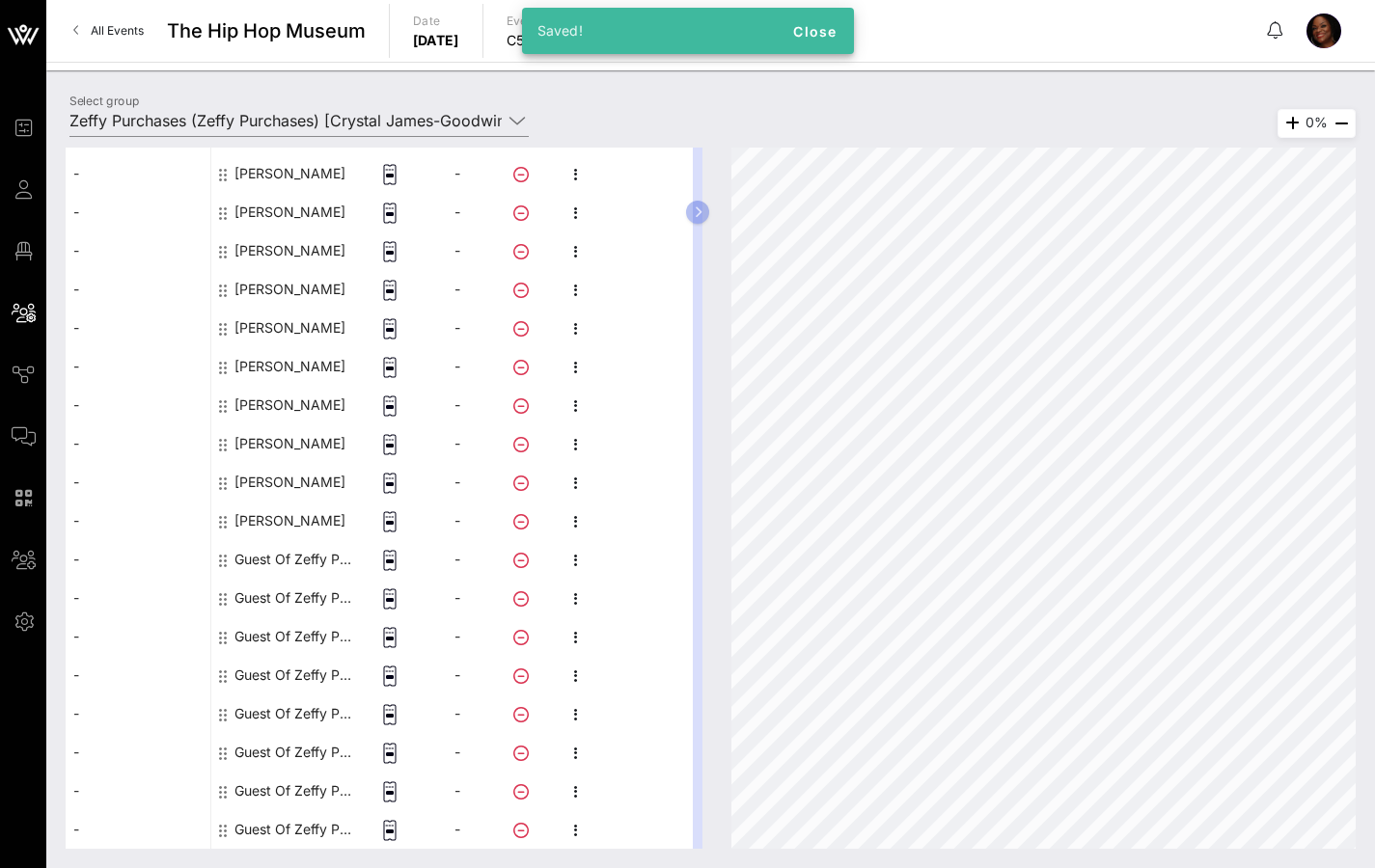
click at [307, 555] on div "Guest Of Zeffy Purchases" at bounding box center [296, 559] width 122 height 39
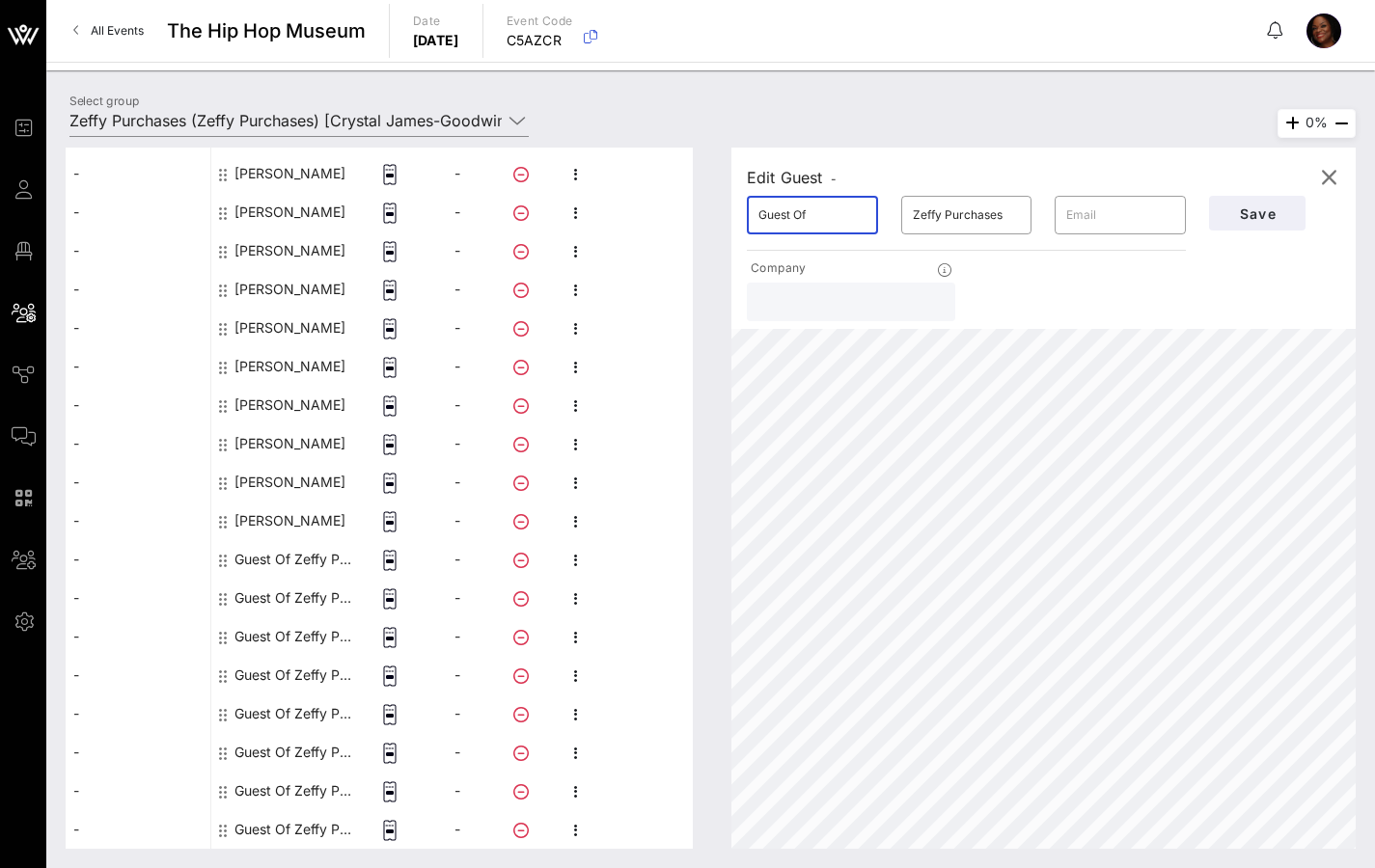
drag, startPoint x: 814, startPoint y: 219, endPoint x: 734, endPoint y: 222, distance: 80.1
click at [735, 222] on div "​ Guest Of" at bounding box center [812, 215] width 154 height 62
drag, startPoint x: 994, startPoint y: 213, endPoint x: 853, endPoint y: 218, distance: 141.1
click at [853, 218] on div "​ [PERSON_NAME] ​ Zeffy Purchases ​" at bounding box center [966, 215] width 463 height 62
type input "[PERSON_NAME]"
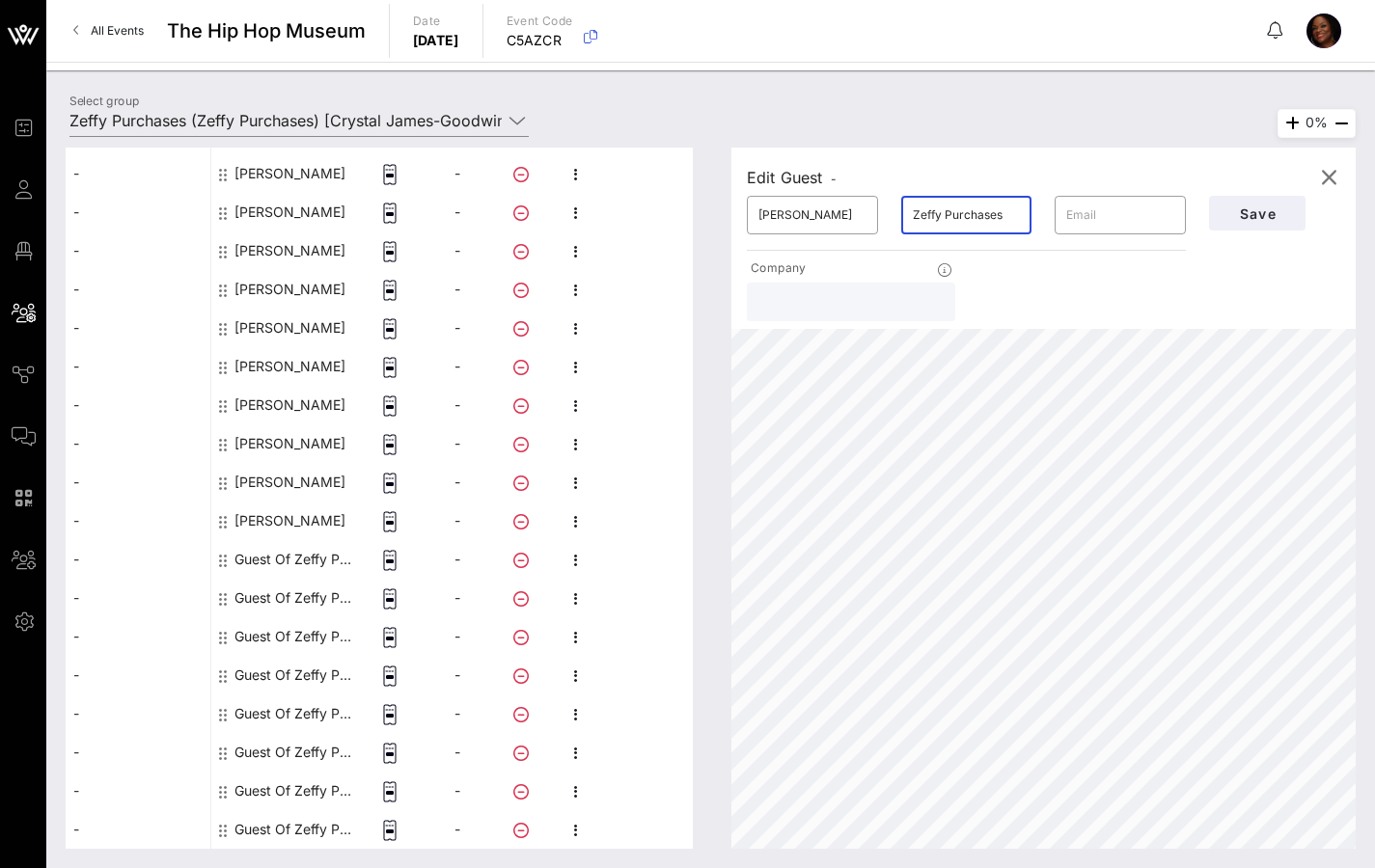
drag, startPoint x: 1007, startPoint y: 216, endPoint x: 902, endPoint y: 216, distance: 105.0
click at [902, 216] on div "​ Zeffy Purchases" at bounding box center [966, 215] width 131 height 39
type input "[PERSON_NAME]"
click at [1267, 216] on span "Save" at bounding box center [1257, 214] width 66 height 16
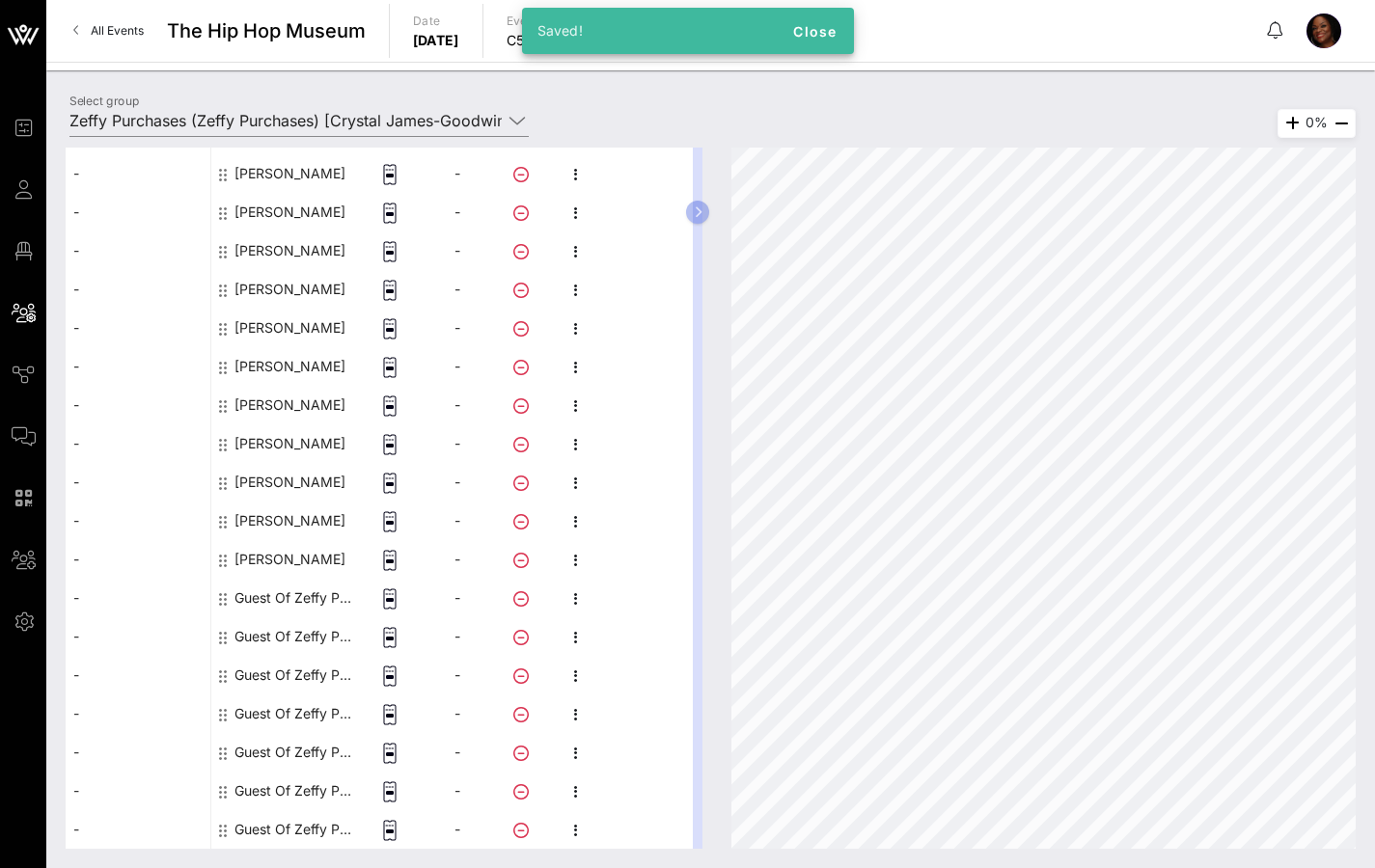
click at [294, 597] on div "Guest Of Zeffy Purchases" at bounding box center [296, 597] width 122 height 39
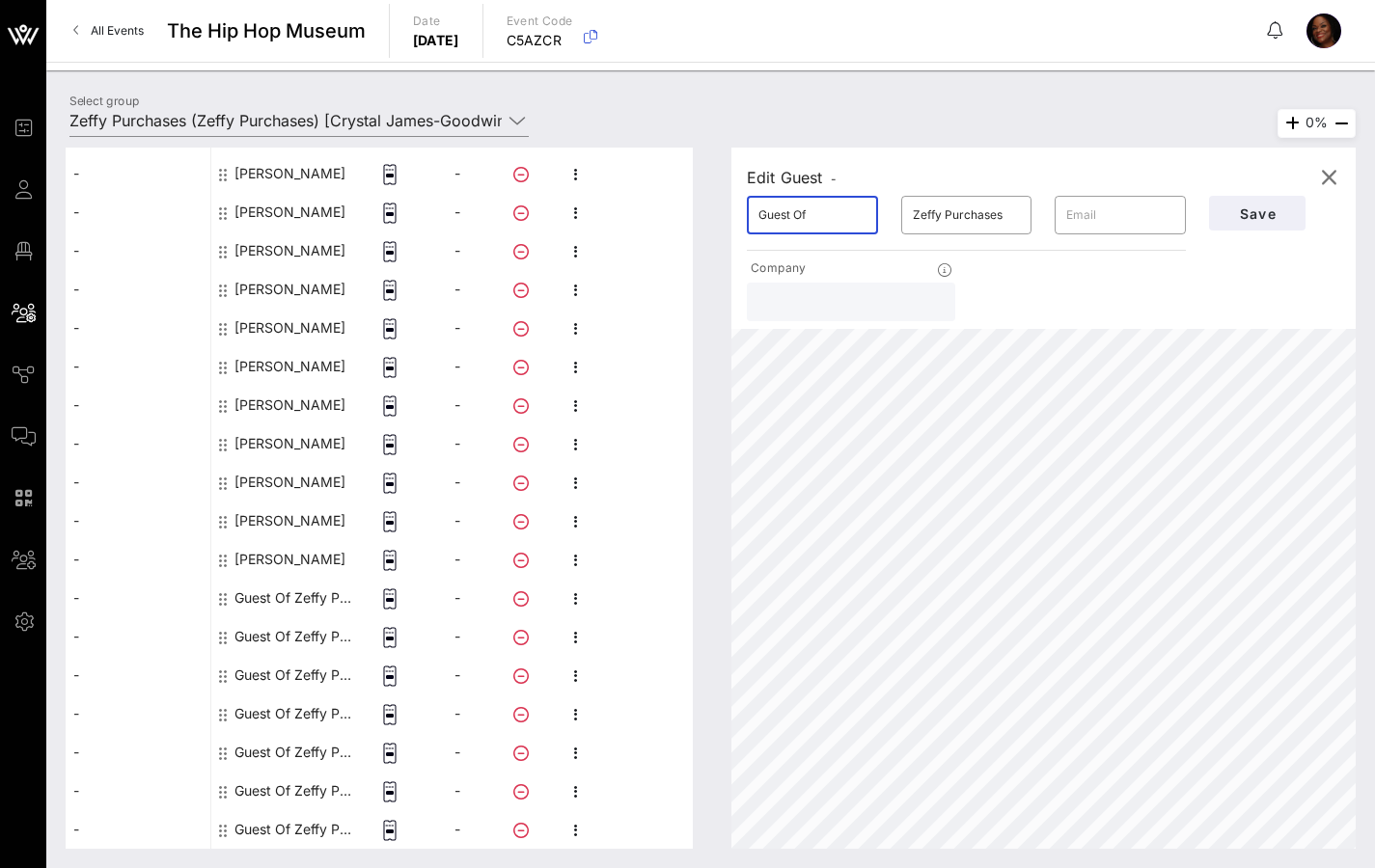
drag, startPoint x: 809, startPoint y: 217, endPoint x: 662, endPoint y: 230, distance: 147.6
click at [708, 227] on div "This host group has not been shared yet; therefore, you can't send tickets or a…" at bounding box center [710, 498] width 1290 height 701
drag, startPoint x: 818, startPoint y: 210, endPoint x: 741, endPoint y: 214, distance: 77.1
click at [742, 214] on div "​ Guest Of" at bounding box center [812, 215] width 154 height 62
type input "[PERSON_NAME]"
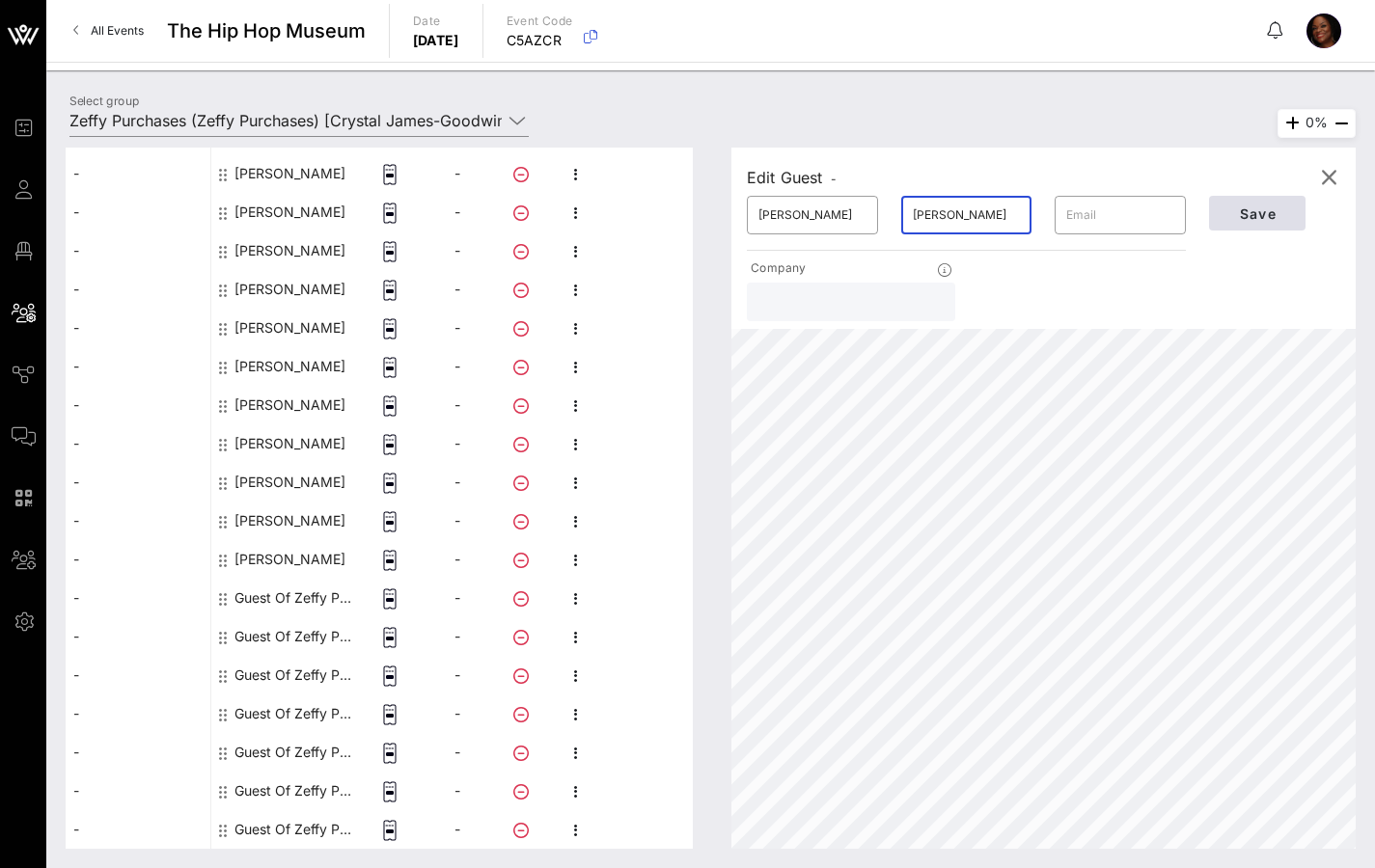
type input "[PERSON_NAME]"
click at [1285, 226] on button "Save" at bounding box center [1257, 213] width 97 height 35
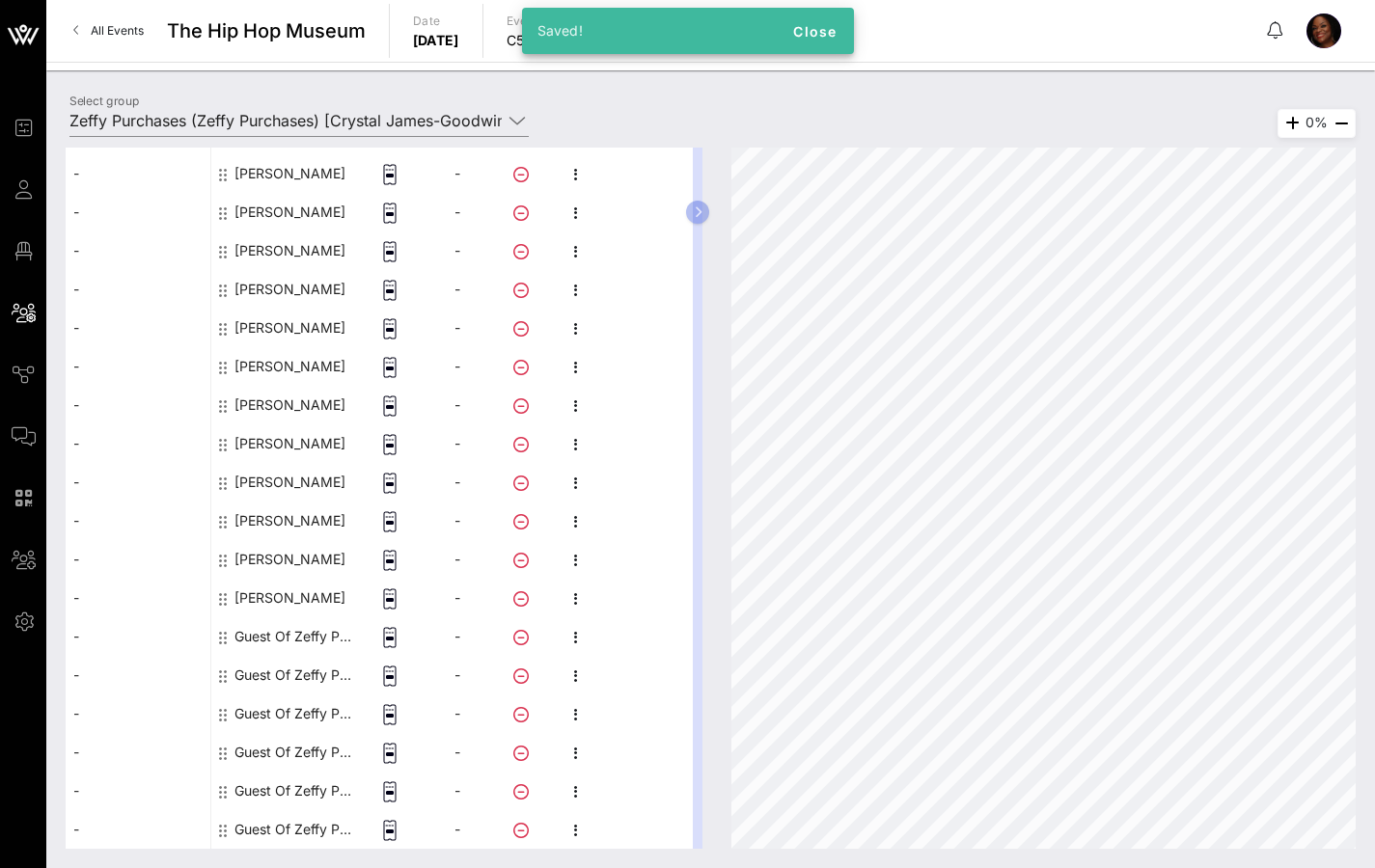
click at [294, 627] on div "Guest Of Zeffy Purchases" at bounding box center [296, 636] width 122 height 39
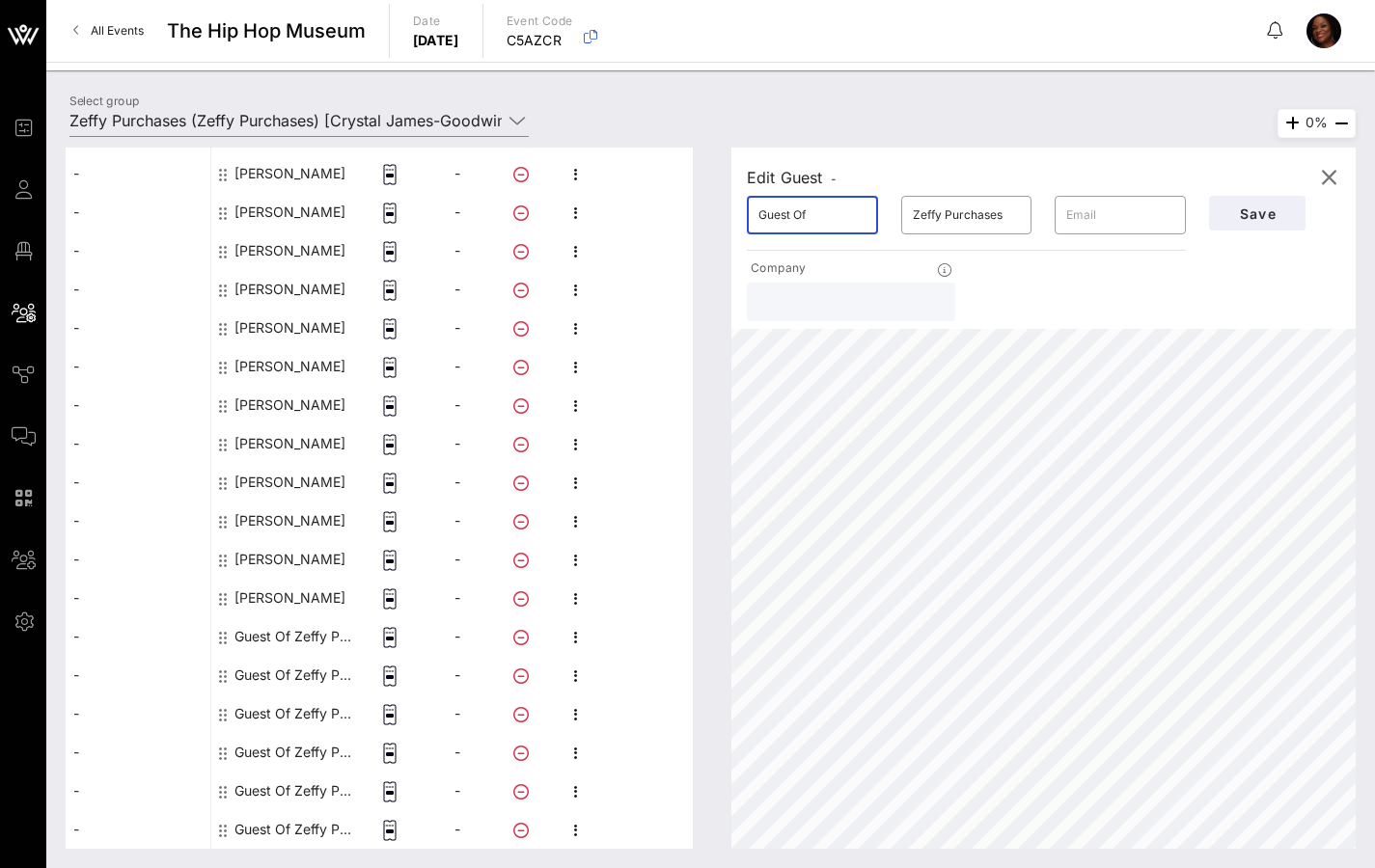
drag, startPoint x: 819, startPoint y: 217, endPoint x: 715, endPoint y: 213, distance: 104.1
click at [714, 214] on div "Edit Guest - ​ Guest Of ​ Zeffy Purchases ​ Company Save 0%" at bounding box center [1034, 498] width 644 height 701
type input "[PERSON_NAME]"
click at [1270, 207] on span "Save" at bounding box center [1257, 214] width 66 height 16
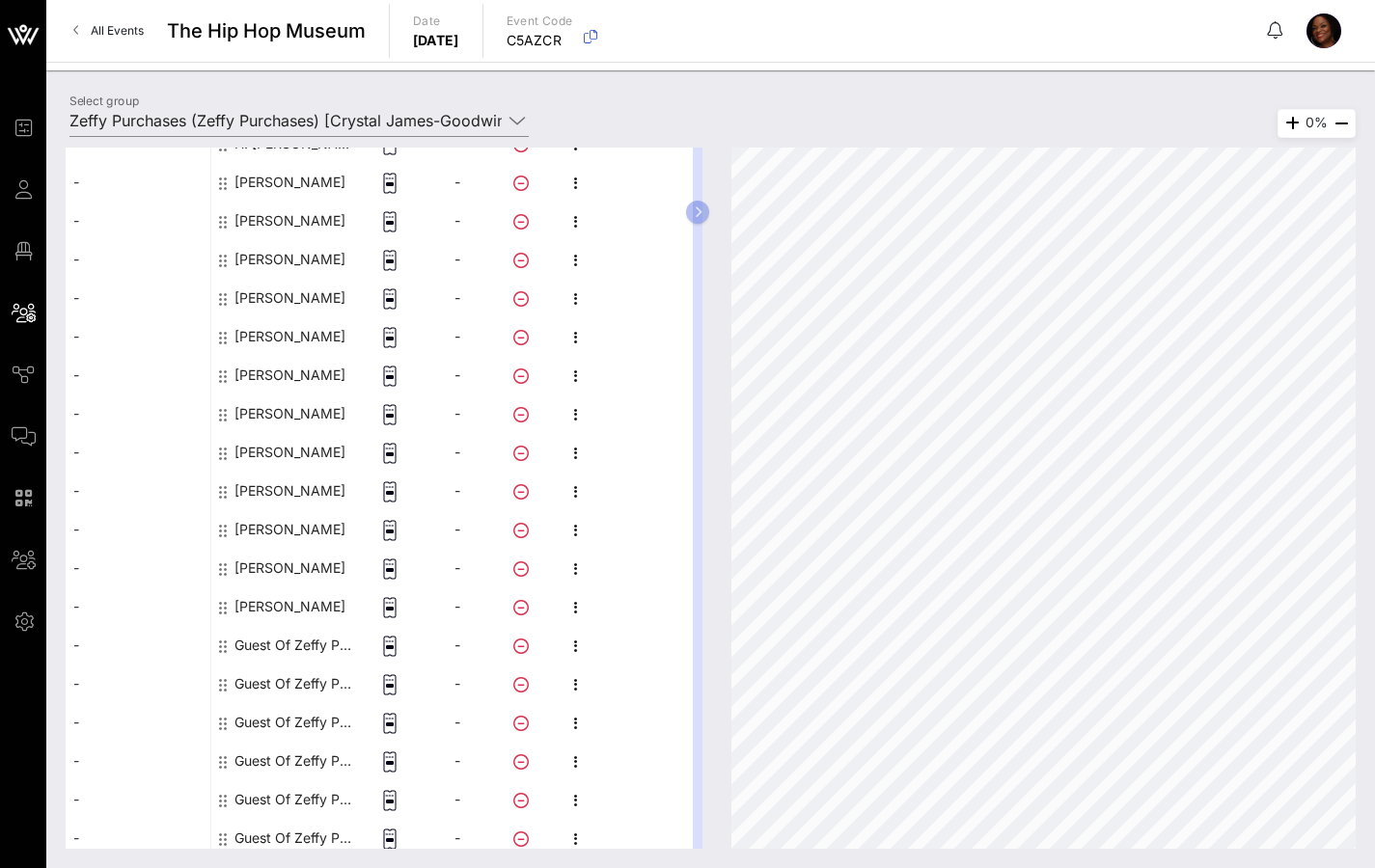
scroll to position [706, 0]
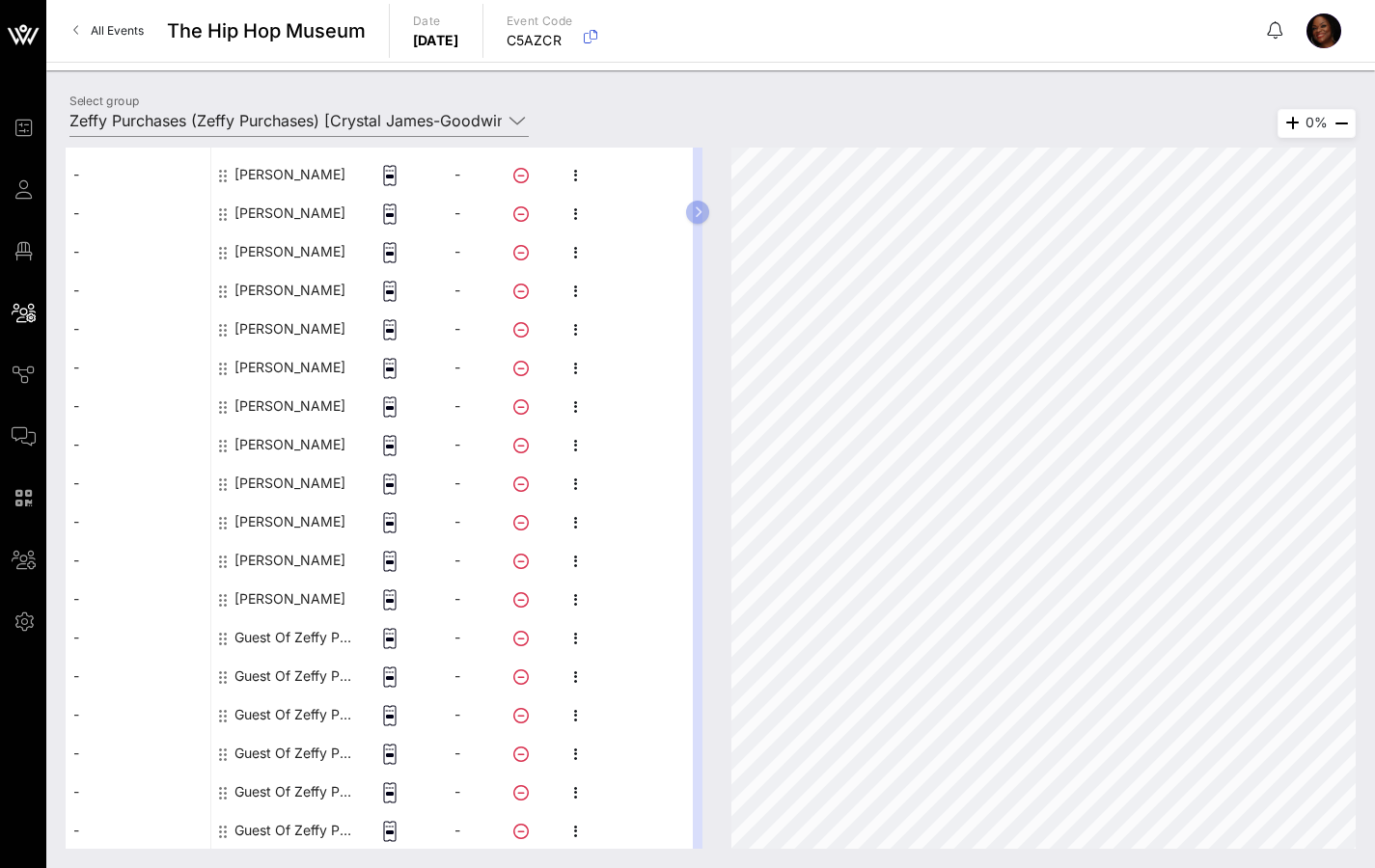
click at [292, 631] on div "Guest Of Zeffy Purchases" at bounding box center [296, 637] width 122 height 39
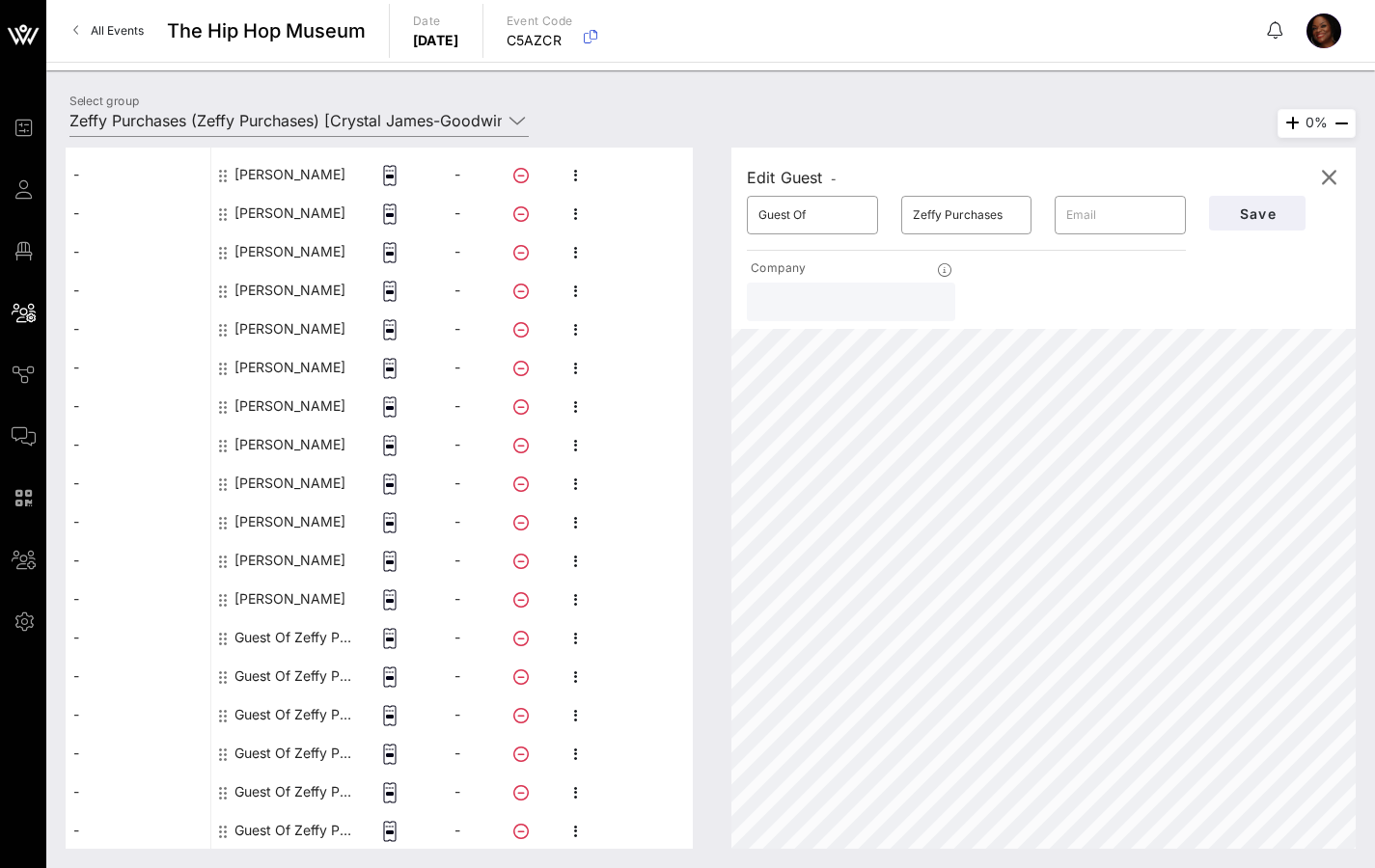
click at [285, 628] on div "Guest Of Zeffy Purchases" at bounding box center [296, 637] width 122 height 39
drag, startPoint x: 818, startPoint y: 218, endPoint x: 713, endPoint y: 226, distance: 105.3
click at [713, 226] on div "Edit Guest - ​ Guest Of ​ Zeffy Purchases ​ Company Save 0%" at bounding box center [1034, 498] width 644 height 701
drag, startPoint x: 852, startPoint y: 215, endPoint x: 725, endPoint y: 217, distance: 127.0
click at [746, 220] on div "​ Guest OfSAR" at bounding box center [811, 215] width 131 height 39
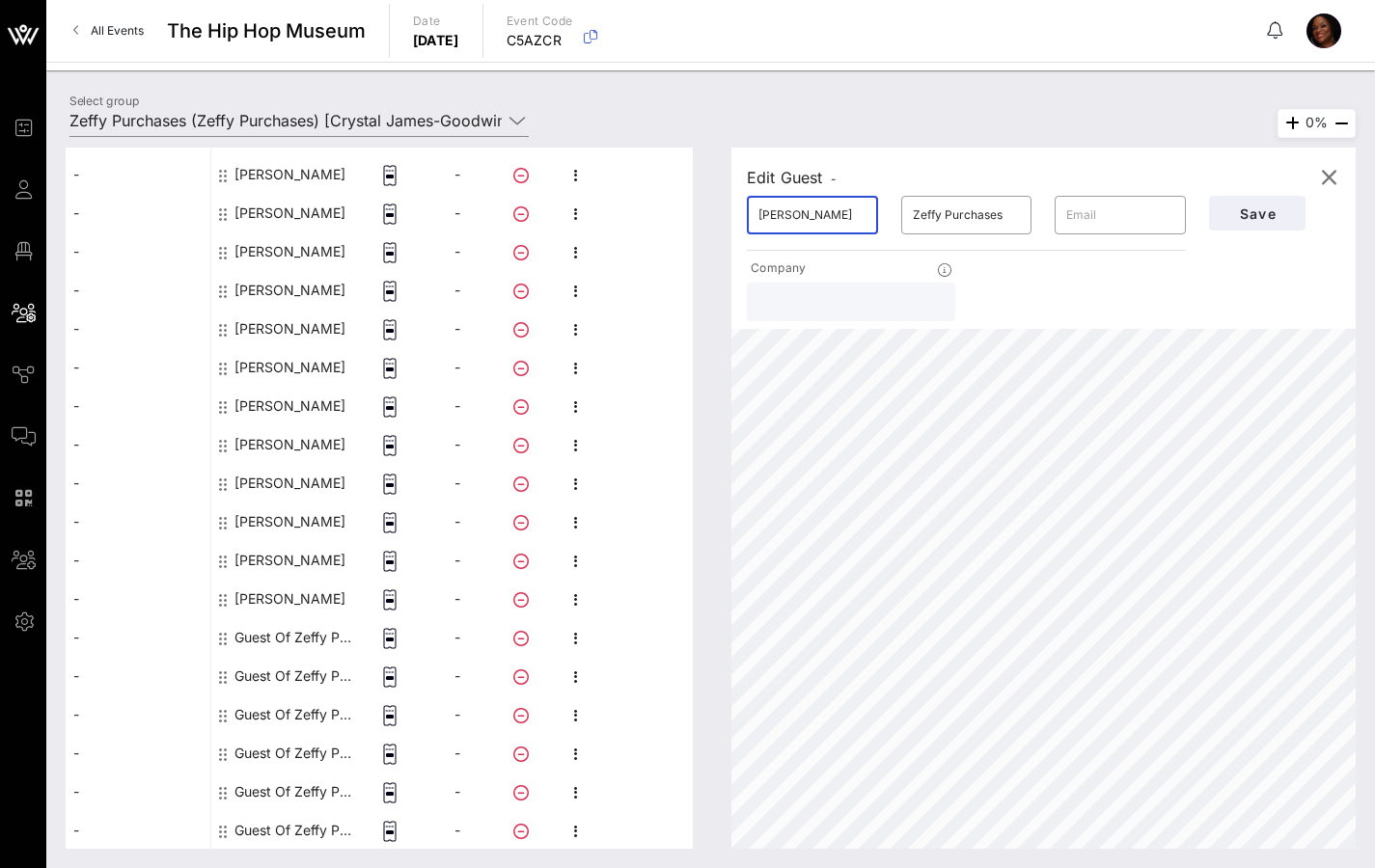
type input "[PERSON_NAME]"
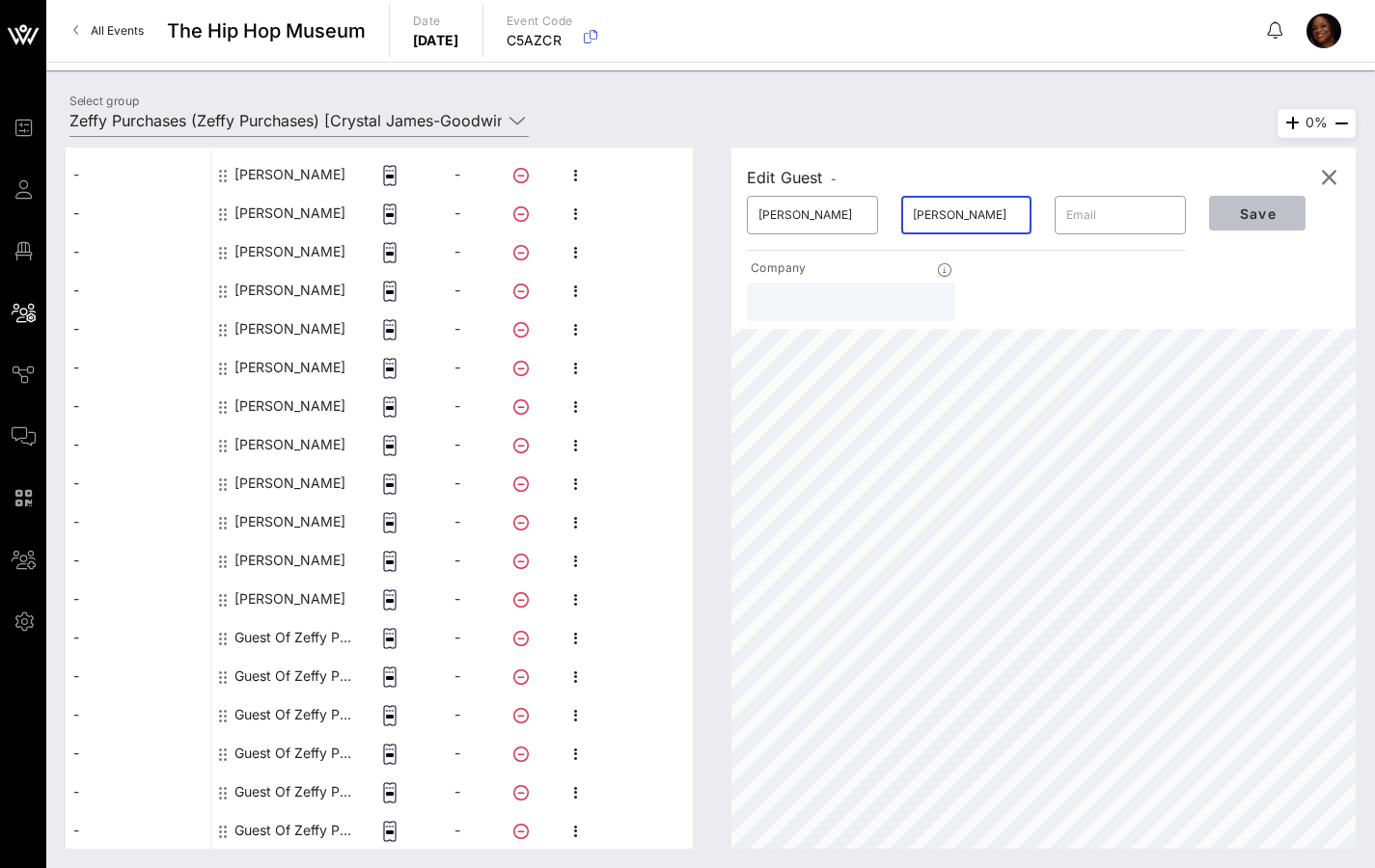
click at [1259, 215] on span "Save" at bounding box center [1257, 214] width 66 height 16
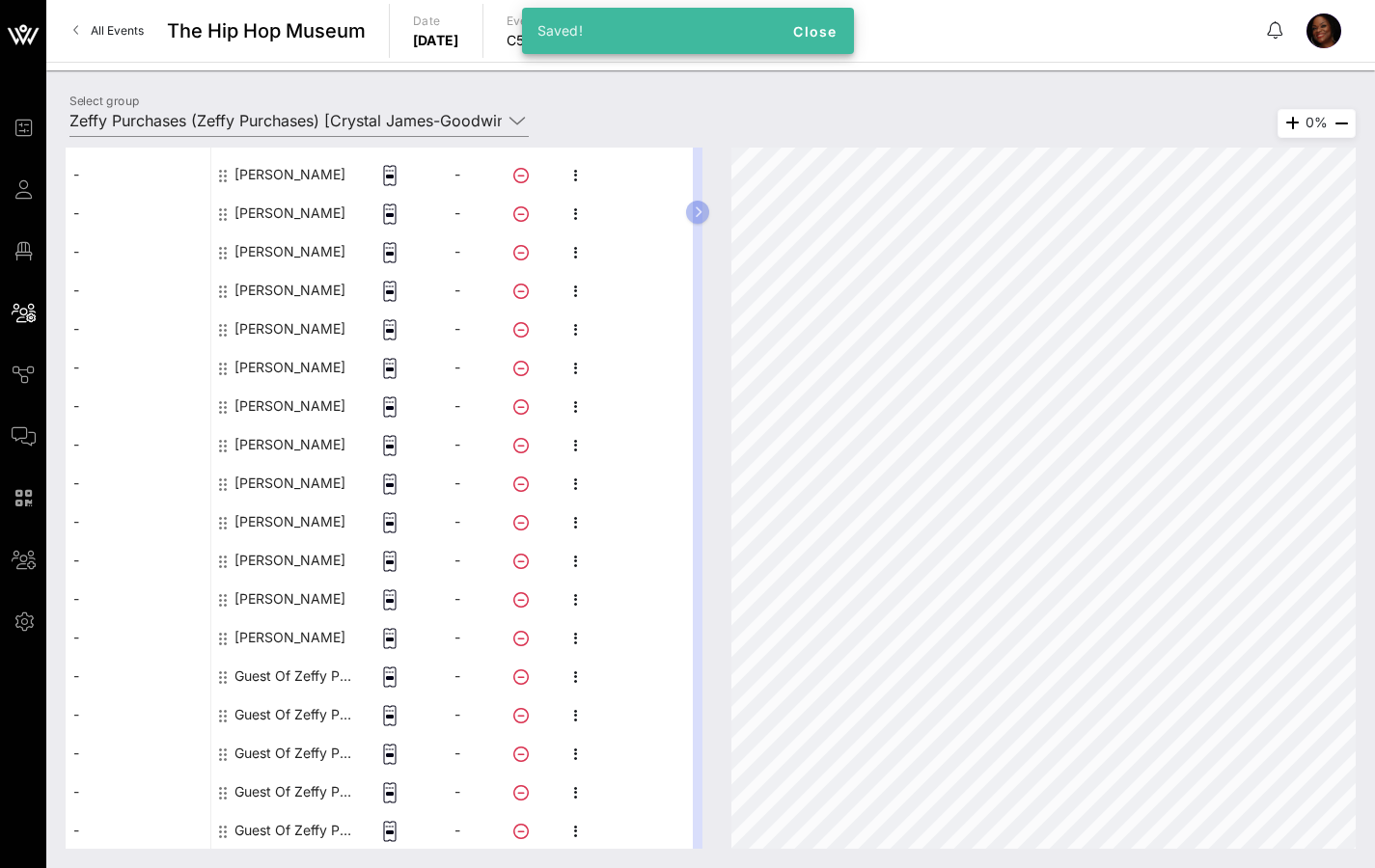
click at [278, 666] on div "Guest Of Zeffy Purchases" at bounding box center [296, 676] width 122 height 39
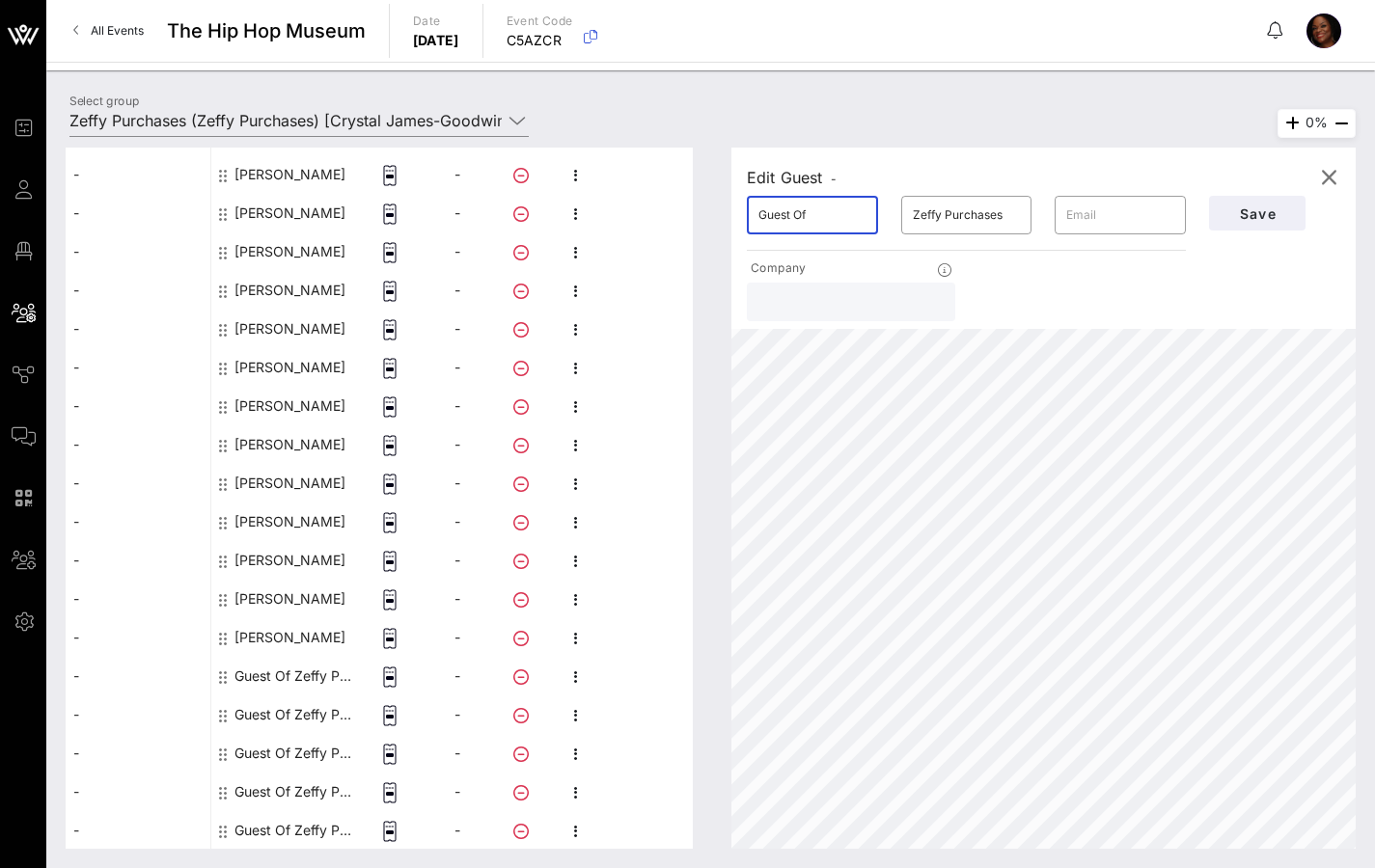
drag, startPoint x: 810, startPoint y: 208, endPoint x: 719, endPoint y: 215, distance: 91.3
click at [719, 215] on div "Edit Guest - ​ Guest Of ​ Zeffy Purchases ​ Company Save 0%" at bounding box center [1034, 498] width 644 height 701
type input "[PERSON_NAME]"
click at [1275, 217] on span "Save" at bounding box center [1257, 214] width 66 height 16
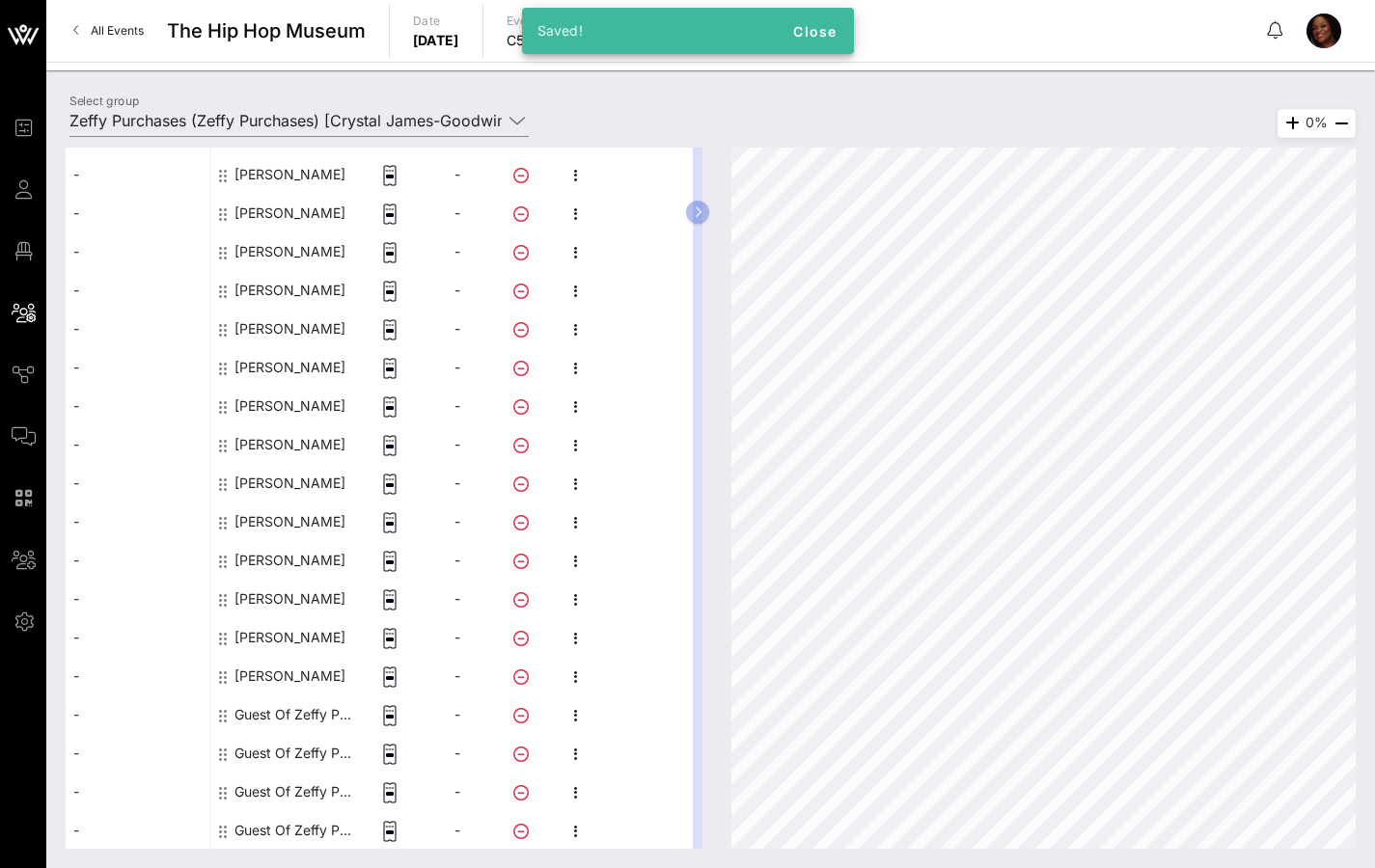
click at [281, 679] on div "Guest Of Zeffy Purchases" at bounding box center [296, 714] width 122 height 39
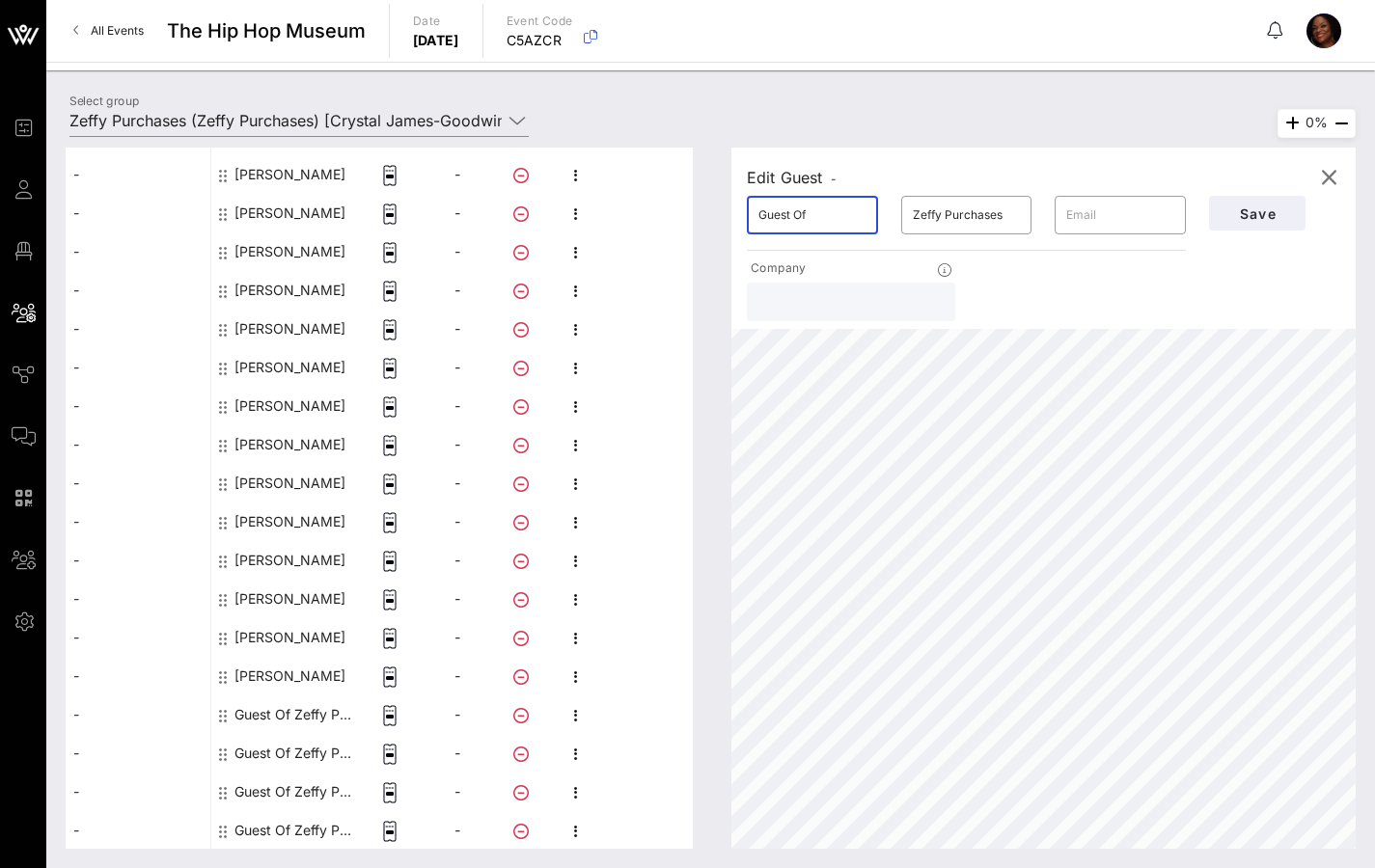
drag, startPoint x: 830, startPoint y: 218, endPoint x: 726, endPoint y: 227, distance: 104.4
click at [748, 223] on div "​ Guest Of" at bounding box center [811, 215] width 131 height 39
type input "[PERSON_NAME]"
type input "N"
type input "[PERSON_NAME]"
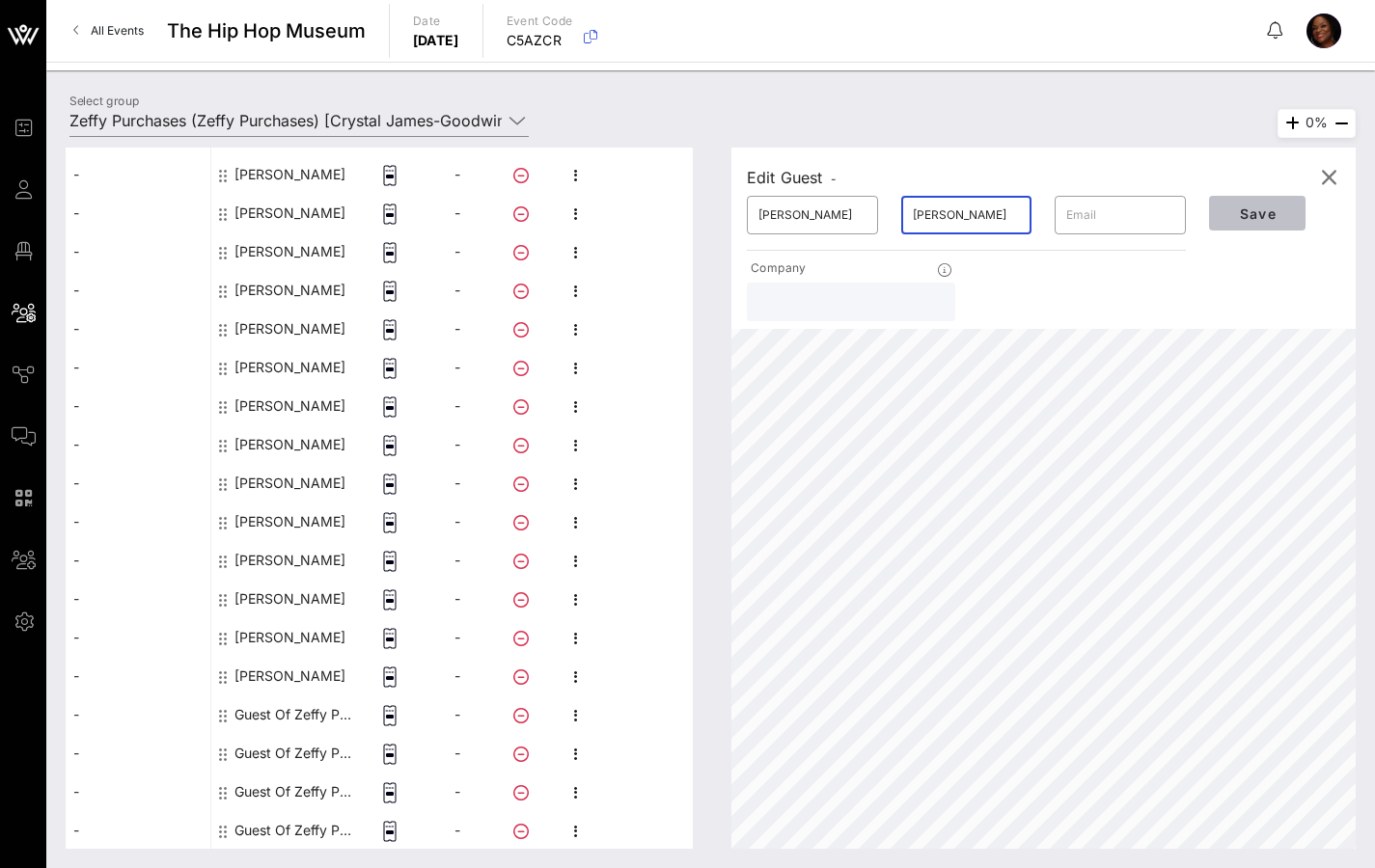
click at [1251, 218] on span "Save" at bounding box center [1257, 214] width 66 height 16
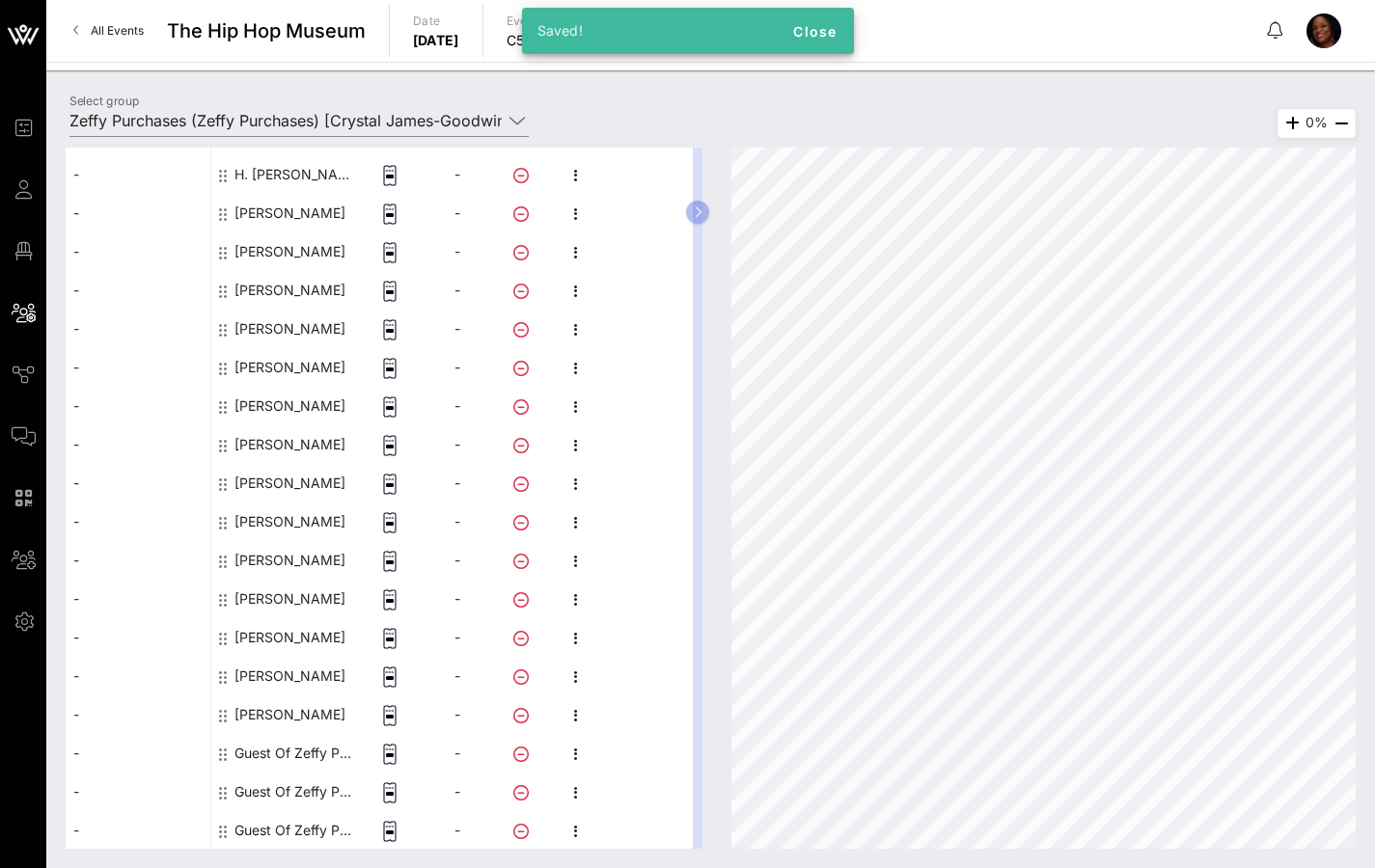
click at [297, 679] on div "Guest Of Zeffy Purchases" at bounding box center [296, 753] width 122 height 39
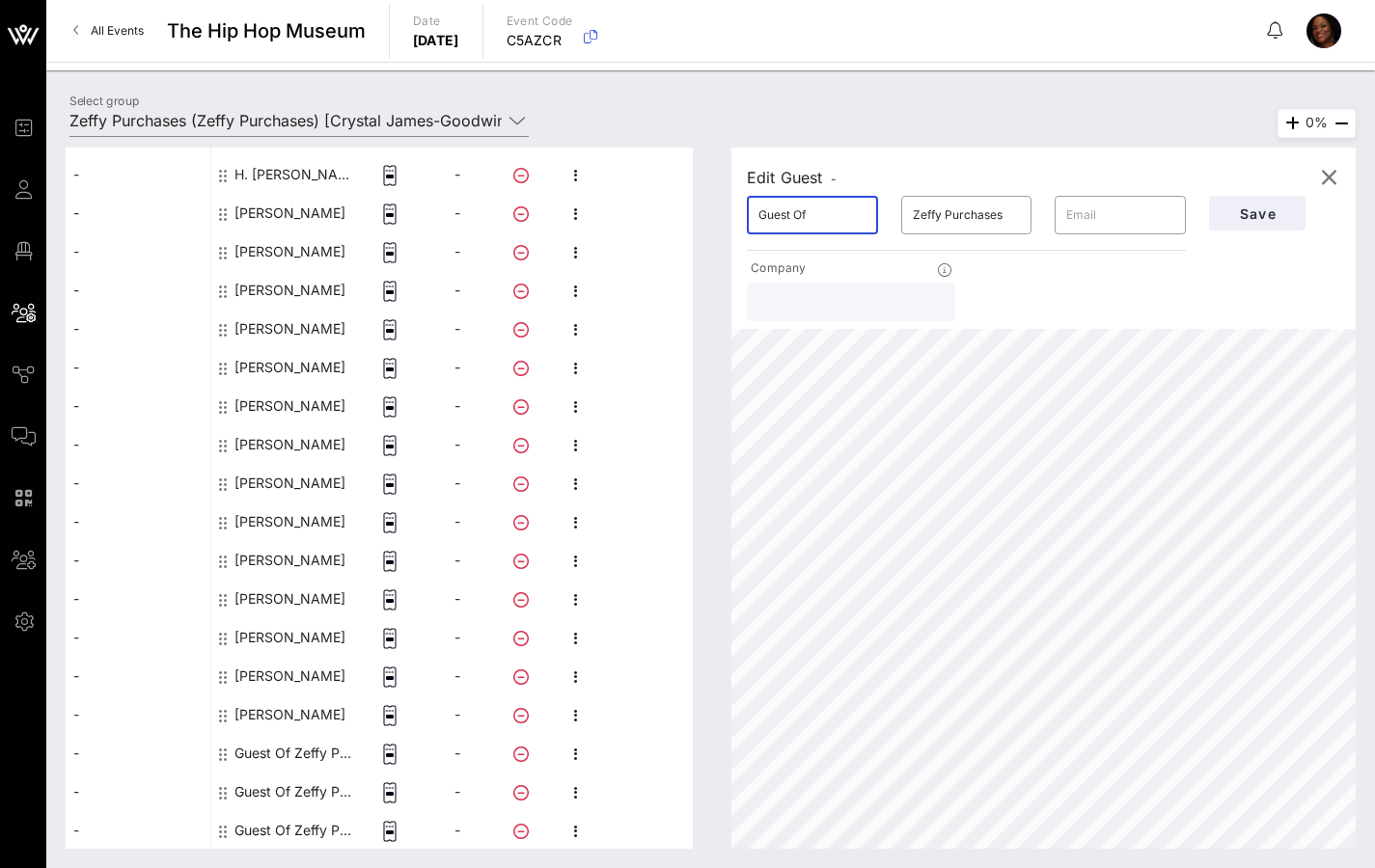
drag, startPoint x: 825, startPoint y: 217, endPoint x: 704, endPoint y: 225, distance: 121.3
click at [731, 218] on div "Edit Guest - ​ Guest Of ​ Zeffy Purchases ​ Company Save" at bounding box center [1043, 239] width 625 height 182
type input "[PERSON_NAME]"
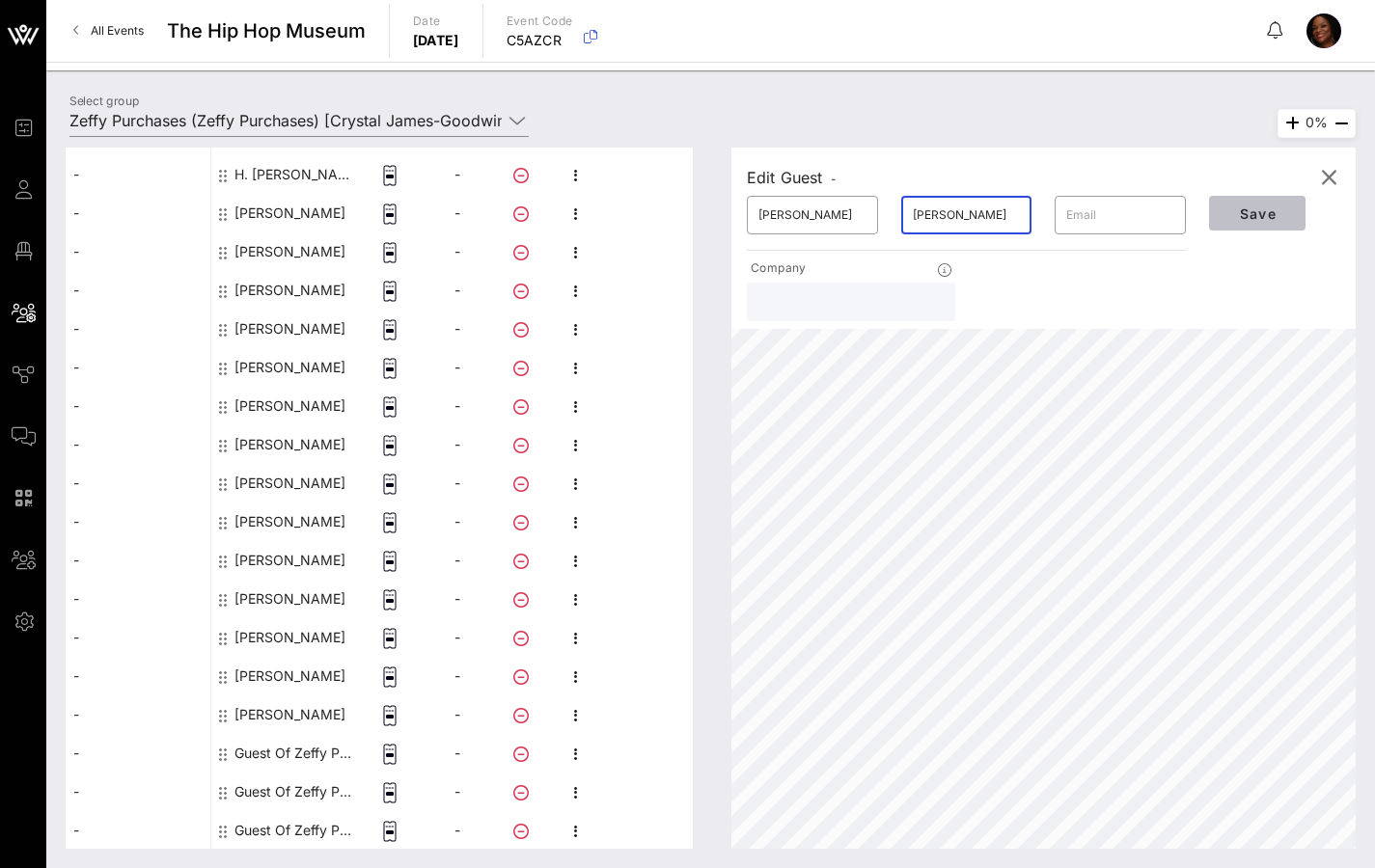
click at [1249, 214] on span "Save" at bounding box center [1257, 214] width 66 height 16
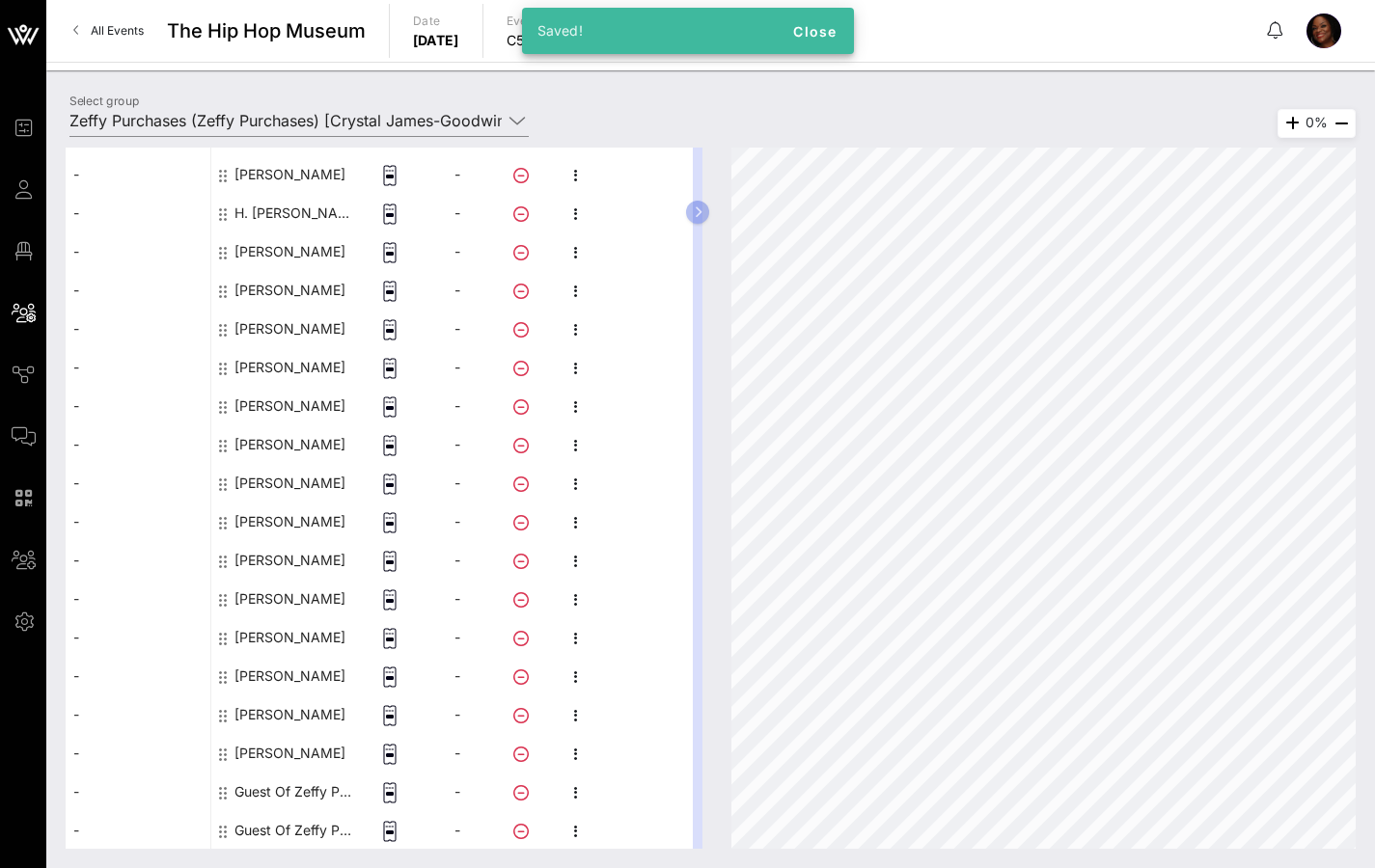
click at [294, 679] on div "Guest Of Zeffy Purchases" at bounding box center [296, 791] width 122 height 39
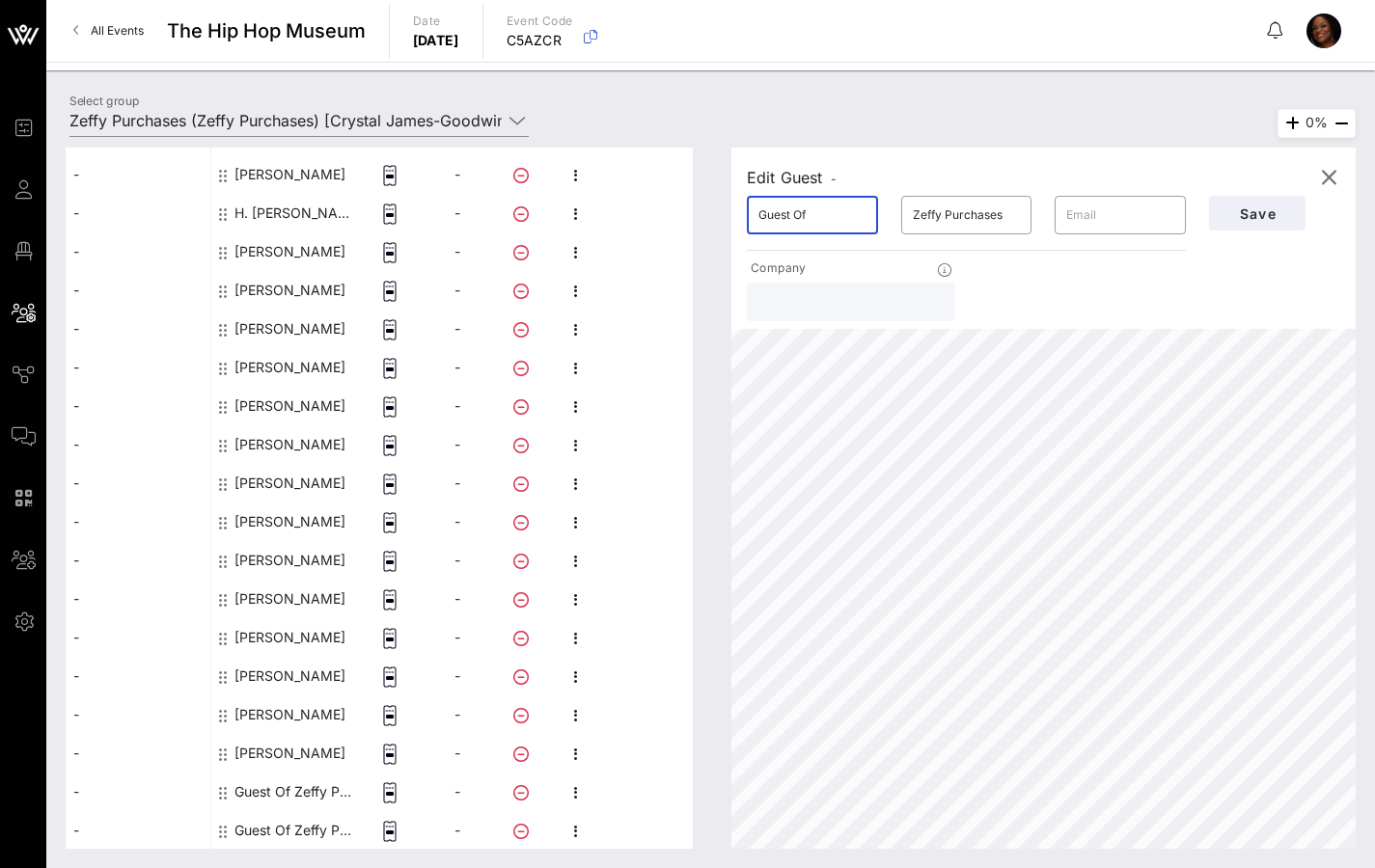
drag, startPoint x: 822, startPoint y: 216, endPoint x: 691, endPoint y: 213, distance: 131.0
click at [697, 214] on div "This host group has not been shared yet; therefore, you can't send tickets or a…" at bounding box center [710, 498] width 1290 height 701
drag, startPoint x: 973, startPoint y: 214, endPoint x: 847, endPoint y: 217, distance: 126.0
click at [867, 213] on div "​ [PERSON_NAME] ​ Zeffy Purchases ​" at bounding box center [966, 215] width 463 height 62
drag, startPoint x: 876, startPoint y: 214, endPoint x: 724, endPoint y: 214, distance: 152.0
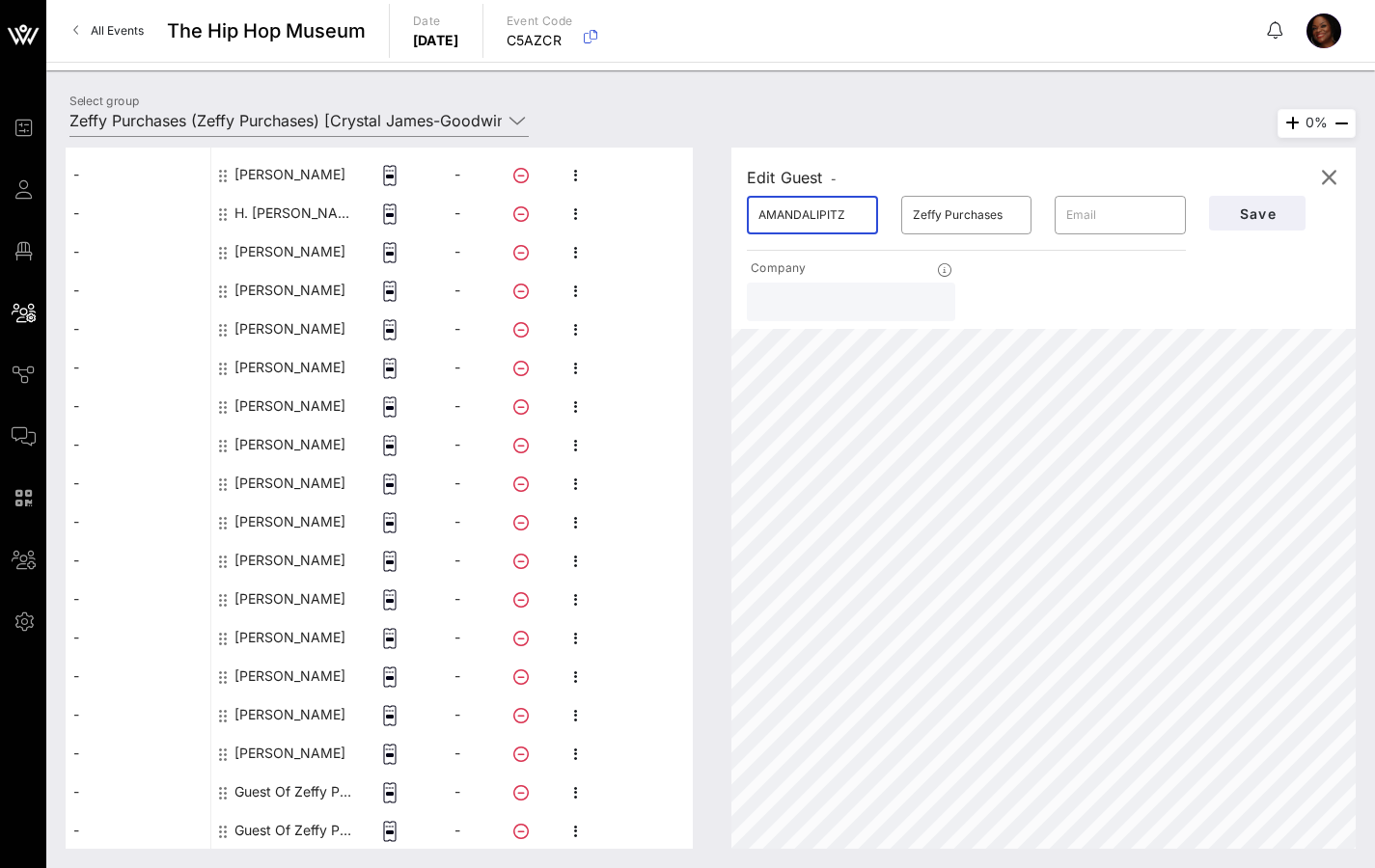
click at [724, 215] on div "Edit Guest - ​ AMANDALIPITZ ​ Zeffy Purchases ​ Company Save 0%" at bounding box center [1034, 498] width 644 height 701
drag, startPoint x: 832, startPoint y: 216, endPoint x: 673, endPoint y: 222, distance: 159.1
click at [703, 220] on div "This host group has not been shared yet; therefore, you can't send tickets or a…" at bounding box center [710, 498] width 1290 height 701
drag, startPoint x: 1018, startPoint y: 220, endPoint x: 837, endPoint y: 226, distance: 181.1
click at [865, 208] on div "​ [PERSON_NAME] ​ Zeffy Purchases ​" at bounding box center [966, 215] width 463 height 62
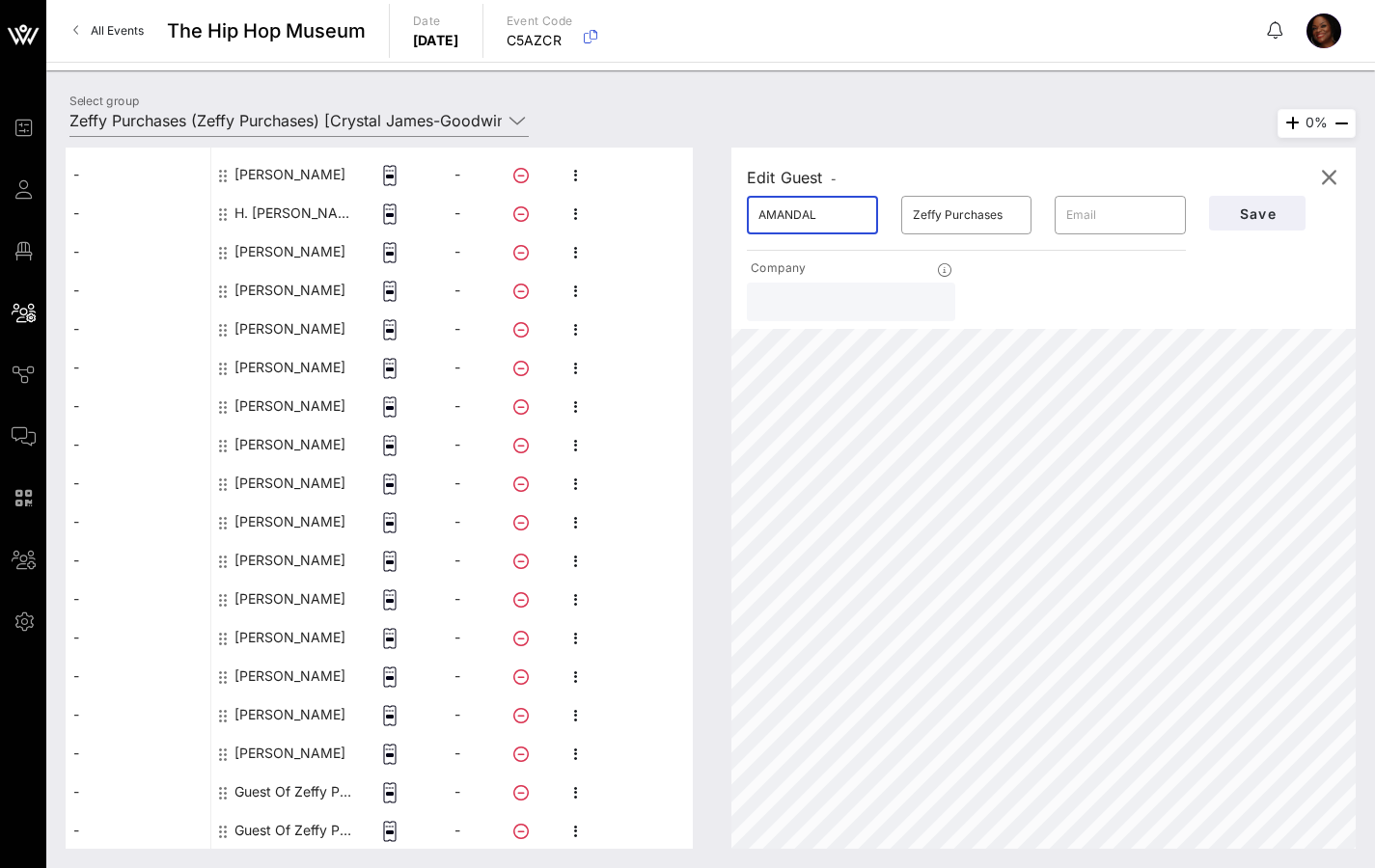
type input "[PERSON_NAME]"
click at [1272, 216] on span "Save" at bounding box center [1257, 214] width 66 height 16
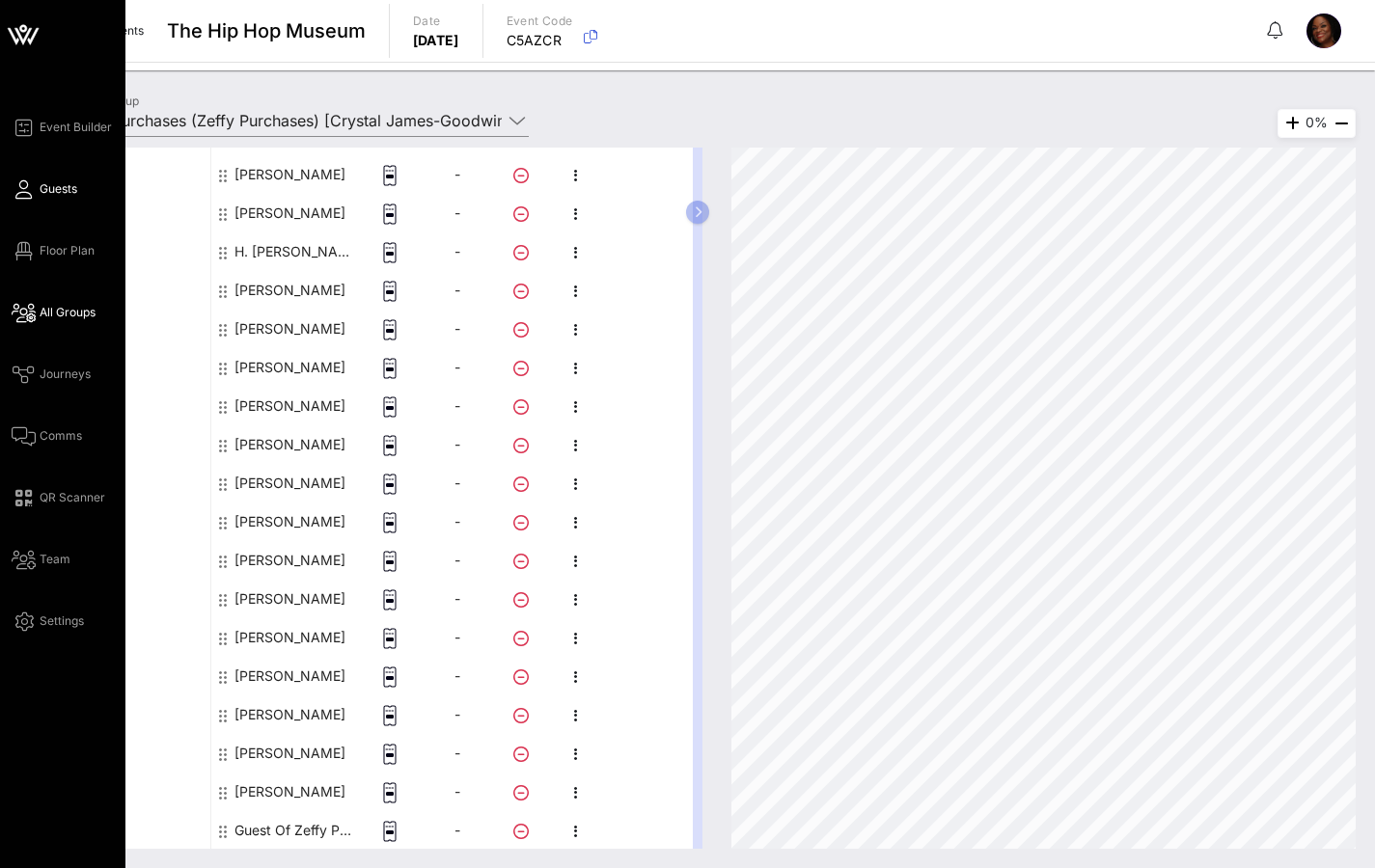
click at [28, 191] on icon at bounding box center [24, 189] width 24 height 3
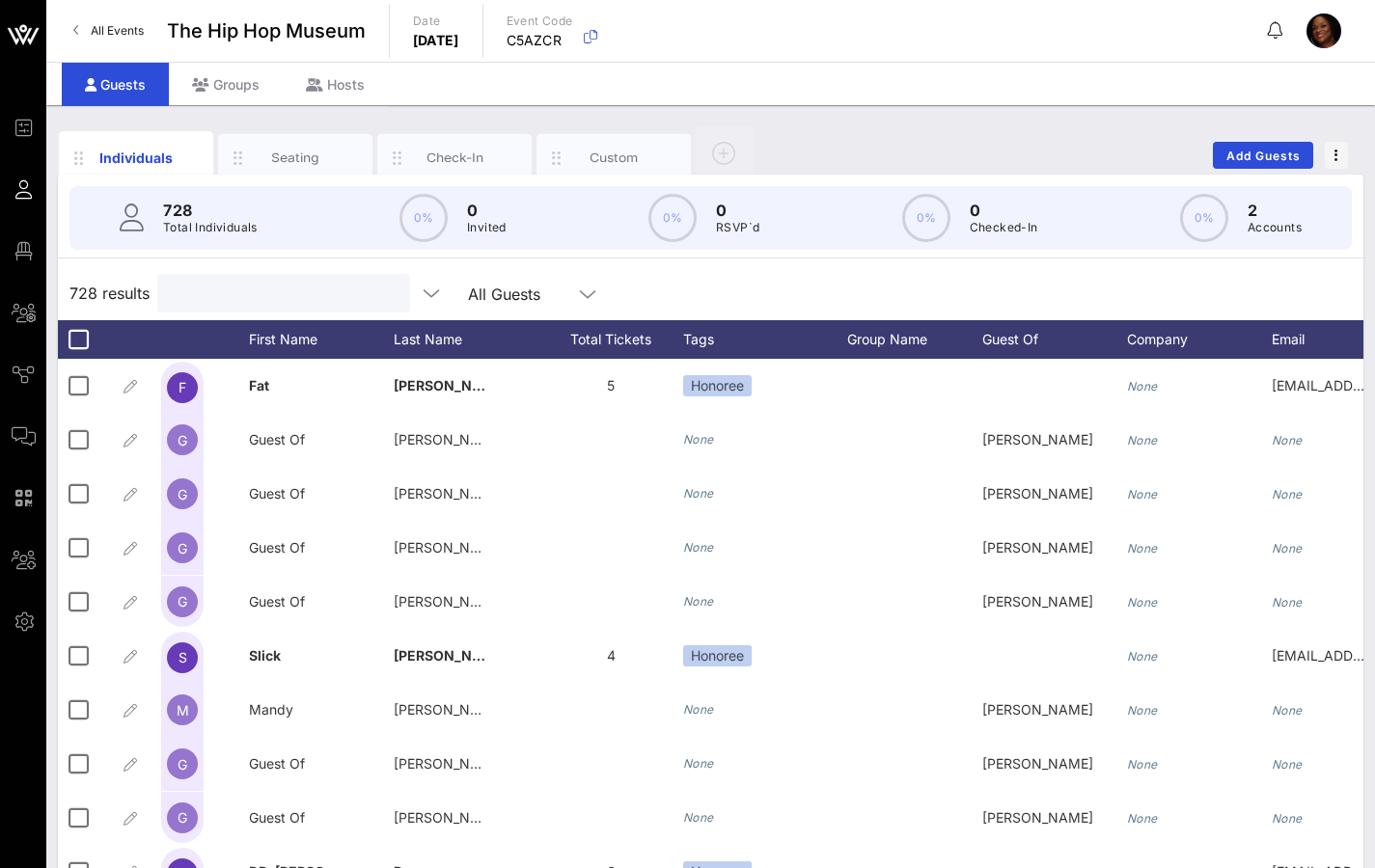
click at [214, 290] on input "text" at bounding box center [282, 293] width 226 height 25
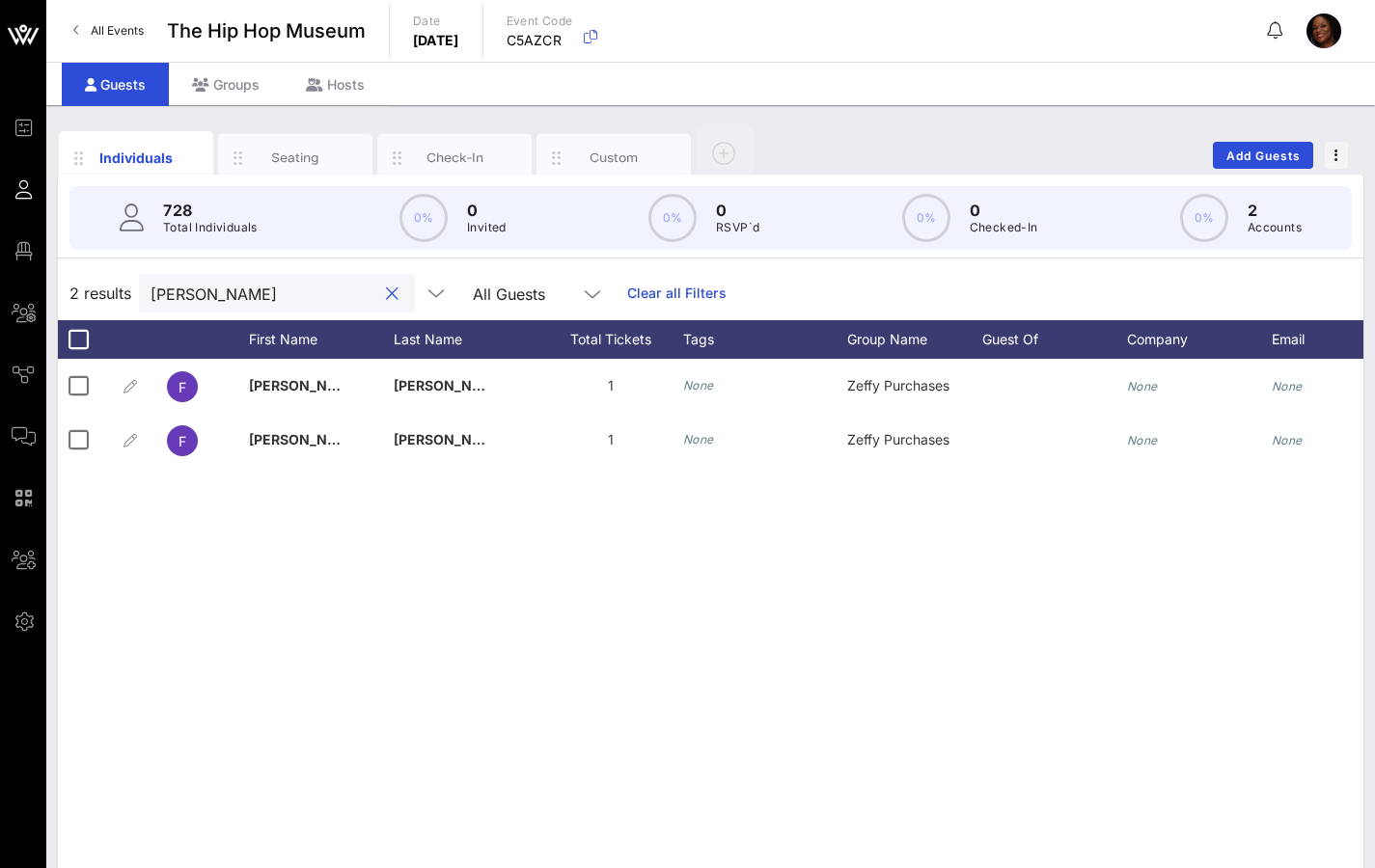
type input "[PERSON_NAME]"
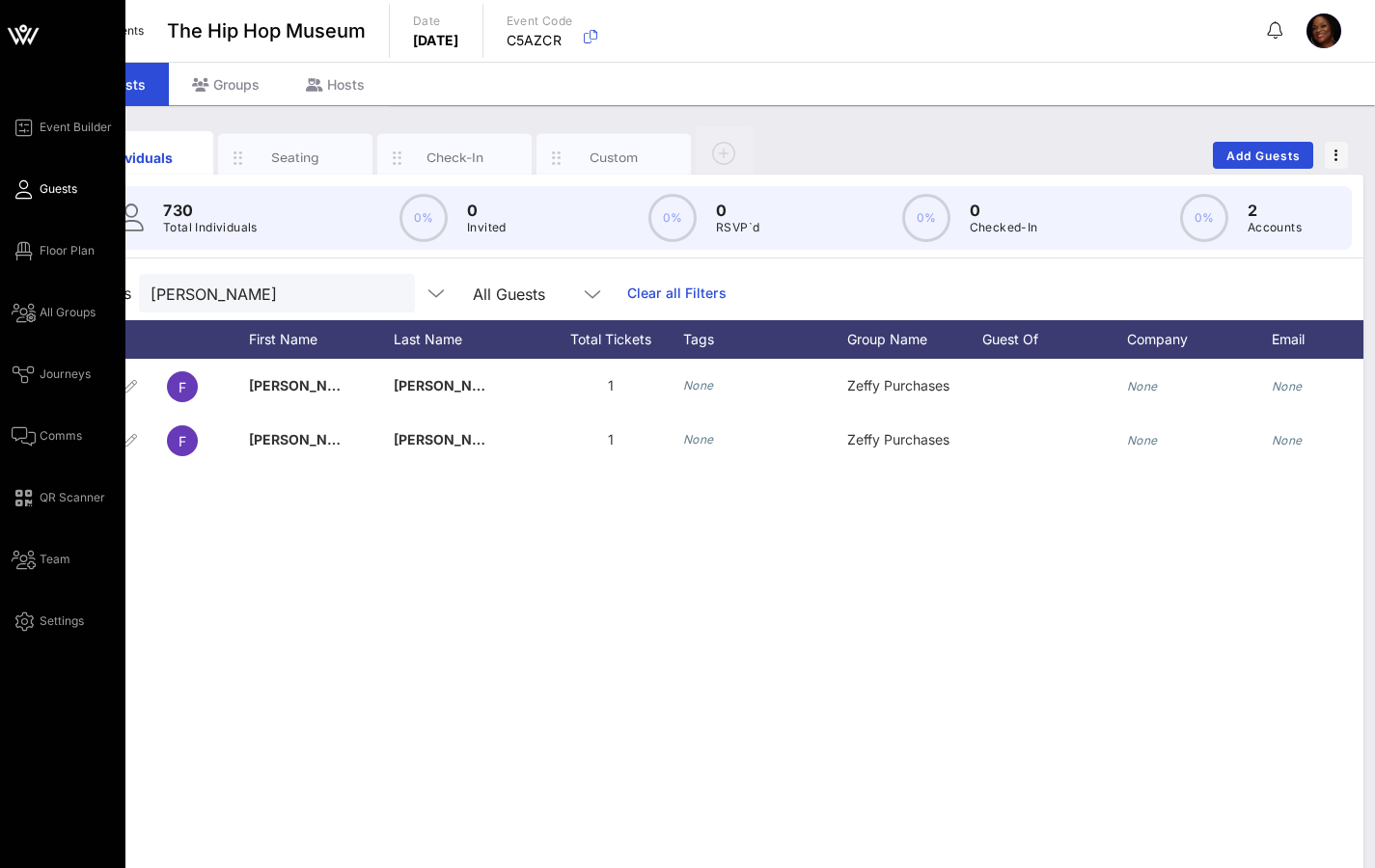
click at [26, 191] on icon at bounding box center [24, 189] width 24 height 3
click at [71, 197] on span "Guests" at bounding box center [59, 189] width 38 height 17
click at [63, 194] on span "Guests" at bounding box center [59, 189] width 38 height 17
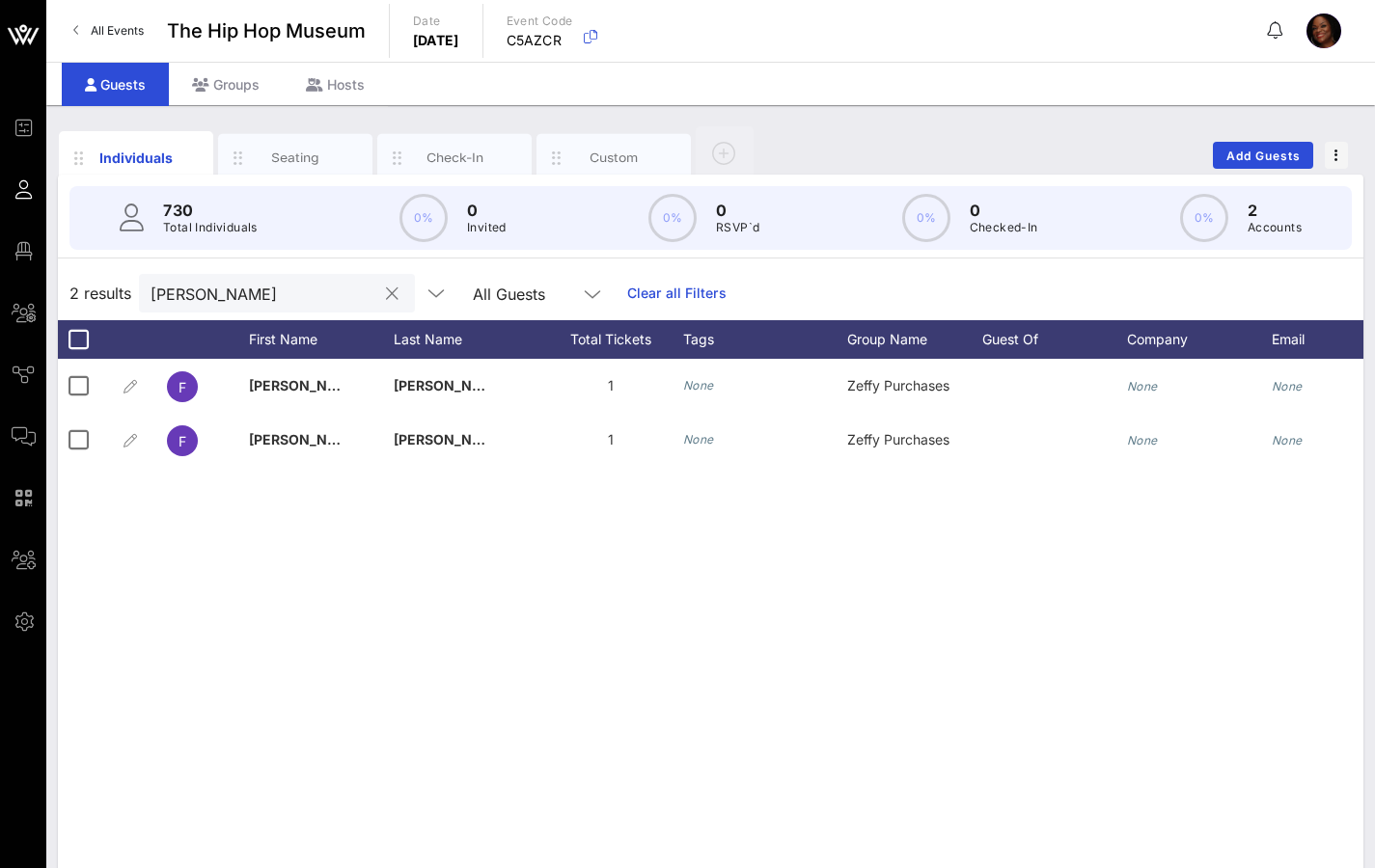
click at [380, 295] on div at bounding box center [391, 294] width 23 height 23
click at [386, 294] on button "clear icon" at bounding box center [392, 294] width 13 height 19
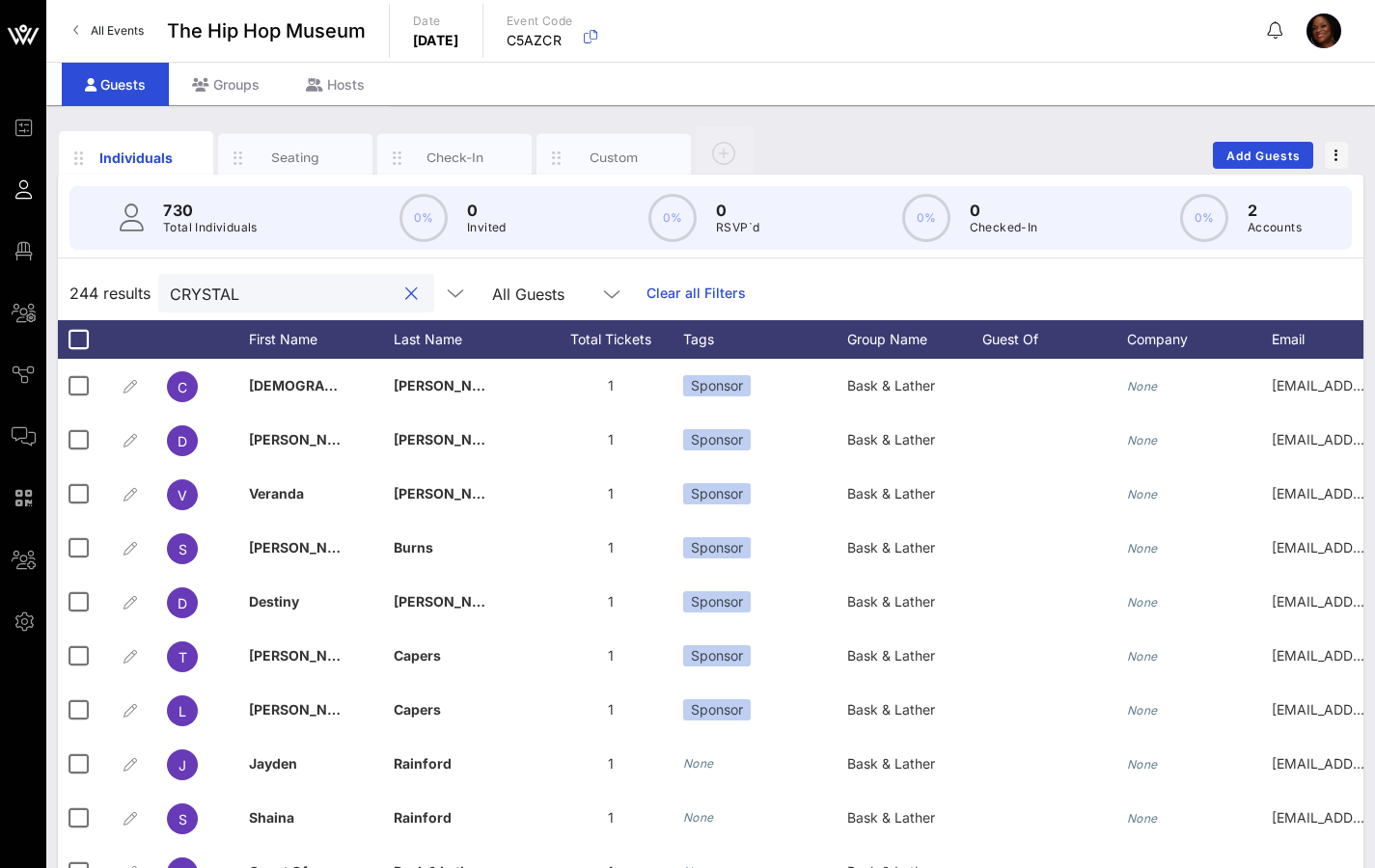
drag, startPoint x: 266, startPoint y: 294, endPoint x: 140, endPoint y: 287, distance: 126.2
click at [143, 287] on div "244 results CRYSTAL All Guests Clear all Filters" at bounding box center [710, 293] width 1305 height 54
type input "[PERSON_NAME]"
drag, startPoint x: 251, startPoint y: 290, endPoint x: 162, endPoint y: 291, distance: 89.0
click at [163, 290] on div "[PERSON_NAME]" at bounding box center [296, 293] width 276 height 39
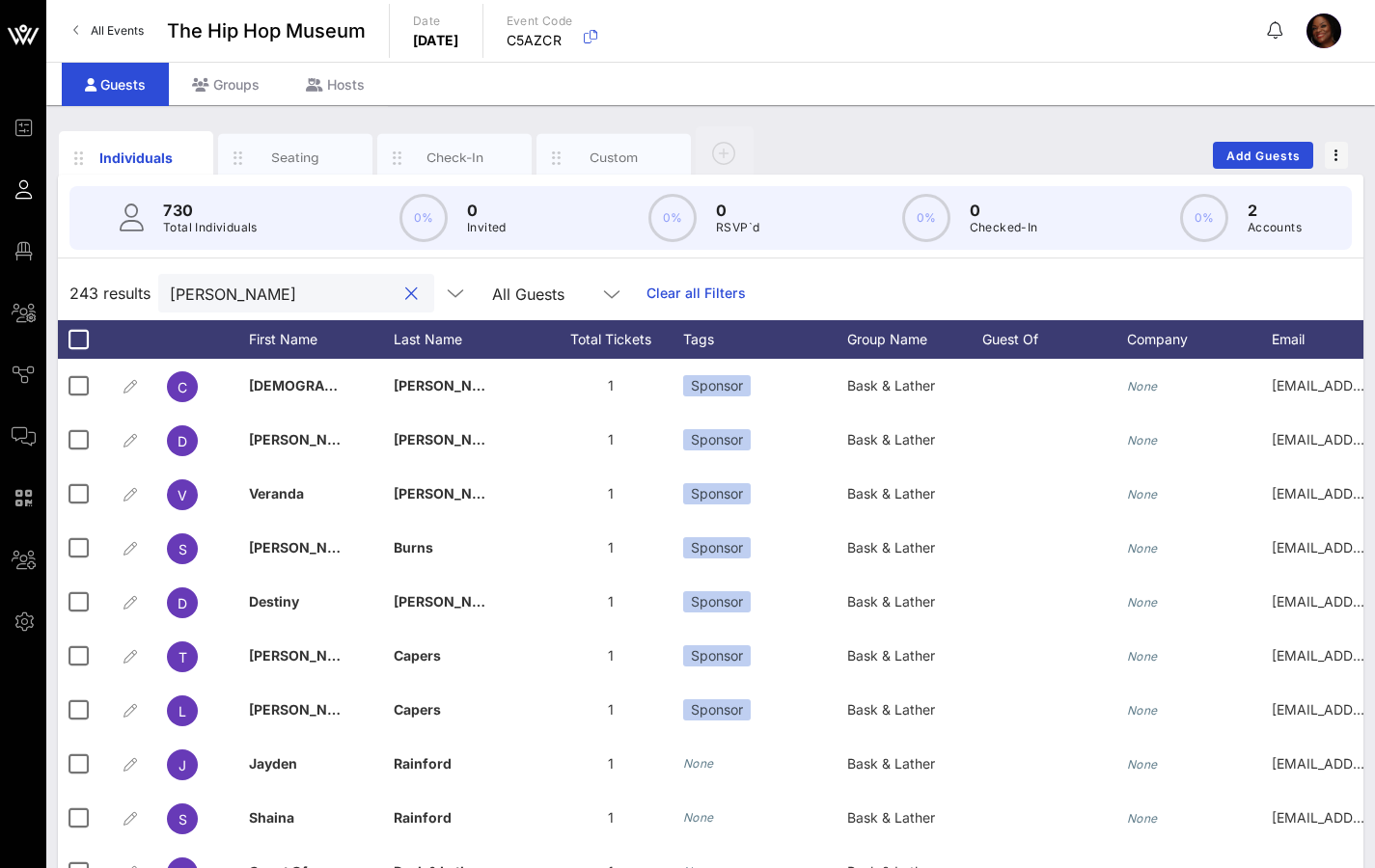
click at [406, 295] on button "clear icon" at bounding box center [412, 294] width 13 height 19
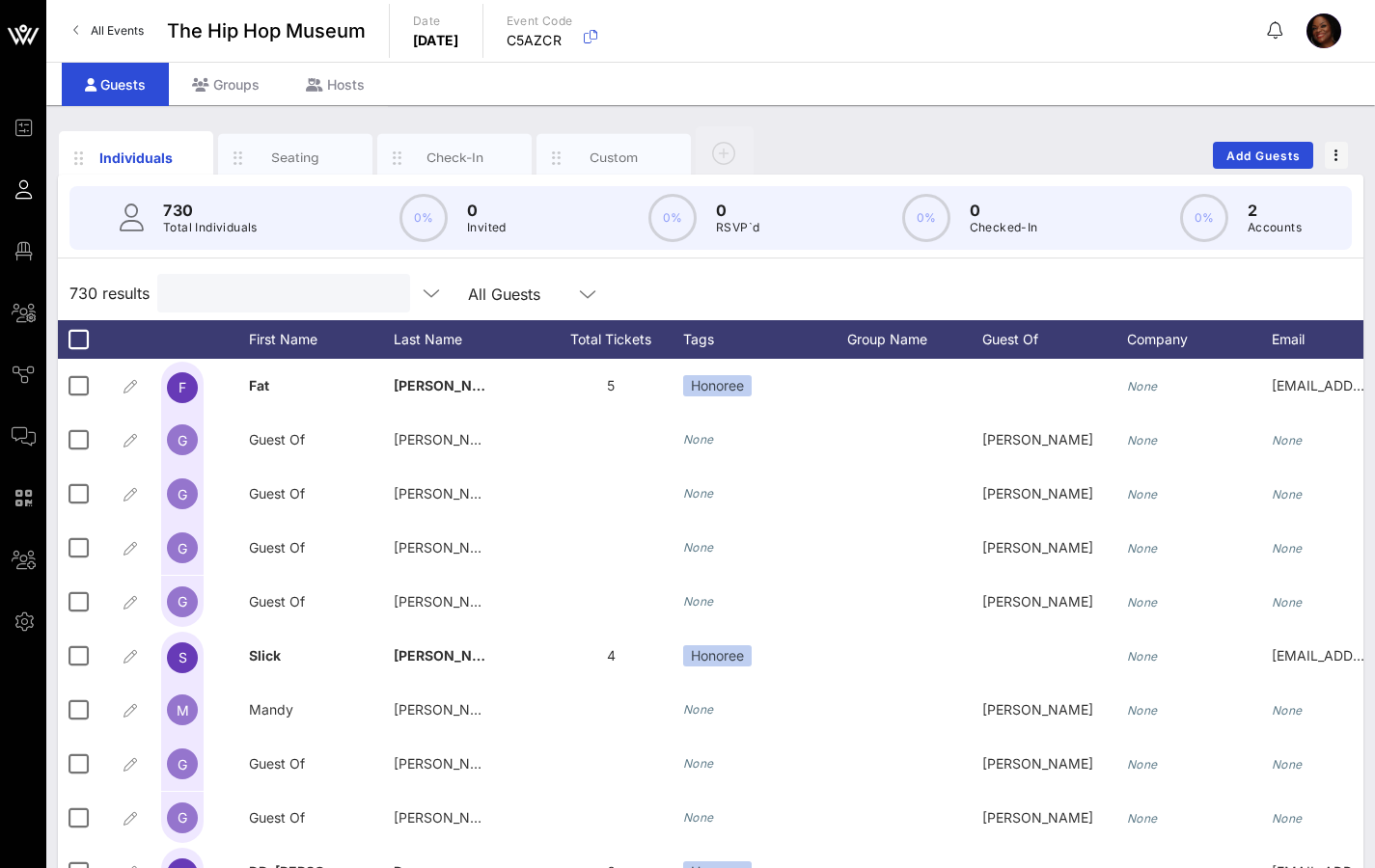
click at [237, 300] on input "text" at bounding box center [282, 293] width 226 height 25
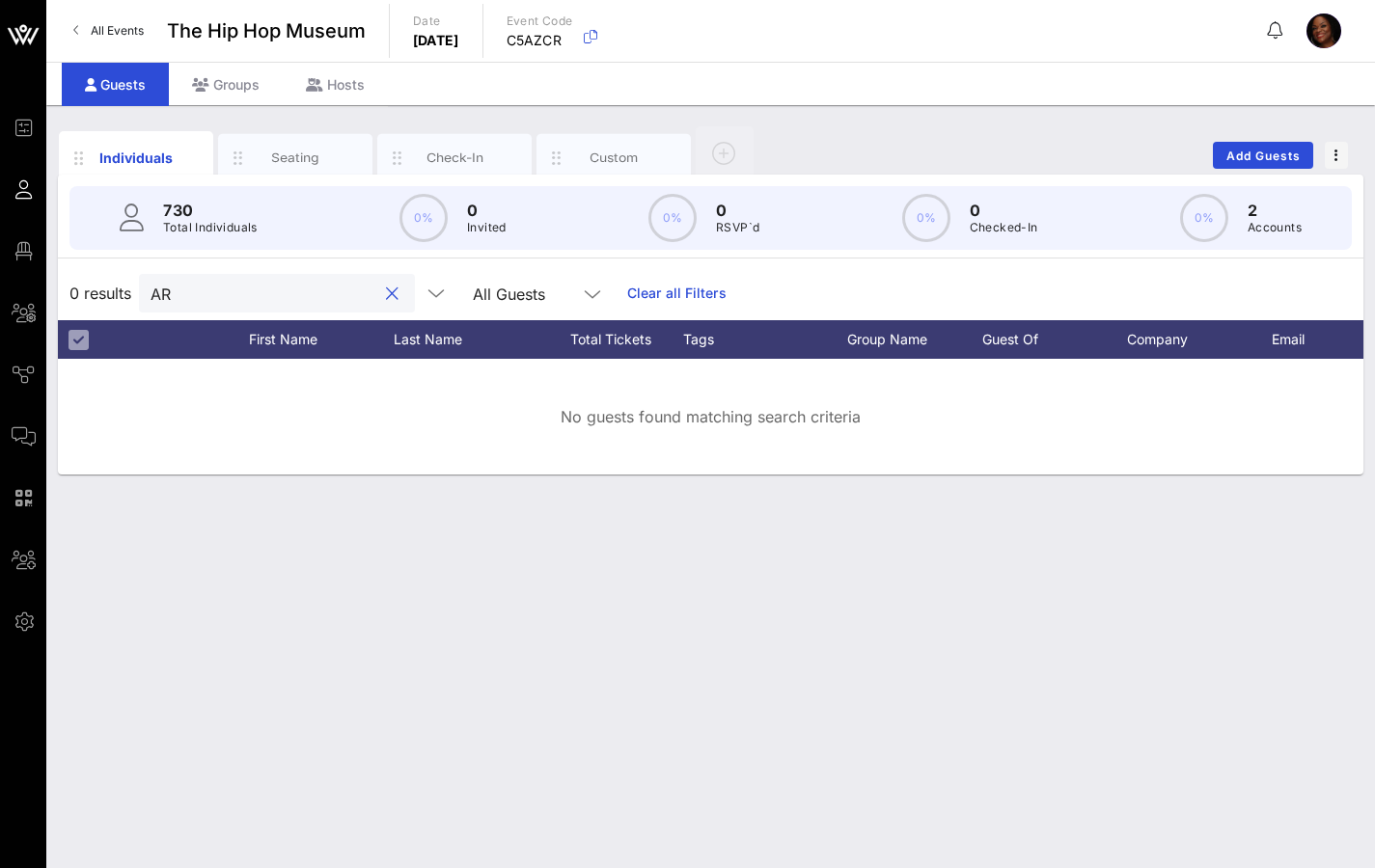
type input "A"
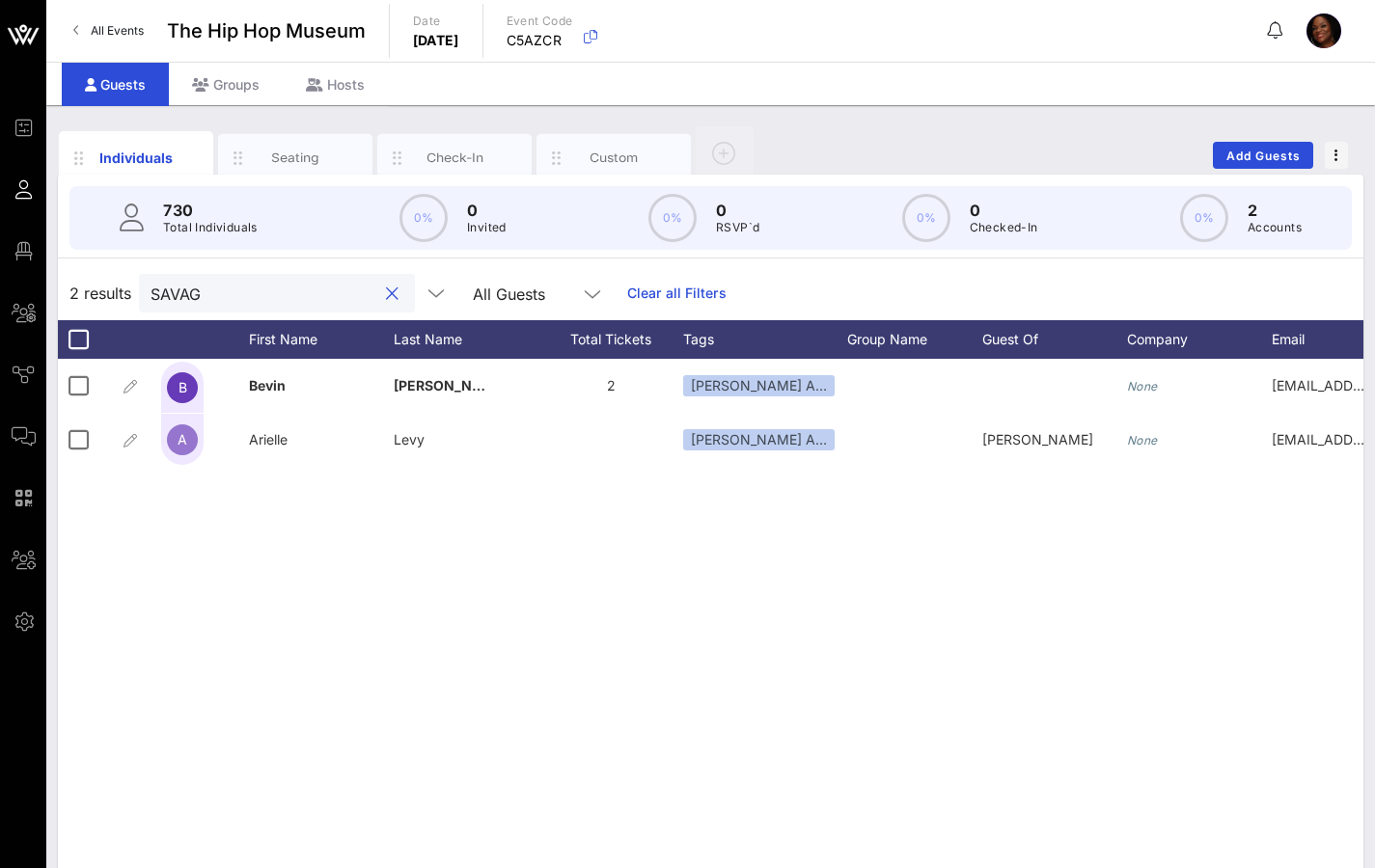
type input "SAVAG"
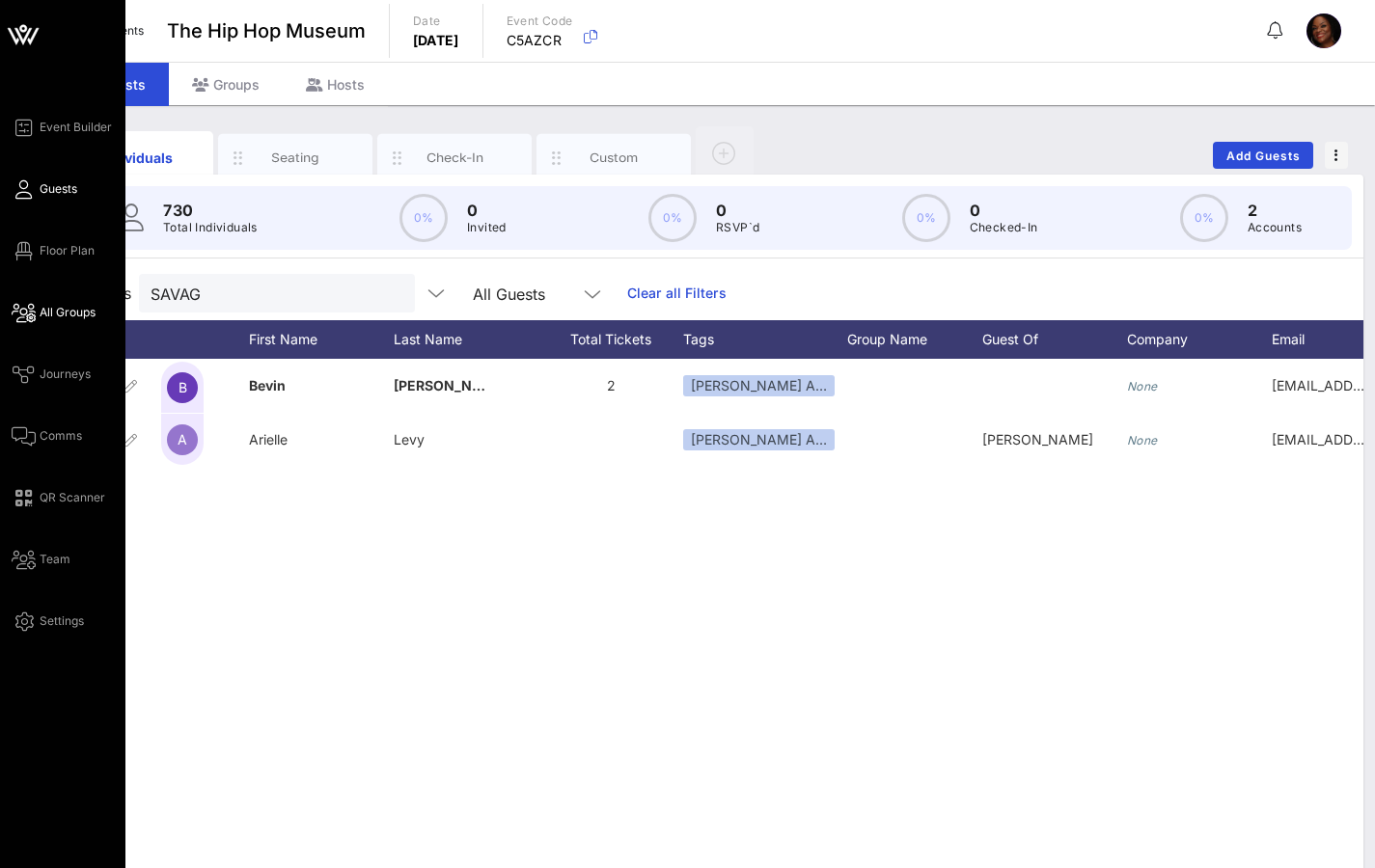
click at [25, 315] on icon at bounding box center [24, 313] width 24 height 3
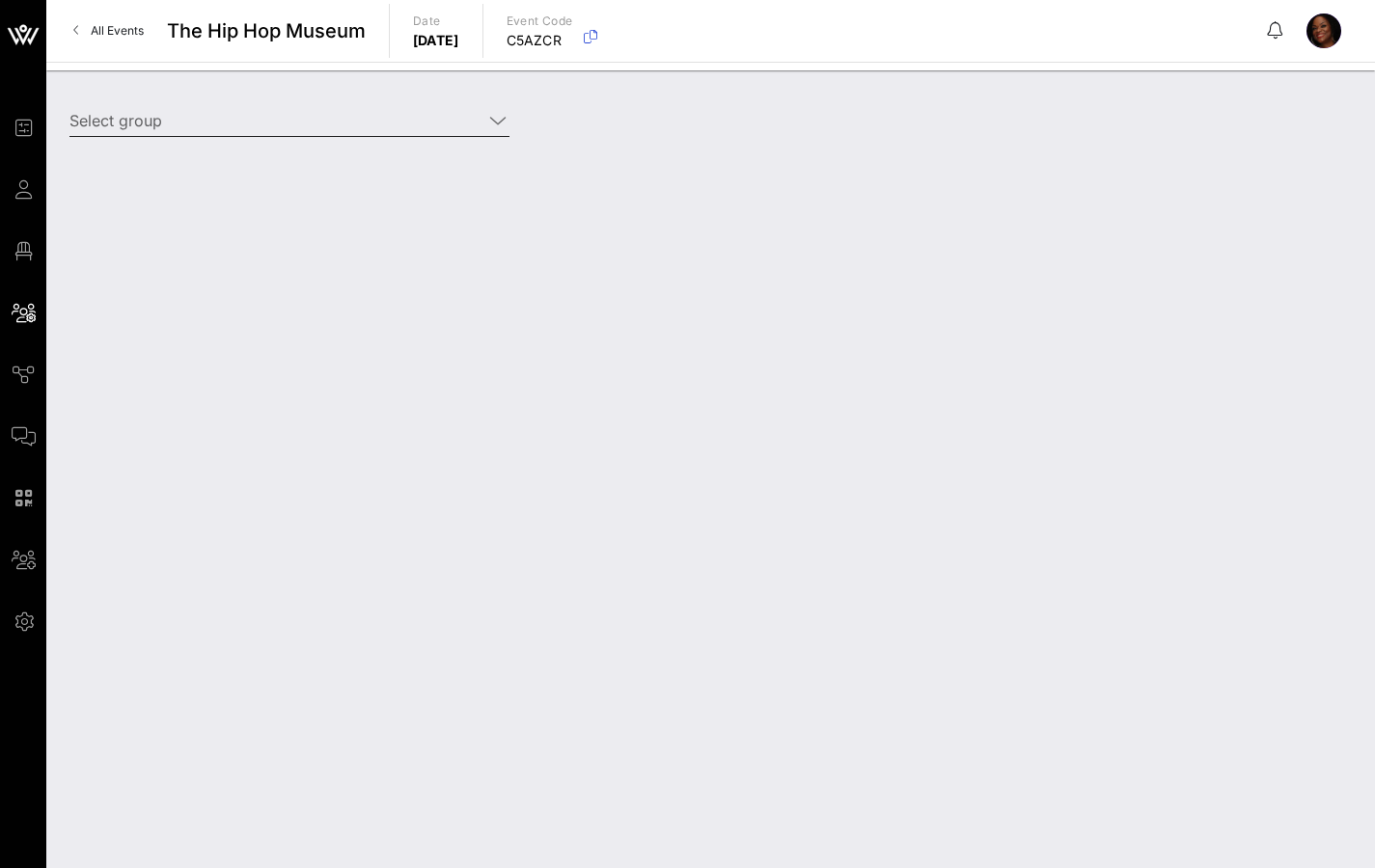
click at [274, 124] on input "Select group" at bounding box center [276, 120] width 413 height 31
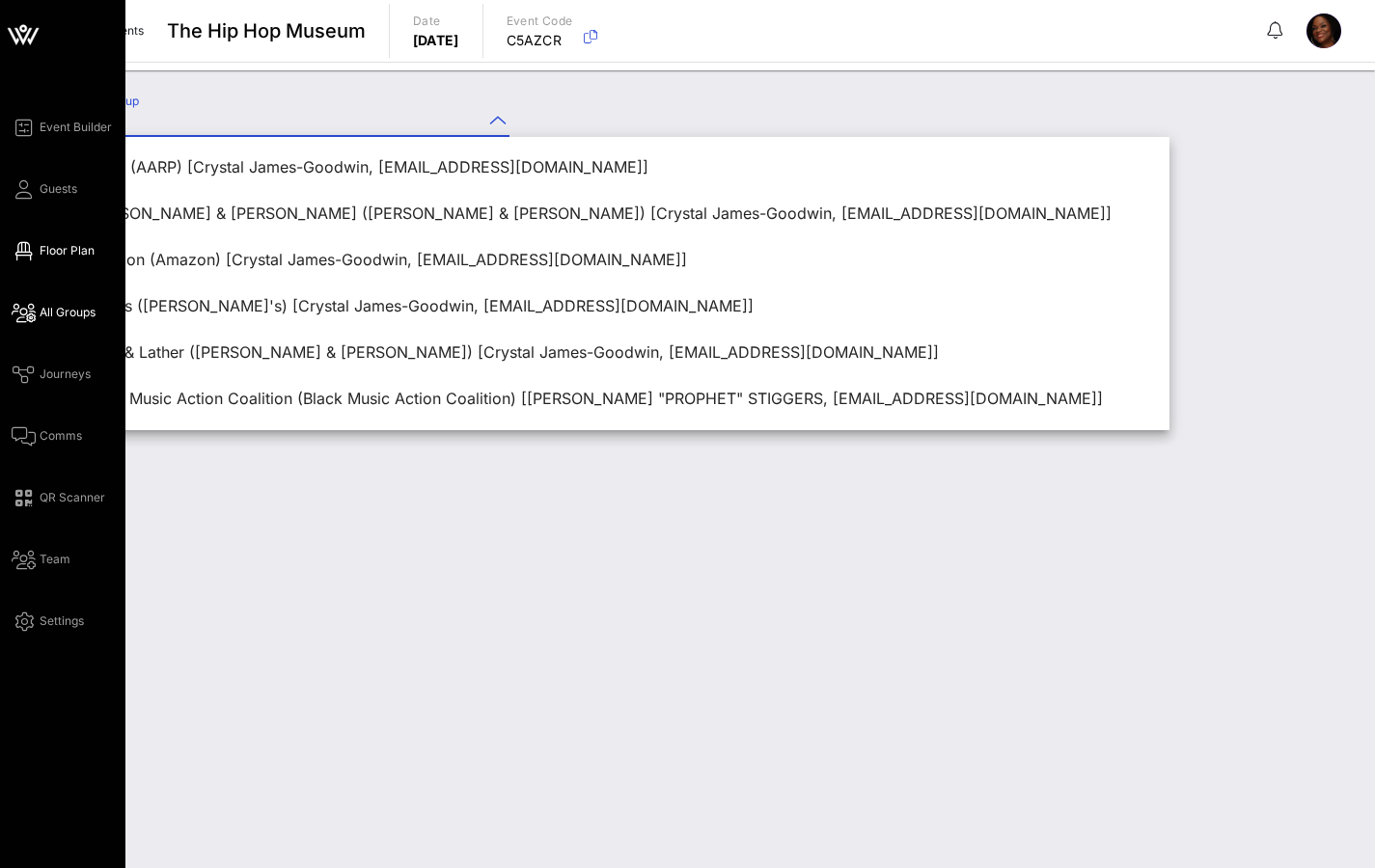
click at [48, 248] on span "Floor Plan" at bounding box center [67, 250] width 55 height 17
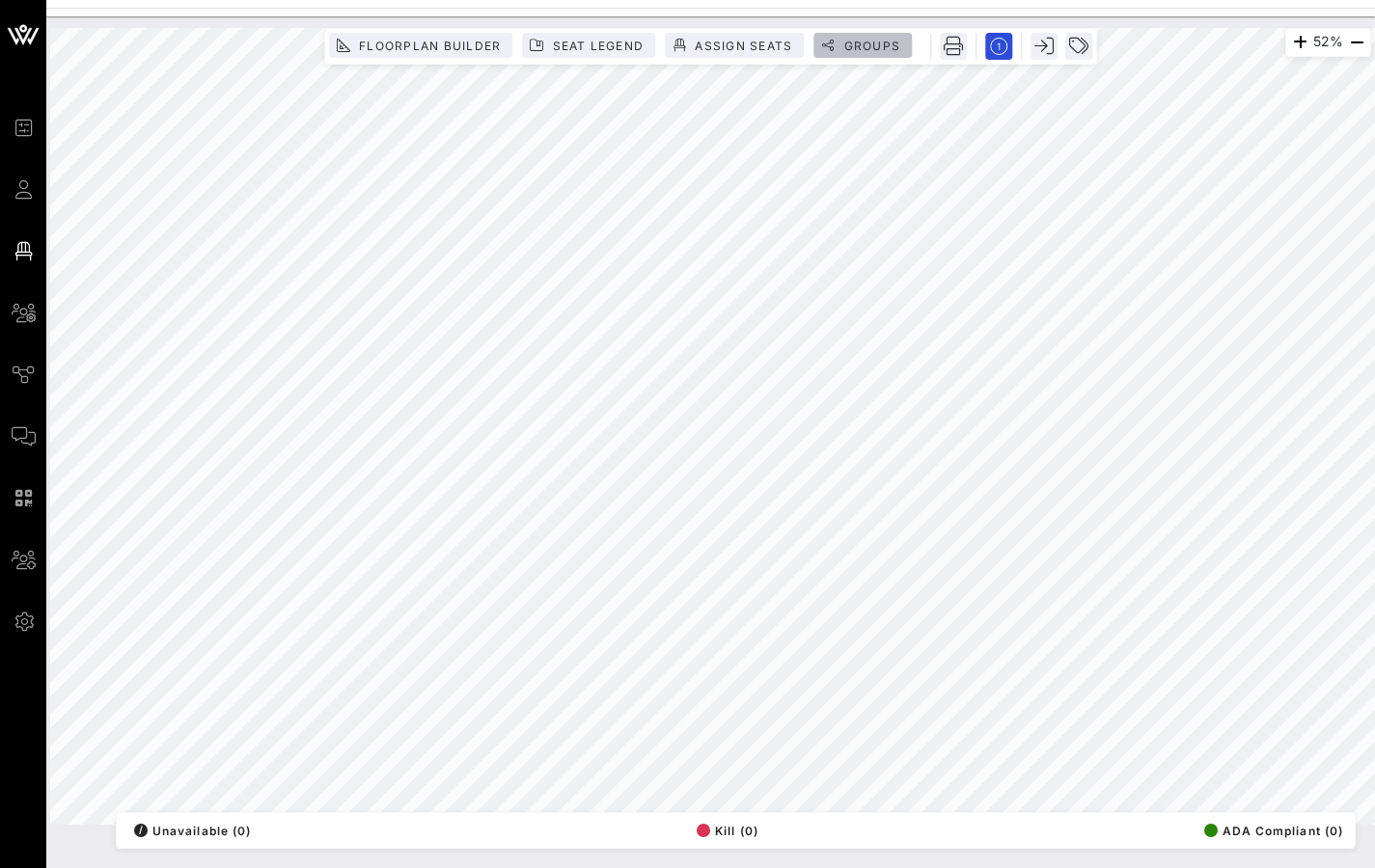
click at [862, 47] on span "Groups" at bounding box center [871, 46] width 58 height 14
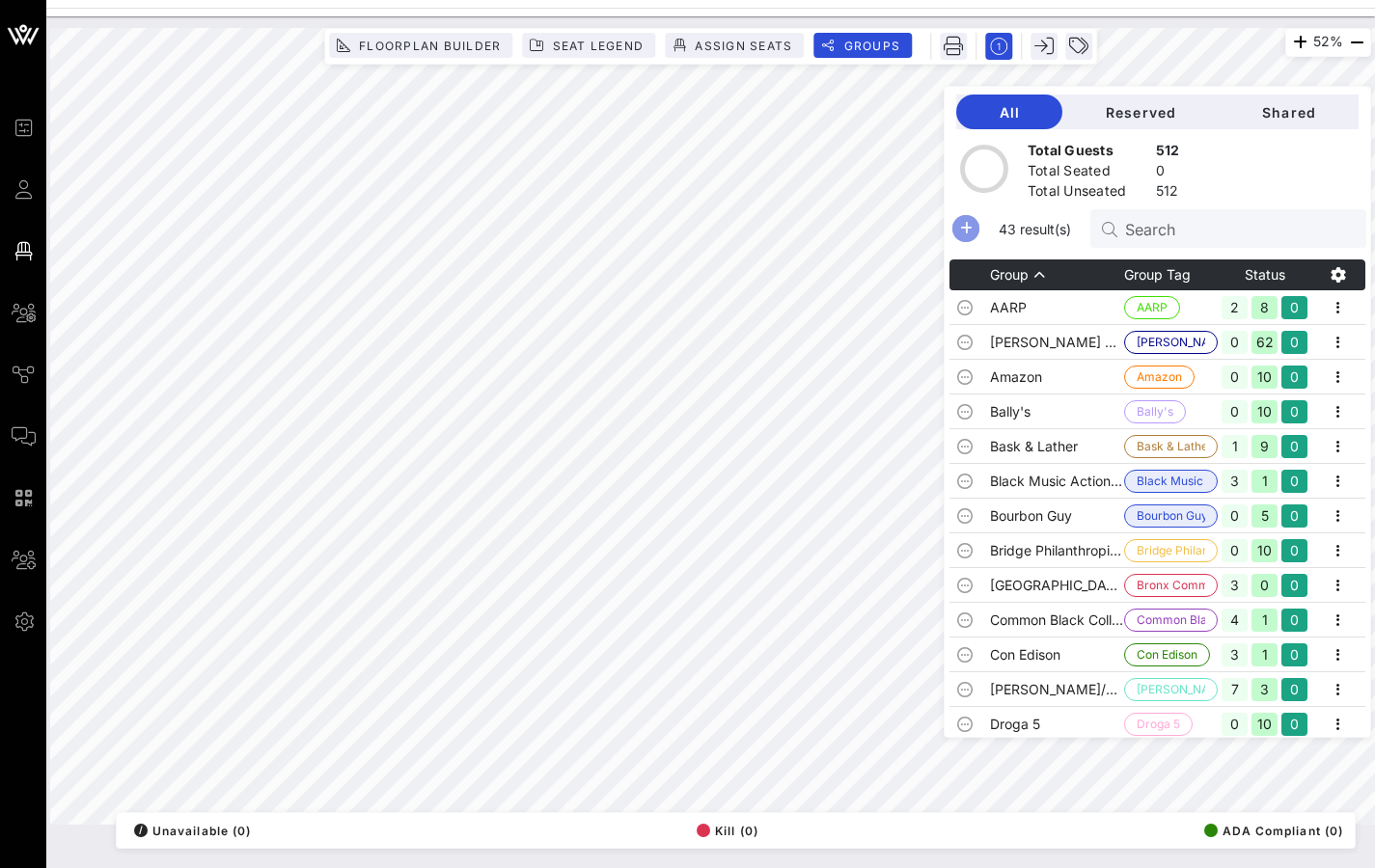
click at [977, 229] on icon "button" at bounding box center [965, 228] width 23 height 23
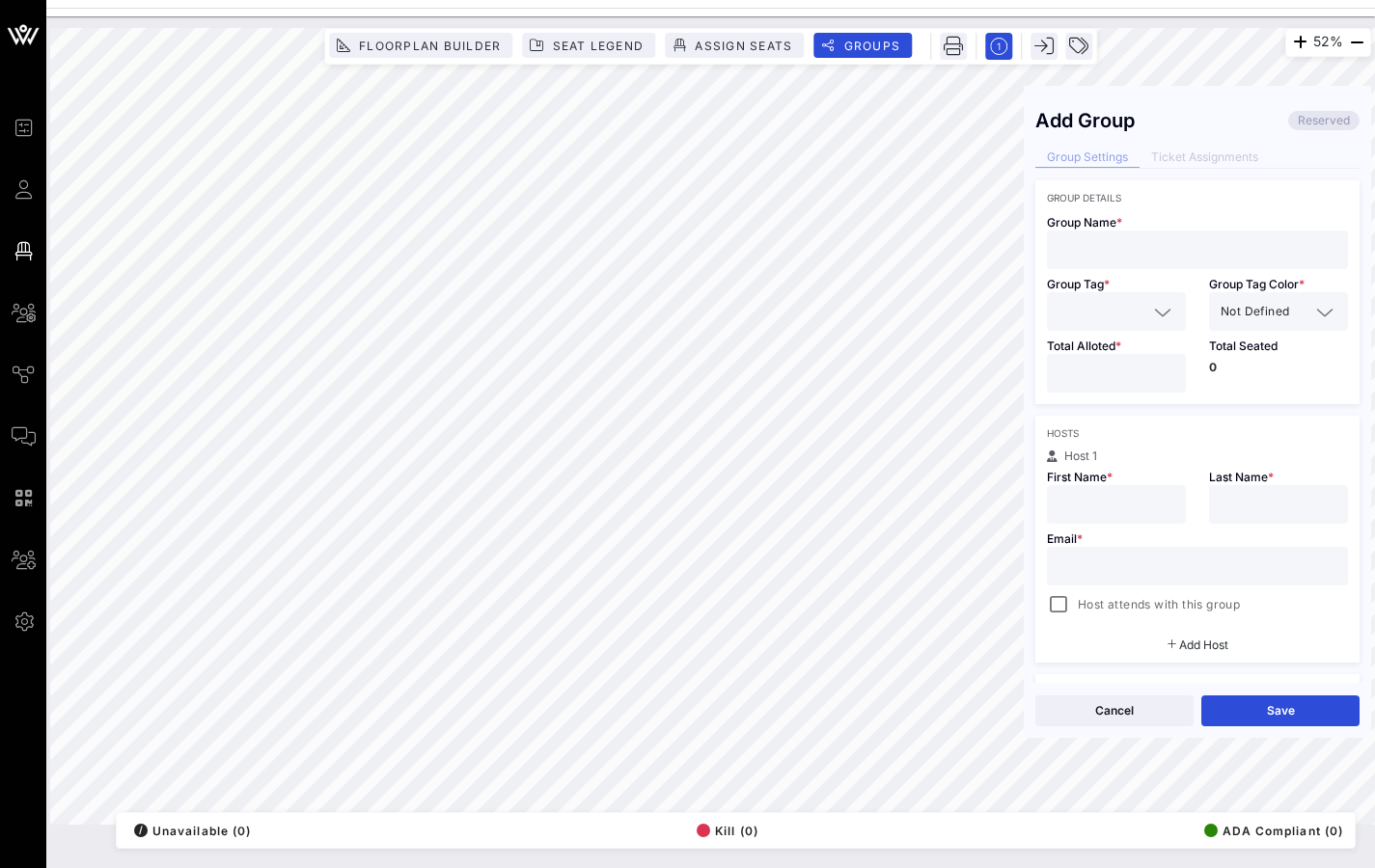
click at [1117, 254] on input "text" at bounding box center [1197, 250] width 278 height 25
type input "SISSI'S VIP TABLE"
click at [1161, 311] on icon at bounding box center [1162, 312] width 17 height 23
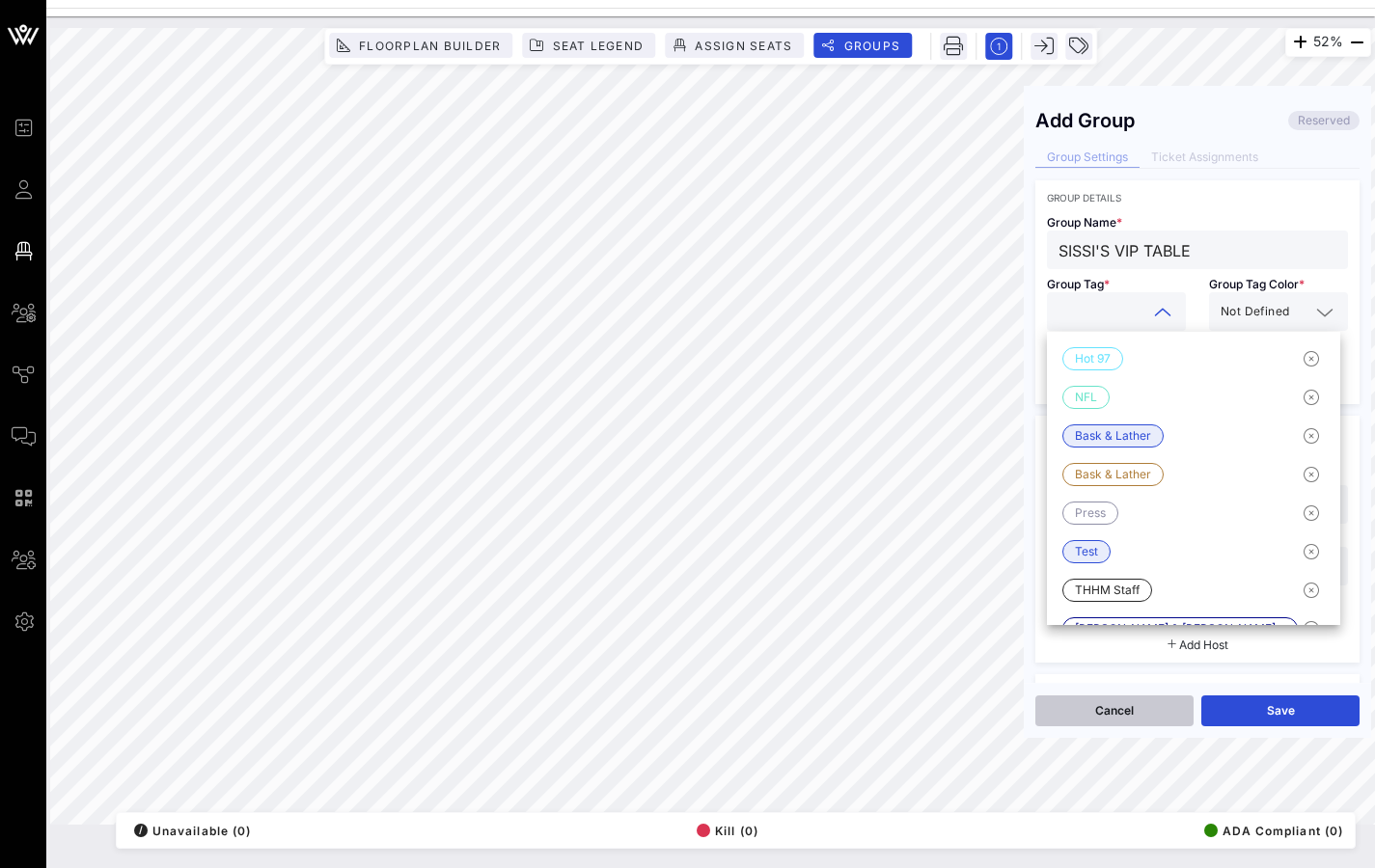
click at [1171, 679] on button "Cancel" at bounding box center [1114, 710] width 158 height 31
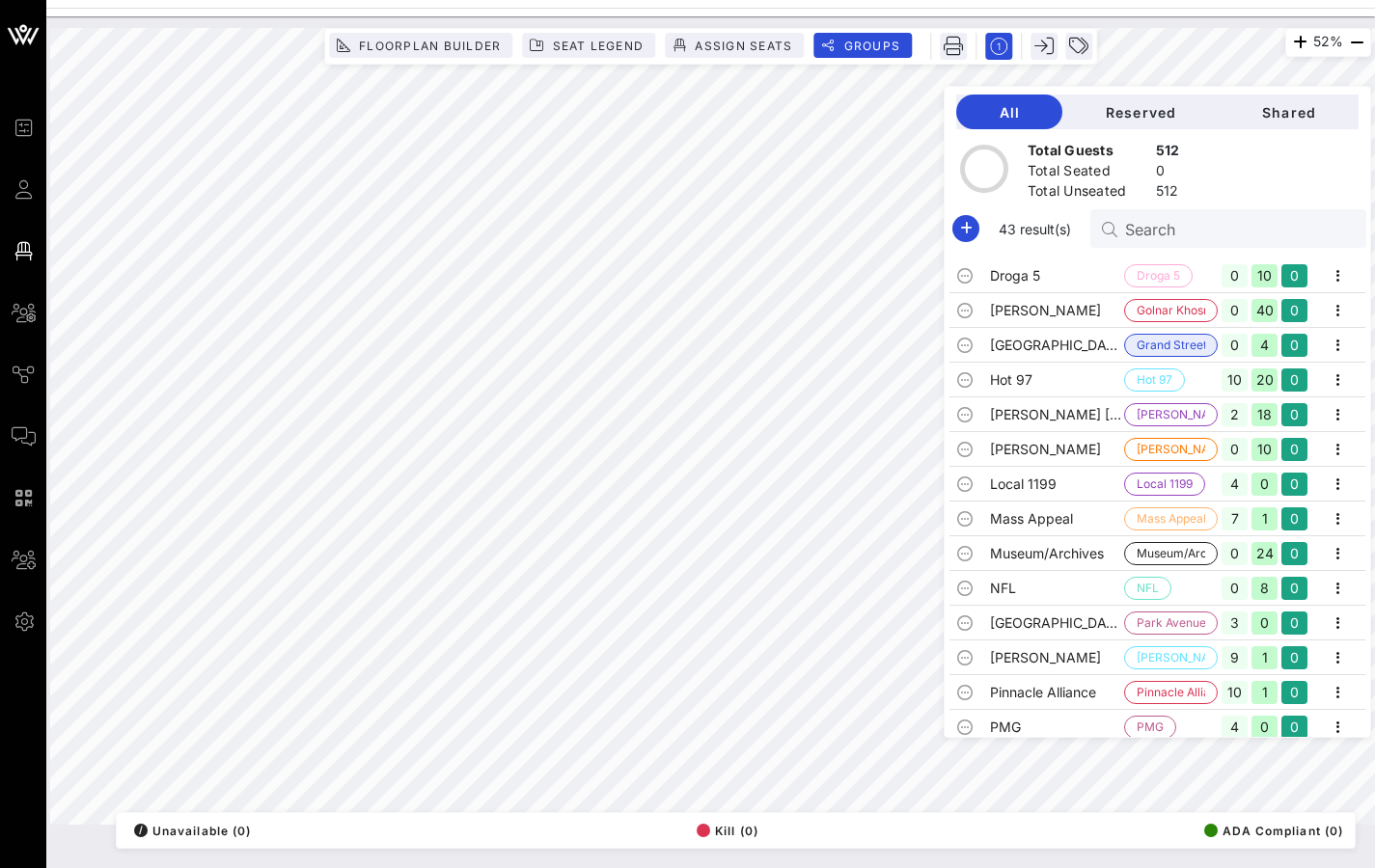
scroll to position [44, 0]
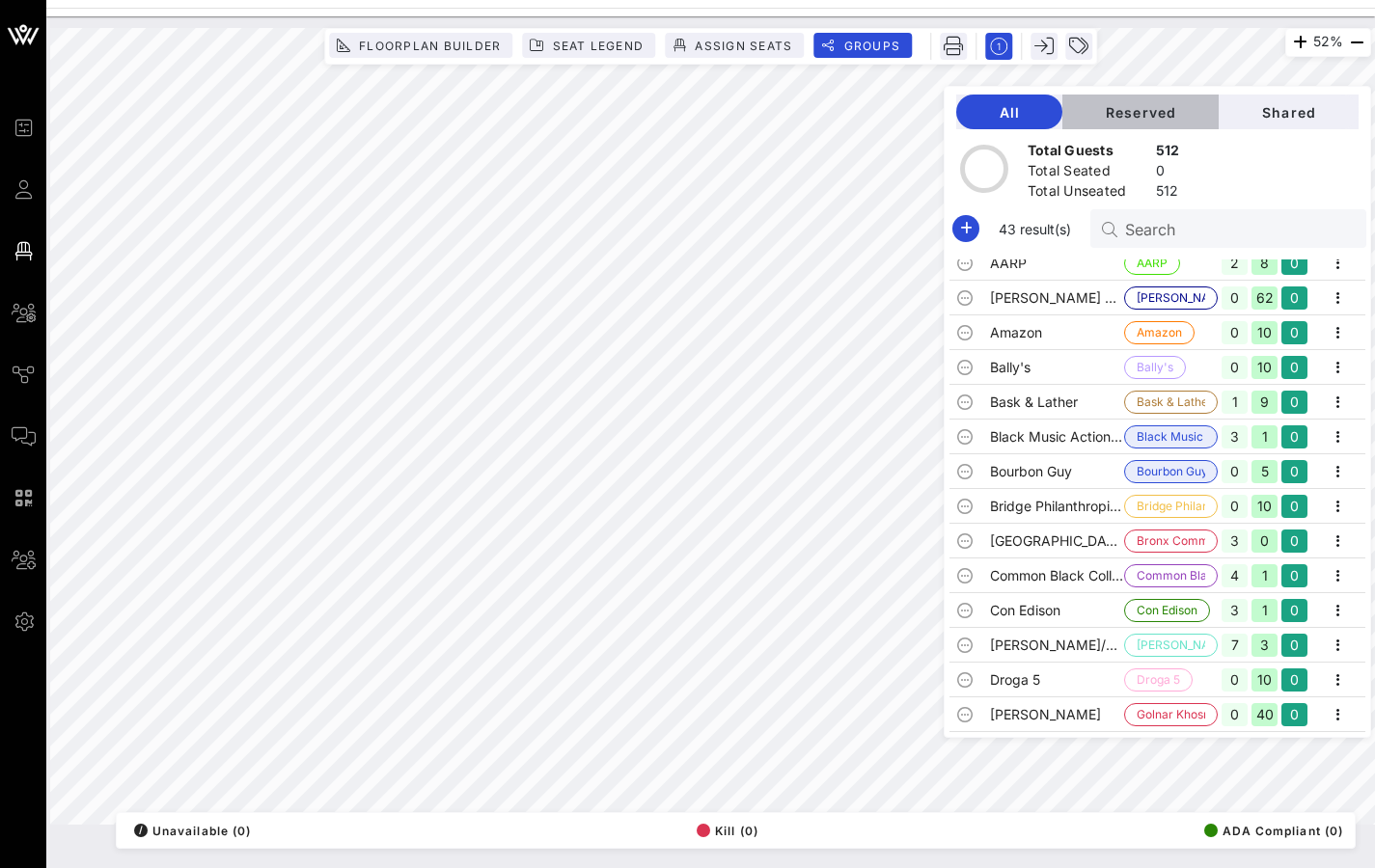
click at [1190, 118] on span "Reserved" at bounding box center [1141, 112] width 126 height 16
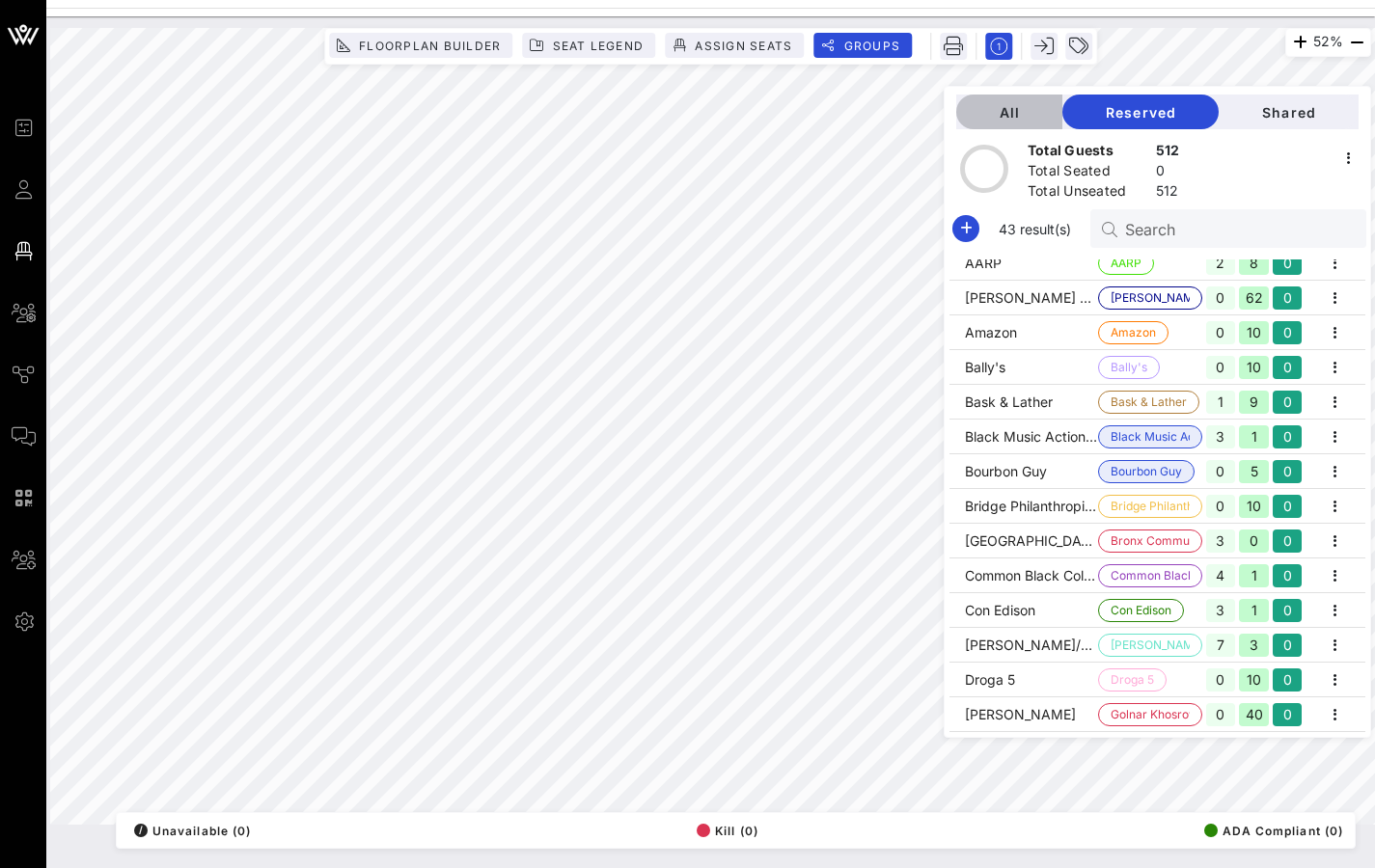
click at [1047, 108] on span "All" at bounding box center [1008, 112] width 75 height 16
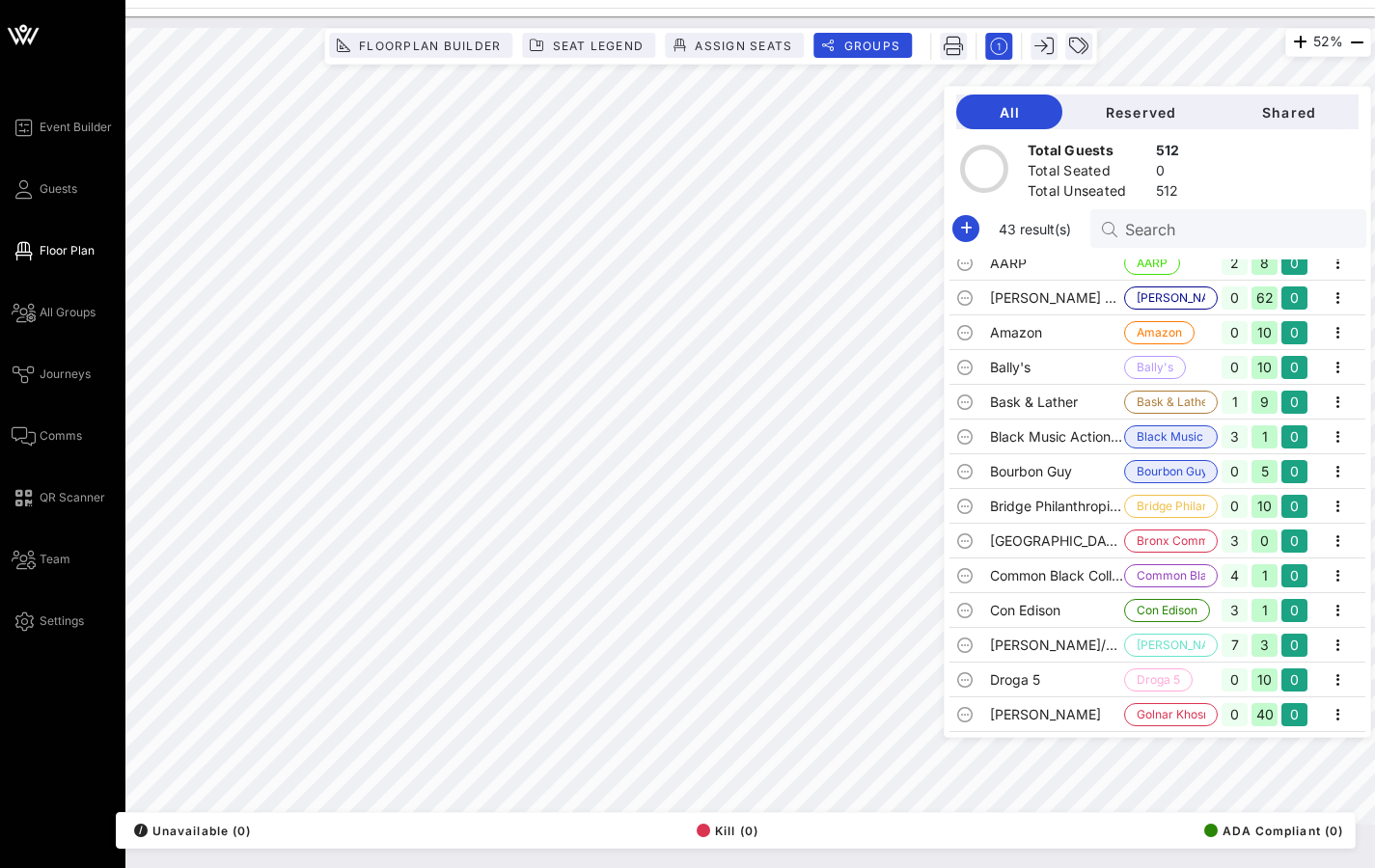
click at [77, 253] on span "Floor Plan" at bounding box center [67, 250] width 55 height 17
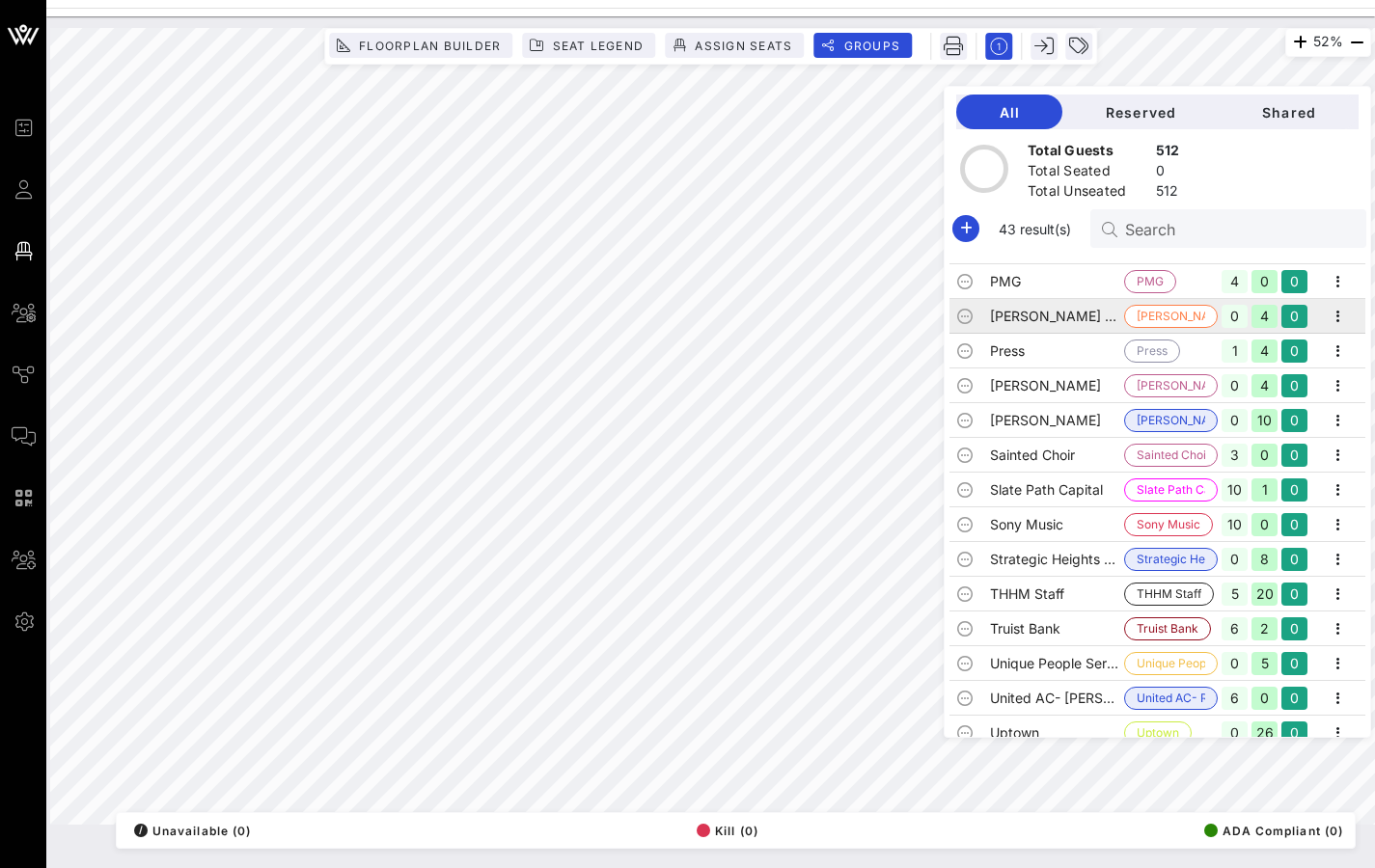
scroll to position [922, 0]
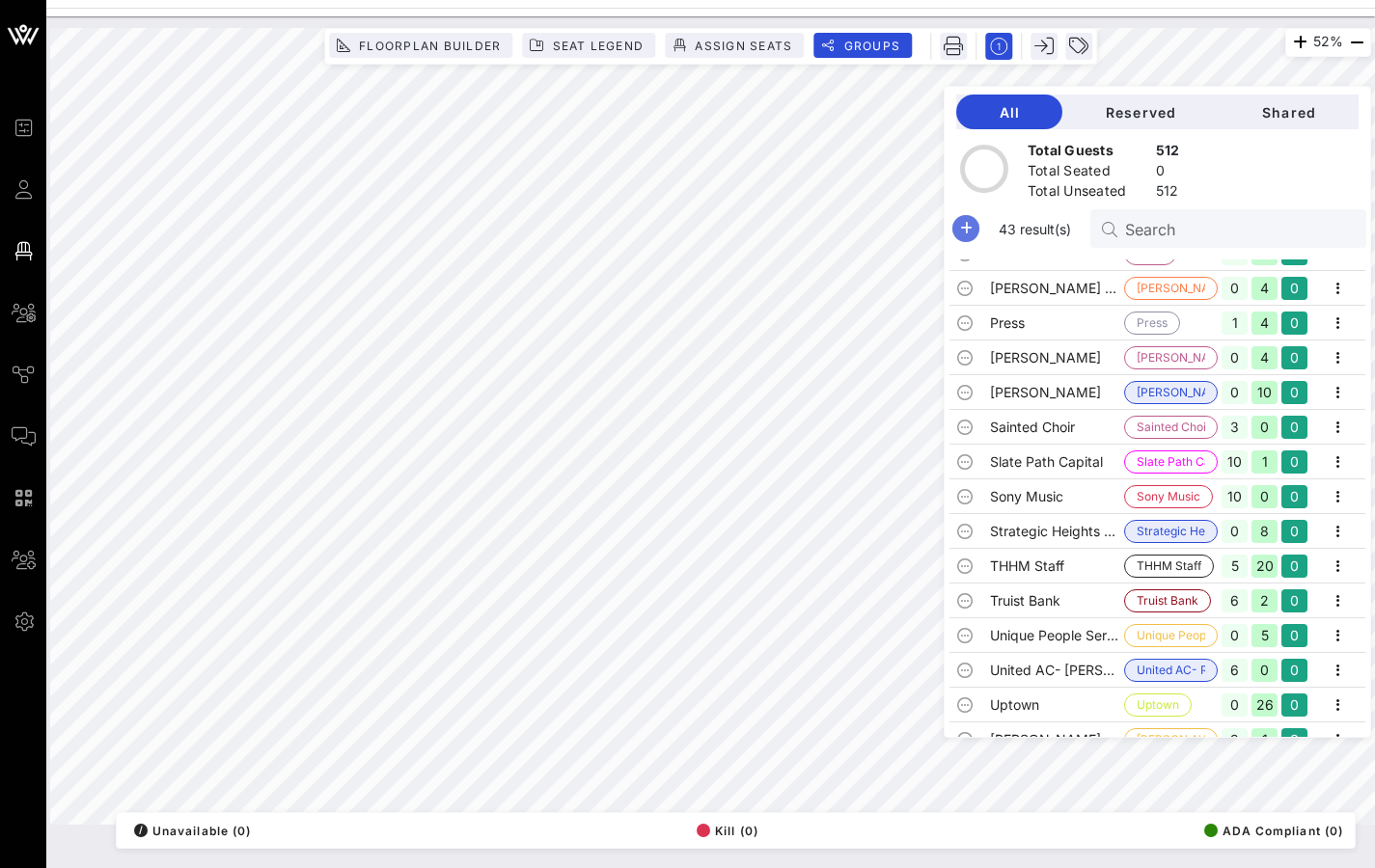
click at [977, 223] on icon "button" at bounding box center [965, 228] width 23 height 23
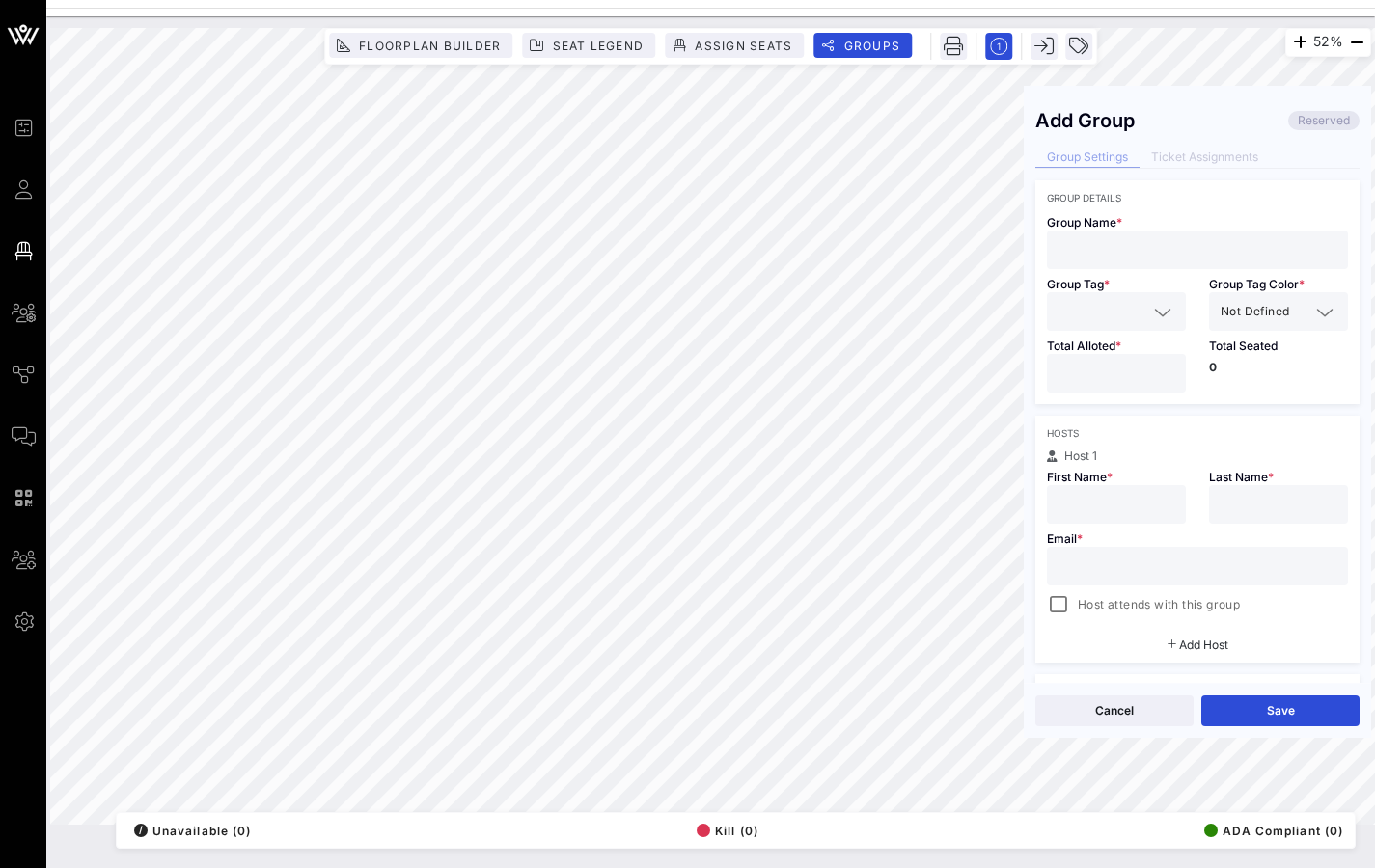
click at [1075, 248] on input "text" at bounding box center [1197, 250] width 278 height 25
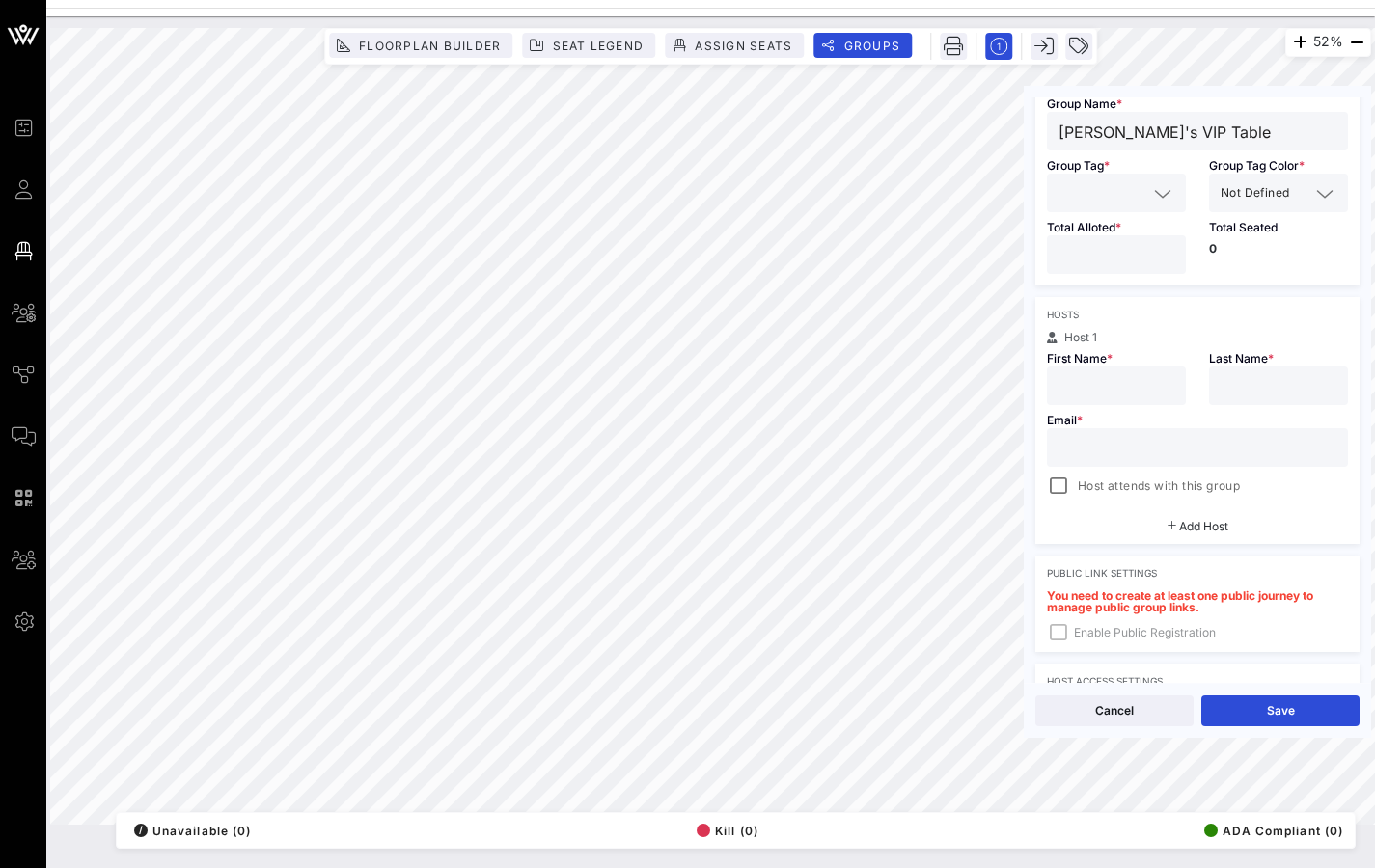
scroll to position [121, 0]
type input "[PERSON_NAME]'s VIP Table"
click at [1086, 391] on input "text" at bounding box center [1116, 384] width 116 height 25
type input "SISSI"
type input "[PERSON_NAME]"
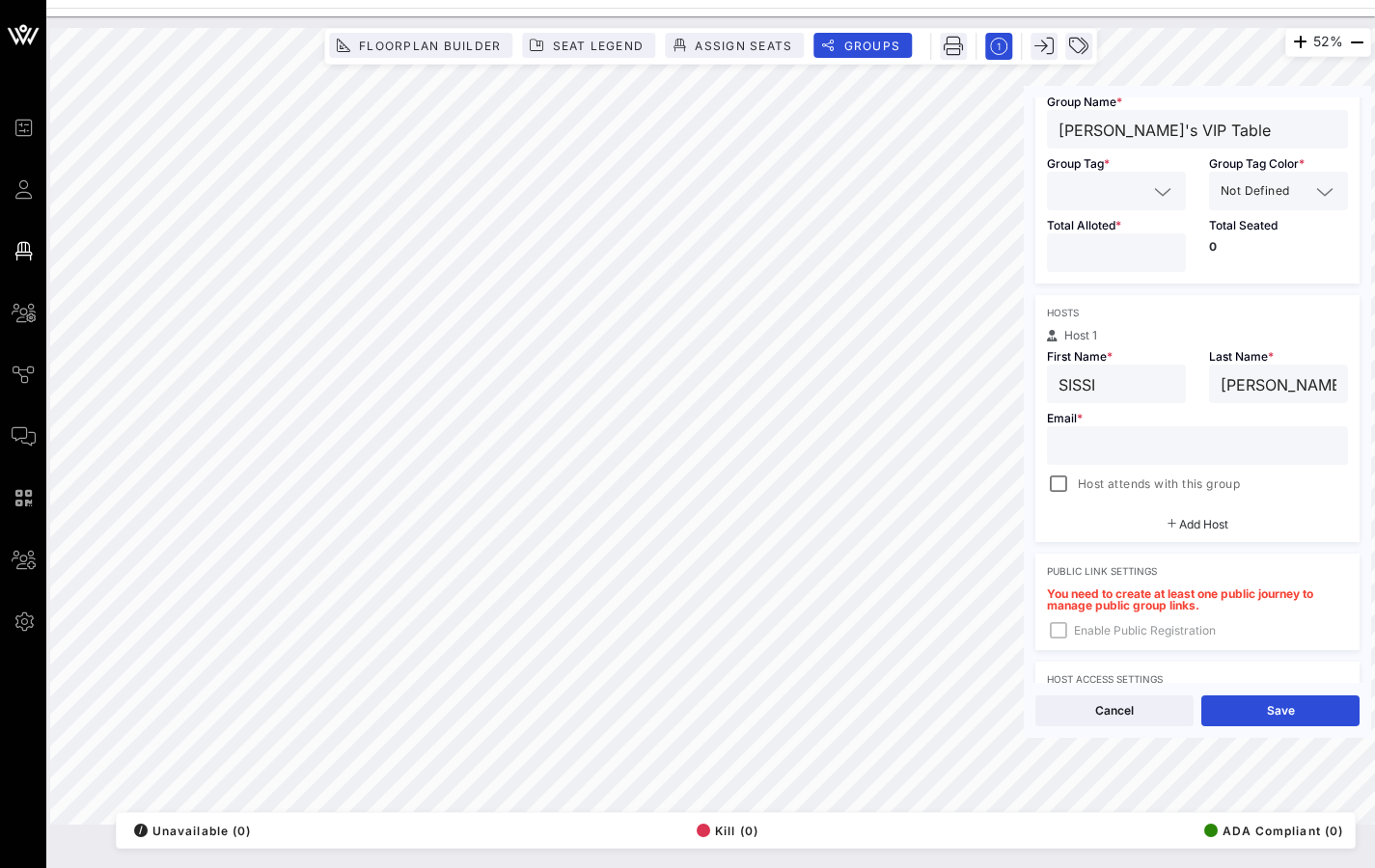
click at [1074, 447] on input "text" at bounding box center [1197, 445] width 278 height 25
type input "[EMAIL_ADDRESS][DOMAIN_NAME]"
click at [1055, 485] on div at bounding box center [1058, 483] width 27 height 27
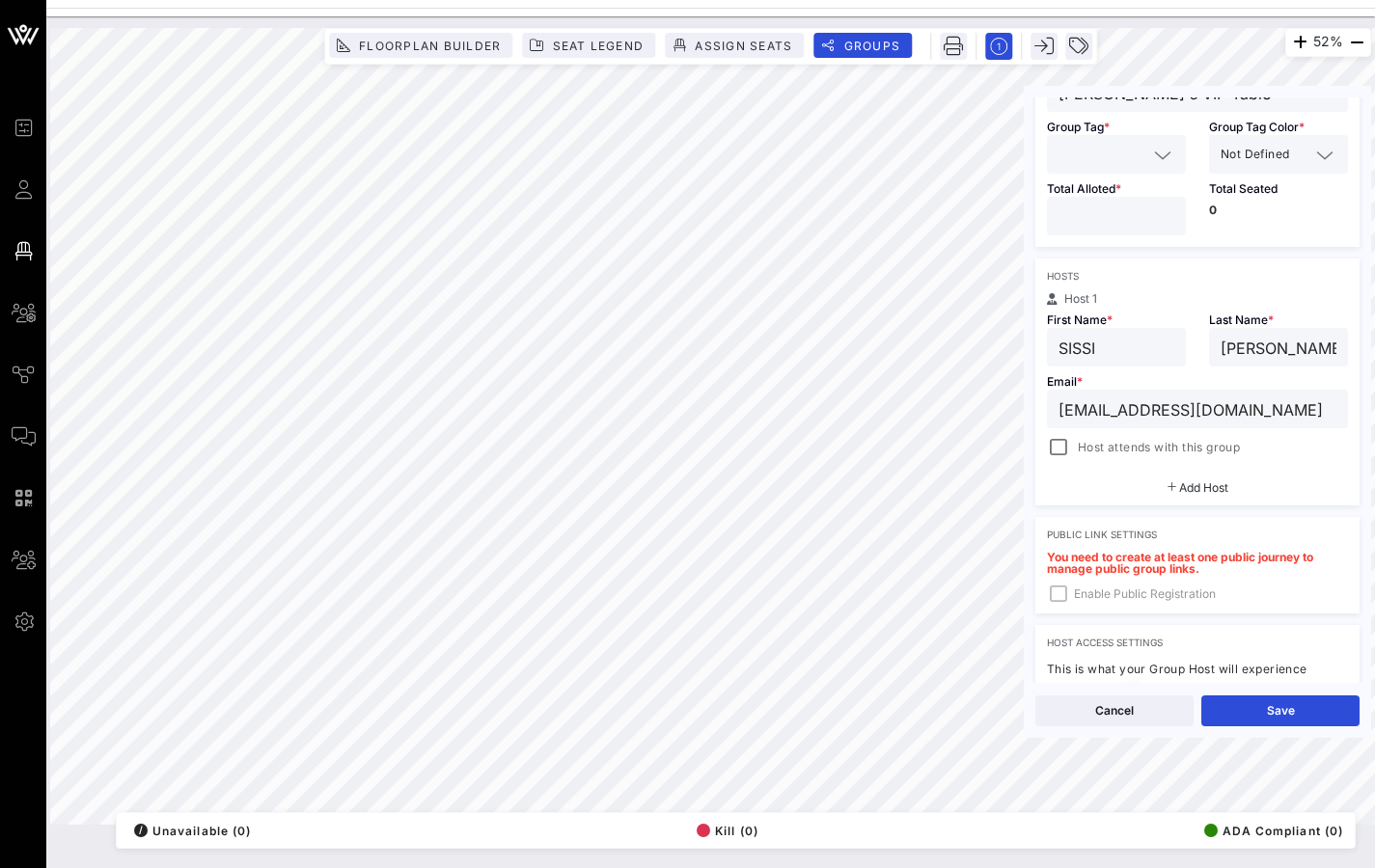
scroll to position [182, 0]
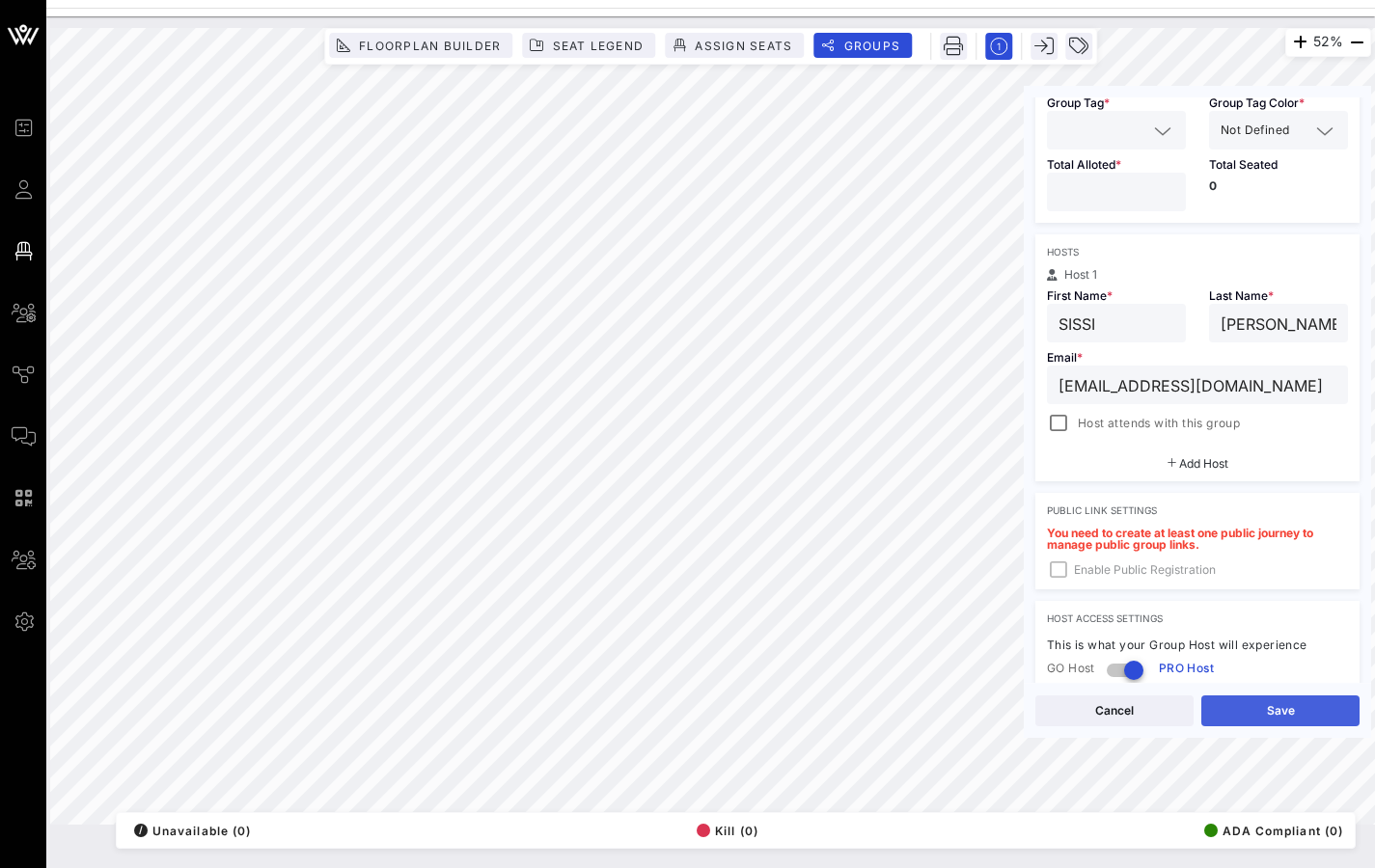
click at [1271, 679] on button "Save" at bounding box center [1280, 710] width 158 height 31
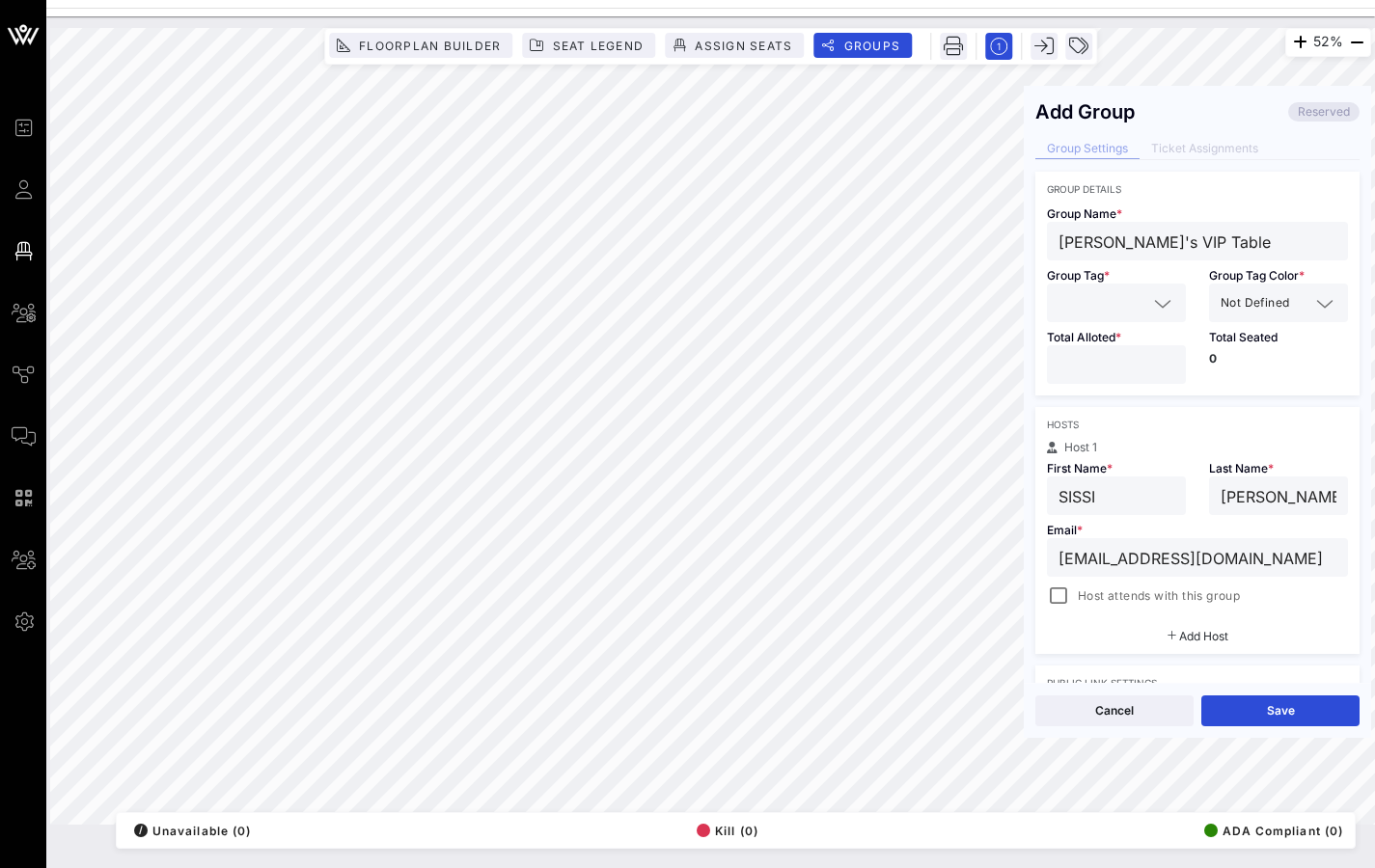
scroll to position [12, 0]
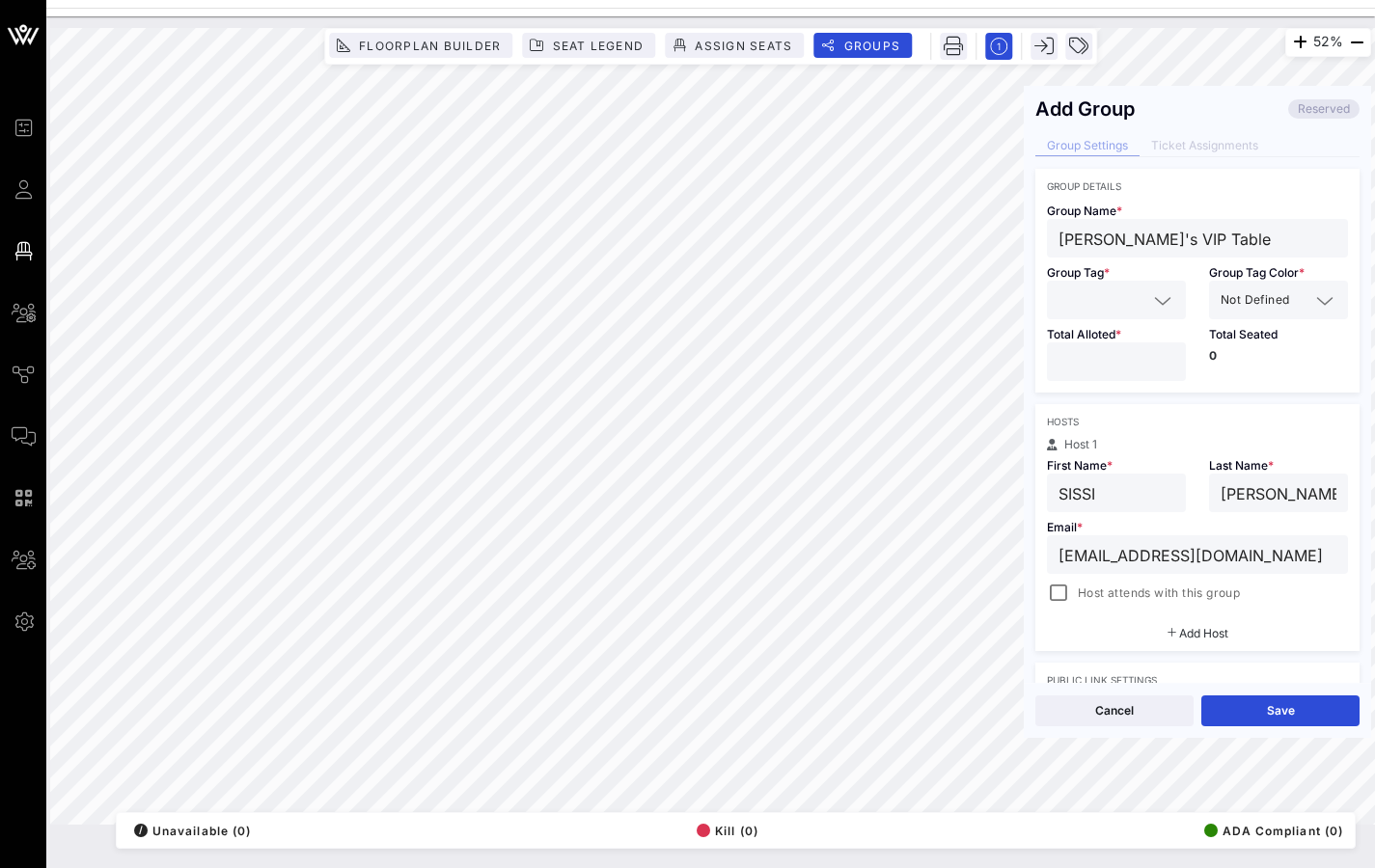
click at [1142, 362] on input "number" at bounding box center [1116, 362] width 116 height 25
click at [1164, 359] on input "*" at bounding box center [1116, 362] width 116 height 25
click at [1163, 360] on input "*" at bounding box center [1116, 362] width 116 height 25
click at [1163, 359] on input "*" at bounding box center [1116, 362] width 116 height 25
click at [1163, 360] on input "*" at bounding box center [1116, 362] width 116 height 25
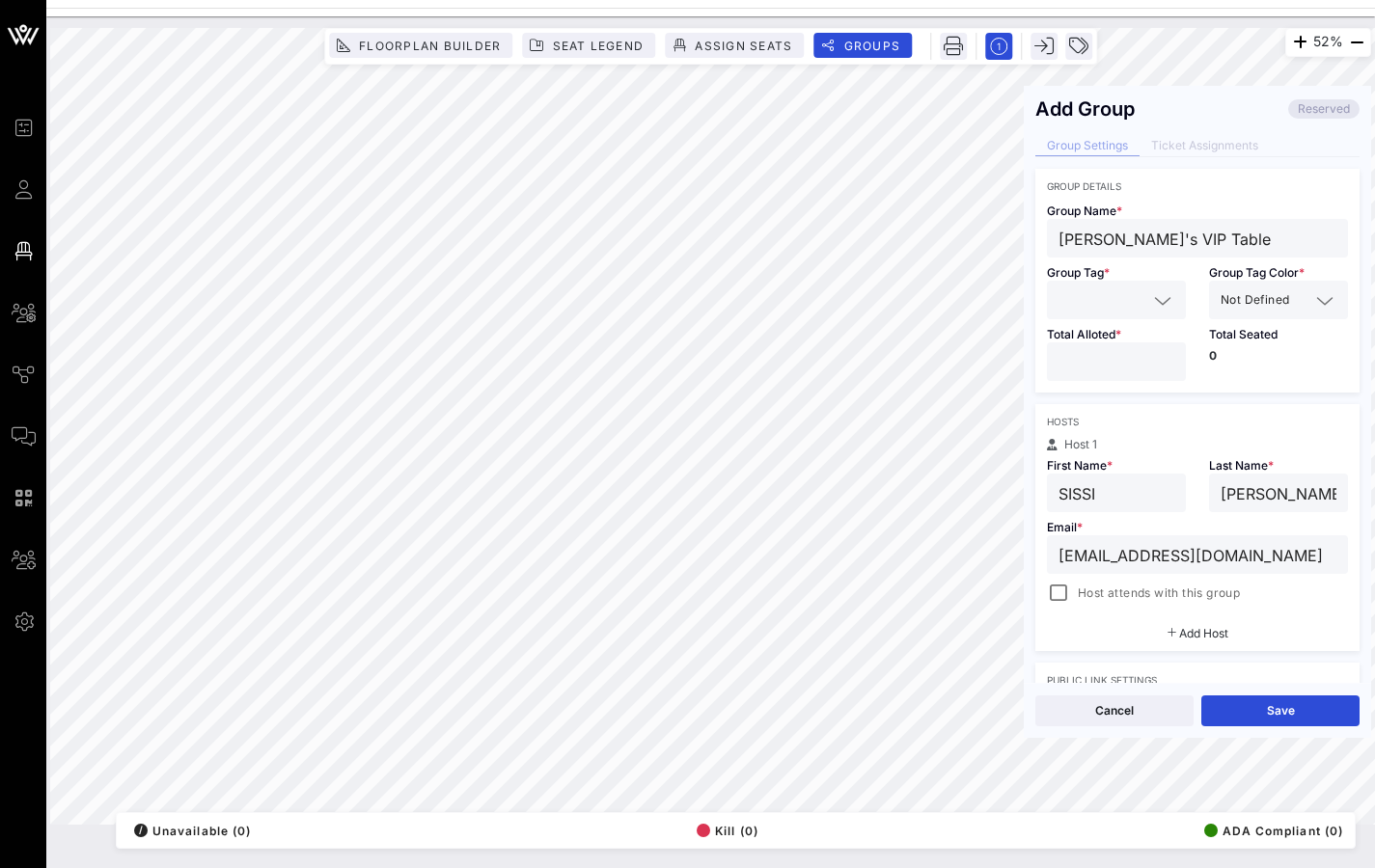
click at [1163, 360] on input "*" at bounding box center [1116, 362] width 116 height 25
click at [1163, 359] on input "*" at bounding box center [1116, 362] width 116 height 25
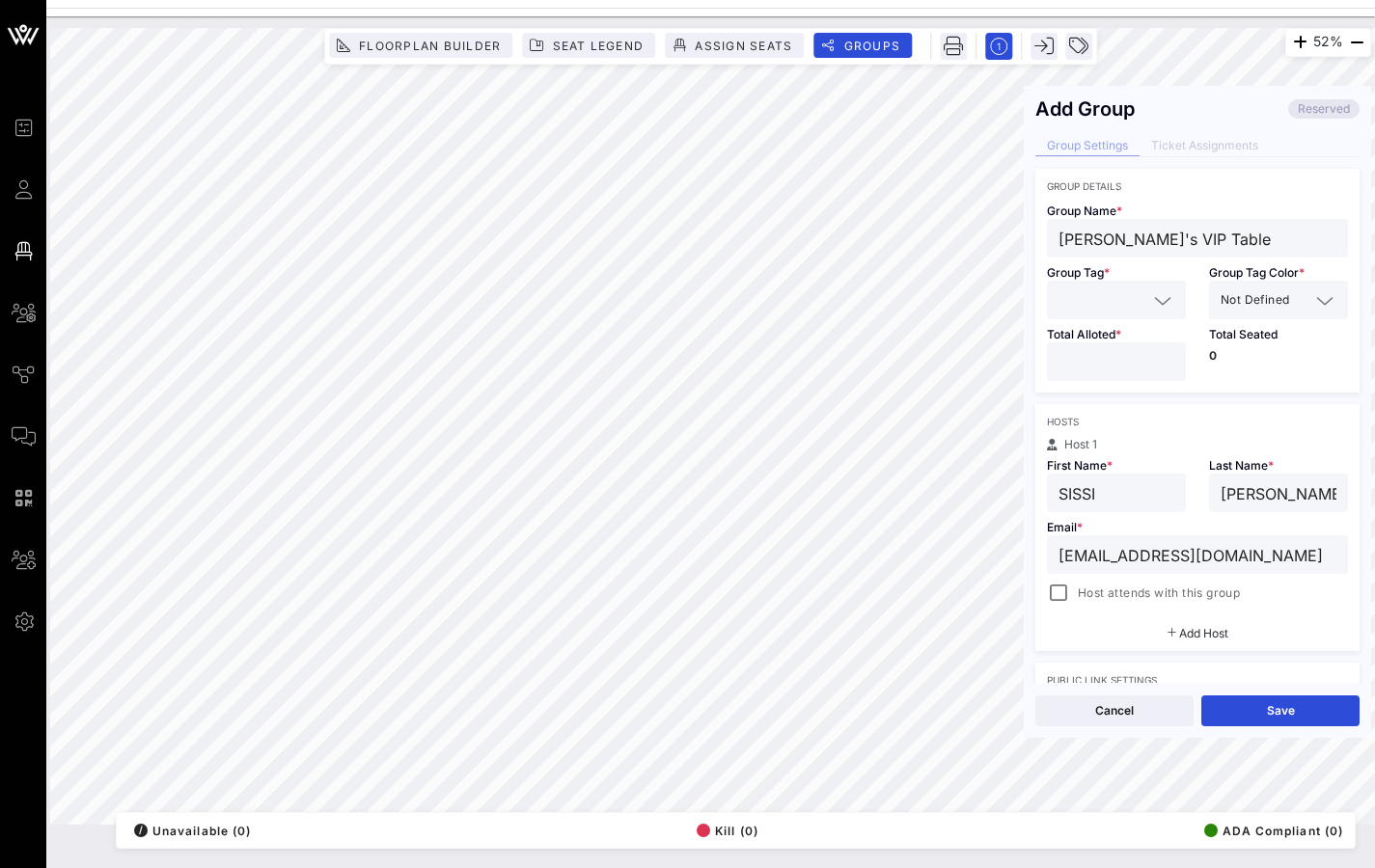
click at [1163, 360] on input "**" at bounding box center [1116, 362] width 116 height 25
click at [1163, 361] on input "**" at bounding box center [1116, 362] width 116 height 25
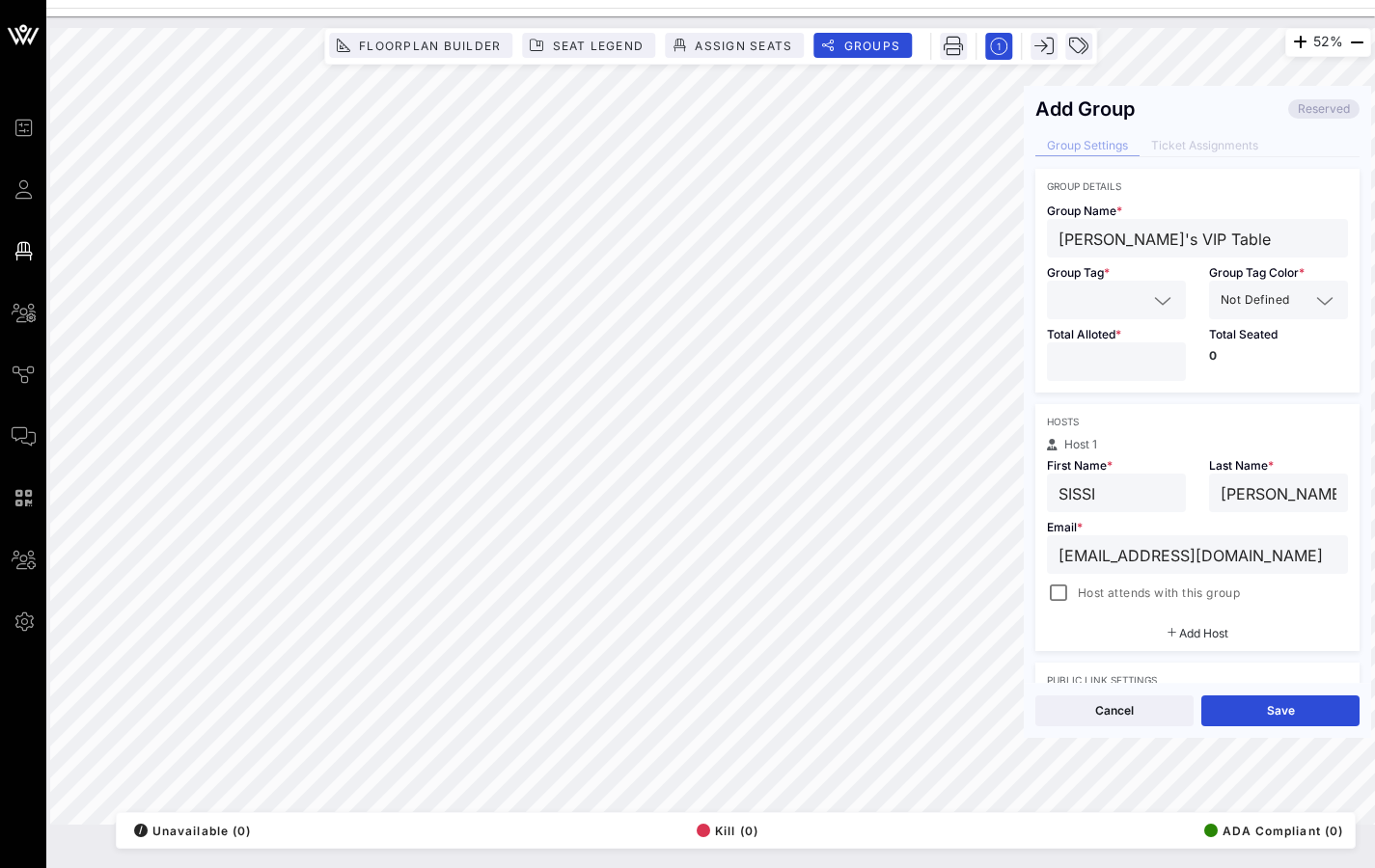
click at [1163, 361] on input "**" at bounding box center [1116, 362] width 116 height 25
click at [1163, 362] on input "**" at bounding box center [1116, 362] width 116 height 25
click at [1163, 361] on input "**" at bounding box center [1116, 362] width 116 height 25
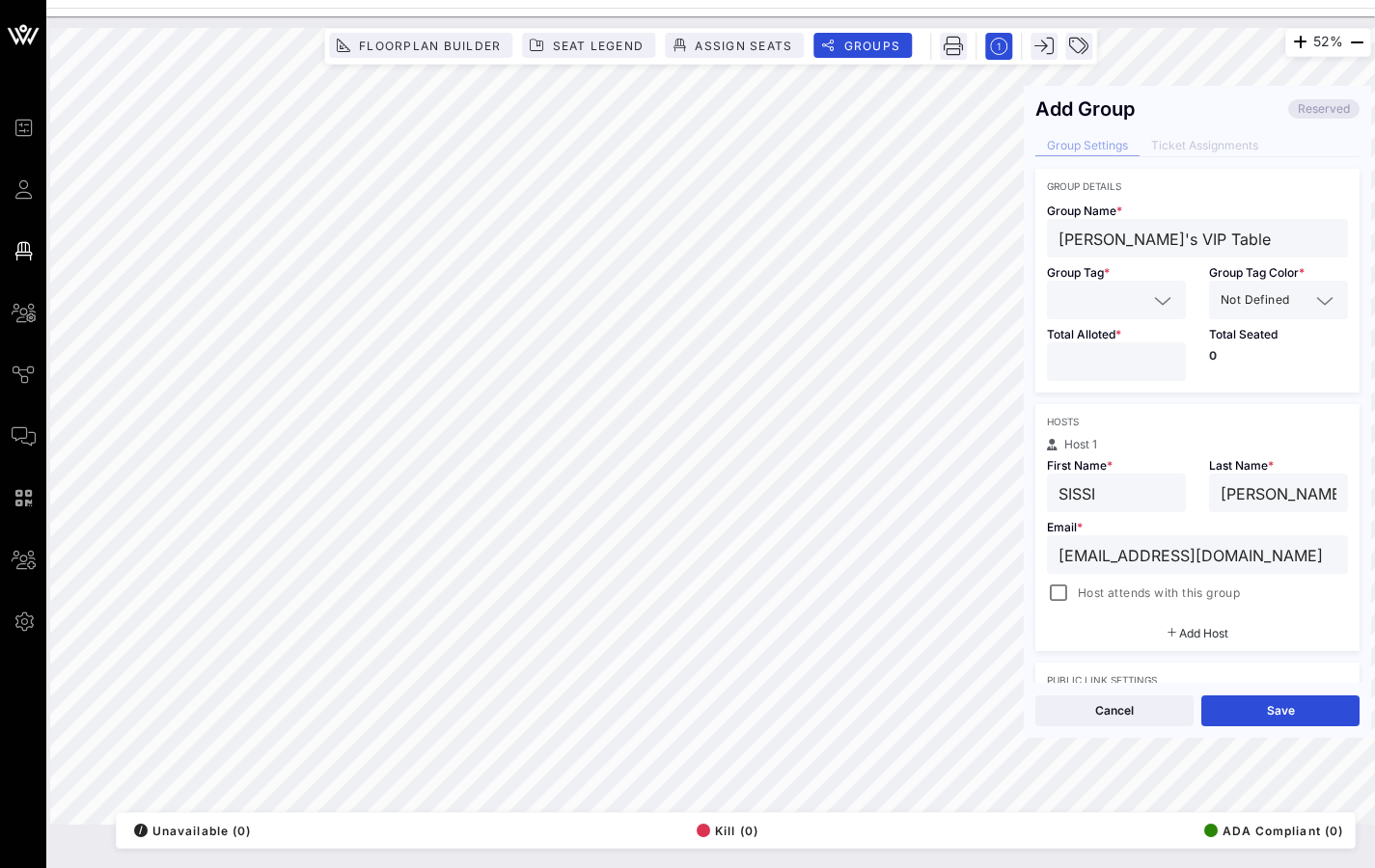
type input "**"
click at [1163, 361] on input "**" at bounding box center [1116, 362] width 116 height 25
click at [1329, 679] on button "Save" at bounding box center [1280, 710] width 158 height 31
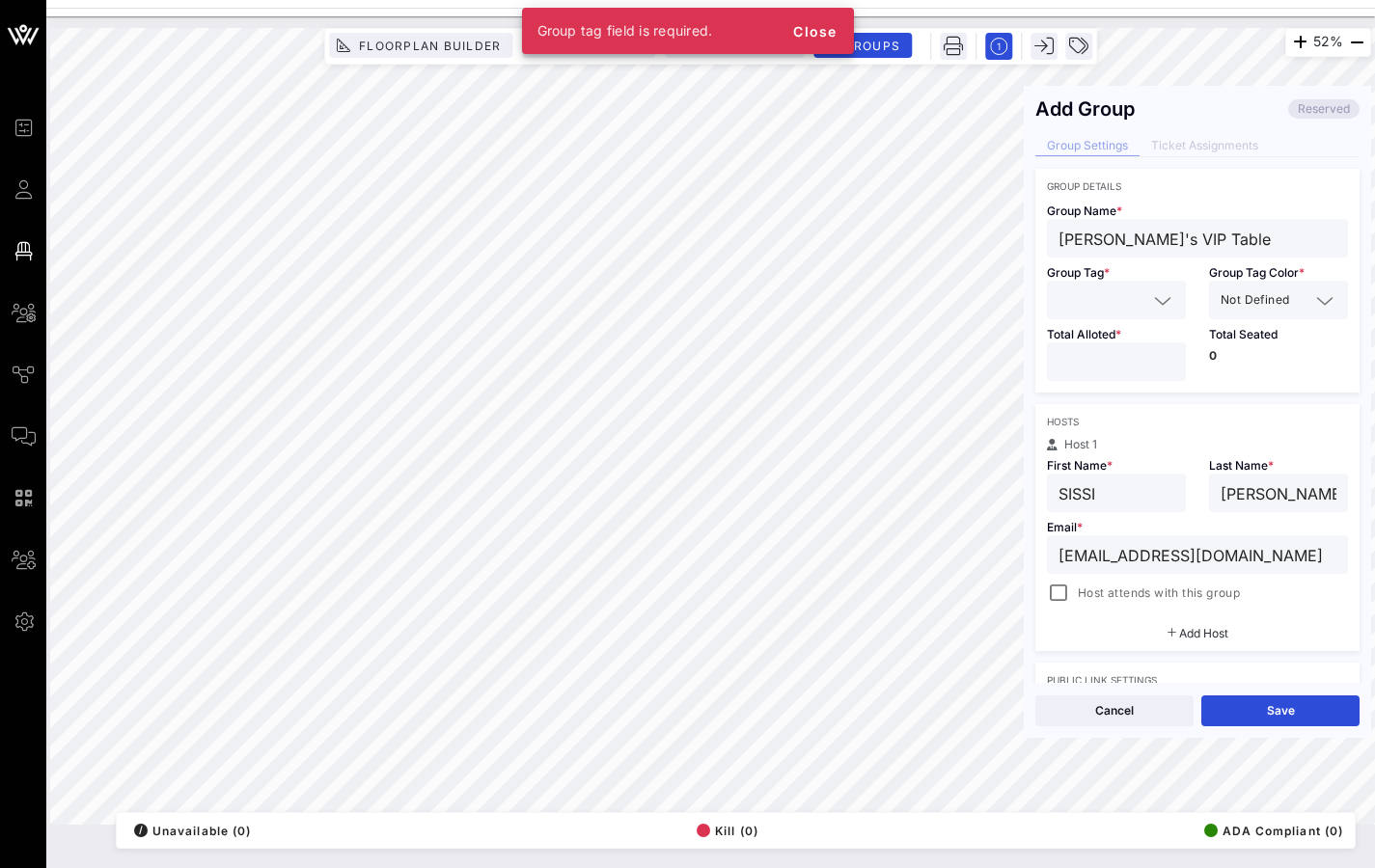
click at [1154, 298] on icon at bounding box center [1162, 301] width 17 height 23
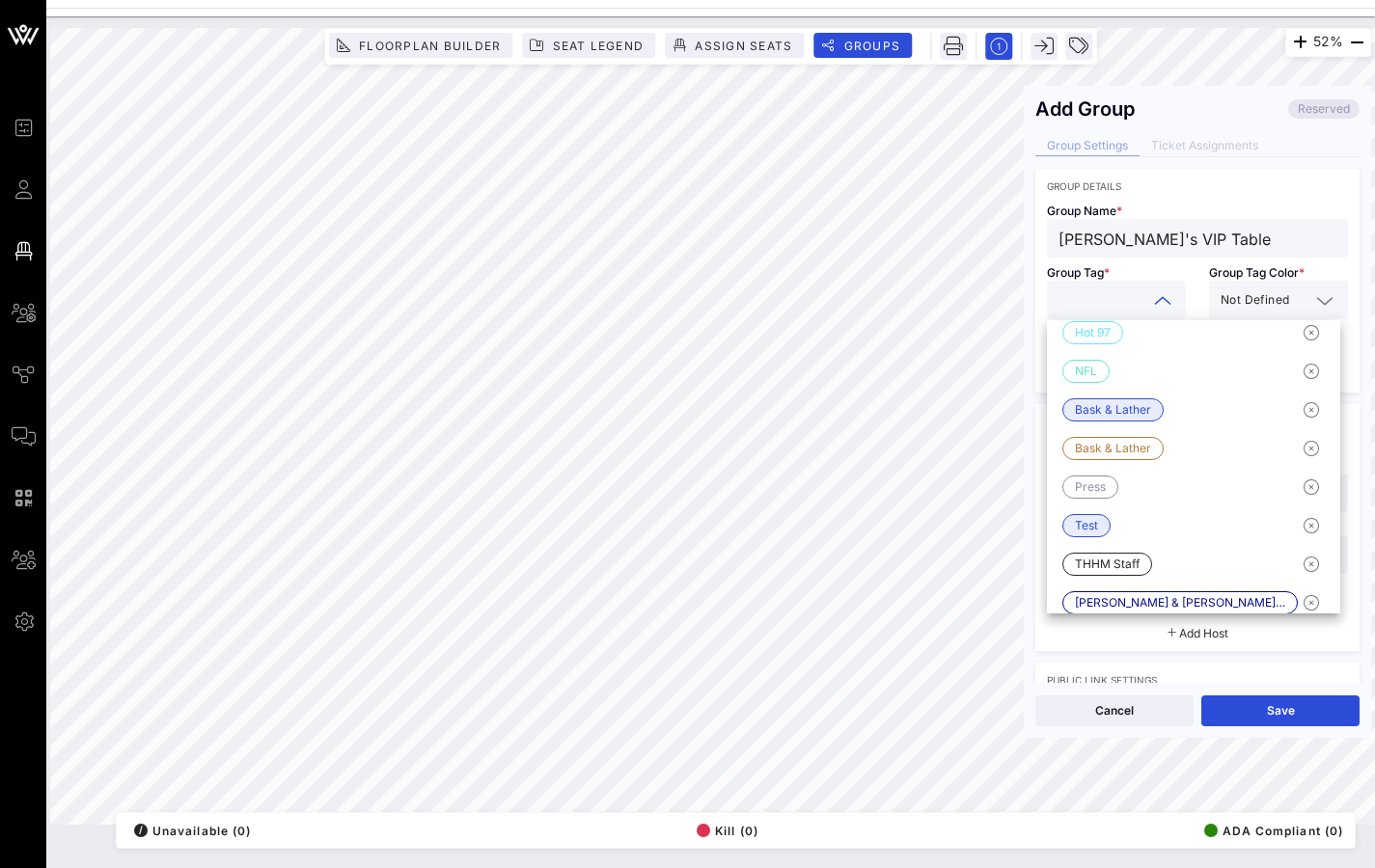
scroll to position [0, 0]
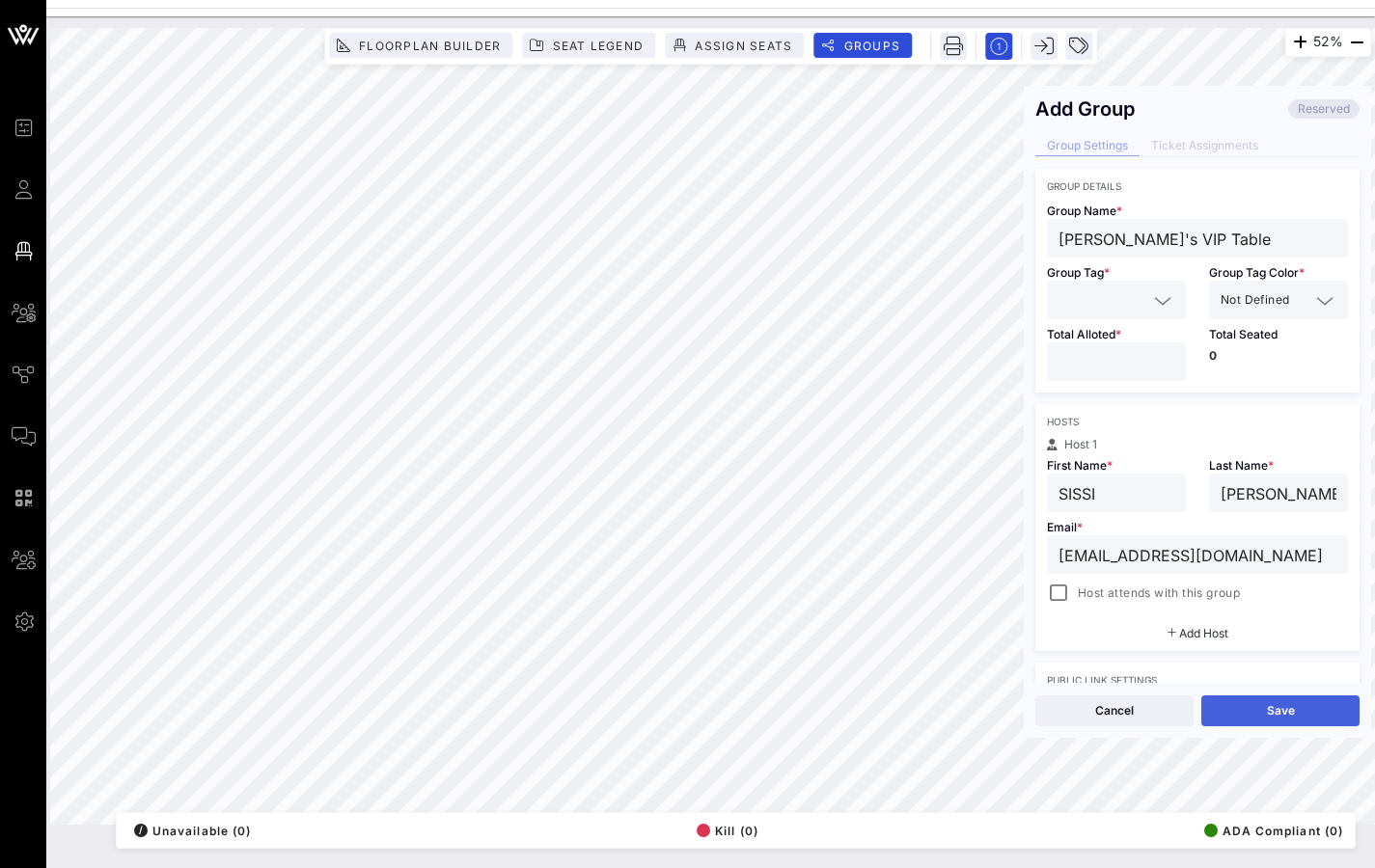
click at [1231, 679] on button "Save" at bounding box center [1280, 710] width 158 height 31
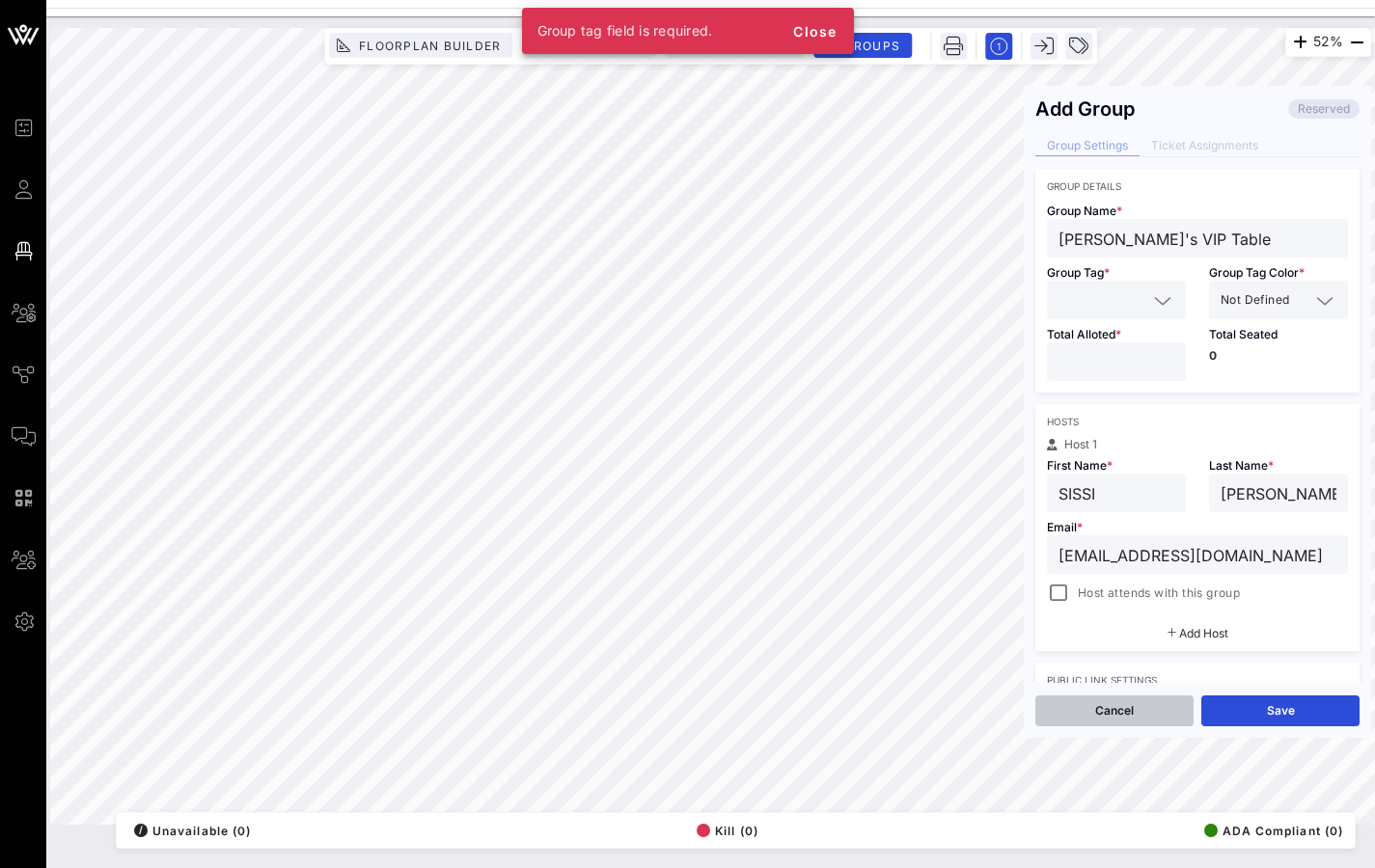
click at [1150, 679] on button "Cancel" at bounding box center [1114, 710] width 158 height 31
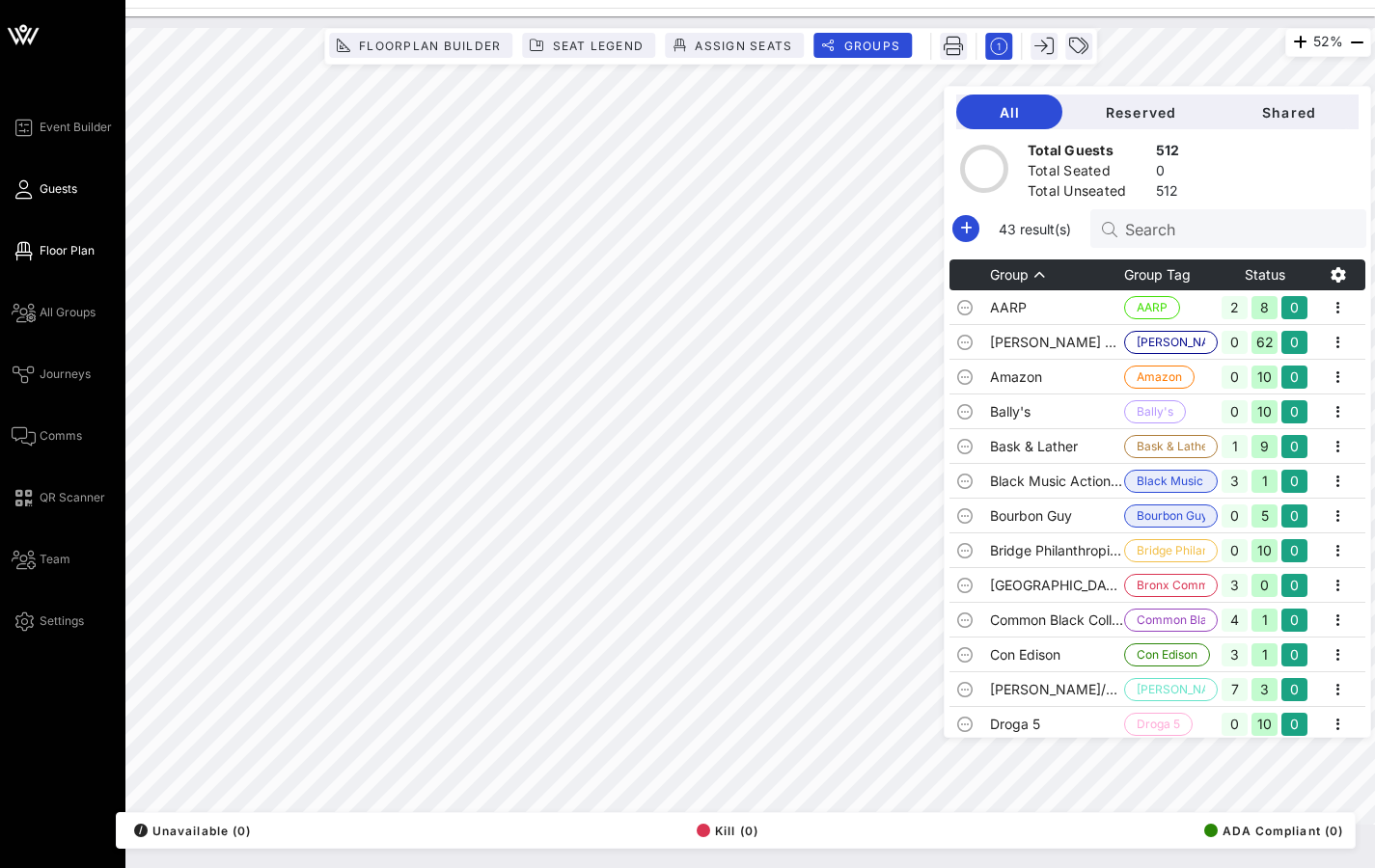
click at [43, 197] on span "Guests" at bounding box center [59, 189] width 38 height 17
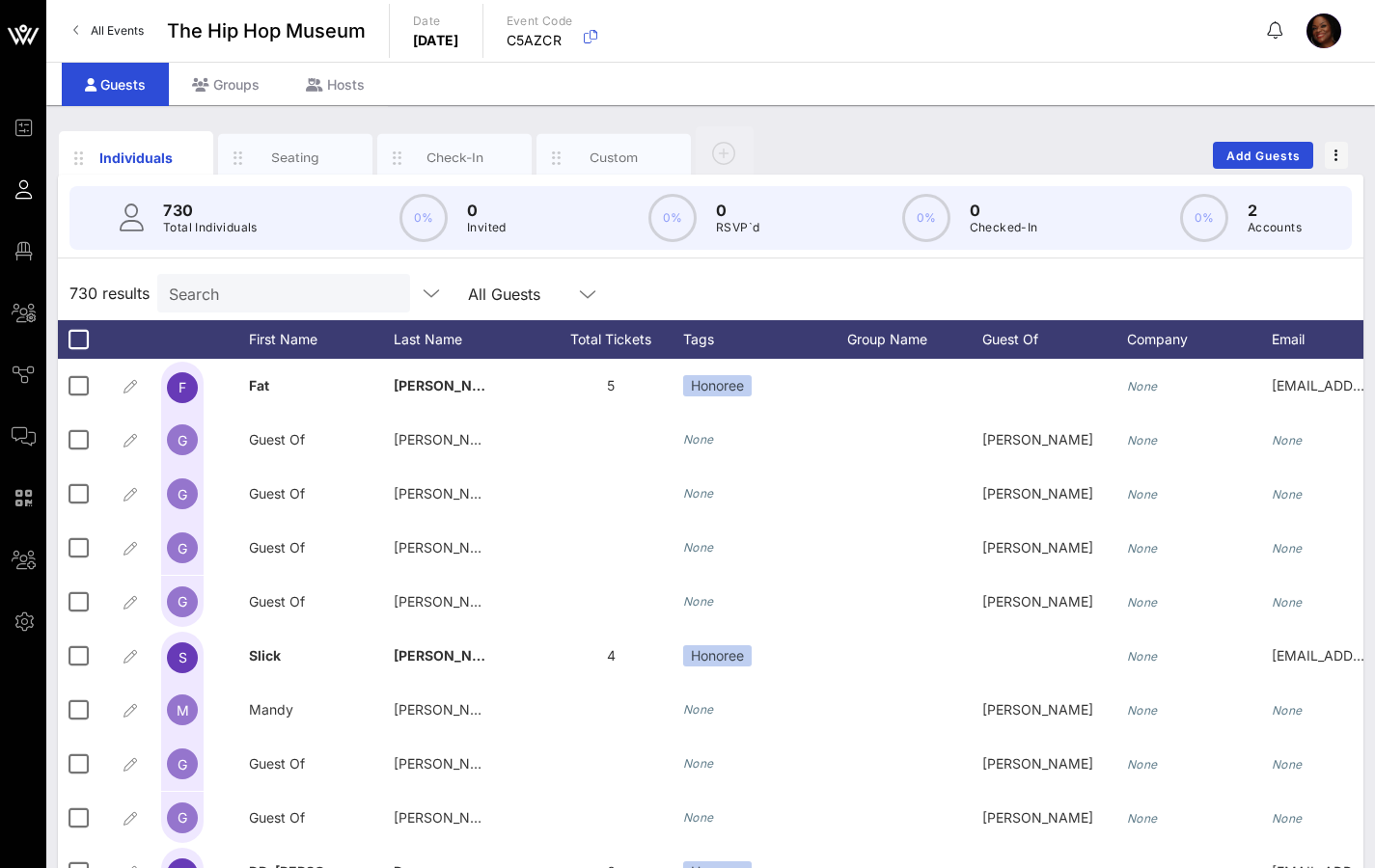
click at [283, 288] on input "Search" at bounding box center [282, 293] width 226 height 25
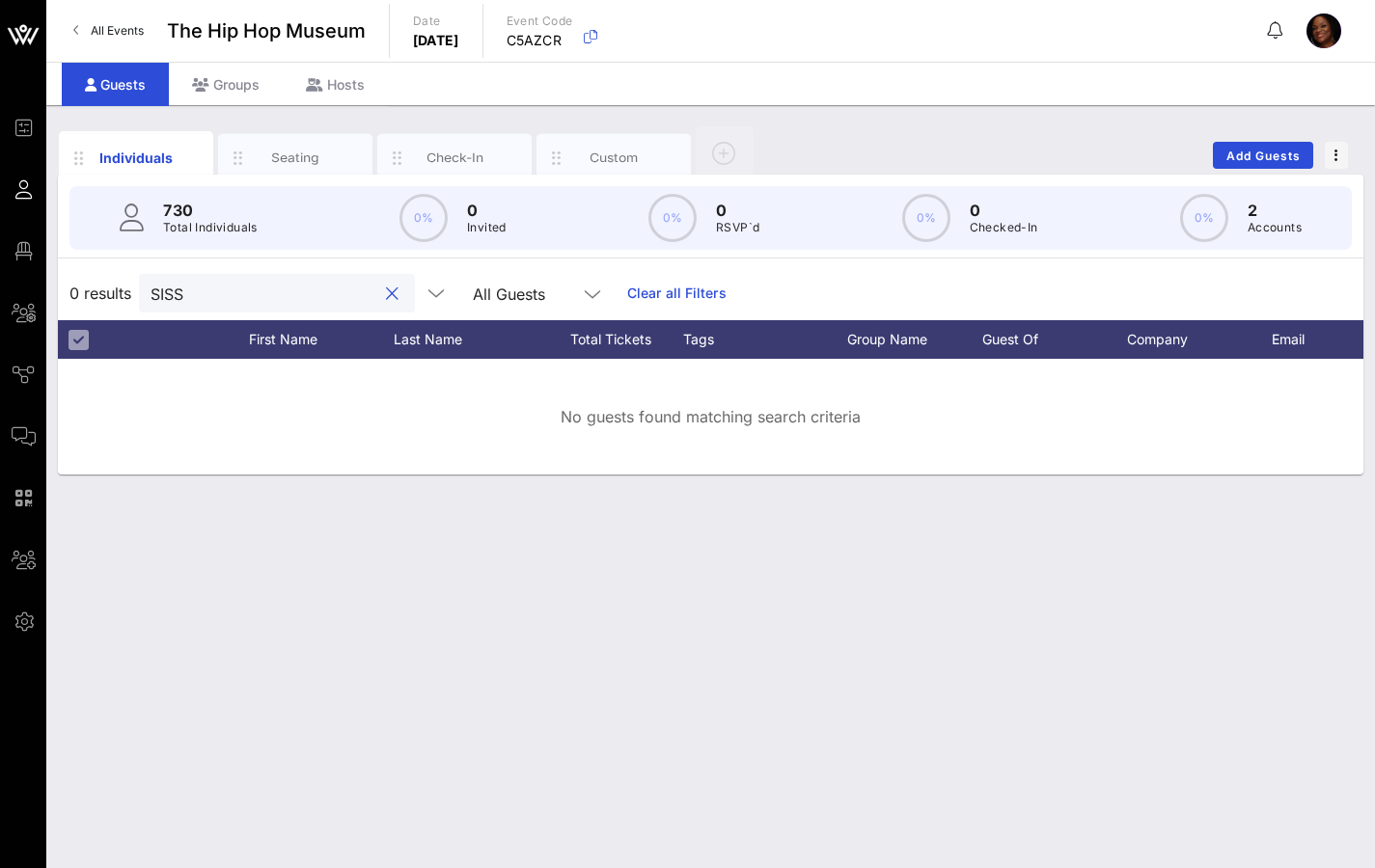
type input "SISSI"
click at [352, 297] on div "SISSI" at bounding box center [277, 293] width 276 height 39
click at [386, 299] on button "clear icon" at bounding box center [392, 294] width 13 height 19
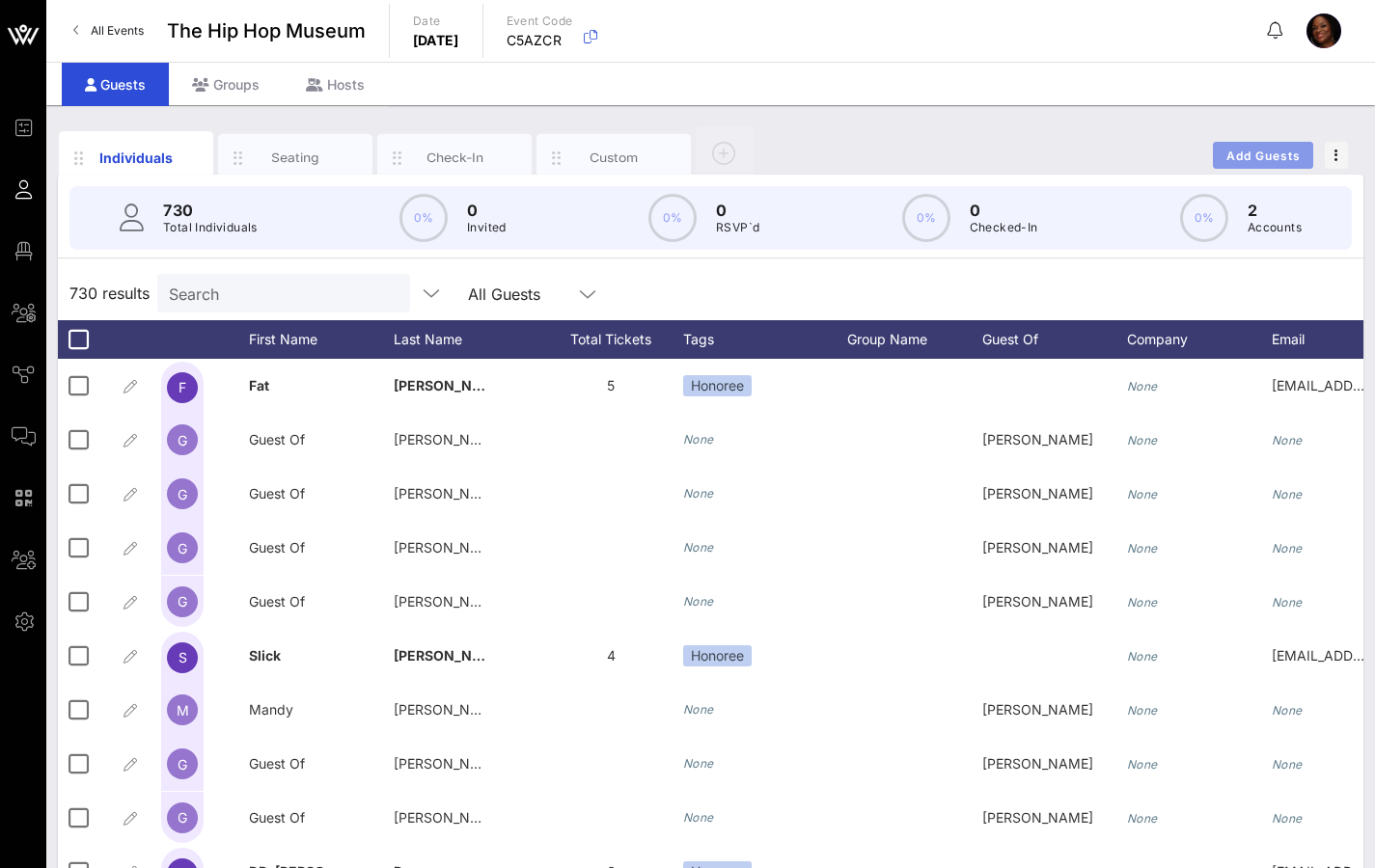
click at [1242, 150] on span "Add Guests" at bounding box center [1263, 156] width 76 height 14
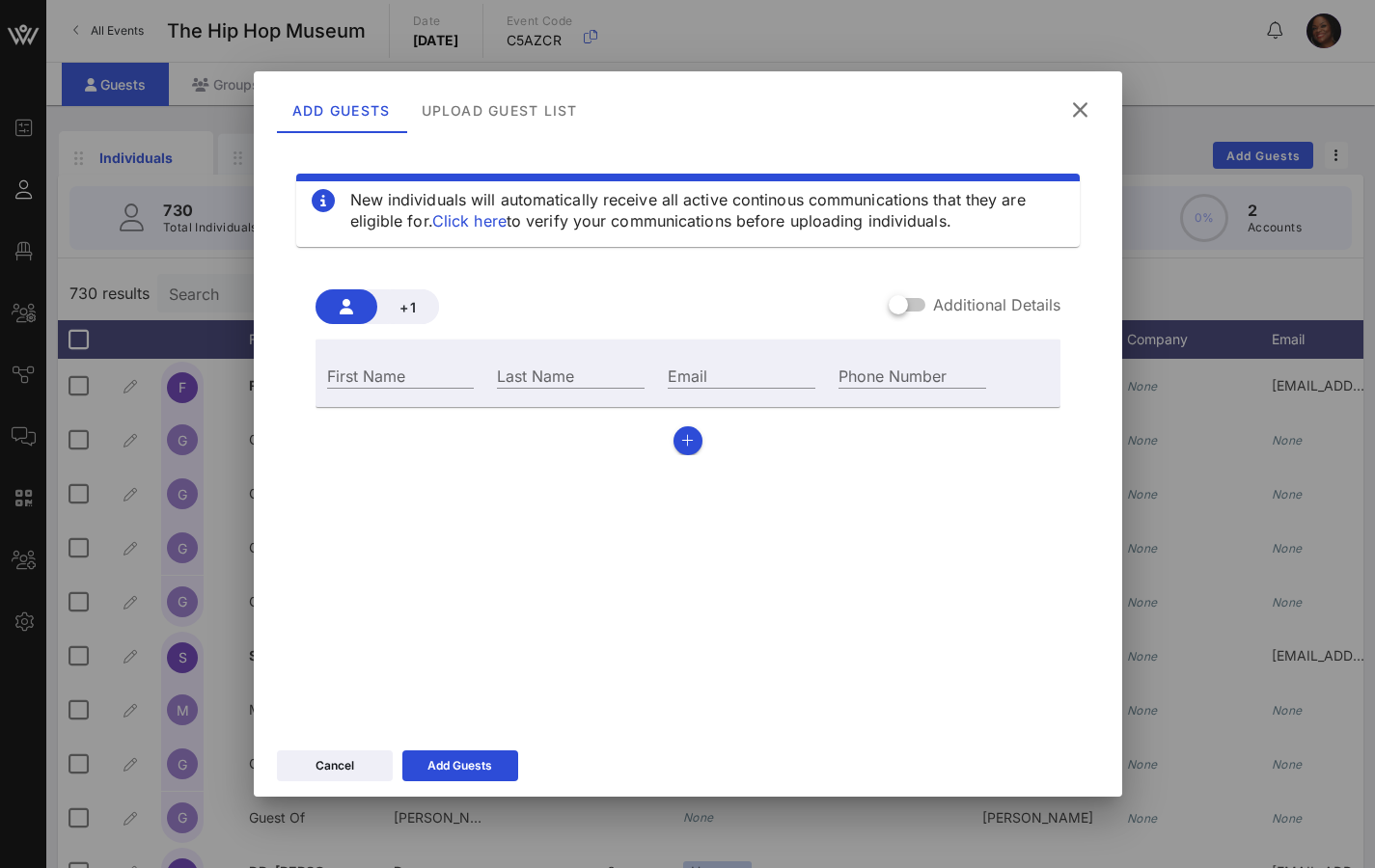
click at [380, 390] on div "First Name" at bounding box center [401, 374] width 171 height 52
click at [385, 373] on input "First Name" at bounding box center [401, 375] width 148 height 25
type input "SISSI"
type input "[PERSON_NAME]"
click at [470, 679] on div "Add Guests" at bounding box center [460, 765] width 65 height 19
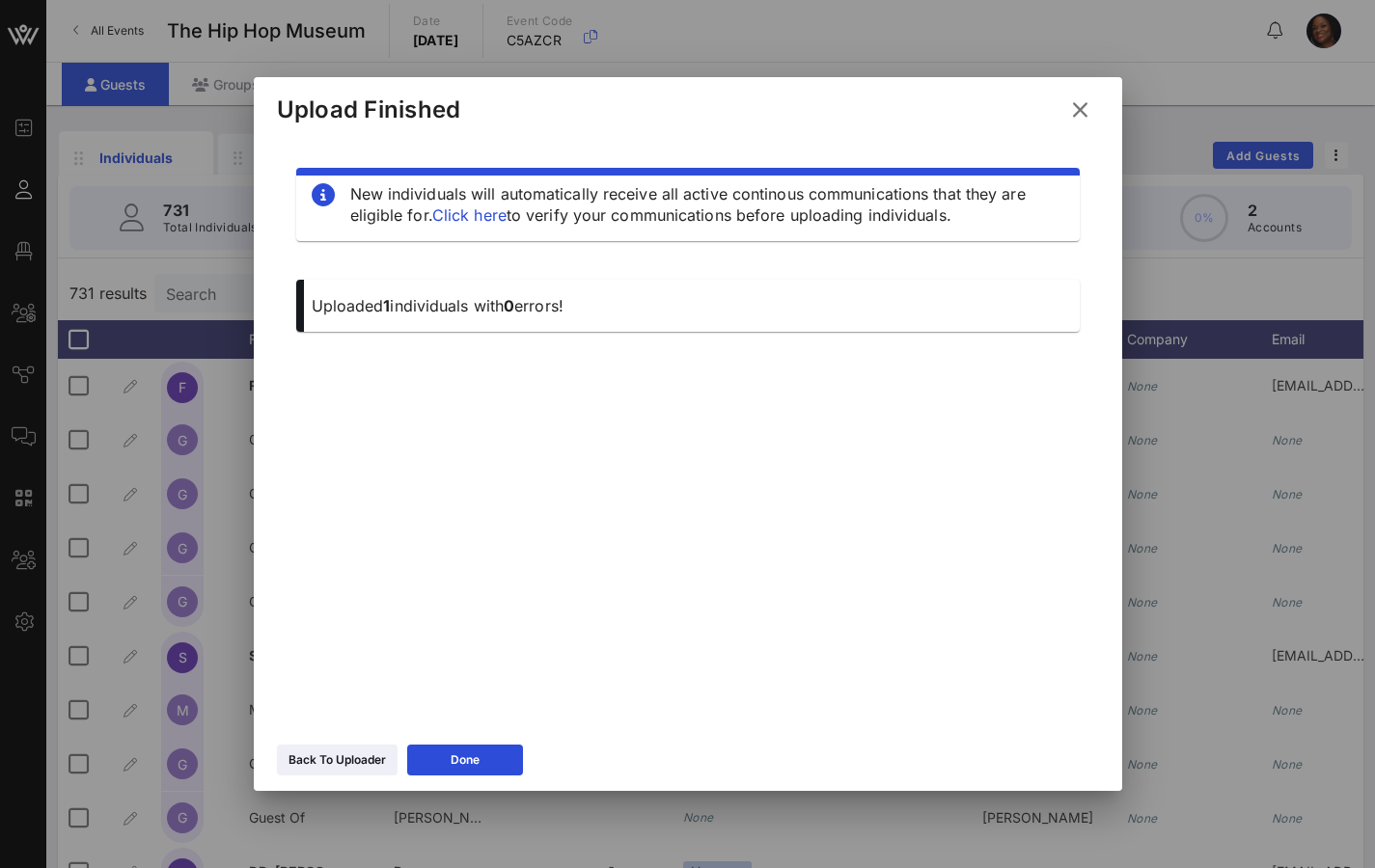
click at [210, 527] on div at bounding box center [688, 434] width 1375 height 868
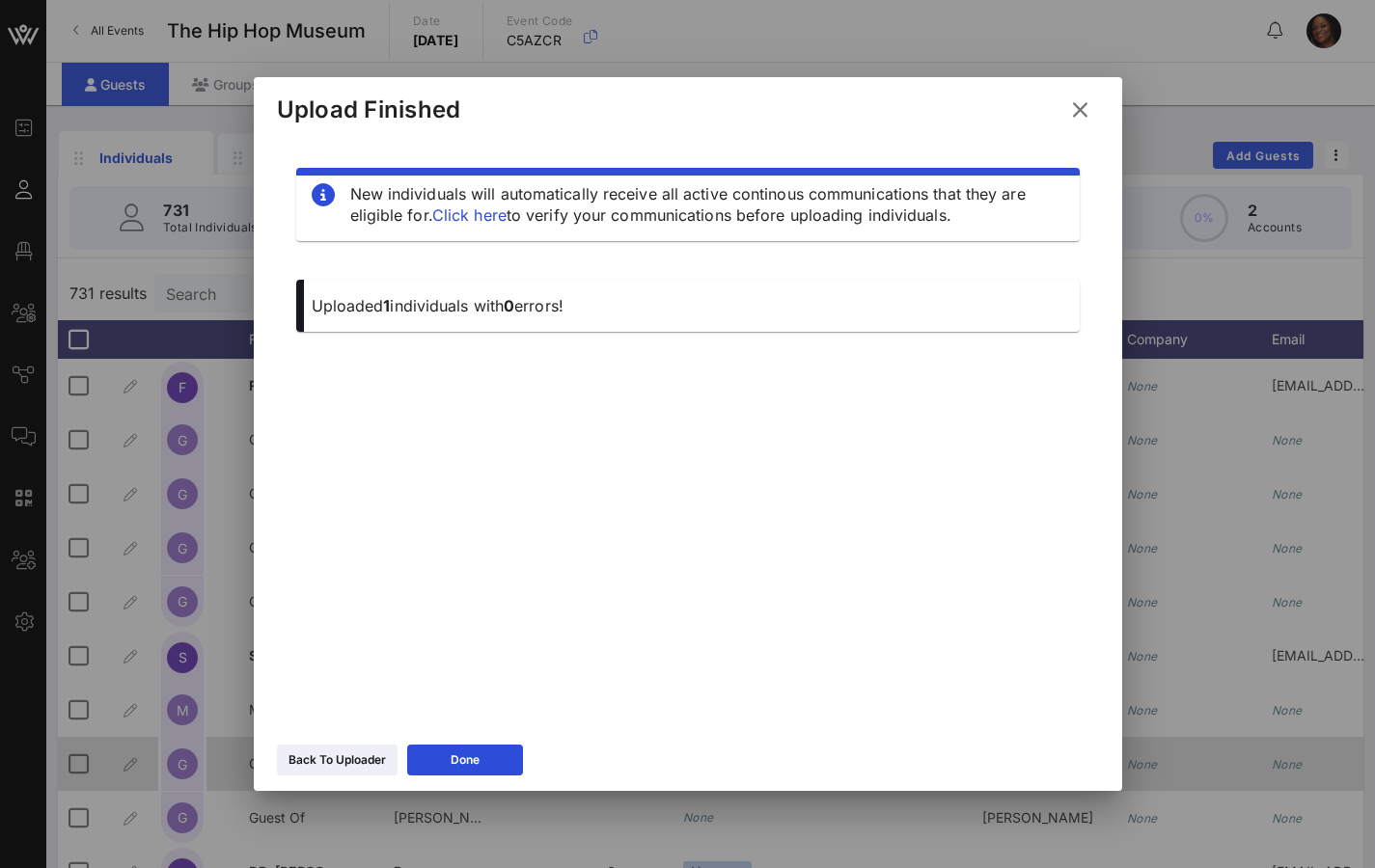
click at [446, 679] on button "Done" at bounding box center [465, 759] width 116 height 31
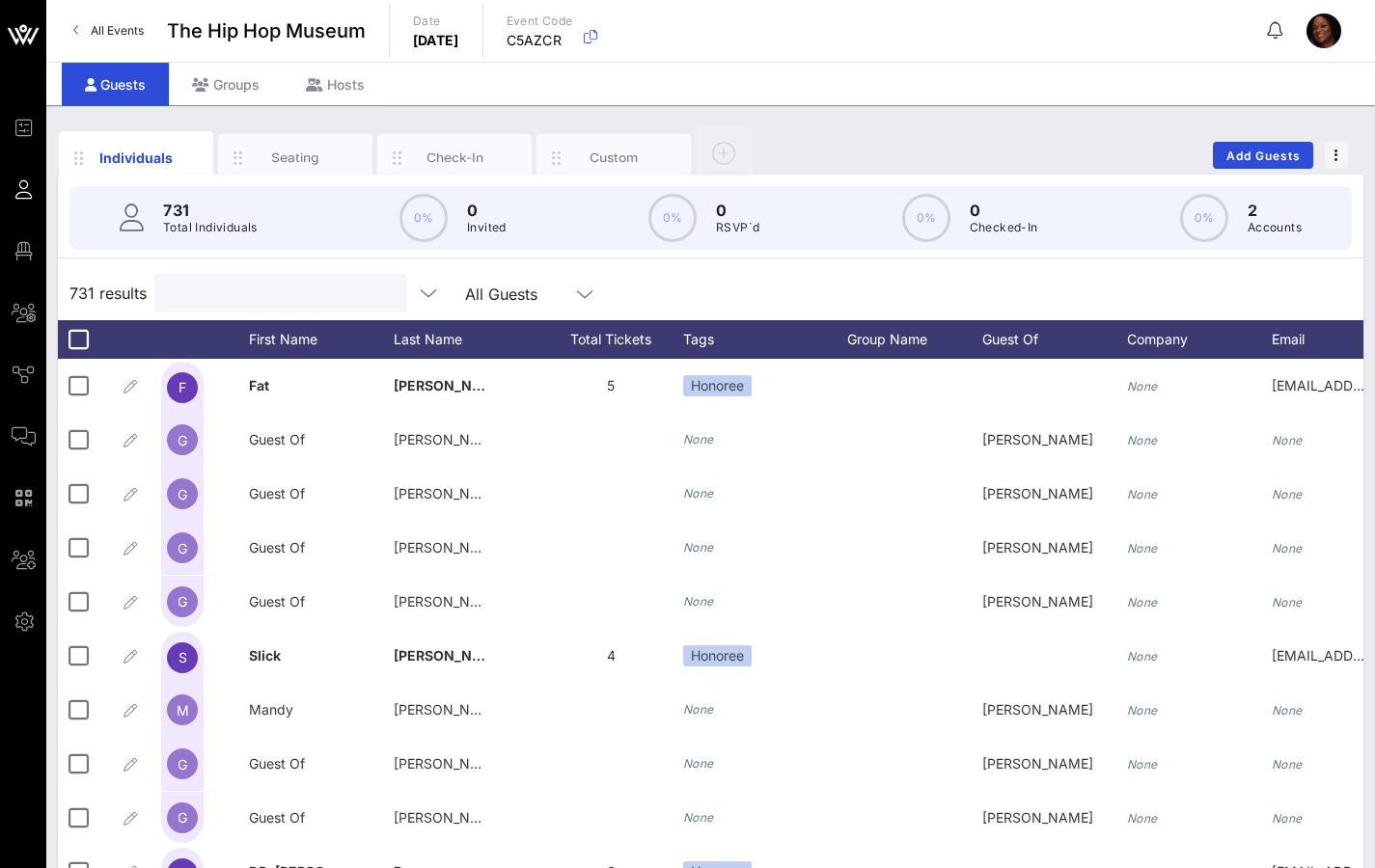
click at [238, 290] on input "text" at bounding box center [279, 293] width 226 height 25
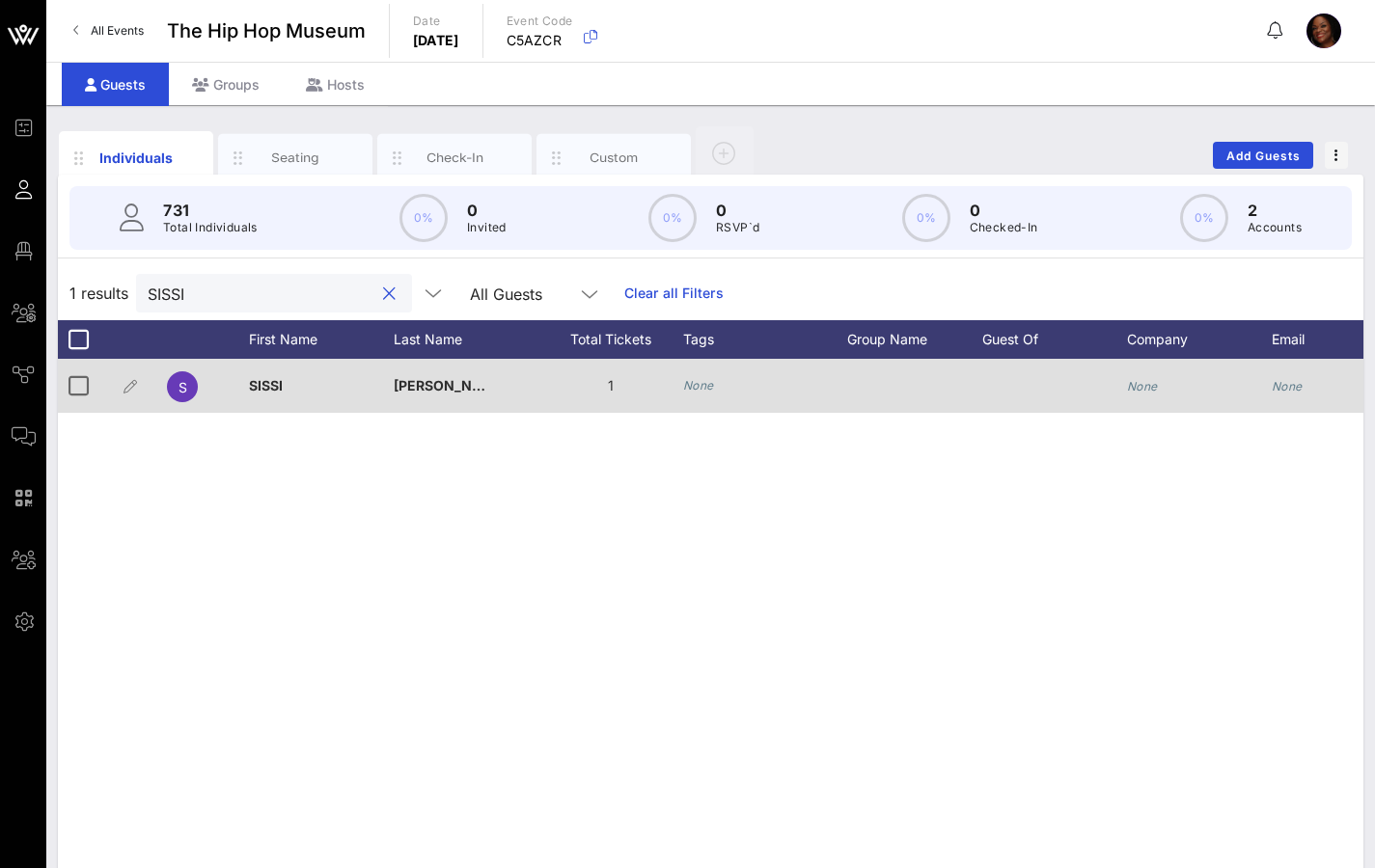
type input "SISSI"
click at [357, 392] on div "SISSI" at bounding box center [321, 397] width 145 height 76
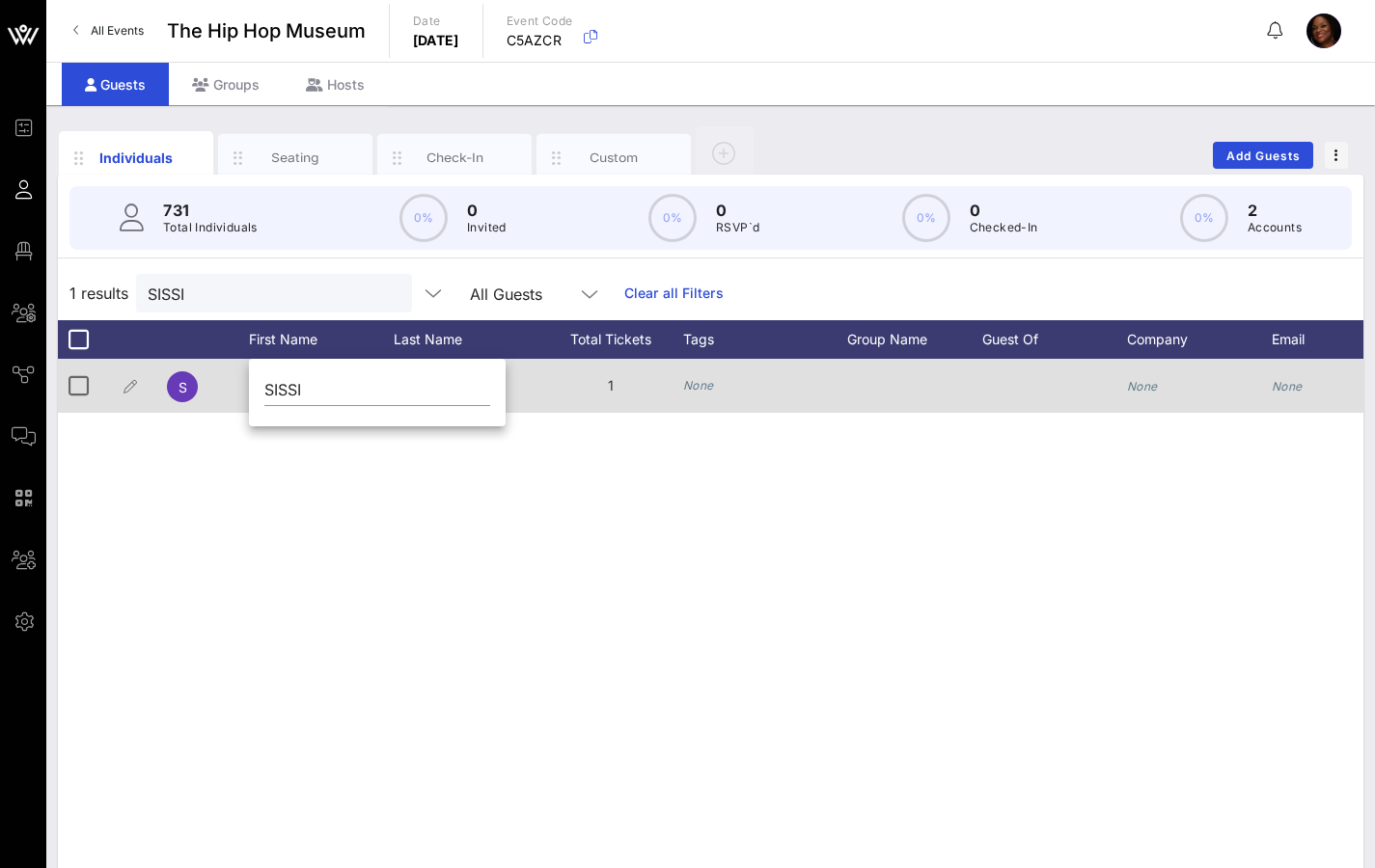
click at [523, 392] on div "[PERSON_NAME]" at bounding box center [466, 397] width 145 height 76
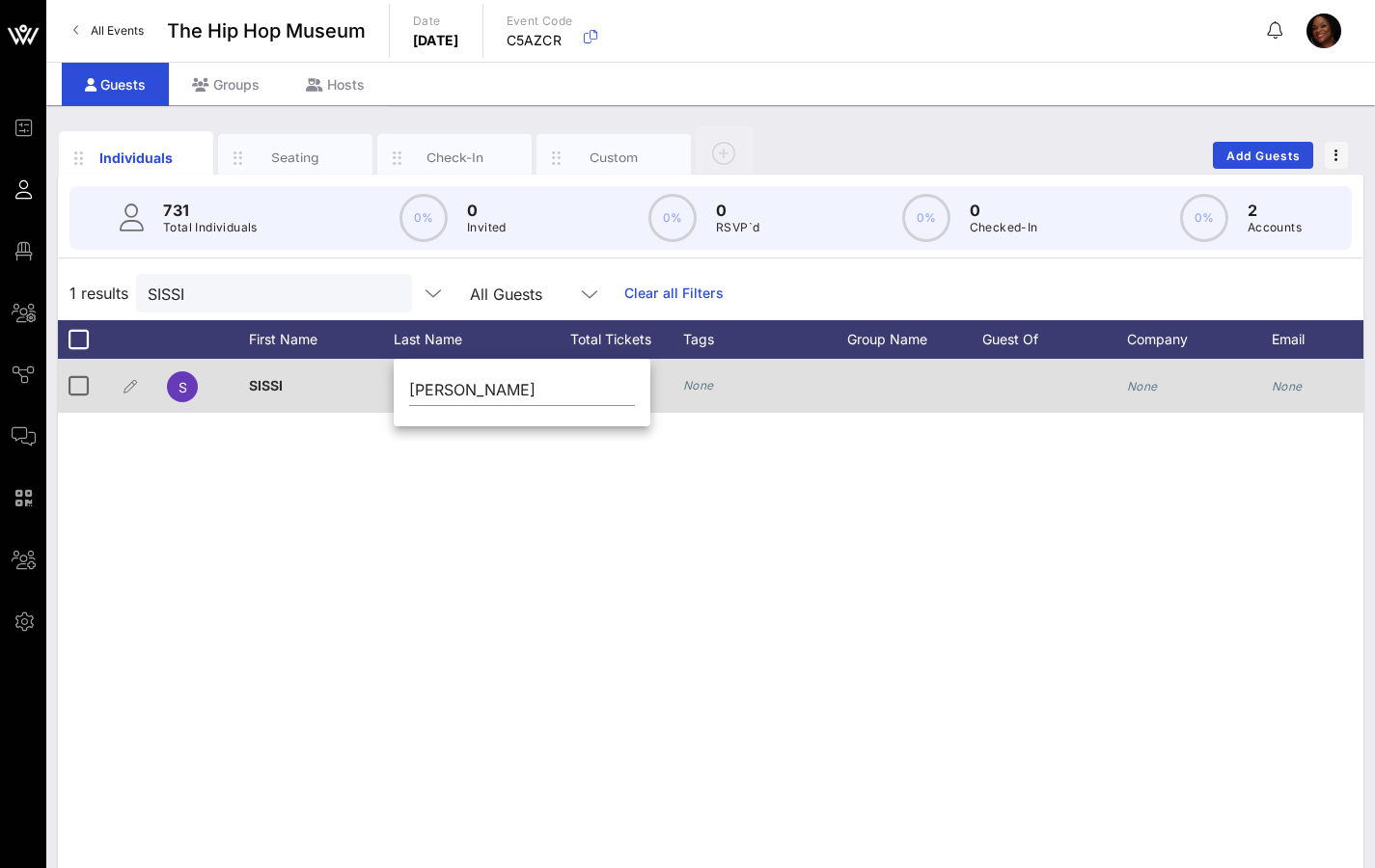
click at [701, 381] on icon "None" at bounding box center [698, 386] width 31 height 14
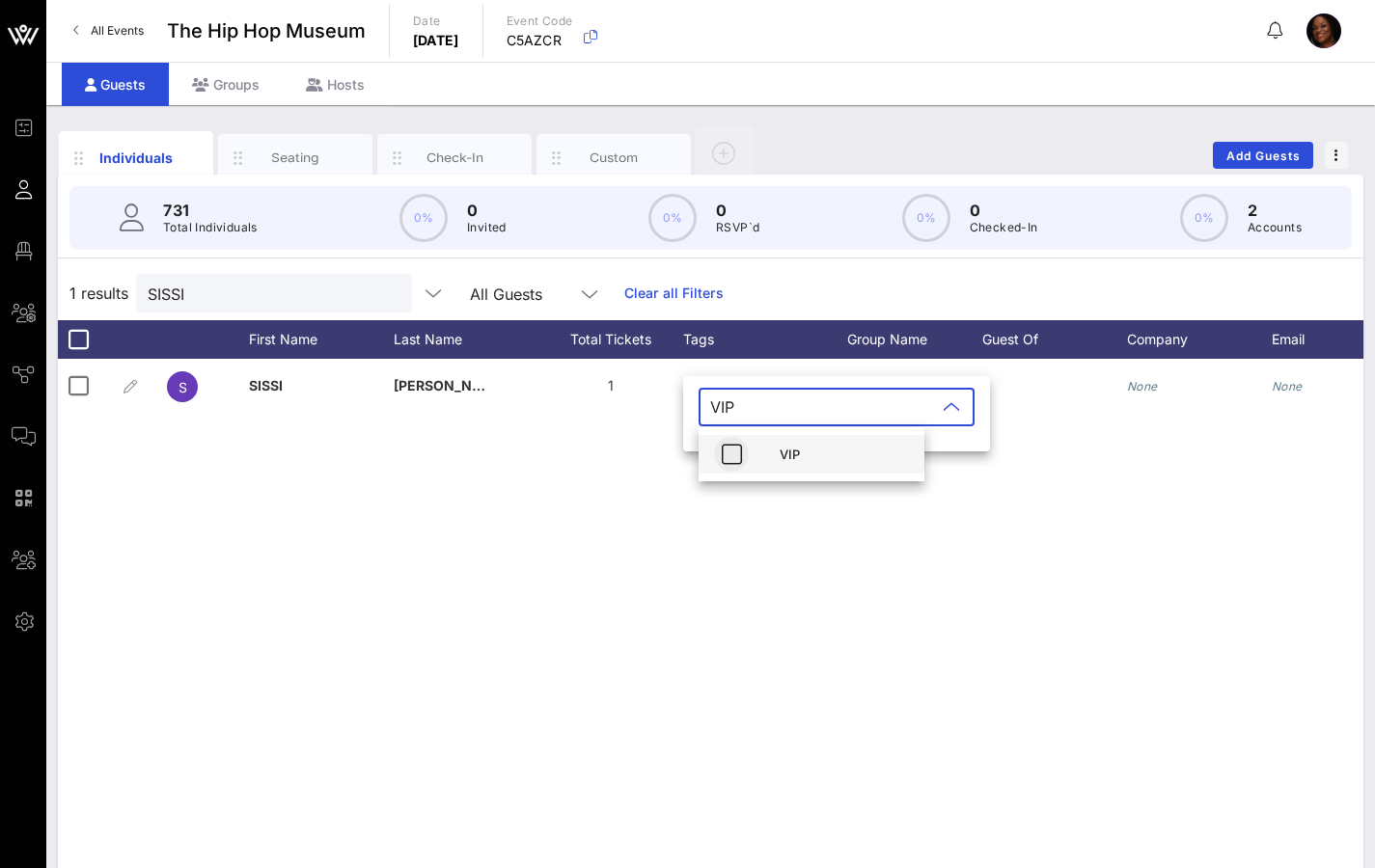
type input "VIP"
click at [730, 458] on icon "button" at bounding box center [730, 453] width 23 height 23
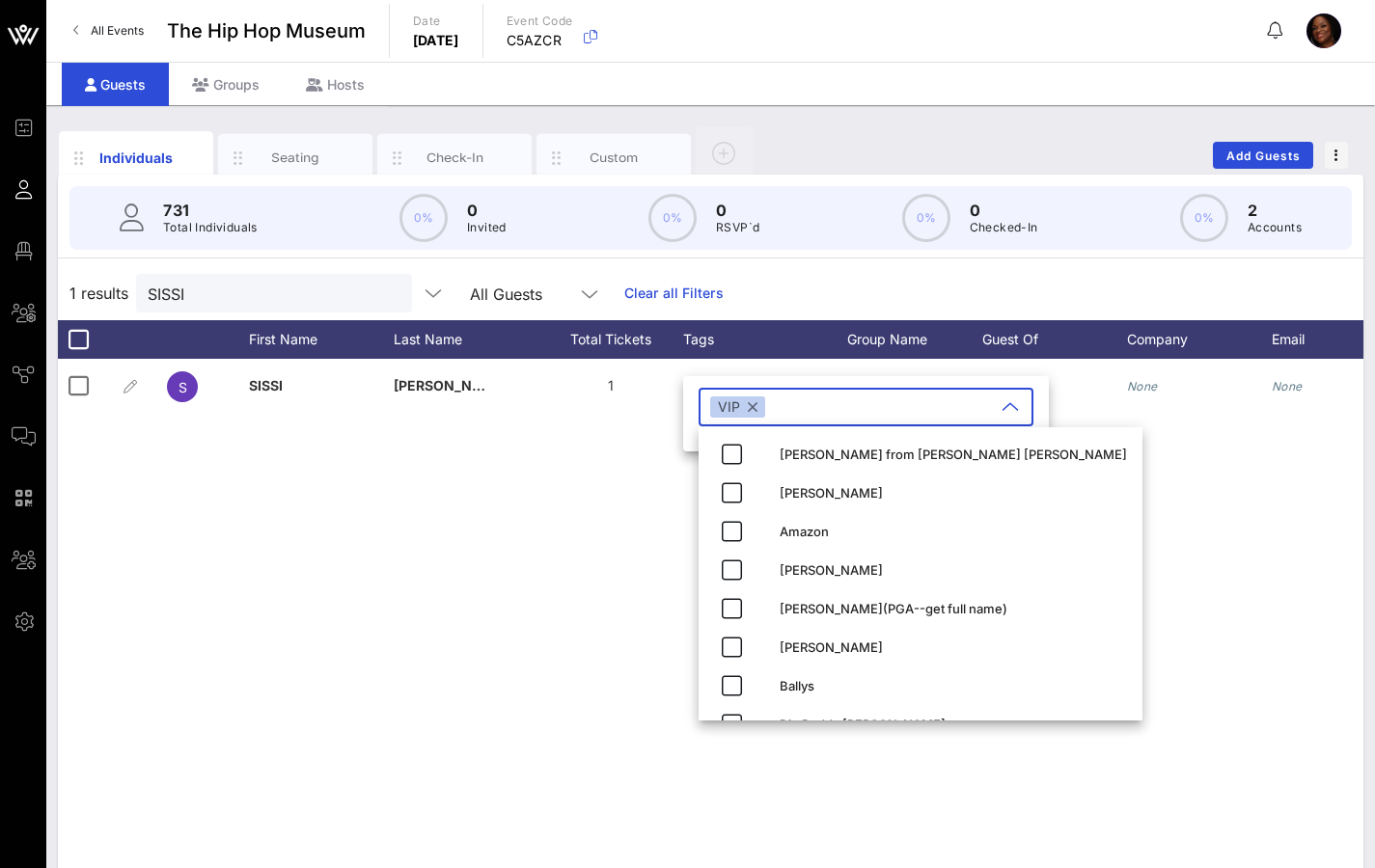
click at [1138, 492] on div "S [PERSON_NAME] 1 None None None None" at bounding box center [710, 647] width 1305 height 578
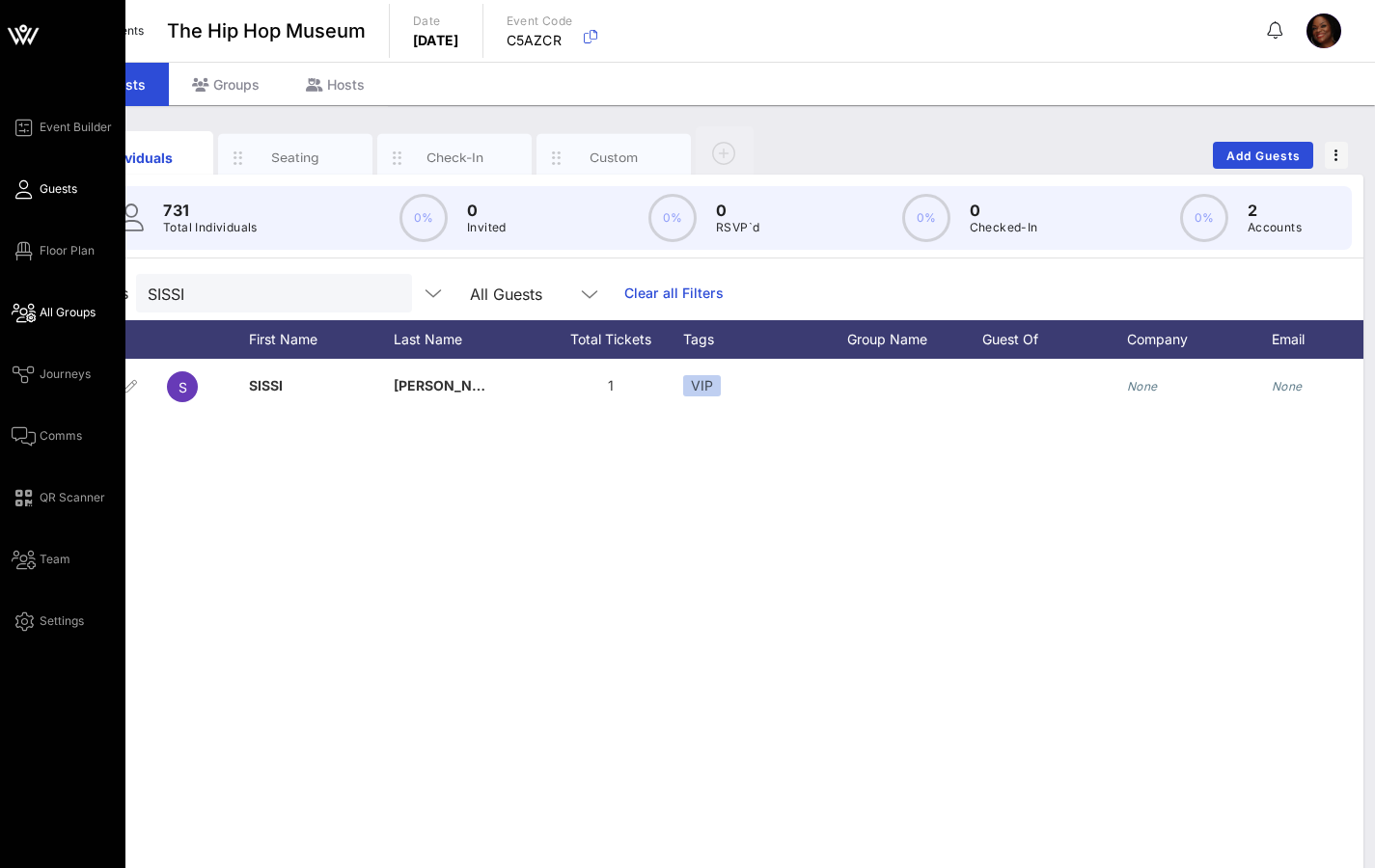
click at [85, 318] on span "All Groups" at bounding box center [68, 312] width 56 height 17
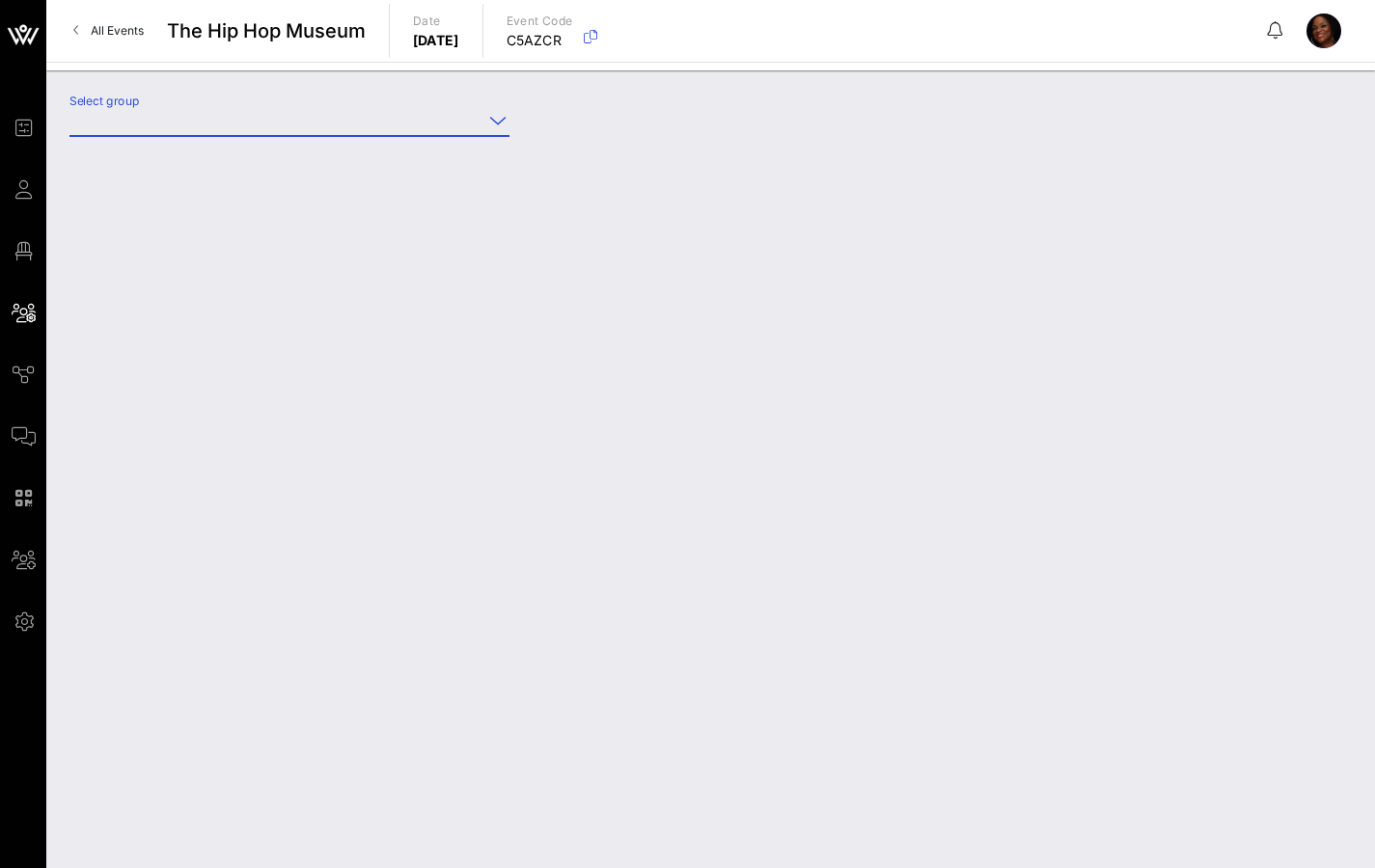
click at [436, 112] on input "Select group" at bounding box center [276, 120] width 413 height 31
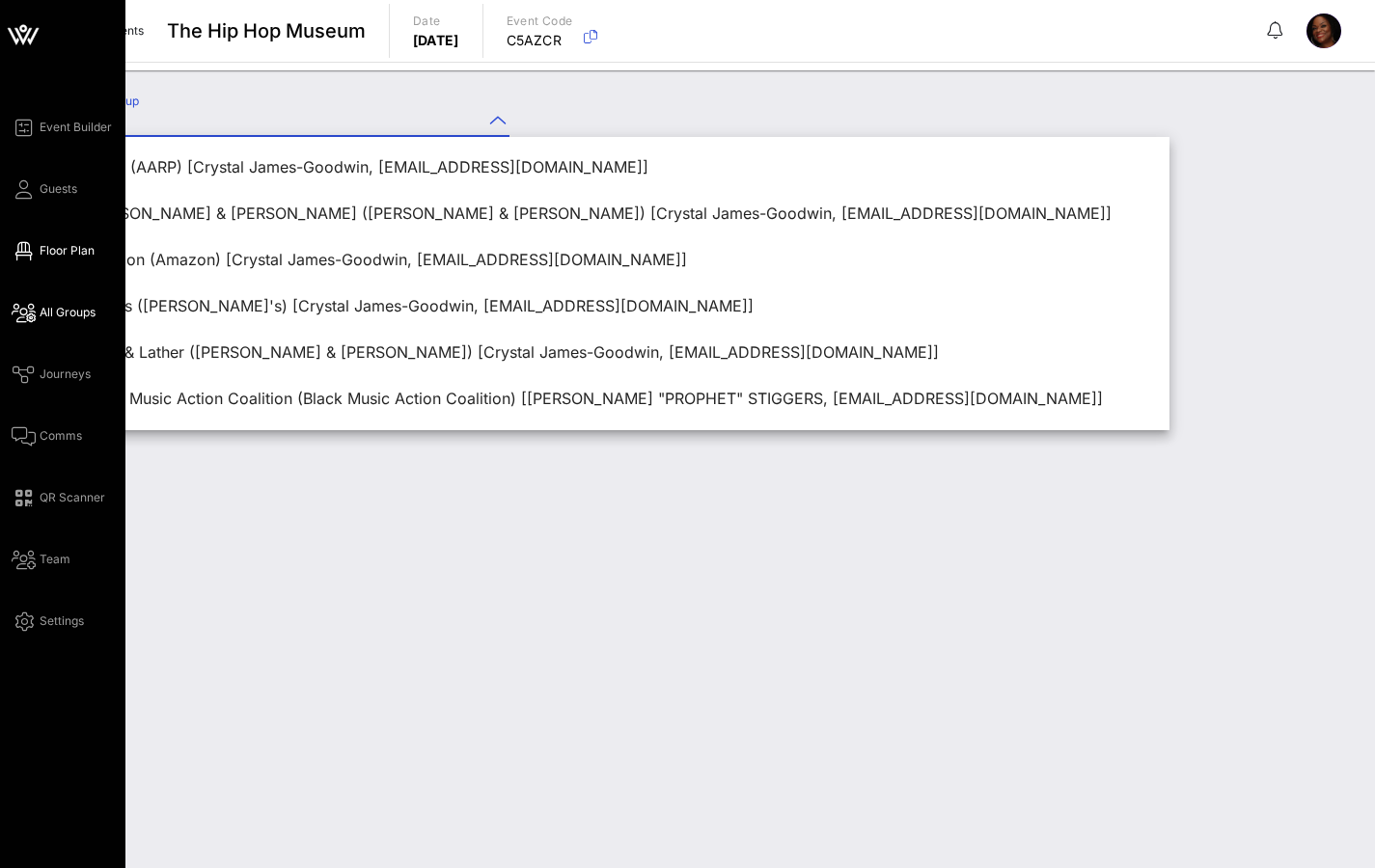
click at [70, 258] on span "Floor Plan" at bounding box center [67, 250] width 55 height 17
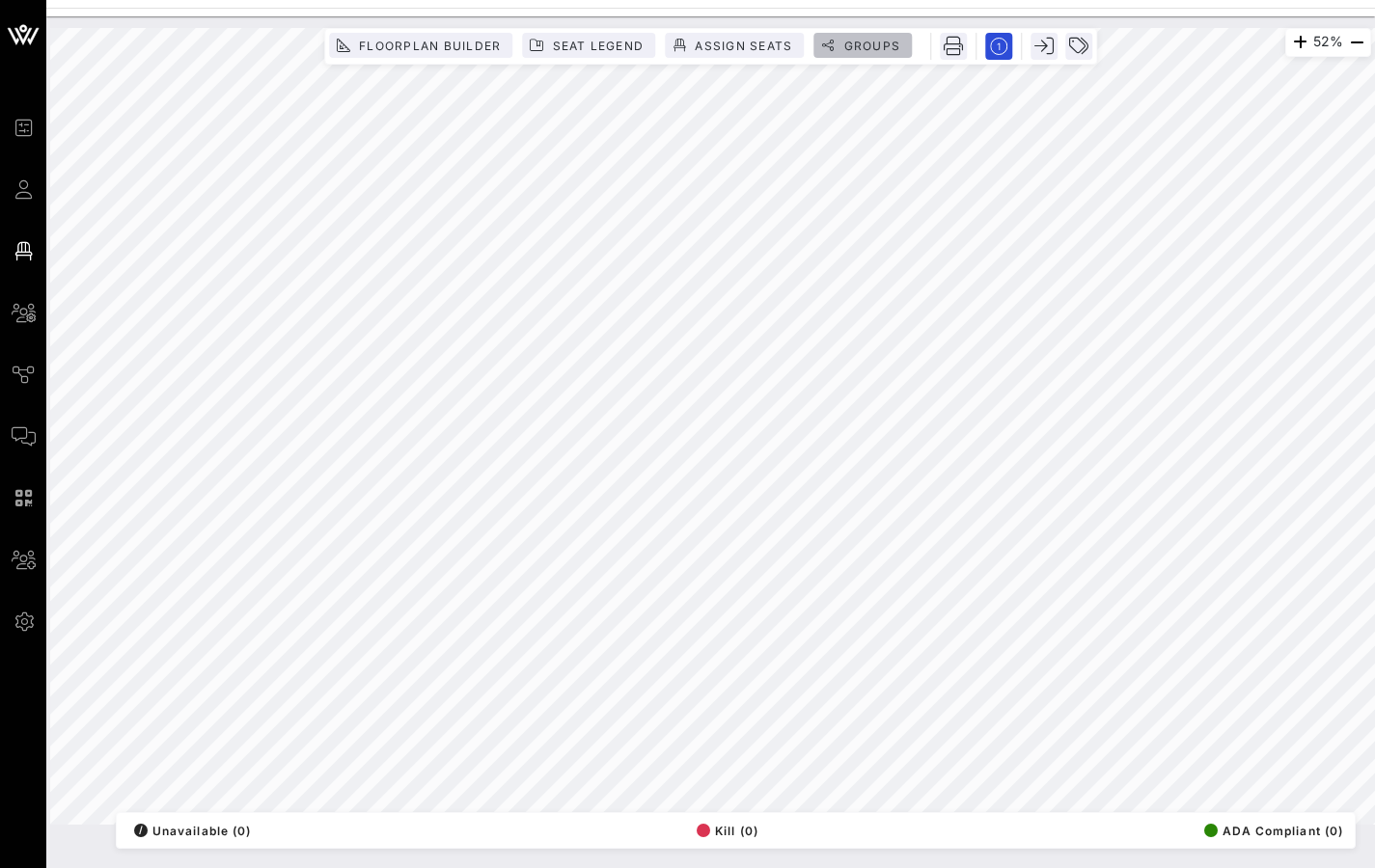
click at [882, 45] on span "Groups" at bounding box center [871, 46] width 58 height 14
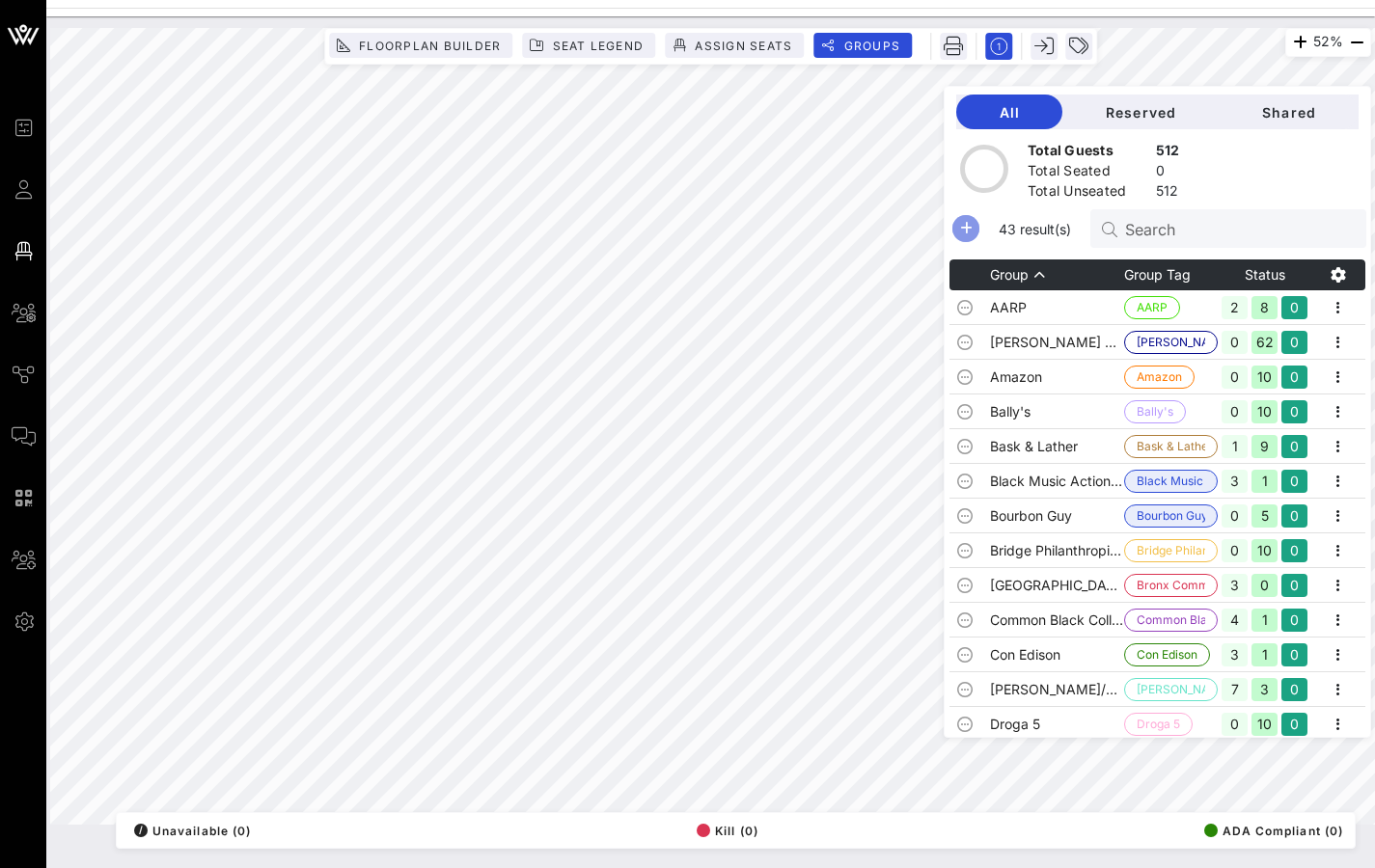
click at [977, 221] on icon "button" at bounding box center [965, 228] width 23 height 23
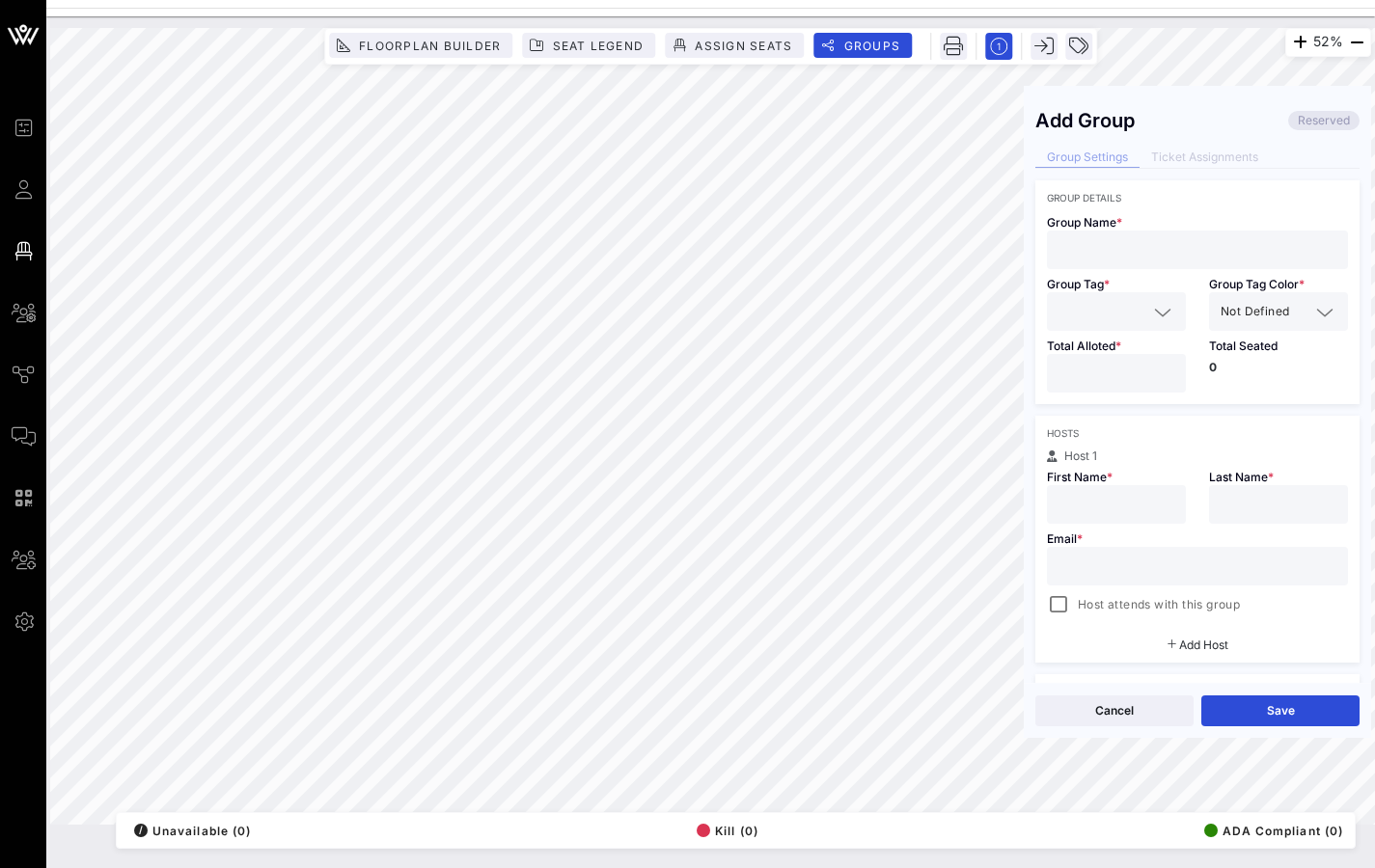
click at [1073, 244] on input "text" at bounding box center [1197, 250] width 278 height 25
type input "[PERSON_NAME]'s VIP Table"
click at [1151, 316] on div at bounding box center [1162, 312] width 23 height 23
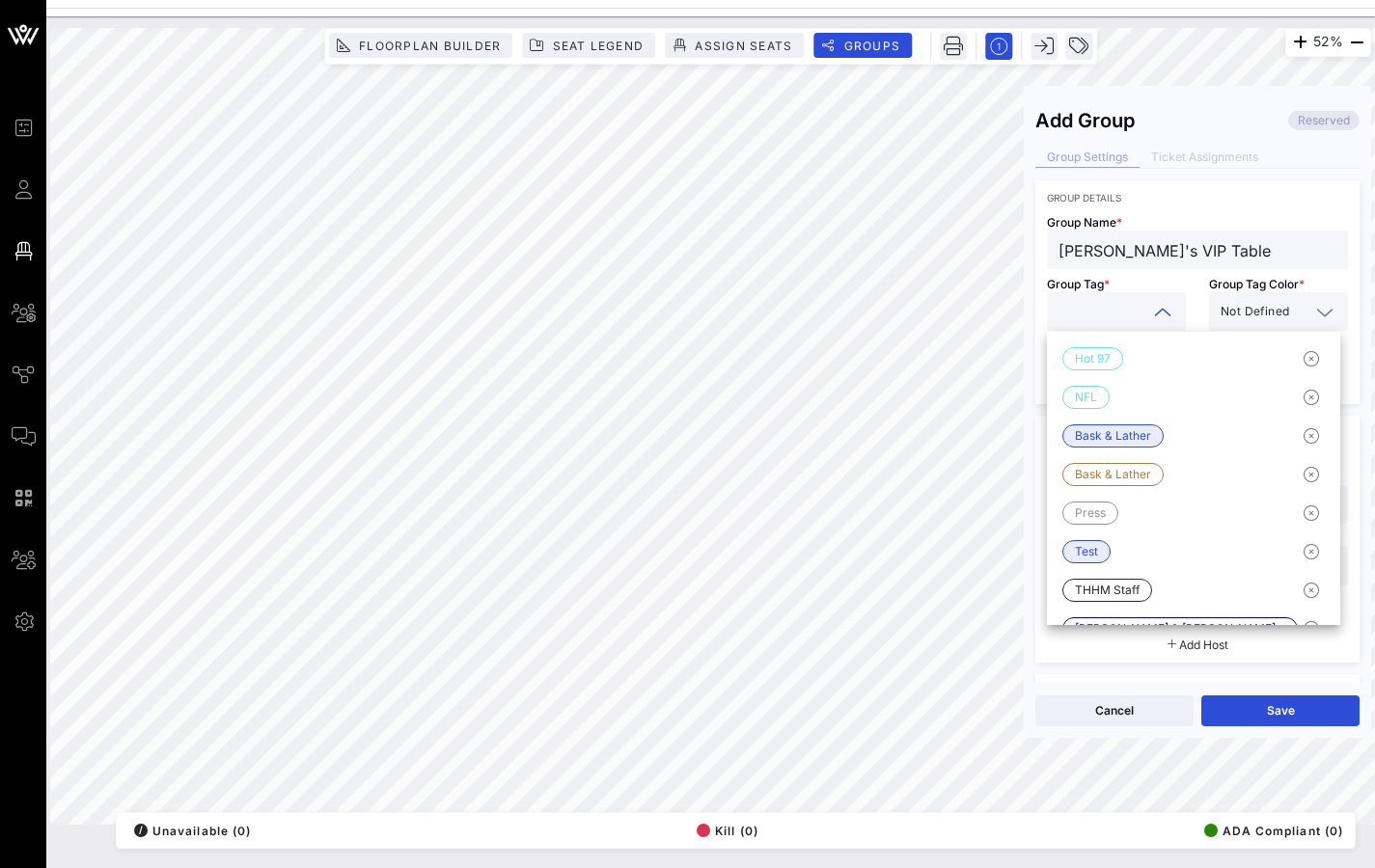
click at [1097, 563] on div "Test" at bounding box center [1194, 551] width 294 height 39
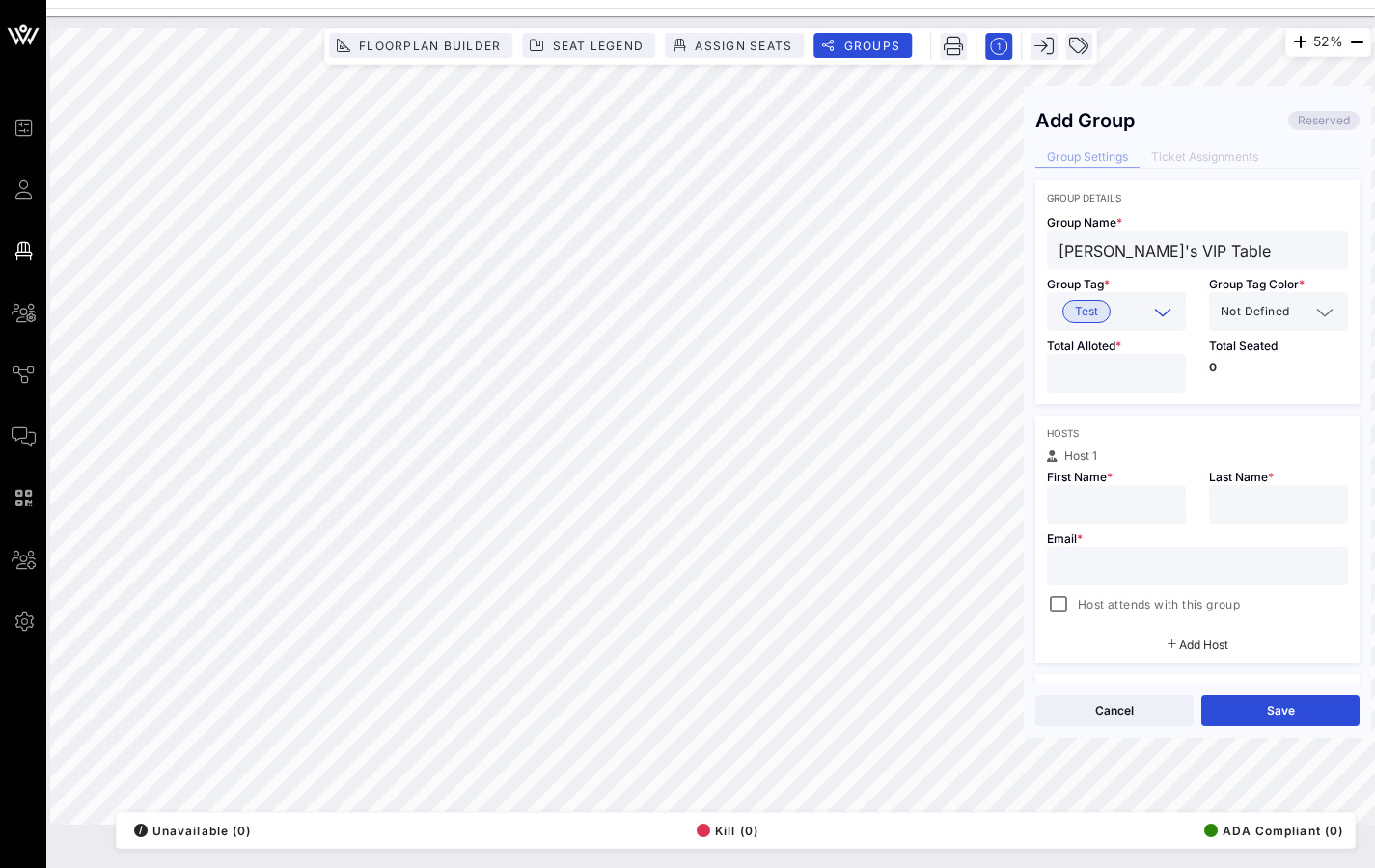
click at [1313, 308] on div at bounding box center [1324, 312] width 23 height 23
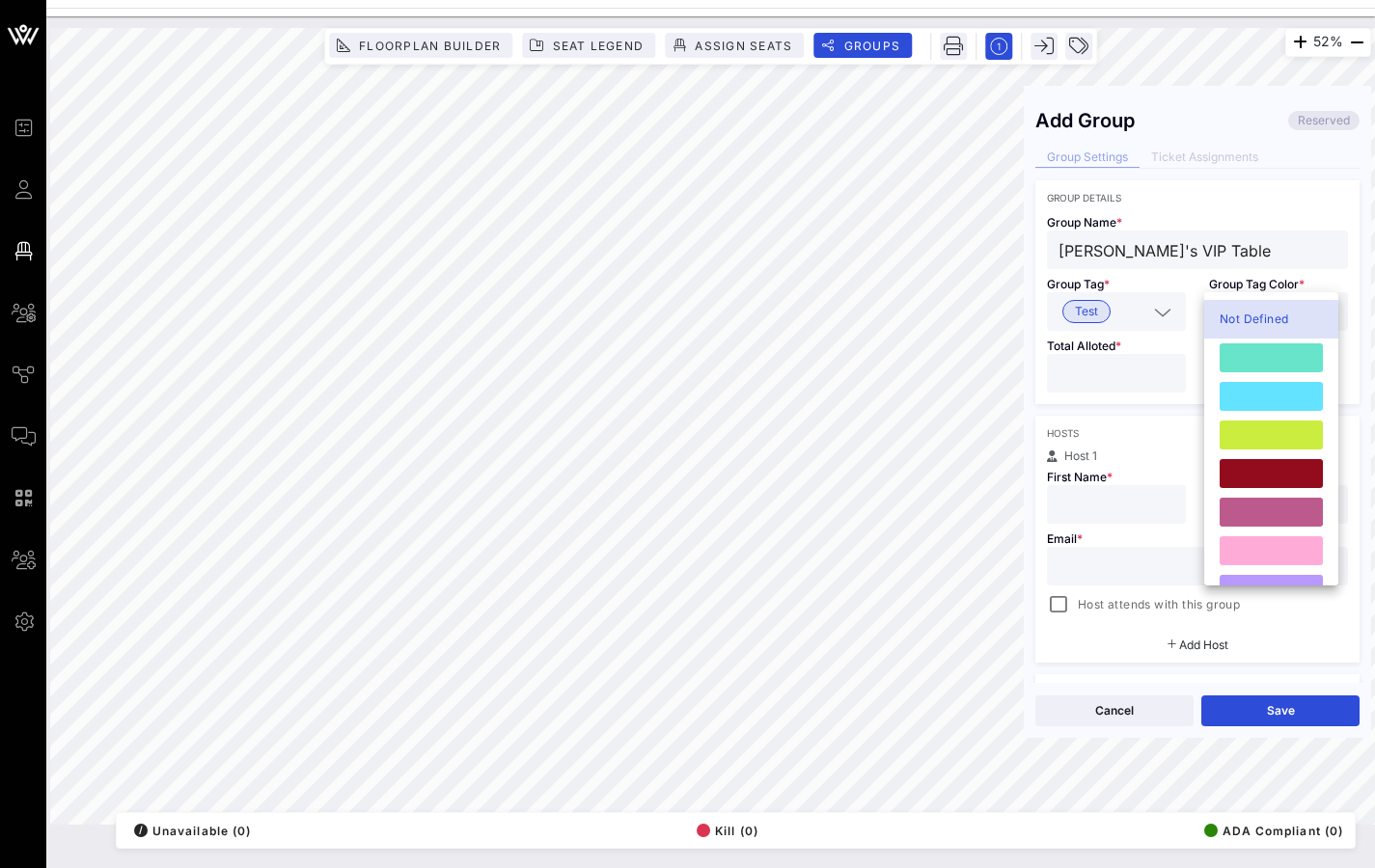
click at [1148, 363] on input "number" at bounding box center [1116, 373] width 116 height 25
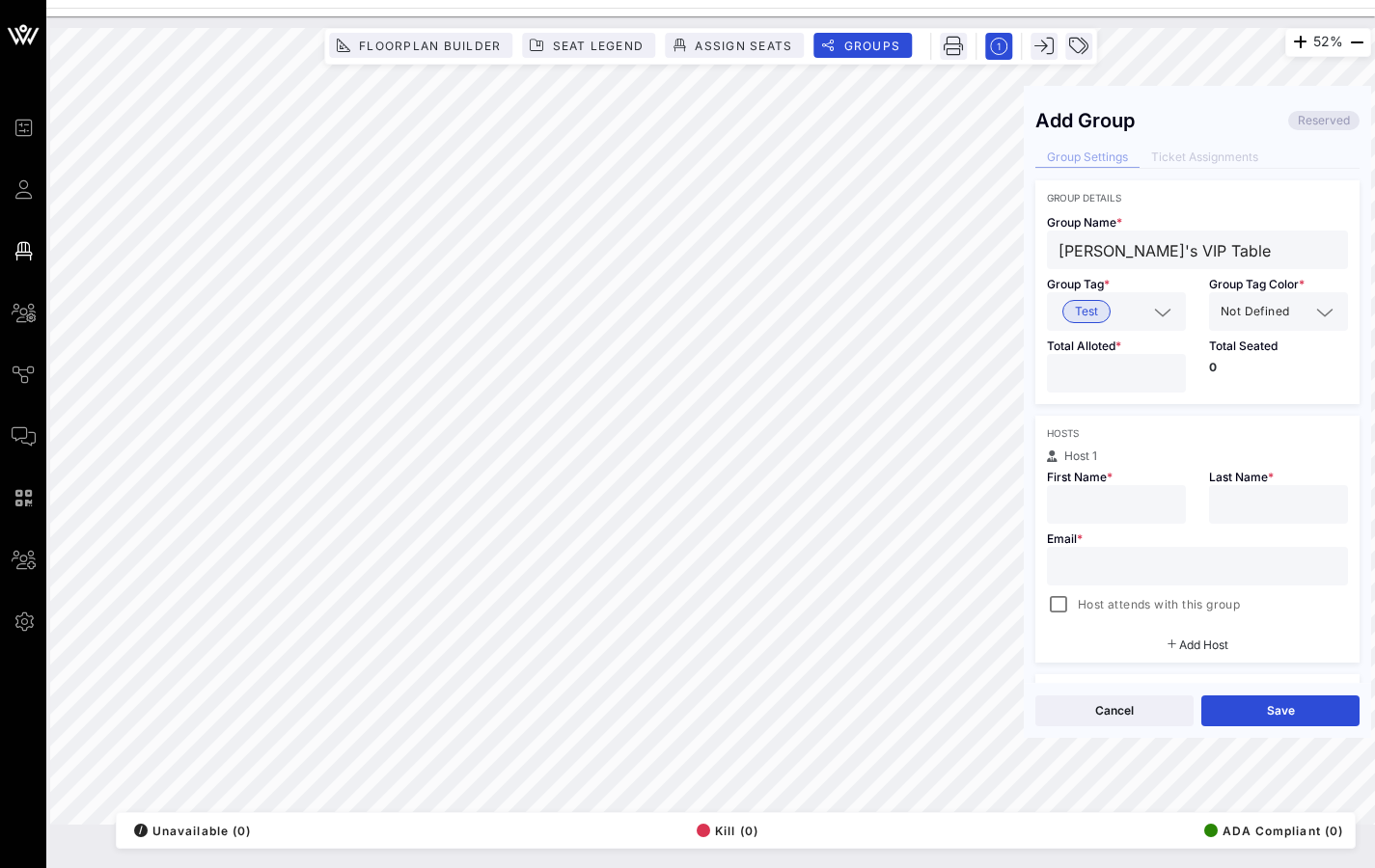
click at [1161, 367] on input "*" at bounding box center [1116, 373] width 116 height 25
click at [1160, 368] on input "*" at bounding box center [1116, 373] width 116 height 25
click at [1160, 369] on input "*" at bounding box center [1116, 373] width 116 height 25
click at [1159, 369] on input "*" at bounding box center [1116, 373] width 116 height 25
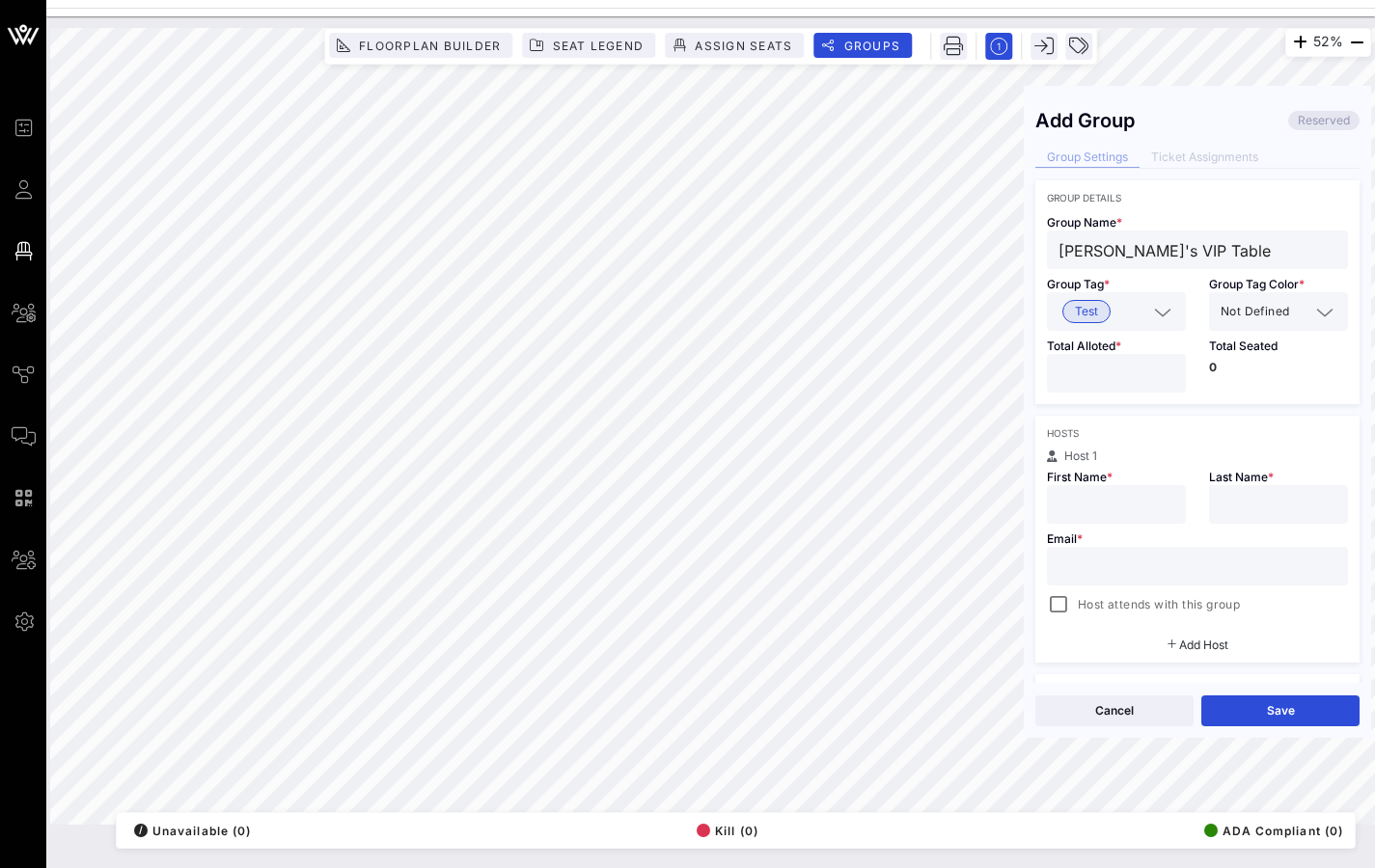
click at [1159, 369] on input "*" at bounding box center [1116, 373] width 116 height 25
click at [1159, 368] on input "*" at bounding box center [1116, 373] width 116 height 25
click at [1158, 368] on input "*" at bounding box center [1116, 373] width 116 height 25
click at [1158, 368] on input "**" at bounding box center [1116, 373] width 116 height 25
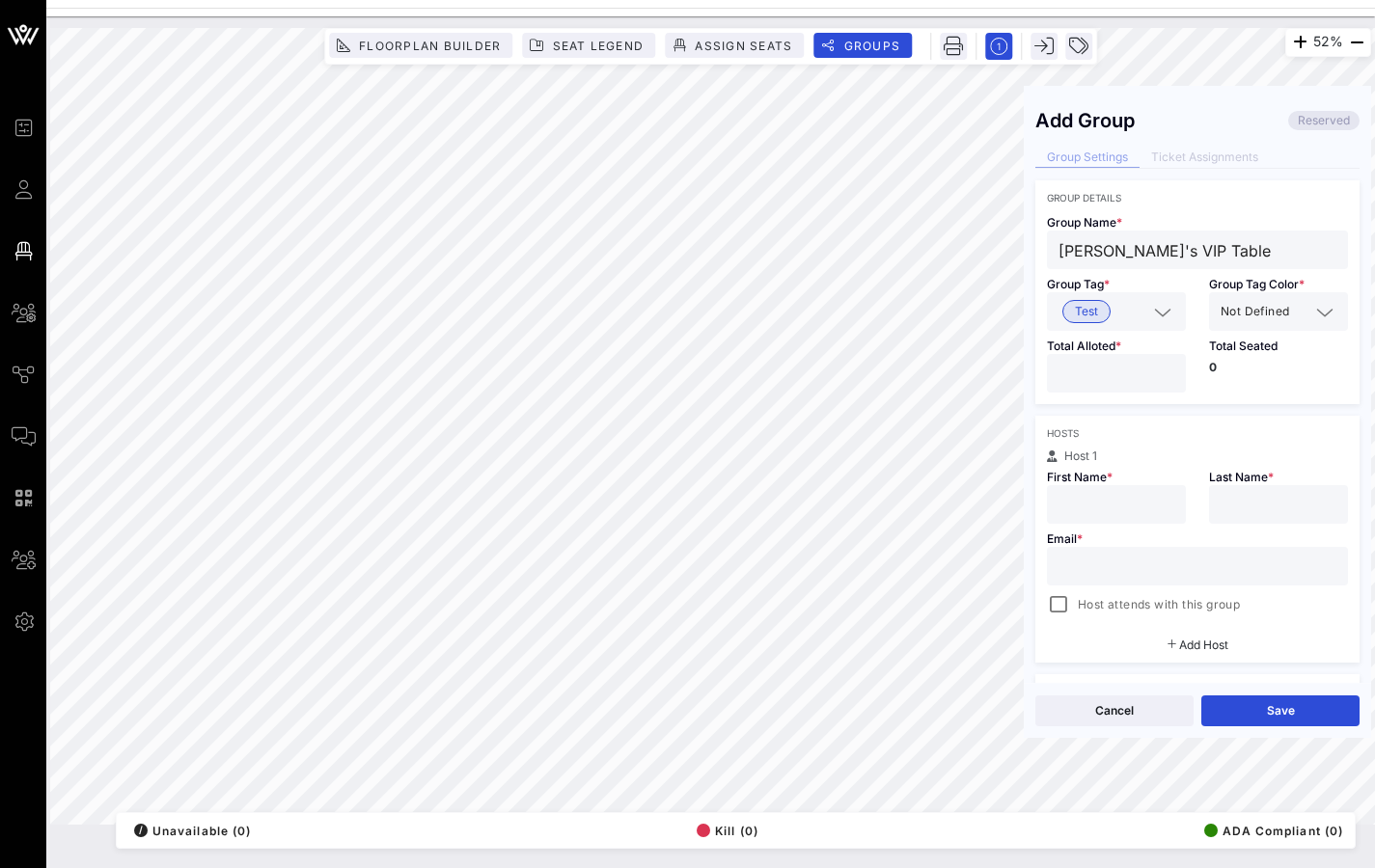
click at [1158, 368] on input "**" at bounding box center [1116, 373] width 116 height 25
click at [1157, 368] on input "**" at bounding box center [1116, 373] width 116 height 25
click at [1156, 368] on input "**" at bounding box center [1116, 373] width 116 height 25
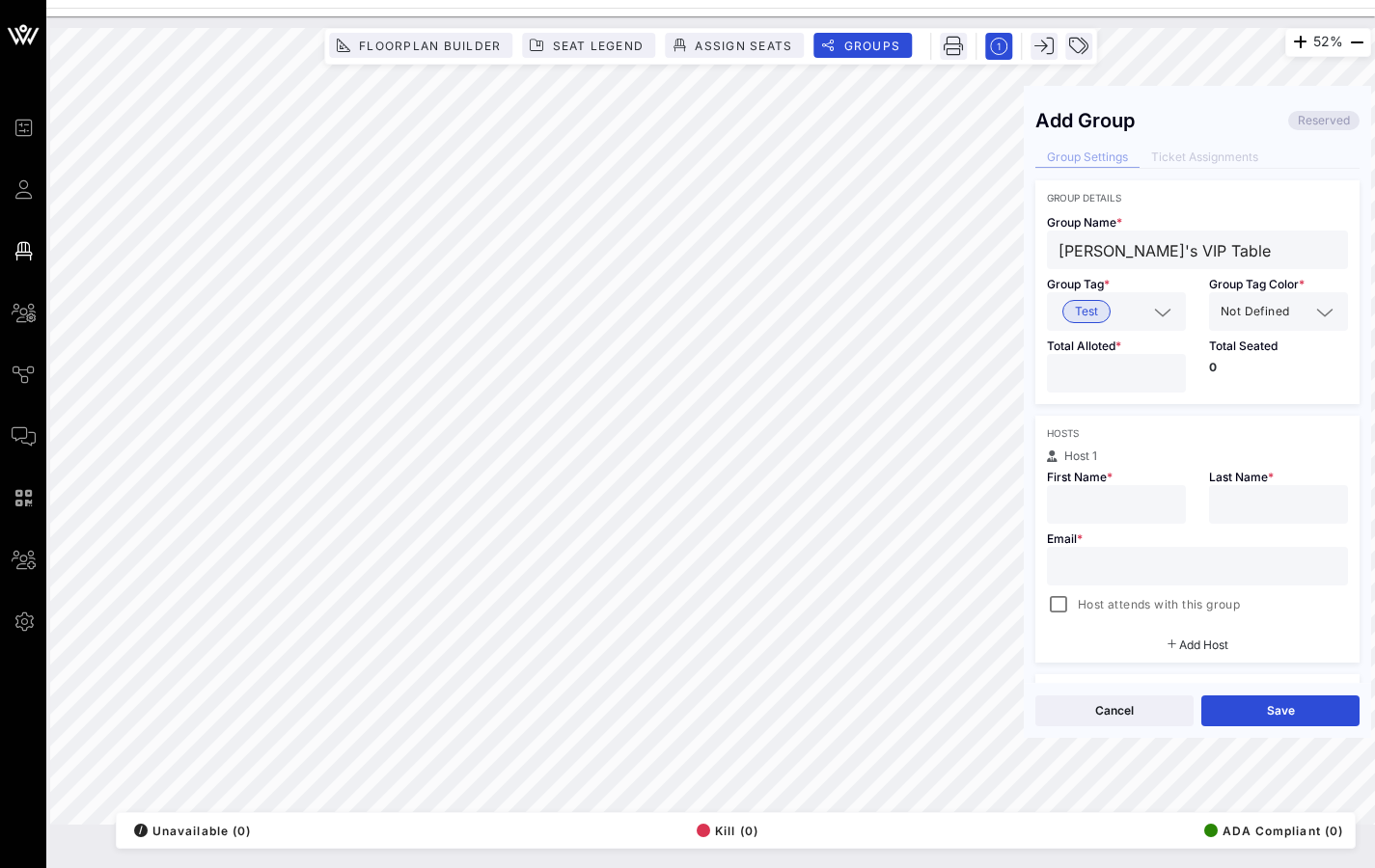
click at [1156, 368] on input "**" at bounding box center [1116, 373] width 116 height 25
click at [1155, 367] on input "**" at bounding box center [1116, 373] width 116 height 25
type input "**"
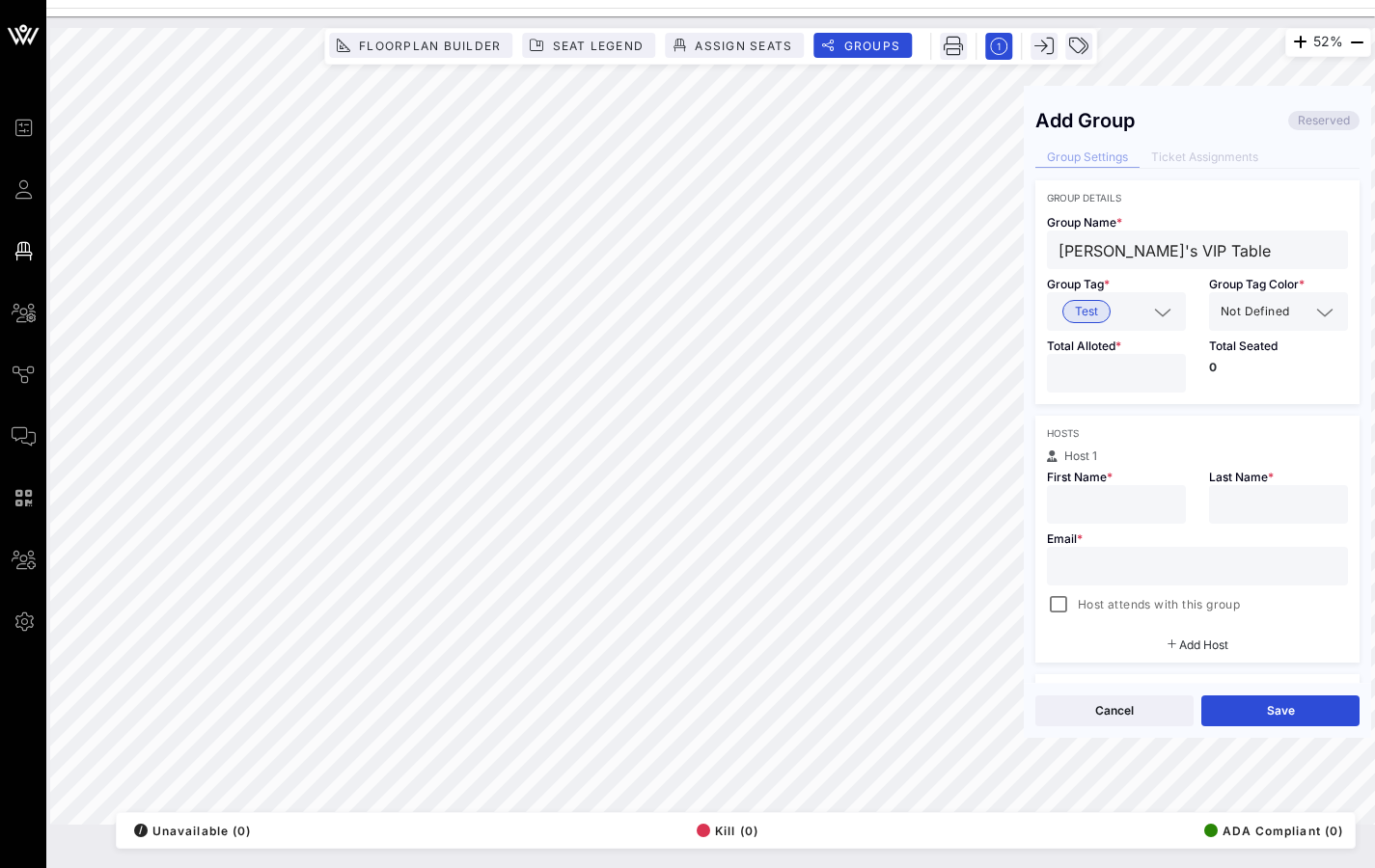
click at [1154, 367] on input "**" at bounding box center [1116, 373] width 116 height 25
click at [1108, 496] on input "text" at bounding box center [1116, 503] width 116 height 25
type input "Sissi"
type input "j"
type input "[PERSON_NAME]"
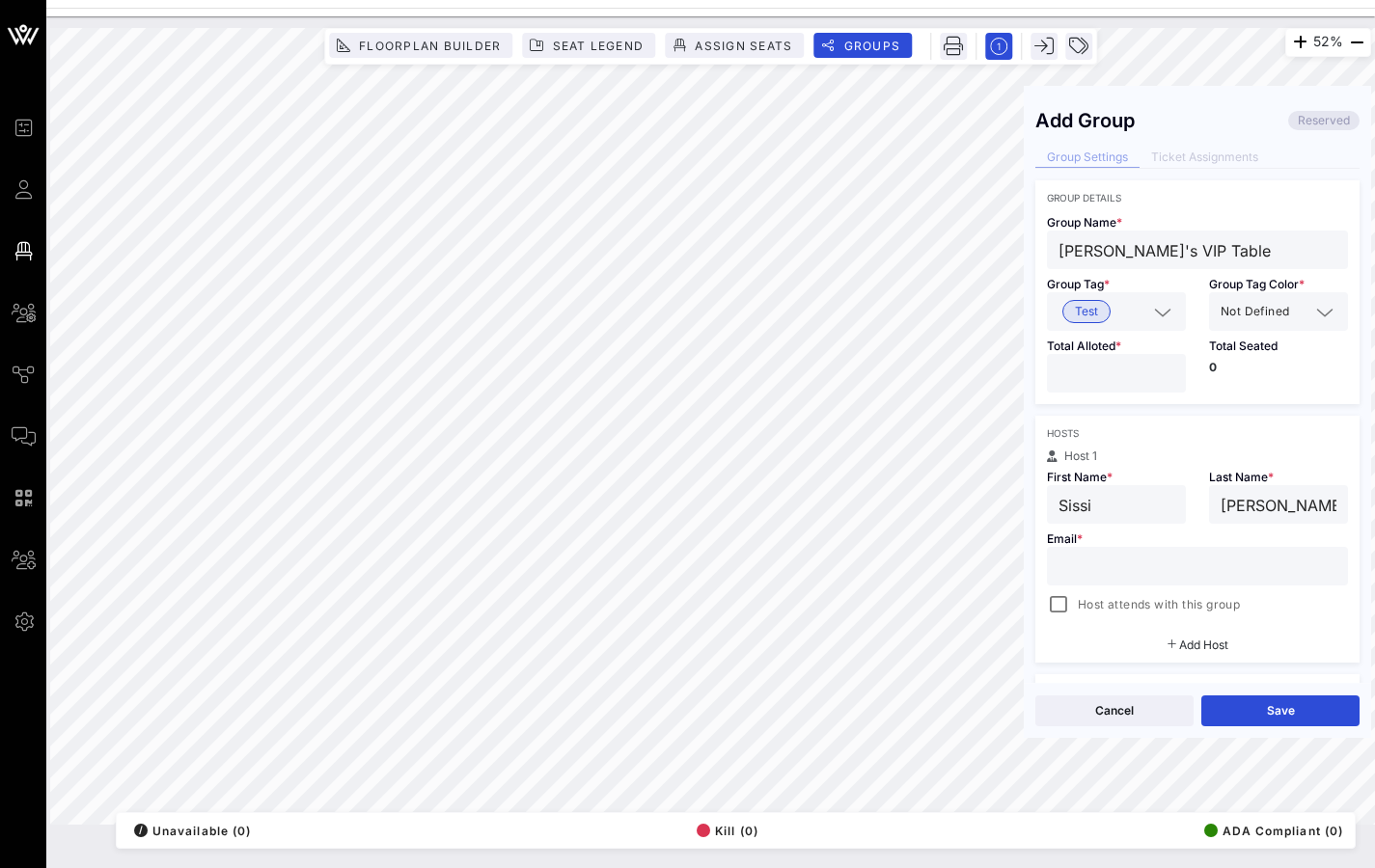
click at [1093, 558] on input "text" at bounding box center [1197, 565] width 278 height 25
type input "[EMAIL_ADDRESS][DOMAIN_NAME]"
click at [1316, 679] on button "Save" at bounding box center [1280, 710] width 158 height 31
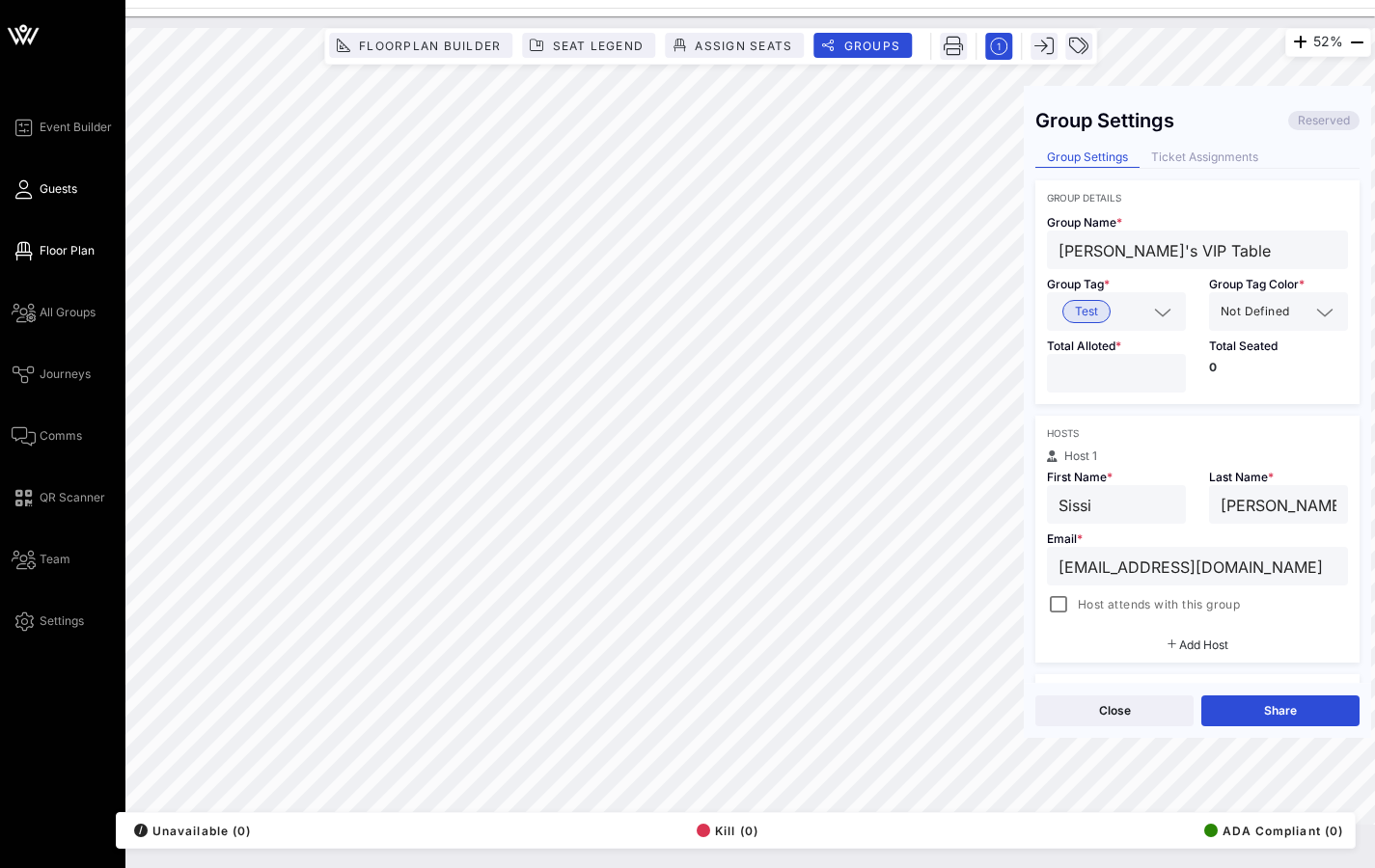
click at [24, 188] on icon at bounding box center [24, 189] width 24 height 3
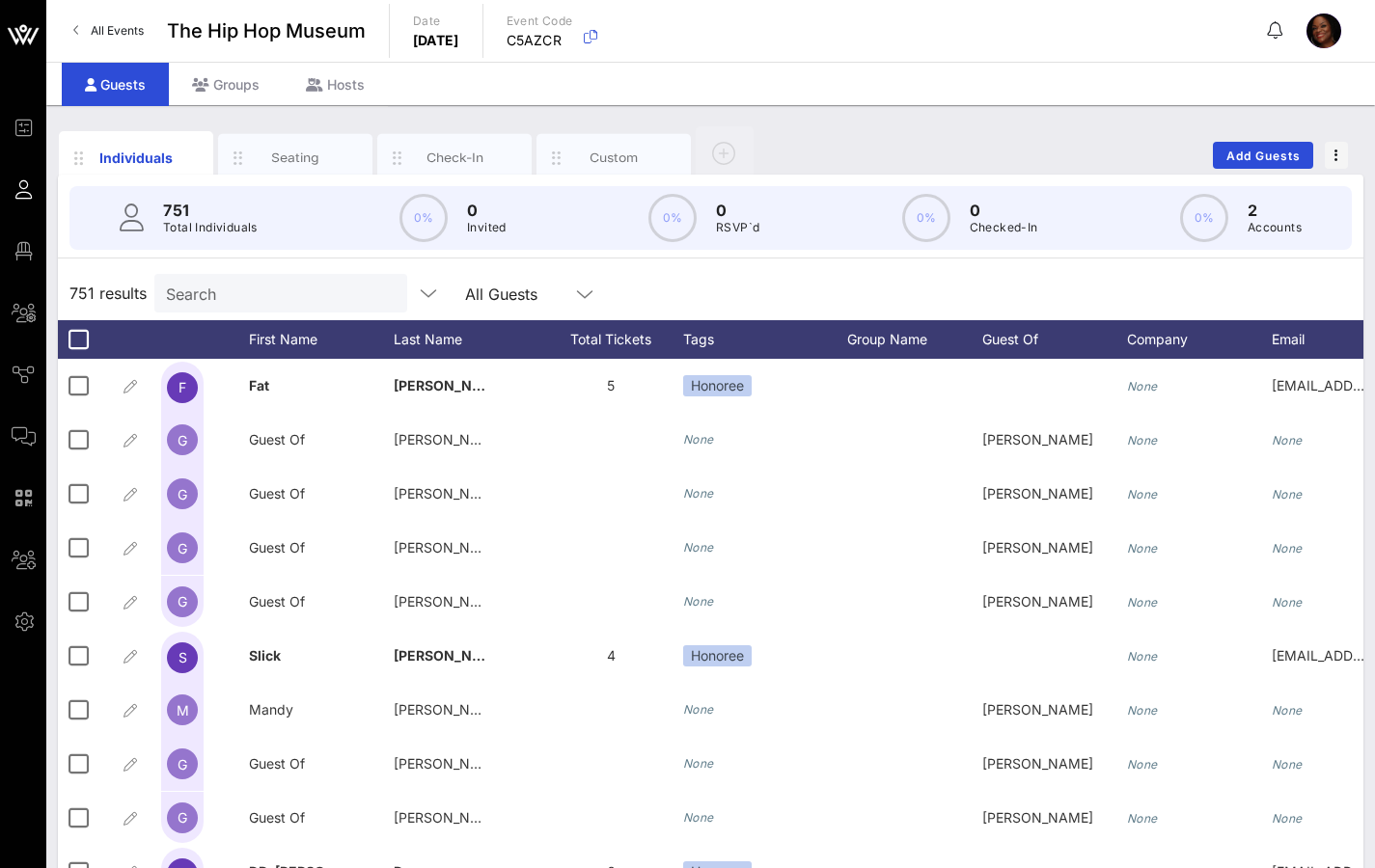
click at [244, 296] on input "Search" at bounding box center [279, 293] width 226 height 25
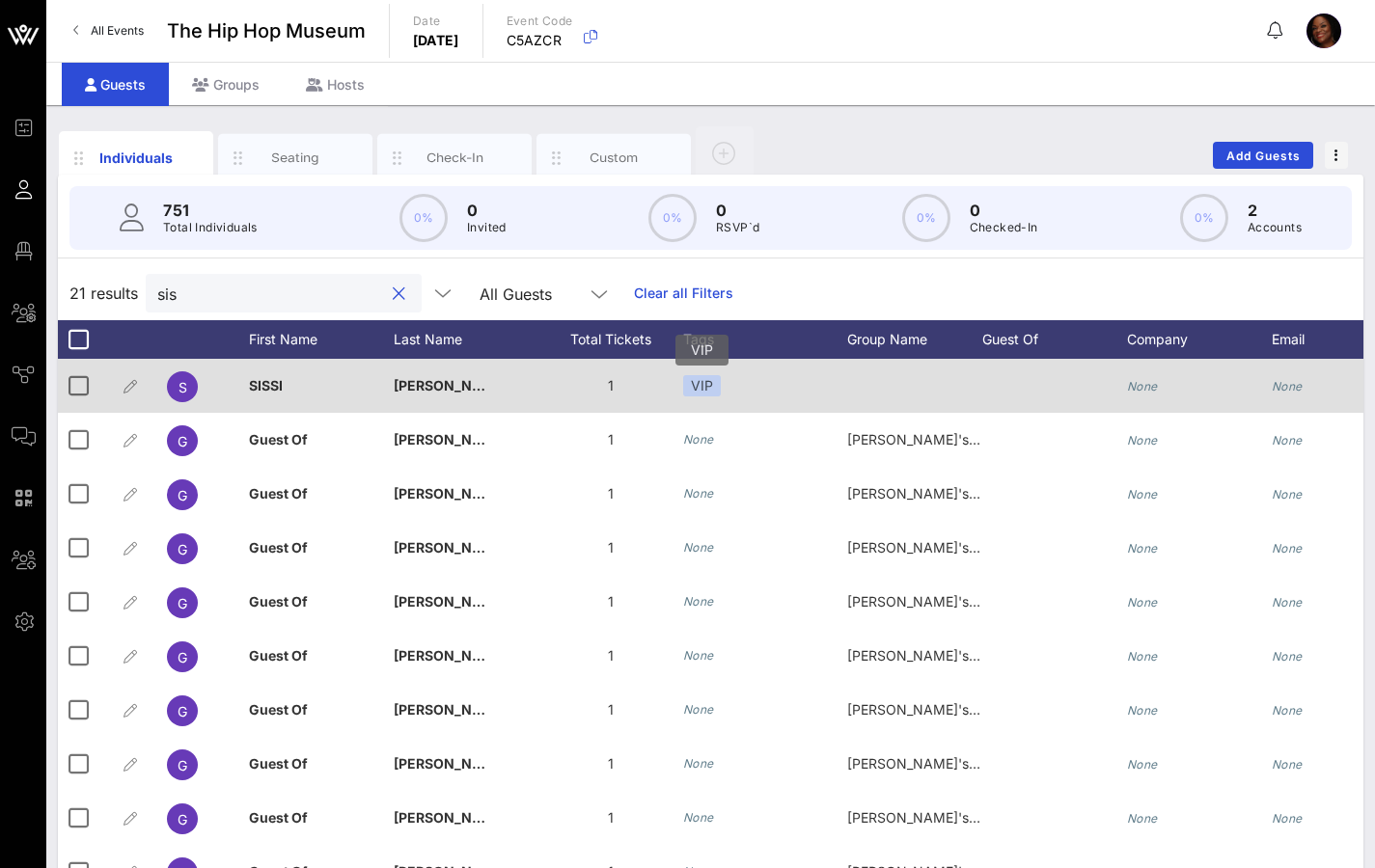
type input "sis"
click at [714, 388] on div "VIP" at bounding box center [702, 386] width 38 height 21
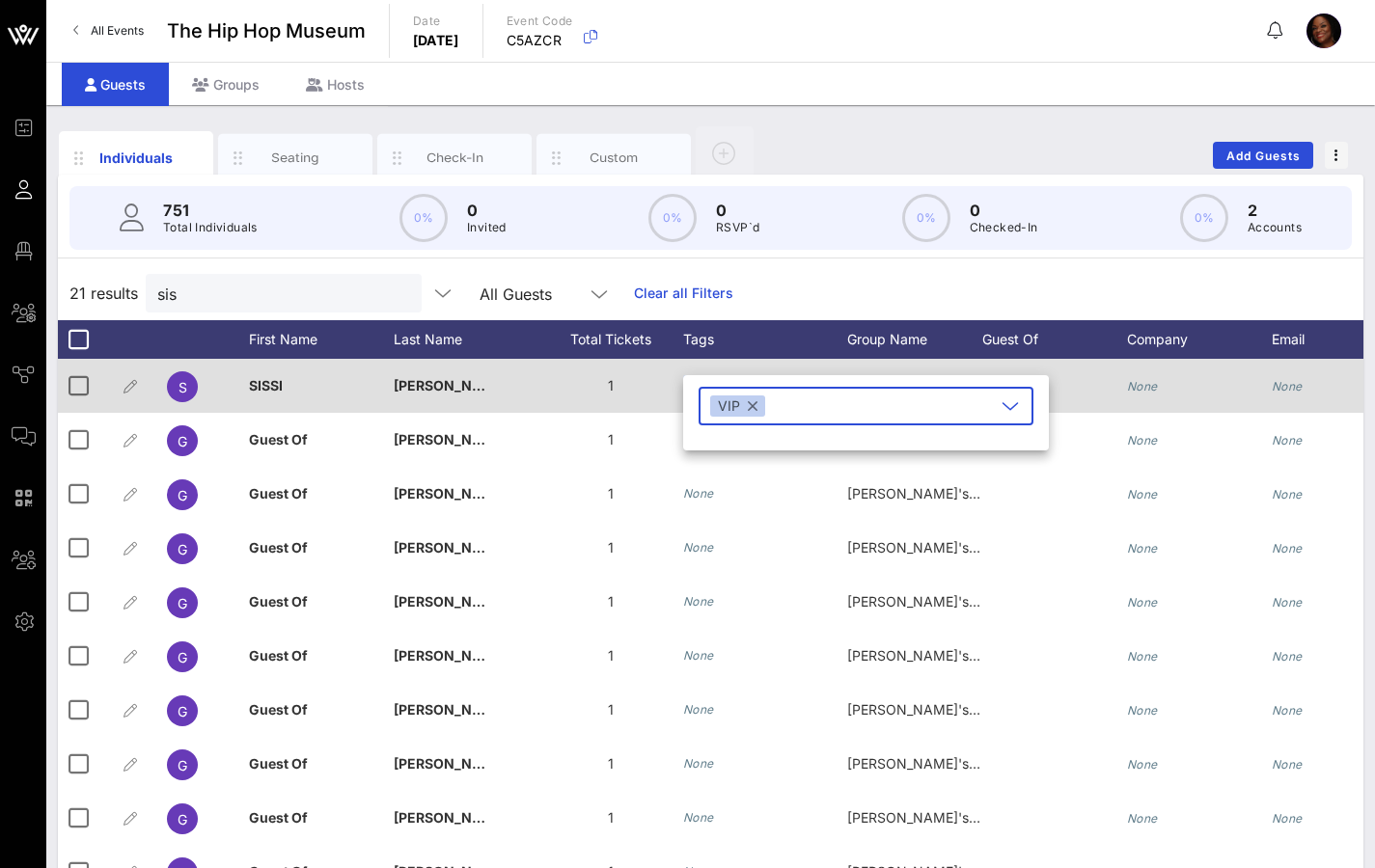
click at [422, 384] on span "[PERSON_NAME]" at bounding box center [451, 386] width 114 height 16
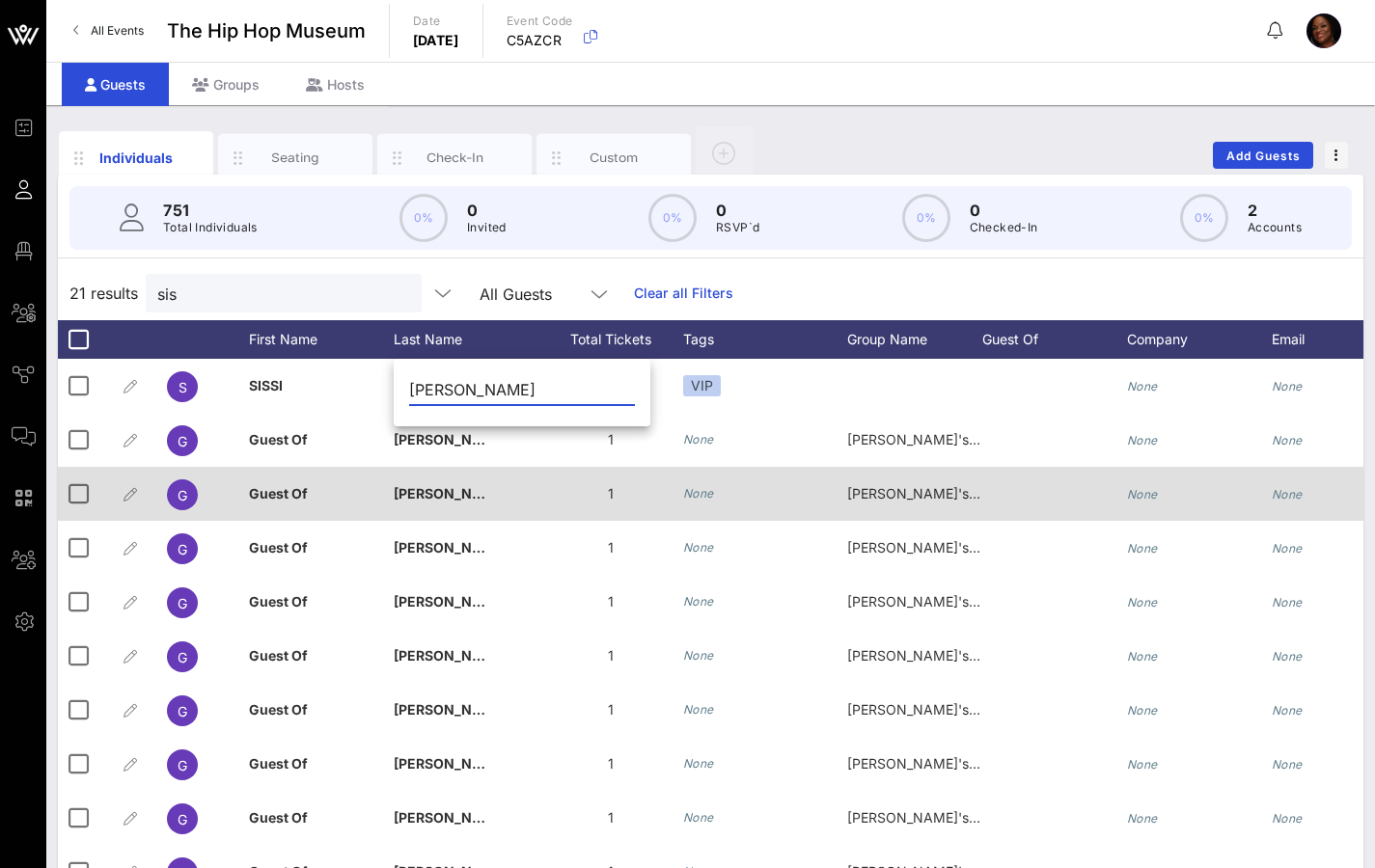
click at [756, 486] on div "None" at bounding box center [765, 493] width 164 height 54
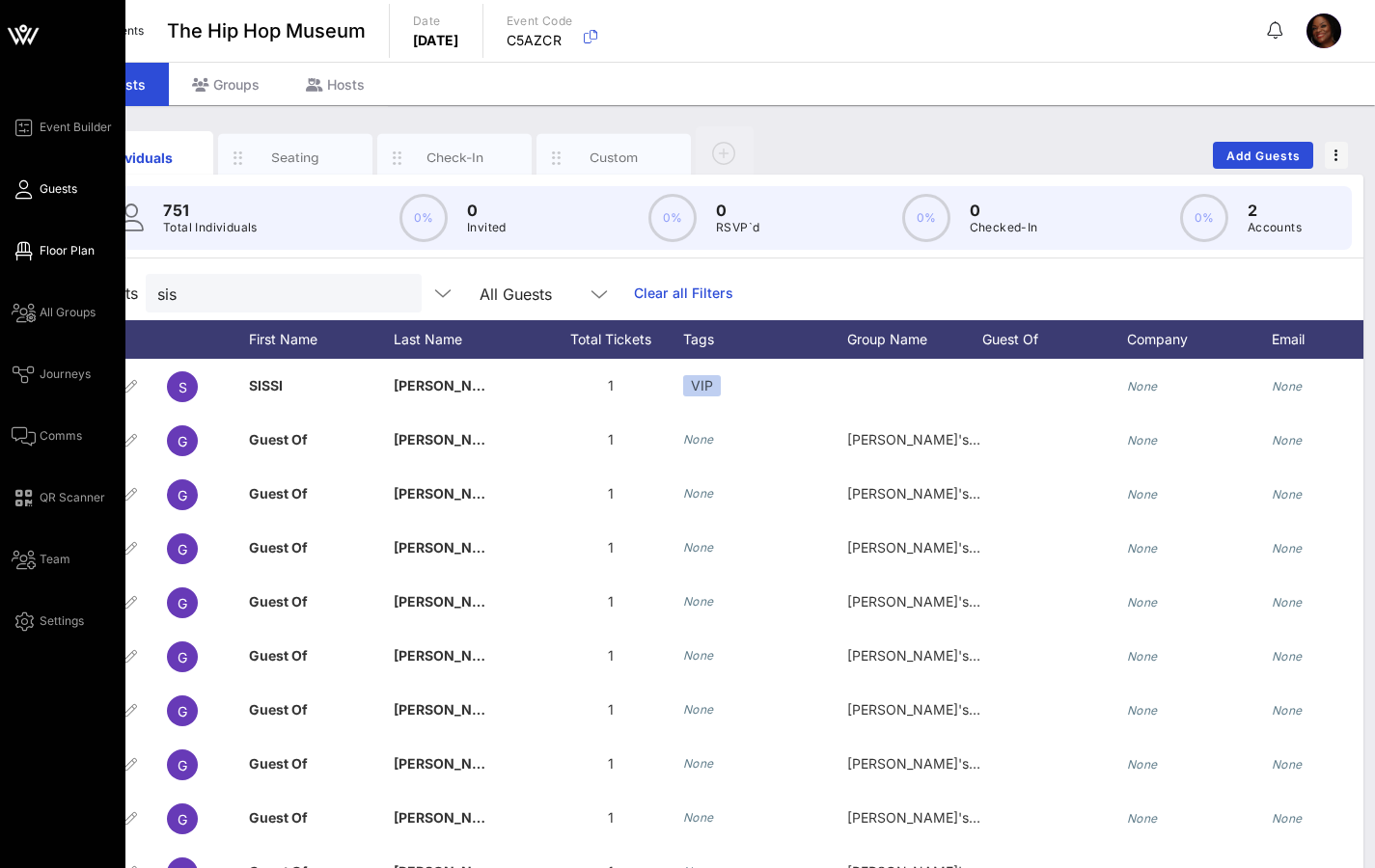
click at [74, 251] on span "Floor Plan" at bounding box center [67, 250] width 55 height 17
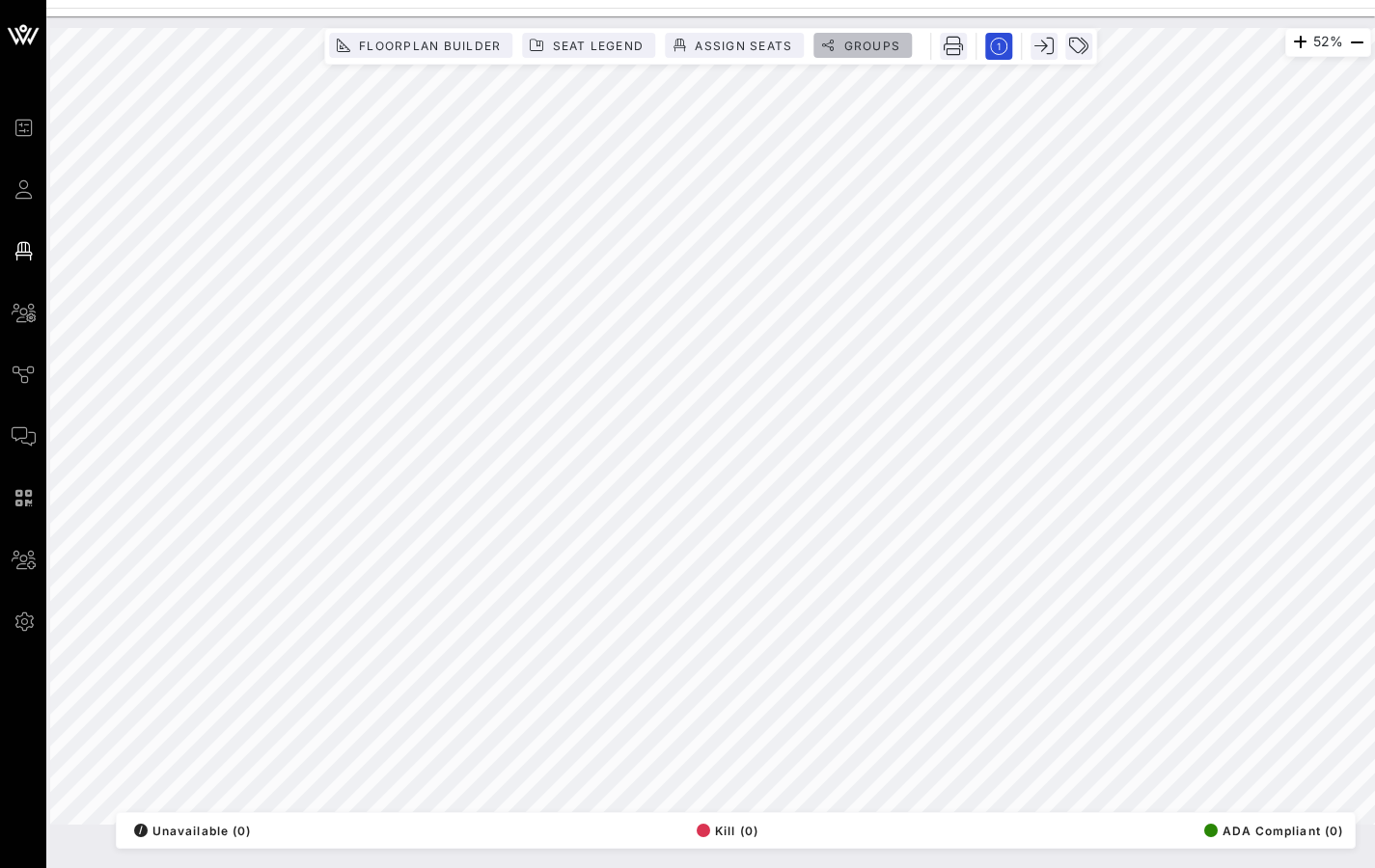
click at [871, 45] on span "Groups" at bounding box center [871, 46] width 58 height 14
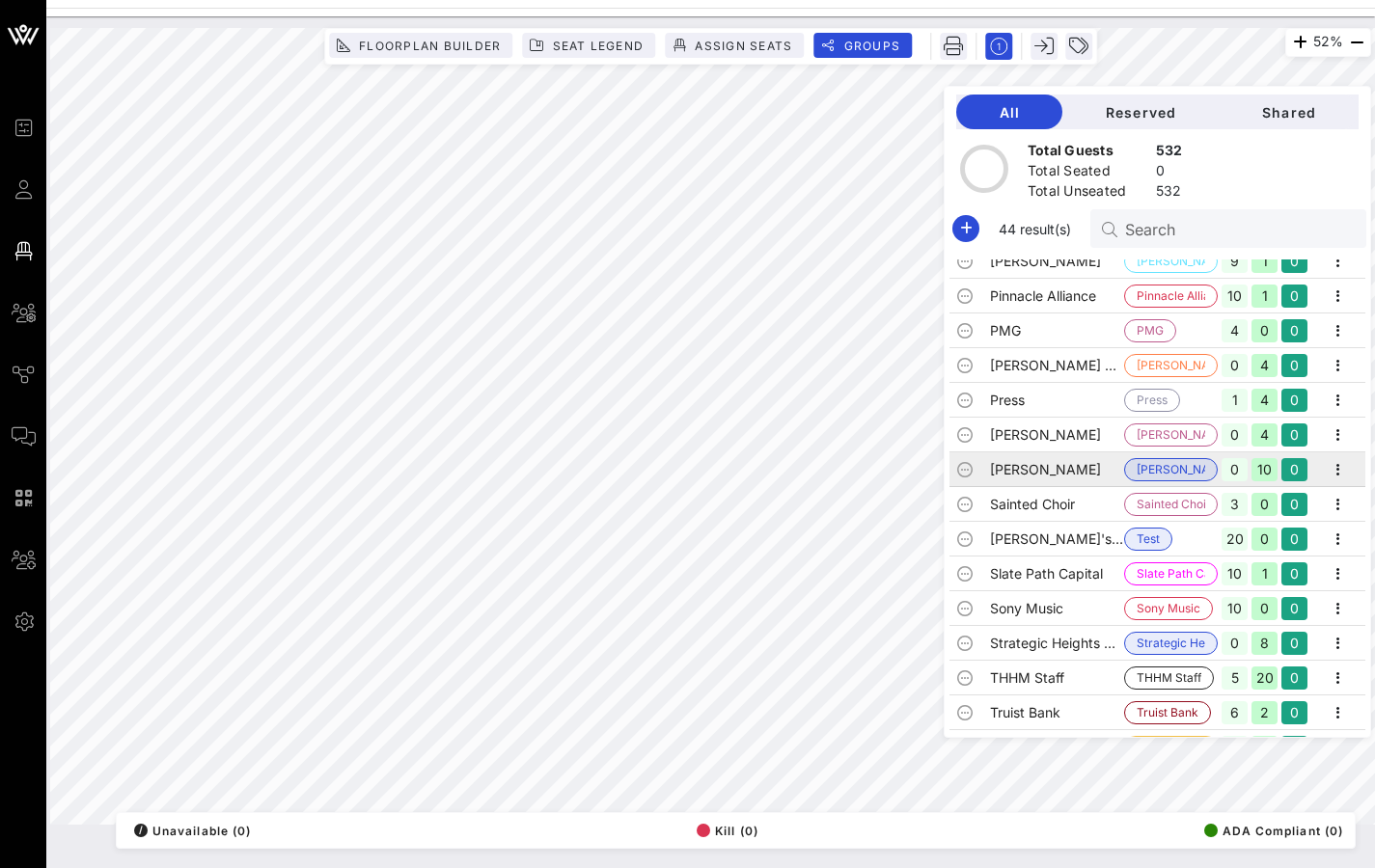
scroll to position [858, 0]
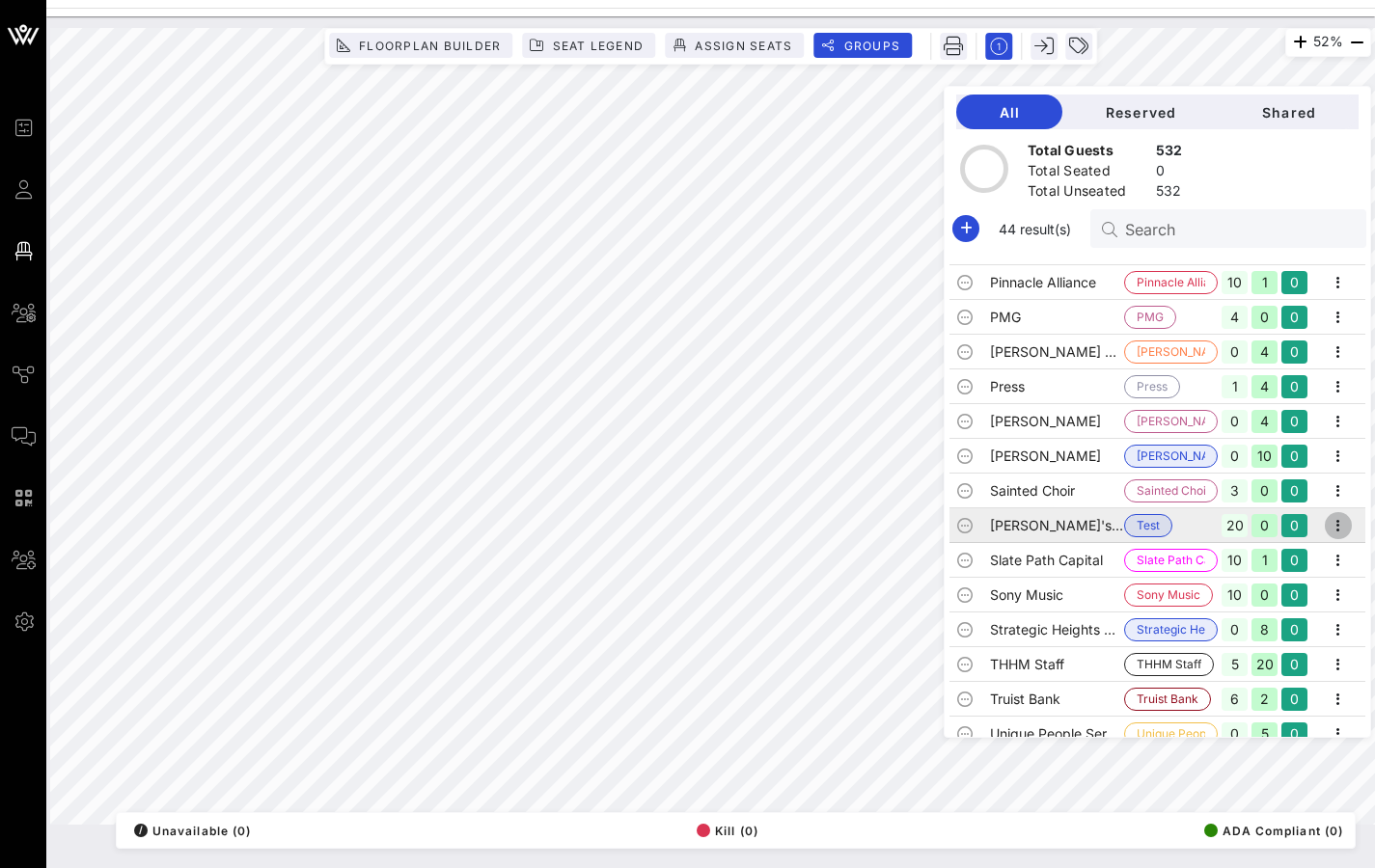
click at [1334, 526] on icon "button" at bounding box center [1338, 525] width 23 height 23
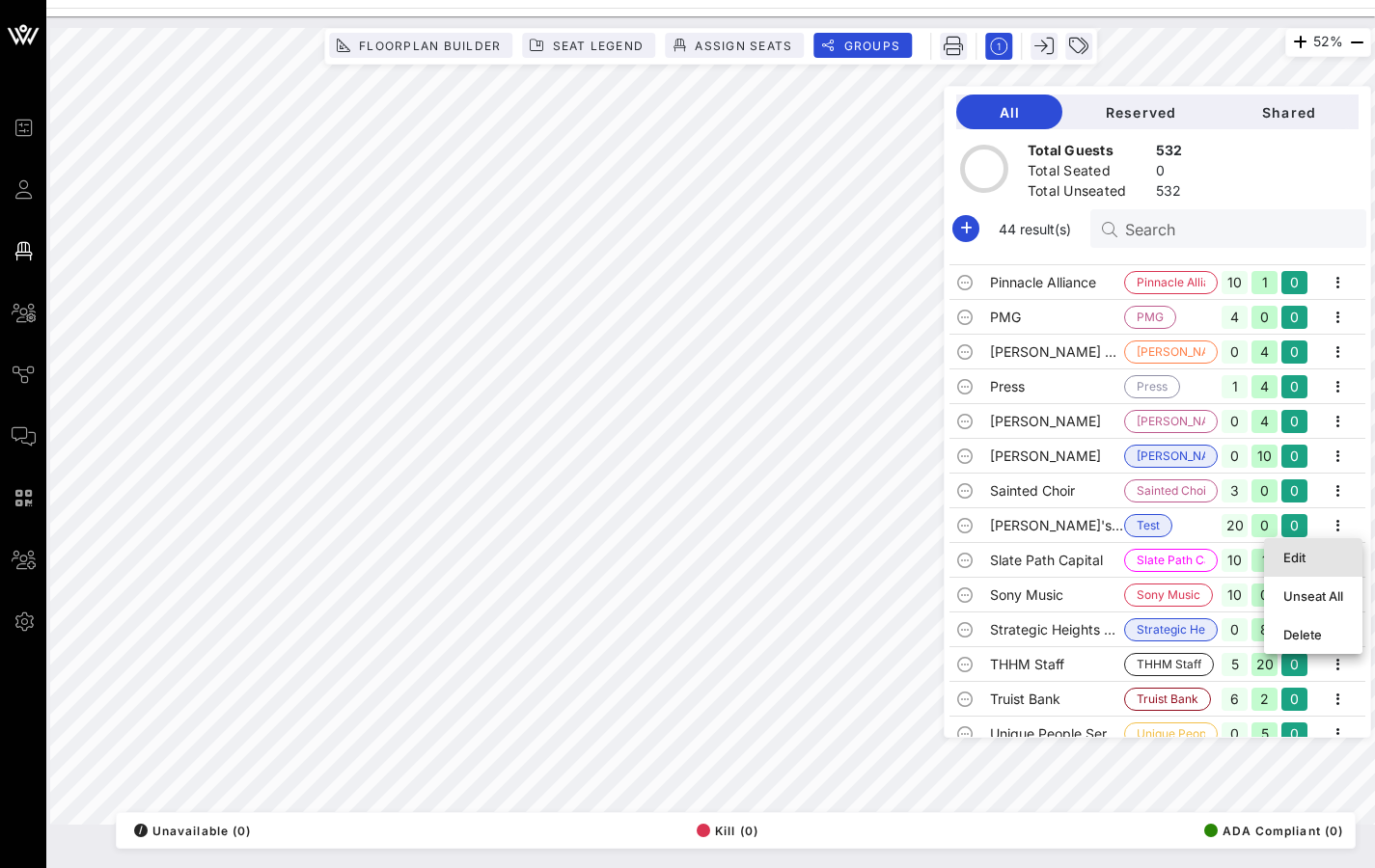
click at [1320, 561] on div "Edit" at bounding box center [1313, 556] width 60 height 15
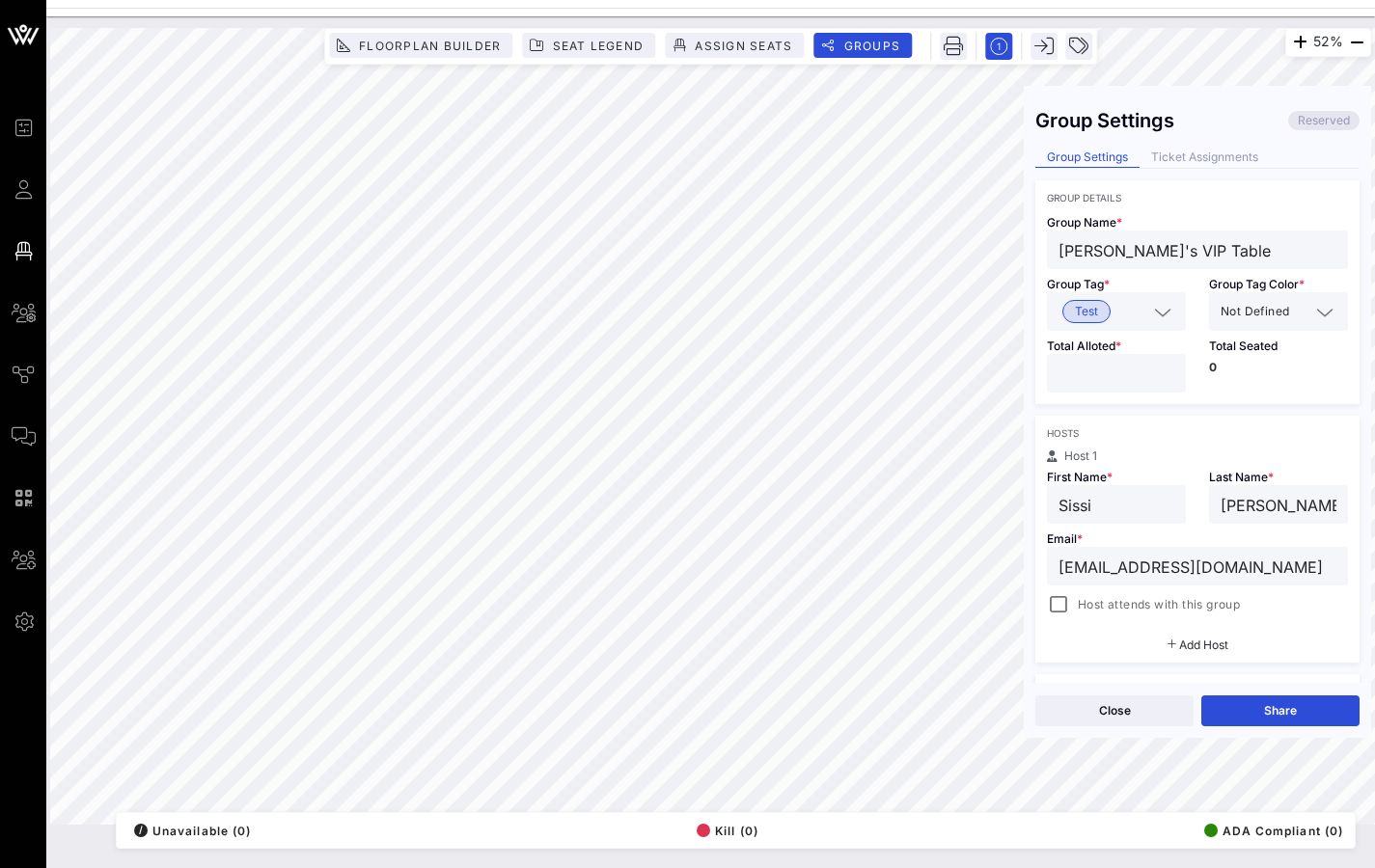
click at [1106, 315] on span "Test" at bounding box center [1086, 311] width 48 height 23
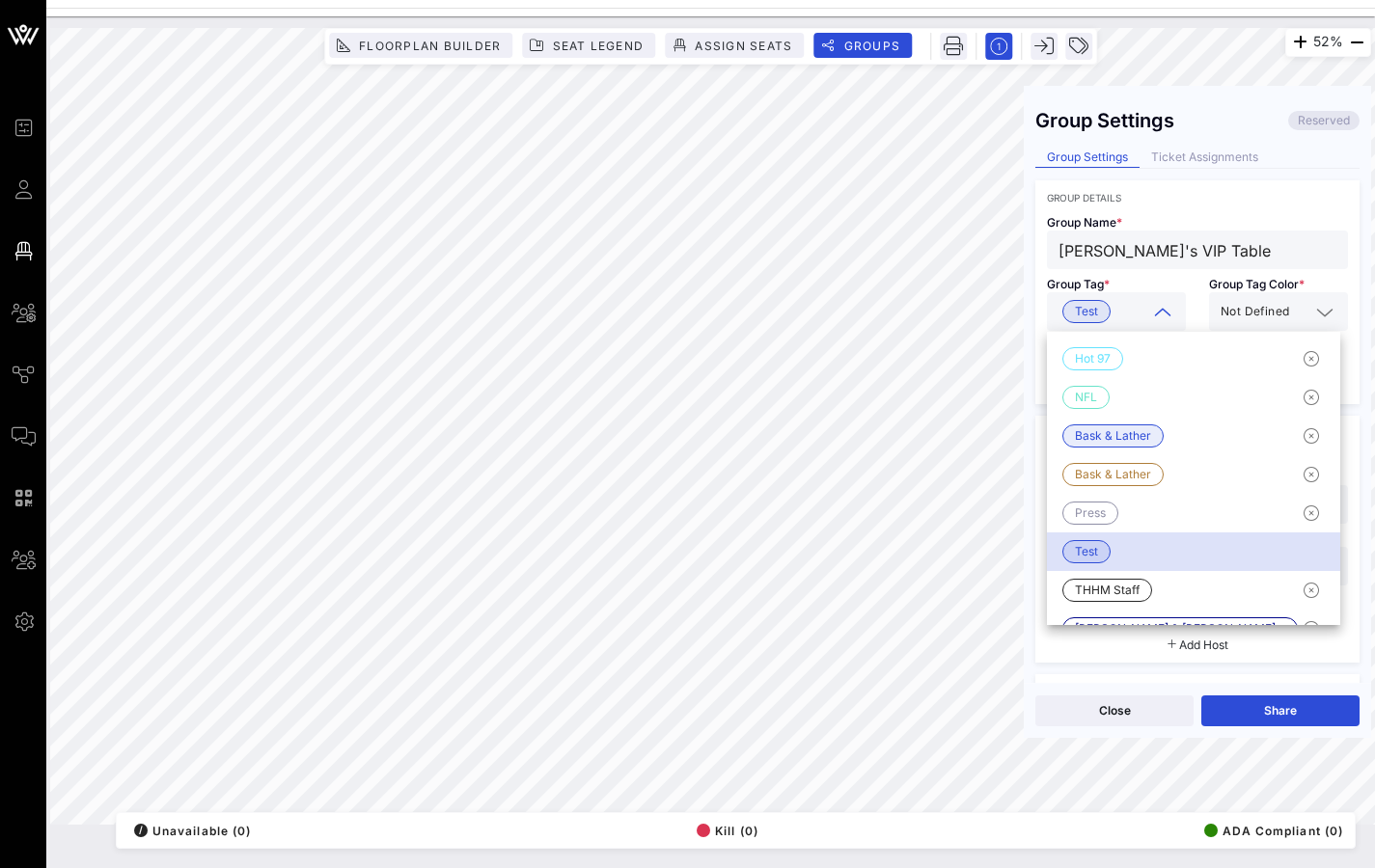
click at [1158, 310] on icon at bounding box center [1162, 312] width 17 height 23
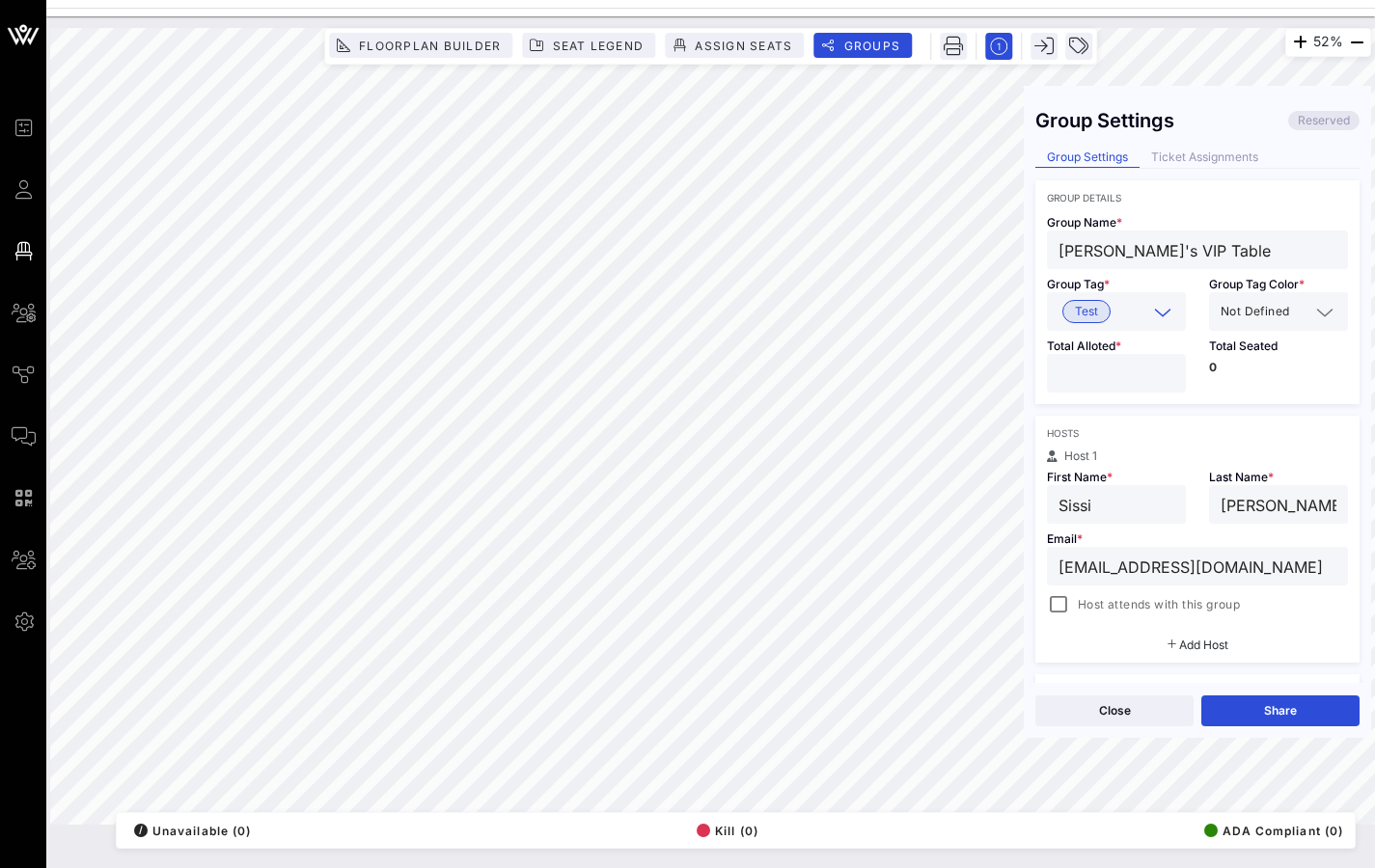
drag, startPoint x: 1127, startPoint y: 313, endPoint x: 1117, endPoint y: 314, distance: 10.0
click at [1118, 314] on input "text" at bounding box center [1149, 311] width 62 height 25
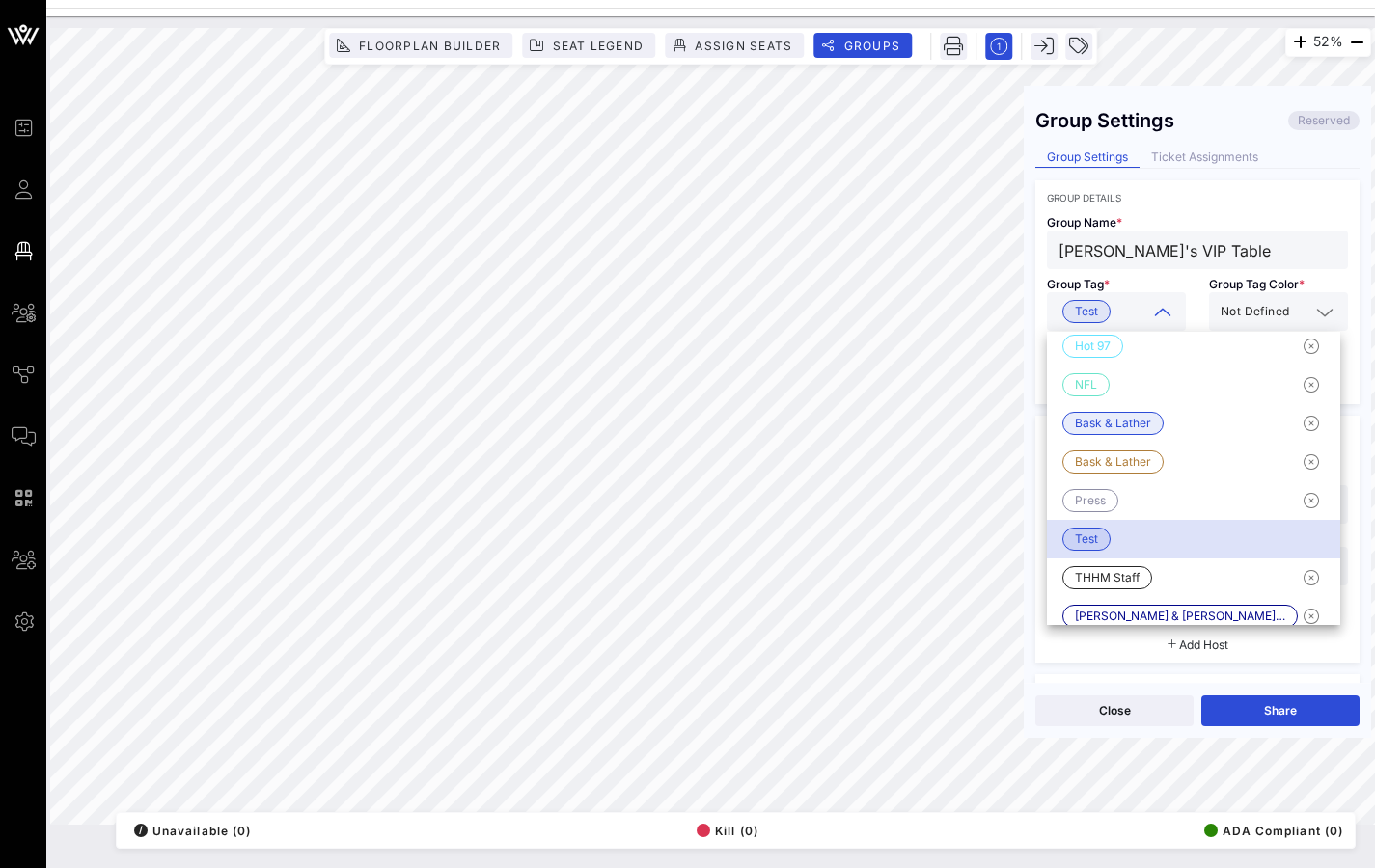
scroll to position [17, 0]
click at [1226, 536] on div "Test" at bounding box center [1194, 534] width 294 height 39
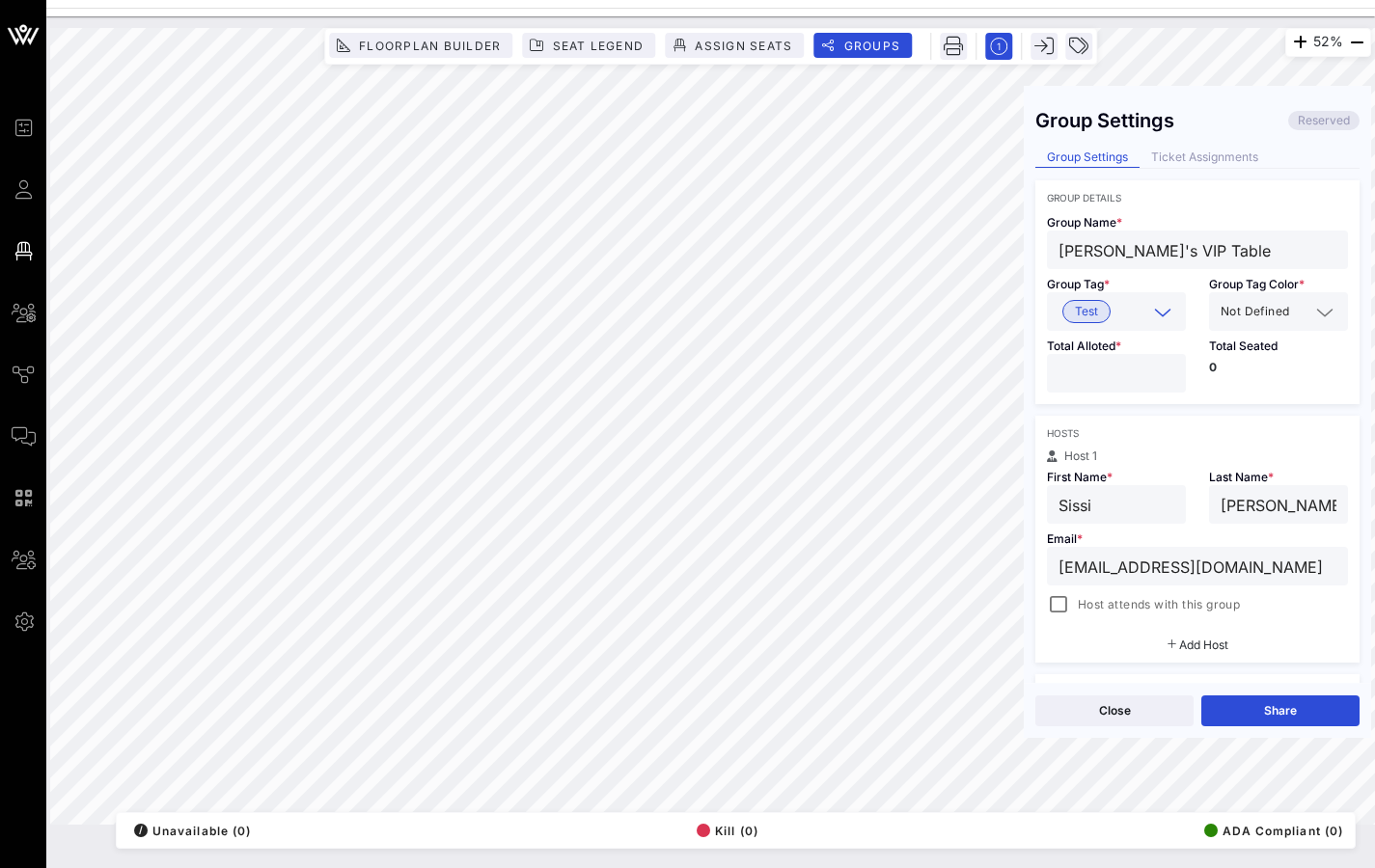
click at [1163, 314] on icon at bounding box center [1162, 312] width 17 height 23
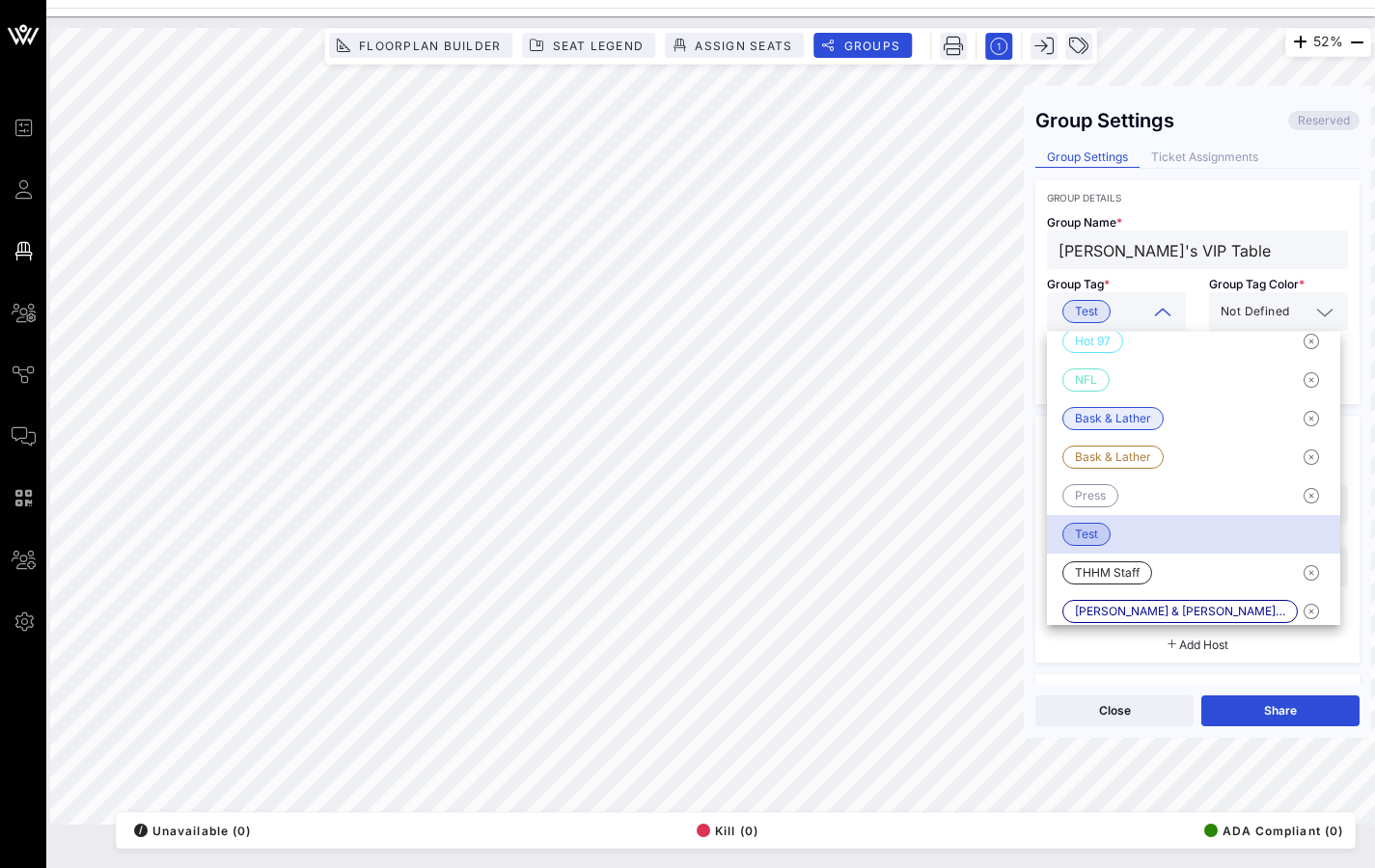
click at [1094, 533] on span "Test" at bounding box center [1086, 533] width 23 height 21
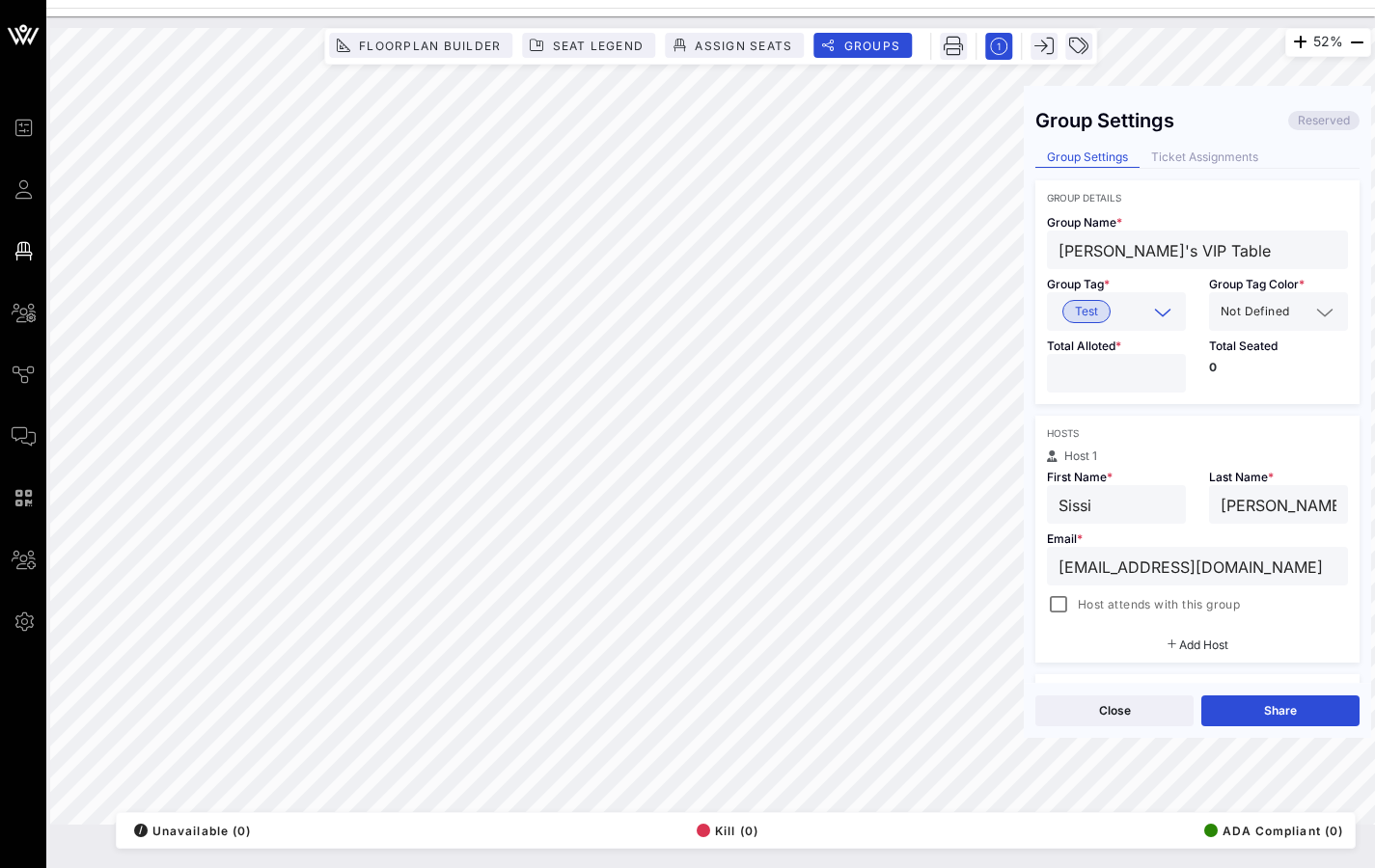
click at [1091, 307] on span "Test" at bounding box center [1086, 311] width 23 height 21
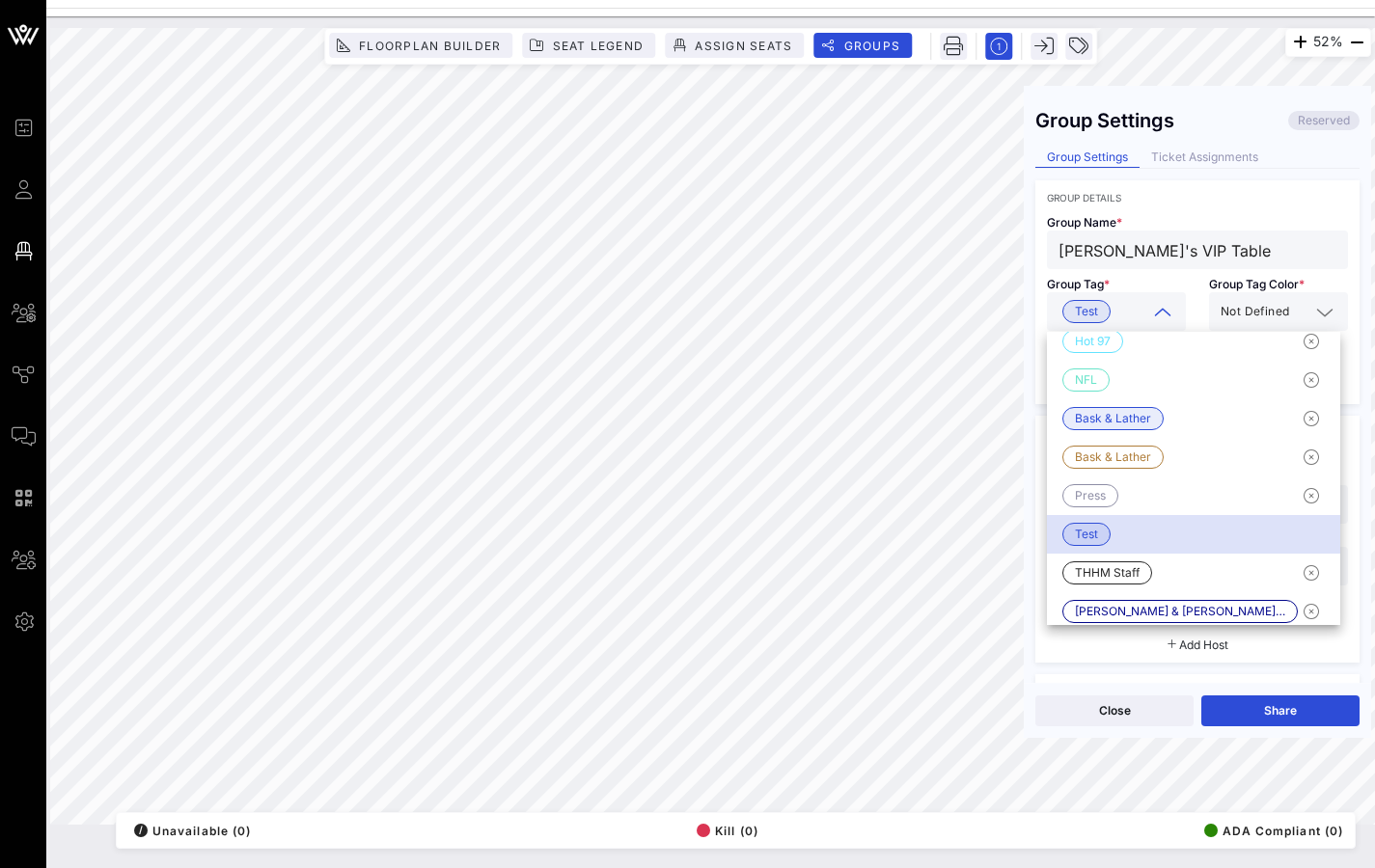
click at [1015, 312] on div "52% Floorplan Builder Seat Legend Assign Seats Groups Exit Group Settings Reser…" at bounding box center [710, 427] width 1321 height 797
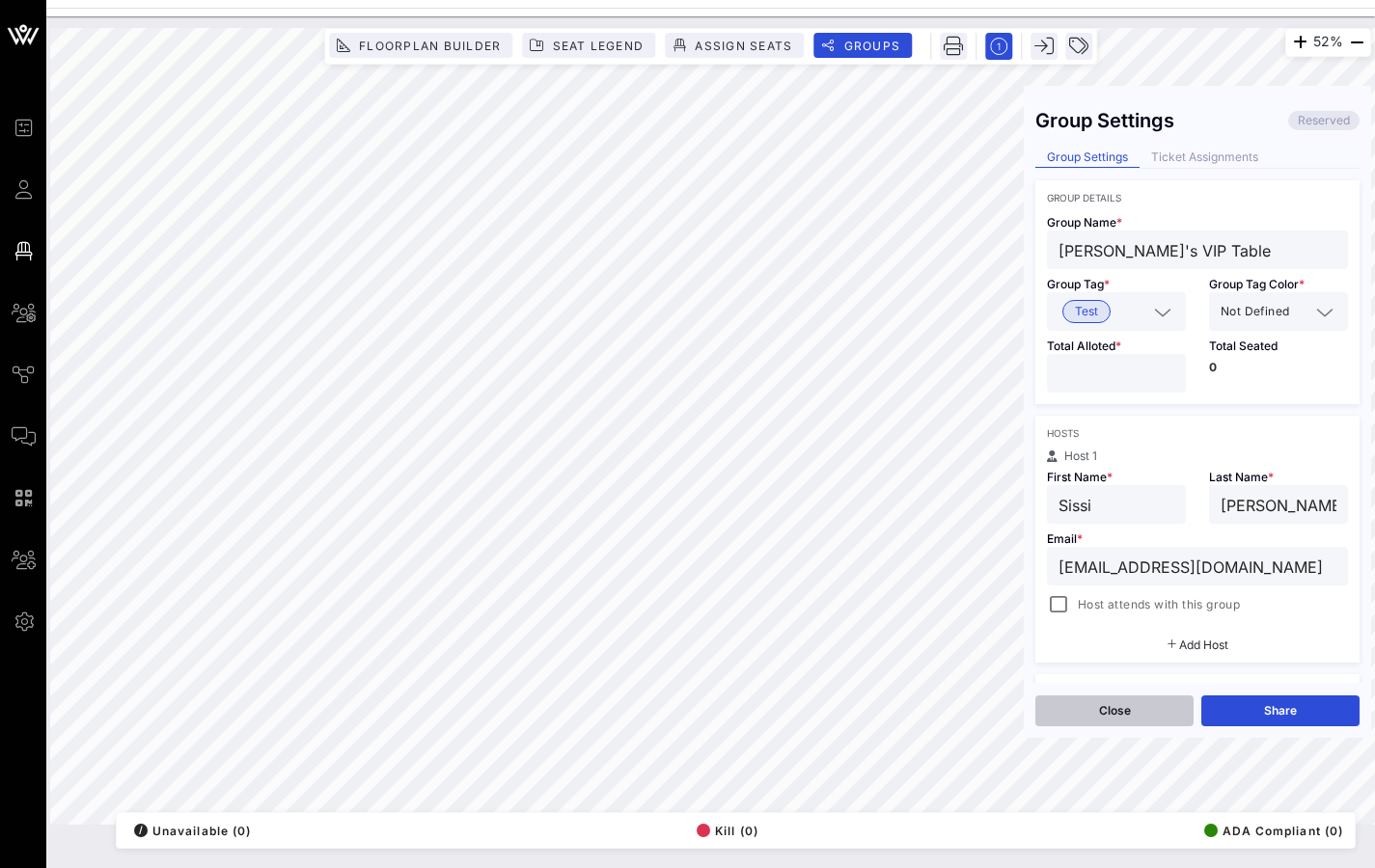
click at [1073, 679] on button "Close" at bounding box center [1114, 710] width 158 height 31
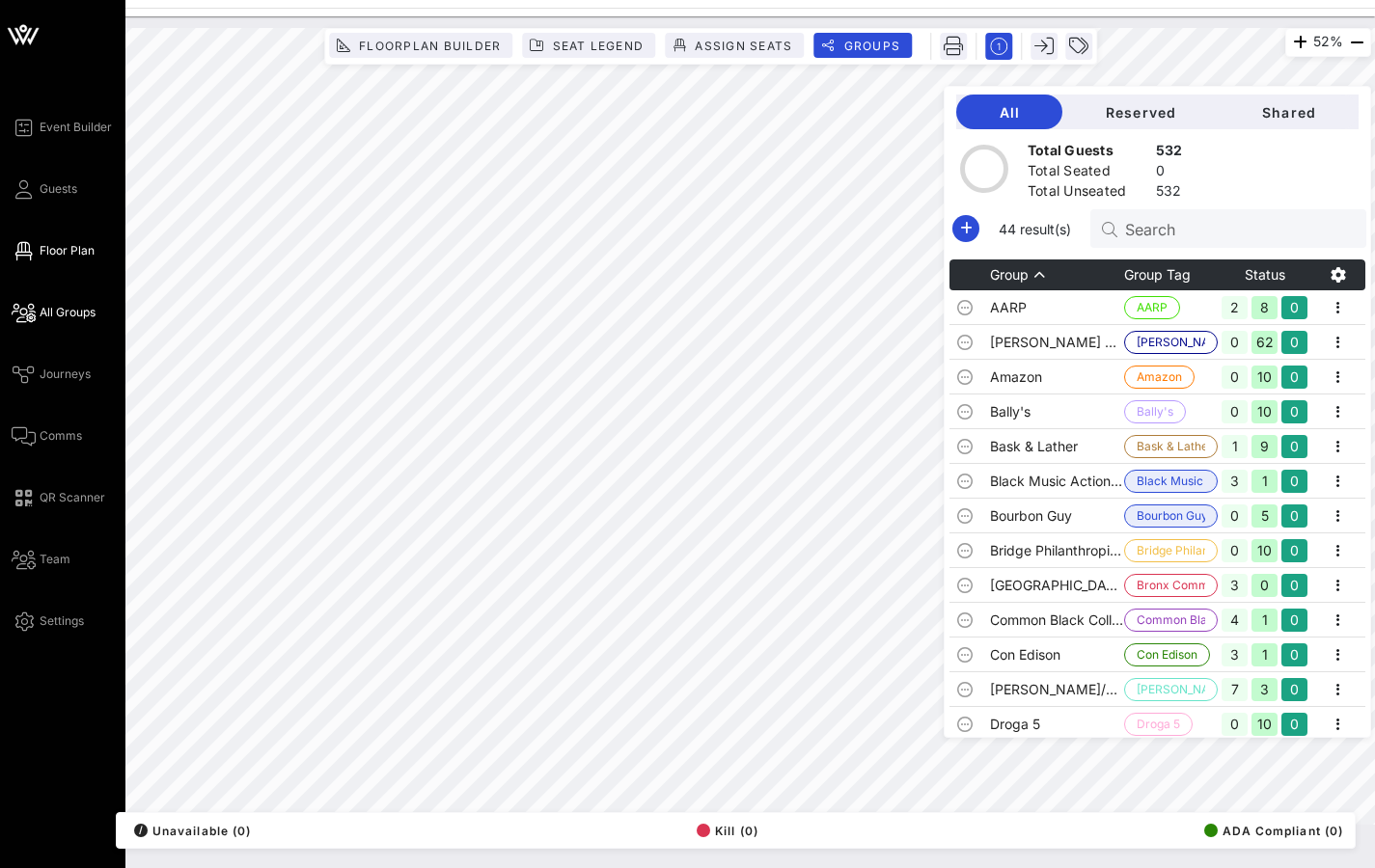
click at [50, 319] on span "All Groups" at bounding box center [68, 312] width 56 height 17
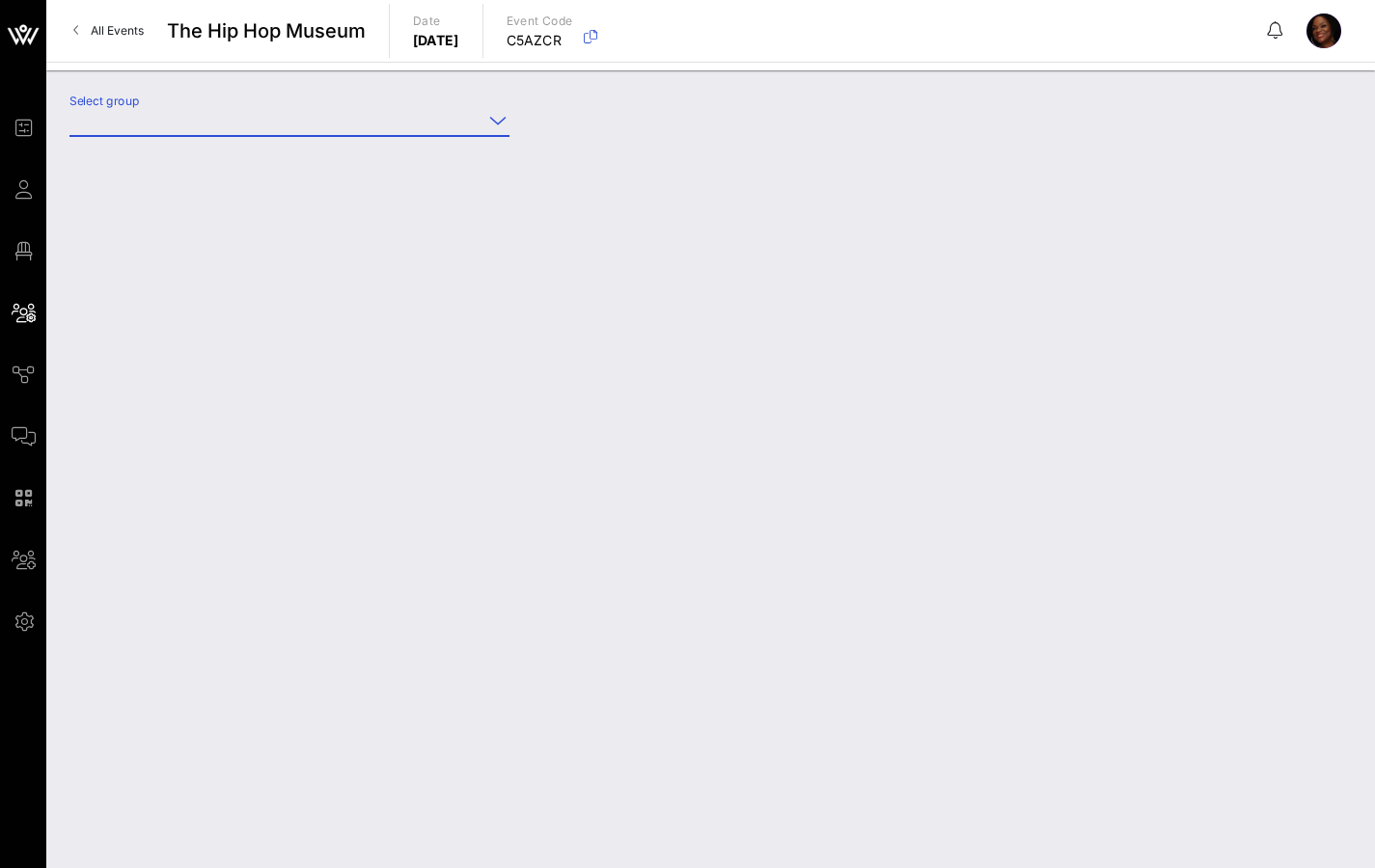
click at [185, 122] on input "Select group" at bounding box center [276, 120] width 413 height 31
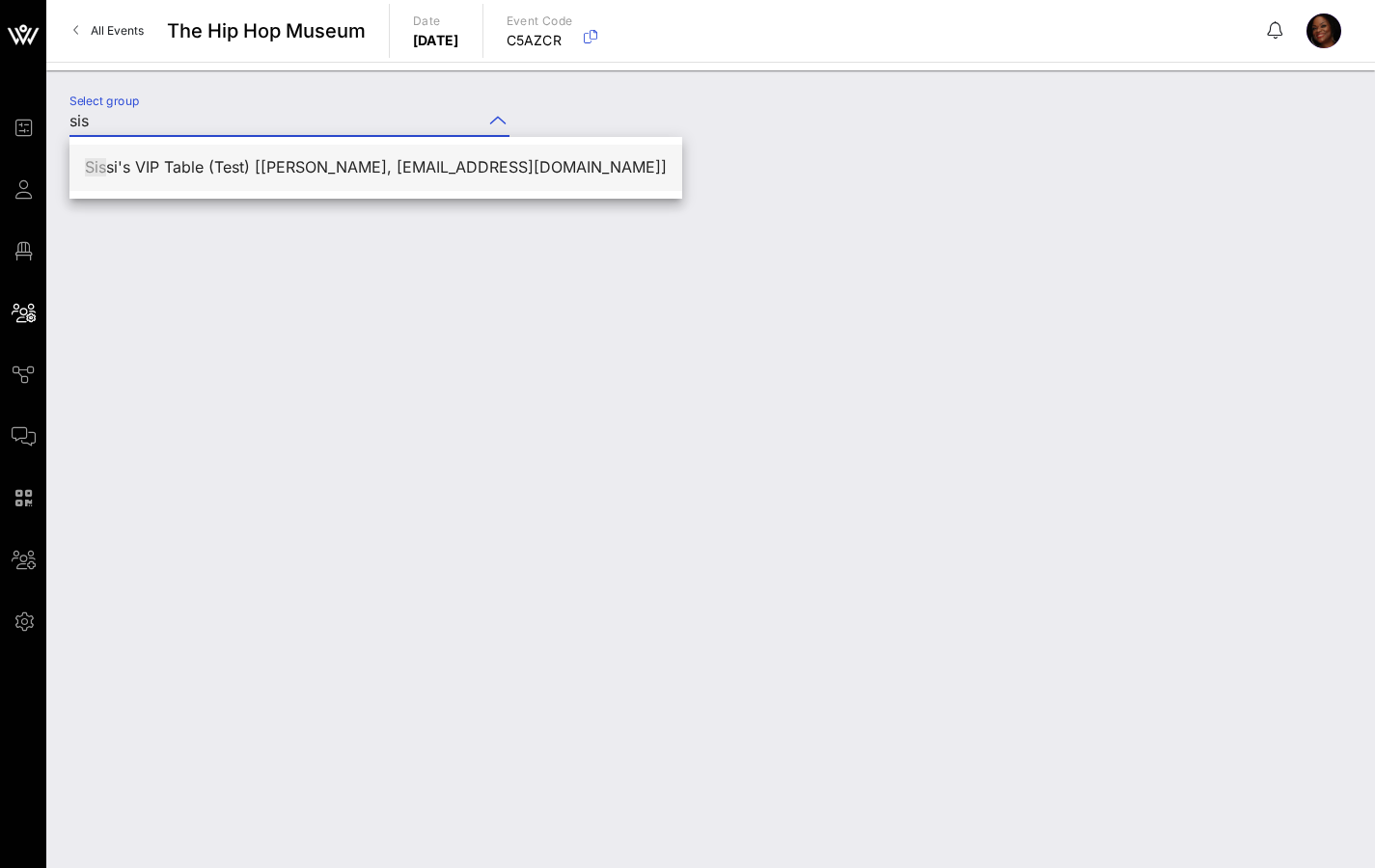
click at [298, 168] on div "Sis si's VIP Table (Test) [[PERSON_NAME], [EMAIL_ADDRESS][DOMAIN_NAME]]" at bounding box center [376, 167] width 582 height 18
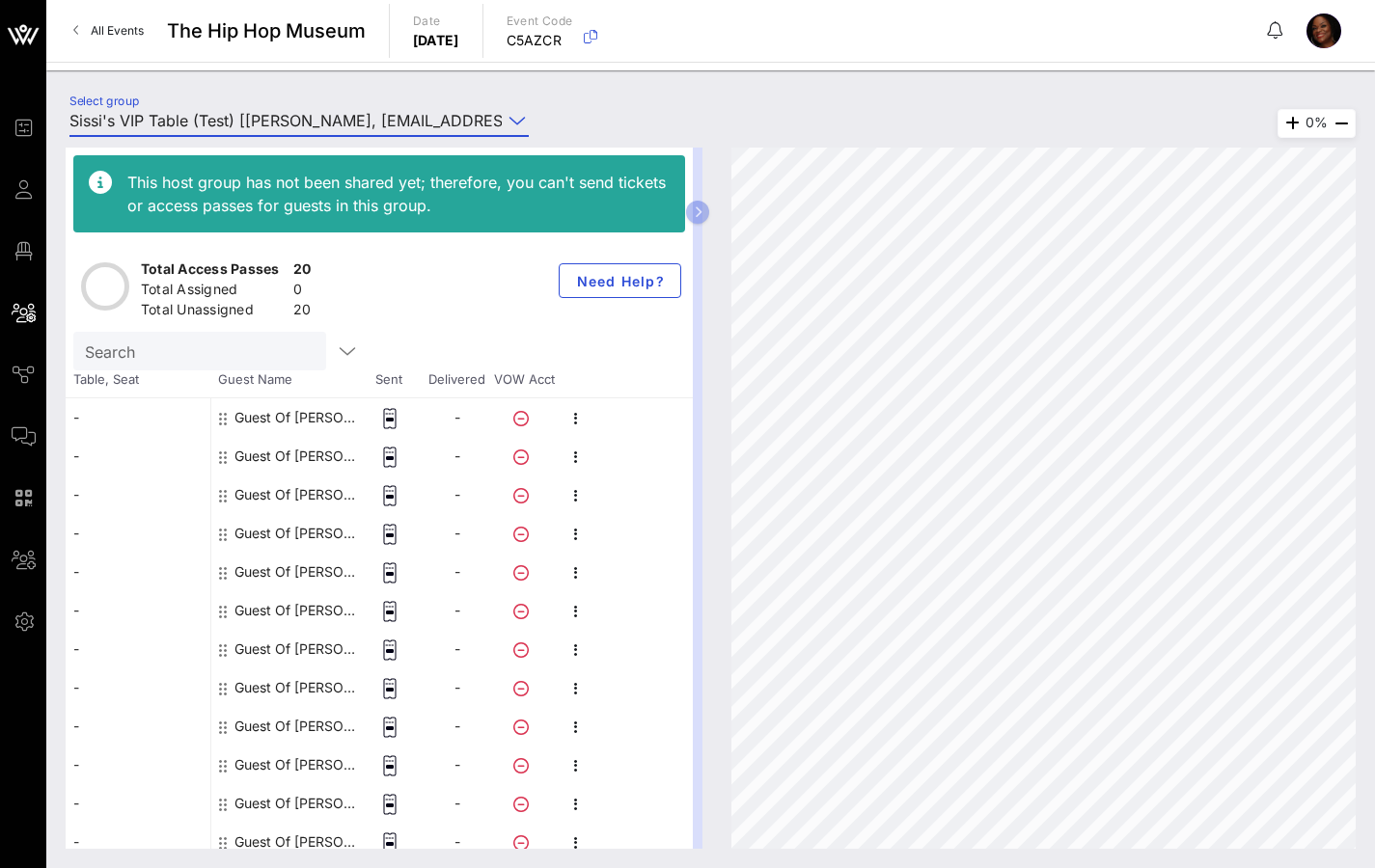
type input "Sissi's VIP Table (Test) [[PERSON_NAME], [EMAIL_ADDRESS][DOMAIN_NAME]]"
click at [307, 420] on div "Guest Of [PERSON_NAME]'s VIP Table" at bounding box center [296, 418] width 122 height 39
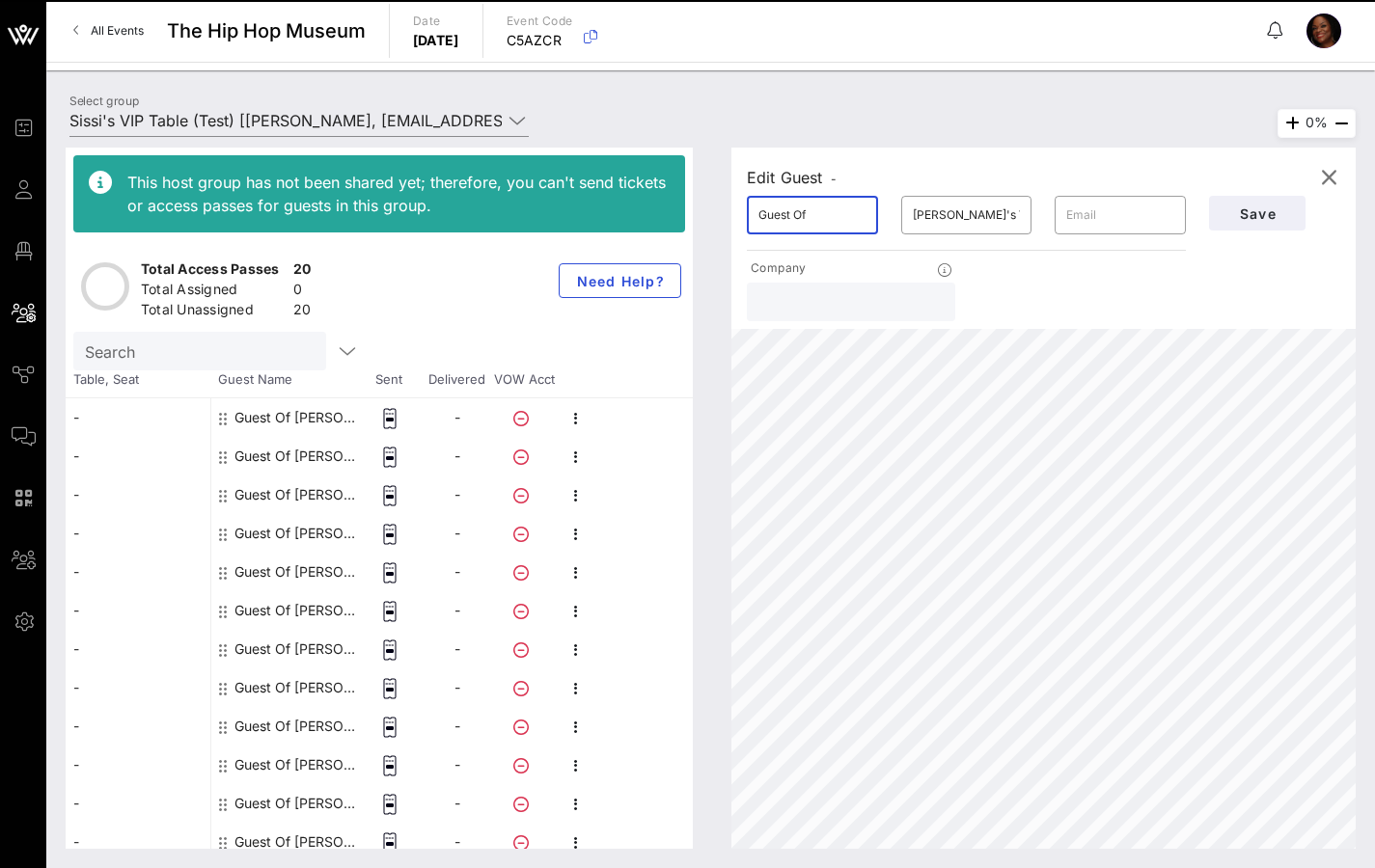
click at [798, 222] on input "Guest Of" at bounding box center [812, 215] width 108 height 31
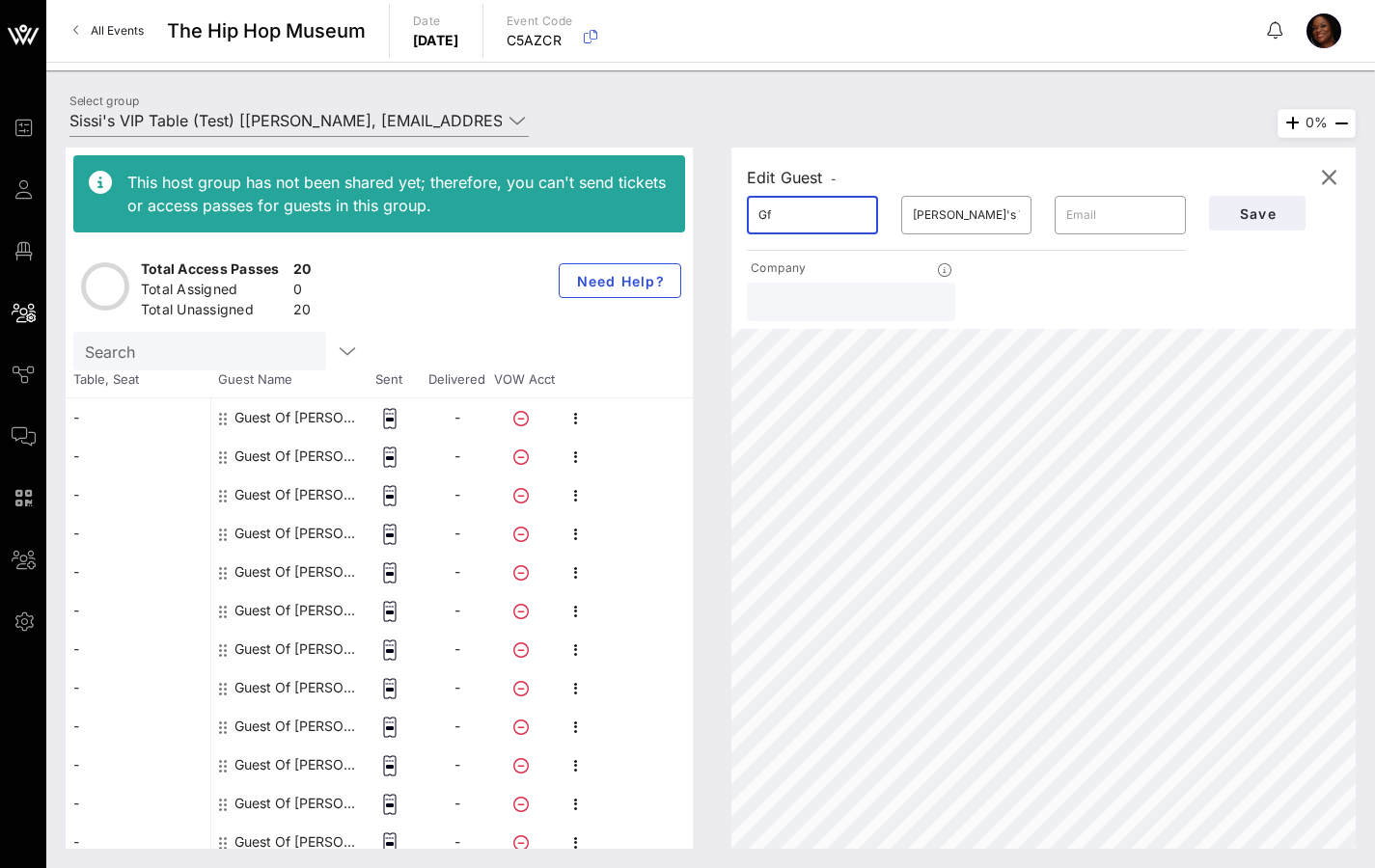
type input "f"
type input "[PERSON_NAME]"
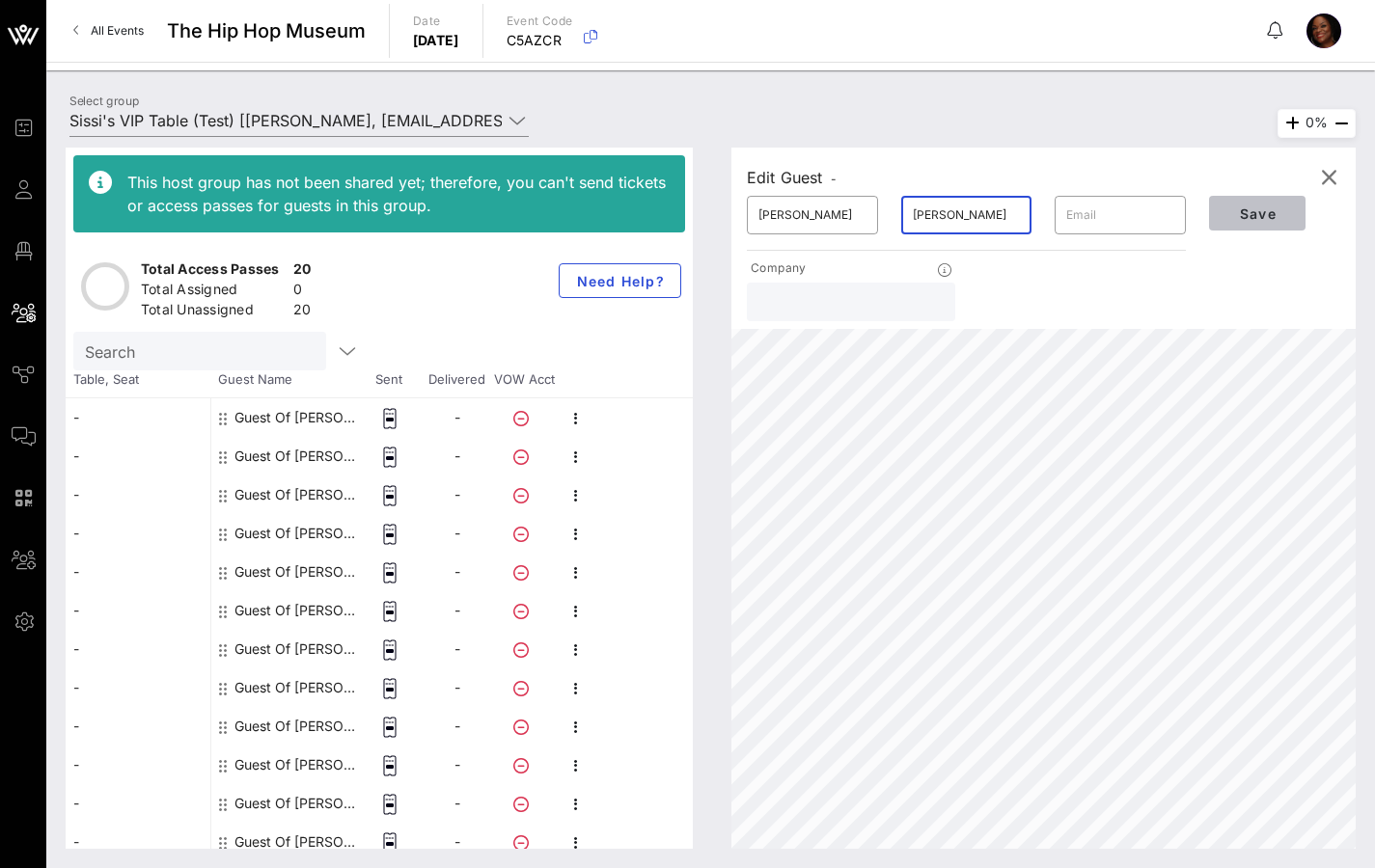
click at [1254, 210] on span "Save" at bounding box center [1257, 214] width 66 height 16
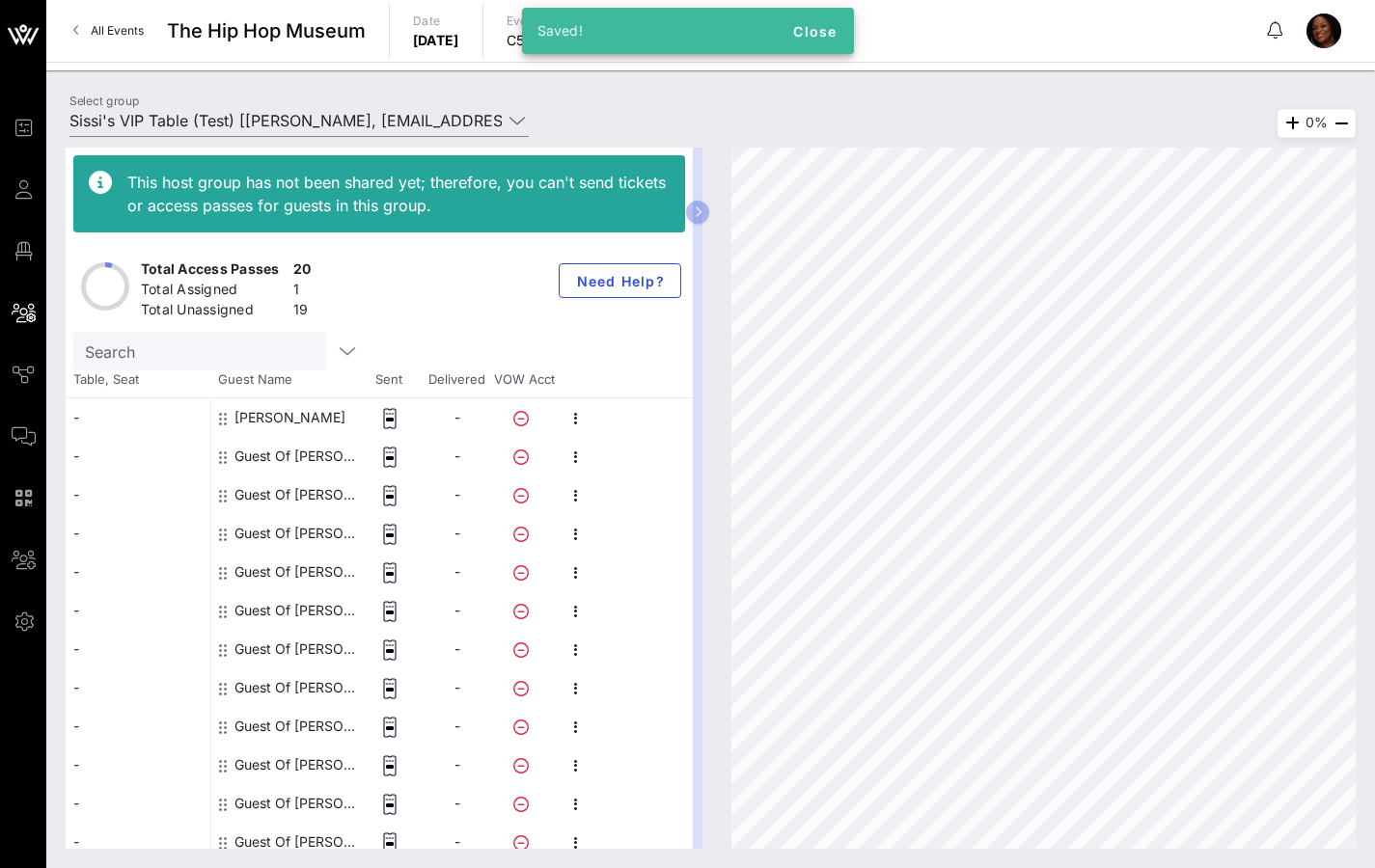
click at [275, 450] on div "Guest Of [PERSON_NAME]'s VIP Table" at bounding box center [296, 455] width 122 height 39
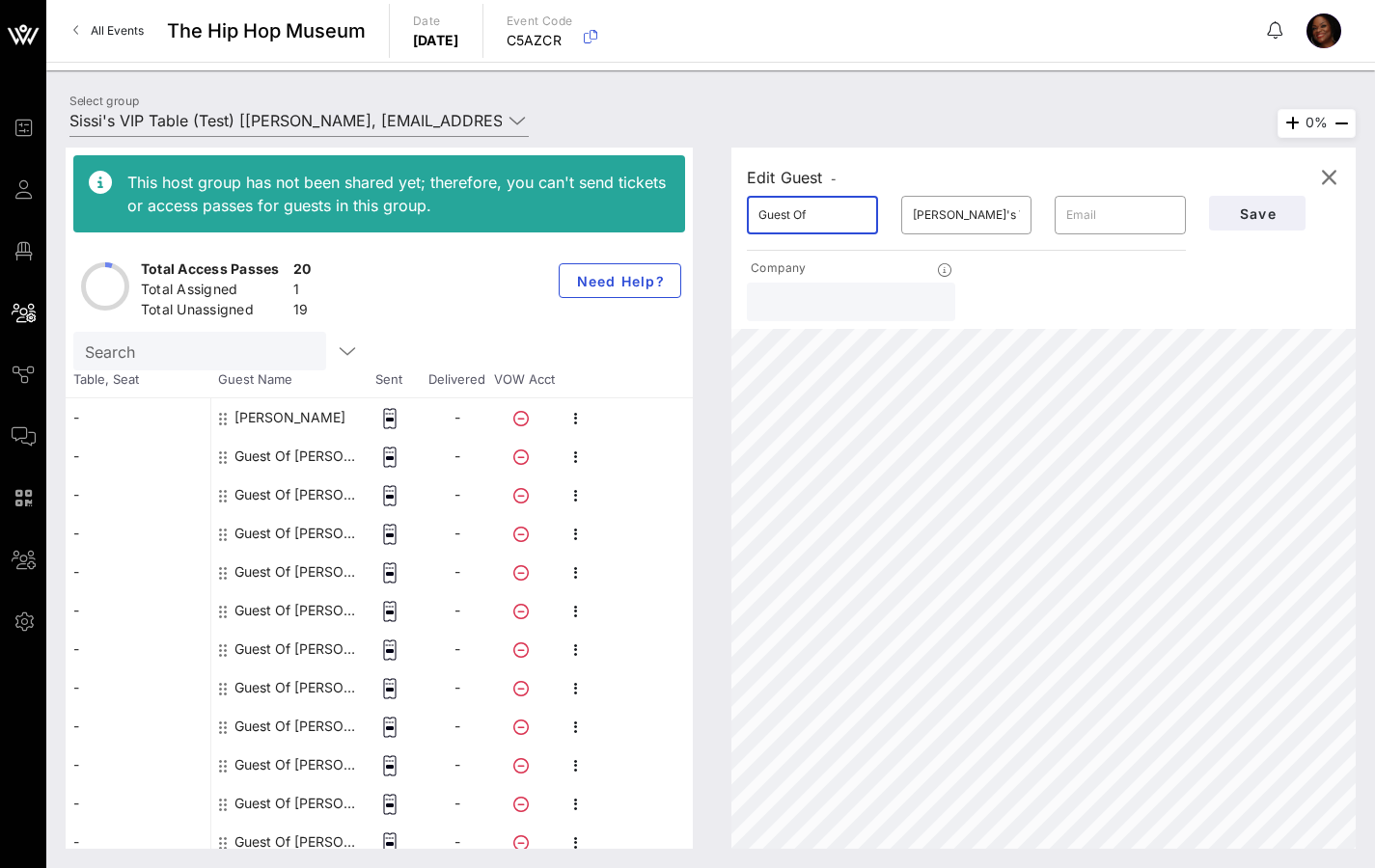
drag, startPoint x: 830, startPoint y: 221, endPoint x: 714, endPoint y: 214, distance: 116.2
click at [715, 217] on div "Edit Guest - ​ Guest Of ​ [PERSON_NAME]'s VIP Table ​ Company Save 0%" at bounding box center [1034, 498] width 644 height 701
type input "FRANZISKA"
drag, startPoint x: 1019, startPoint y: 218, endPoint x: 902, endPoint y: 220, distance: 117.0
click at [902, 220] on div "​ [PERSON_NAME]'s VIP Table" at bounding box center [966, 215] width 131 height 39
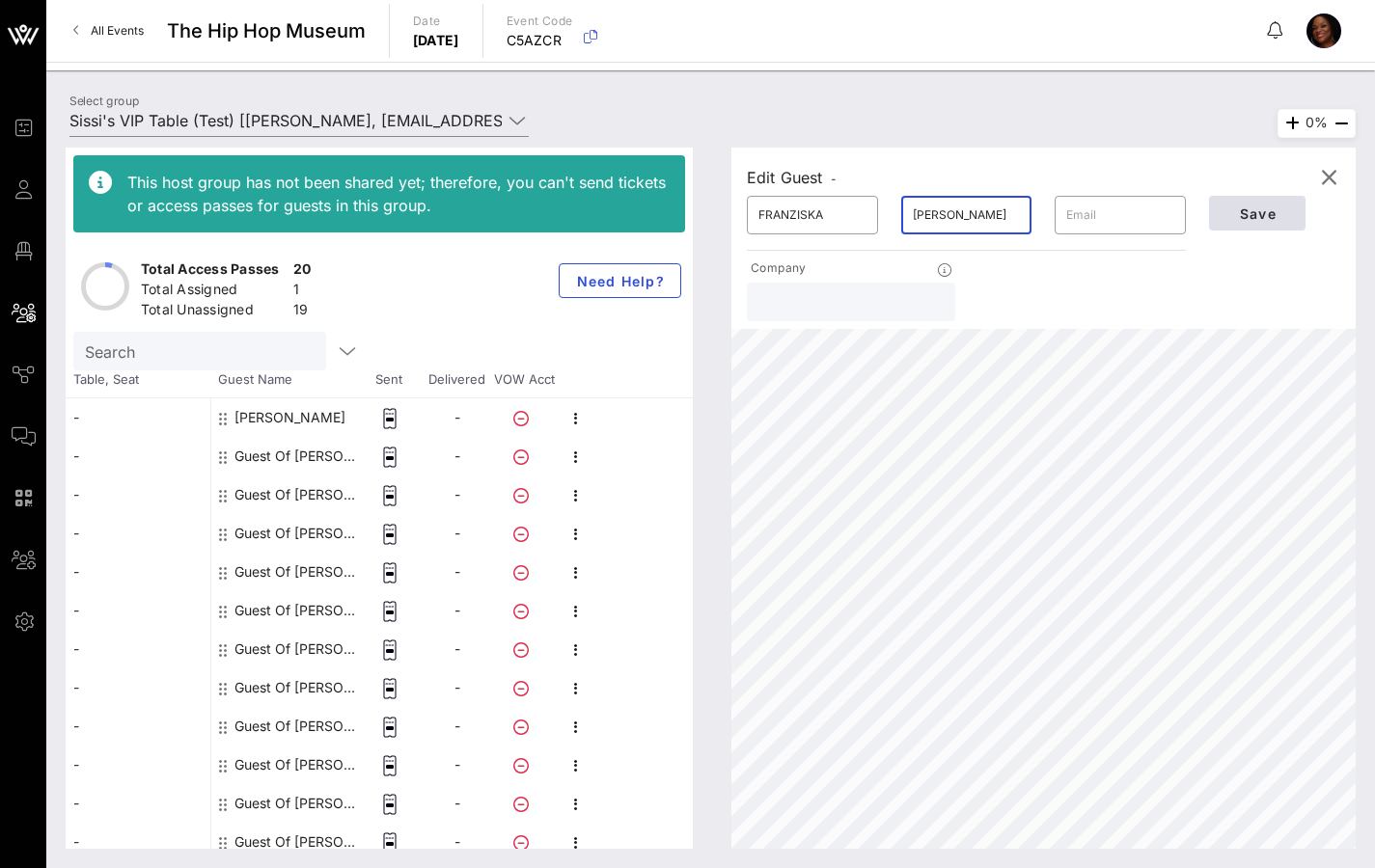
type input "[PERSON_NAME]"
click at [1280, 216] on span "Save" at bounding box center [1257, 214] width 66 height 16
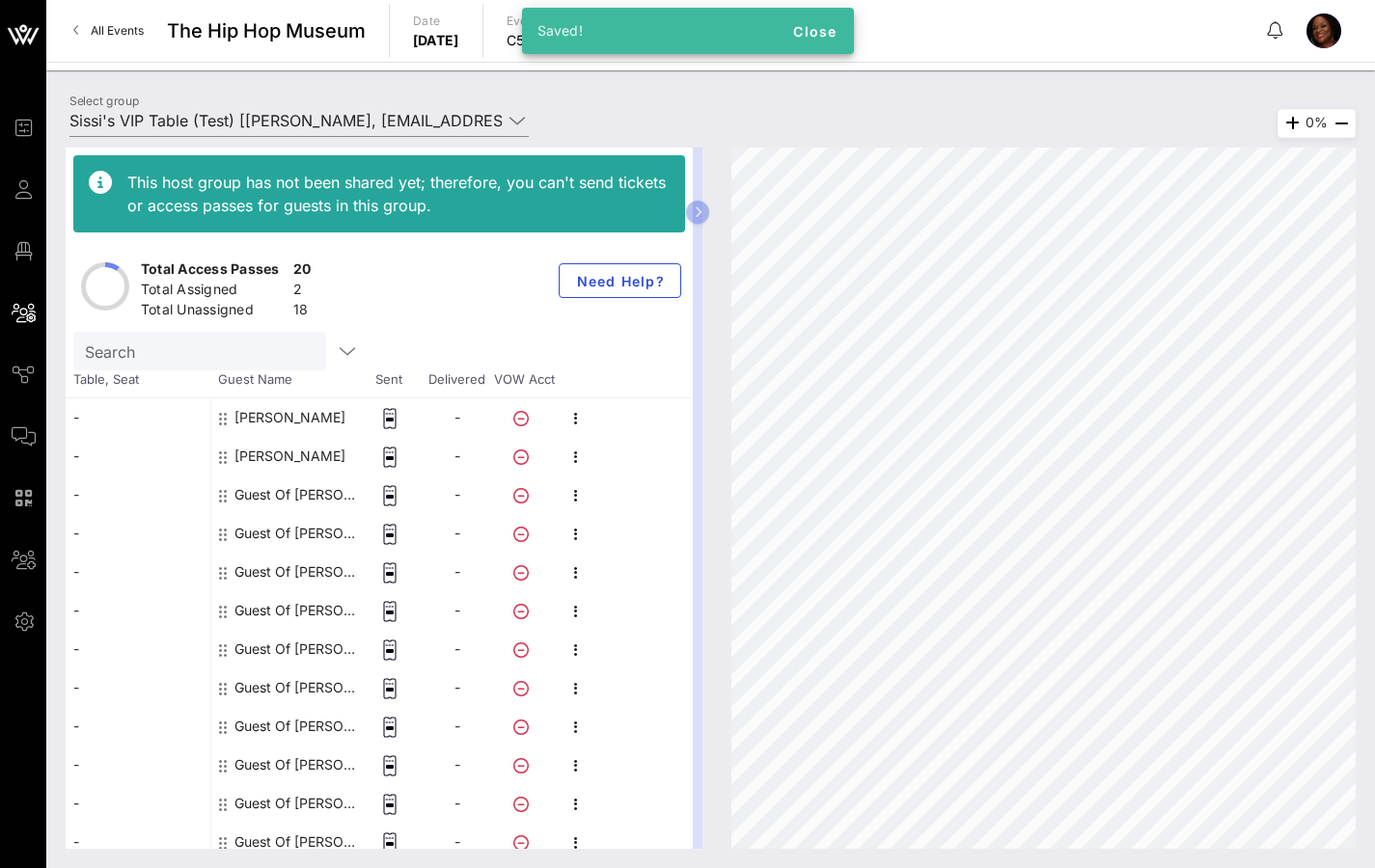
click at [276, 485] on div "Guest Of [PERSON_NAME]'s VIP Table" at bounding box center [296, 494] width 122 height 39
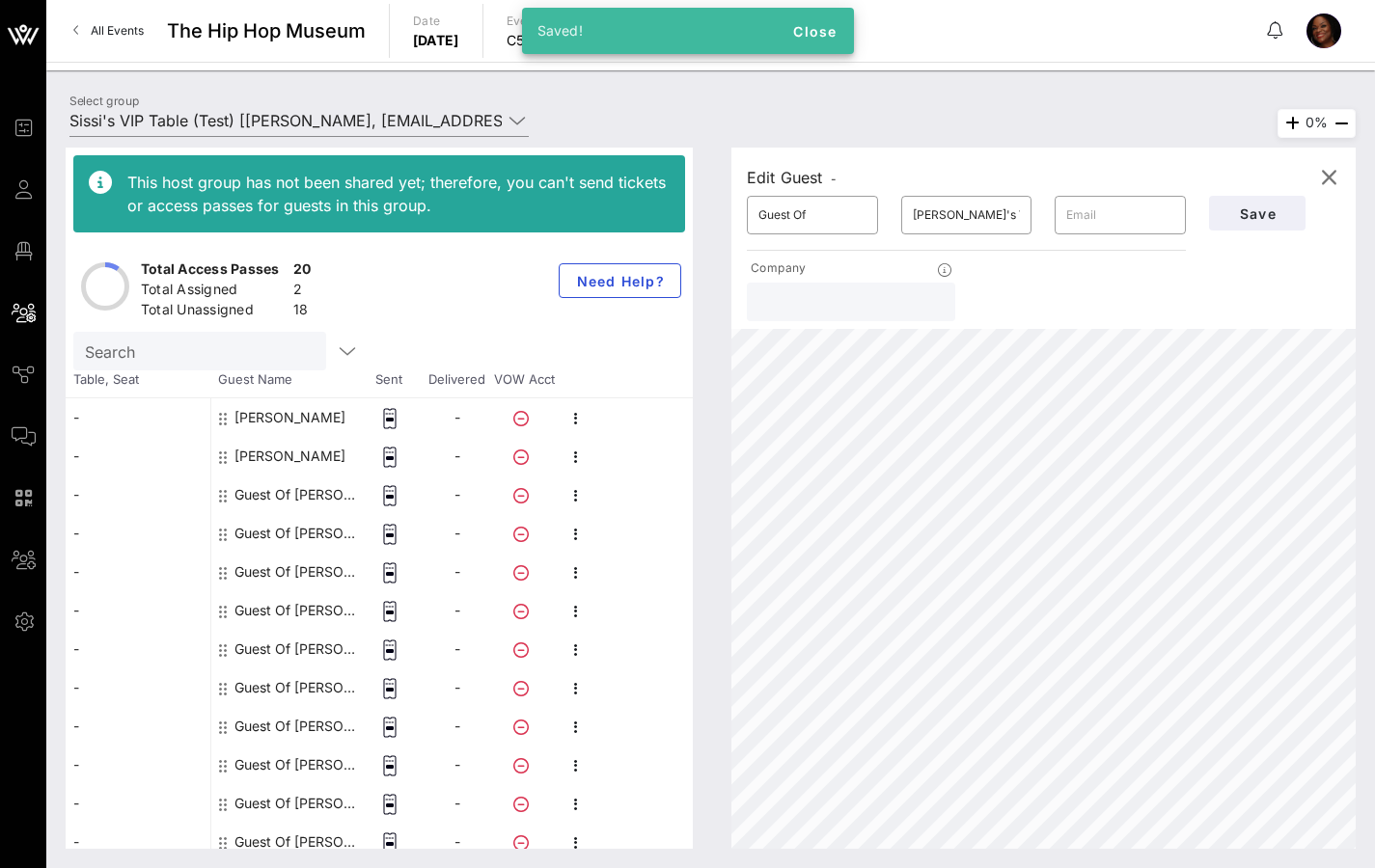
click at [289, 491] on div "Guest Of [PERSON_NAME]'s VIP Table" at bounding box center [296, 494] width 122 height 39
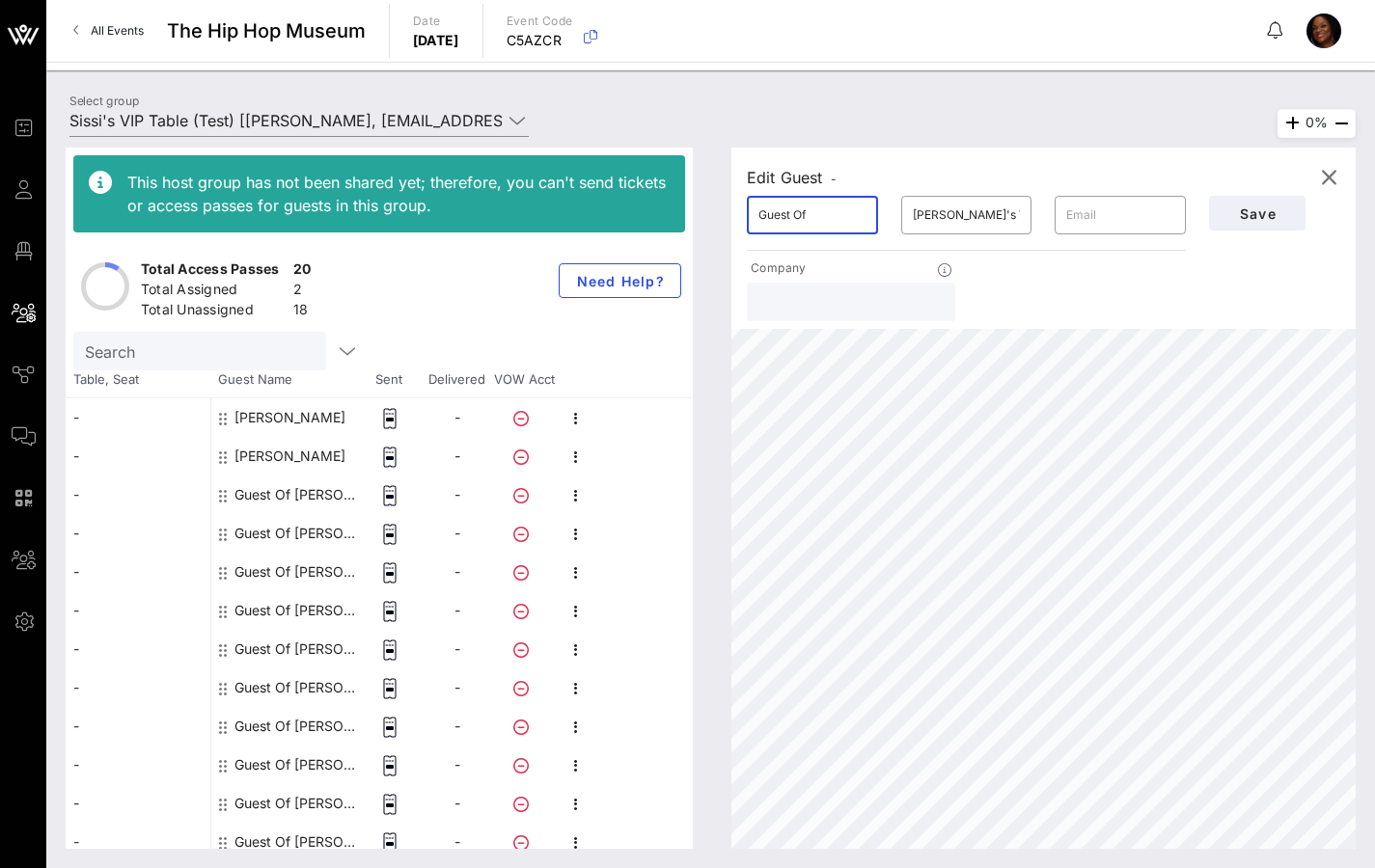
drag, startPoint x: 825, startPoint y: 211, endPoint x: 728, endPoint y: 212, distance: 97.0
click at [734, 211] on div "Edit Guest - ​ Guest Of ​ [PERSON_NAME]'s VIP Table ​ Company Save" at bounding box center [1043, 239] width 625 height 182
type input "[PERSON_NAME]"
type input "Sissi's VIP Table (Test) [[PERSON_NAME], [EMAIL_ADDRESS][DOMAIN_NAME]]"
type input "[PERSON_NAME]"
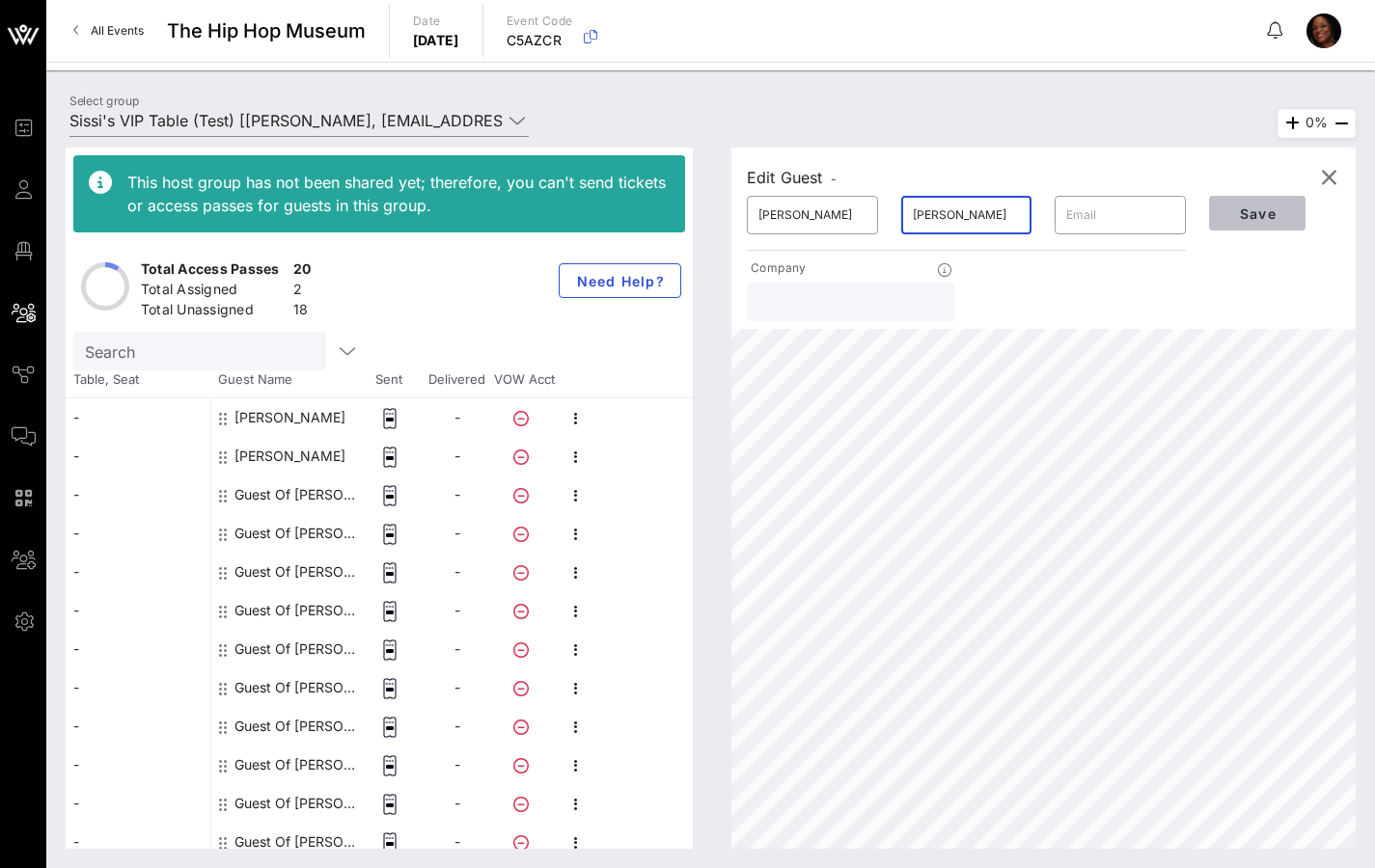
click at [1262, 210] on span "Save" at bounding box center [1257, 214] width 66 height 16
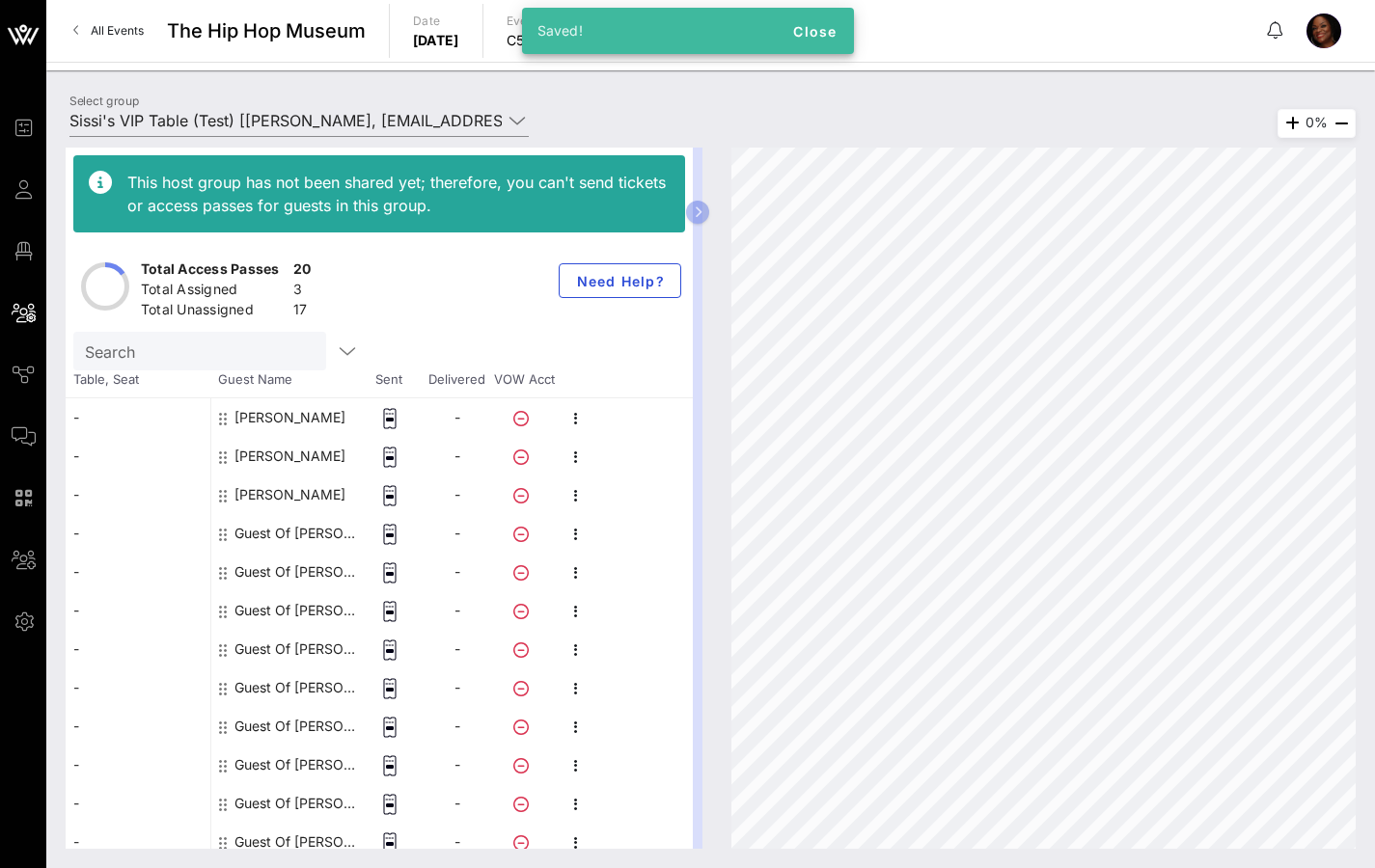
click at [284, 527] on div "Guest Of [PERSON_NAME]'s VIP Table" at bounding box center [296, 533] width 122 height 39
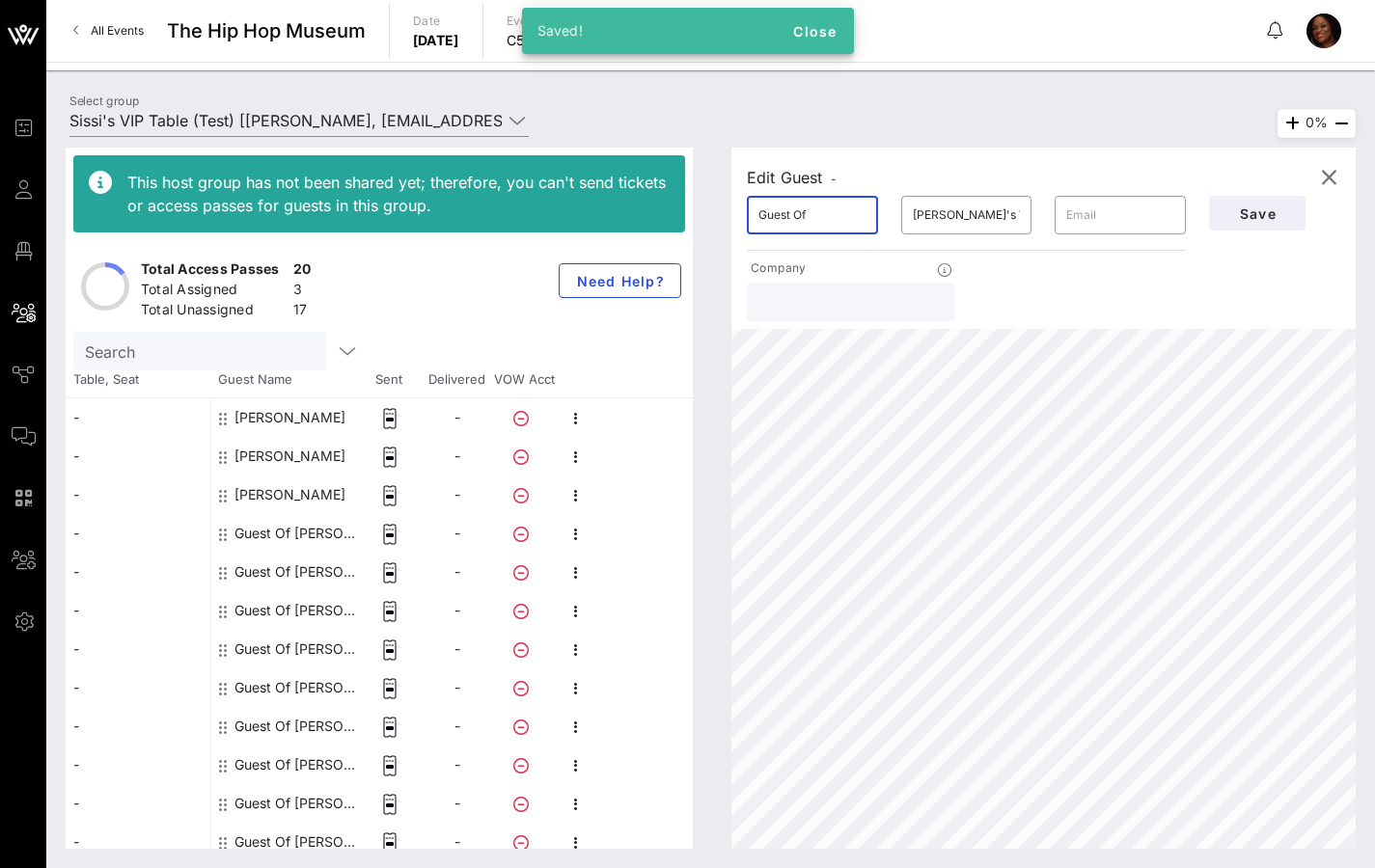
drag, startPoint x: 825, startPoint y: 210, endPoint x: 735, endPoint y: 213, distance: 90.0
click at [741, 214] on div "​ Guest Of" at bounding box center [812, 215] width 154 height 62
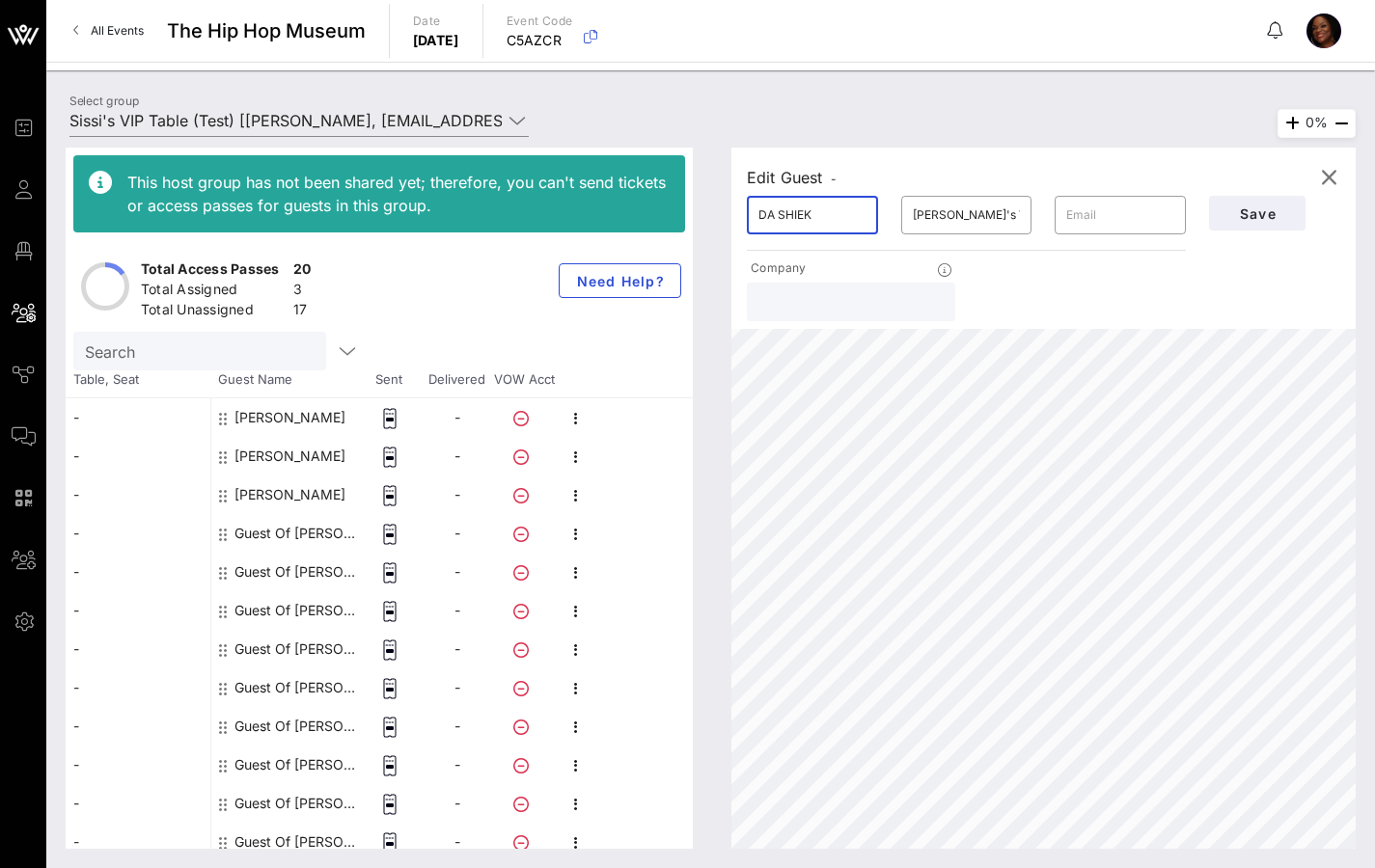
type input "DA SHIEK"
type input "[PERSON_NAME]"
click at [1275, 211] on span "Save" at bounding box center [1257, 214] width 66 height 16
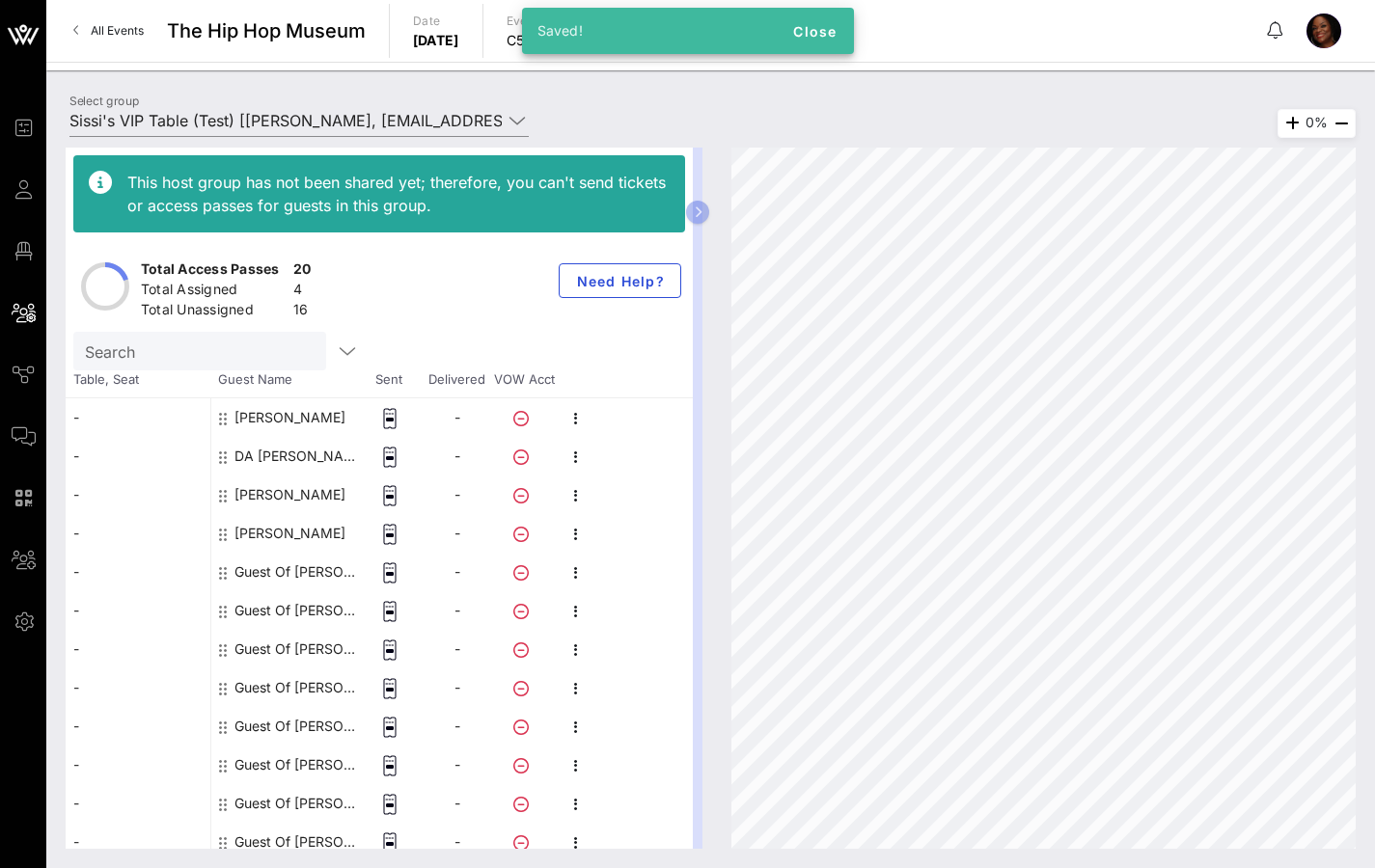
click at [264, 560] on div "Guest Of [PERSON_NAME]'s VIP Table" at bounding box center [296, 571] width 122 height 39
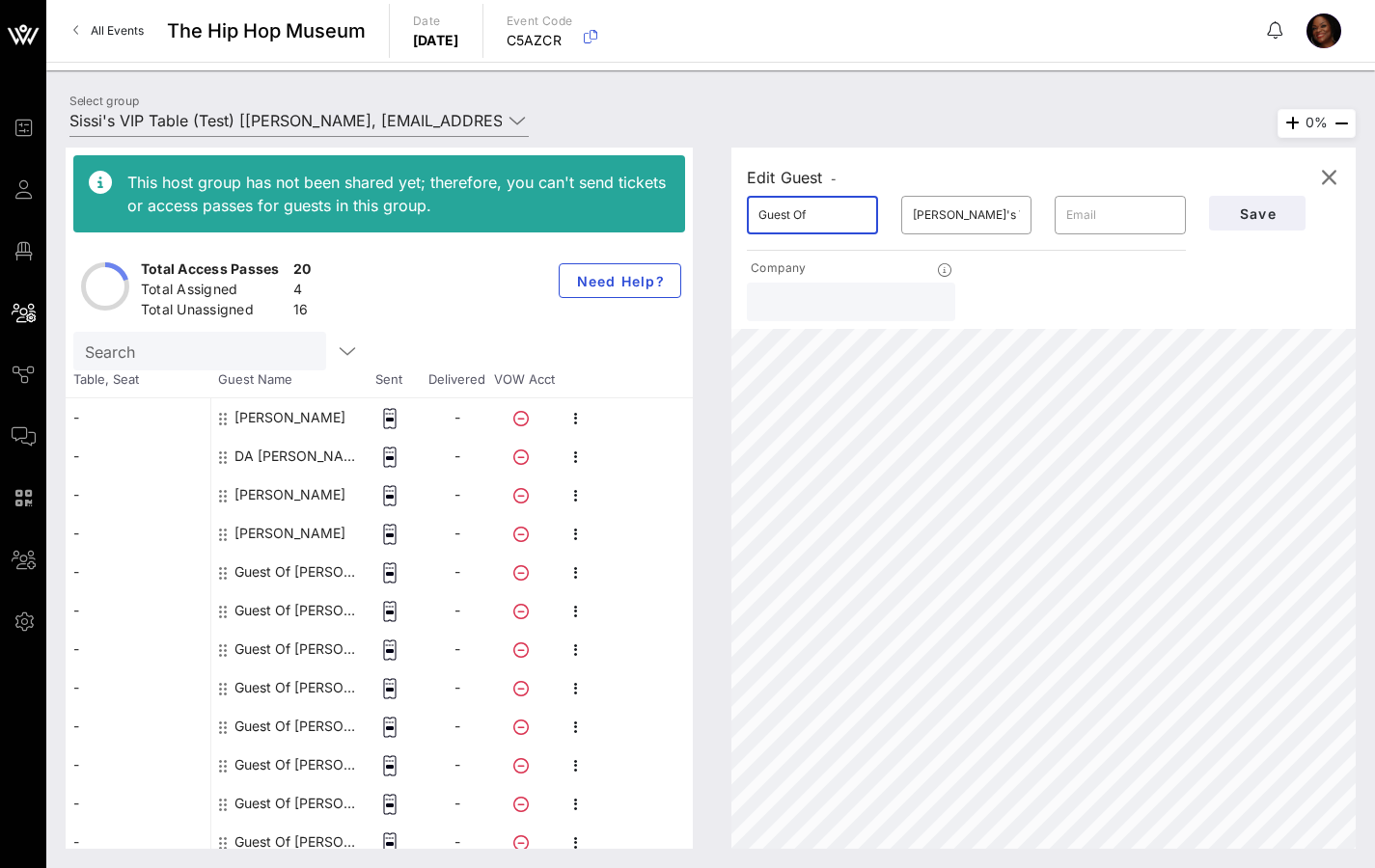
drag, startPoint x: 812, startPoint y: 214, endPoint x: 729, endPoint y: 217, distance: 83.1
click at [729, 217] on div "Edit Guest - ​ Guest Of ​ [PERSON_NAME]'s VIP Table ​ Company Save 0%" at bounding box center [1034, 498] width 644 height 701
drag, startPoint x: 1008, startPoint y: 215, endPoint x: 873, endPoint y: 214, distance: 135.0
click at [873, 214] on div "​ [PERSON_NAME] ​ [PERSON_NAME]'s VIP Table ​" at bounding box center [966, 215] width 463 height 62
drag, startPoint x: 873, startPoint y: 211, endPoint x: 701, endPoint y: 217, distance: 172.1
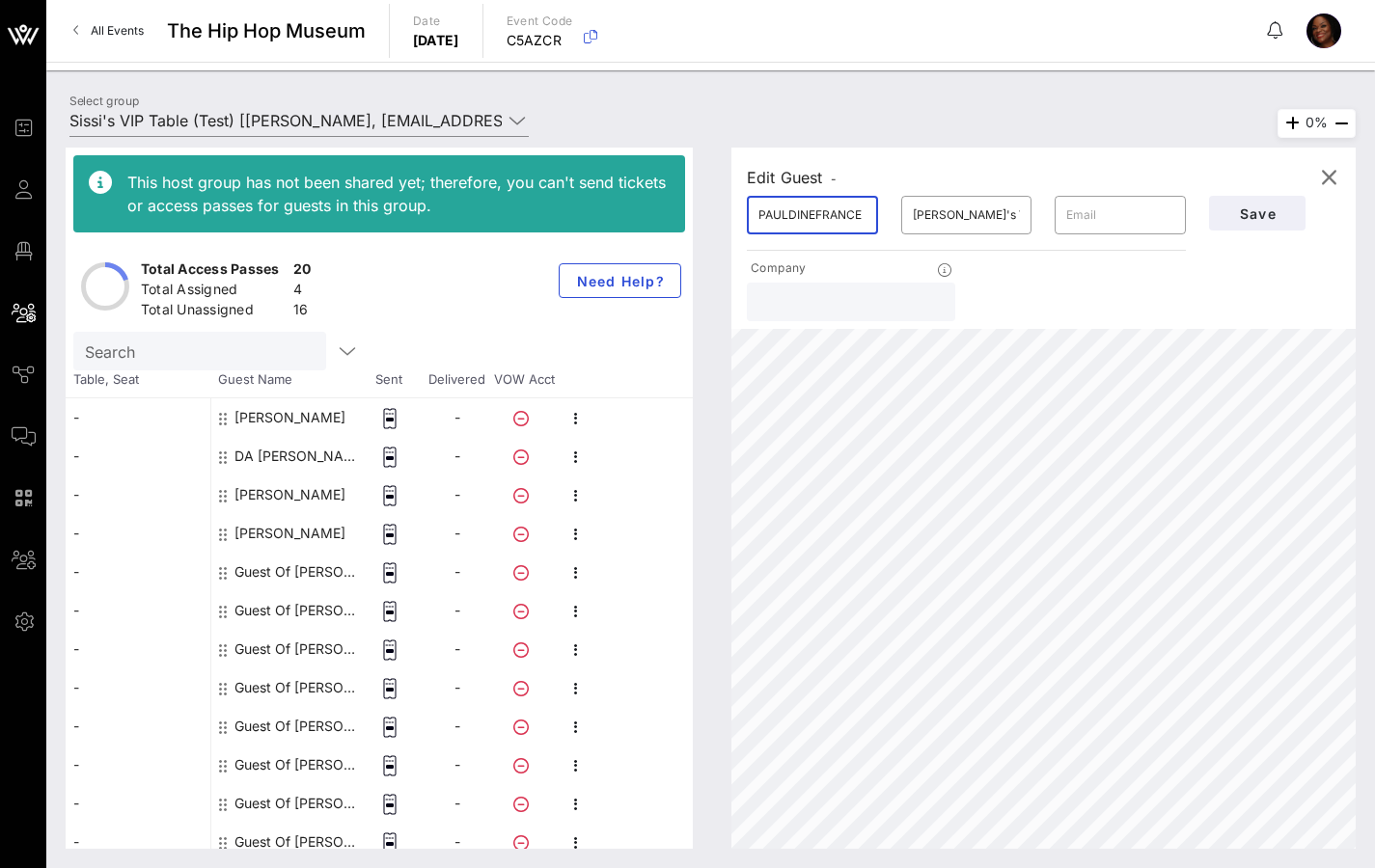
click at [706, 217] on div "This host group has not been shared yet; therefore, you can't send tickets or a…" at bounding box center [710, 498] width 1290 height 701
drag, startPoint x: 857, startPoint y: 206, endPoint x: 871, endPoint y: 213, distance: 15.7
click at [858, 206] on input "PAULDINEFRANCE" at bounding box center [812, 215] width 108 height 31
drag, startPoint x: 871, startPoint y: 213, endPoint x: 748, endPoint y: 215, distance: 123.0
click at [737, 214] on div "​ PAULDINEFRANCE" at bounding box center [812, 215] width 154 height 62
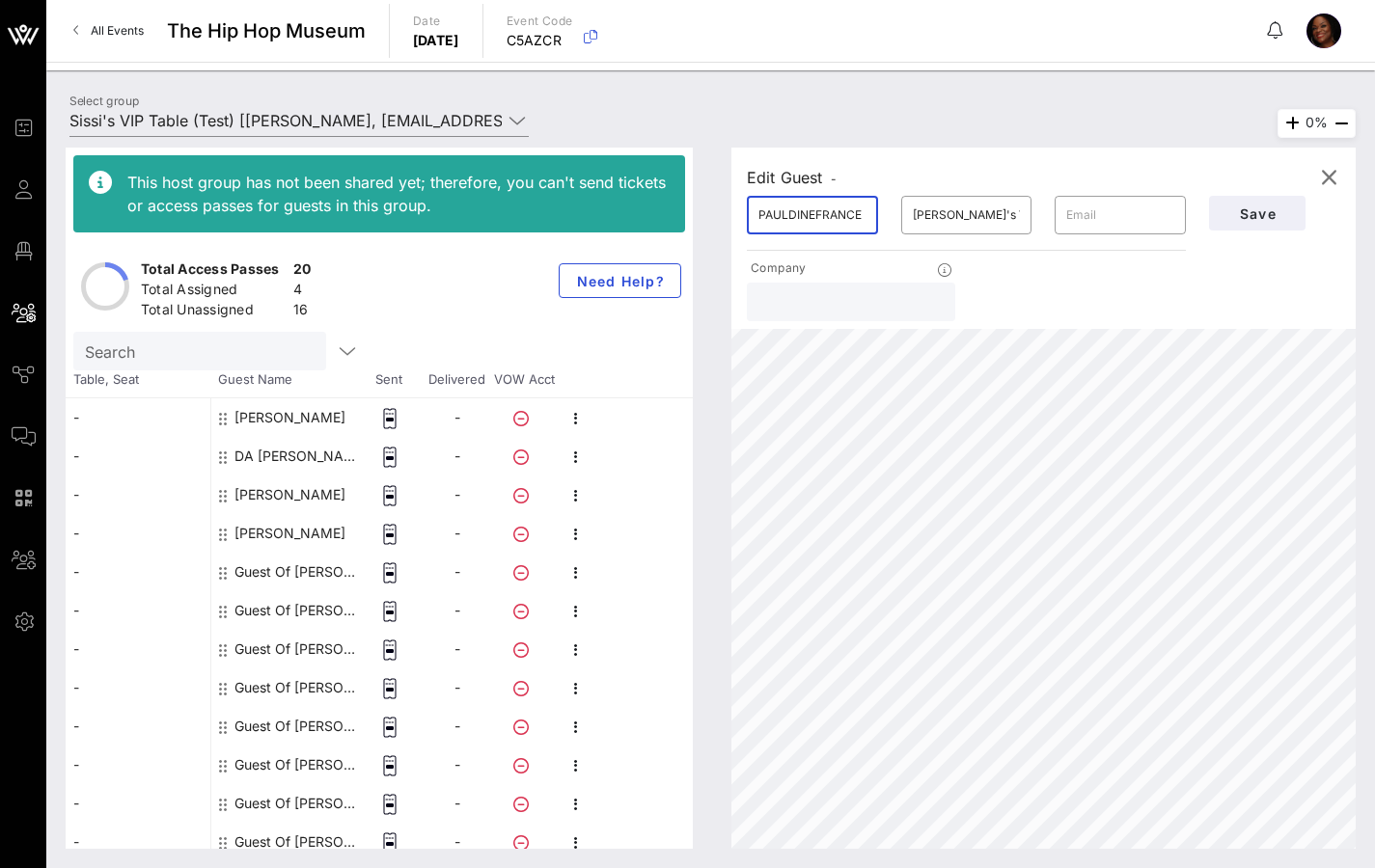
drag, startPoint x: 755, startPoint y: 210, endPoint x: 857, endPoint y: 210, distance: 102.0
click at [857, 210] on div "​ PAULDINEFRANCE" at bounding box center [811, 215] width 131 height 39
drag, startPoint x: 864, startPoint y: 213, endPoint x: 683, endPoint y: 230, distance: 181.8
click at [744, 212] on div "​ PAULDINEFRANCE" at bounding box center [812, 215] width 154 height 62
type input "[PERSON_NAME]"
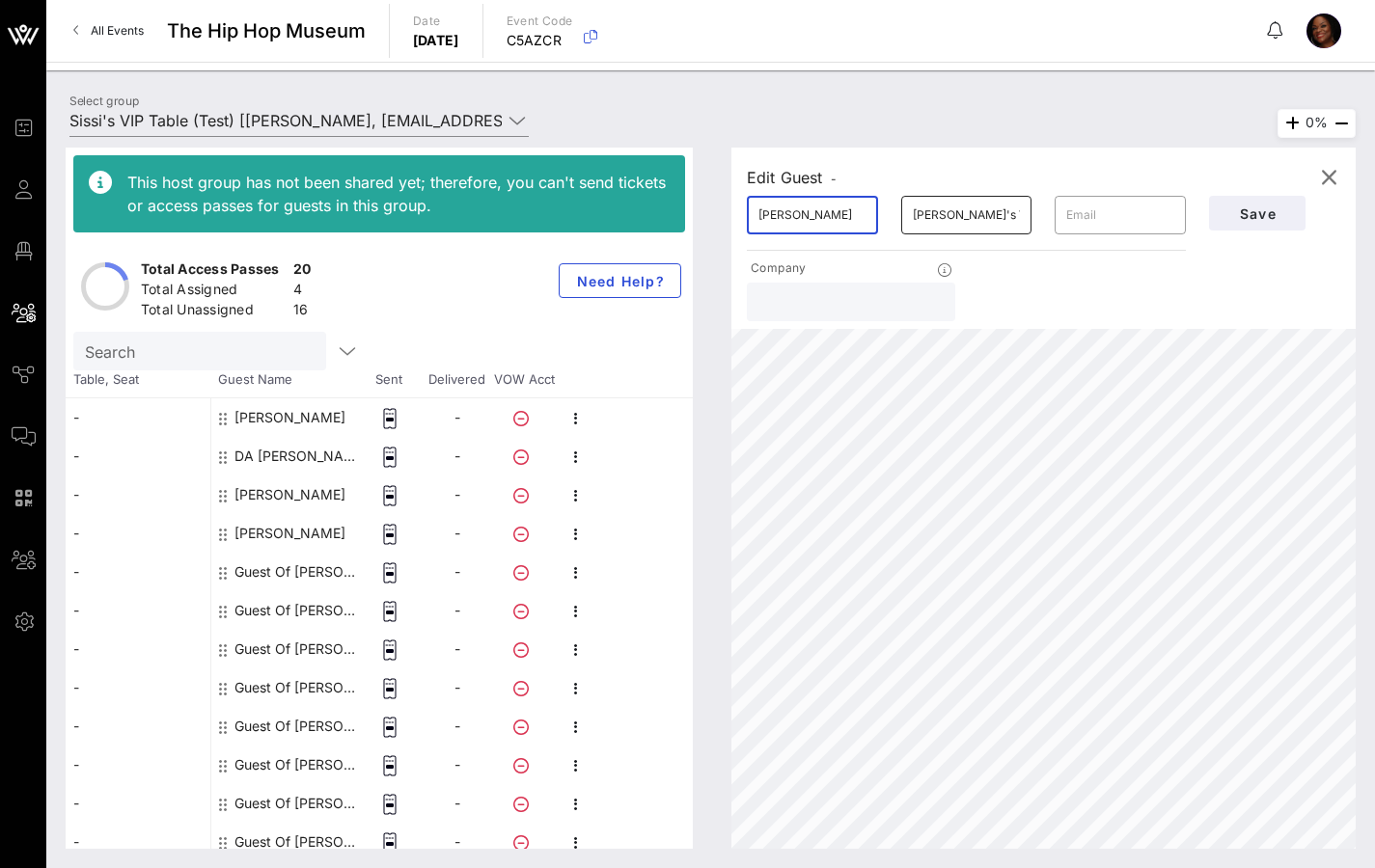
click at [941, 233] on div "[PERSON_NAME]'s VIP Table" at bounding box center [966, 215] width 108 height 39
type input "[GEOGRAPHIC_DATA]"
click at [1273, 206] on span "Save" at bounding box center [1257, 214] width 66 height 16
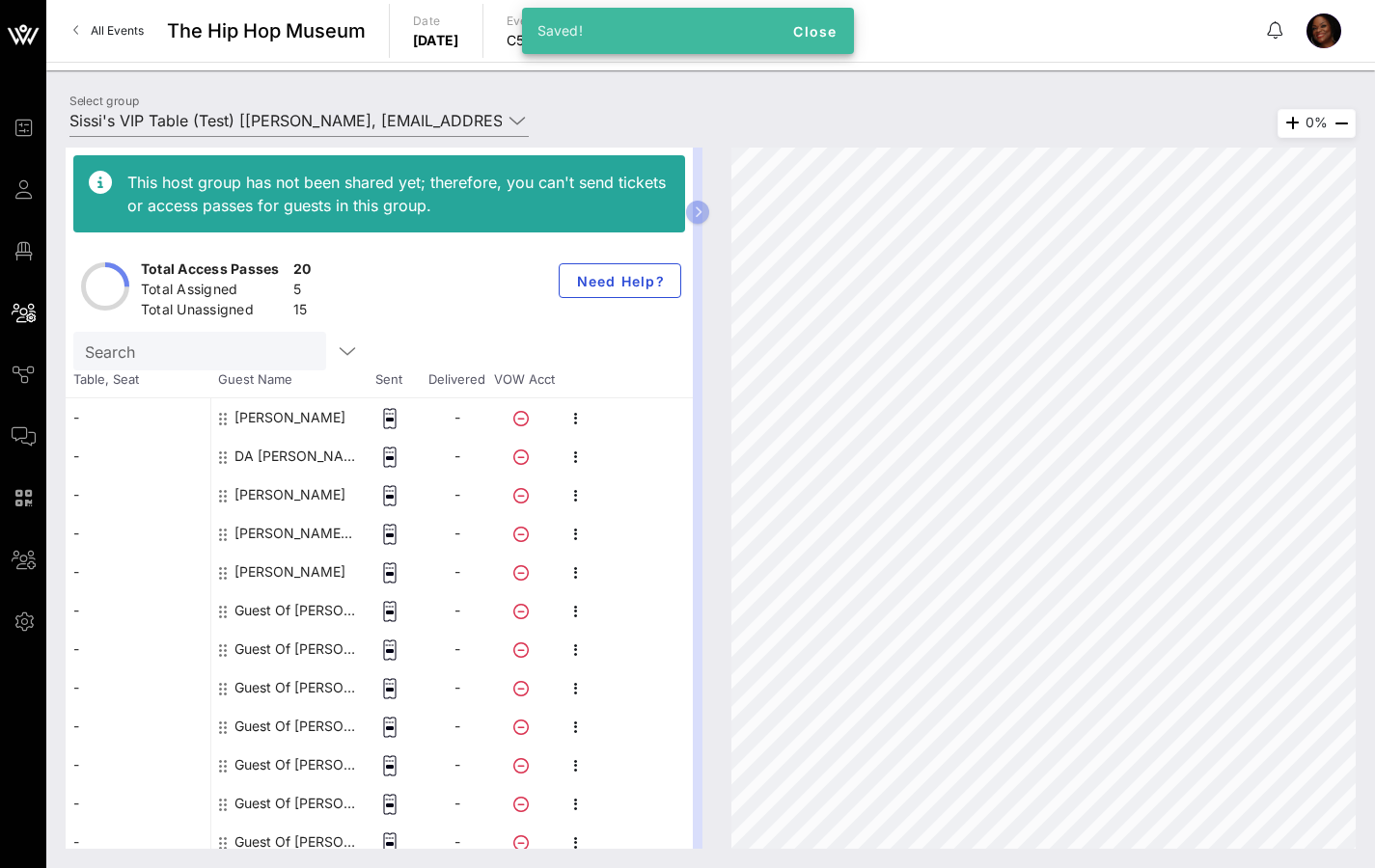
click at [286, 614] on div "Guest Of [PERSON_NAME]'s VIP Table" at bounding box center [296, 610] width 122 height 39
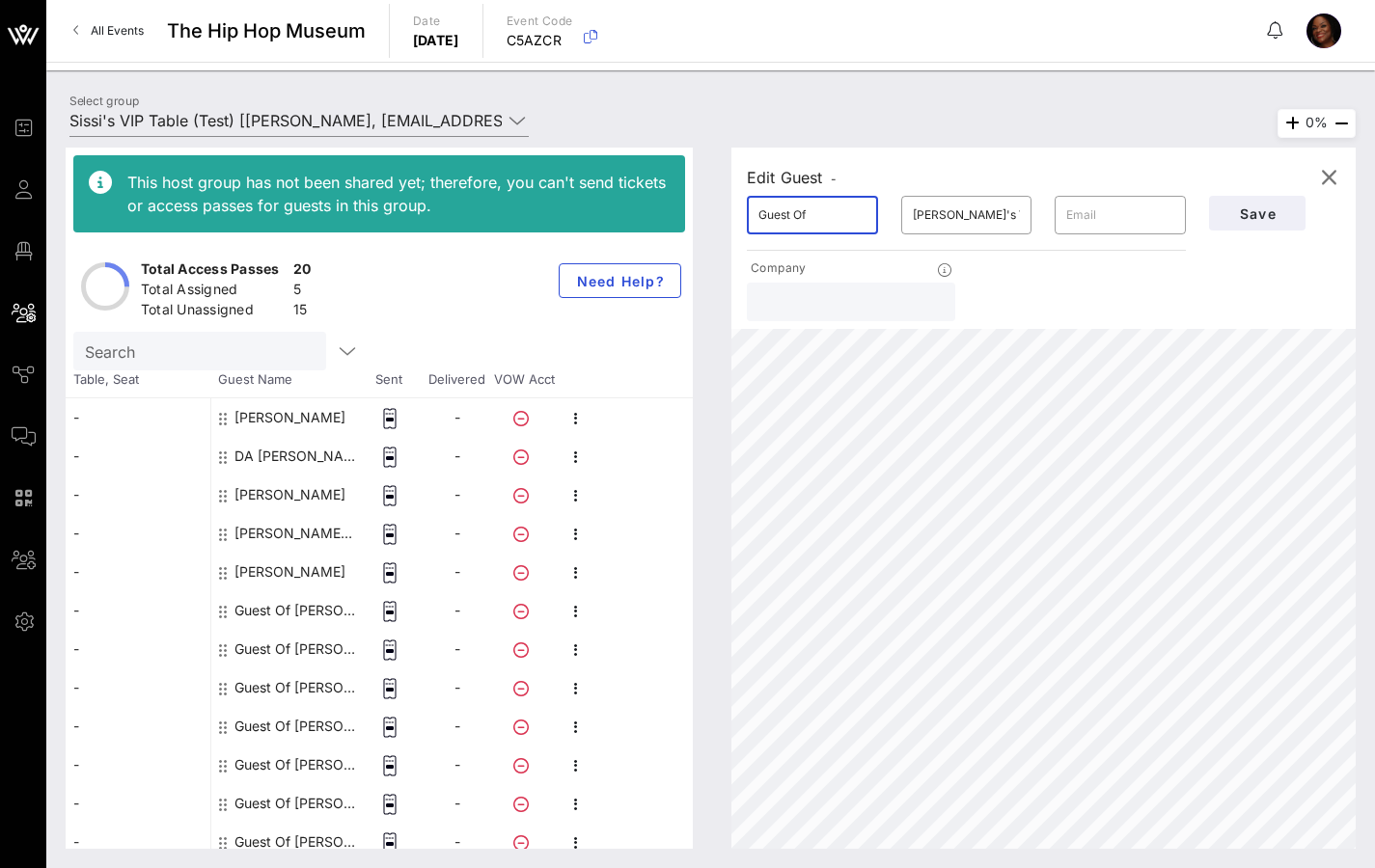
drag, startPoint x: 824, startPoint y: 206, endPoint x: 732, endPoint y: 219, distance: 92.9
click at [732, 219] on div "Edit Guest - ​ Guest Of ​ [PERSON_NAME]'s VIP Table ​ Company Save" at bounding box center [1043, 239] width 625 height 182
type input "[PERSON_NAME]"
drag, startPoint x: 1014, startPoint y: 216, endPoint x: 891, endPoint y: 217, distance: 123.0
click at [891, 217] on div "​ [PERSON_NAME]'s VIP Table" at bounding box center [966, 215] width 154 height 62
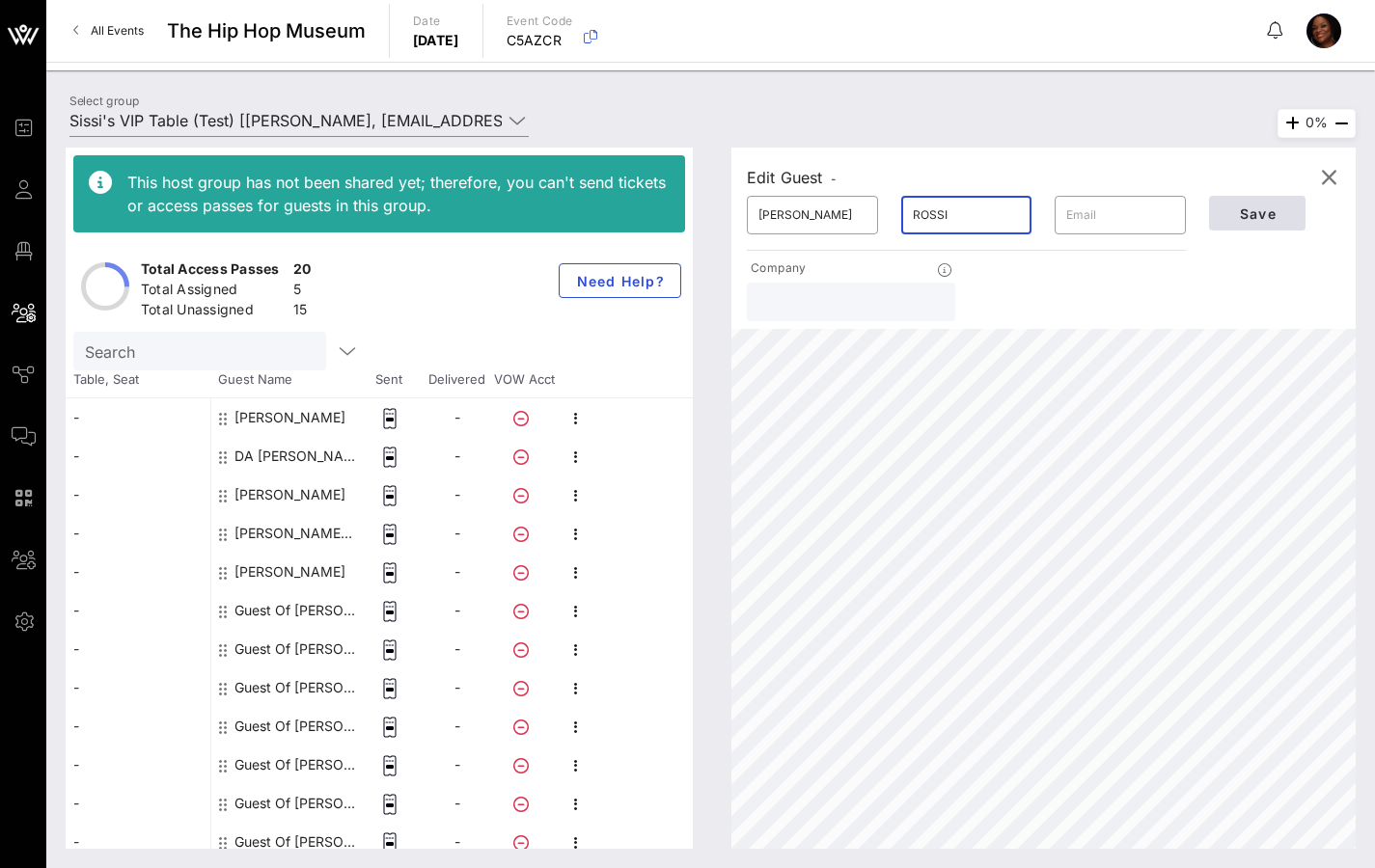
type input "ROSSI"
click at [1284, 212] on span "Save" at bounding box center [1257, 214] width 66 height 16
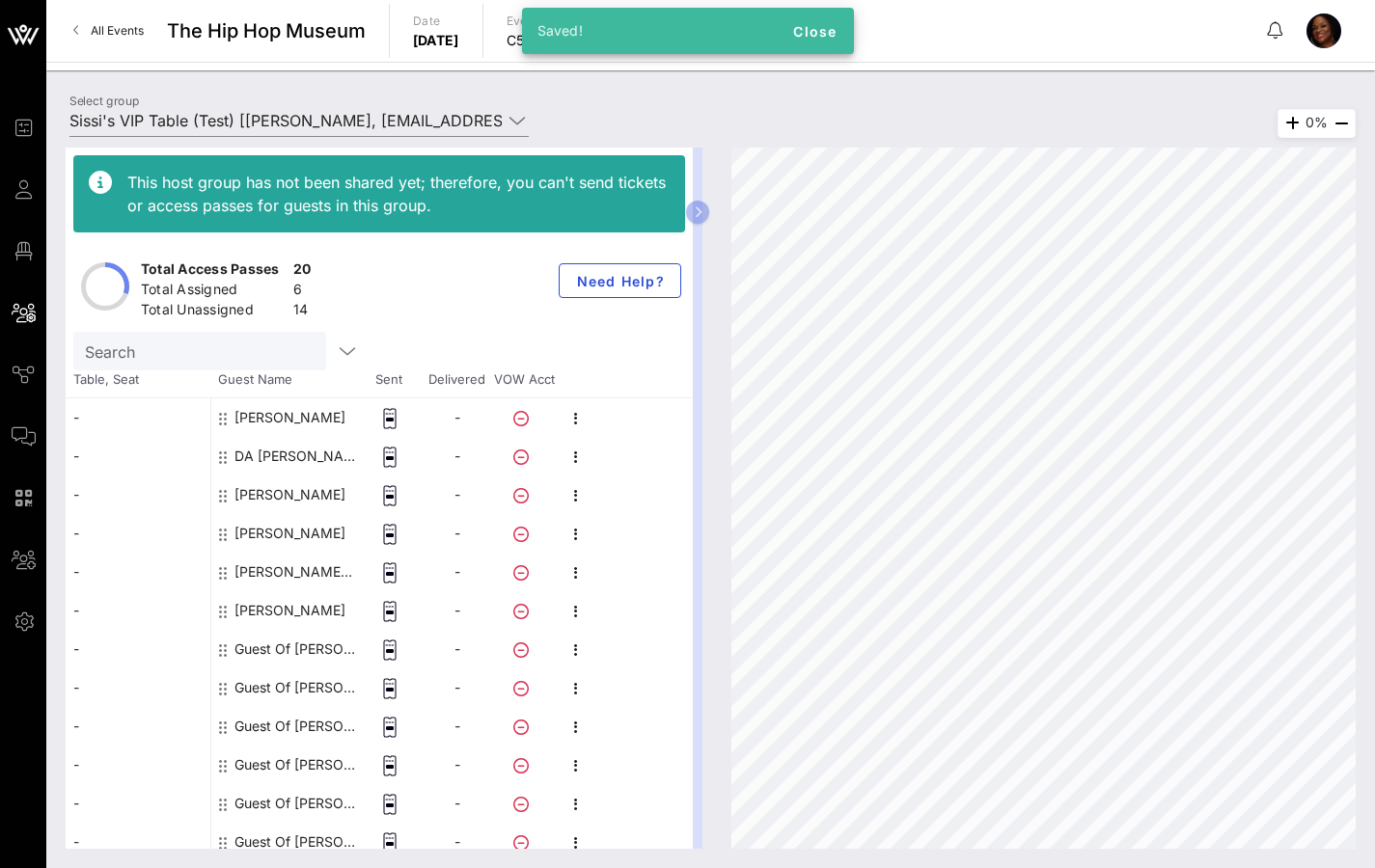
click at [309, 650] on div "Guest Of [PERSON_NAME]'s VIP Table" at bounding box center [296, 649] width 122 height 39
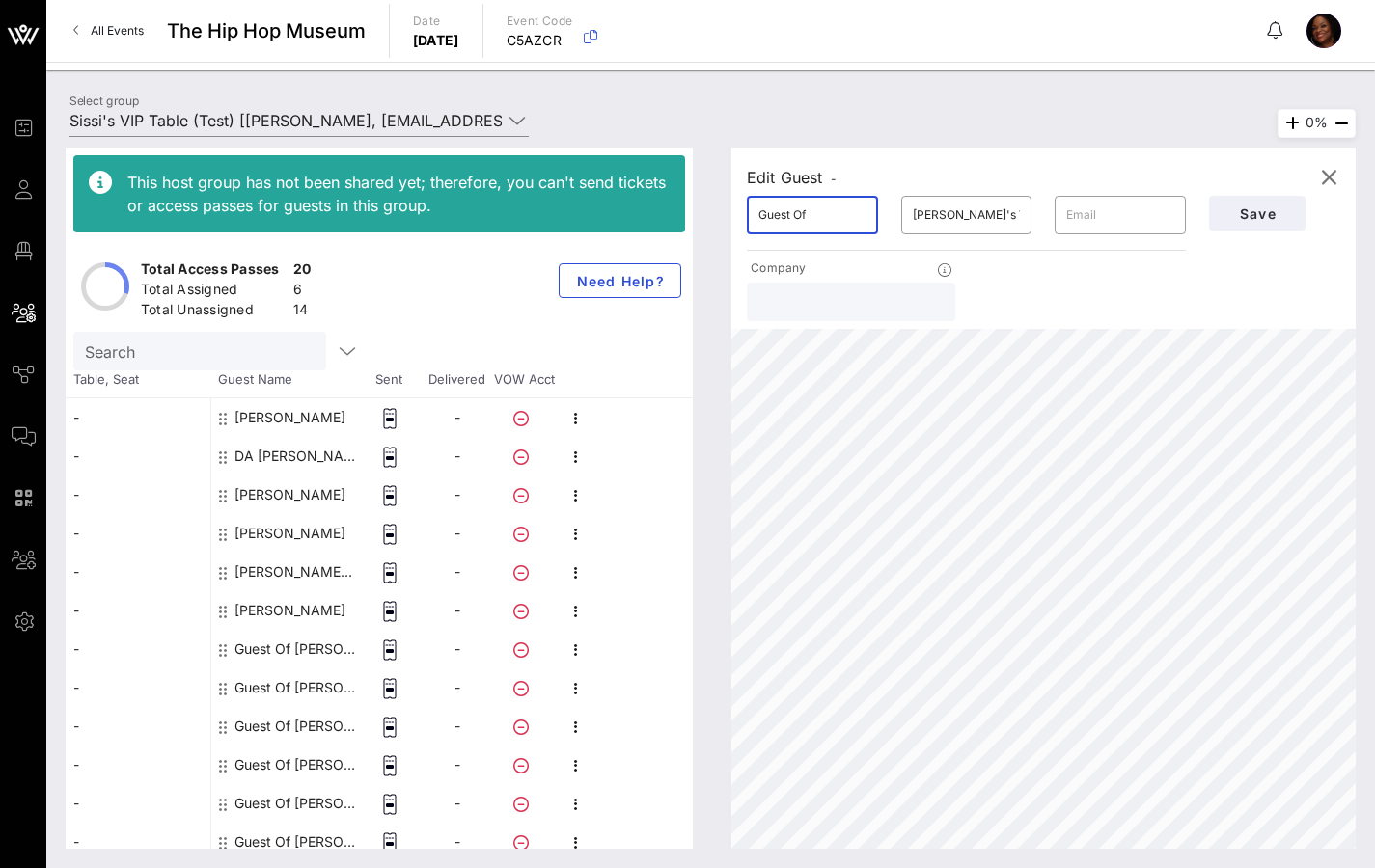
drag, startPoint x: 825, startPoint y: 214, endPoint x: 706, endPoint y: 220, distance: 119.2
click at [710, 218] on div "This host group has not been shared yet; therefore, you can't send tickets or a…" at bounding box center [710, 498] width 1290 height 701
type input "[PERSON_NAME]"
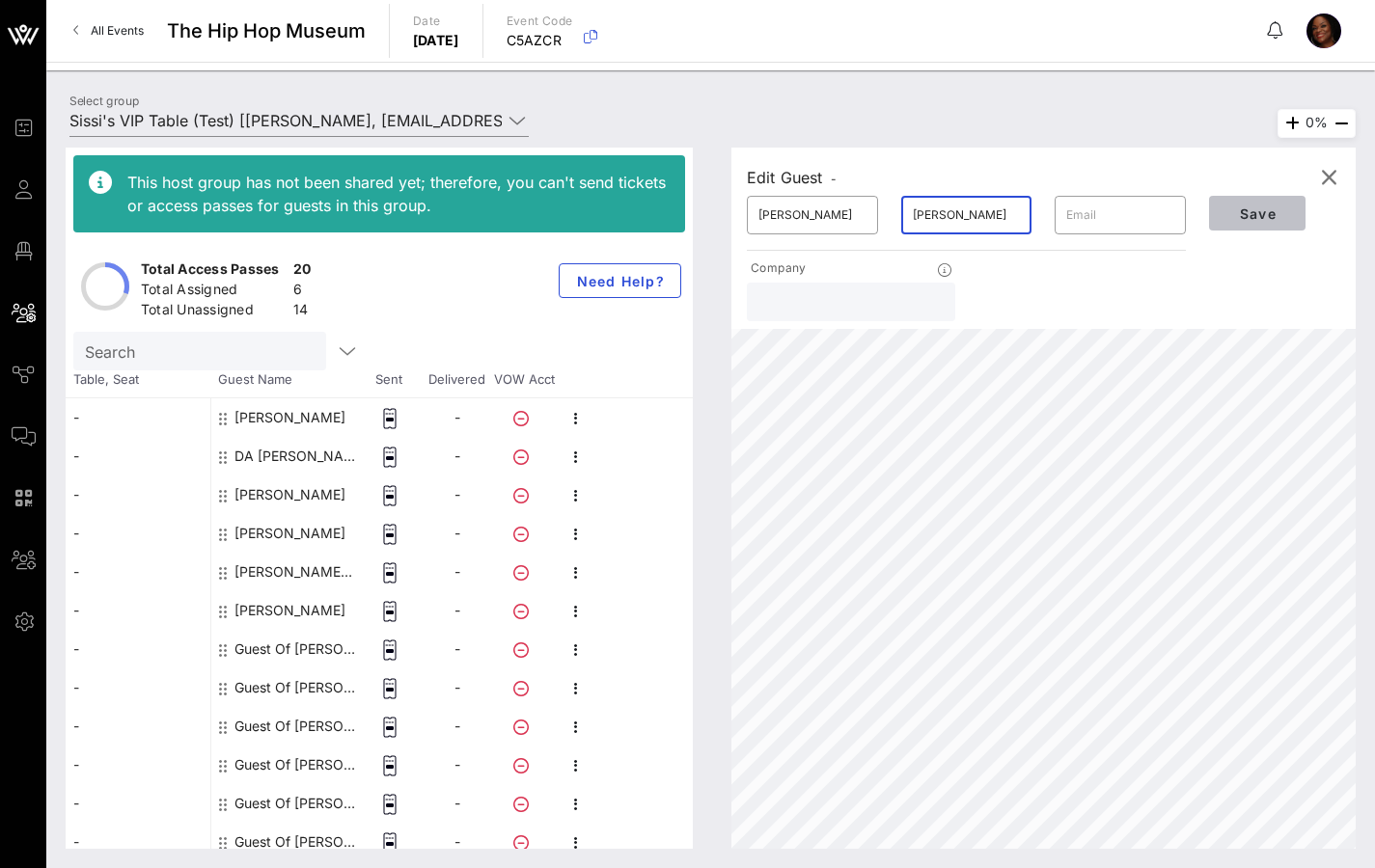
click at [1247, 208] on span "Save" at bounding box center [1257, 214] width 66 height 16
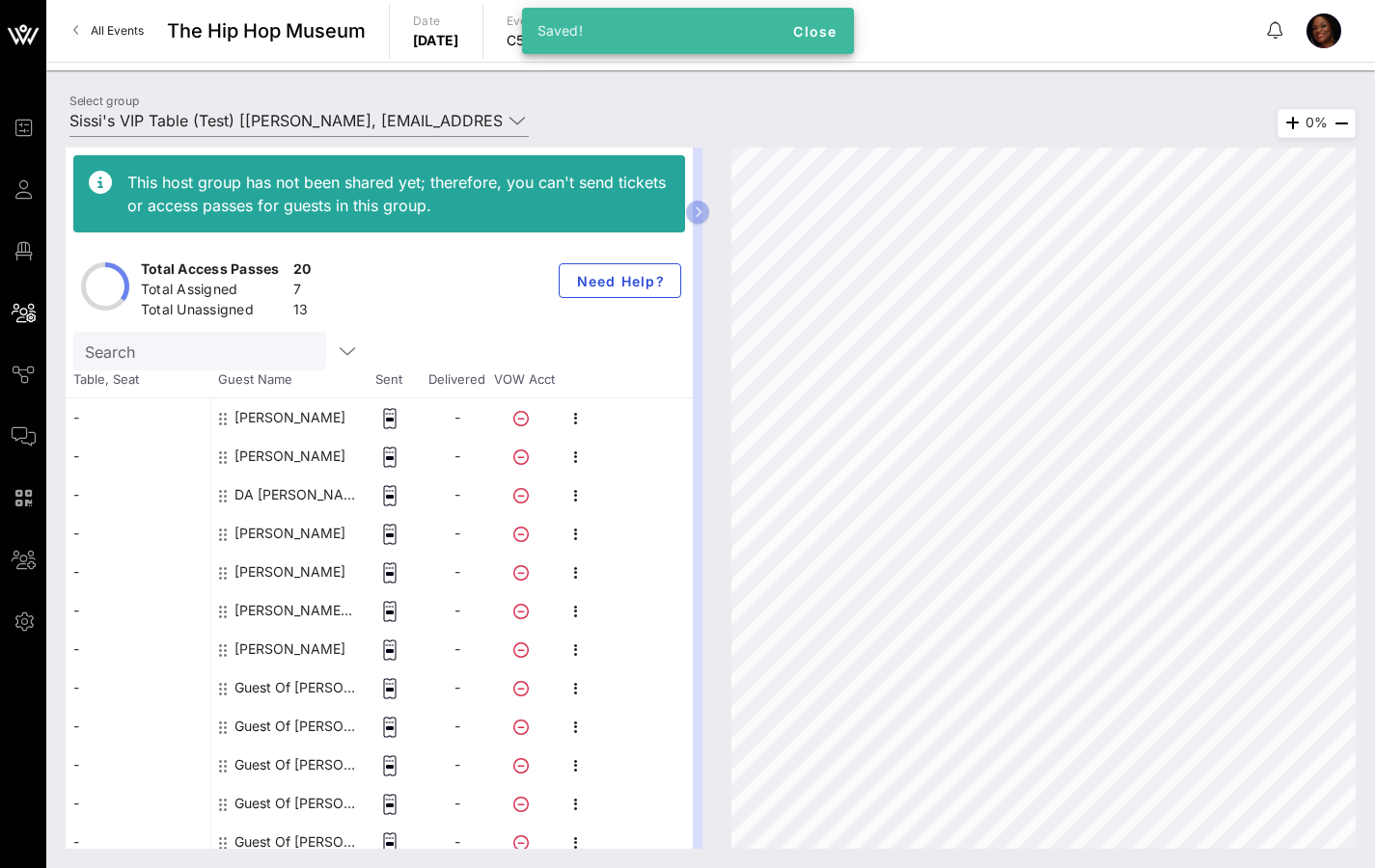
click at [306, 679] on div "Guest Of [PERSON_NAME]'s VIP Table" at bounding box center [296, 687] width 122 height 39
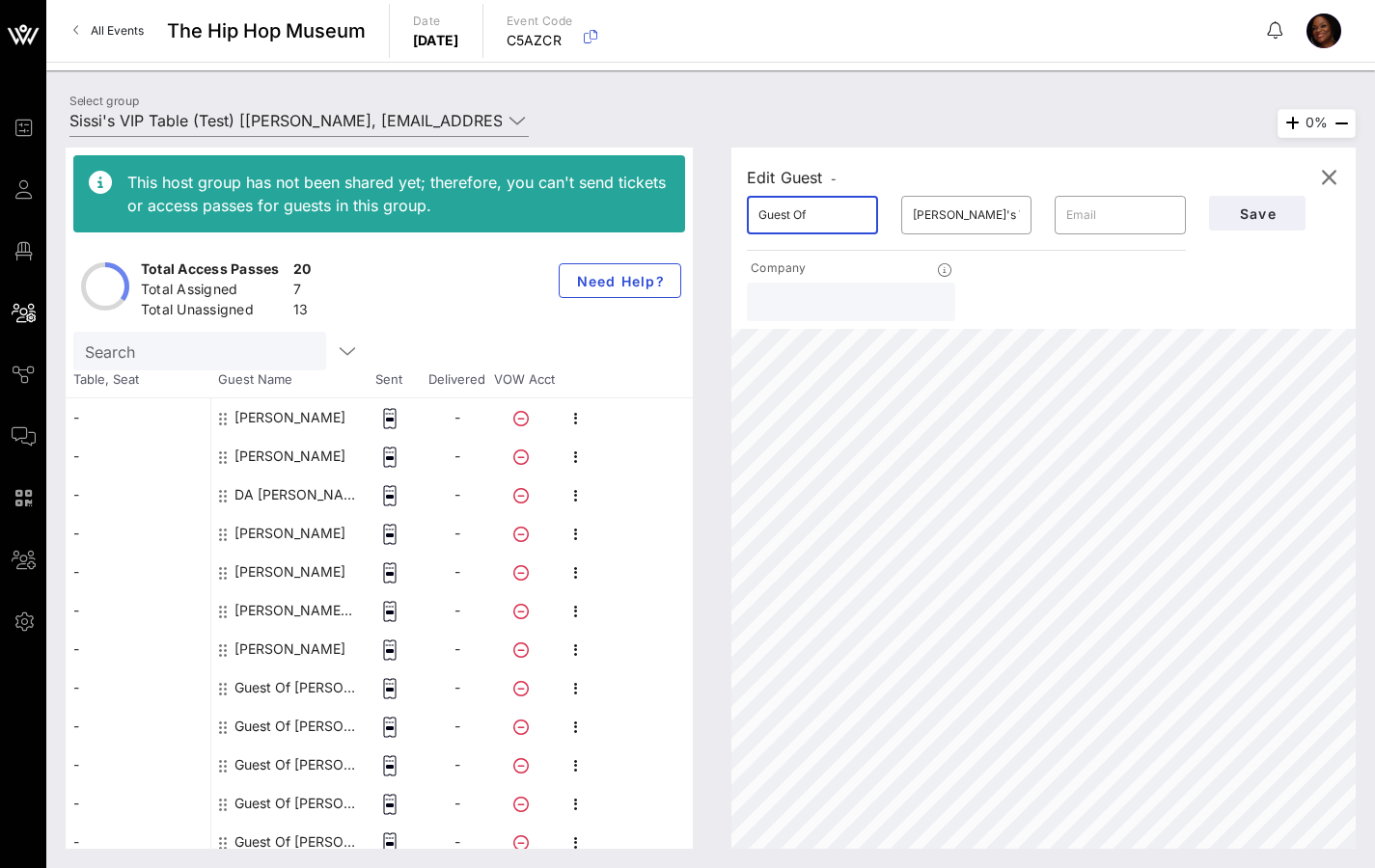
drag, startPoint x: 815, startPoint y: 211, endPoint x: 746, endPoint y: 216, distance: 69.2
click at [746, 216] on div "​ Guest Of" at bounding box center [811, 215] width 131 height 39
drag, startPoint x: 1023, startPoint y: 215, endPoint x: 905, endPoint y: 221, distance: 118.2
type input "[PERSON_NAME]"
click at [905, 221] on div "​ [PERSON_NAME]'s VIP Table" at bounding box center [966, 215] width 131 height 39
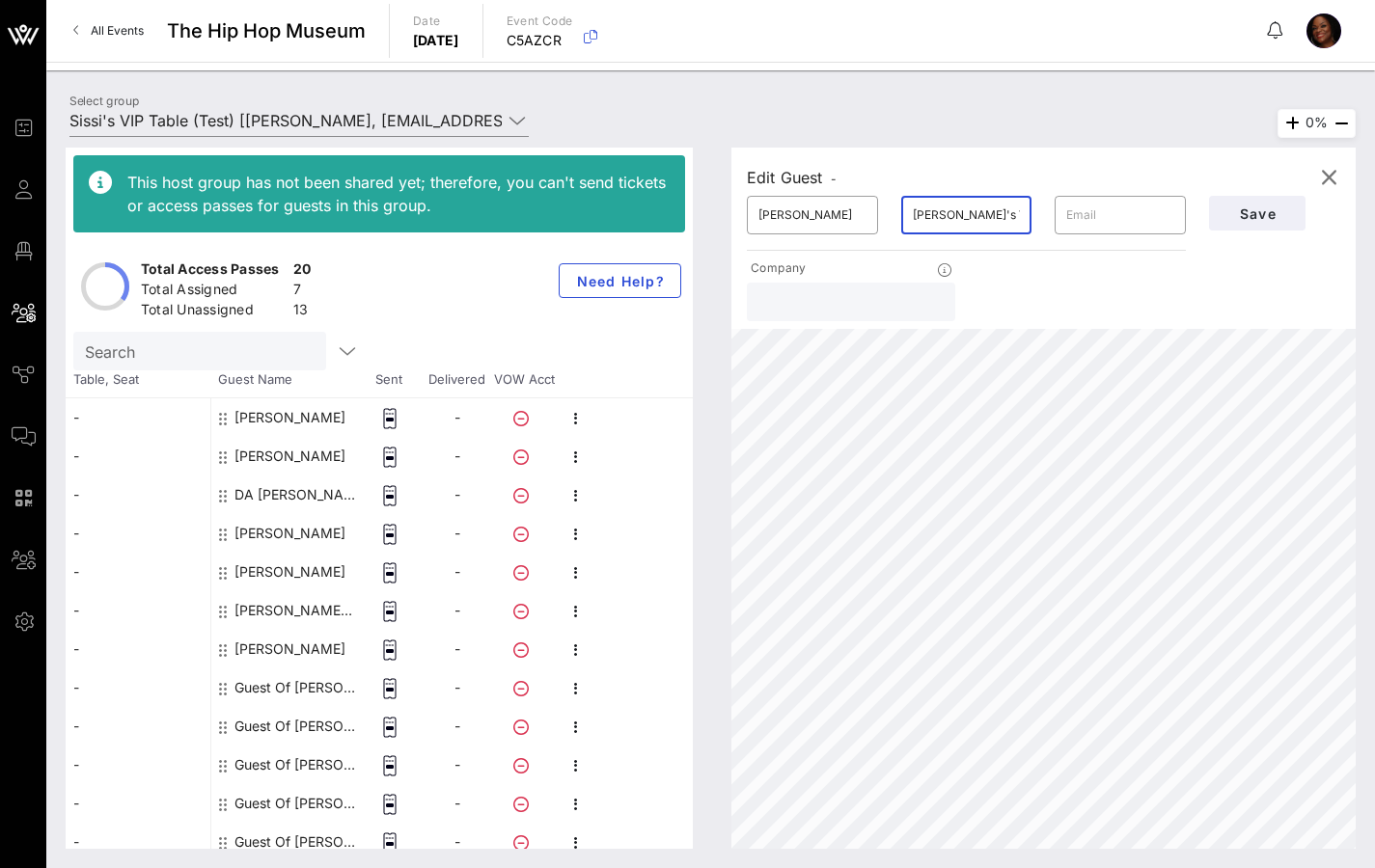
click at [962, 216] on input "[PERSON_NAME]'s VIP Table" at bounding box center [966, 215] width 108 height 31
click at [1004, 214] on input "[PERSON_NAME]'s VIP Table" at bounding box center [966, 215] width 108 height 31
drag, startPoint x: 985, startPoint y: 213, endPoint x: 869, endPoint y: 220, distance: 116.2
click at [869, 220] on div "​ [PERSON_NAME]'s VIP Table ​" at bounding box center [966, 215] width 463 height 62
type input "[PERSON_NAME]"
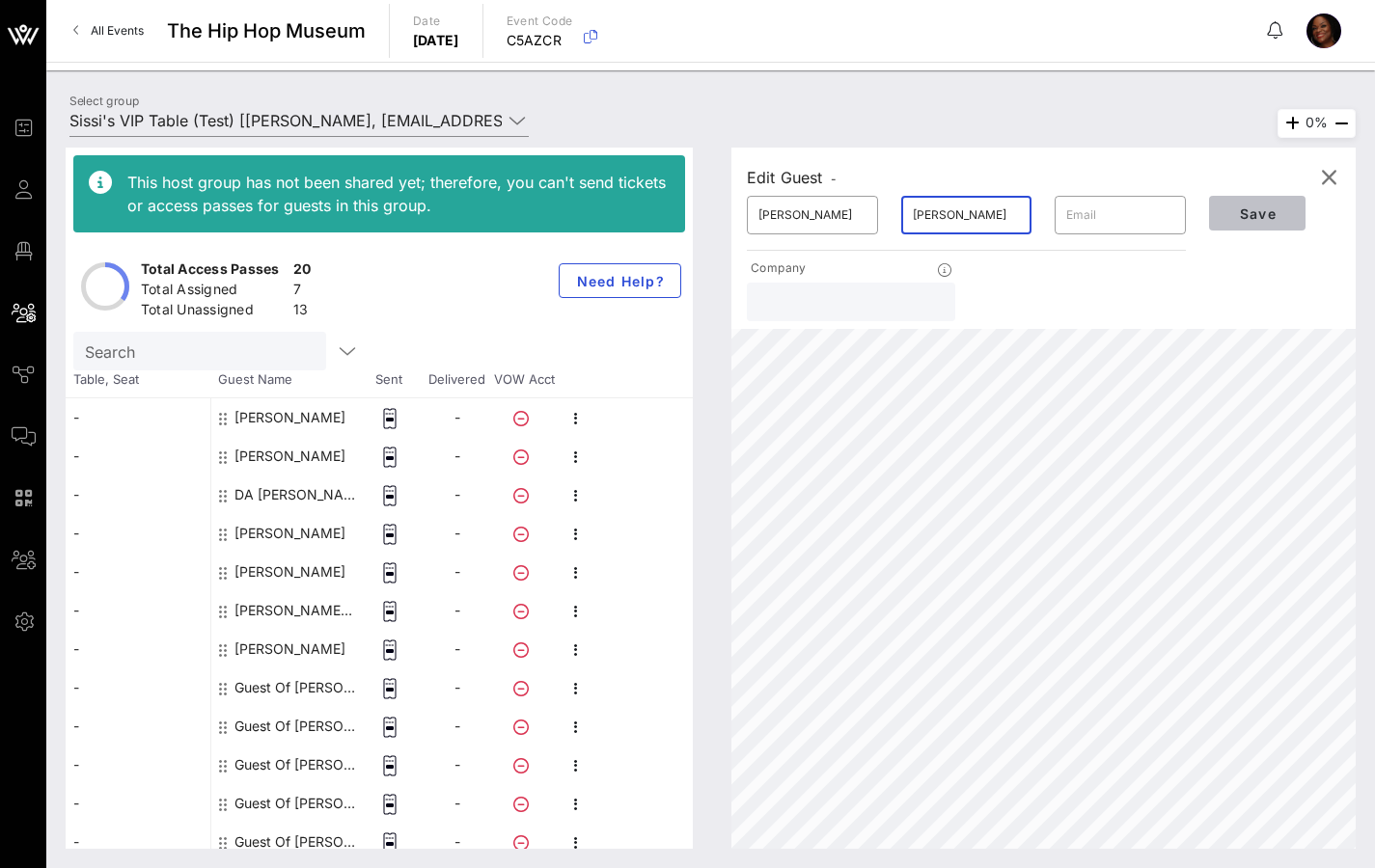
click at [1298, 223] on button "Save" at bounding box center [1257, 213] width 97 height 35
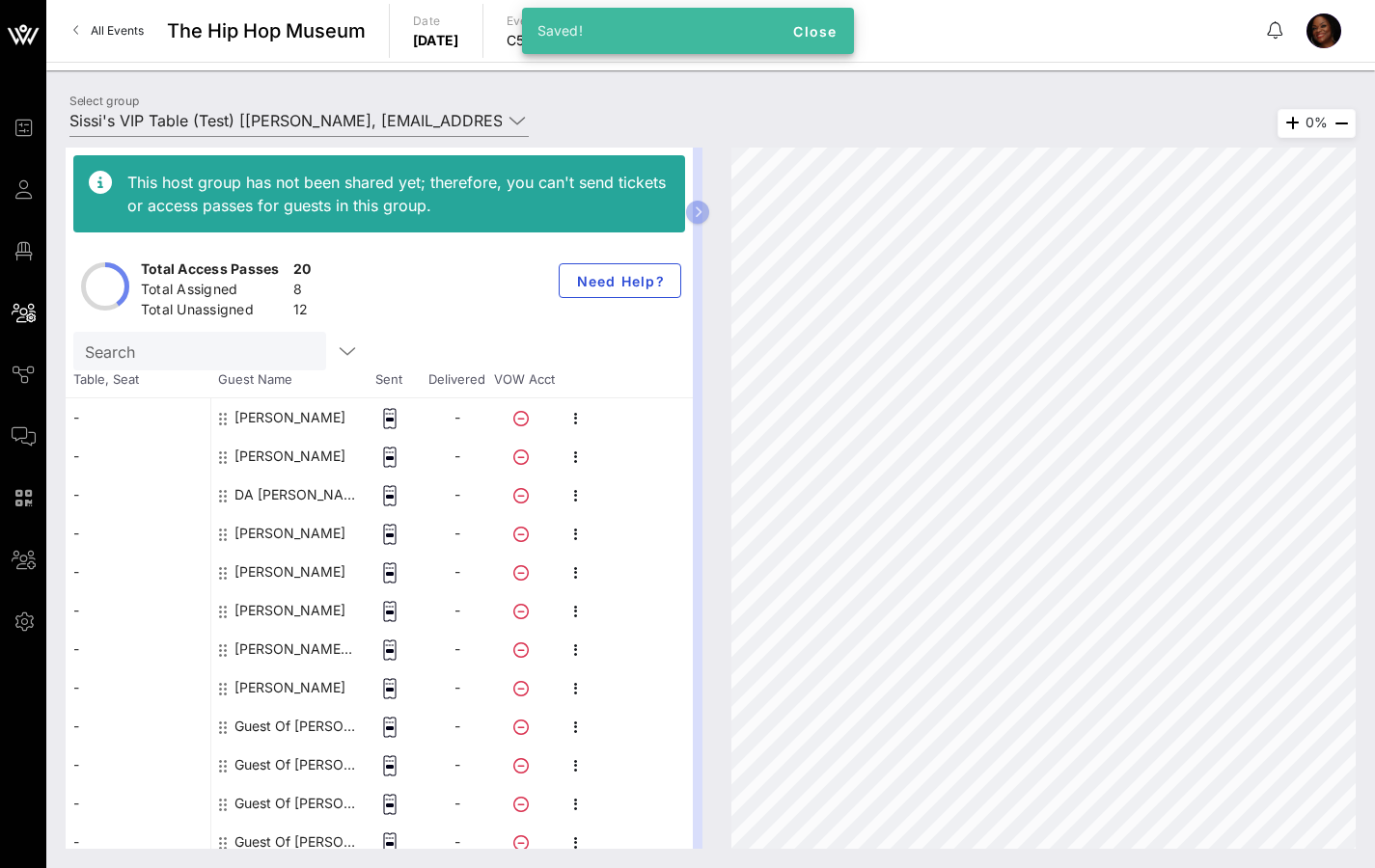
click at [281, 679] on div "Guest Of [PERSON_NAME]'s VIP Table" at bounding box center [296, 726] width 122 height 39
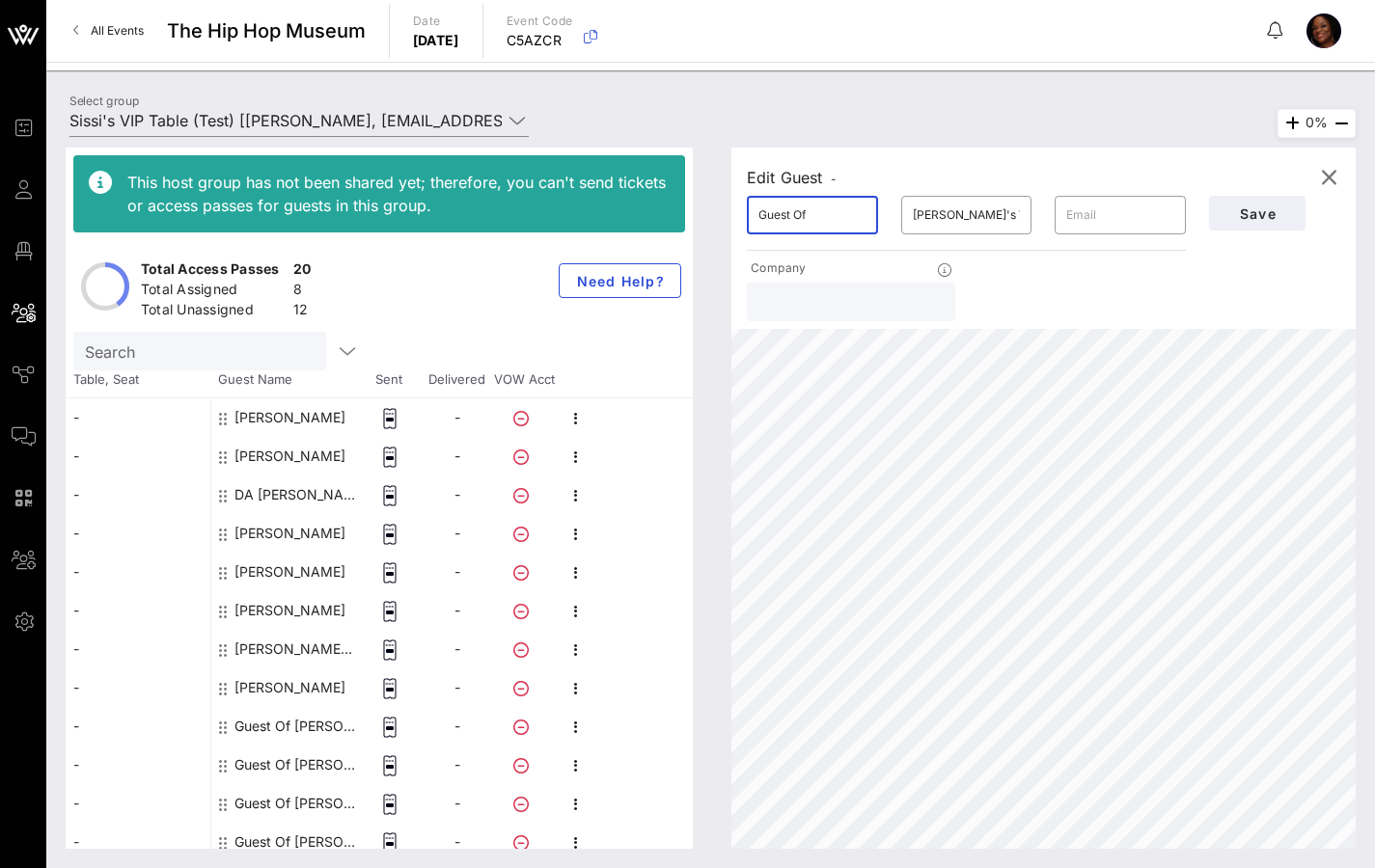
drag, startPoint x: 827, startPoint y: 218, endPoint x: 736, endPoint y: 217, distance: 91.0
click at [736, 217] on div "​ Guest Of" at bounding box center [812, 215] width 154 height 62
type input "[PERSON_NAME]"
click at [1258, 221] on button "Save" at bounding box center [1257, 213] width 97 height 35
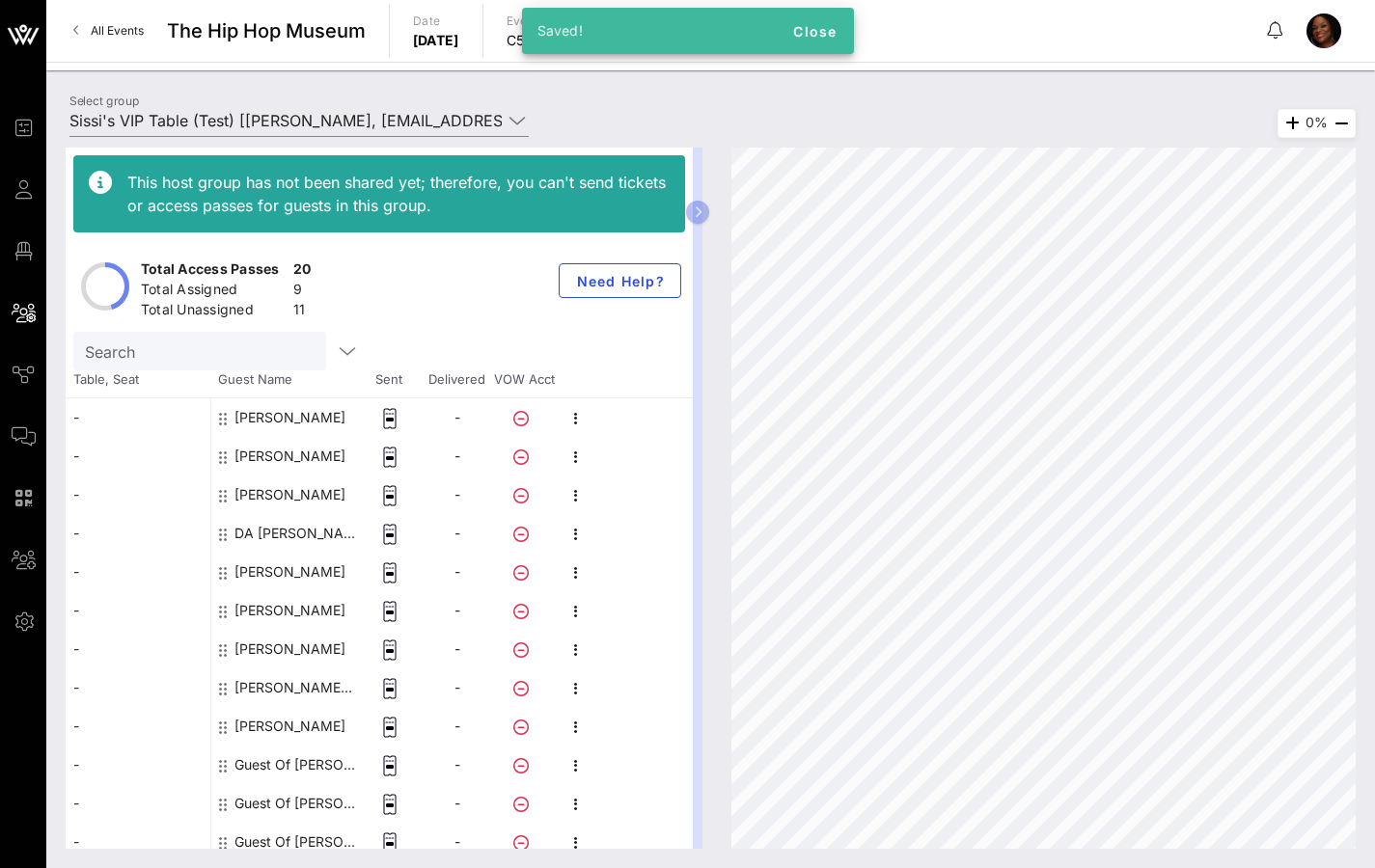
click at [295, 679] on div "[PERSON_NAME]" at bounding box center [290, 726] width 111 height 39
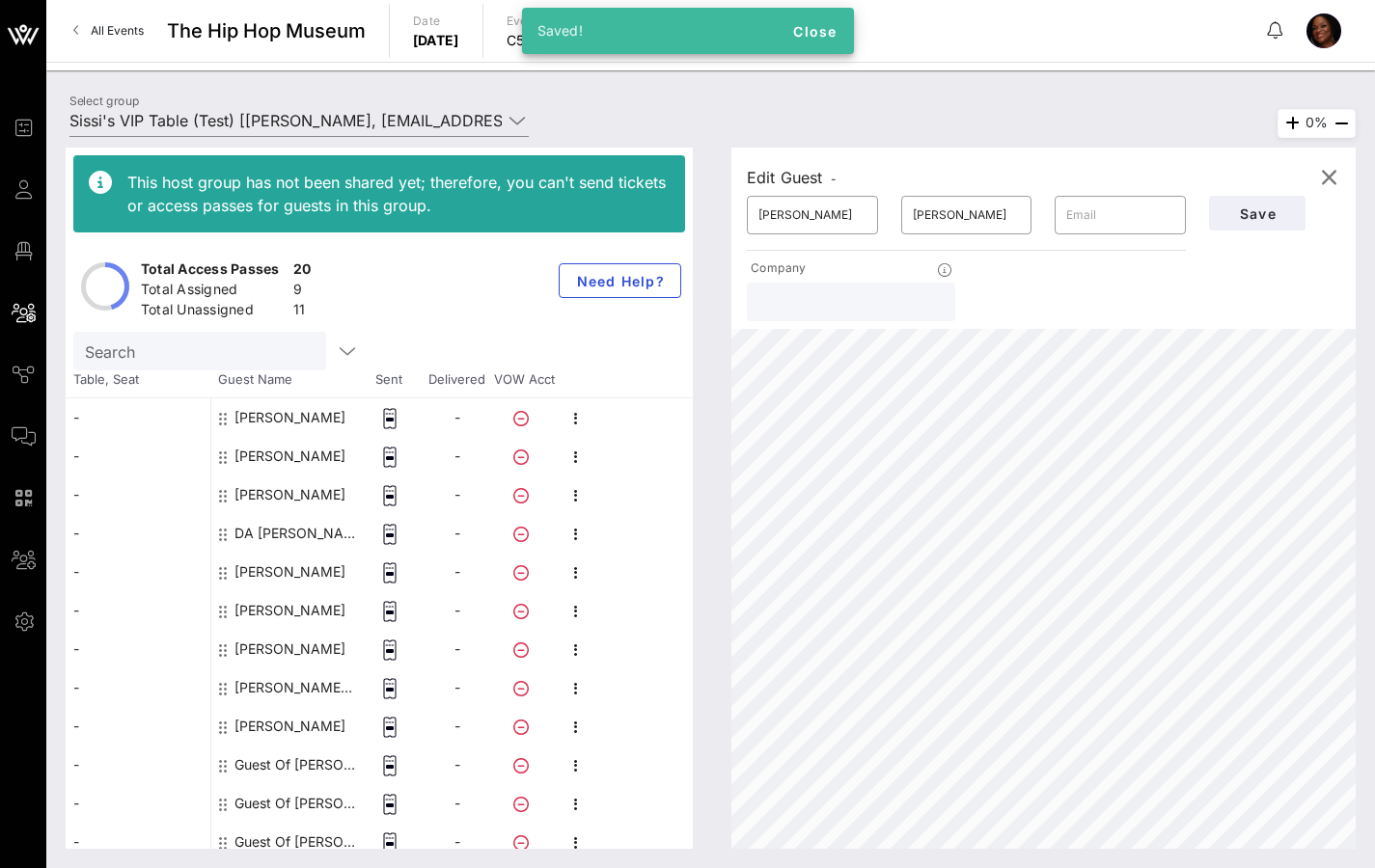
click at [296, 679] on div "Guest Of [PERSON_NAME]'s VIP Table" at bounding box center [296, 764] width 122 height 39
type input "Guest Of"
type input "[PERSON_NAME]'s VIP Table"
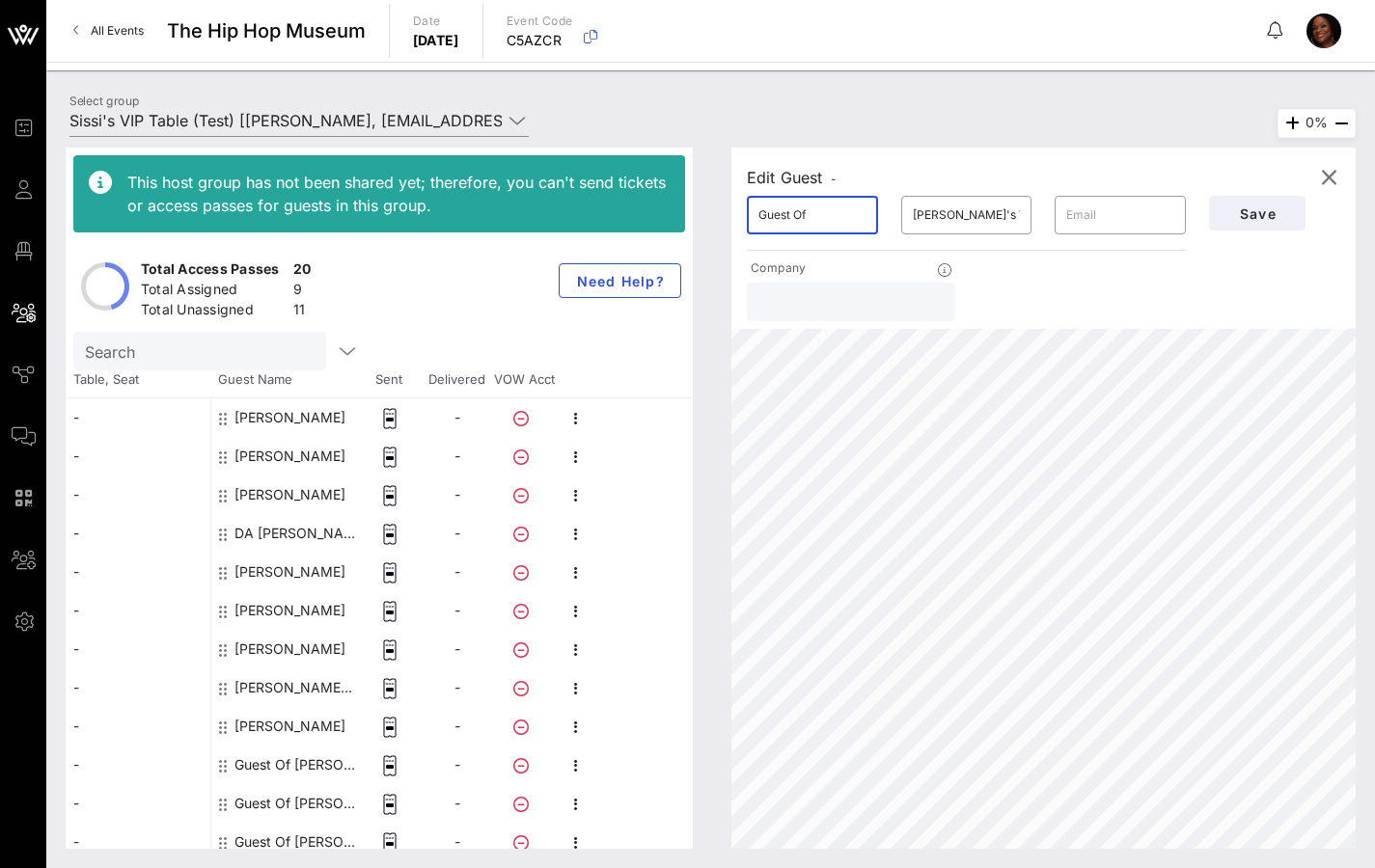
drag, startPoint x: 839, startPoint y: 212, endPoint x: 708, endPoint y: 218, distance: 131.1
click at [708, 218] on div "This host group has not been shared yet; therefore, you can't send tickets or a…" at bounding box center [710, 498] width 1290 height 701
click at [1012, 215] on input "[PERSON_NAME]'s VIP Table" at bounding box center [966, 215] width 108 height 31
drag, startPoint x: 1012, startPoint y: 215, endPoint x: 827, endPoint y: 219, distance: 185.0
click at [875, 211] on div "​ [PERSON_NAME]'s VIP Table ​" at bounding box center [966, 215] width 463 height 62
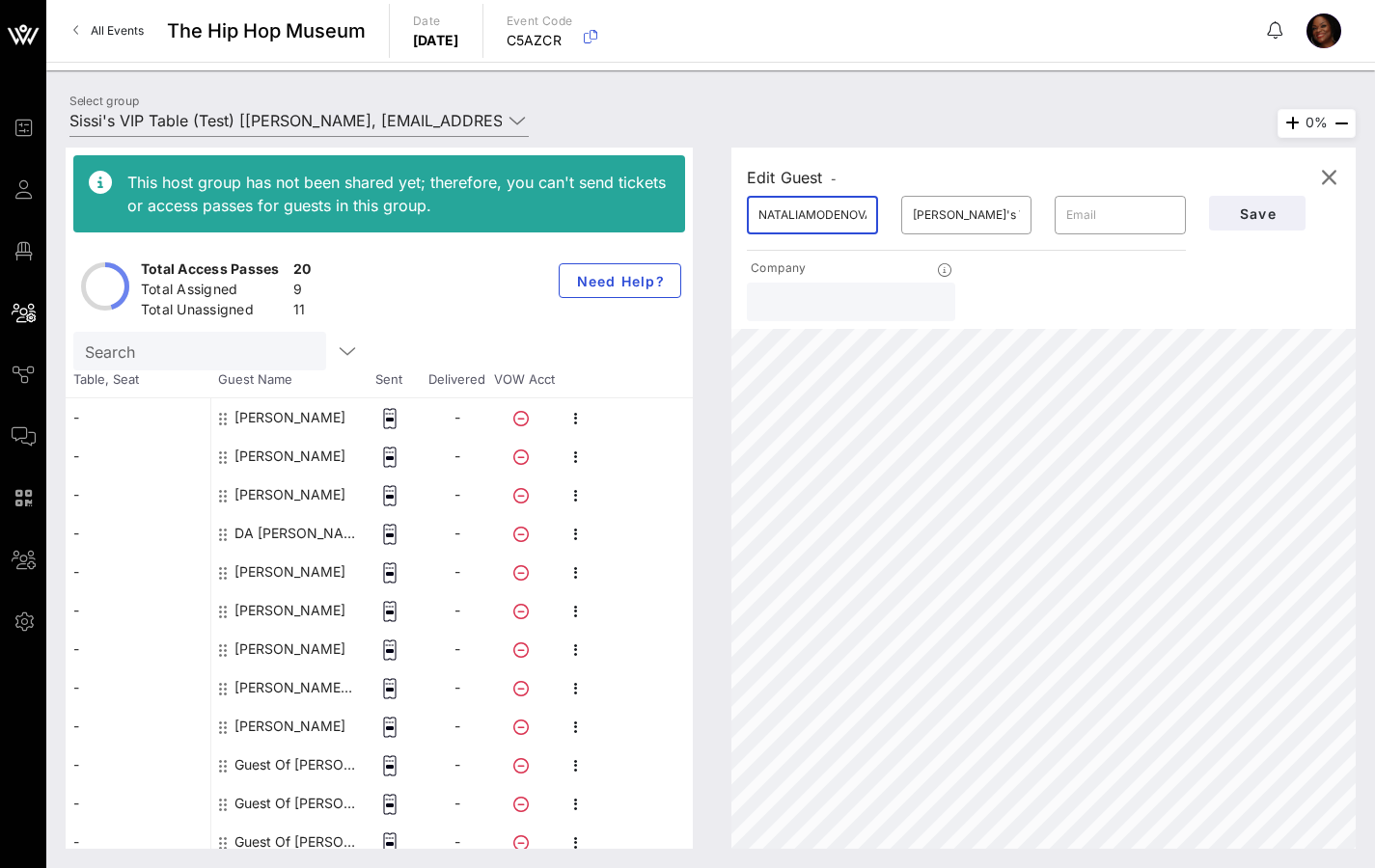
scroll to position [0, 7]
drag, startPoint x: 867, startPoint y: 211, endPoint x: 802, endPoint y: 219, distance: 65.5
click at [804, 220] on div "​ NATALIAMODENOVA" at bounding box center [811, 215] width 131 height 39
drag, startPoint x: 802, startPoint y: 214, endPoint x: 901, endPoint y: 215, distance: 99.0
click at [901, 215] on div "​ NATALIAMODENOVA ​ [PERSON_NAME]'s VIP Table ​" at bounding box center [966, 215] width 463 height 62
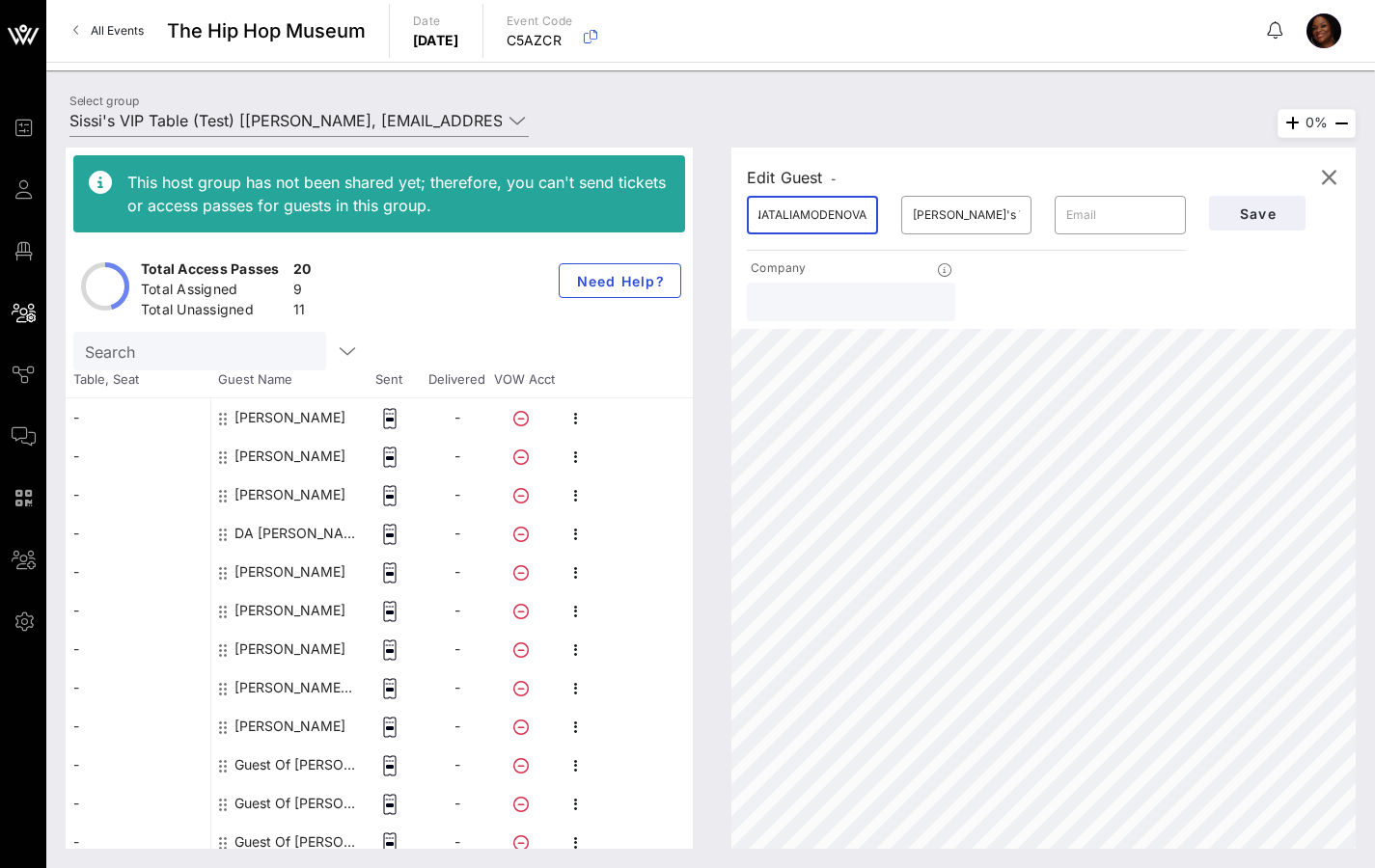
scroll to position [0, 0]
drag, startPoint x: 870, startPoint y: 210, endPoint x: 776, endPoint y: 212, distance: 94.0
click at [734, 212] on div "Edit Guest - ​ NATALIAMODENOVA ​ [PERSON_NAME]'s VIP Table ​ Company Save" at bounding box center [1043, 239] width 625 height 182
drag, startPoint x: 871, startPoint y: 213, endPoint x: 775, endPoint y: 217, distance: 96.1
click at [773, 220] on div "​ NATALIAMODENOVA" at bounding box center [811, 215] width 131 height 39
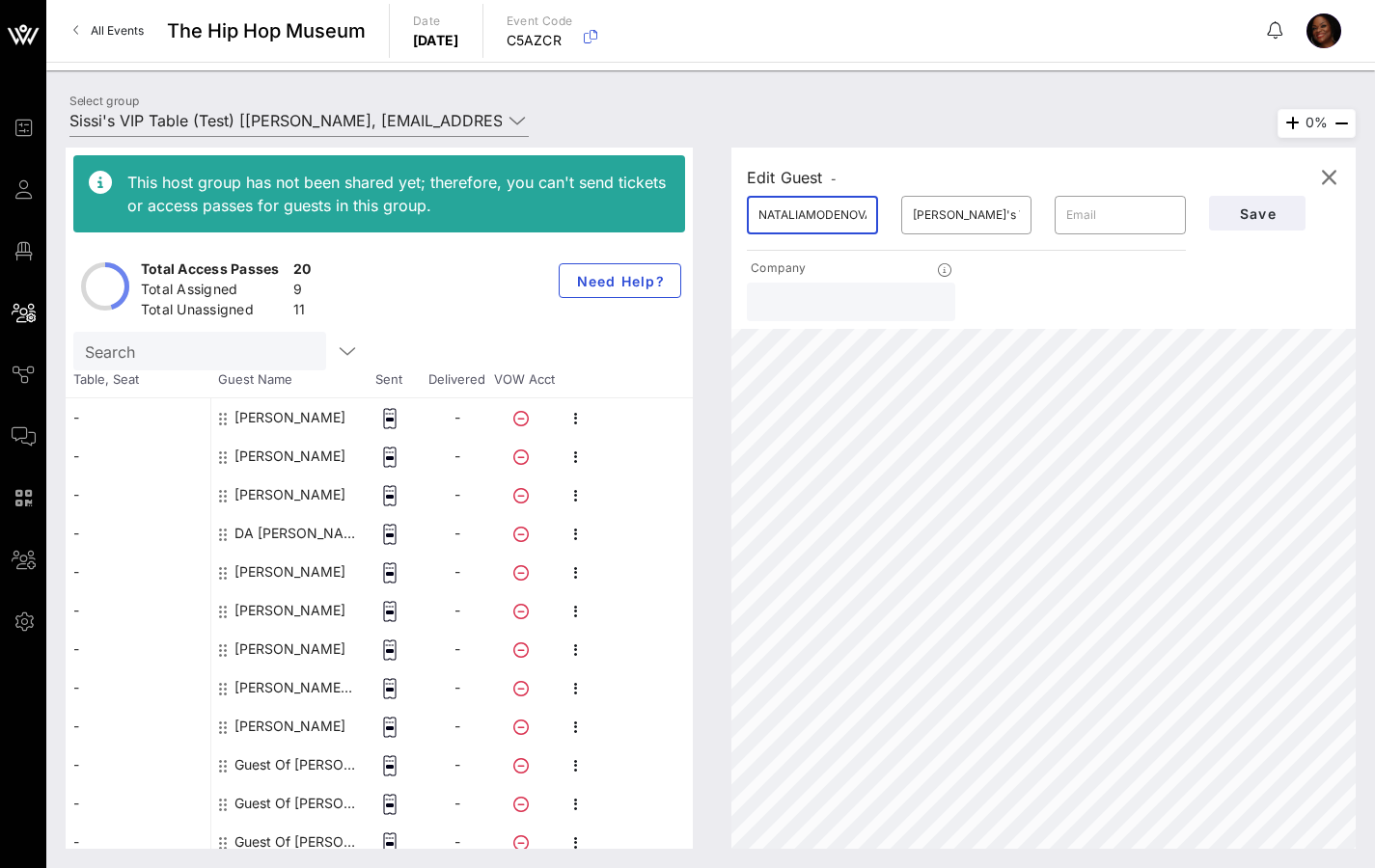
scroll to position [0, 7]
drag, startPoint x: 757, startPoint y: 216, endPoint x: 879, endPoint y: 211, distance: 122.1
click at [879, 211] on div "​ NATALIAMODENOVA" at bounding box center [812, 215] width 154 height 62
type input "[PERSON_NAME]"
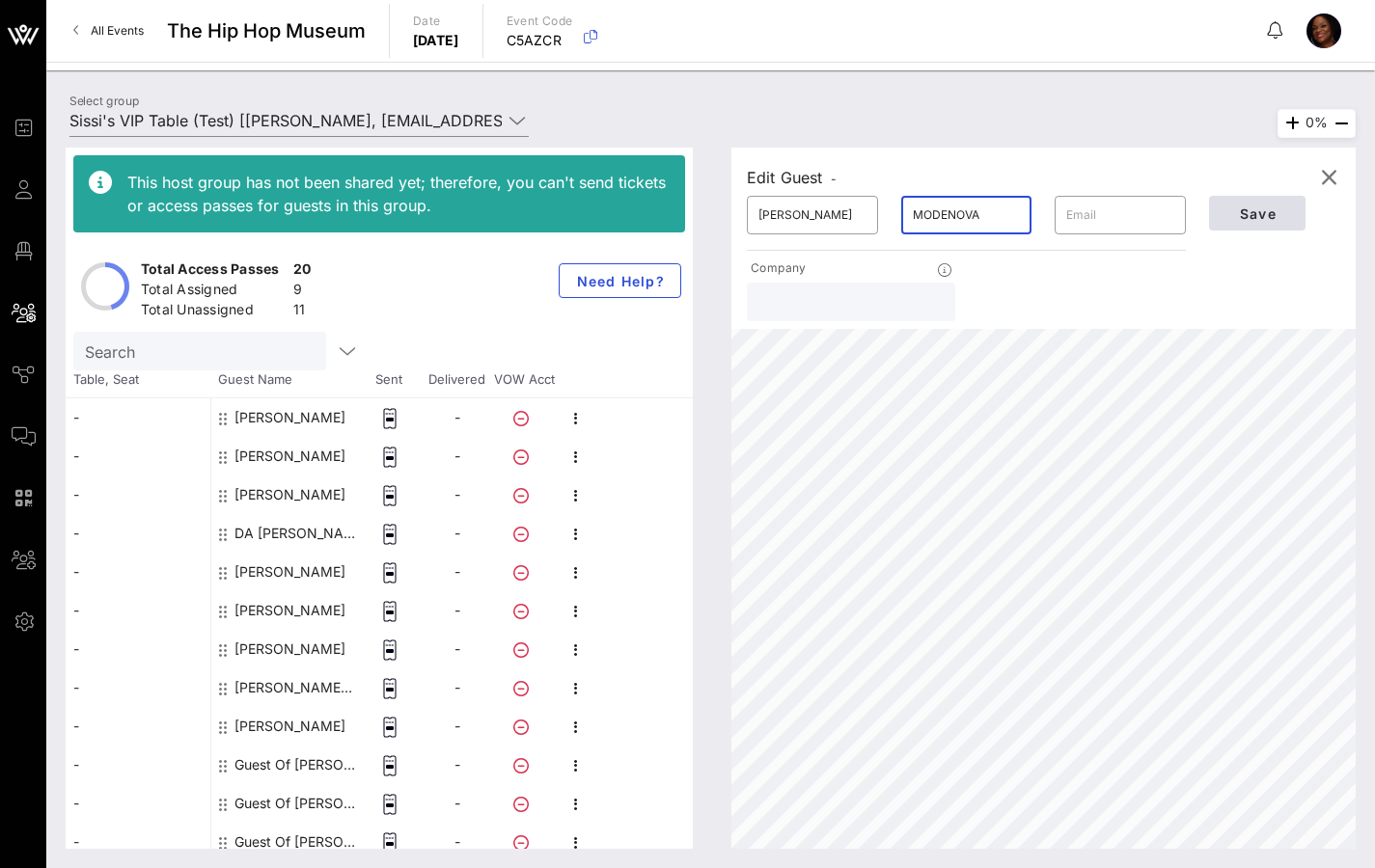
type input "MODENOVA"
click at [1281, 217] on span "Save" at bounding box center [1257, 214] width 66 height 16
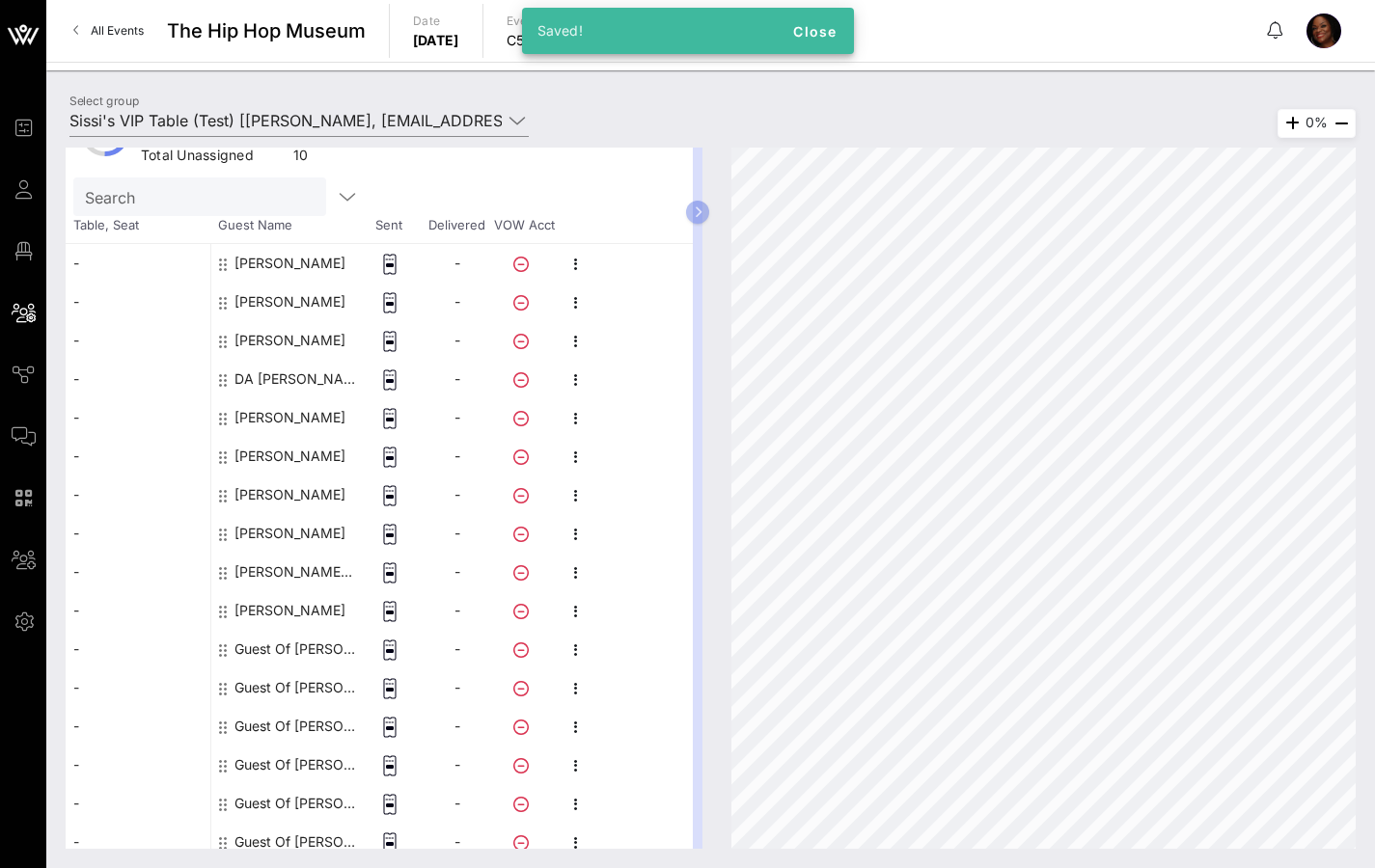
scroll to position [321, 0]
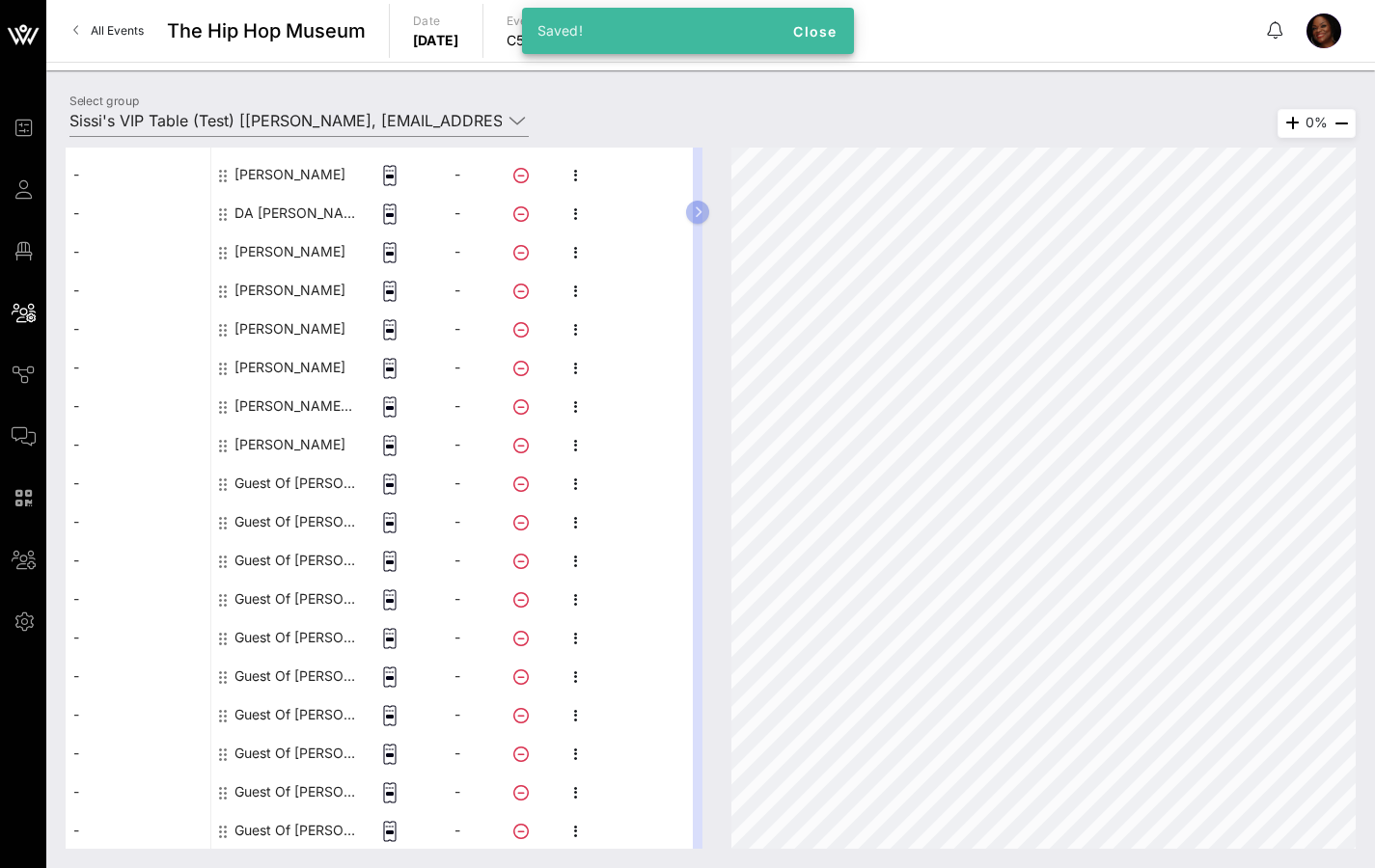
click at [275, 477] on div "Guest Of [PERSON_NAME]'s VIP Table" at bounding box center [296, 482] width 122 height 39
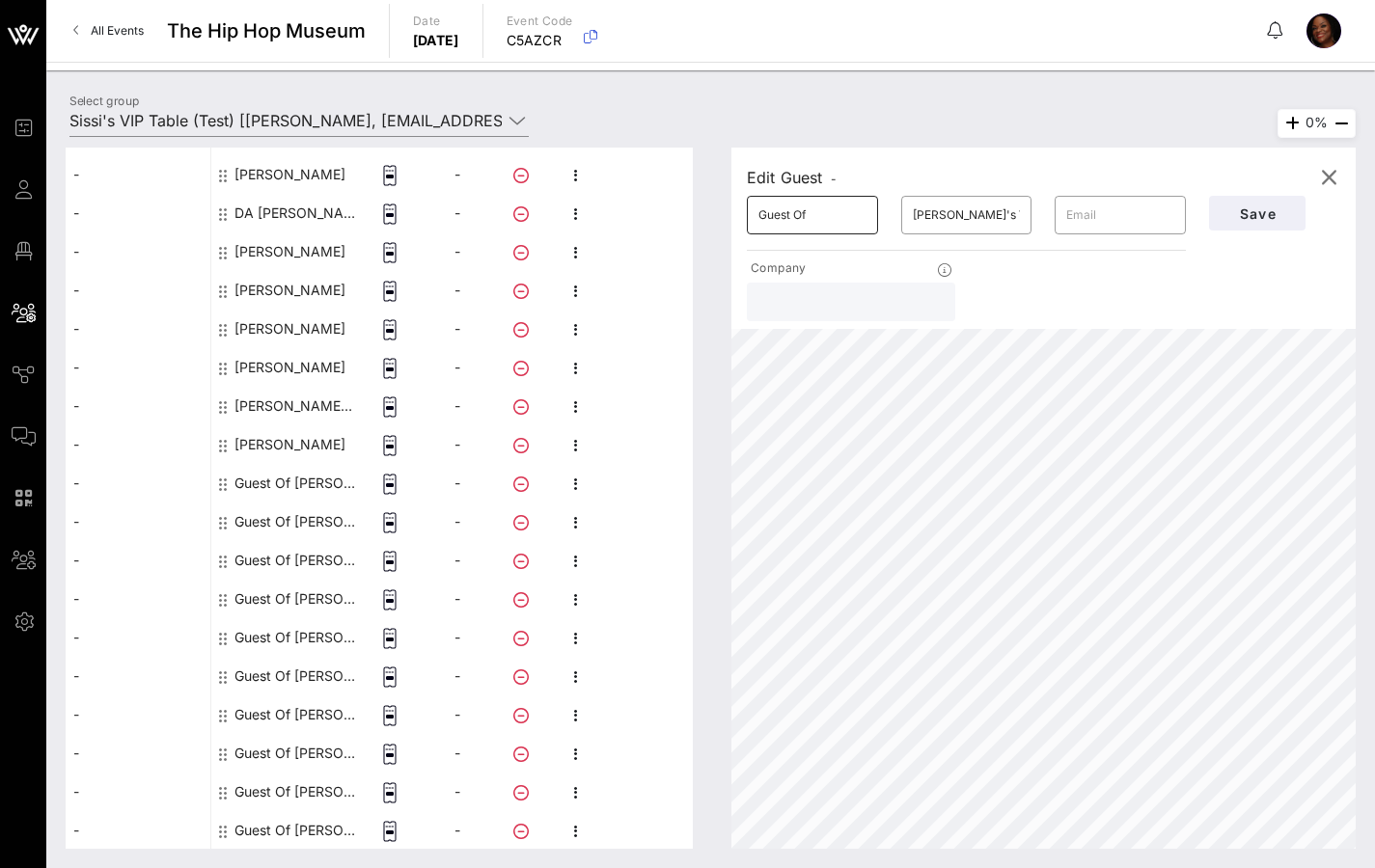
click at [820, 215] on input "Guest Of" at bounding box center [812, 215] width 108 height 31
drag, startPoint x: 818, startPoint y: 210, endPoint x: 717, endPoint y: 212, distance: 101.0
click at [718, 212] on div "Edit Guest - ​ Guest Of ​ [PERSON_NAME]'s VIP Table ​ Company Save 0%" at bounding box center [1034, 498] width 644 height 701
type input "LYRIC"
type input "[DEMOGRAPHIC_DATA]"
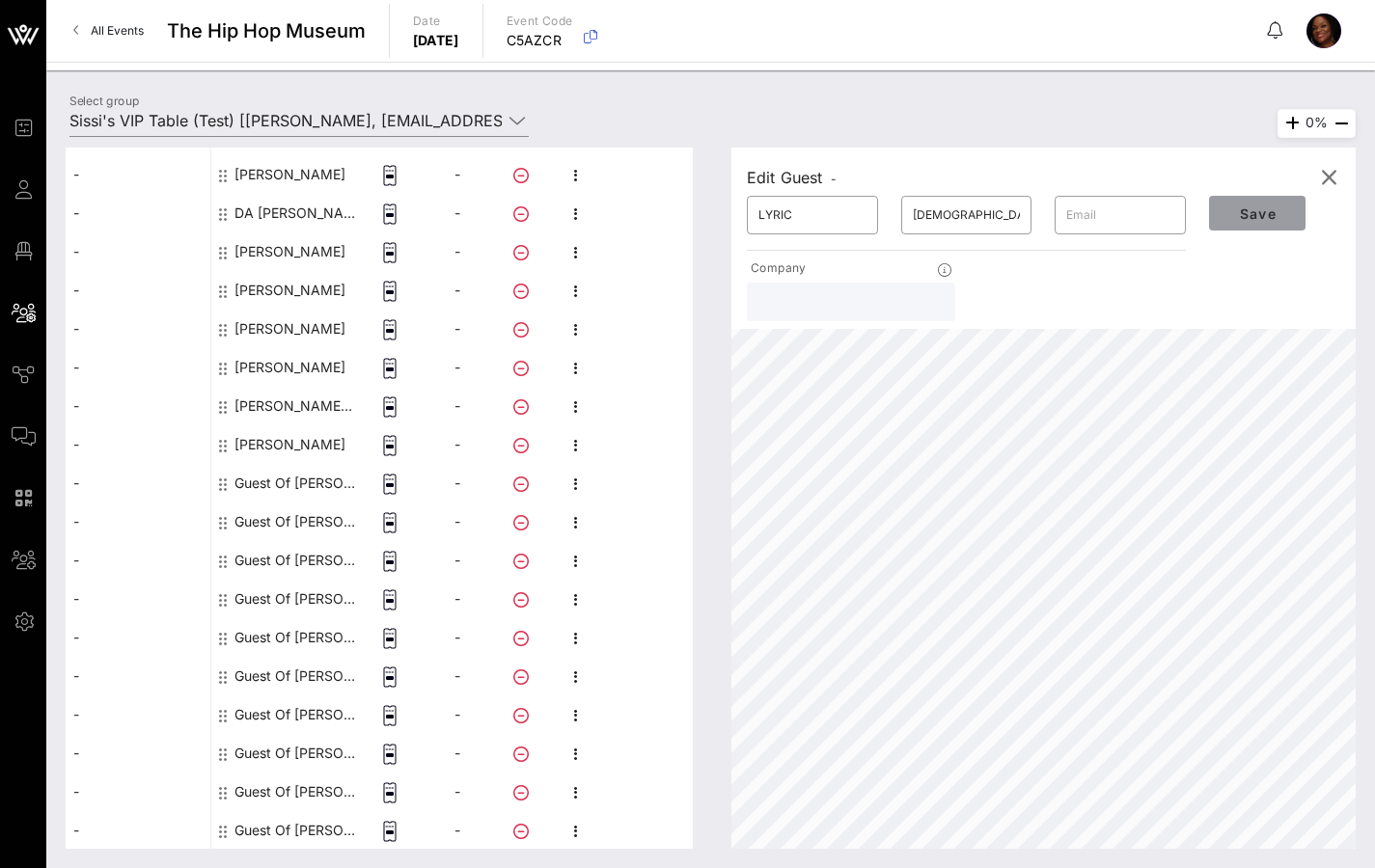
click at [1234, 225] on button "Save" at bounding box center [1257, 213] width 97 height 35
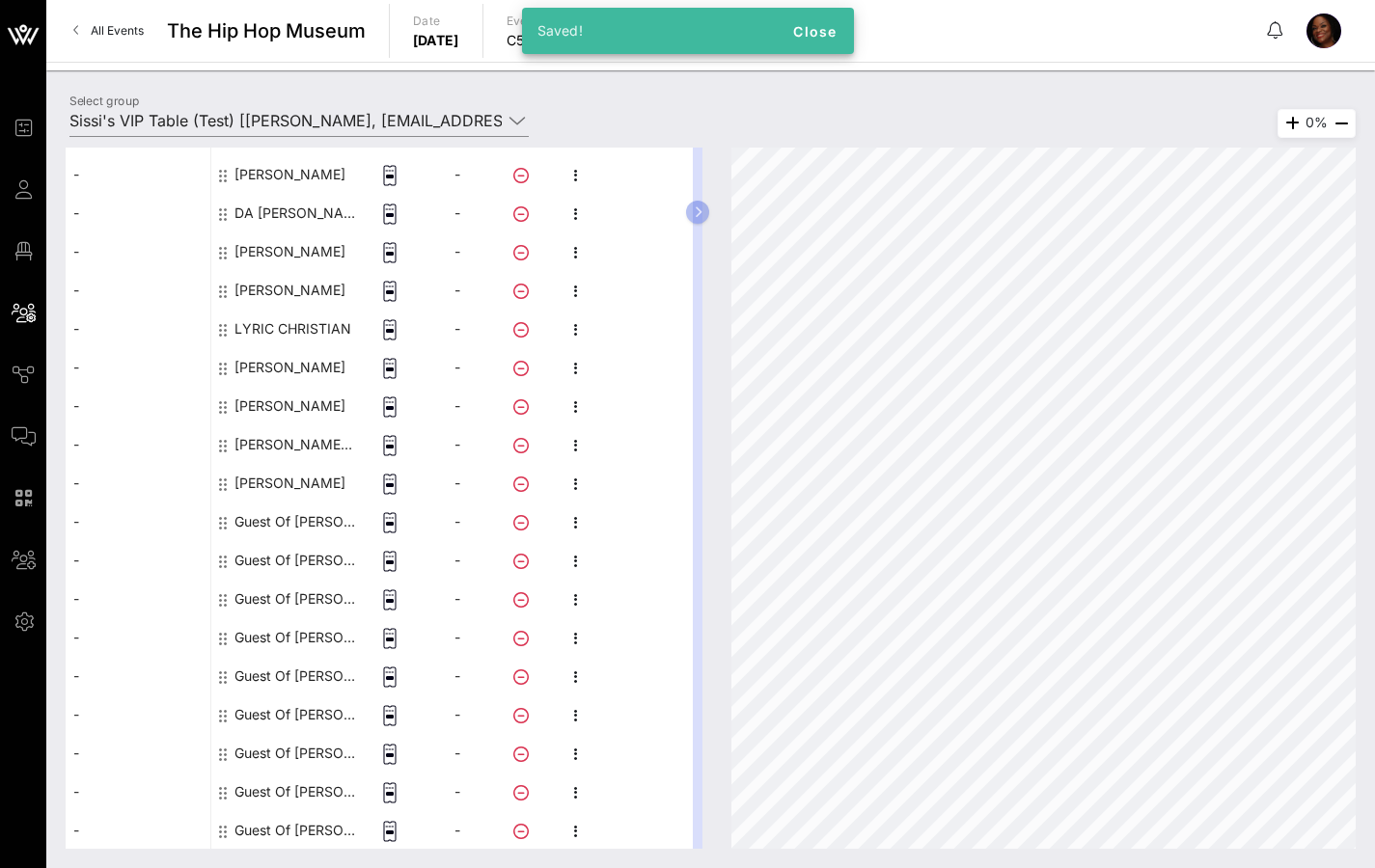
click at [294, 515] on div "Guest Of [PERSON_NAME]'s VIP Table" at bounding box center [296, 521] width 122 height 39
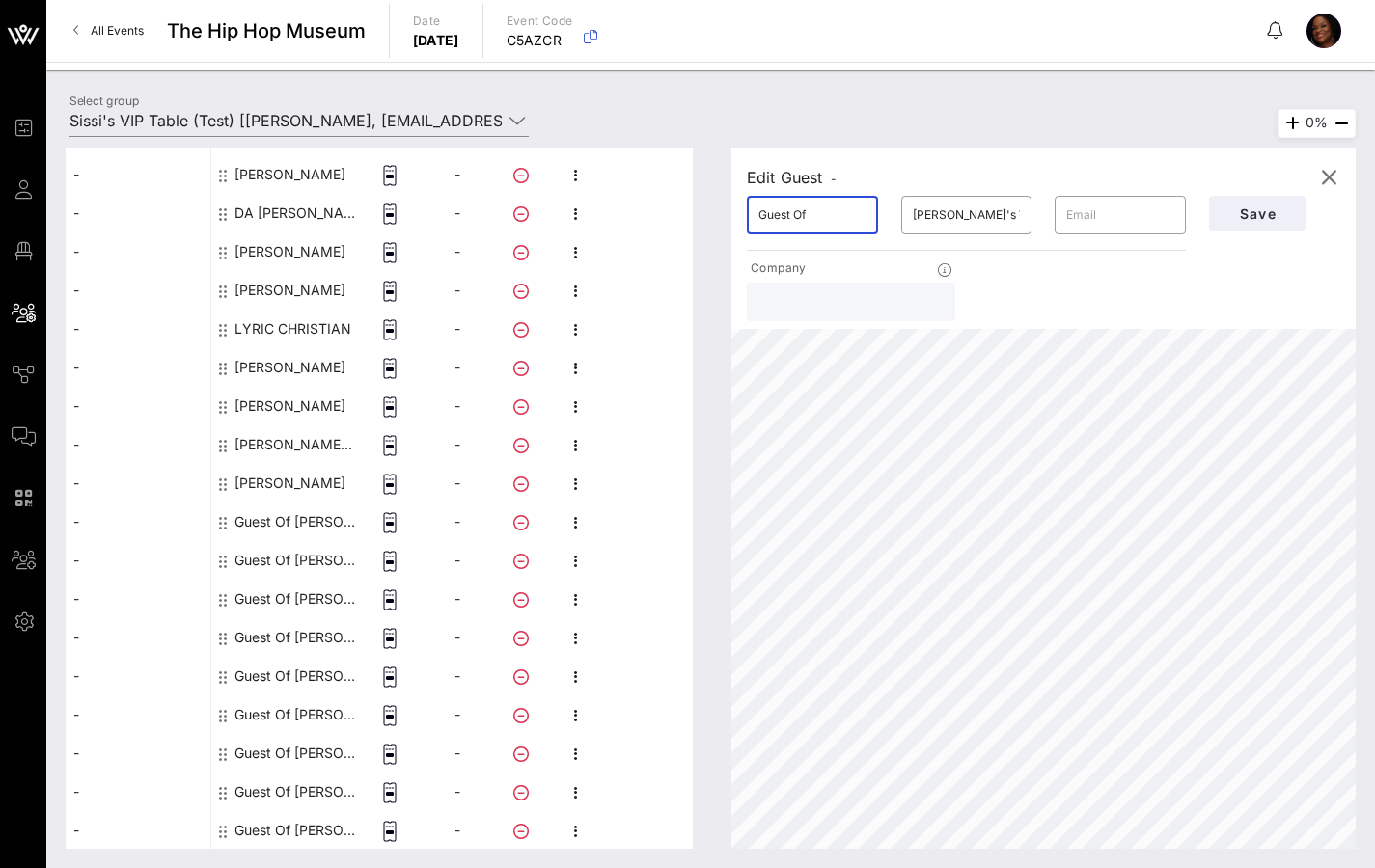
drag, startPoint x: 812, startPoint y: 214, endPoint x: 739, endPoint y: 217, distance: 73.1
click at [739, 217] on div "​ Guest Of" at bounding box center [812, 215] width 154 height 62
type input "[PERSON_NAME]"
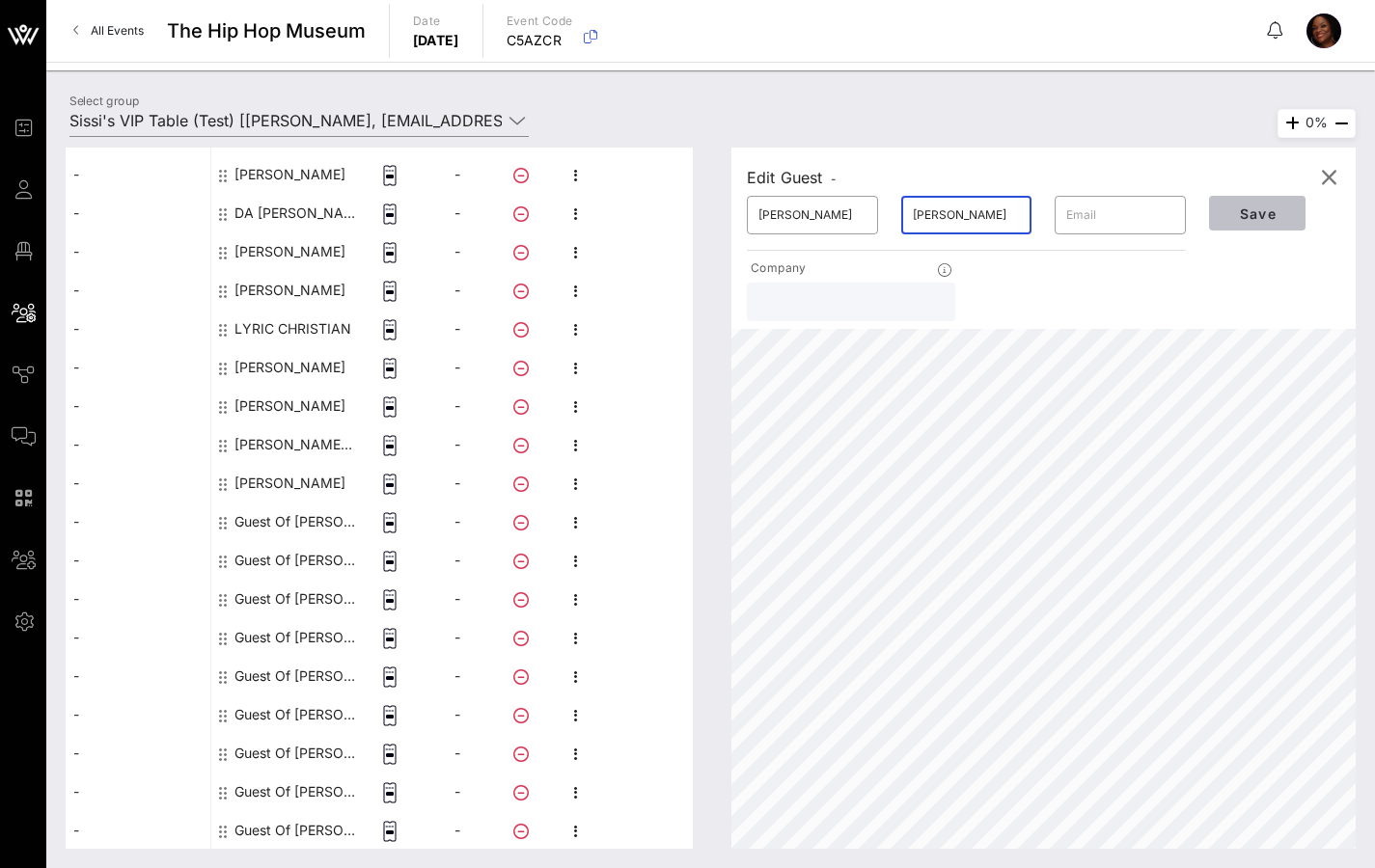
click at [1210, 217] on button "Save" at bounding box center [1257, 213] width 97 height 35
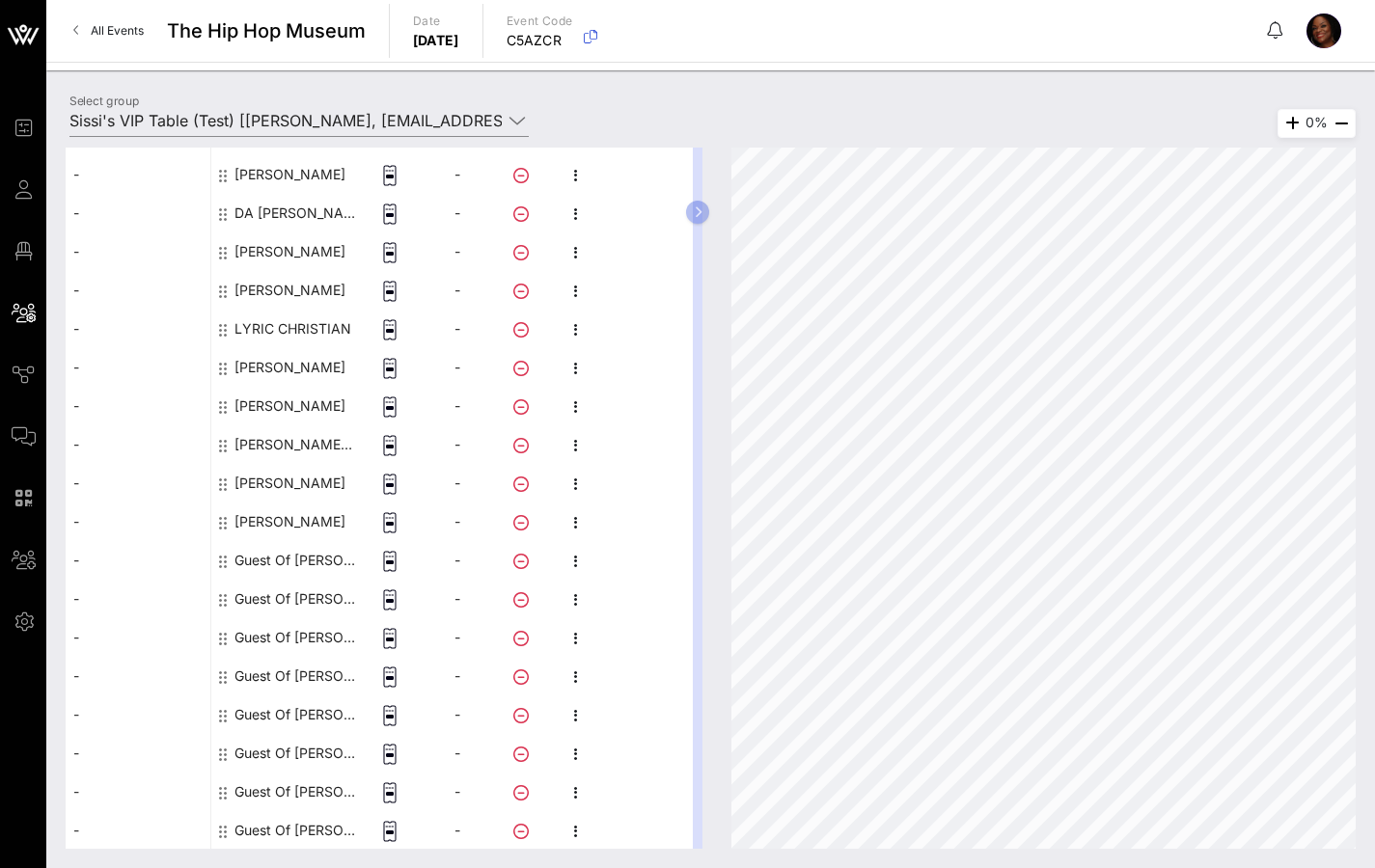
click at [309, 556] on div "Guest Of [PERSON_NAME]'s VIP Table" at bounding box center [296, 560] width 122 height 39
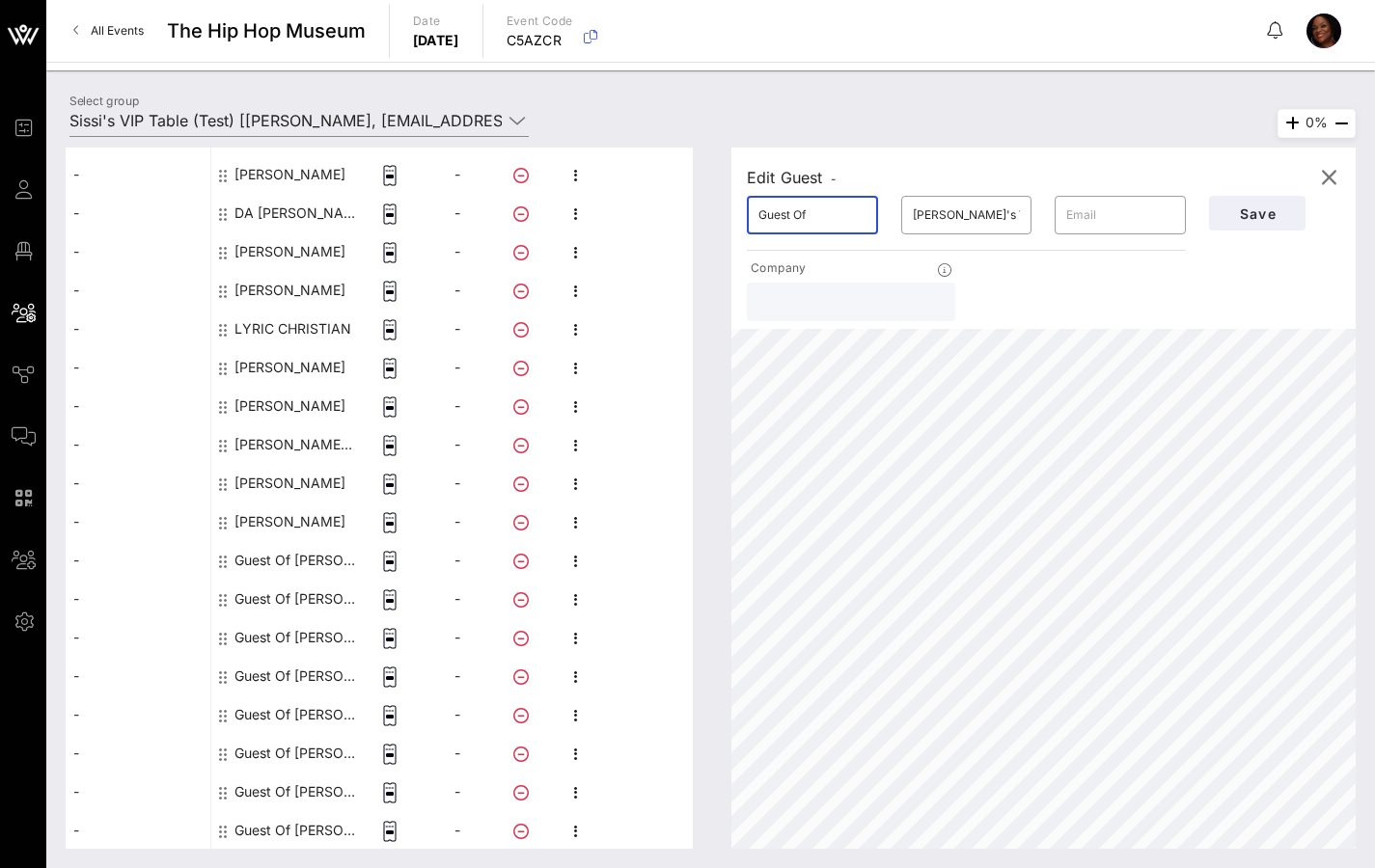
drag, startPoint x: 822, startPoint y: 214, endPoint x: 716, endPoint y: 224, distance: 106.5
click at [733, 223] on div "Edit Guest - ​ Guest Of ​ [PERSON_NAME]'s VIP Table ​ Company Save" at bounding box center [1043, 239] width 625 height 182
type input "[PERSON_NAME]"
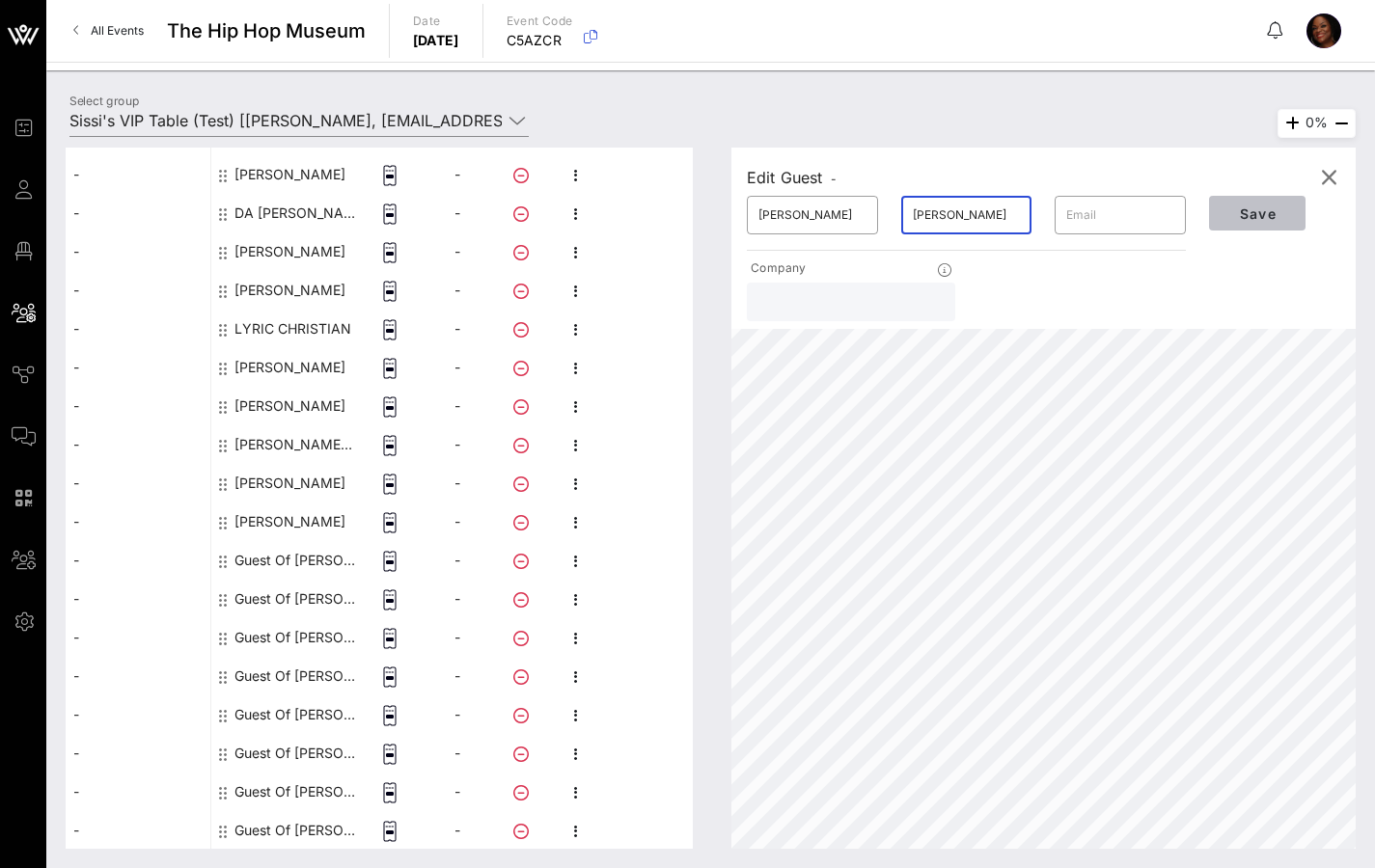
click at [1274, 211] on span "Save" at bounding box center [1257, 214] width 66 height 16
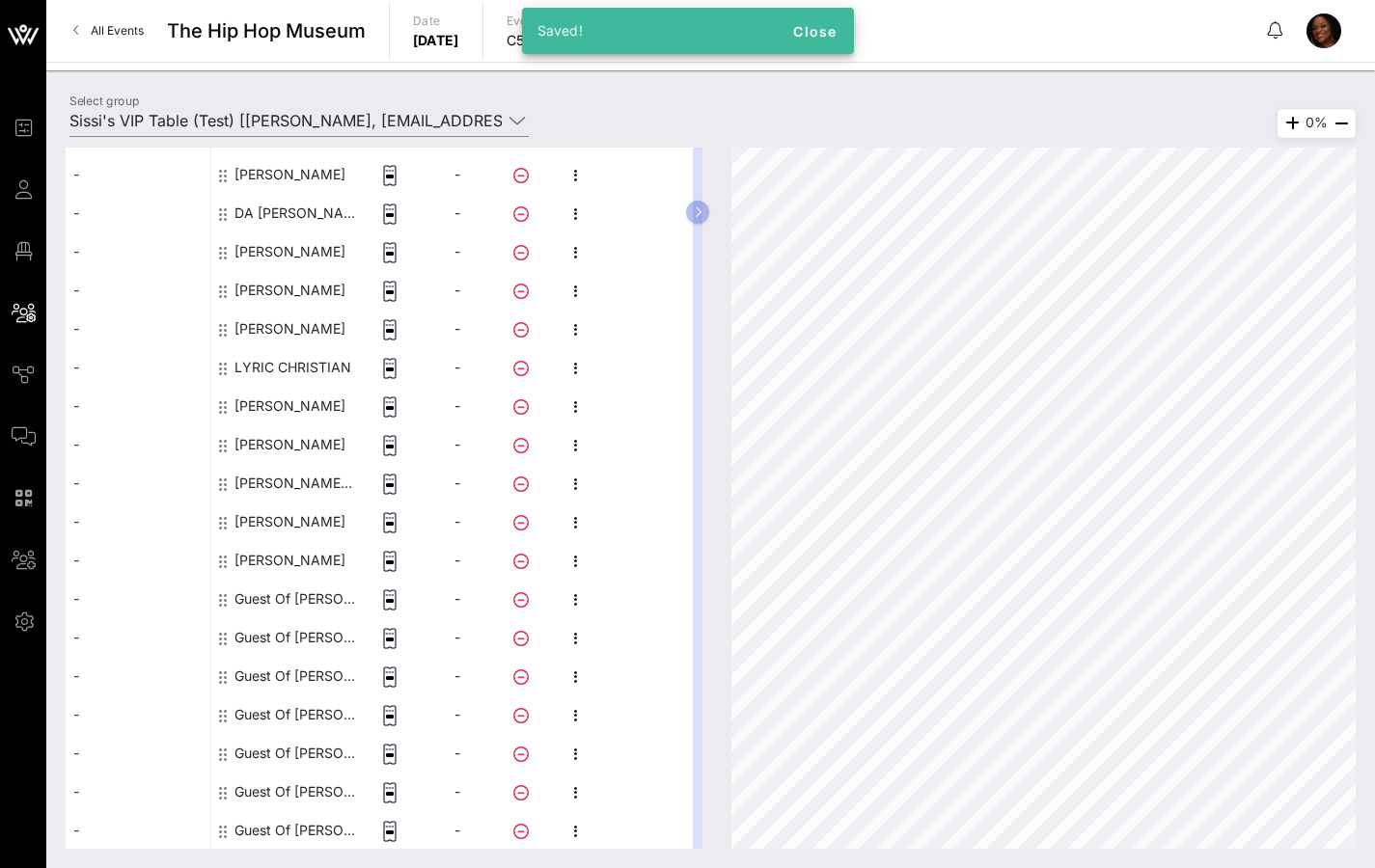
click at [306, 602] on div "Guest Of [PERSON_NAME]'s VIP Table" at bounding box center [296, 598] width 122 height 39
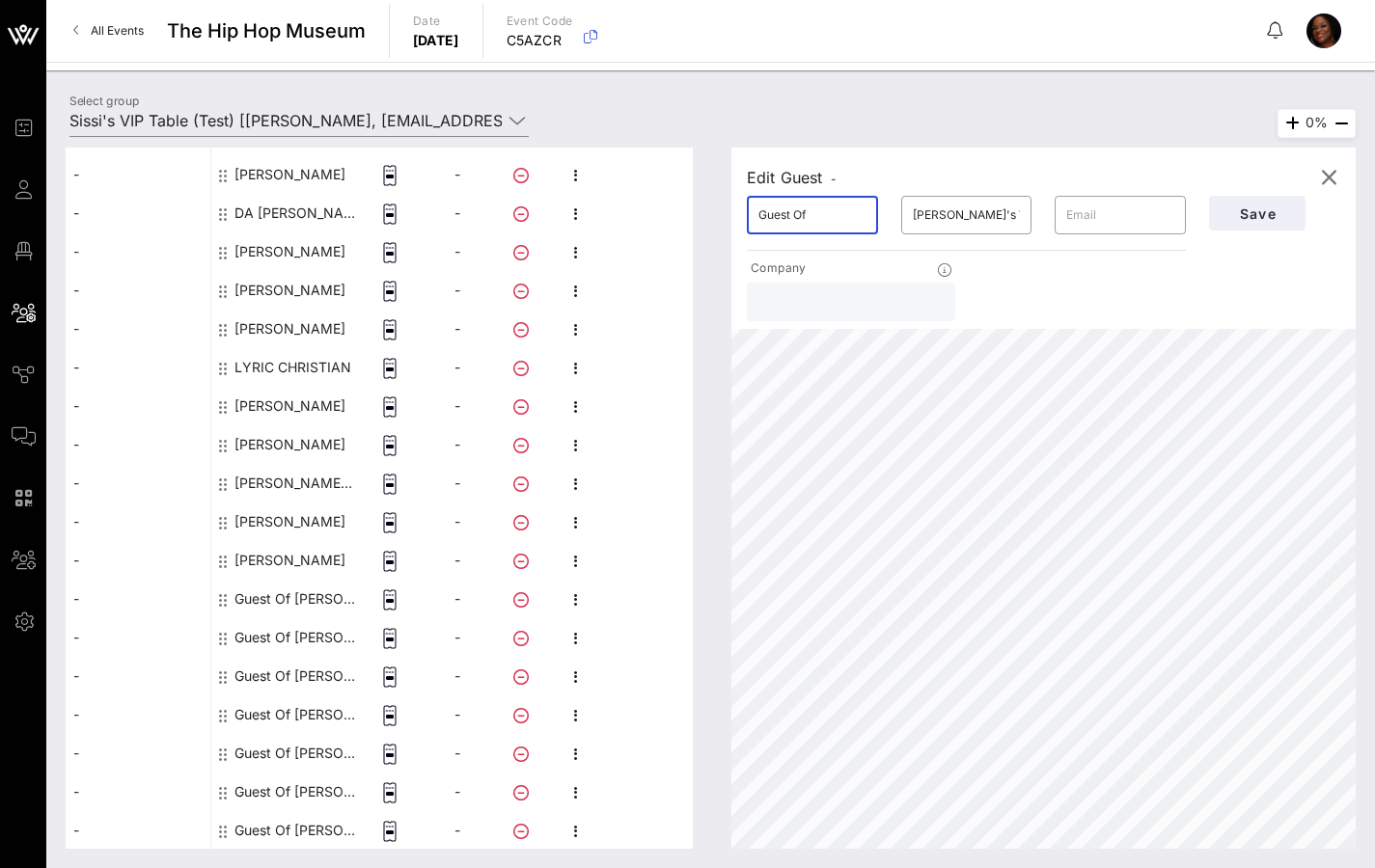
drag, startPoint x: 822, startPoint y: 215, endPoint x: 716, endPoint y: 223, distance: 106.3
click at [725, 216] on div "Edit Guest - ​ Guest Of ​ [PERSON_NAME]'s VIP Table ​ Company Save 0%" at bounding box center [1034, 498] width 644 height 701
type input "OLADOTUN"
type input "IDOWU"
click at [1224, 207] on button "Save" at bounding box center [1257, 213] width 97 height 35
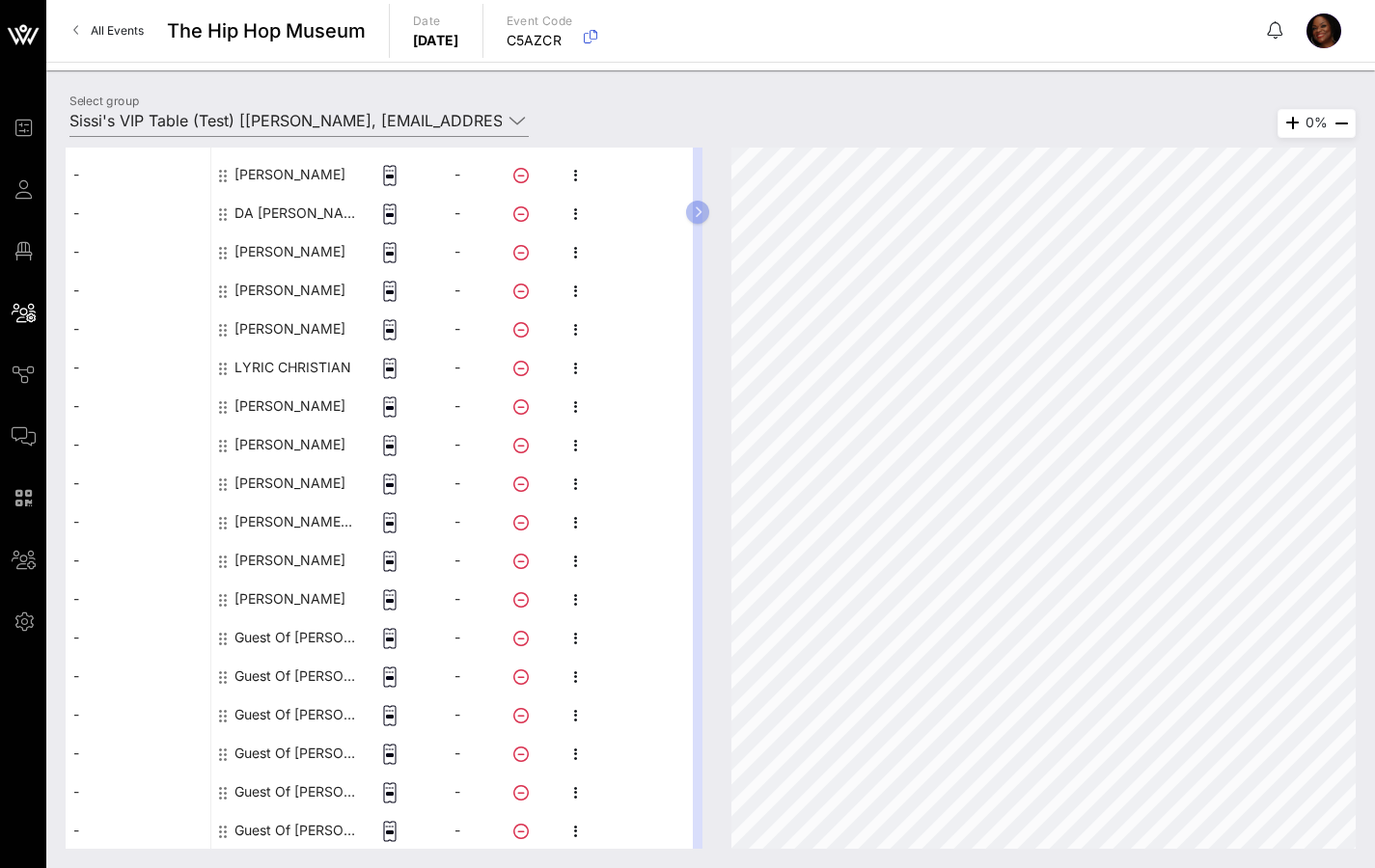
click at [322, 638] on div "Guest Of [PERSON_NAME]'s VIP Table" at bounding box center [296, 637] width 122 height 39
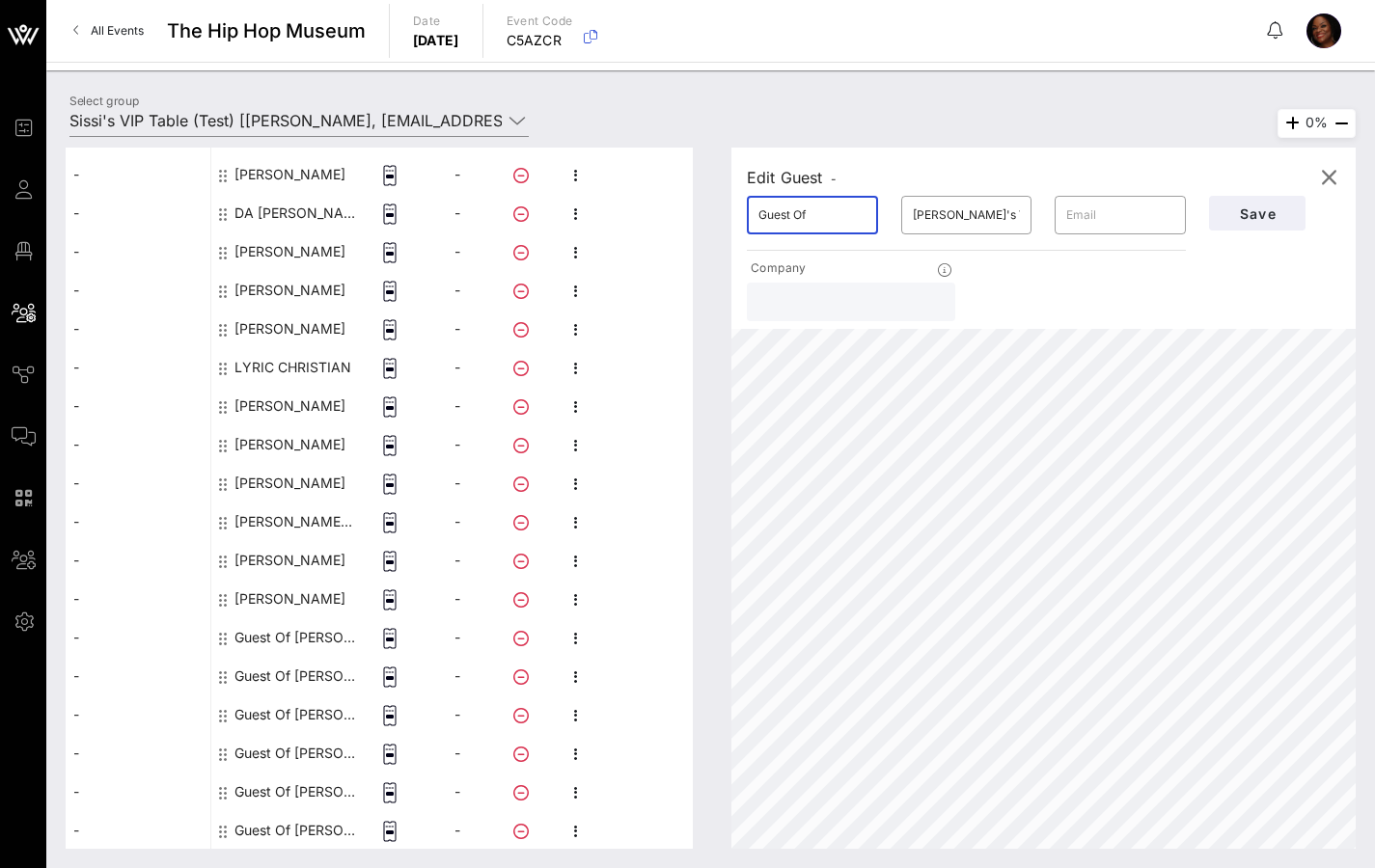
drag, startPoint x: 832, startPoint y: 211, endPoint x: 688, endPoint y: 219, distance: 144.2
click at [696, 218] on div "This host group has not been shared yet; therefore, you can't send tickets or a…" at bounding box center [710, 498] width 1290 height 701
type input "TIERRA"
type input "[PERSON_NAME]"
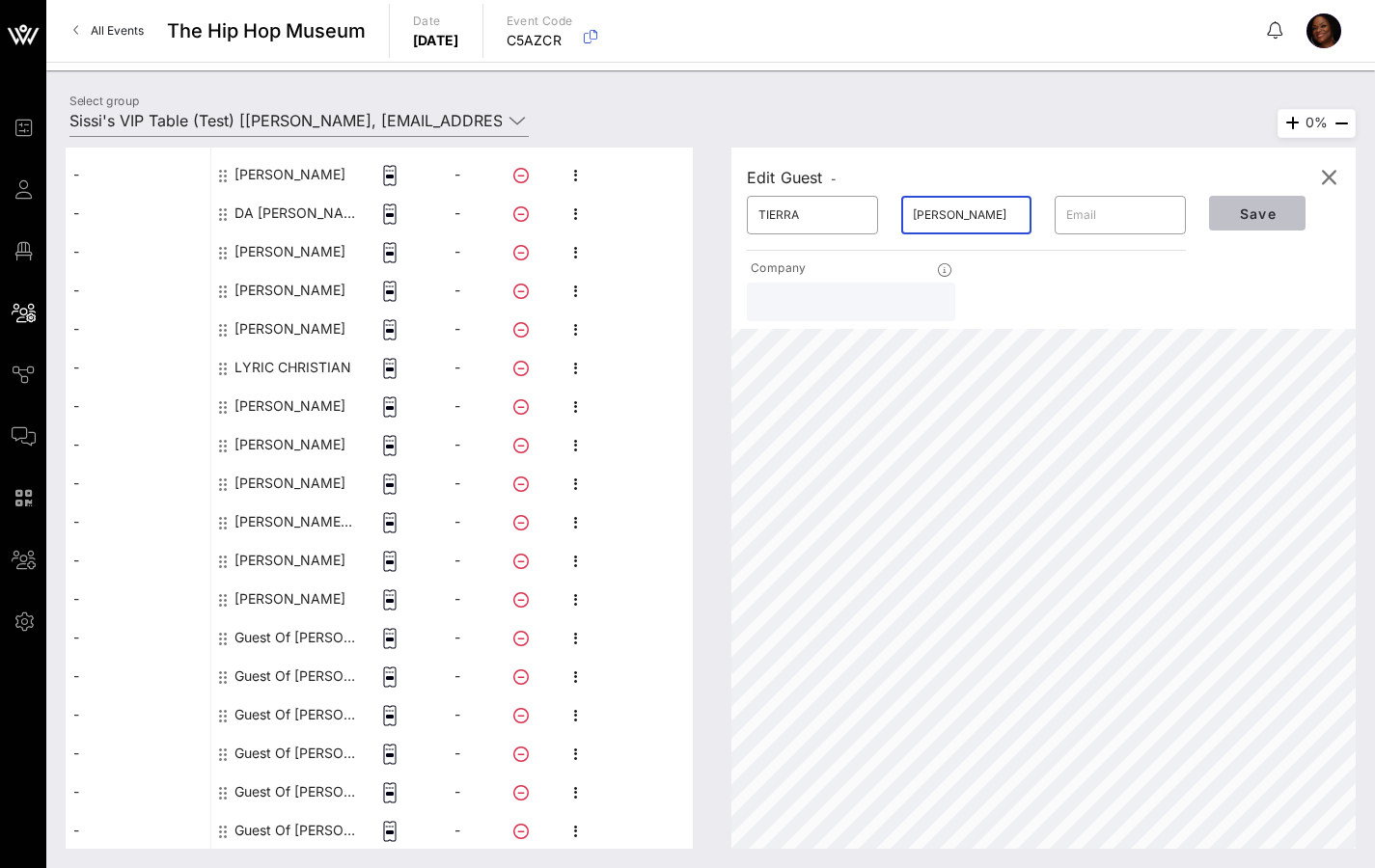
click at [1262, 216] on span "Save" at bounding box center [1257, 214] width 66 height 16
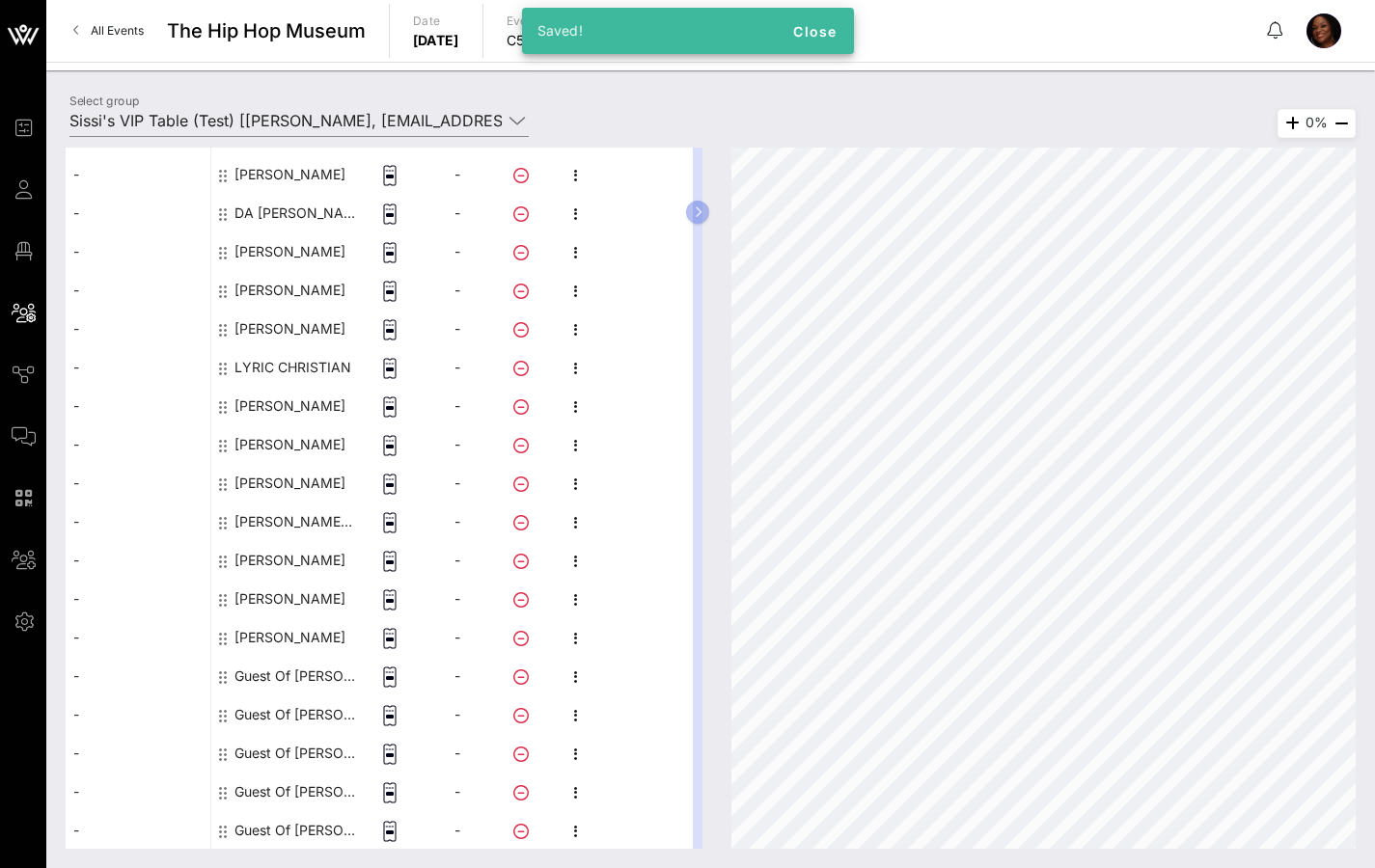
click at [312, 668] on div "Guest Of [PERSON_NAME]'s VIP Table" at bounding box center [296, 676] width 122 height 39
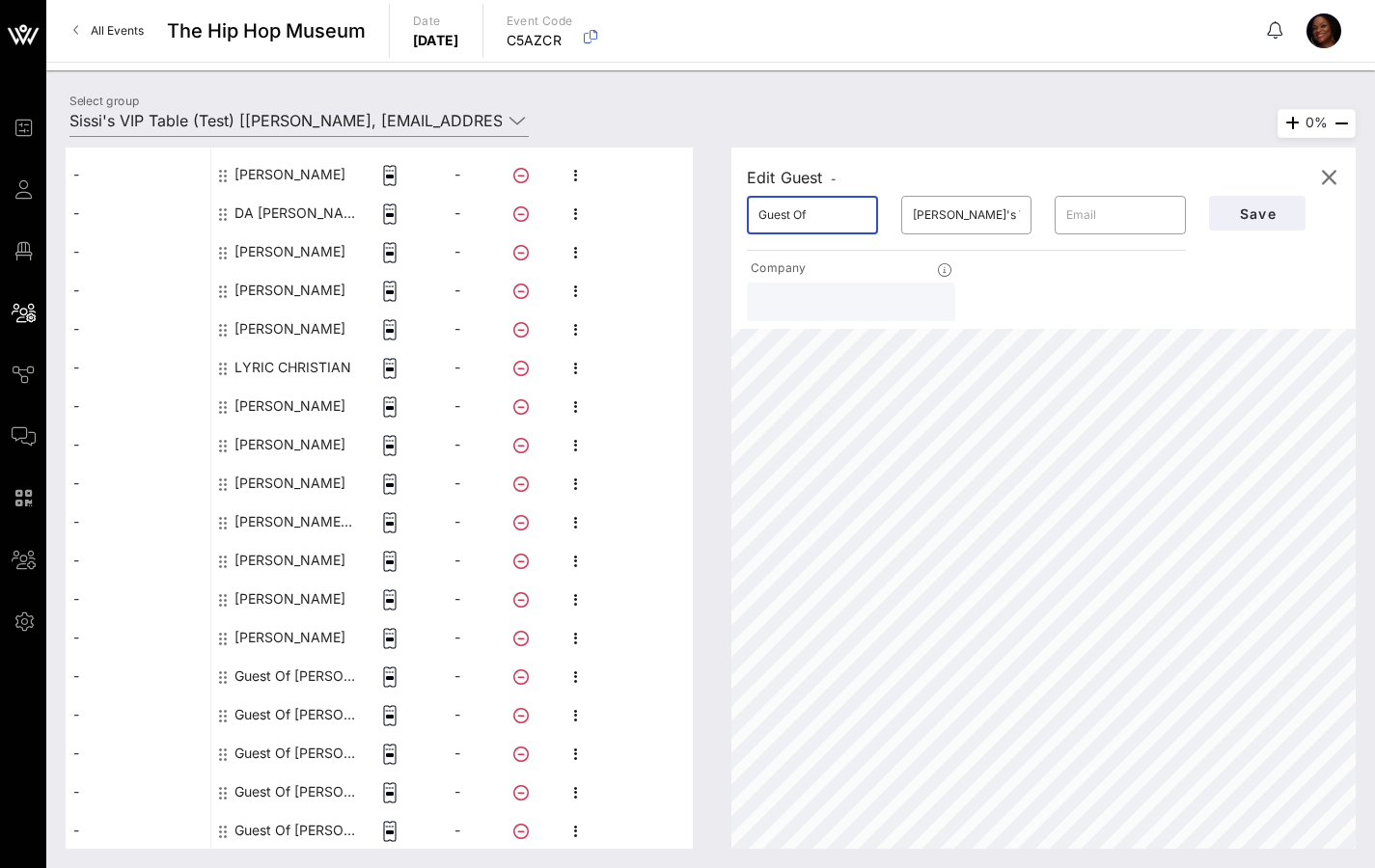
drag, startPoint x: 830, startPoint y: 218, endPoint x: 733, endPoint y: 221, distance: 97.0
click at [743, 221] on div "​ Guest Of" at bounding box center [812, 215] width 154 height 62
type input "[PERSON_NAME]"
click at [1247, 213] on span "Save" at bounding box center [1257, 214] width 66 height 16
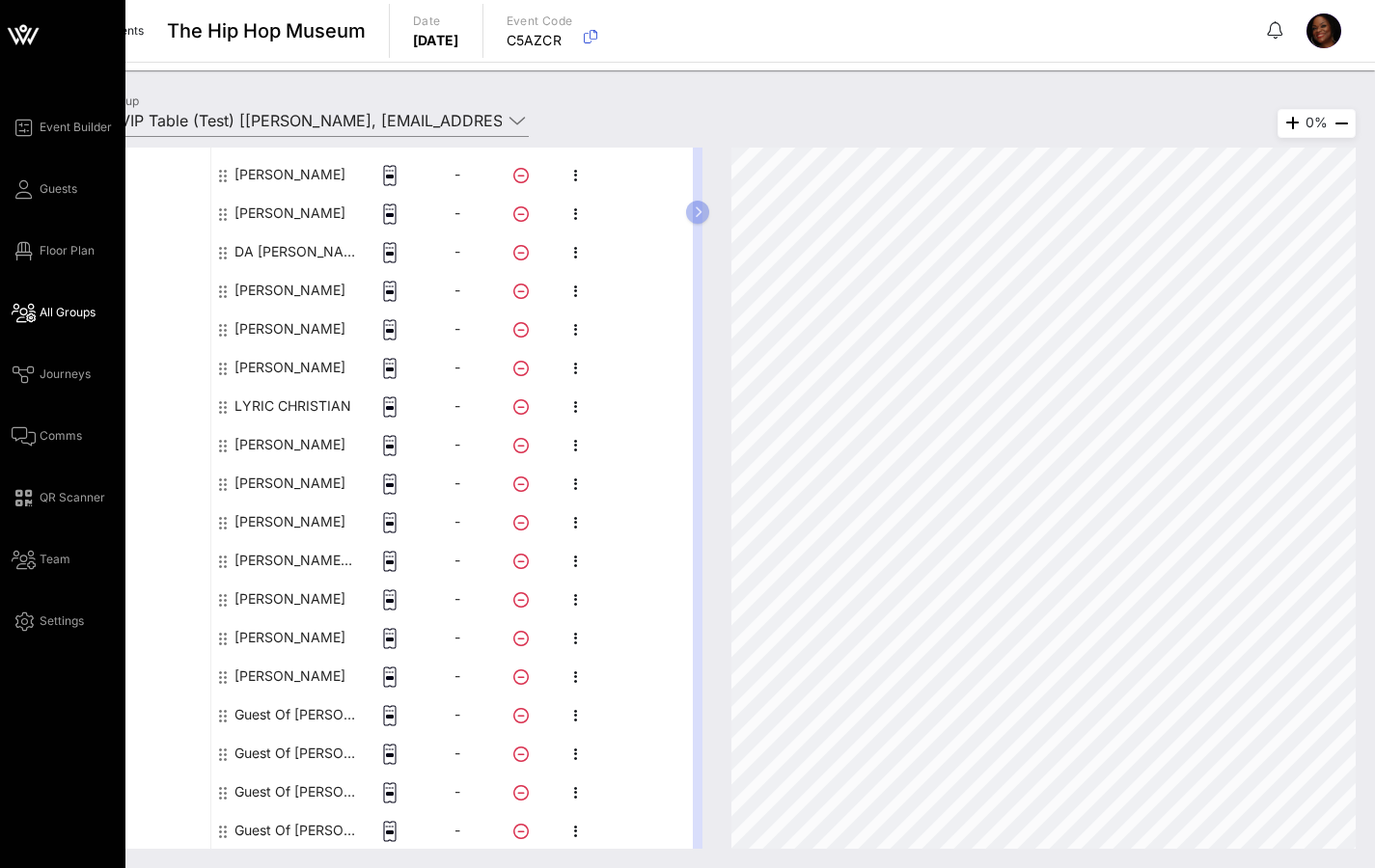
click at [75, 314] on span "All Groups" at bounding box center [68, 312] width 56 height 17
click at [67, 310] on span "All Groups" at bounding box center [68, 312] width 56 height 17
click at [61, 191] on span "Guests" at bounding box center [59, 189] width 38 height 17
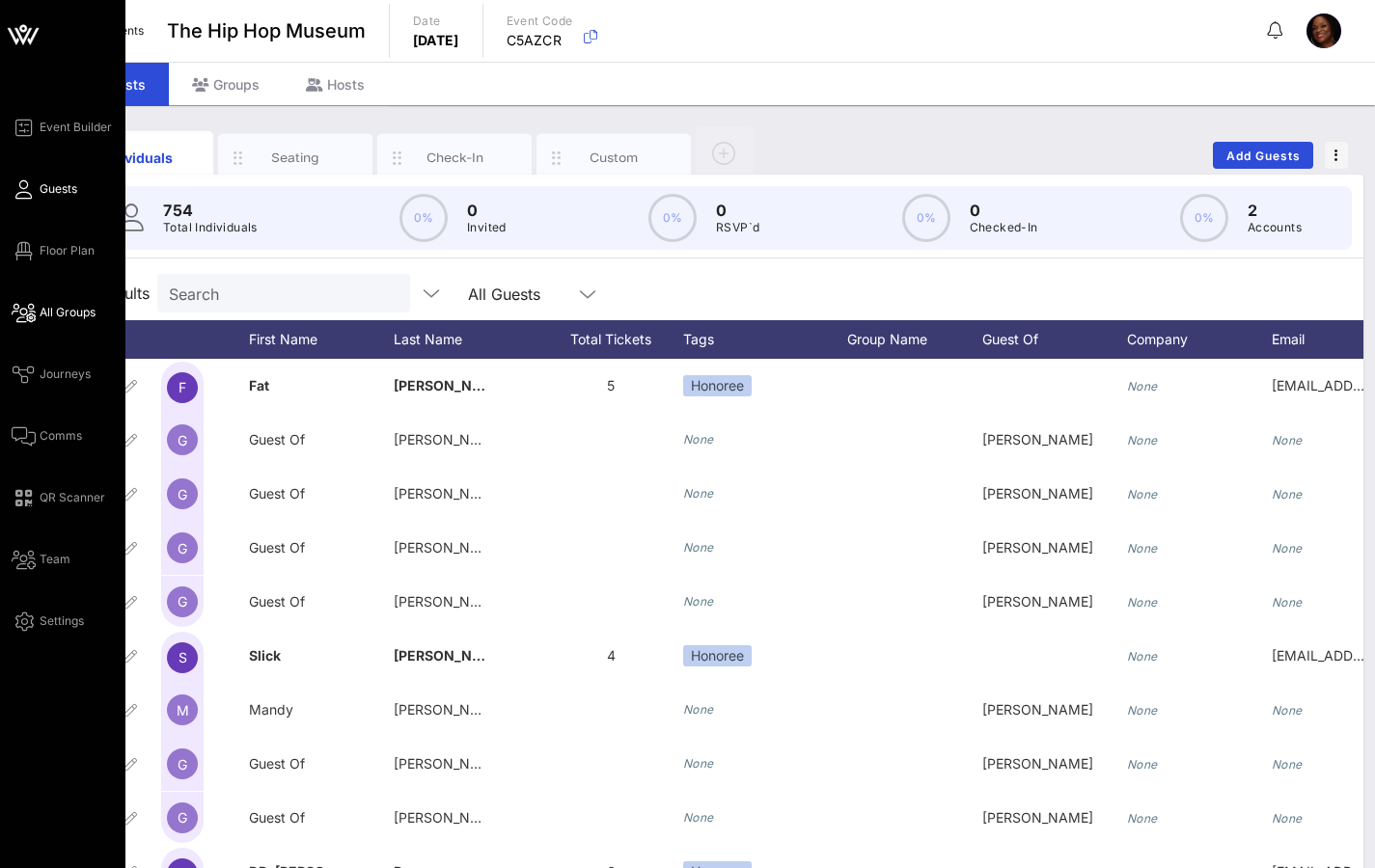
click at [57, 309] on span "All Groups" at bounding box center [68, 312] width 56 height 17
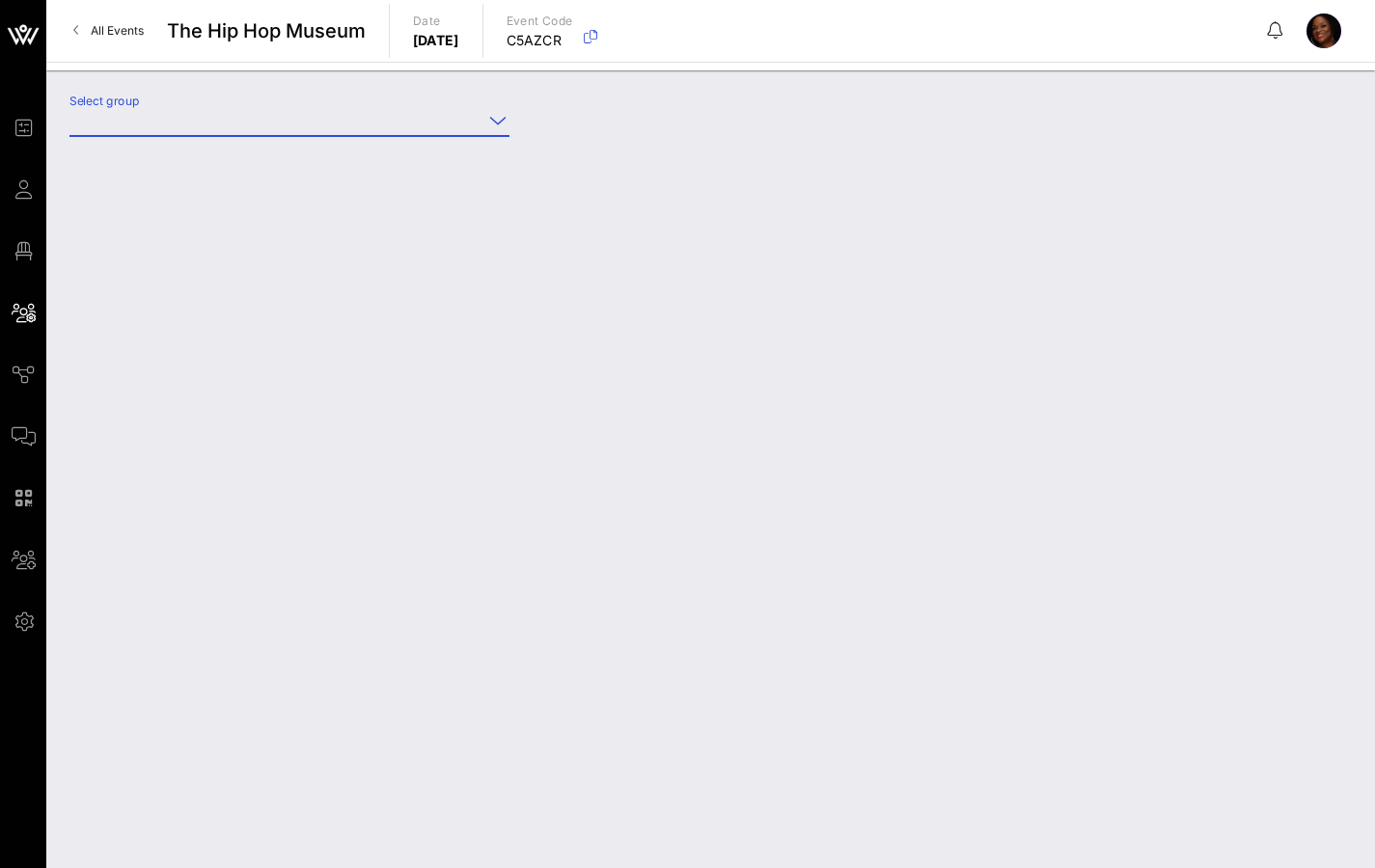
click at [170, 120] on input "Select group" at bounding box center [276, 120] width 413 height 31
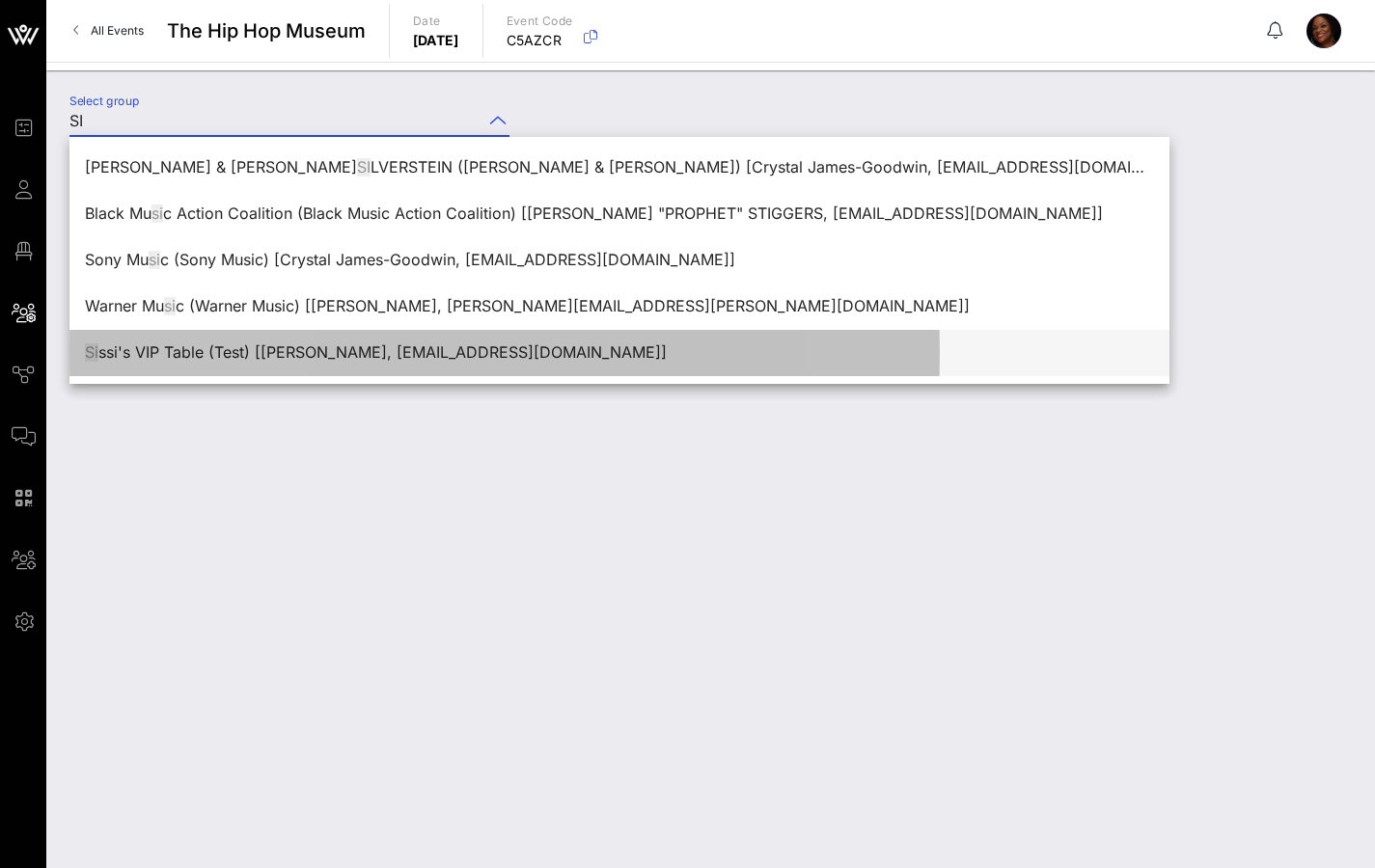
click at [267, 350] on div "Si ssi's VIP Table (Test) [[PERSON_NAME], [EMAIL_ADDRESS][DOMAIN_NAME]]" at bounding box center [620, 353] width 1069 height 18
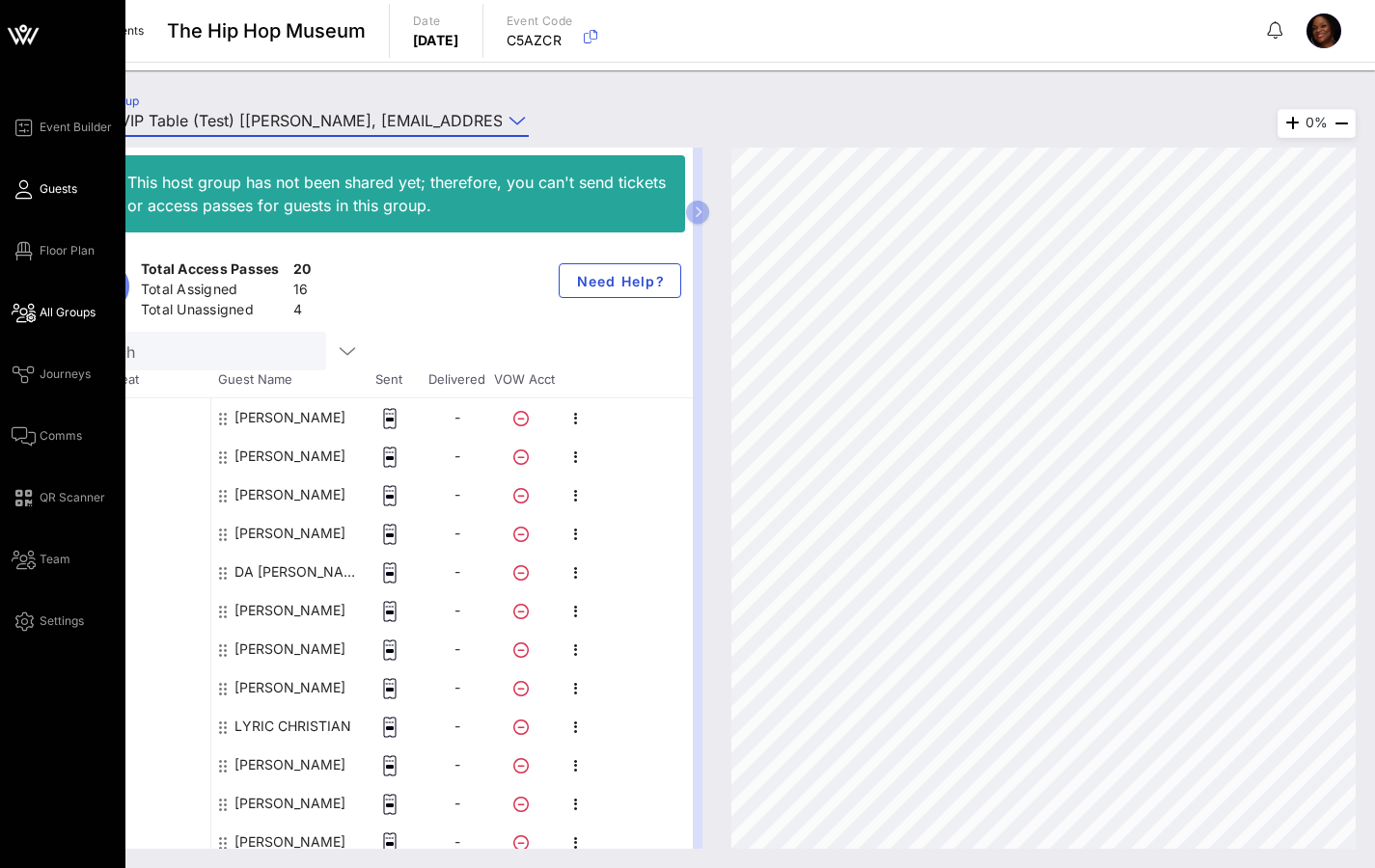
click at [45, 198] on link "Guests" at bounding box center [45, 189] width 66 height 23
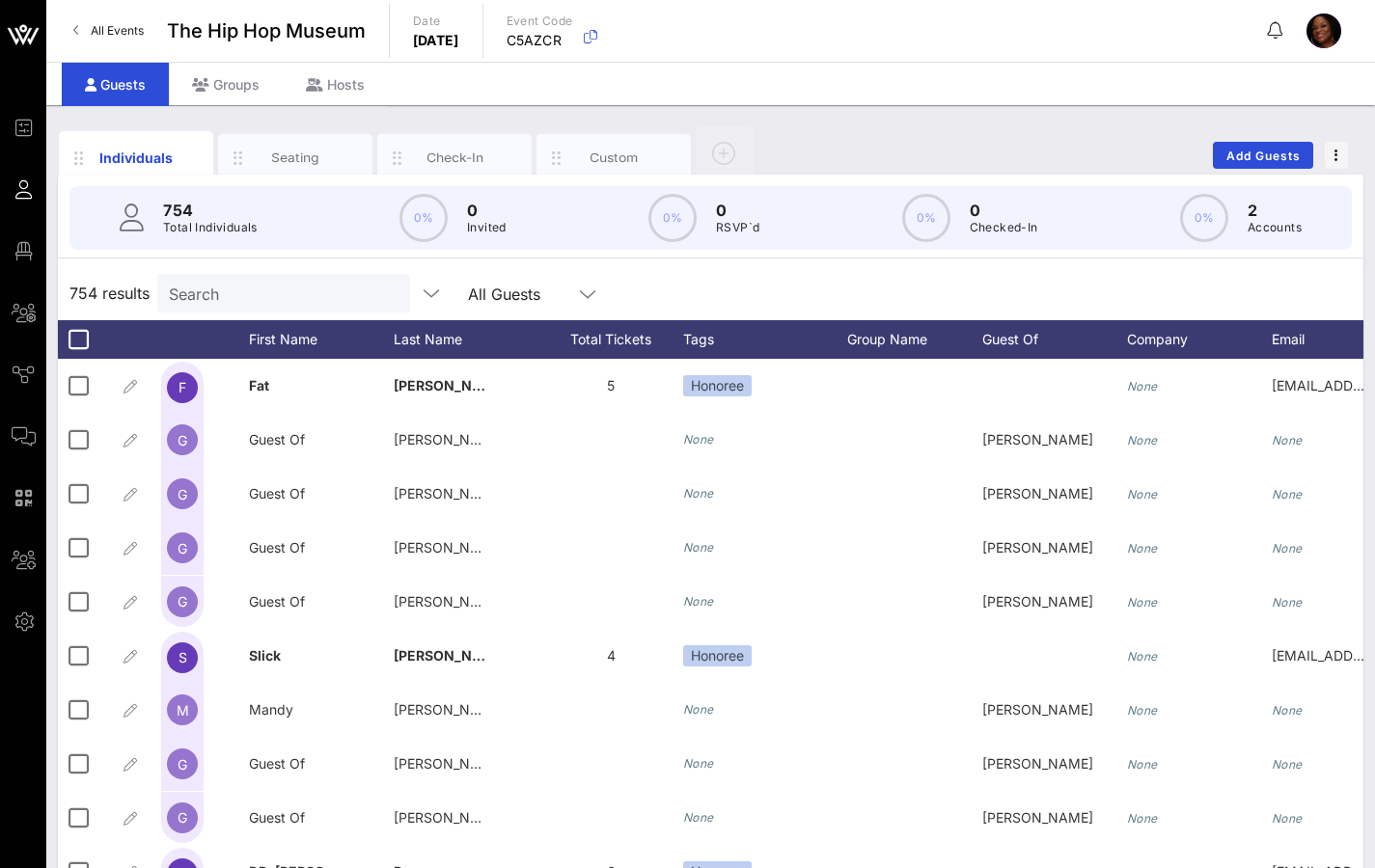
click at [261, 292] on input "Search" at bounding box center [282, 293] width 226 height 25
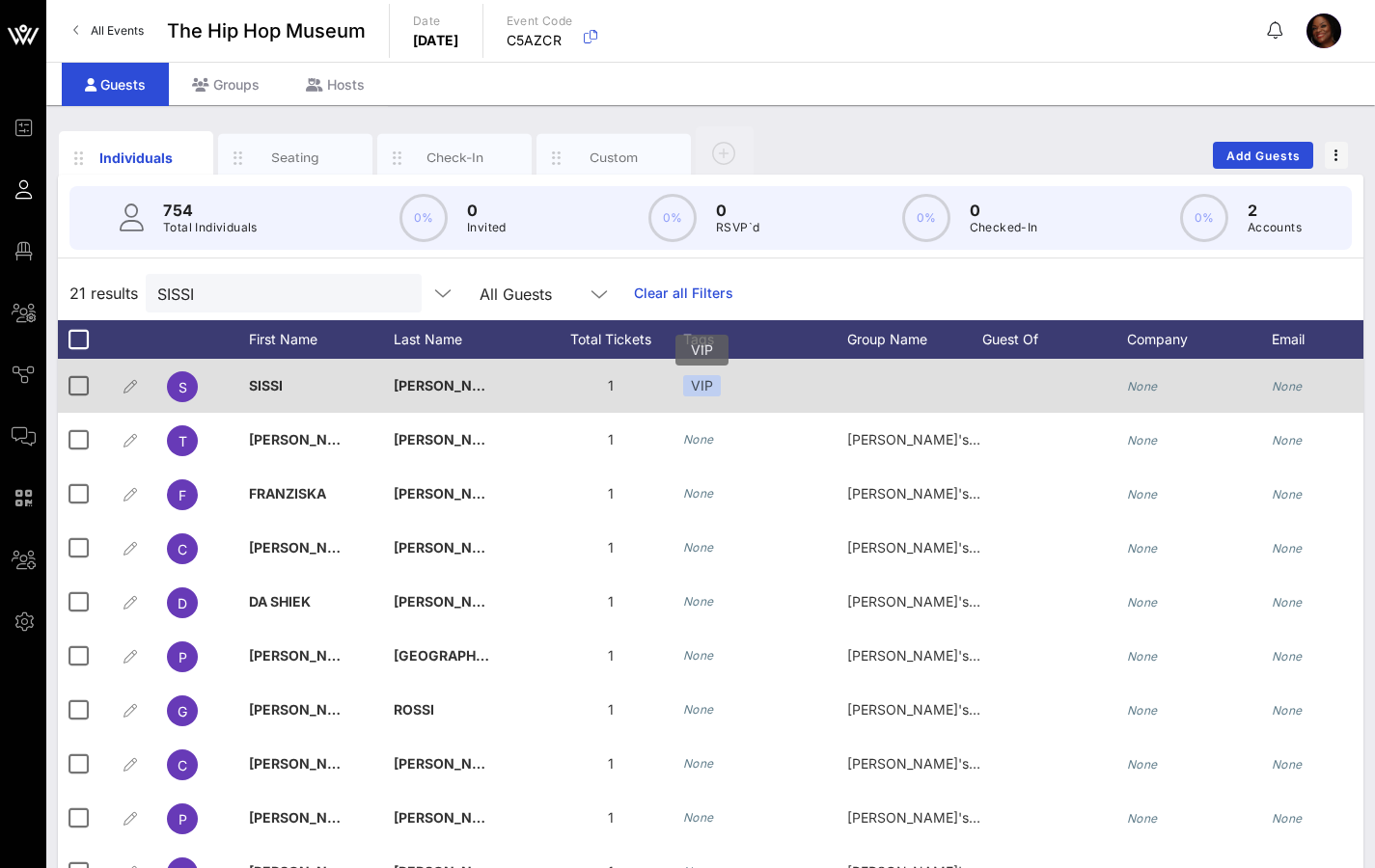
click at [705, 393] on div "VIP" at bounding box center [702, 386] width 38 height 21
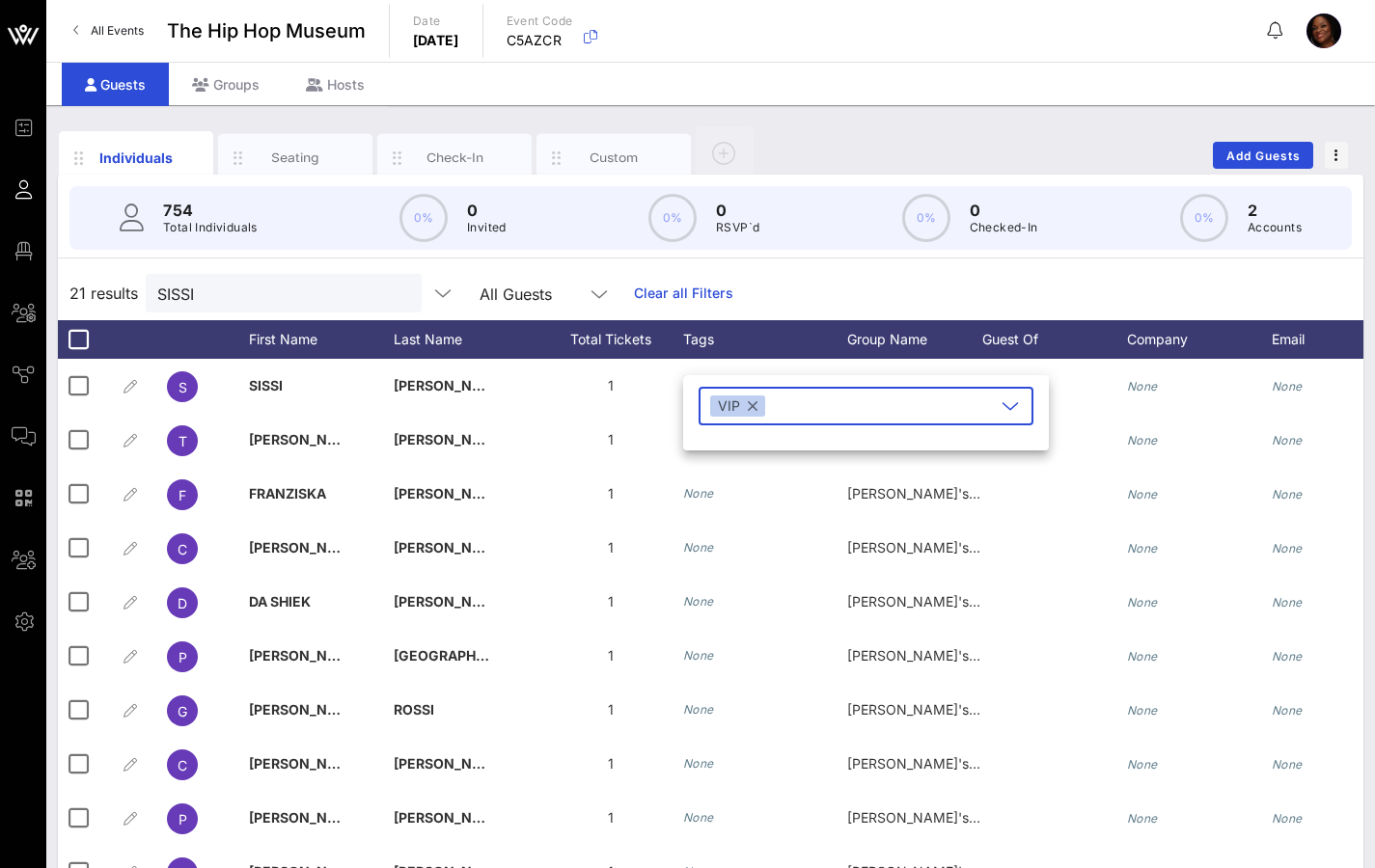
click at [1001, 410] on icon at bounding box center [1009, 406] width 17 height 23
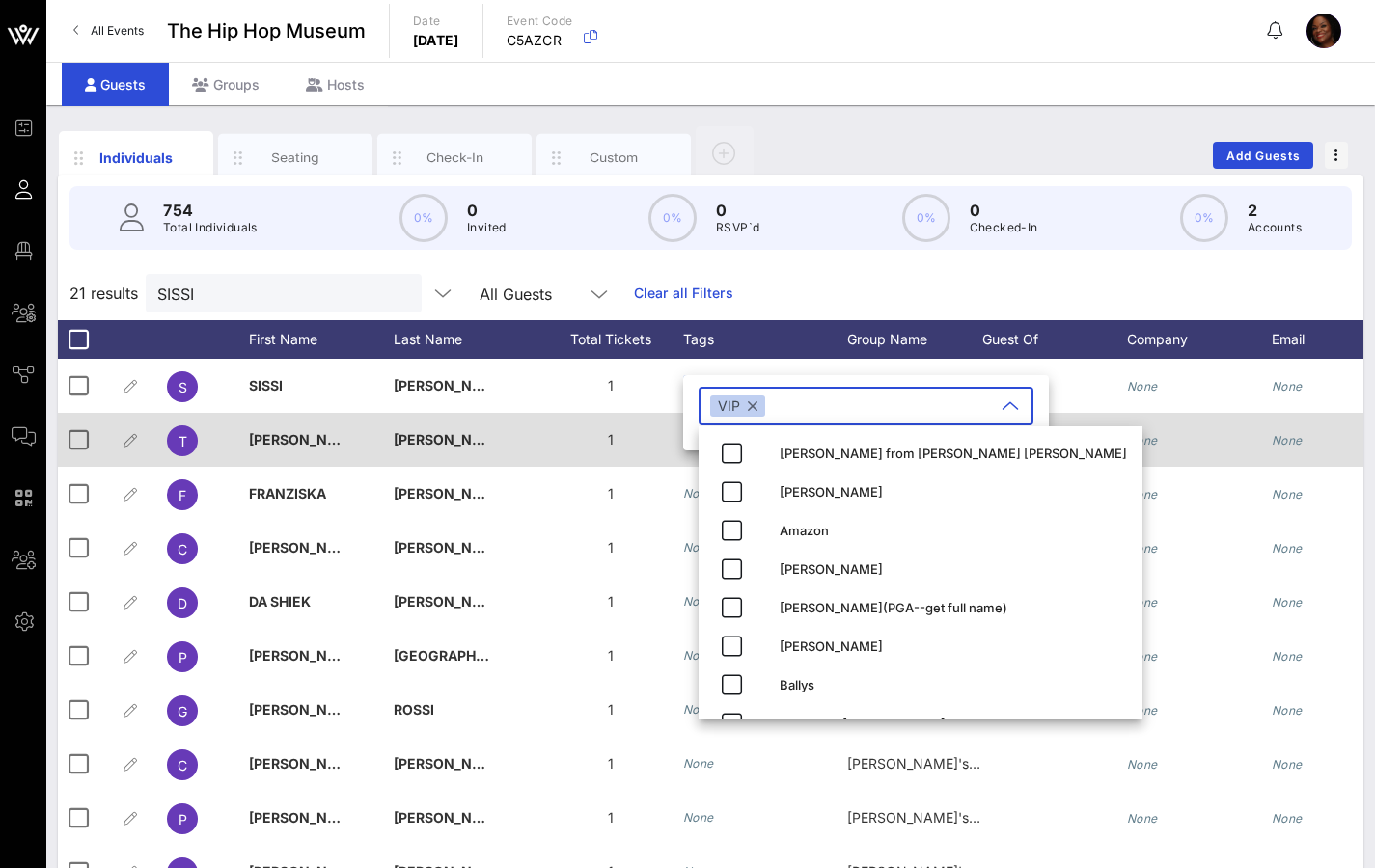
click at [1125, 419] on div at bounding box center [1054, 439] width 145 height 54
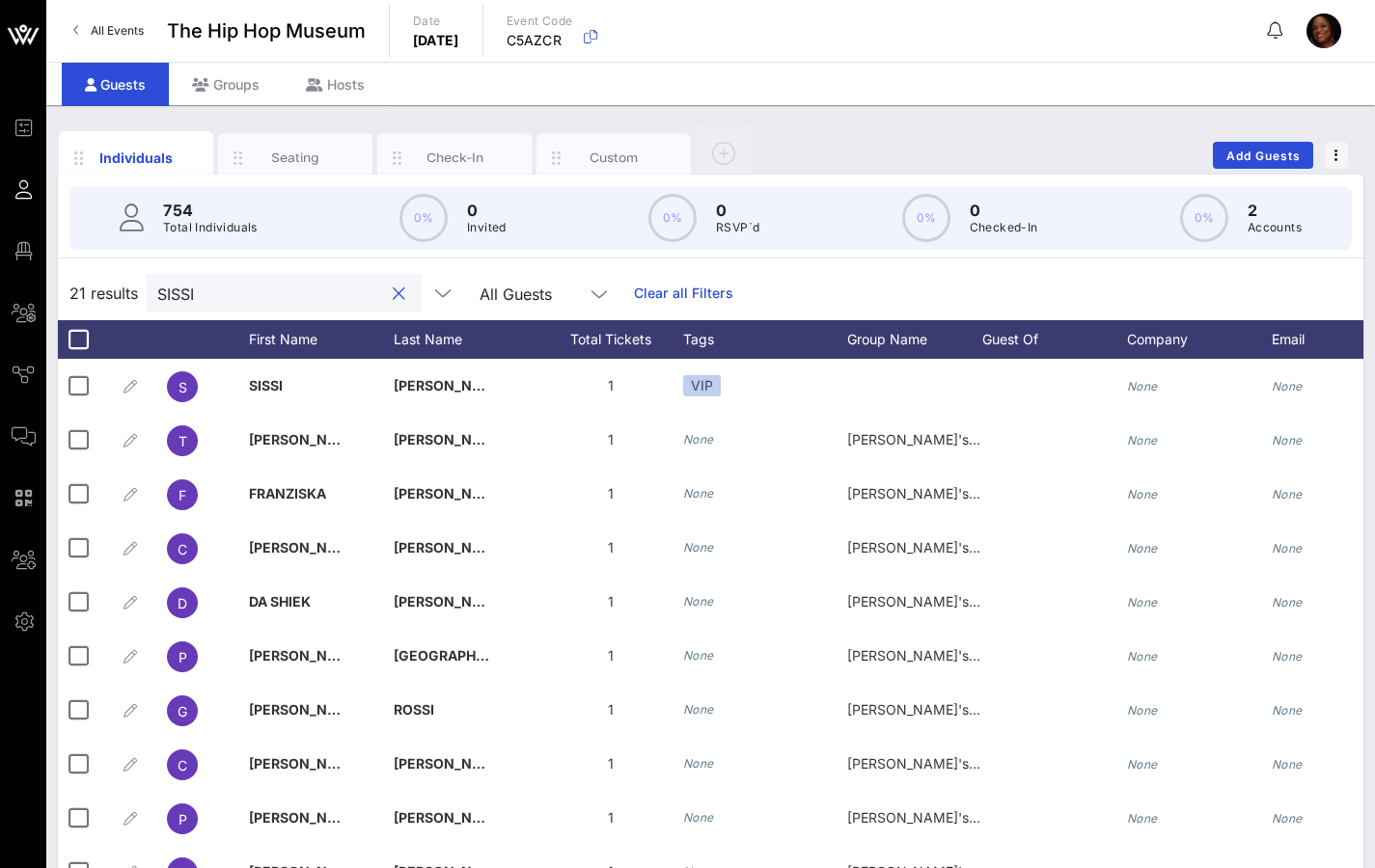
drag, startPoint x: 233, startPoint y: 292, endPoint x: 86, endPoint y: 290, distance: 147.0
click at [87, 289] on div "21 results SISSI All Guests Clear all Filters" at bounding box center [710, 293] width 1305 height 54
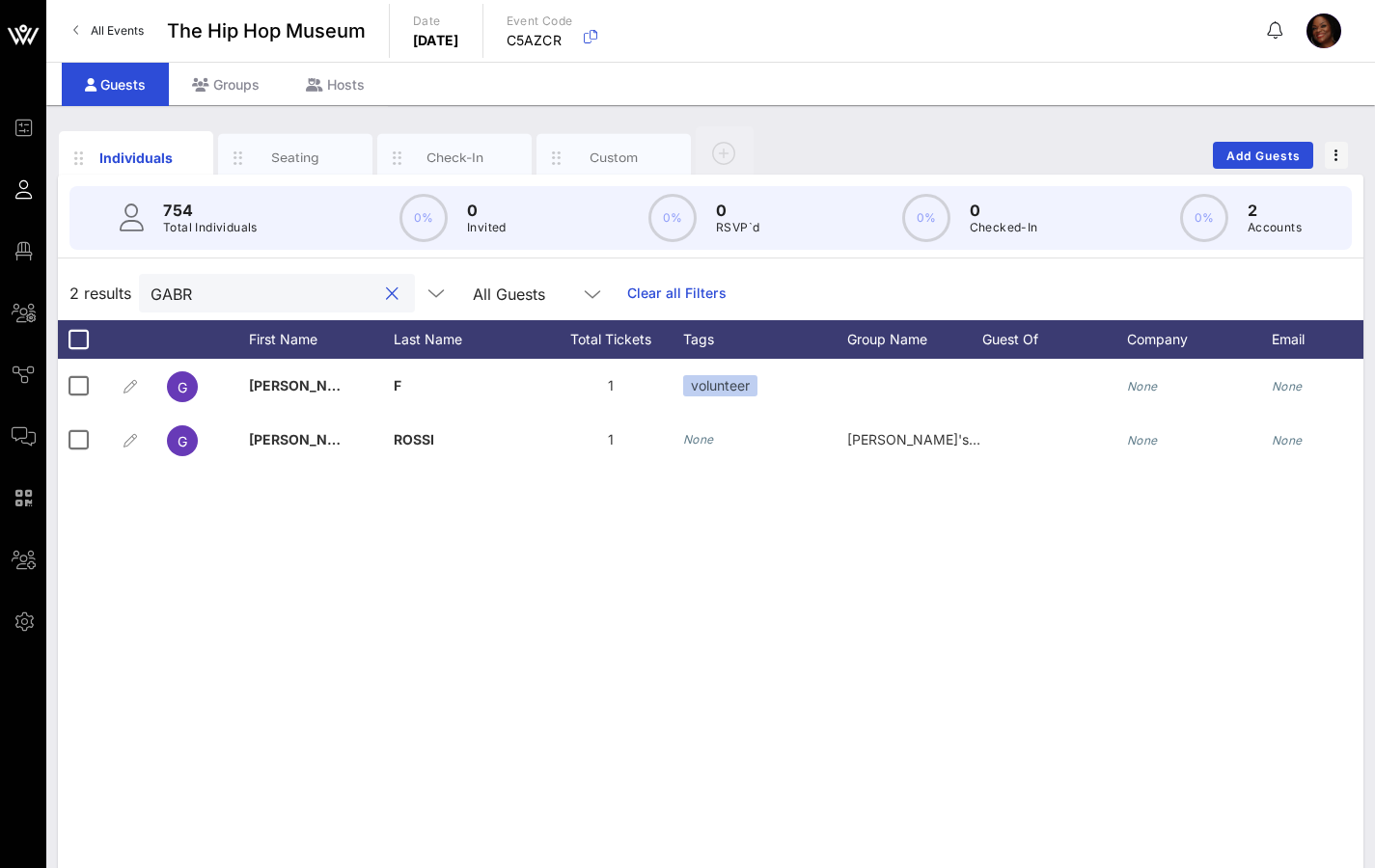
drag, startPoint x: 182, startPoint y: 283, endPoint x: 219, endPoint y: 294, distance: 38.6
click at [141, 285] on div "GABR" at bounding box center [277, 293] width 276 height 39
drag, startPoint x: 201, startPoint y: 294, endPoint x: 135, endPoint y: 292, distance: 66.0
click at [136, 291] on div "2 results GABR All Guests Clear all Filters" at bounding box center [710, 293] width 1305 height 54
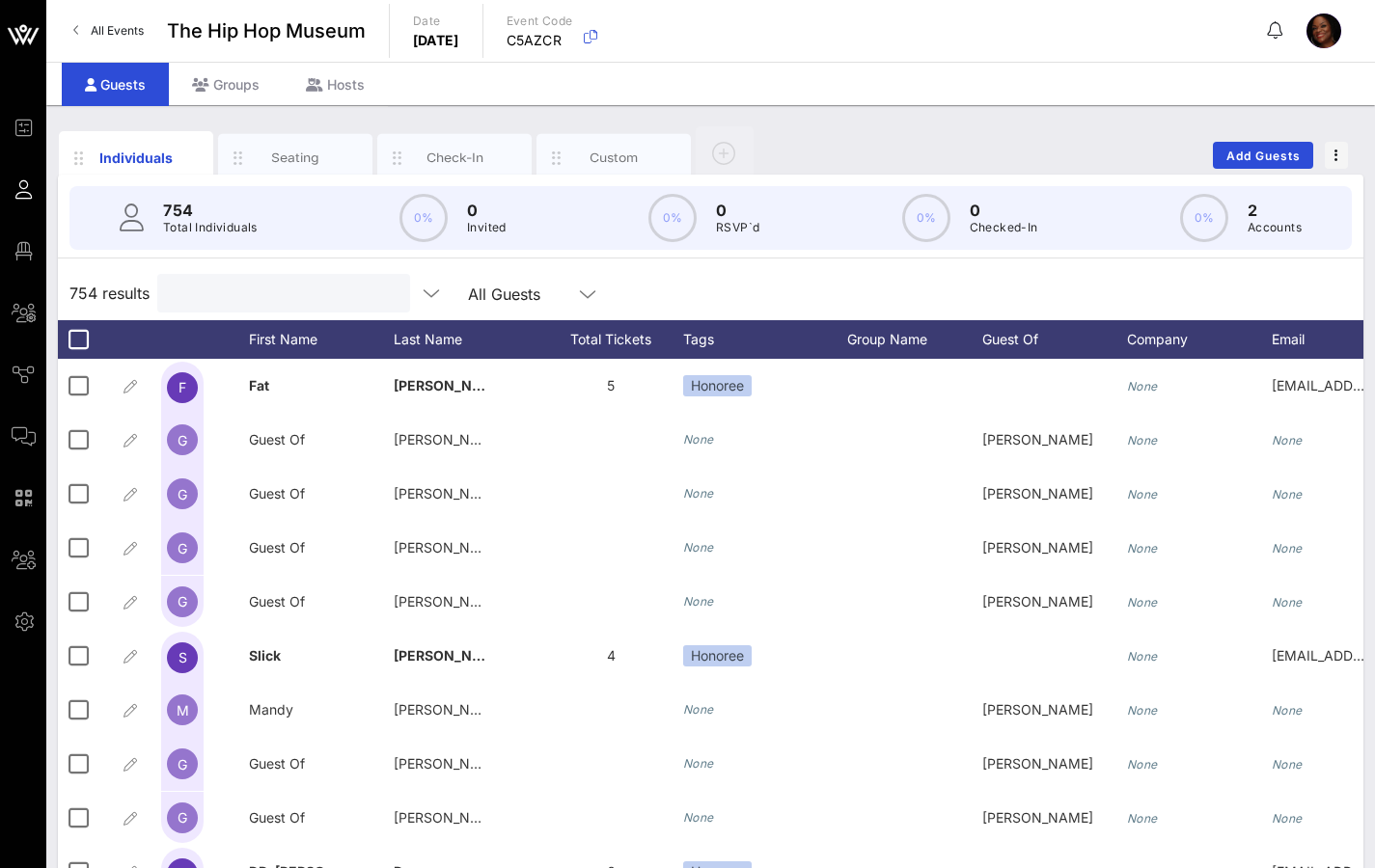
click at [288, 288] on input "text" at bounding box center [282, 293] width 226 height 25
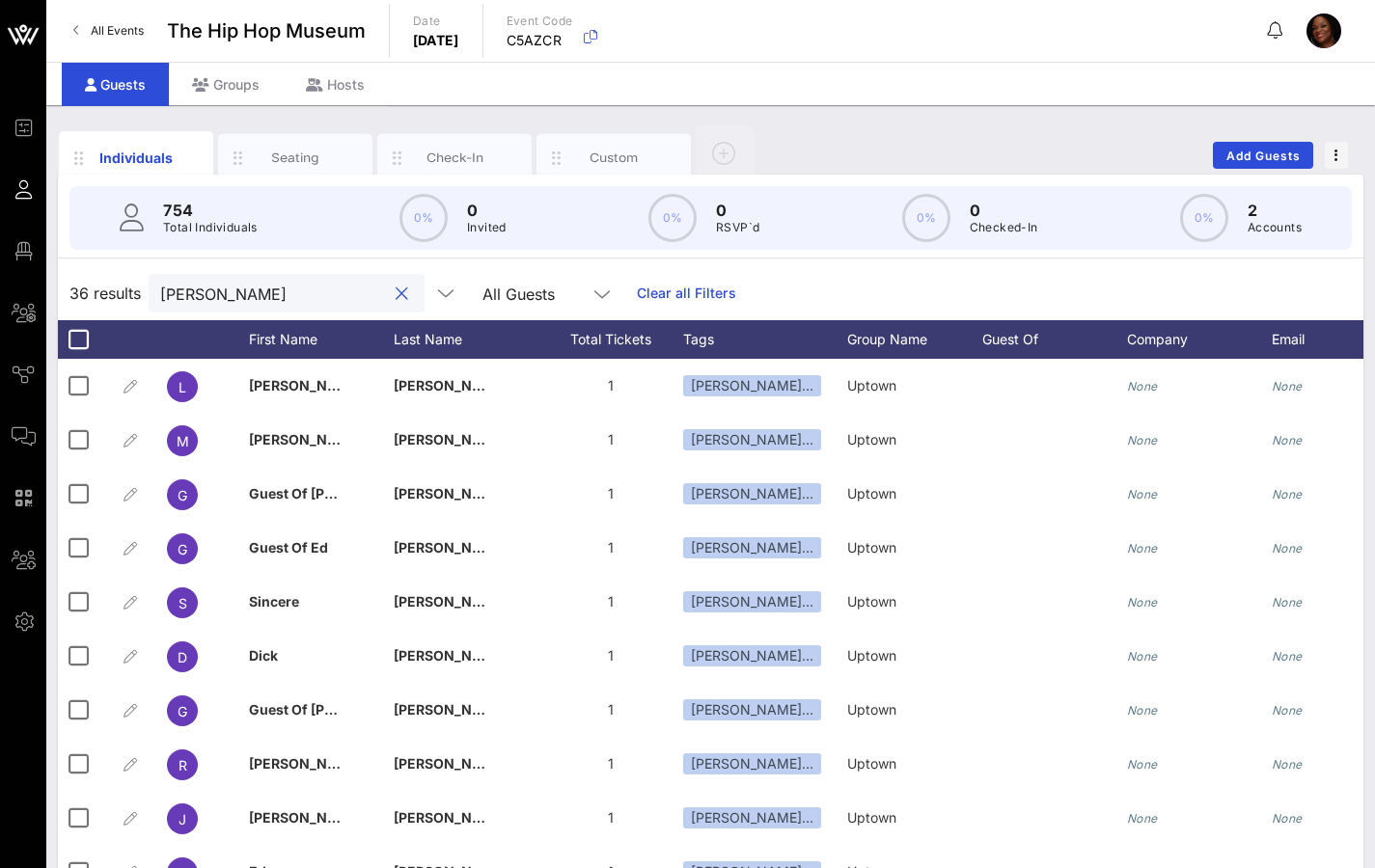
click at [396, 294] on button "clear icon" at bounding box center [402, 294] width 13 height 19
